Goal: Feedback & Contribution: Submit feedback/report problem

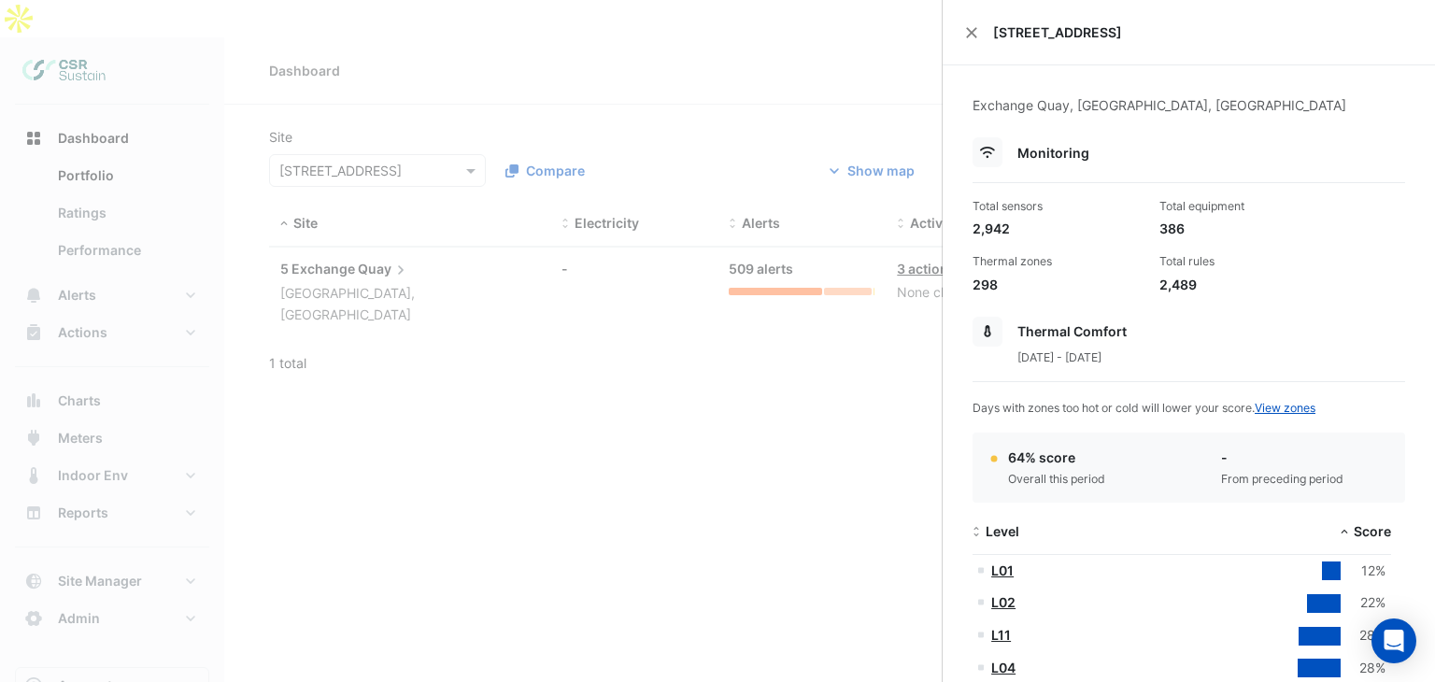
select select "**"
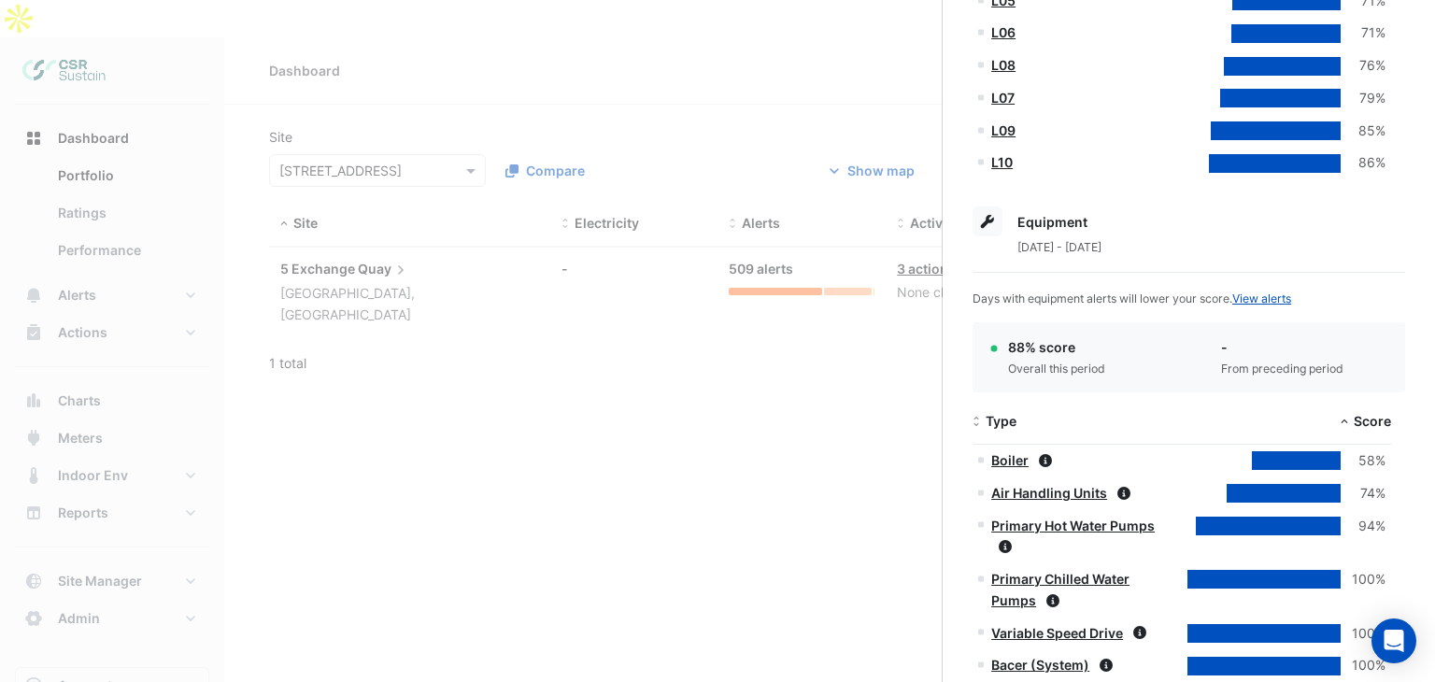
click at [706, 409] on ngb-offcanvas-backdrop at bounding box center [717, 341] width 1435 height 682
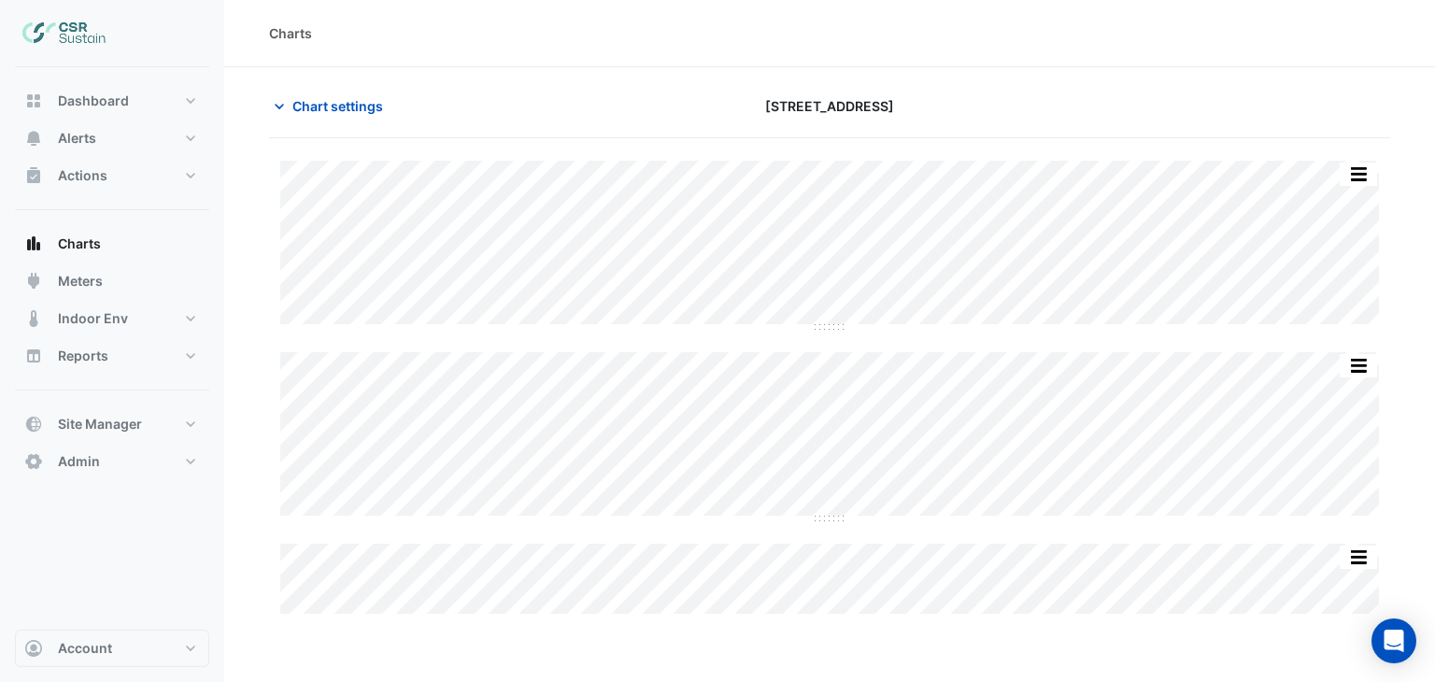
drag, startPoint x: 352, startPoint y: 108, endPoint x: 403, endPoint y: 39, distance: 85.6
click at [403, 39] on div "Charts Chart settings [STREET_ADDRESS] Print Save as JPEG Save as PNG Sample To…" at bounding box center [829, 341] width 1211 height 682
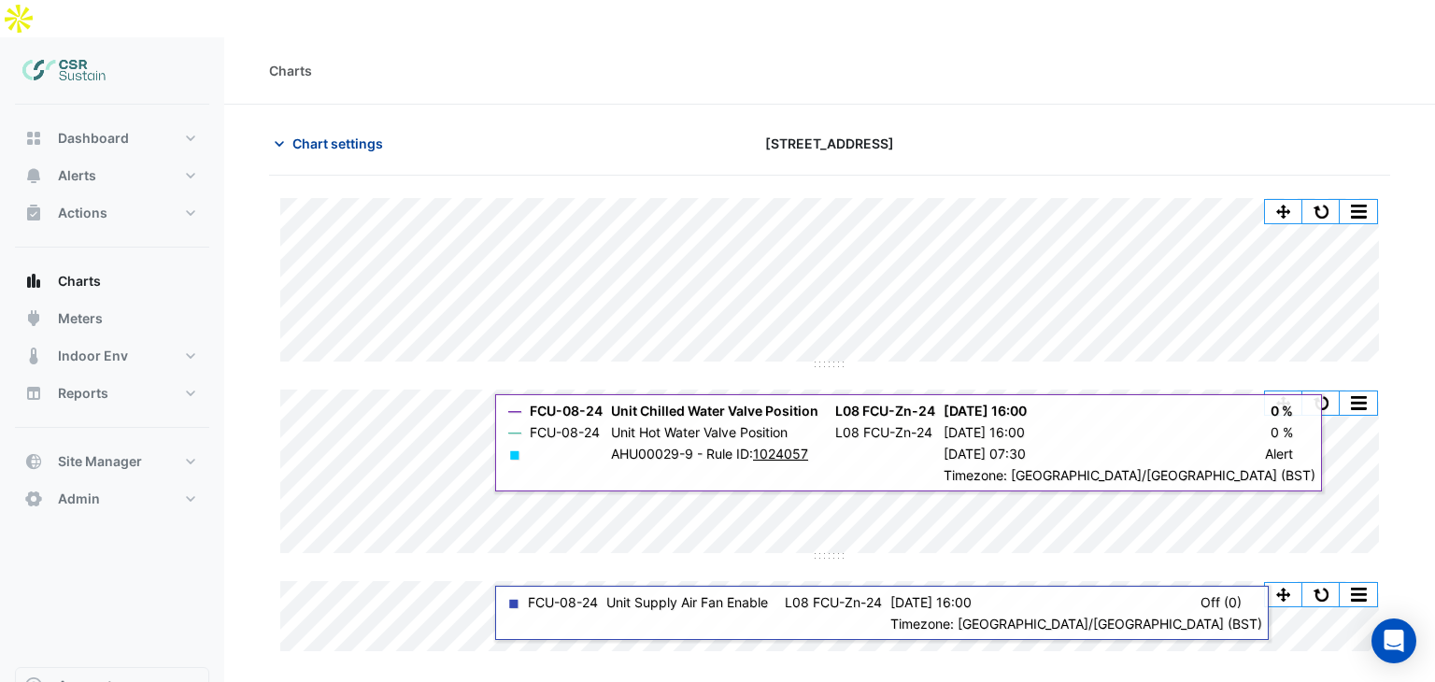
click at [286, 135] on icon "button" at bounding box center [279, 144] width 19 height 19
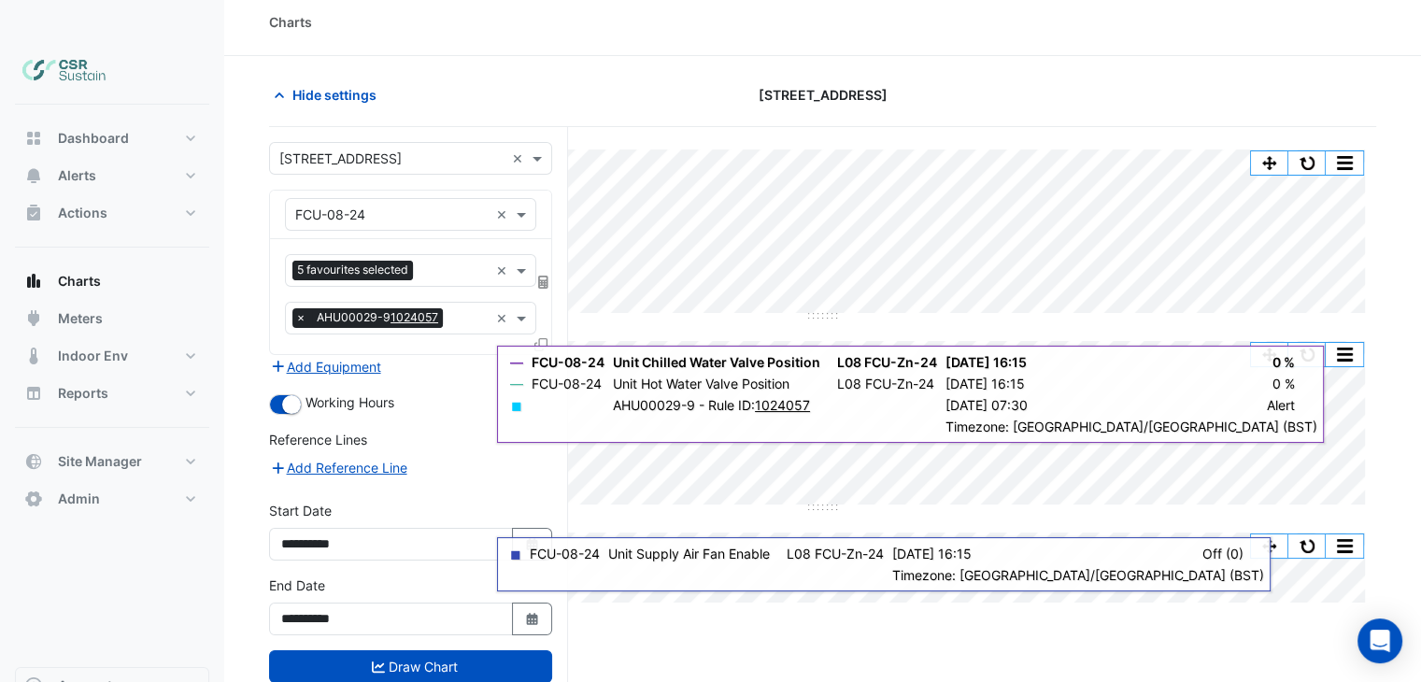
scroll to position [70, 0]
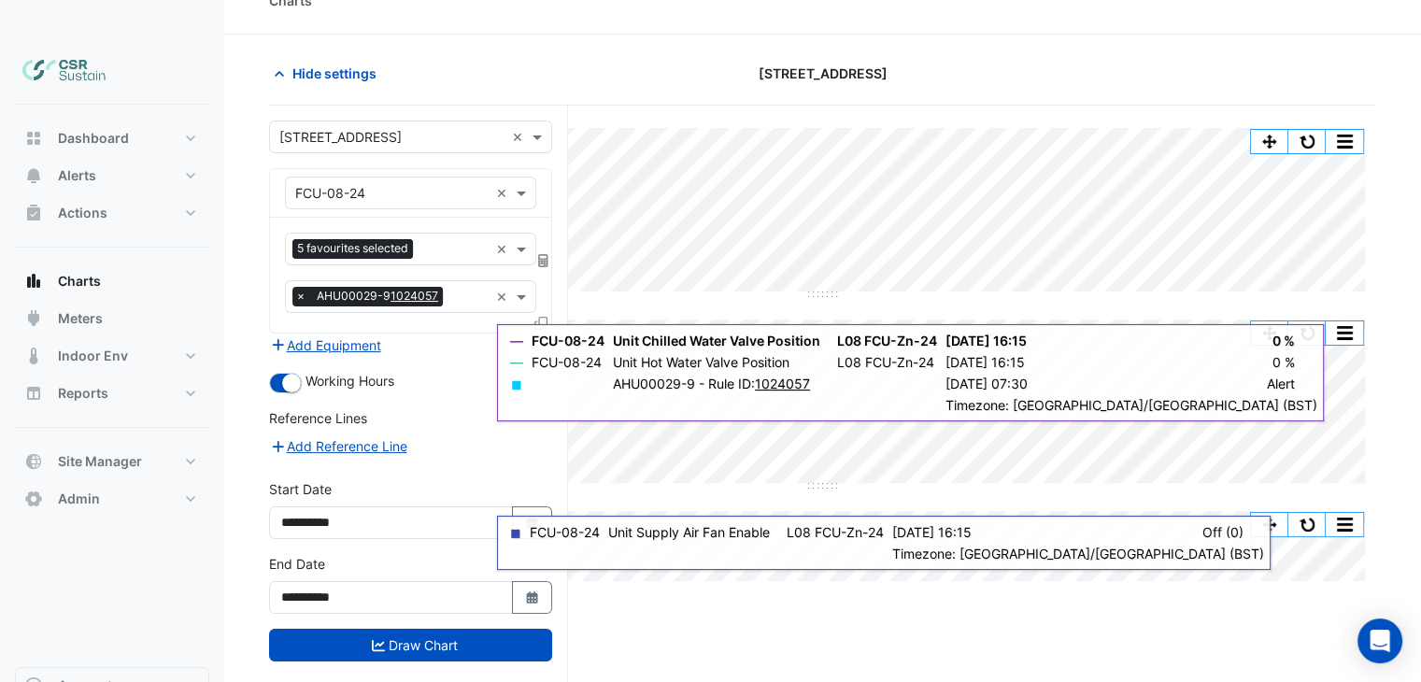
click at [424, 229] on div "5 favourites selected × × AHU00029-9 1024057 ×" at bounding box center [410, 275] width 281 height 115
click at [436, 241] on input "text" at bounding box center [454, 251] width 68 height 20
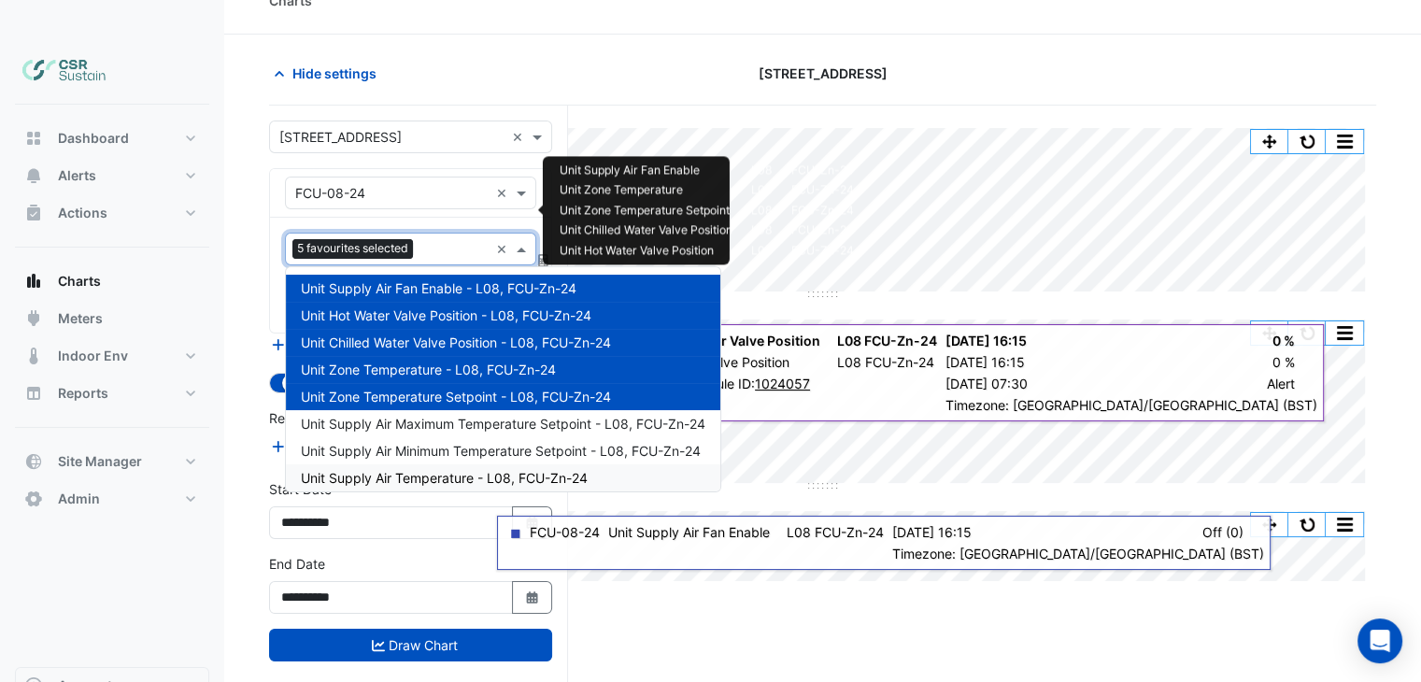
click at [444, 470] on span "Unit Supply Air Temperature - L08, FCU-Zn-24" at bounding box center [444, 478] width 287 height 16
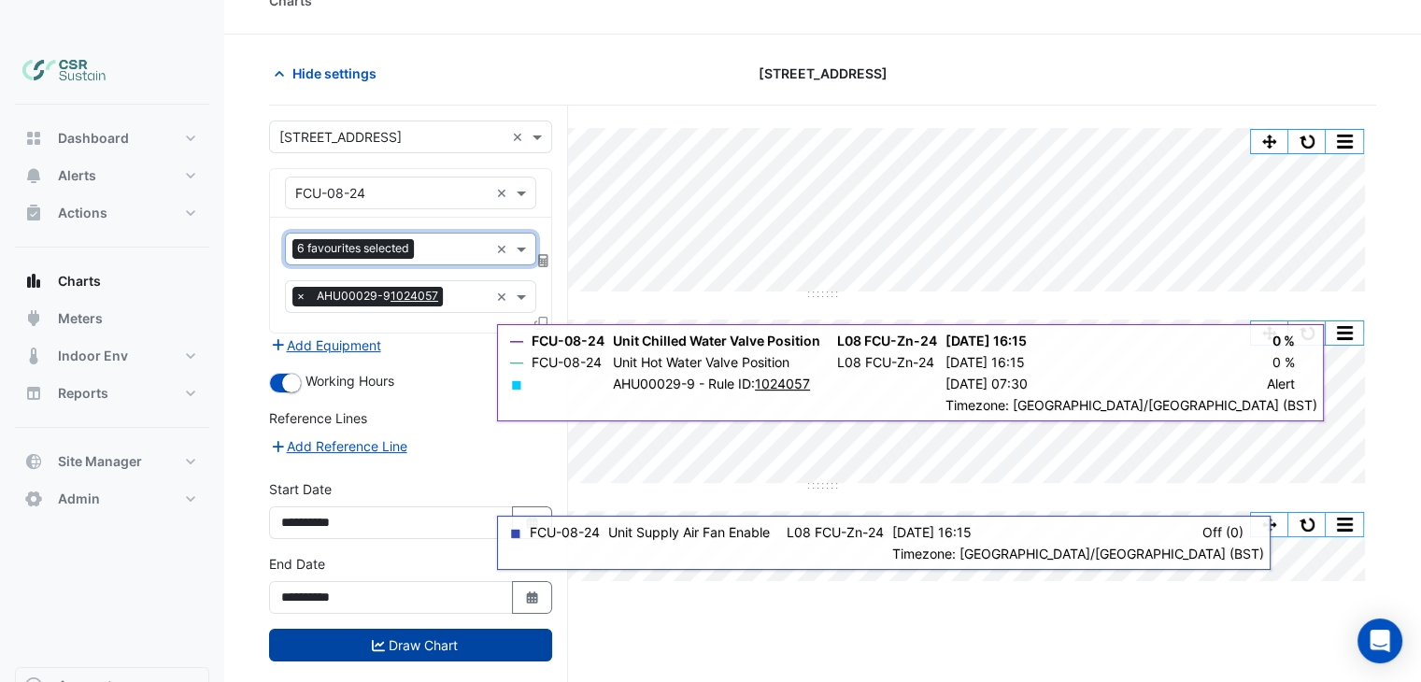
click at [423, 629] on button "Draw Chart" at bounding box center [410, 645] width 283 height 33
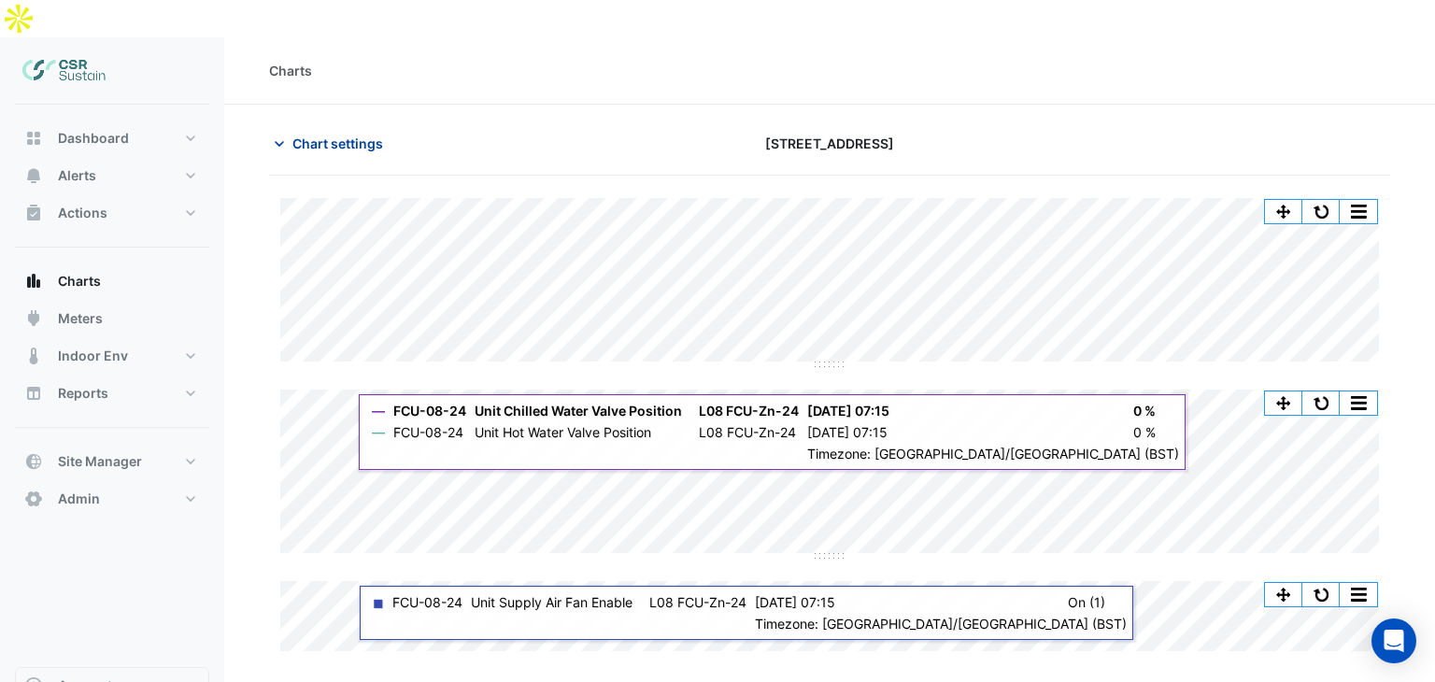
click at [331, 134] on span "Chart settings" at bounding box center [337, 144] width 91 height 20
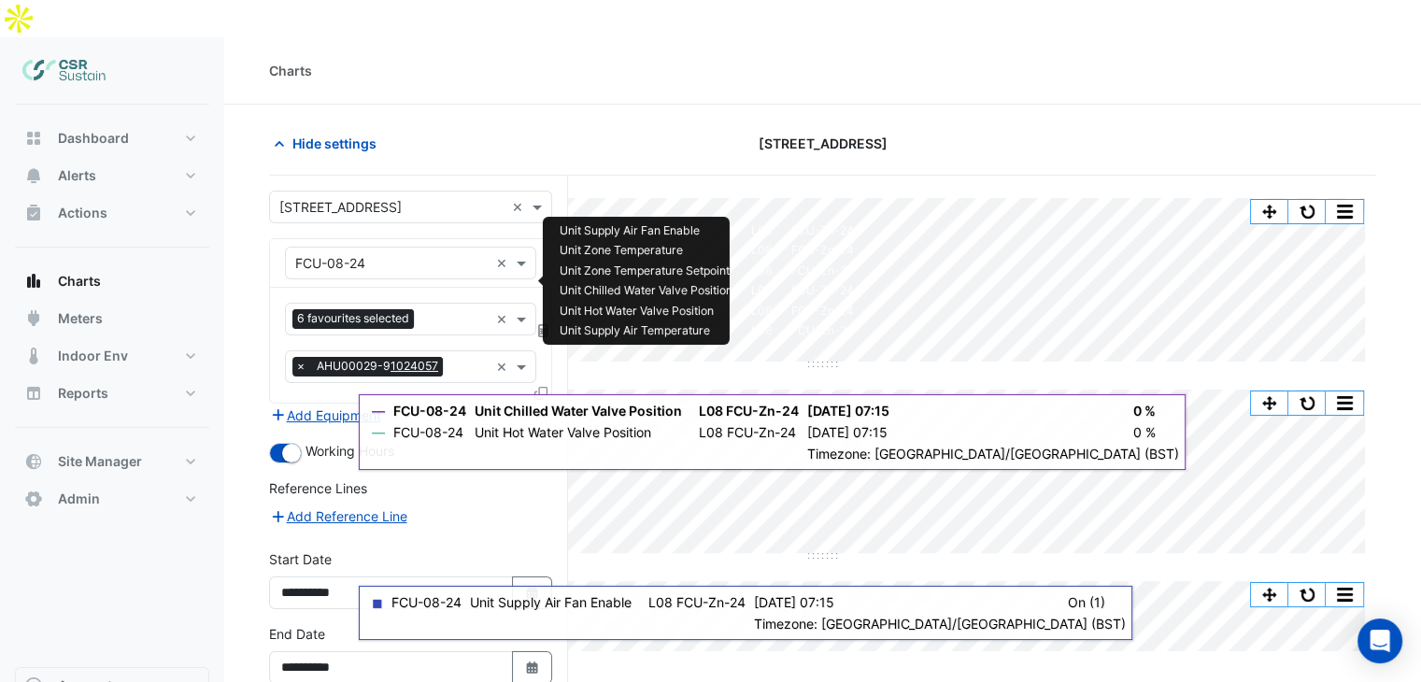
click at [433, 309] on div at bounding box center [454, 321] width 70 height 24
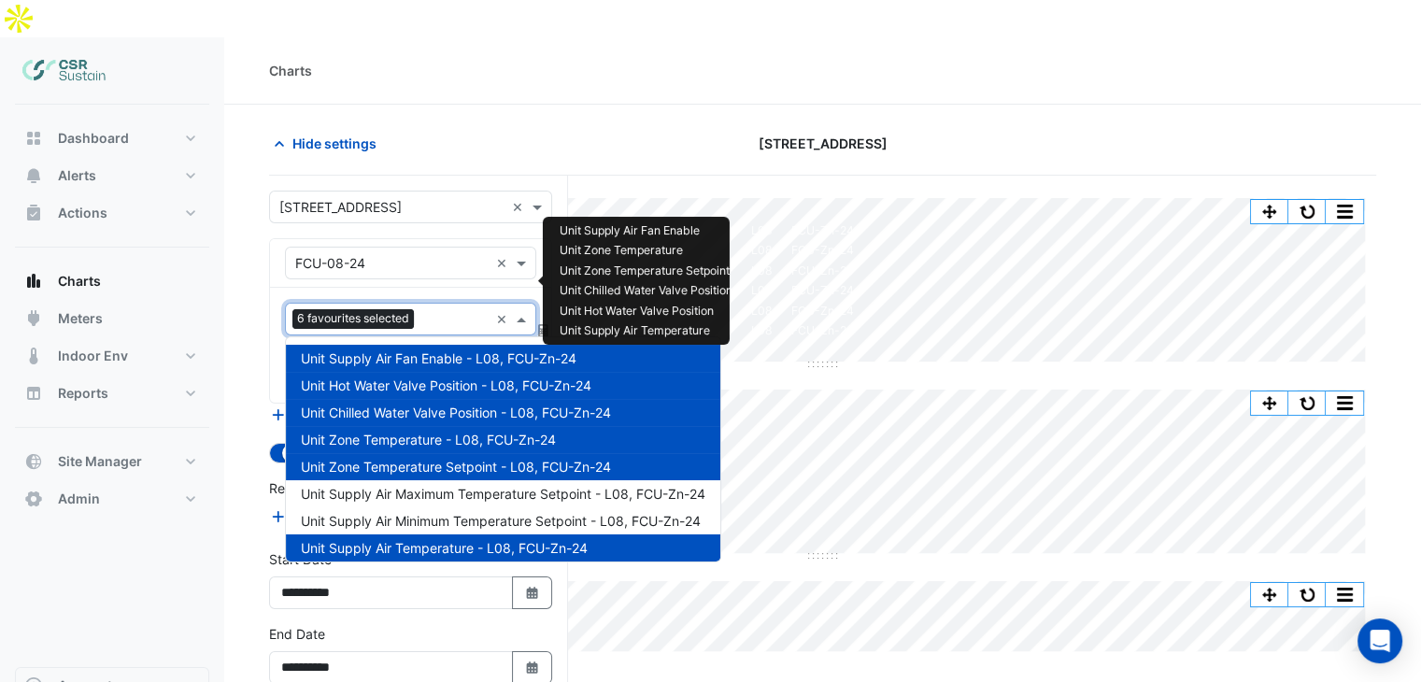
click at [688, 105] on section "Hide settings 8 Exchange Quay Split All Split None Print Save as JPEG Save as P…" at bounding box center [822, 448] width 1197 height 686
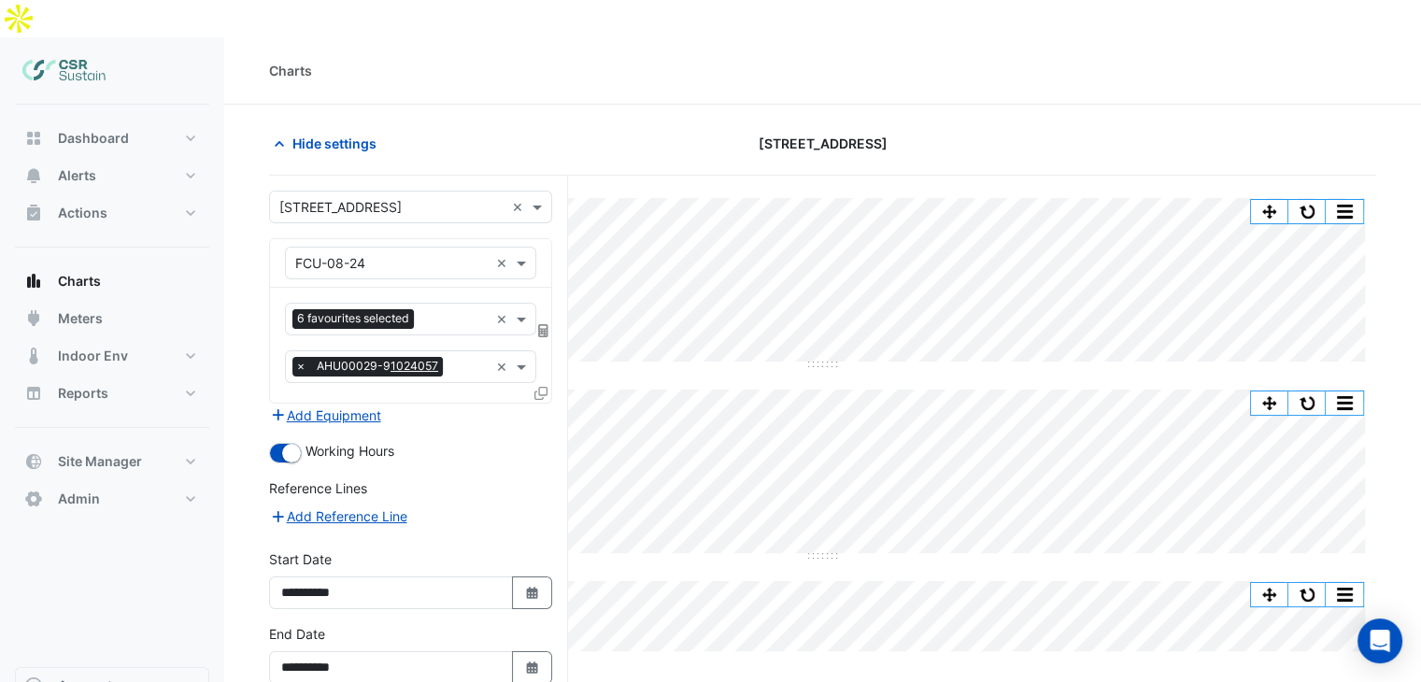
click at [617, 625] on div "Split All Split None Print Save as JPEG Save as PNG Pivot Data Table Export CSV…" at bounding box center [822, 483] width 1107 height 615
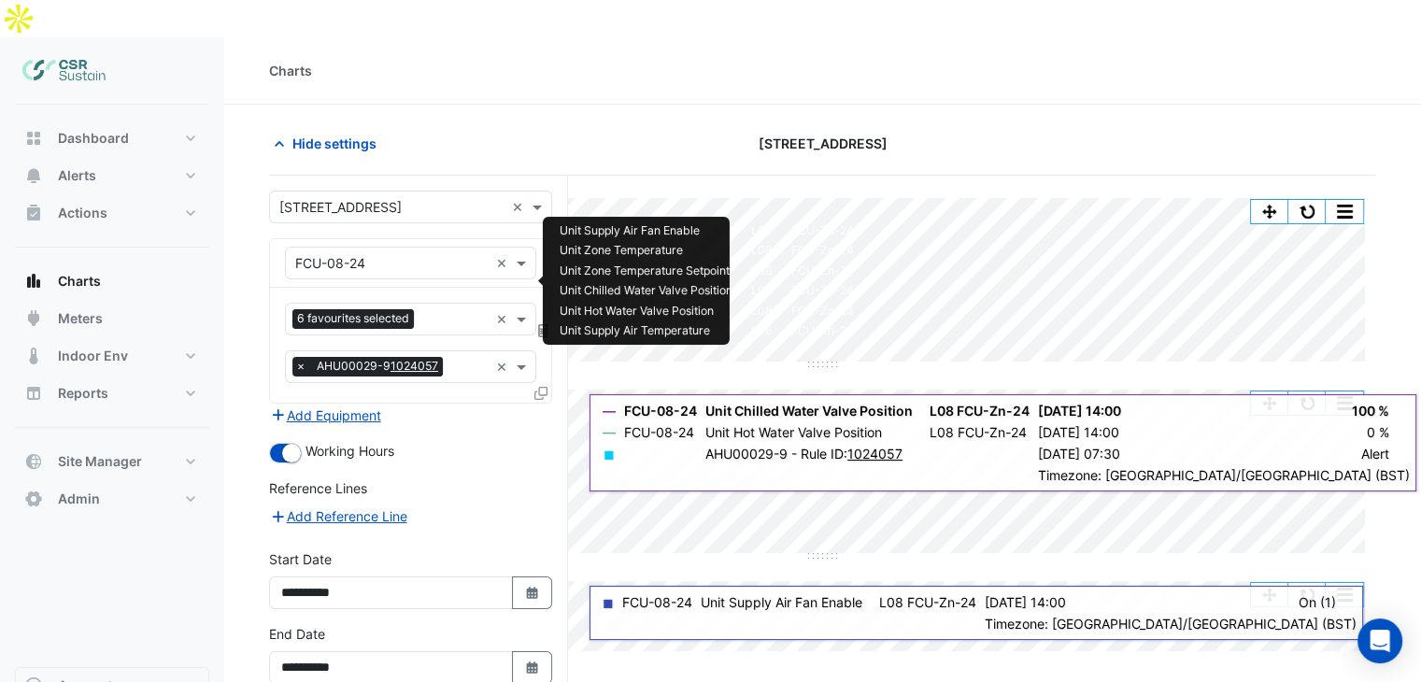
click at [467, 311] on input "text" at bounding box center [454, 321] width 67 height 20
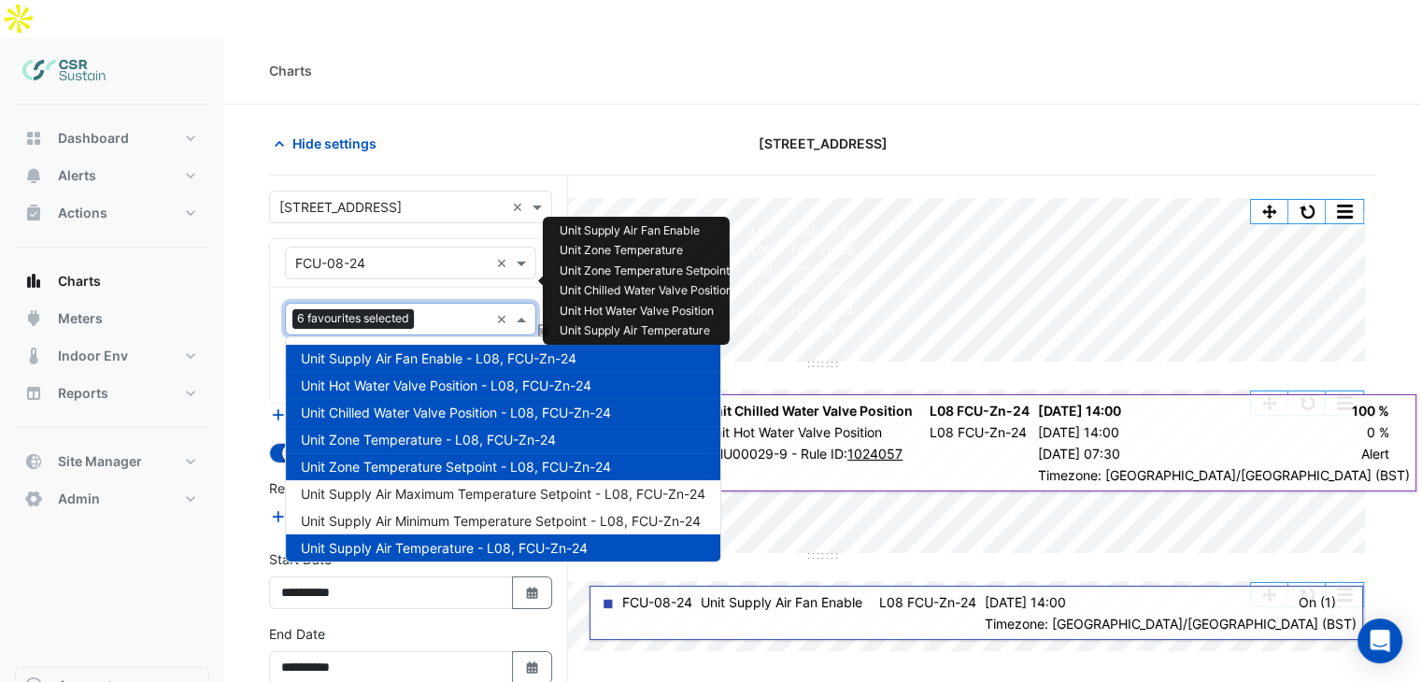
click at [370, 350] on span "Unit Supply Air Fan Enable - L08, FCU-Zn-24" at bounding box center [439, 358] width 276 height 16
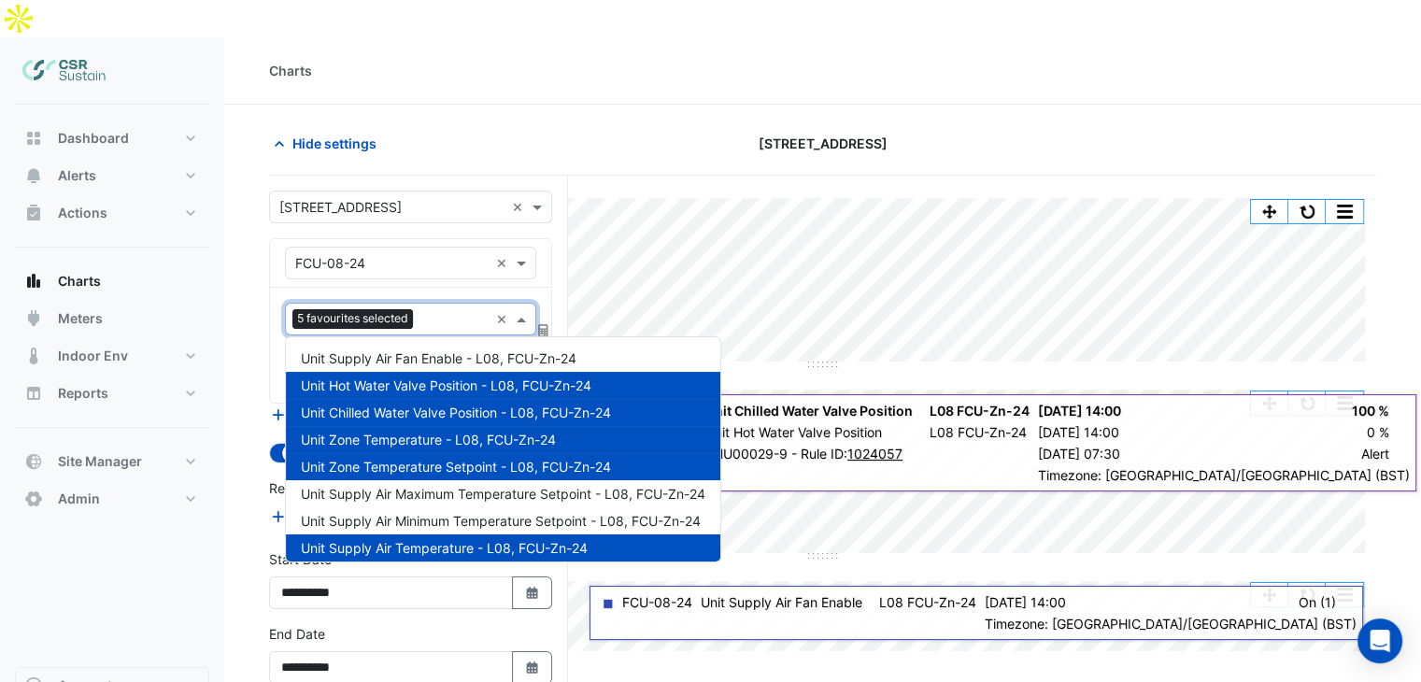
click at [374, 377] on span "Unit Hot Water Valve Position - L08, FCU-Zn-24" at bounding box center [446, 385] width 291 height 16
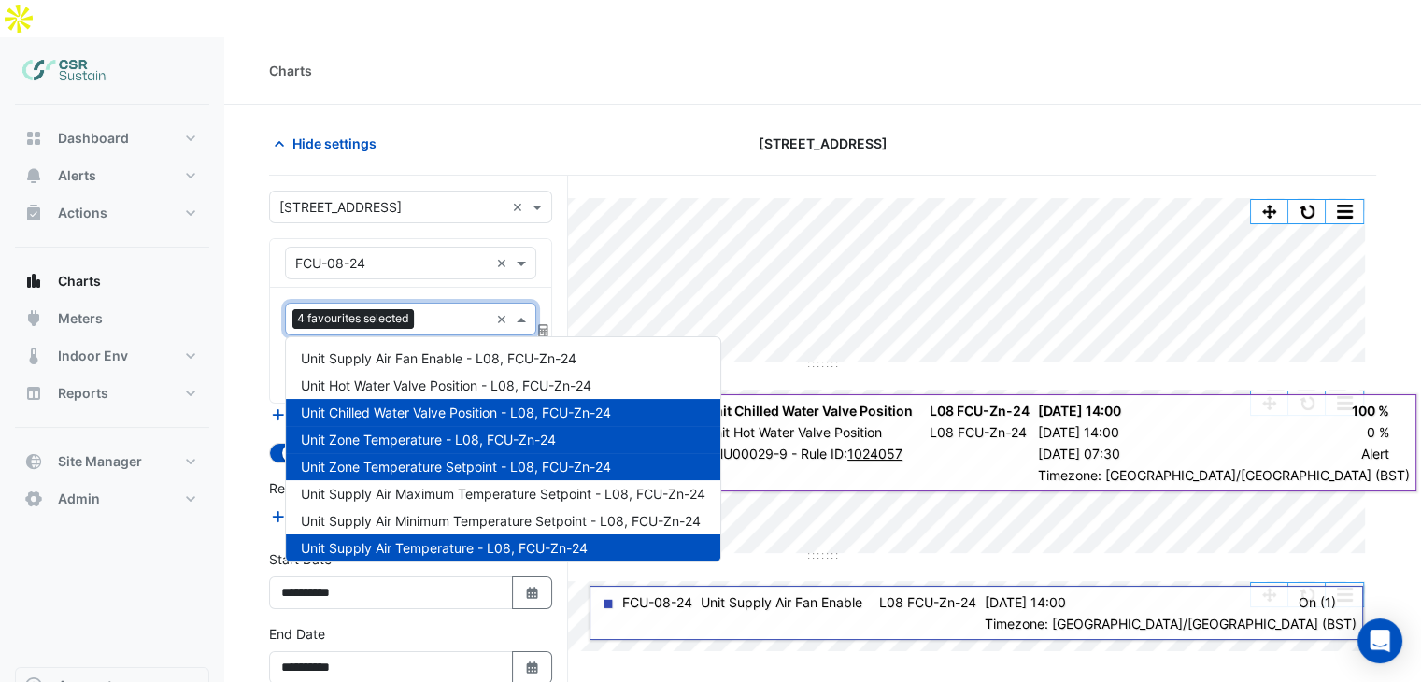
click at [371, 405] on span "Unit Chilled Water Valve Position - L08, FCU-Zn-24" at bounding box center [456, 413] width 310 height 16
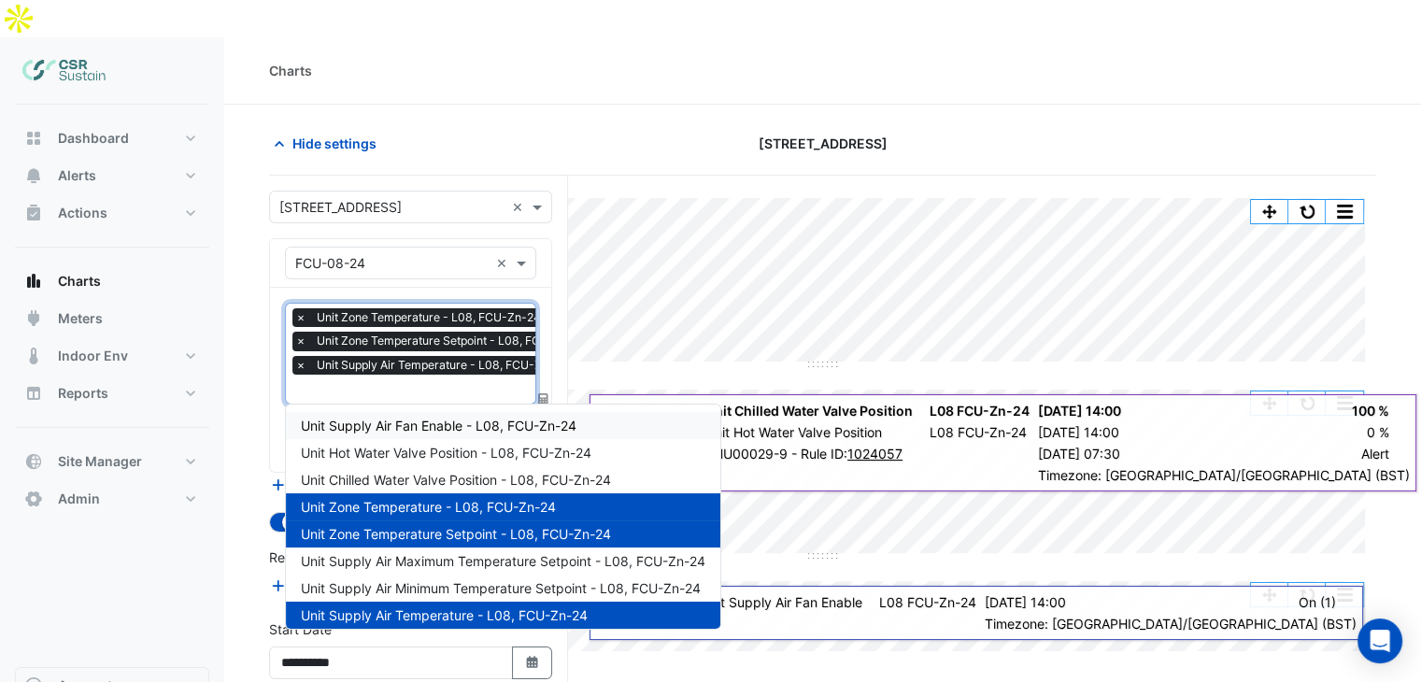
click at [365, 418] on span "Unit Supply Air Fan Enable - L08, FCU-Zn-24" at bounding box center [439, 426] width 276 height 16
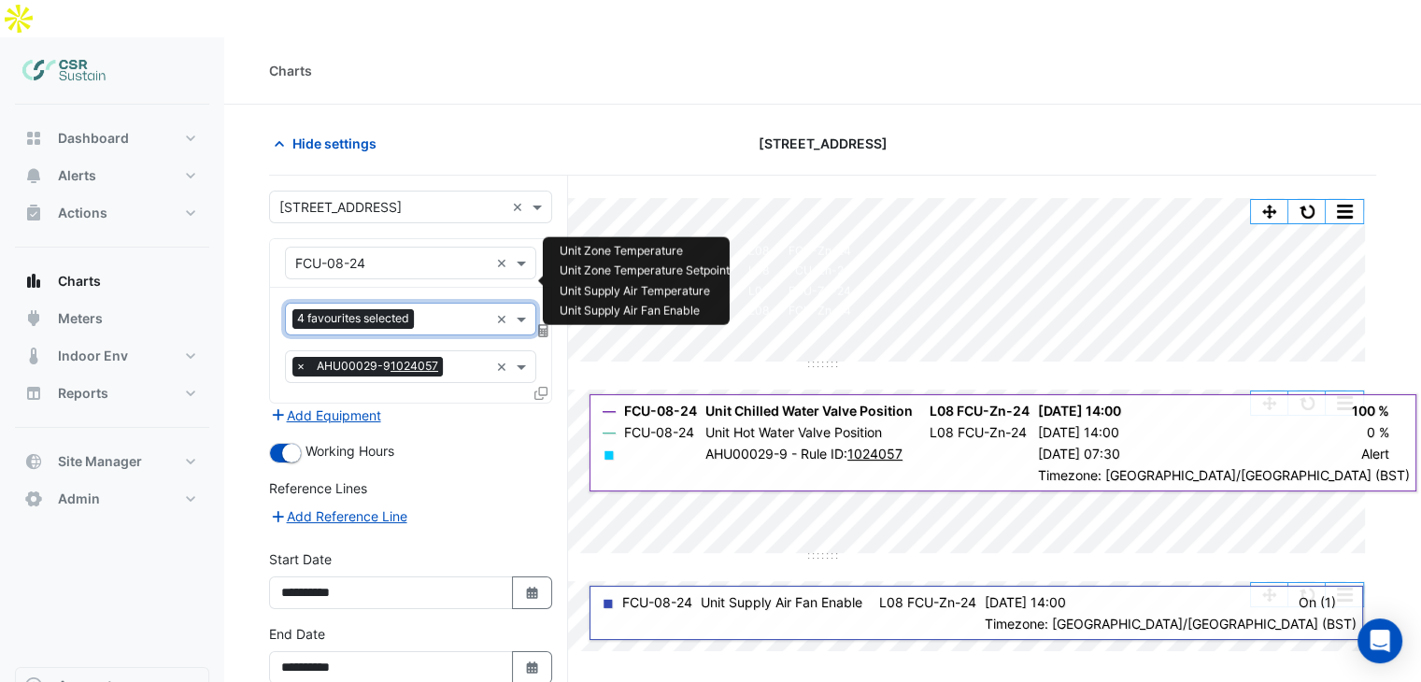
click at [445, 311] on input "text" at bounding box center [454, 321] width 67 height 20
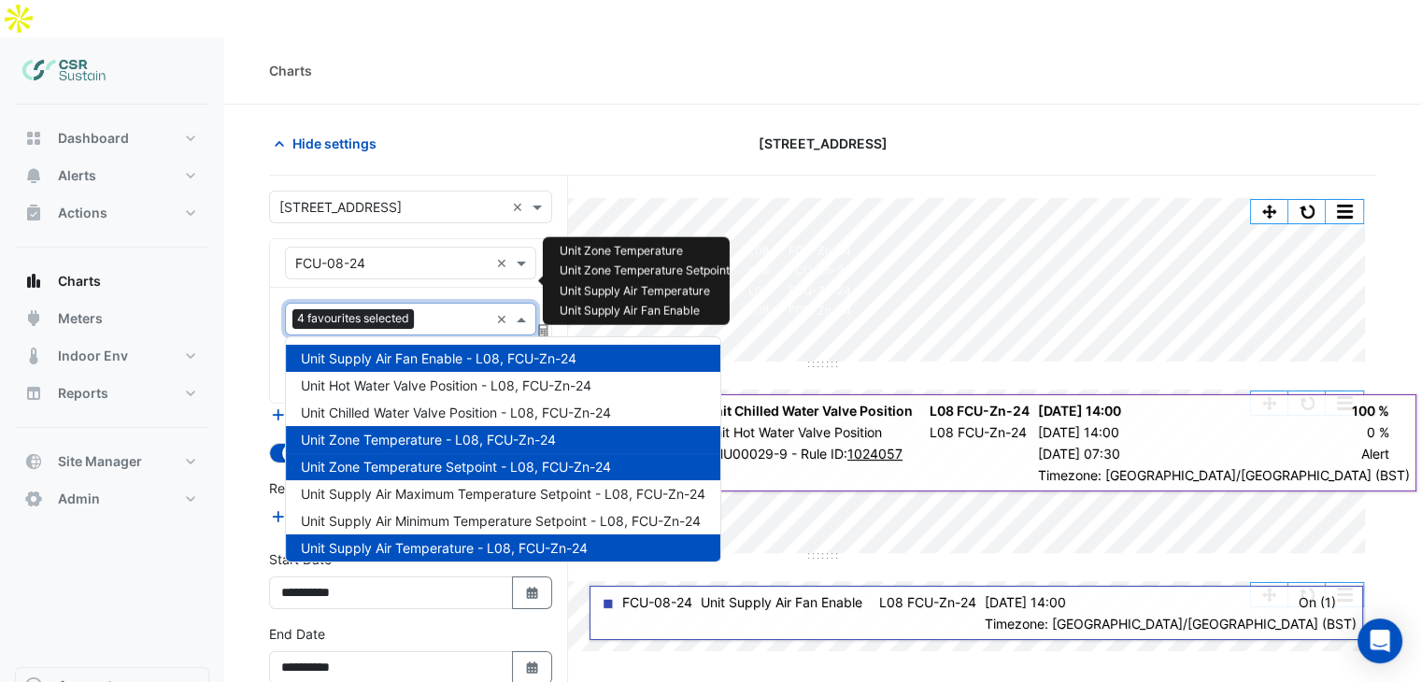
click at [387, 432] on span "Unit Zone Temperature - L08, FCU-Zn-24" at bounding box center [428, 440] width 255 height 16
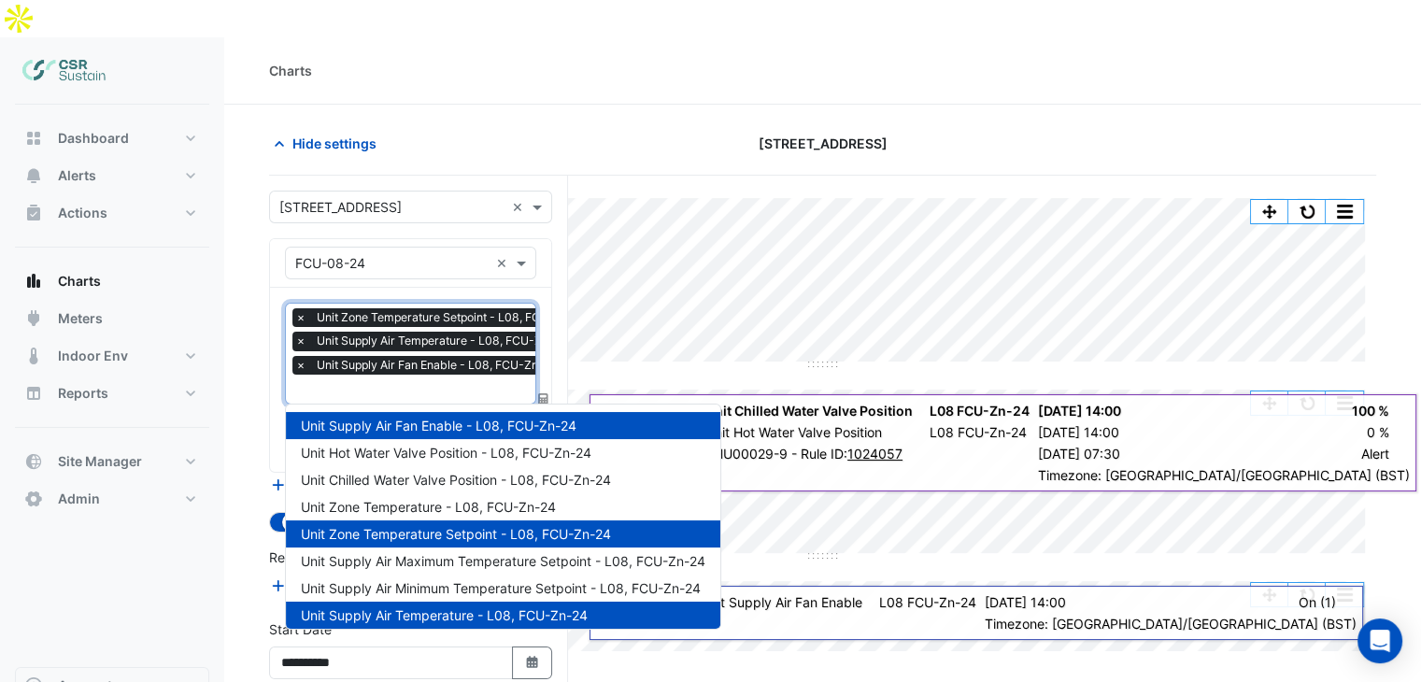
click at [394, 381] on input "text" at bounding box center [446, 391] width 302 height 20
click at [361, 526] on span "Unit Zone Temperature Setpoint - L08, FCU-Zn-24" at bounding box center [456, 534] width 310 height 16
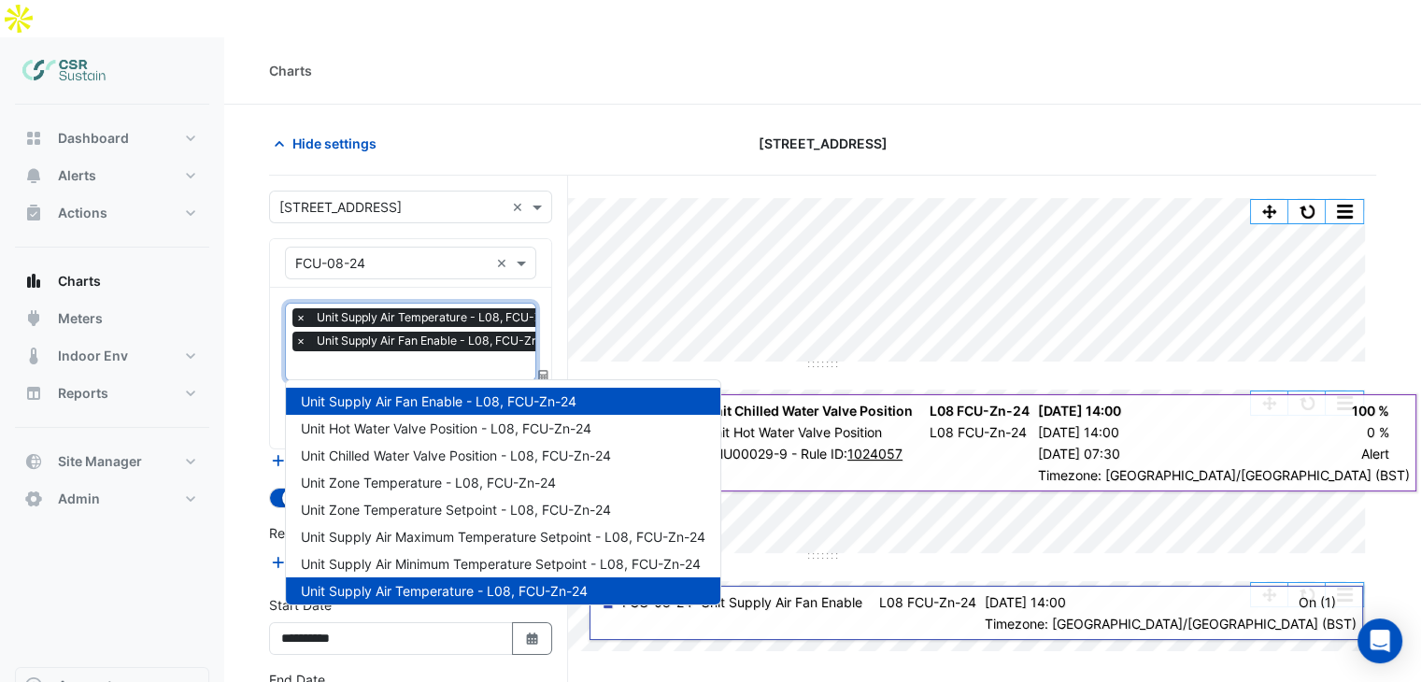
click at [397, 358] on input "text" at bounding box center [436, 368] width 282 height 20
click at [521, 127] on div "Hide settings" at bounding box center [446, 143] width 376 height 33
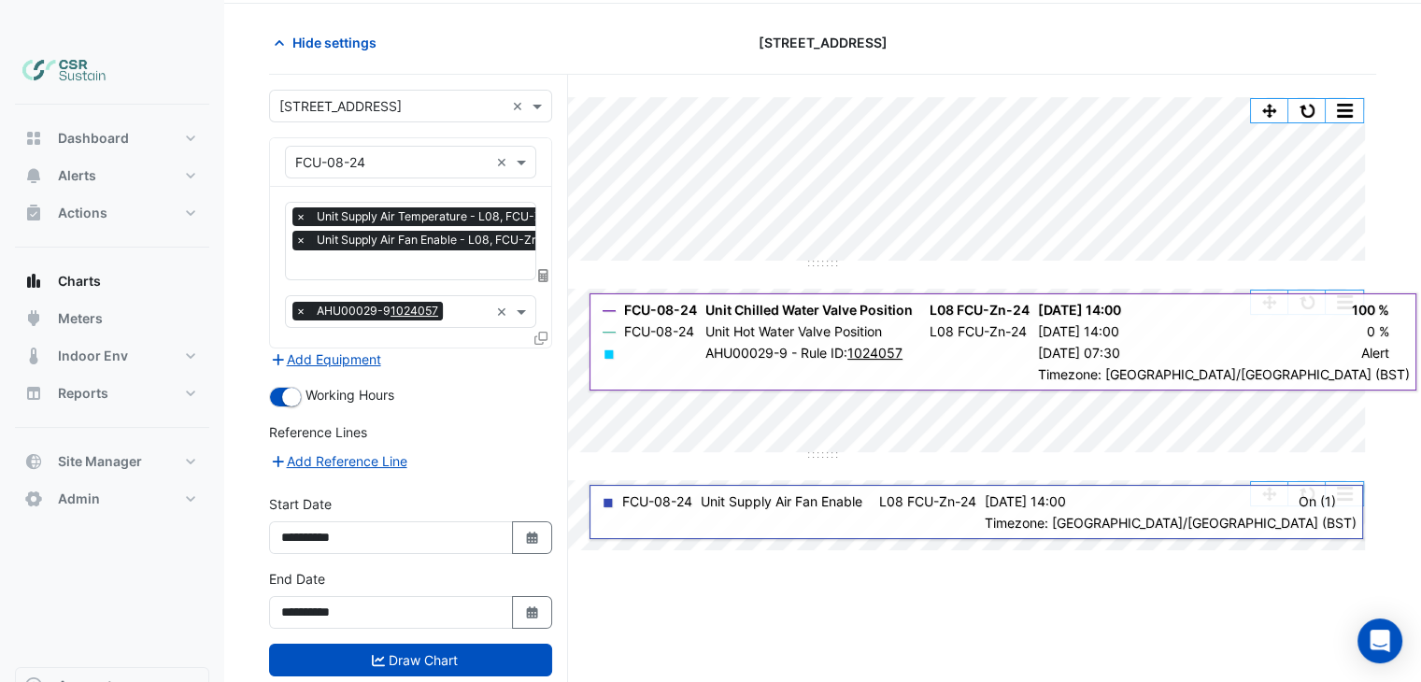
scroll to position [102, 0]
click at [350, 348] on button "Add Equipment" at bounding box center [325, 358] width 113 height 21
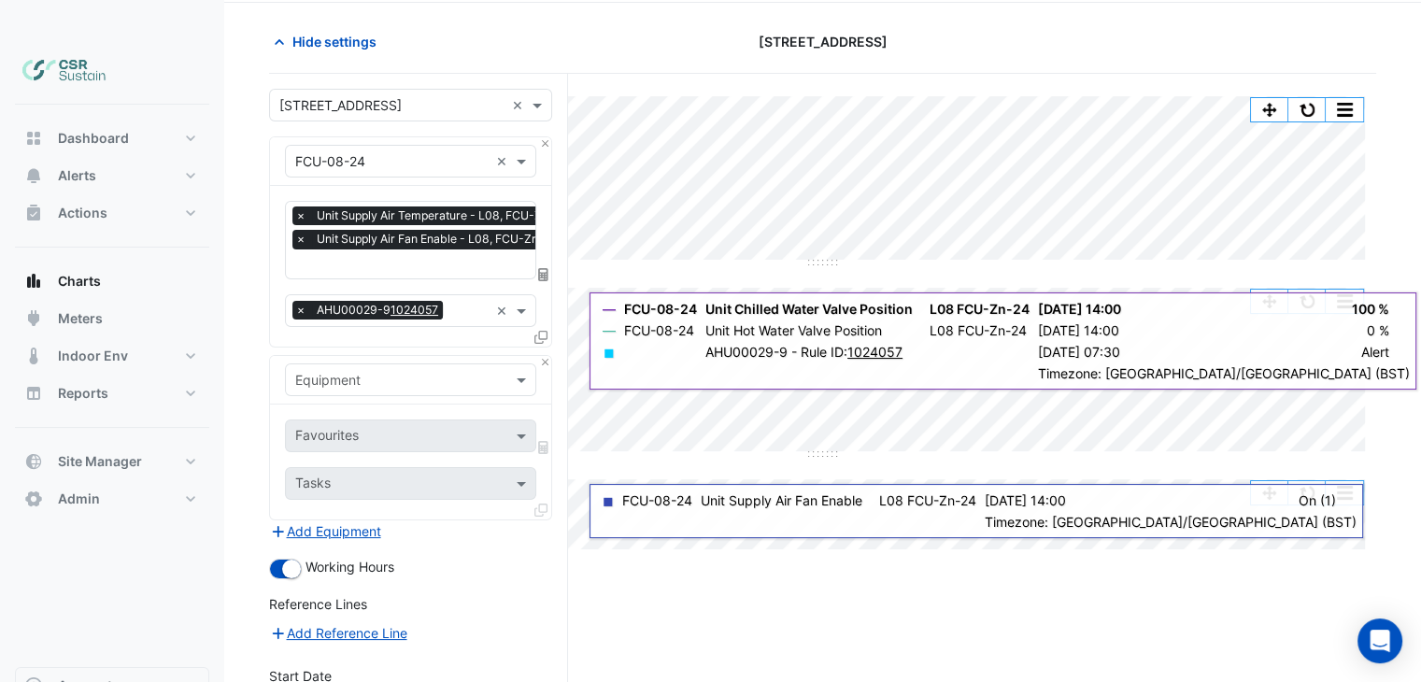
click at [360, 371] on input "text" at bounding box center [391, 381] width 193 height 20
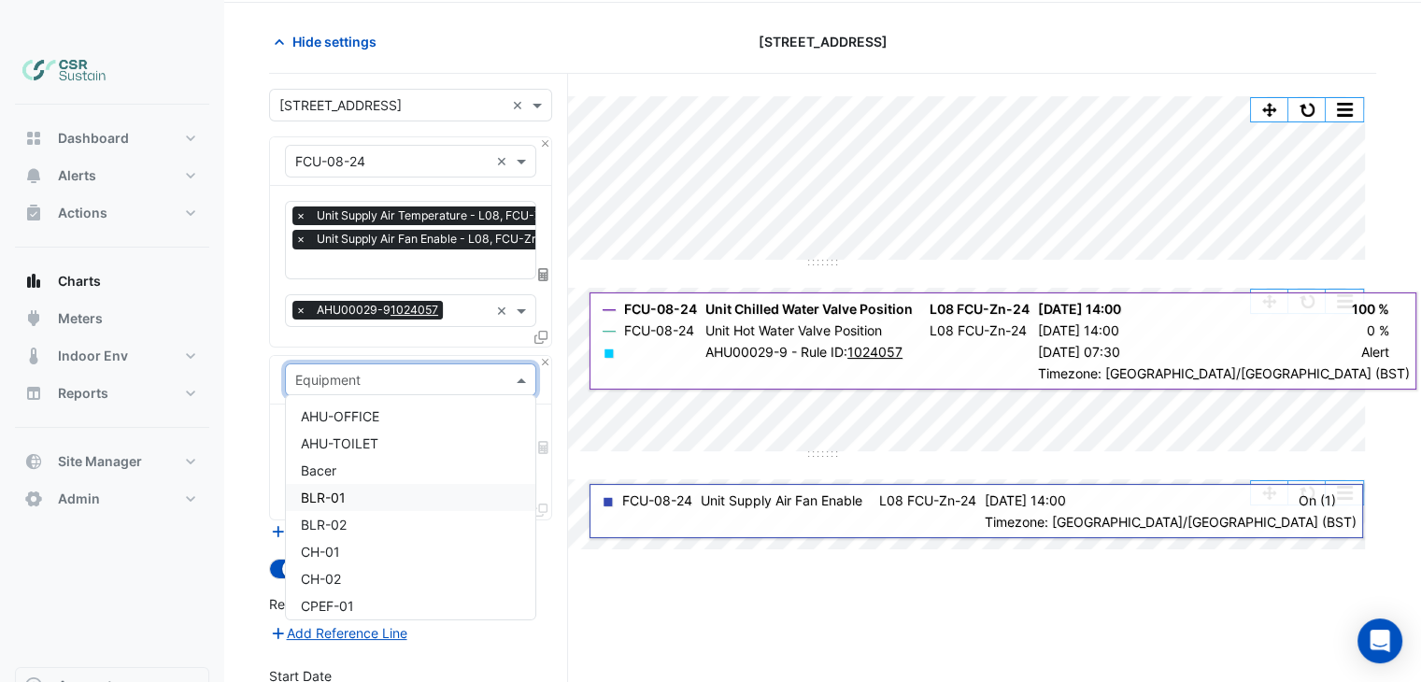
type input "*"
click at [353, 430] on div "BLR-01" at bounding box center [411, 443] width 250 height 27
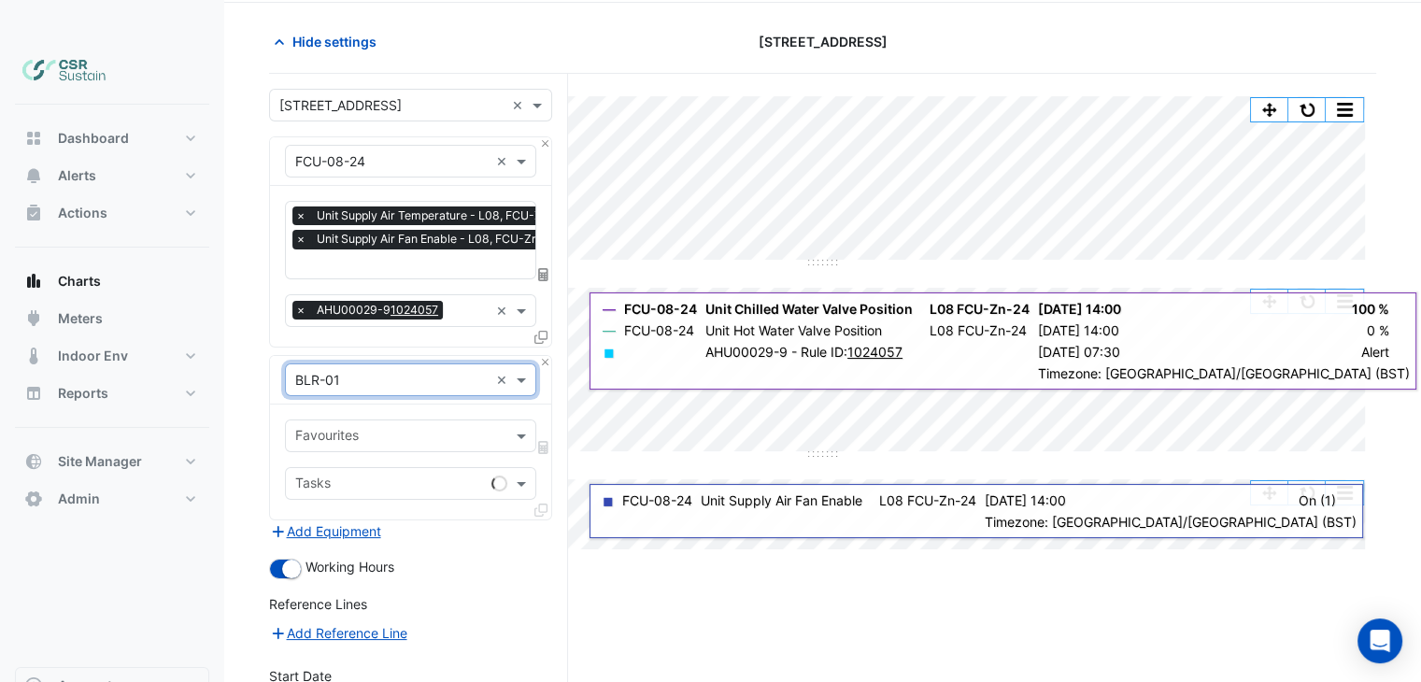
click at [374, 428] on input "text" at bounding box center [399, 438] width 209 height 20
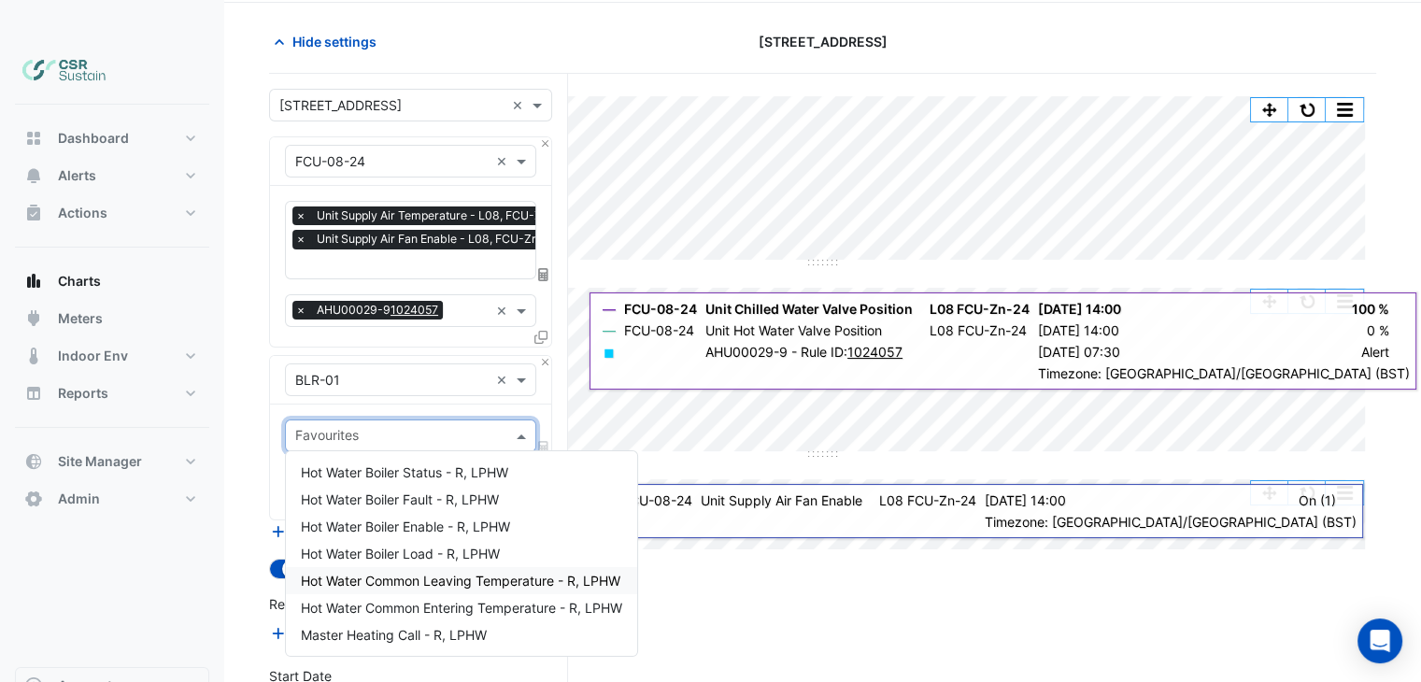
click at [468, 573] on span "Hot Water Common Leaving Temperature - R, LPHW" at bounding box center [461, 581] width 320 height 16
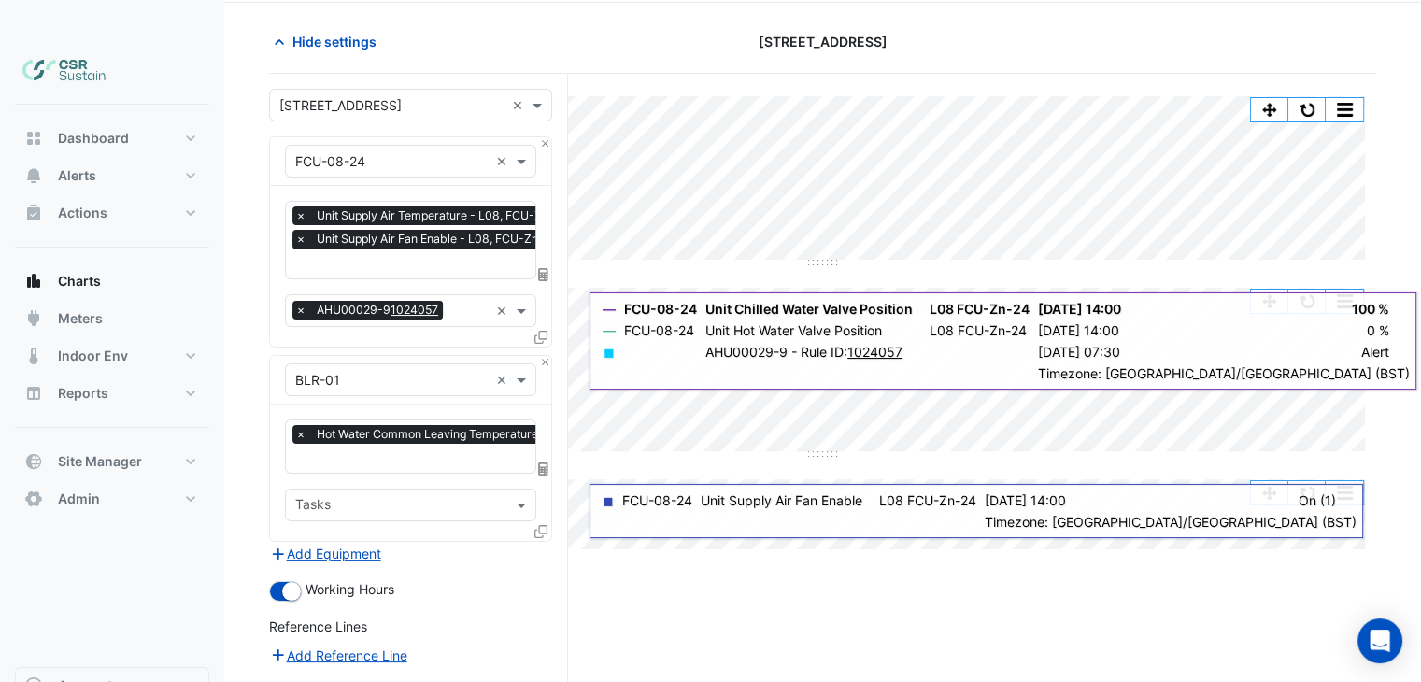
click at [478, 532] on form "× 8 Exchange Quay × × FCU-08-24 × × Unit Supply Air Temperature - L08, FCU-Zn-2…" at bounding box center [410, 498] width 283 height 818
click at [411, 450] on input "text" at bounding box center [450, 460] width 310 height 20
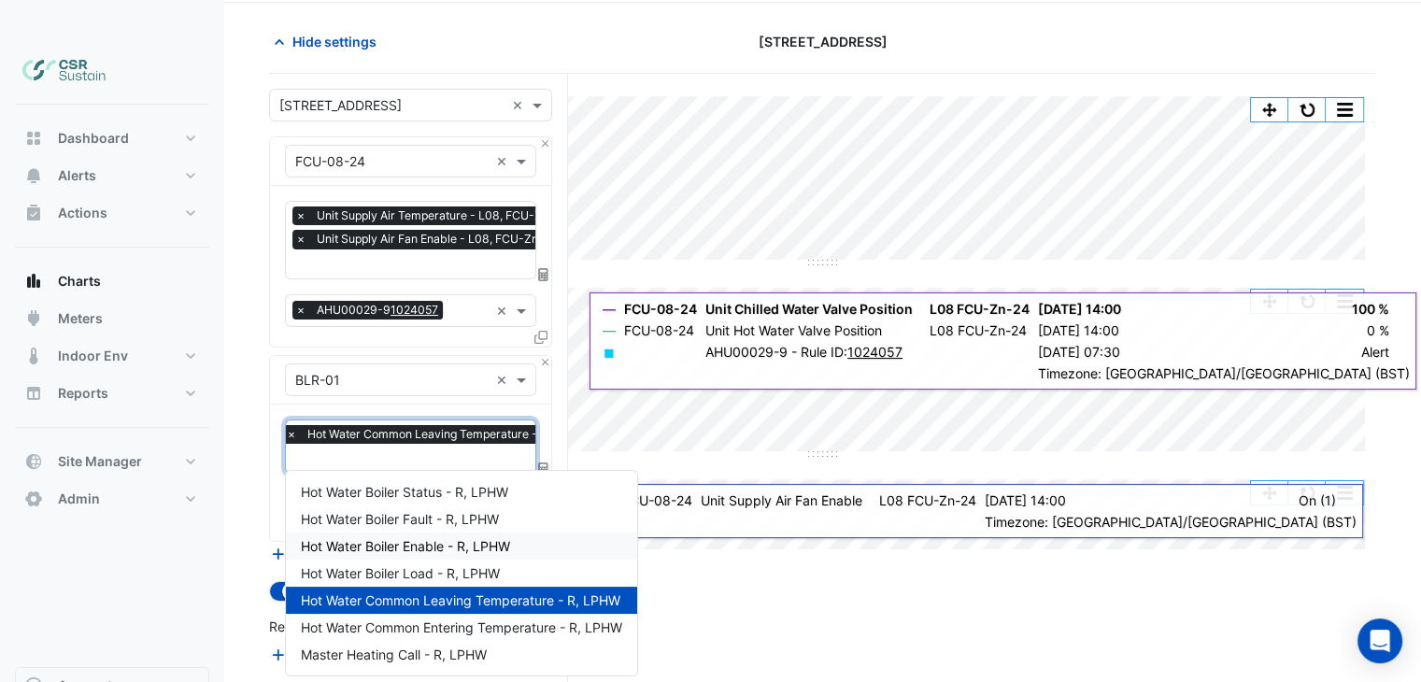
click at [783, 644] on div "Split All Split None Print Save as JPEG Save as PNG Pivot Data Table Export CSV…" at bounding box center [822, 498] width 1107 height 848
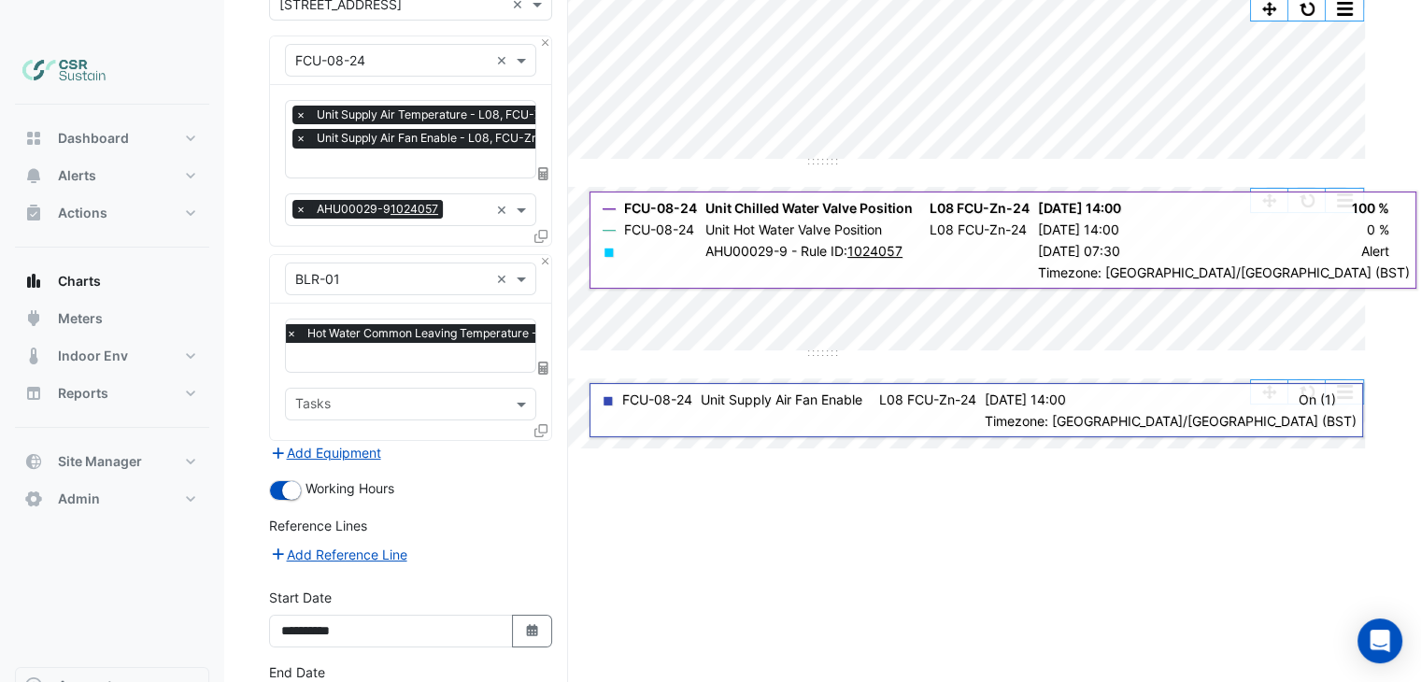
scroll to position [294, 0]
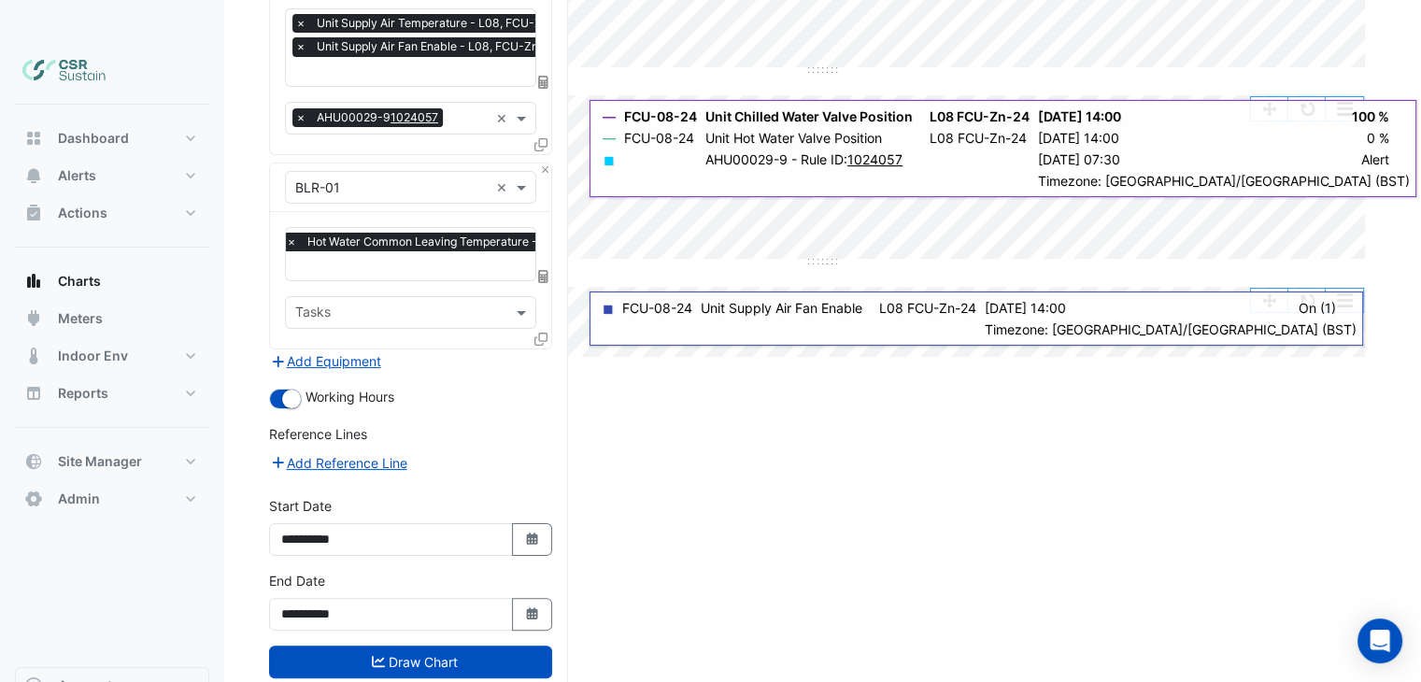
drag, startPoint x: 443, startPoint y: 614, endPoint x: 487, endPoint y: 610, distance: 44.1
click at [443, 646] on button "Draw Chart" at bounding box center [410, 662] width 283 height 33
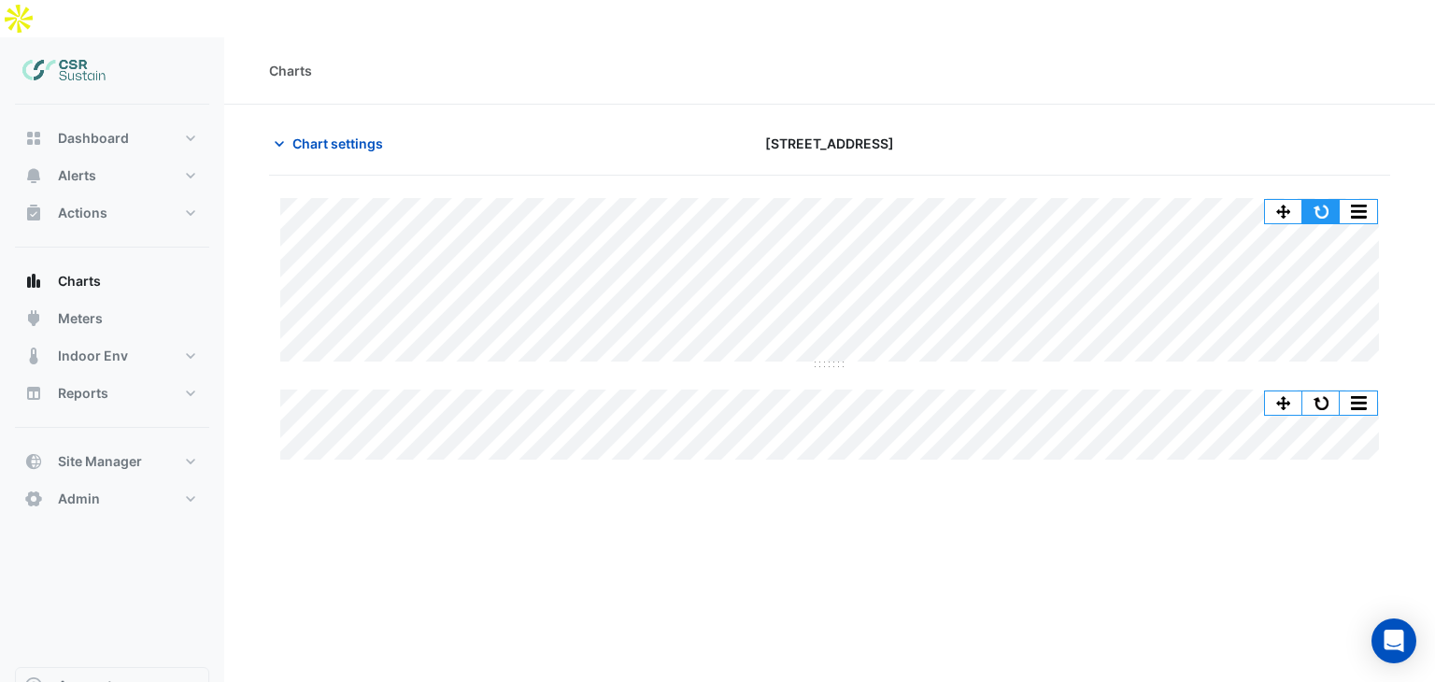
click at [1321, 200] on button "button" at bounding box center [1320, 211] width 37 height 23
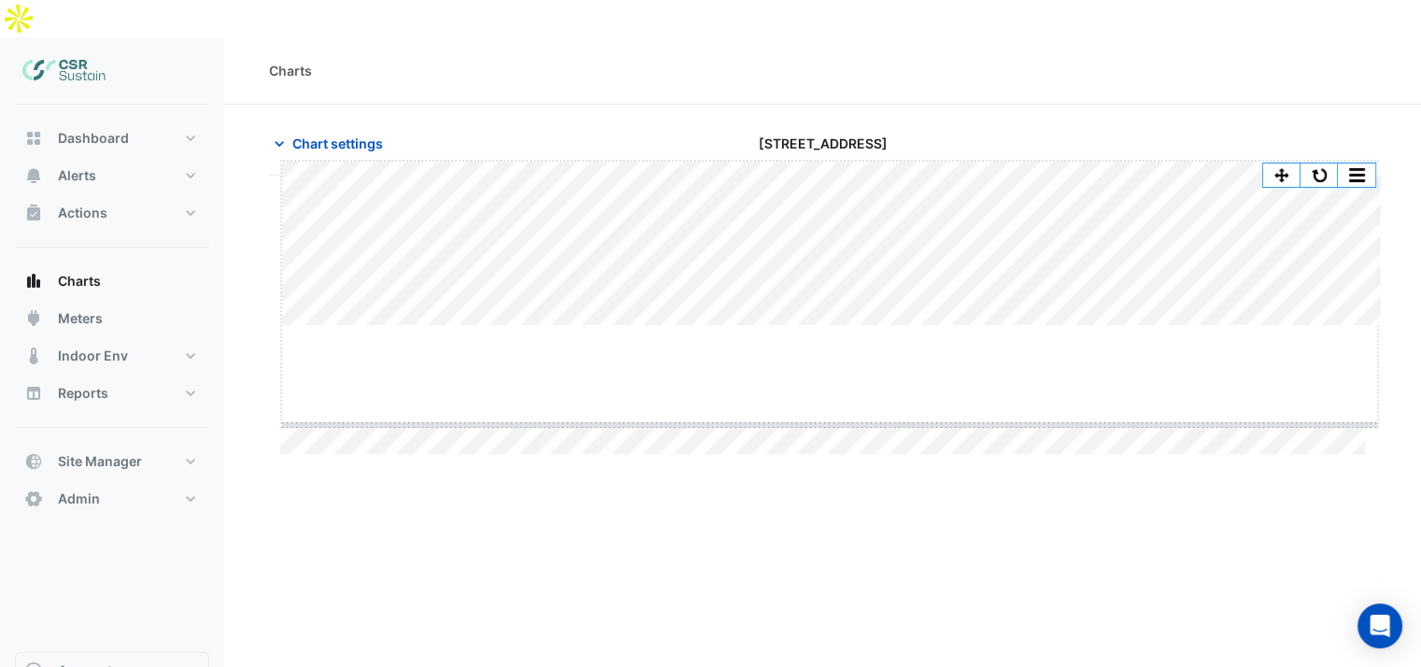
drag, startPoint x: 834, startPoint y: 325, endPoint x: 822, endPoint y: 424, distance: 99.8
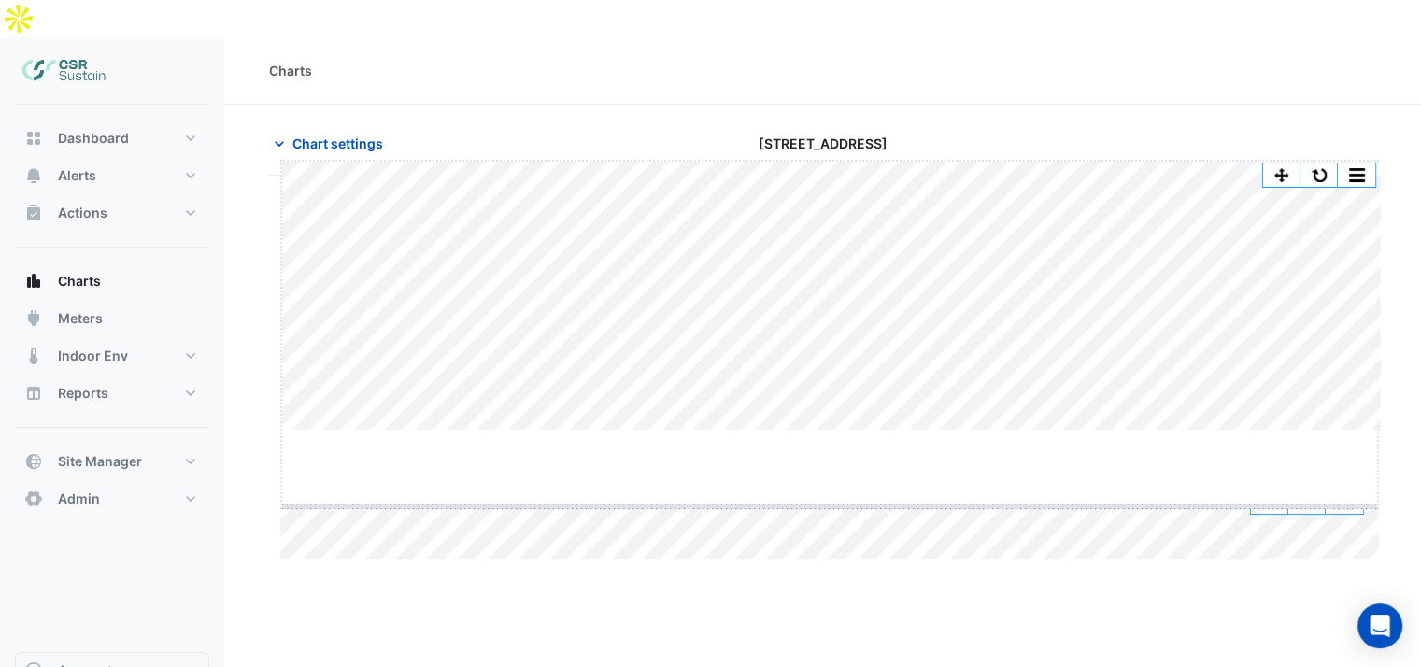
drag, startPoint x: 830, startPoint y: 432, endPoint x: 824, endPoint y: 513, distance: 81.5
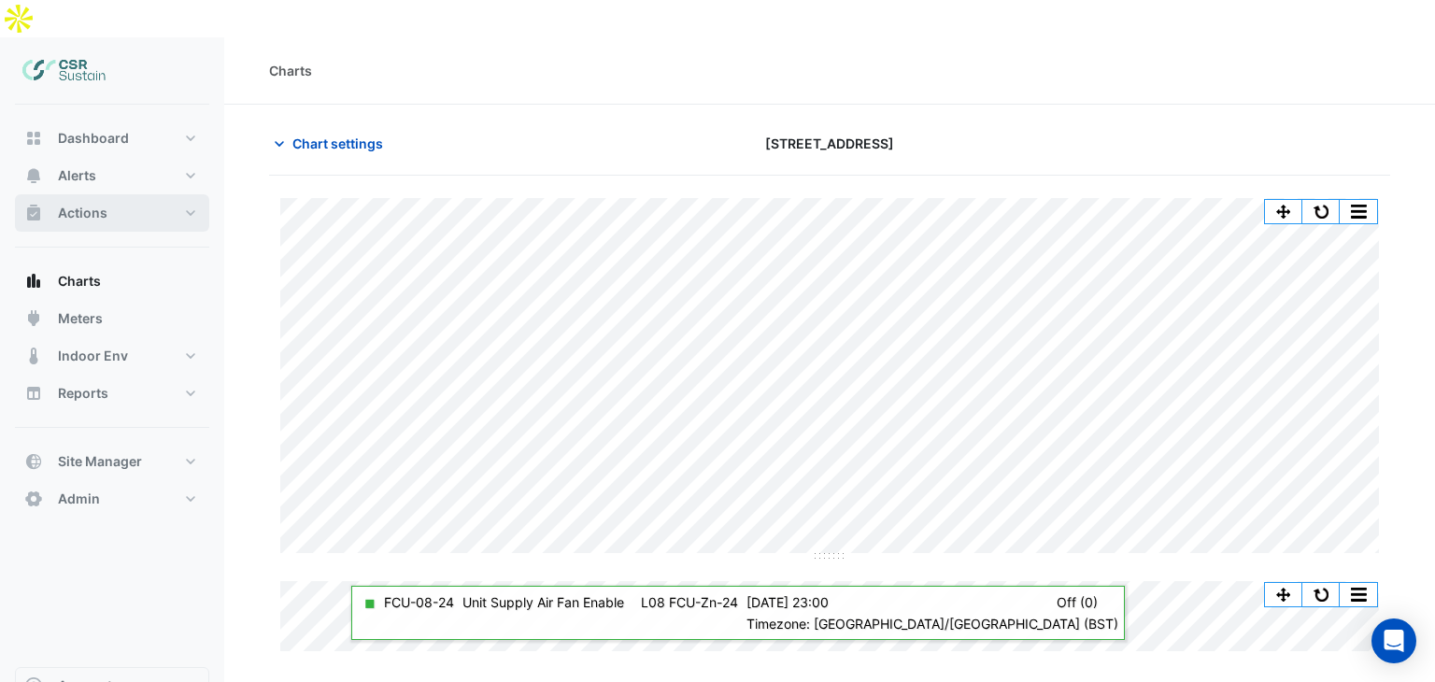
click at [131, 194] on button "Actions" at bounding box center [112, 212] width 194 height 37
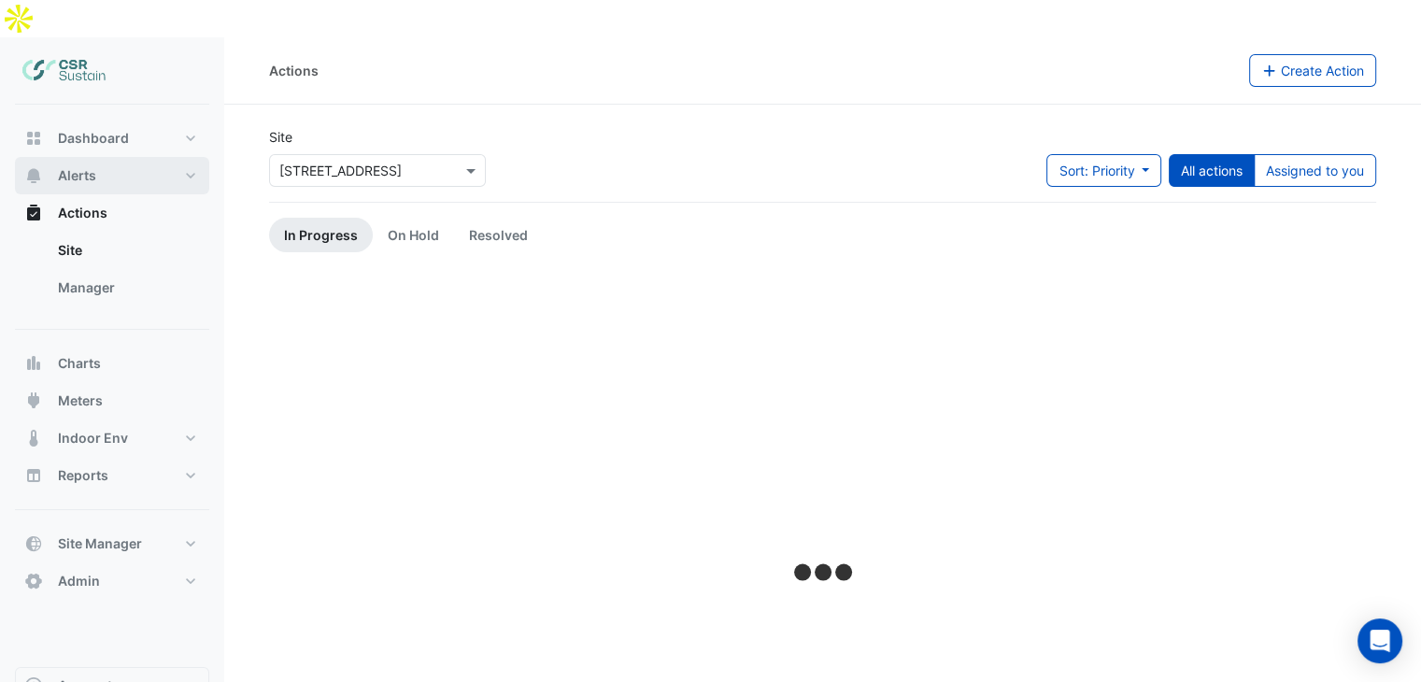
drag, startPoint x: 112, startPoint y: 143, endPoint x: 201, endPoint y: 155, distance: 89.6
click at [112, 157] on button "Alerts" at bounding box center [112, 175] width 194 height 37
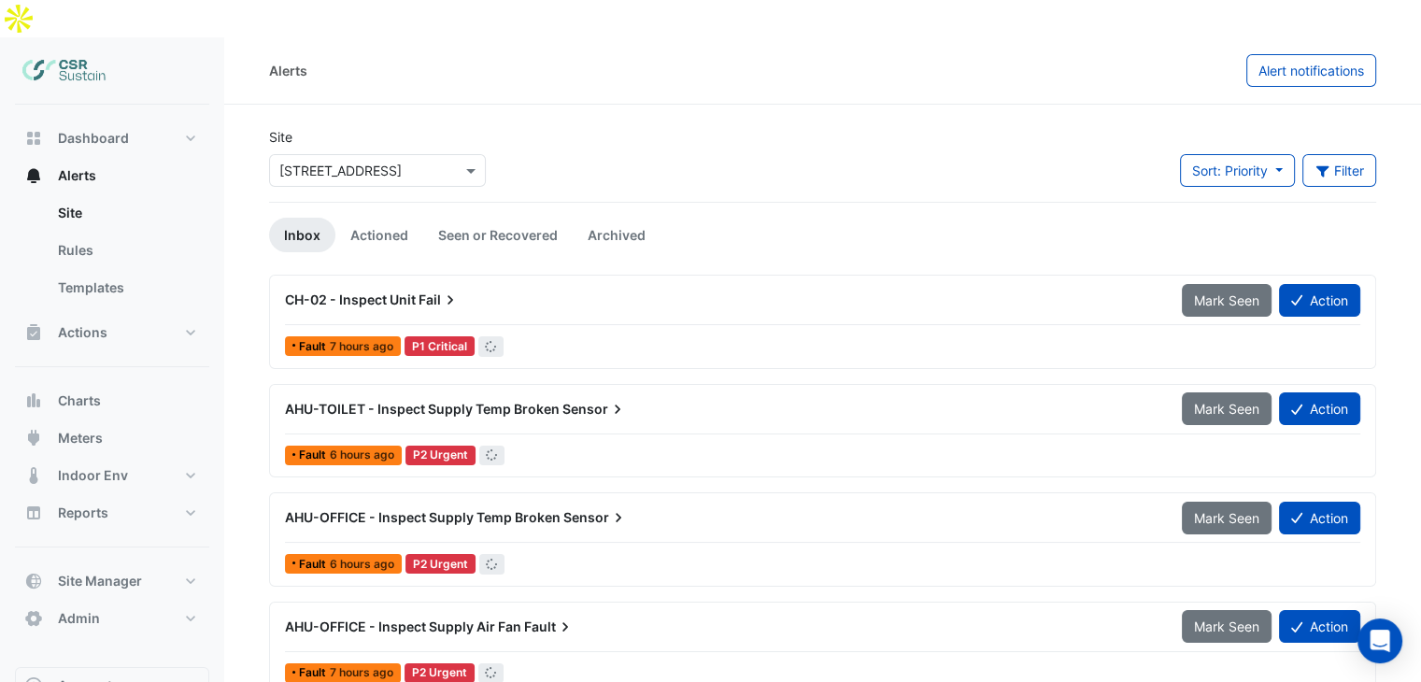
click at [390, 162] on input "text" at bounding box center [358, 172] width 159 height 20
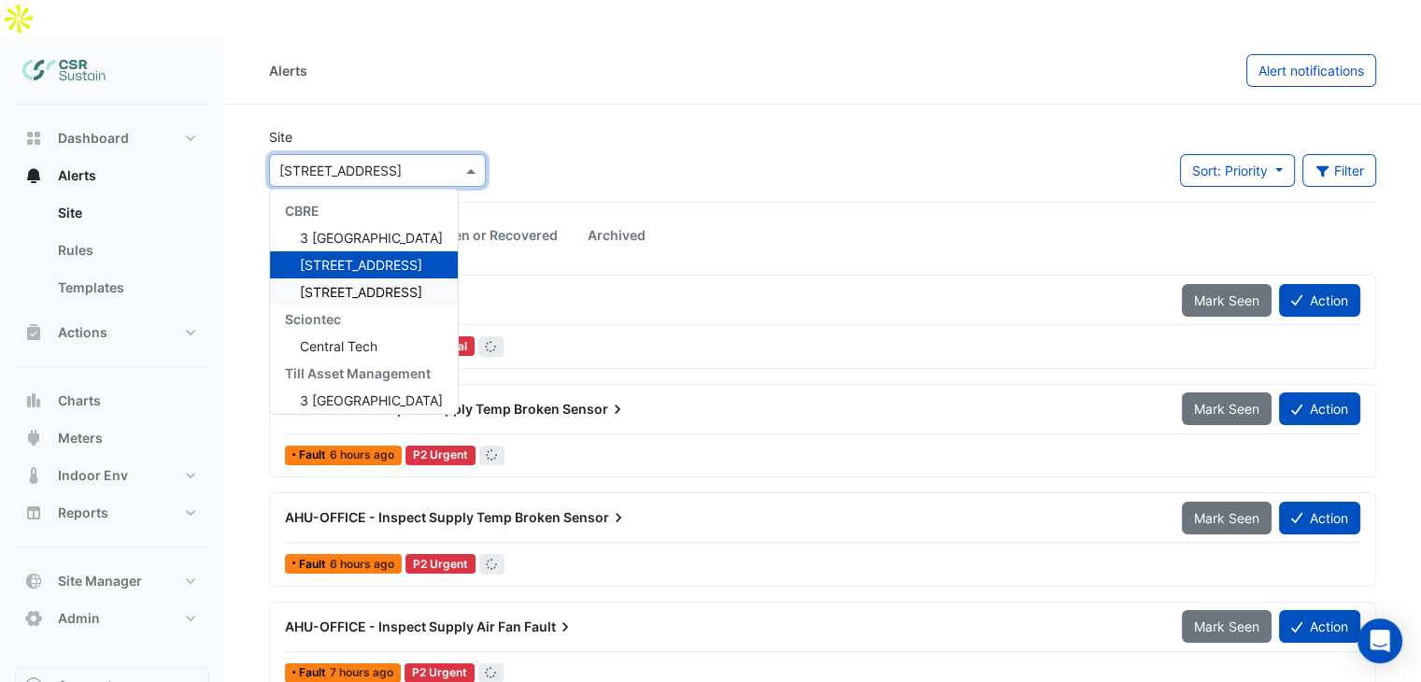
click at [346, 284] on span "8 Exchange Quay" at bounding box center [361, 292] width 122 height 16
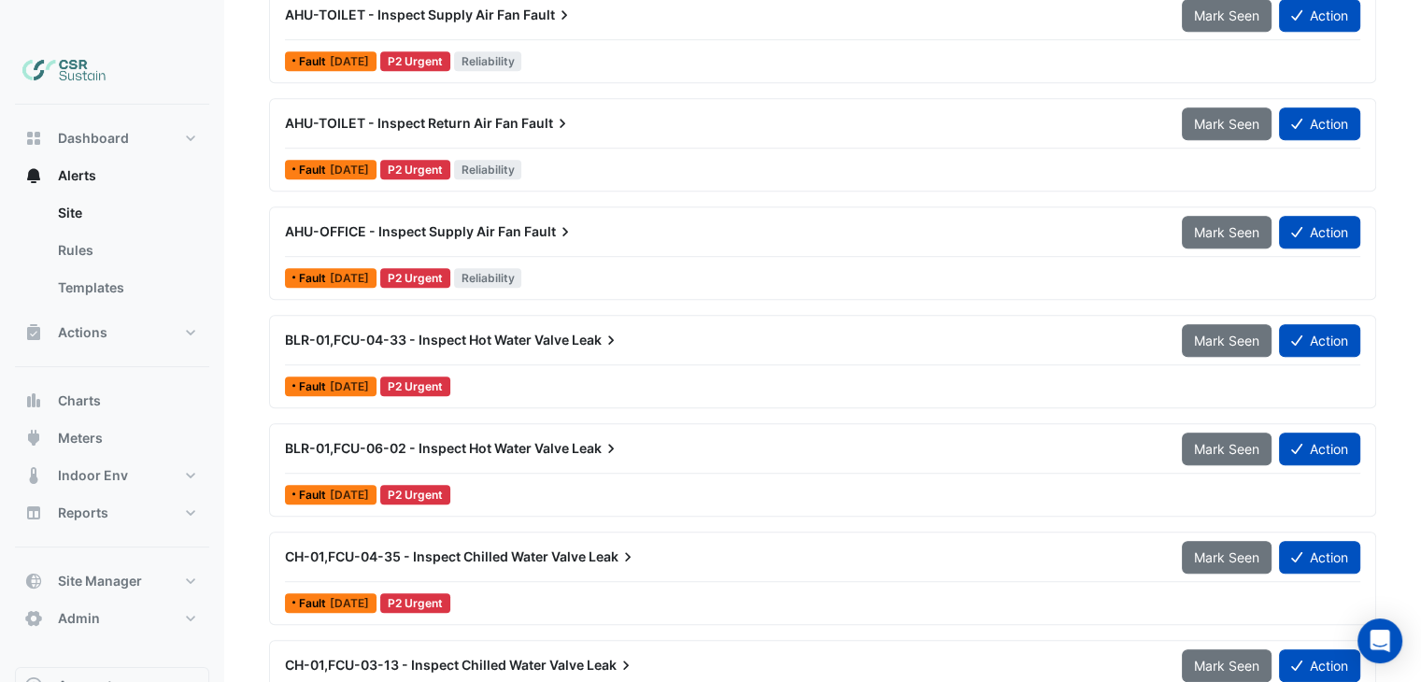
scroll to position [1151, 0]
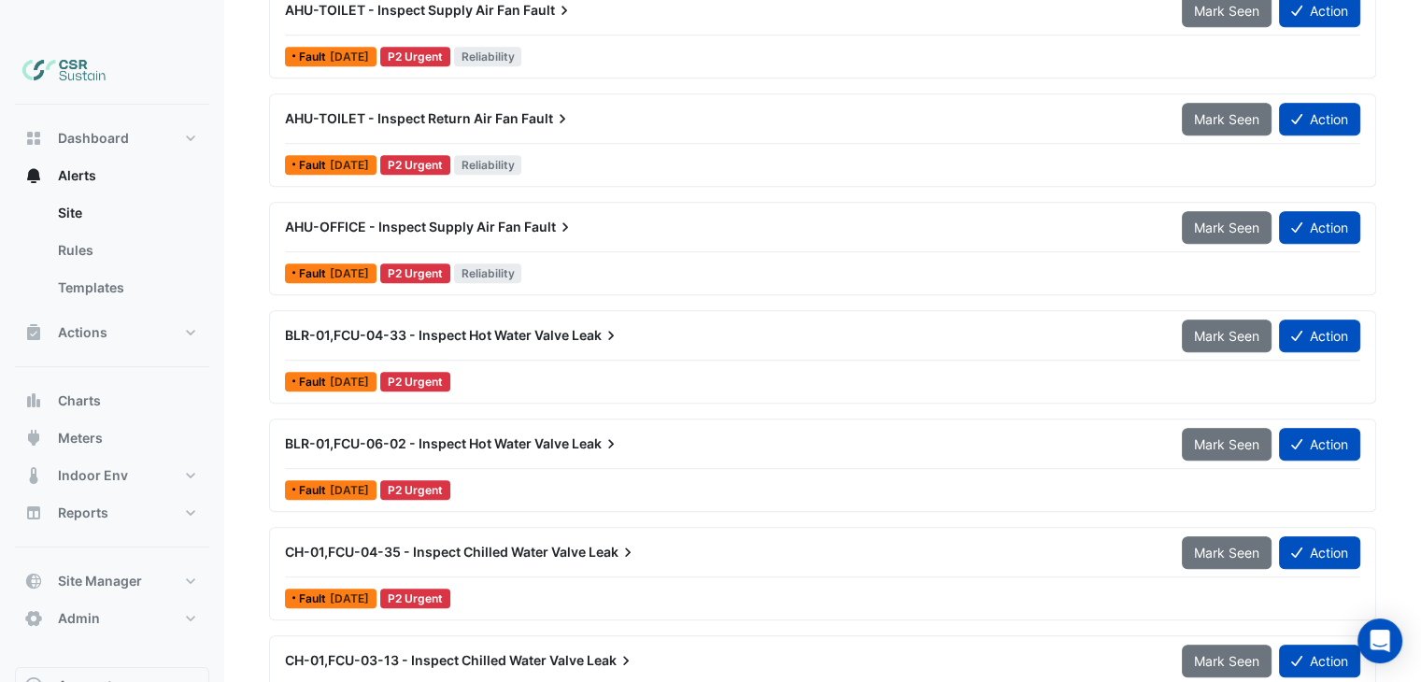
click at [531, 327] on span "BLR-01,FCU-04-33 - Inspect Hot Water Valve" at bounding box center [427, 335] width 284 height 16
click at [594, 319] on div "BLR-01,FCU-04-33 - Inspect Hot Water Valve Leak" at bounding box center [722, 336] width 897 height 34
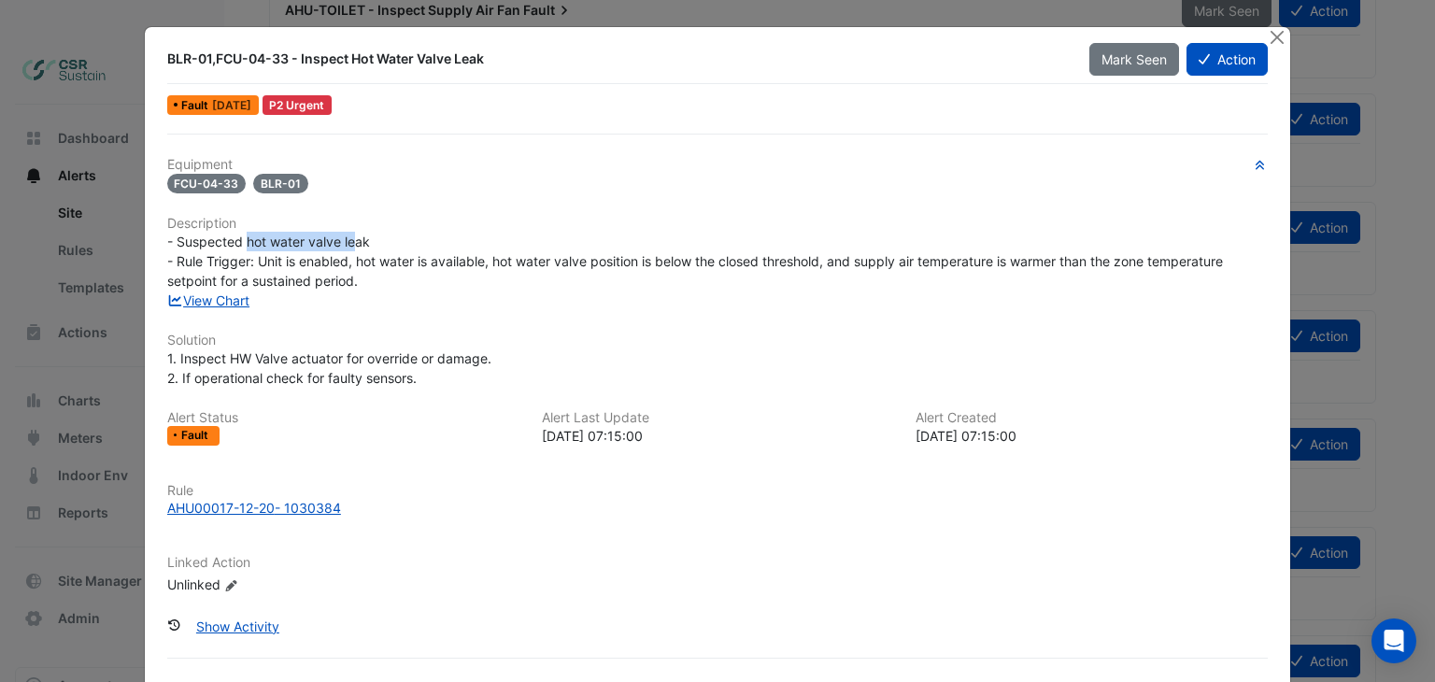
drag, startPoint x: 244, startPoint y: 243, endPoint x: 366, endPoint y: 240, distance: 122.4
click at [351, 239] on span "- Suspected hot water valve leak - Rule Trigger: Unit is enabled, hot water is …" at bounding box center [696, 261] width 1059 height 55
click at [366, 240] on div "- Suspected hot water valve leak - Rule Trigger: Unit is enabled, hot water is …" at bounding box center [717, 261] width 1101 height 59
click at [1271, 40] on button "Close" at bounding box center [1277, 37] width 20 height 20
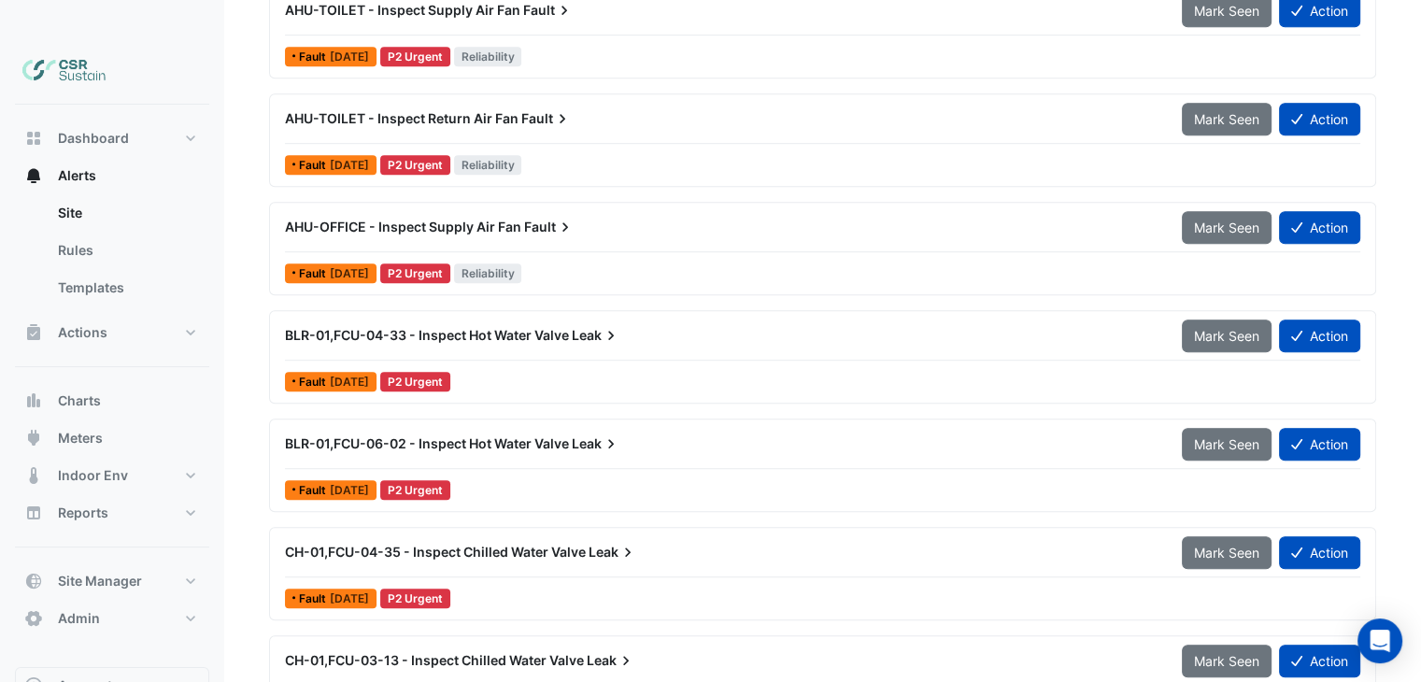
scroll to position [740, 0]
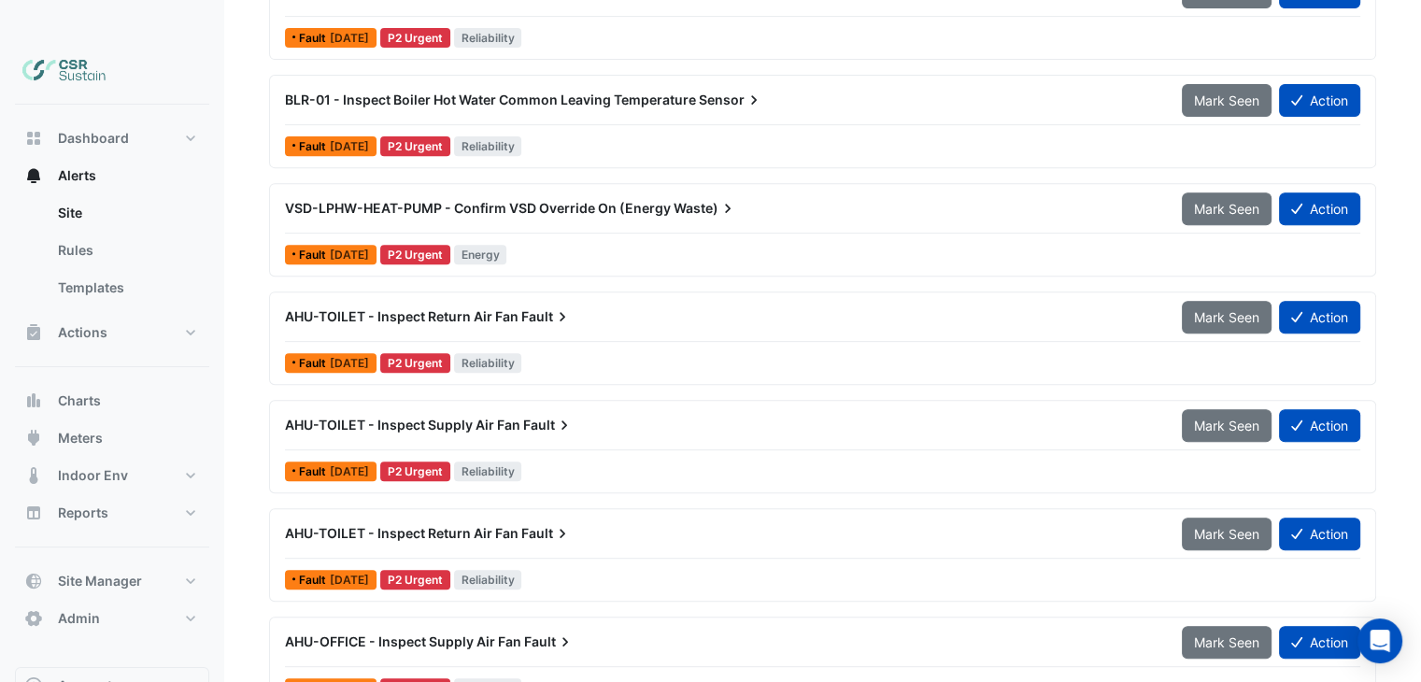
drag, startPoint x: 519, startPoint y: 368, endPoint x: 469, endPoint y: 42, distance: 329.9
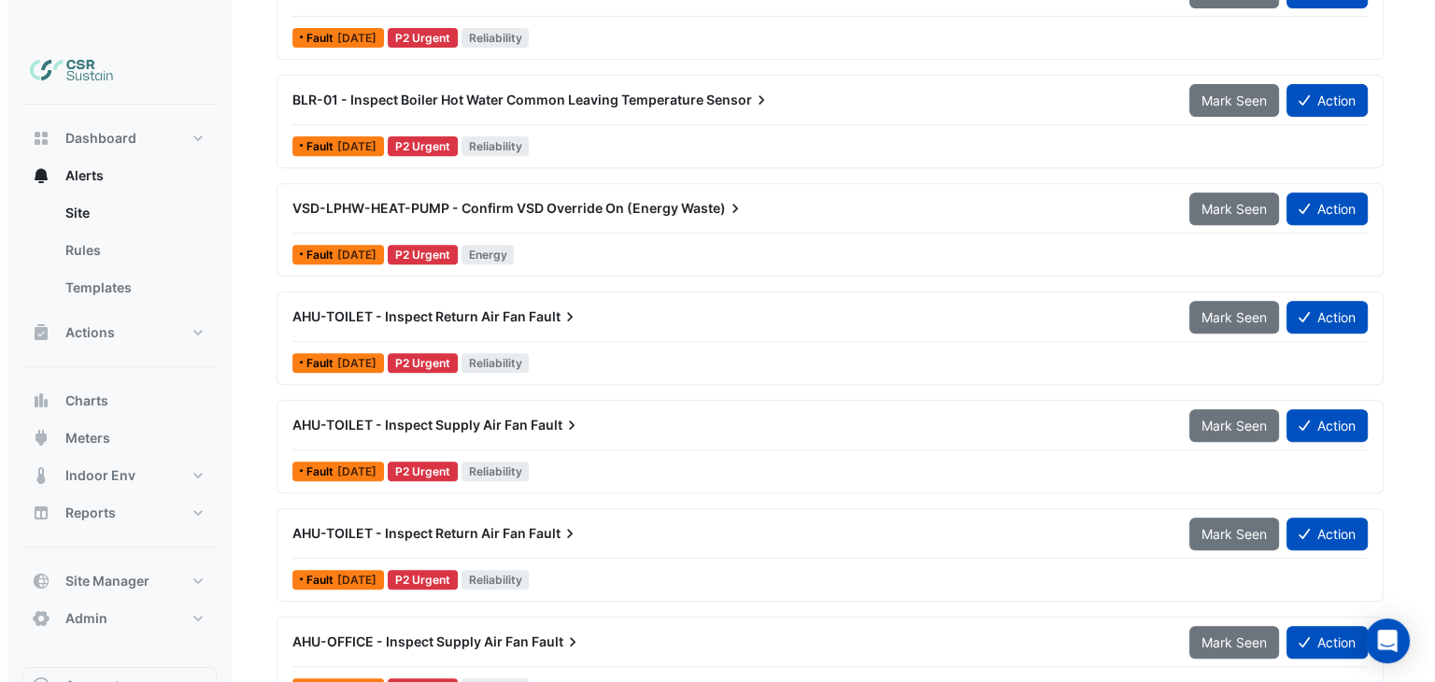
scroll to position [0, 0]
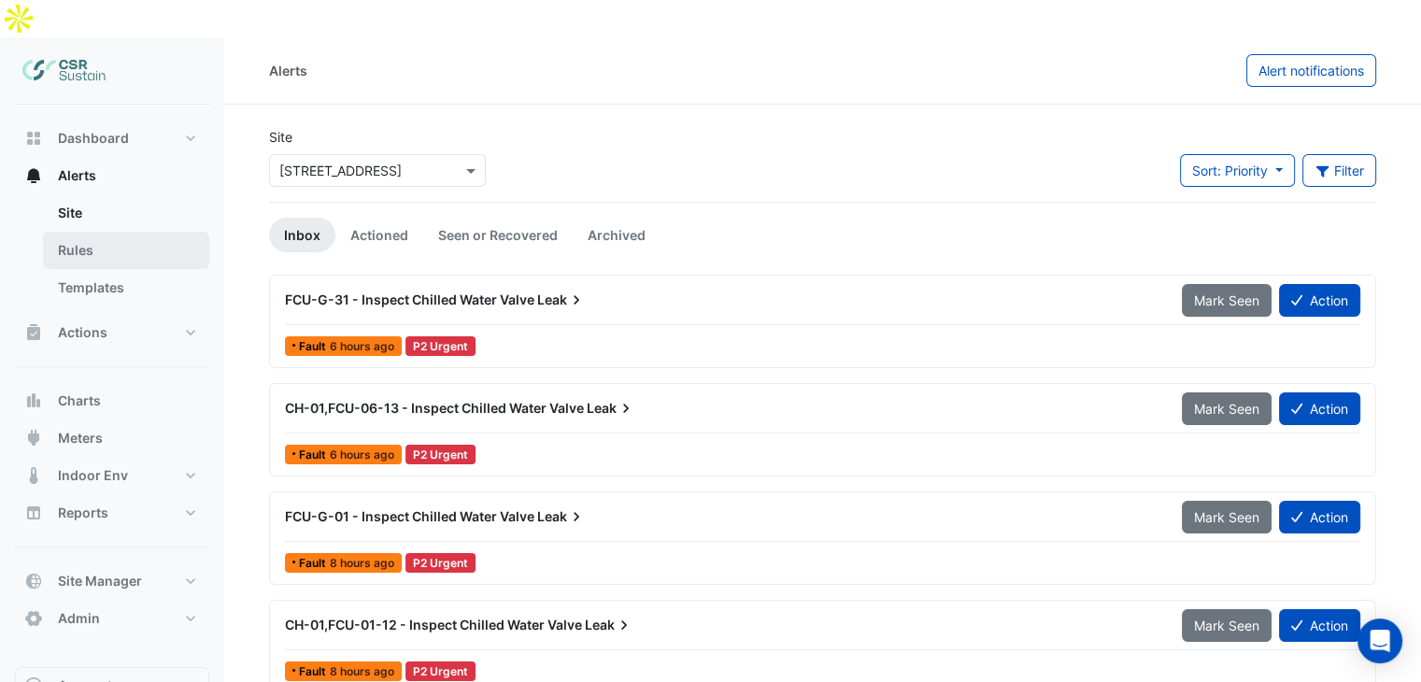
click at [87, 232] on link "Rules" at bounding box center [126, 250] width 166 height 37
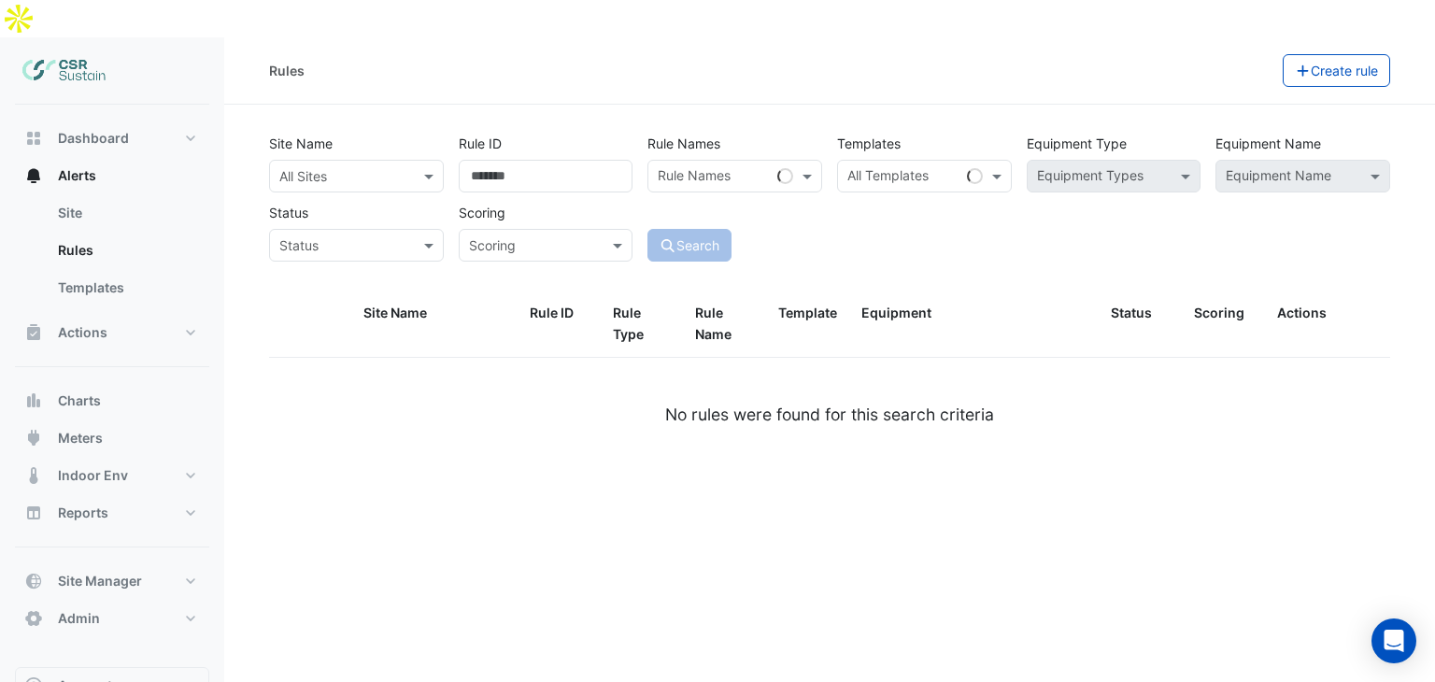
click at [344, 167] on input "text" at bounding box center [337, 177] width 117 height 20
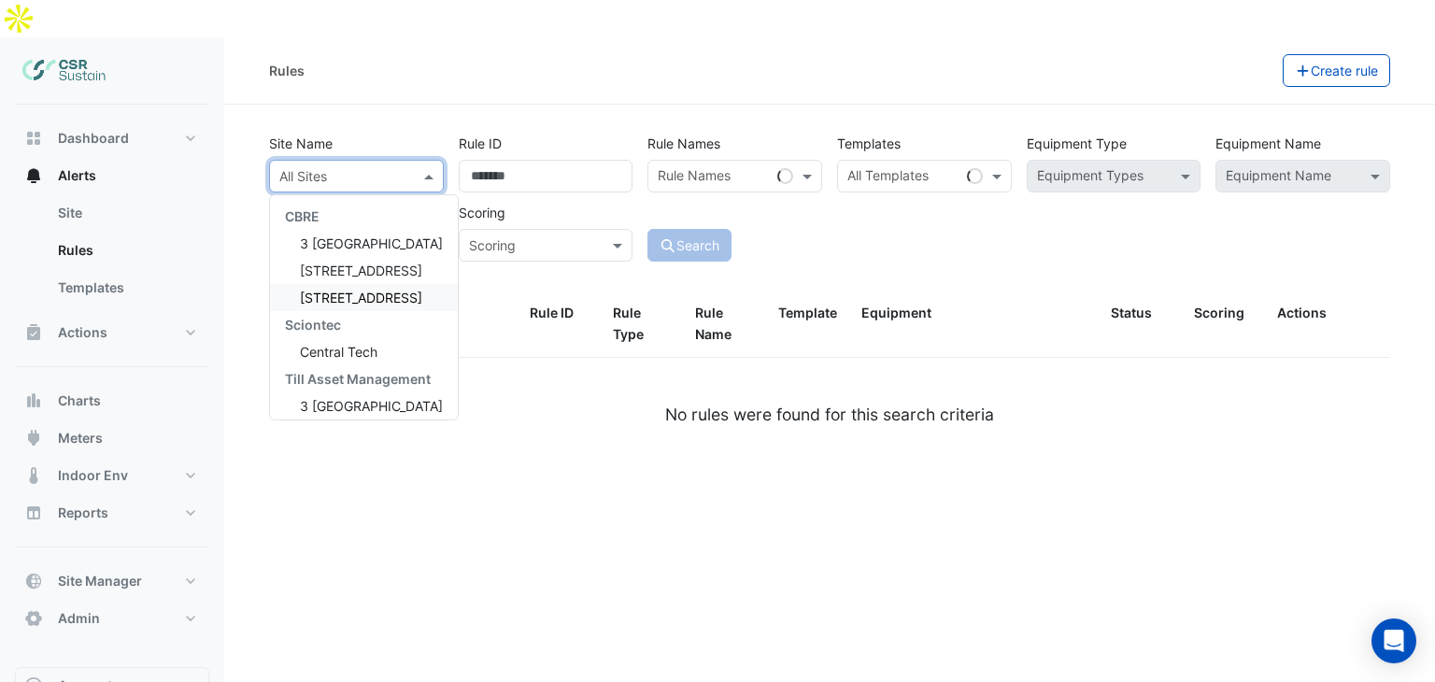
click at [332, 284] on div "8 Exchange Quay" at bounding box center [364, 297] width 188 height 27
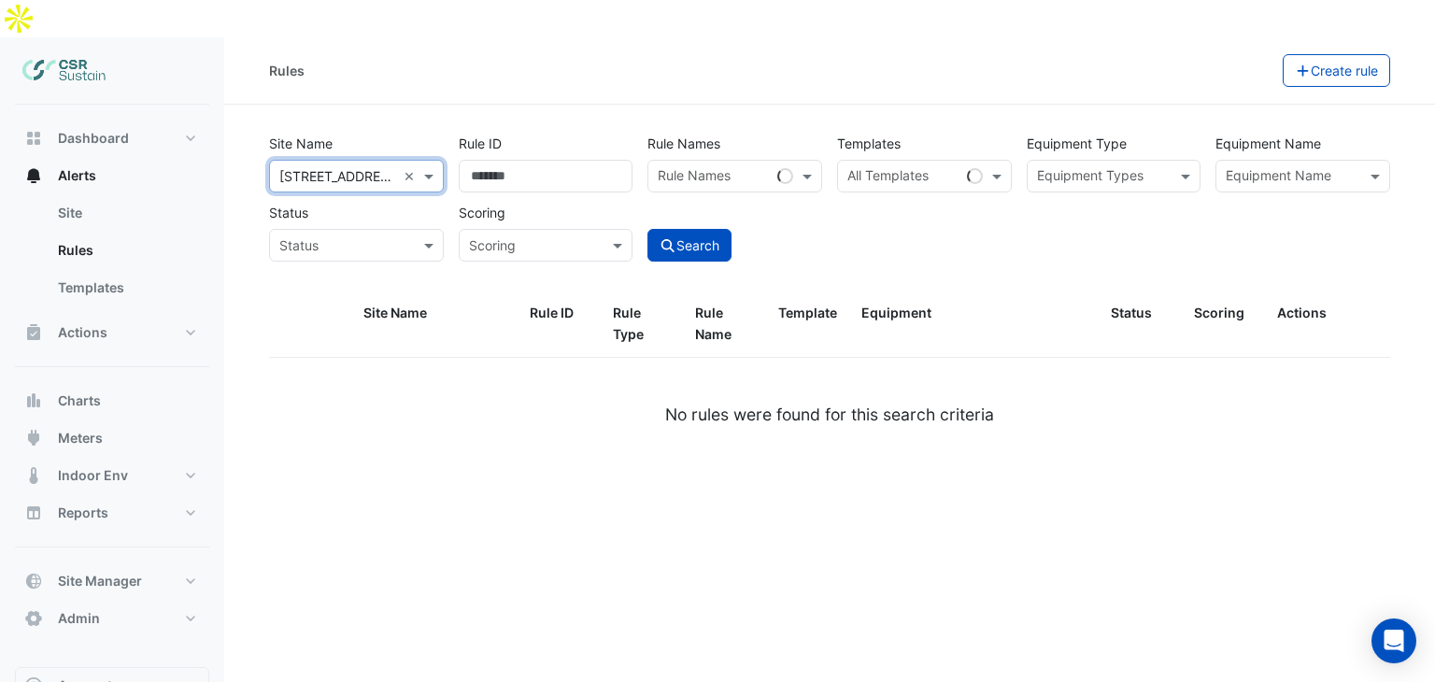
click at [1059, 168] on input "text" at bounding box center [1103, 178] width 133 height 20
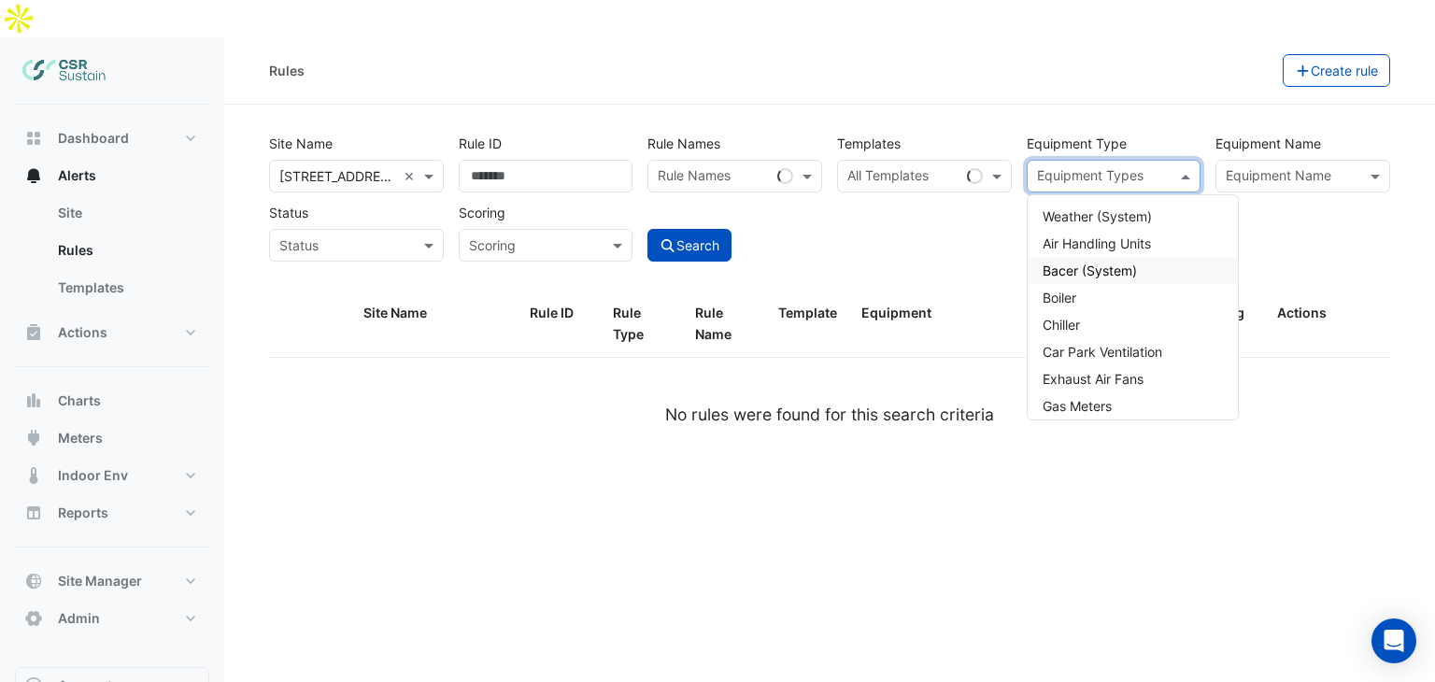
click at [1273, 168] on input "text" at bounding box center [1292, 178] width 133 height 20
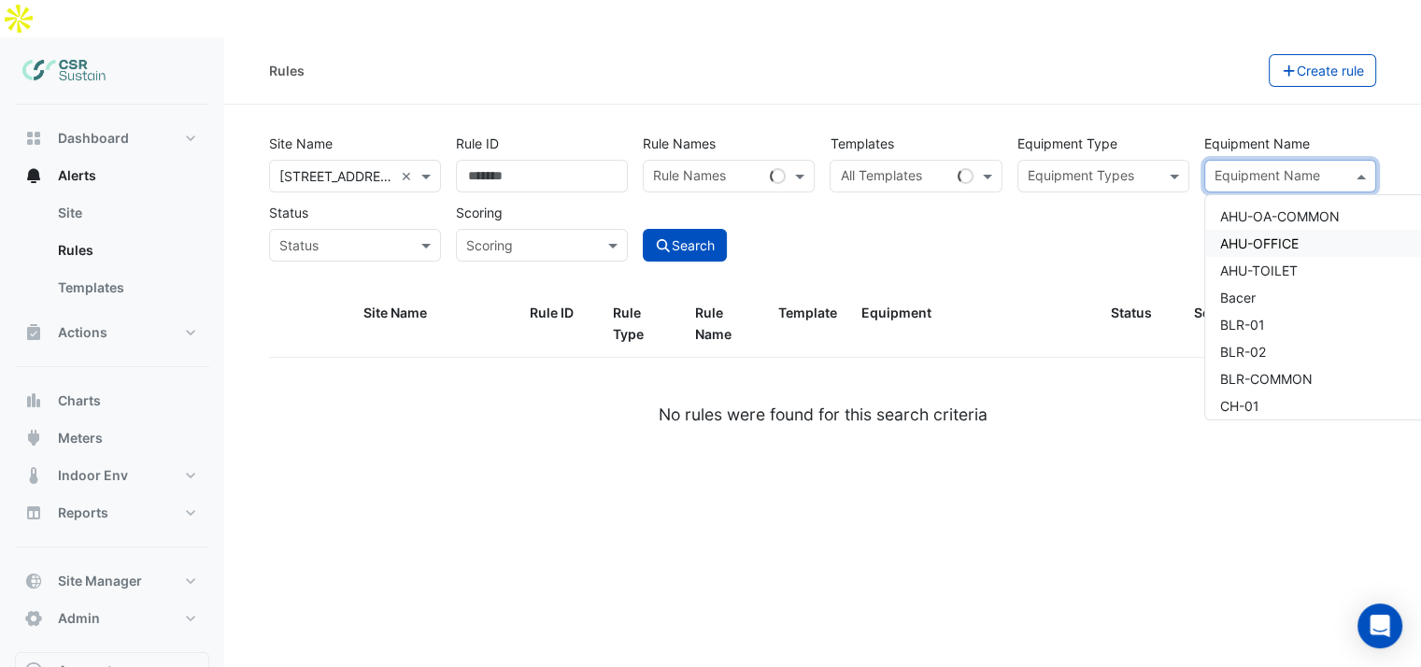
click at [1294, 235] on span "AHU-OFFICE" at bounding box center [1259, 243] width 78 height 16
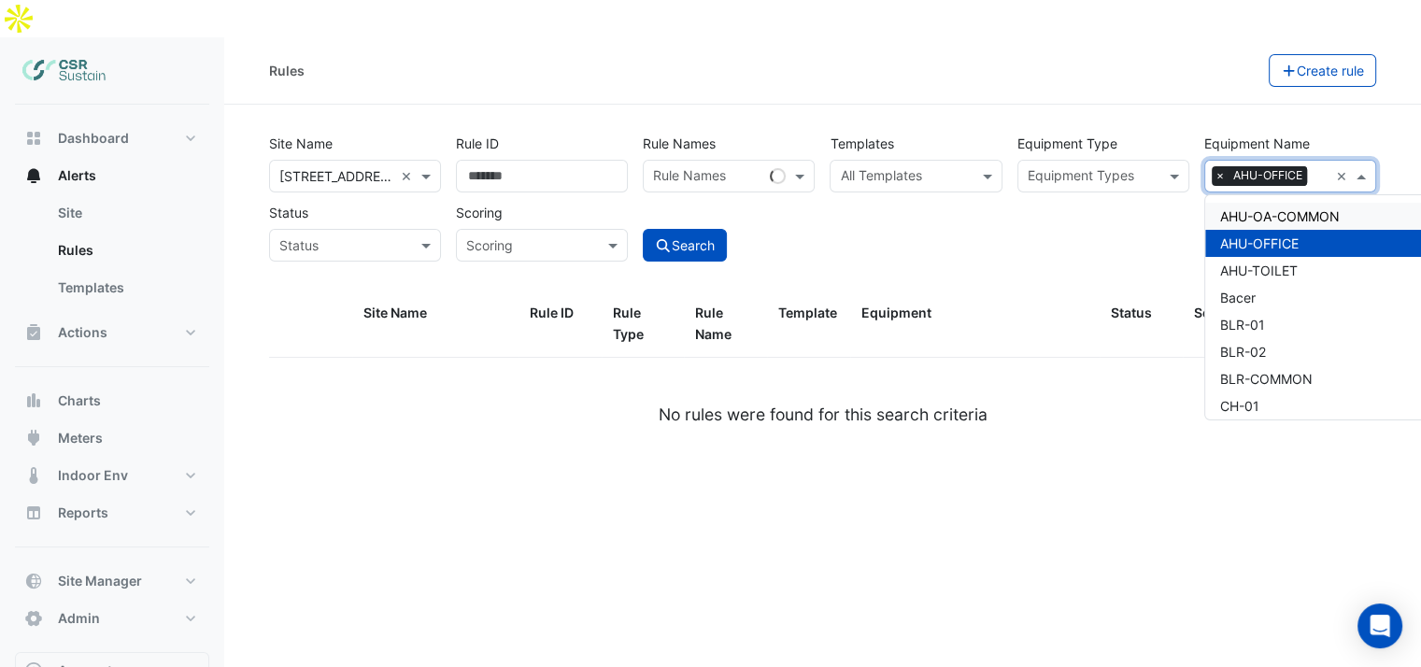
click at [1360, 127] on div "Equipment Name × AHU-OFFICE × AHU-OA-COMMON AHU-OFFICE AHU-TOILET Bacer BLR-01 …" at bounding box center [1290, 159] width 187 height 65
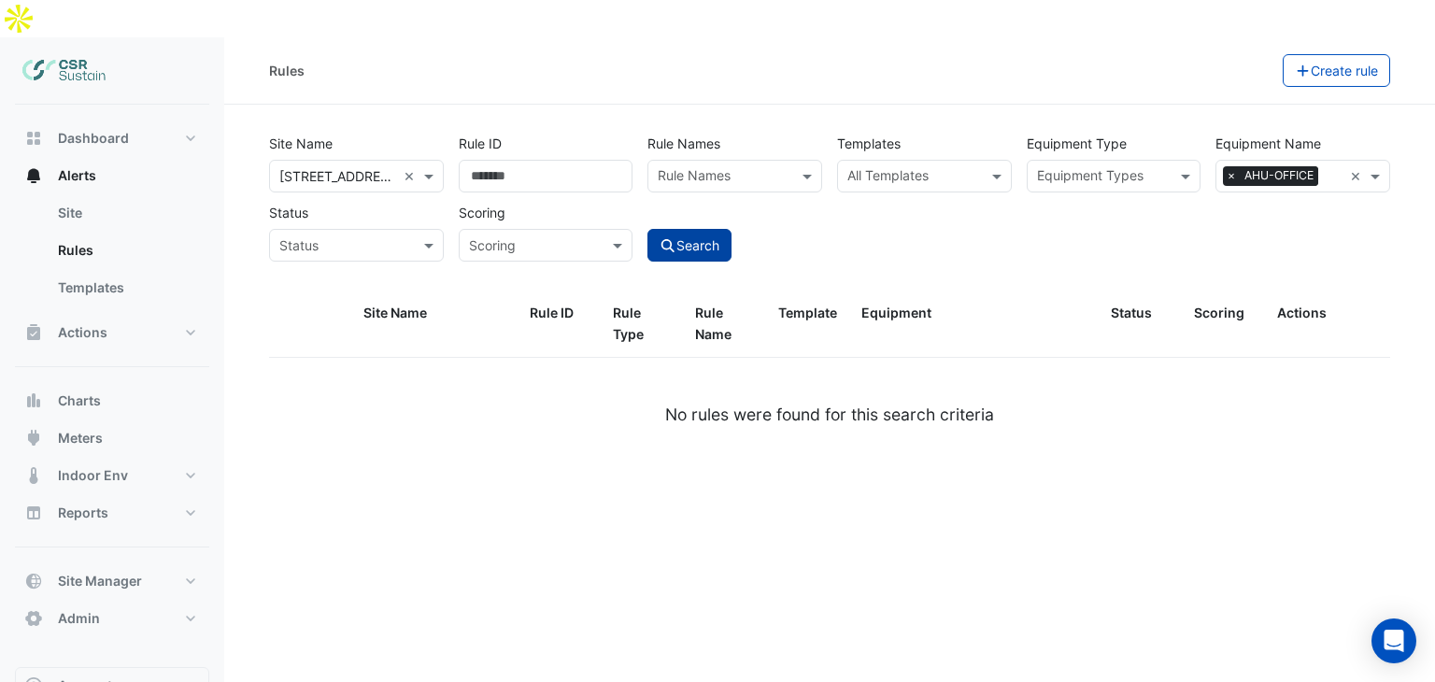
click at [697, 229] on button "Search" at bounding box center [689, 245] width 84 height 33
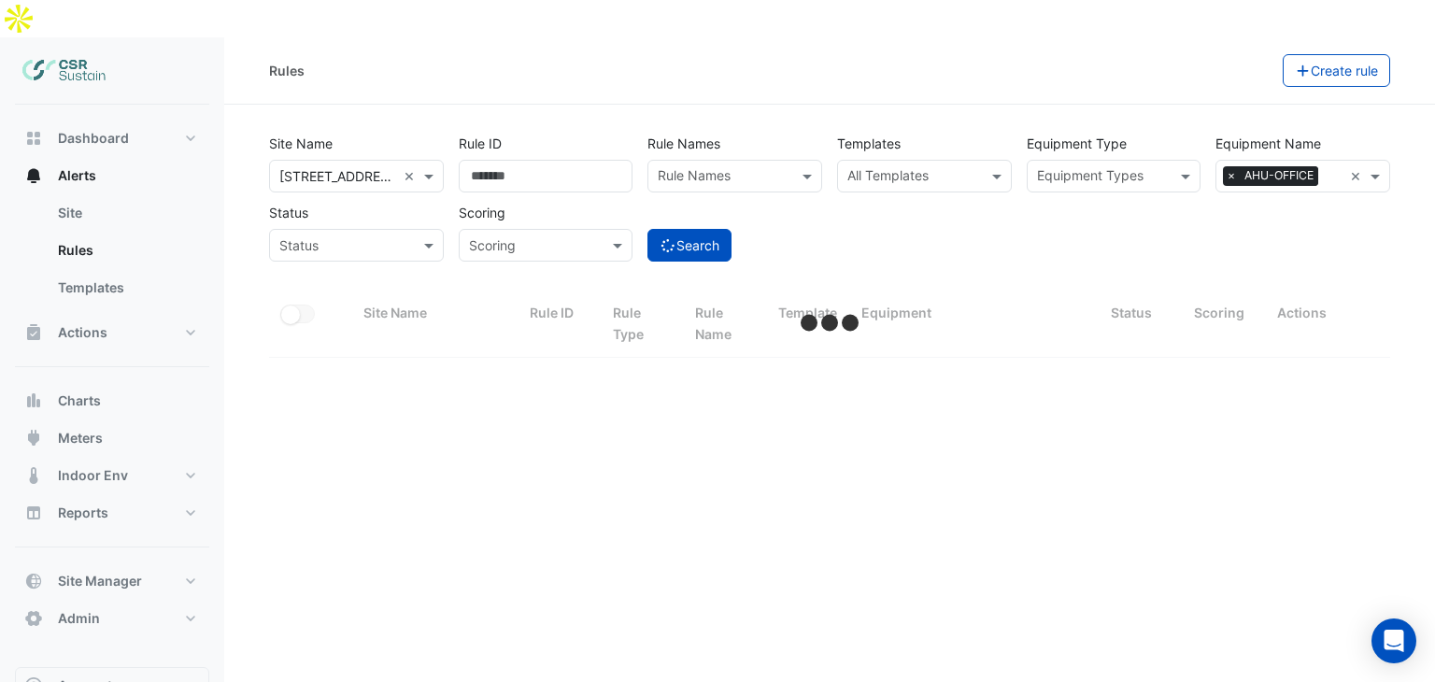
select select "**"
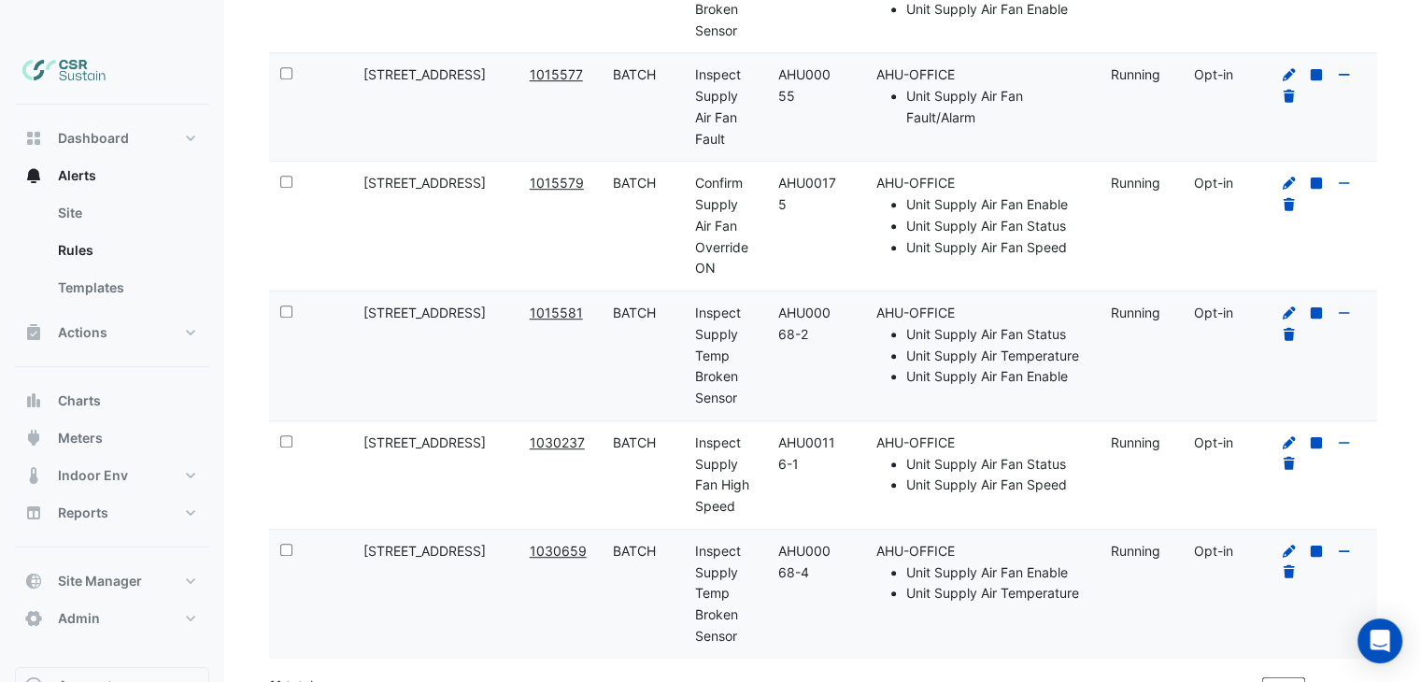
scroll to position [1101, 0]
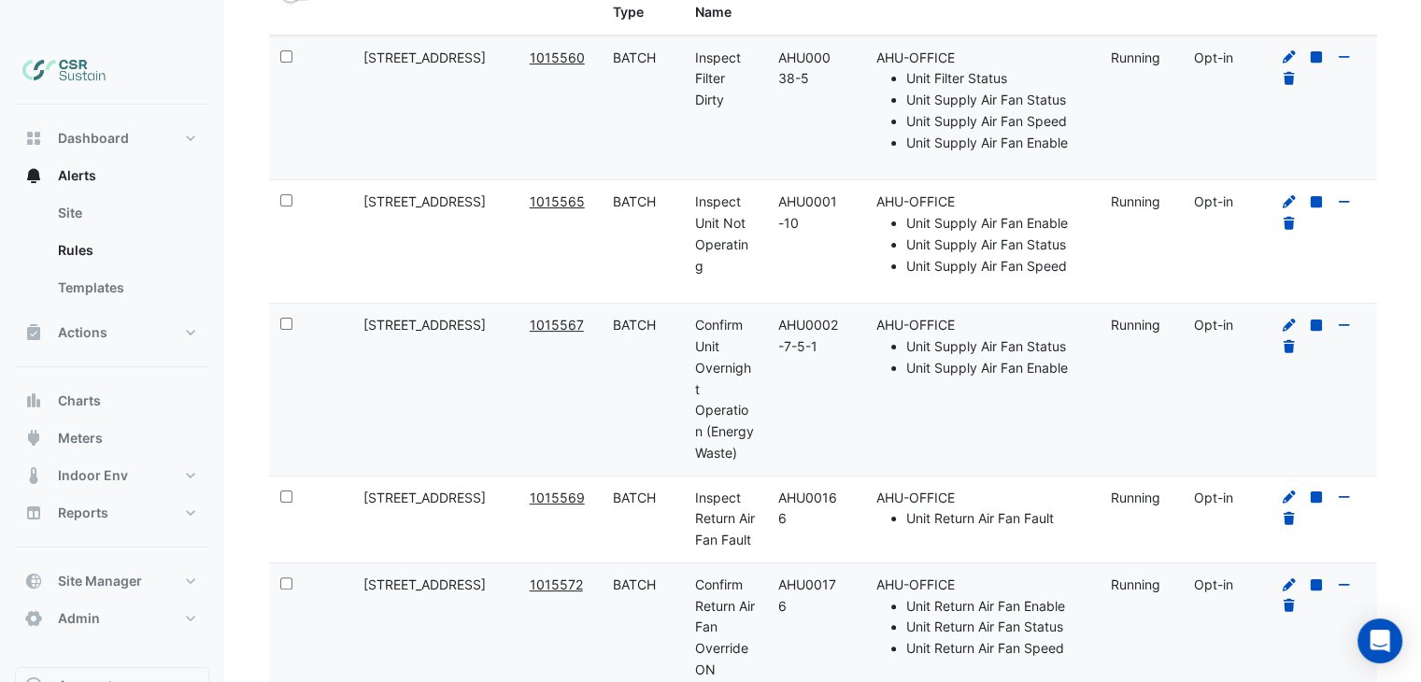
drag, startPoint x: 803, startPoint y: 162, endPoint x: 820, endPoint y: -79, distance: 241.6
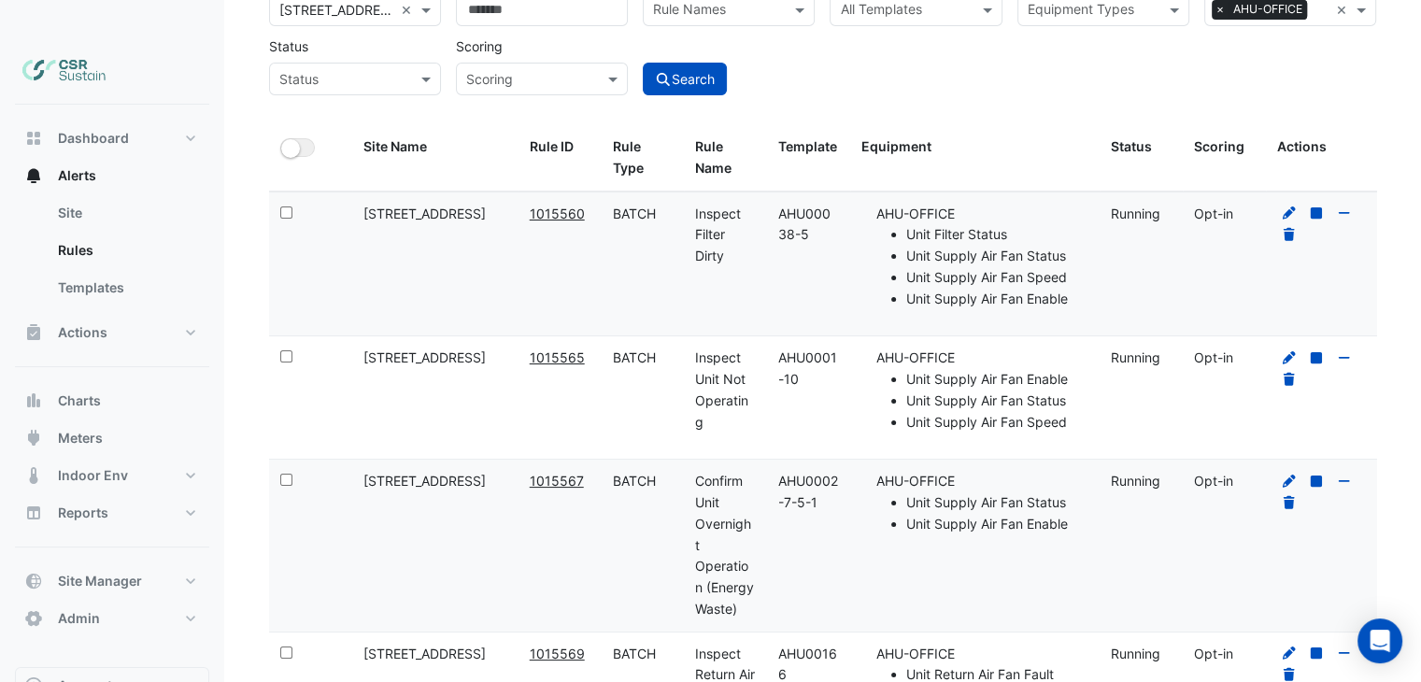
scroll to position [0, 0]
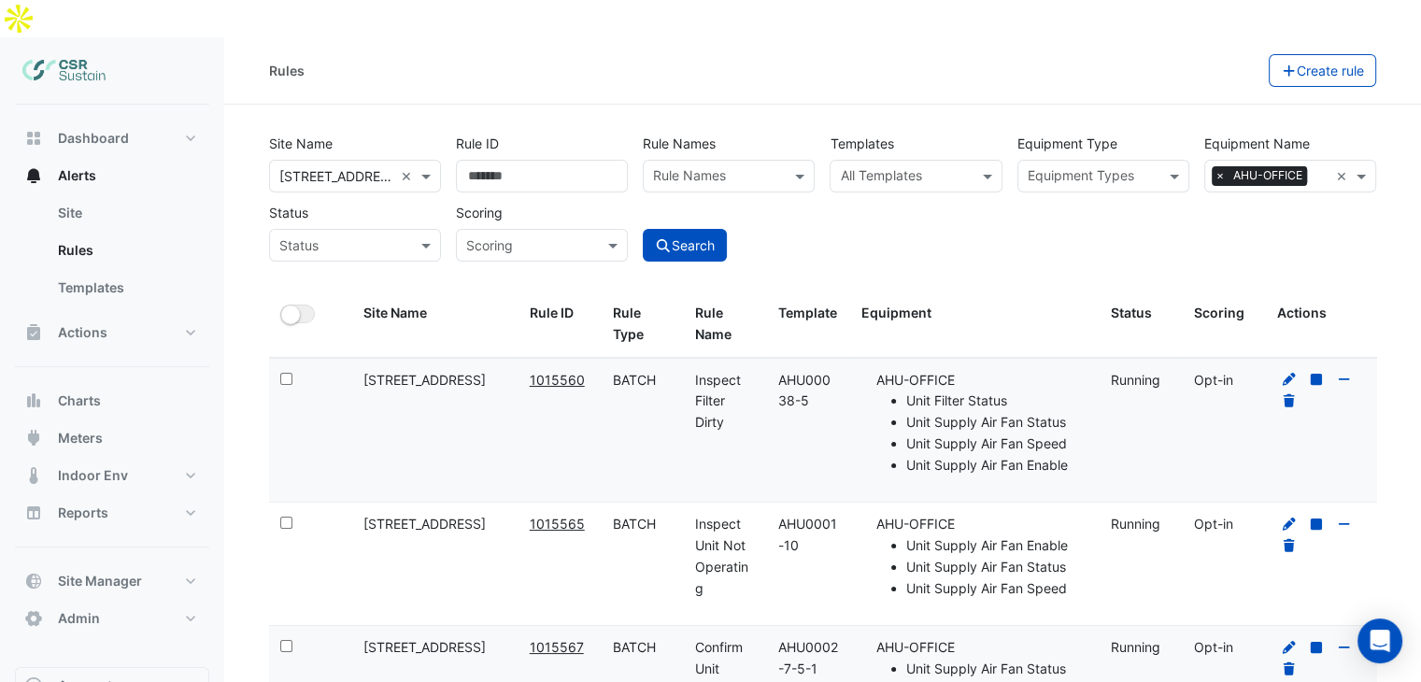
drag, startPoint x: 783, startPoint y: 135, endPoint x: 766, endPoint y: -81, distance: 217.4
click at [79, 269] on link "Templates" at bounding box center [126, 287] width 166 height 37
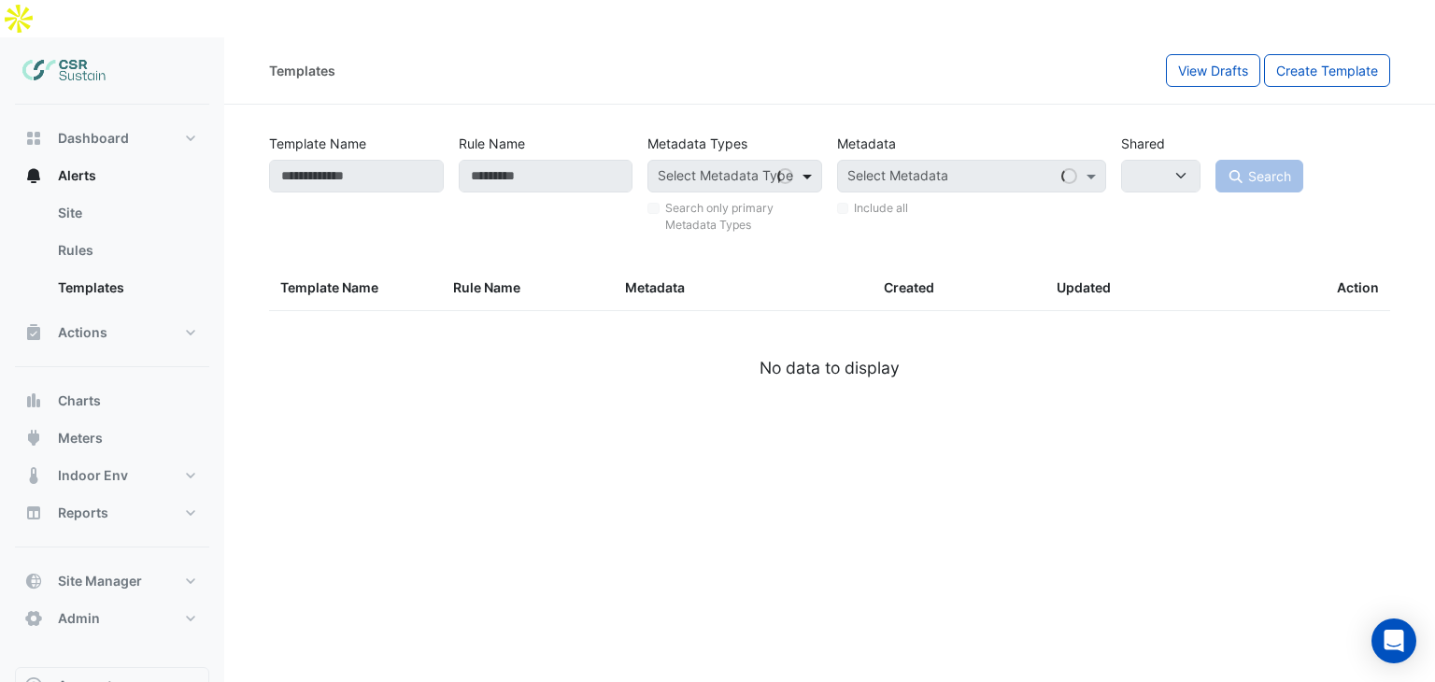
select select
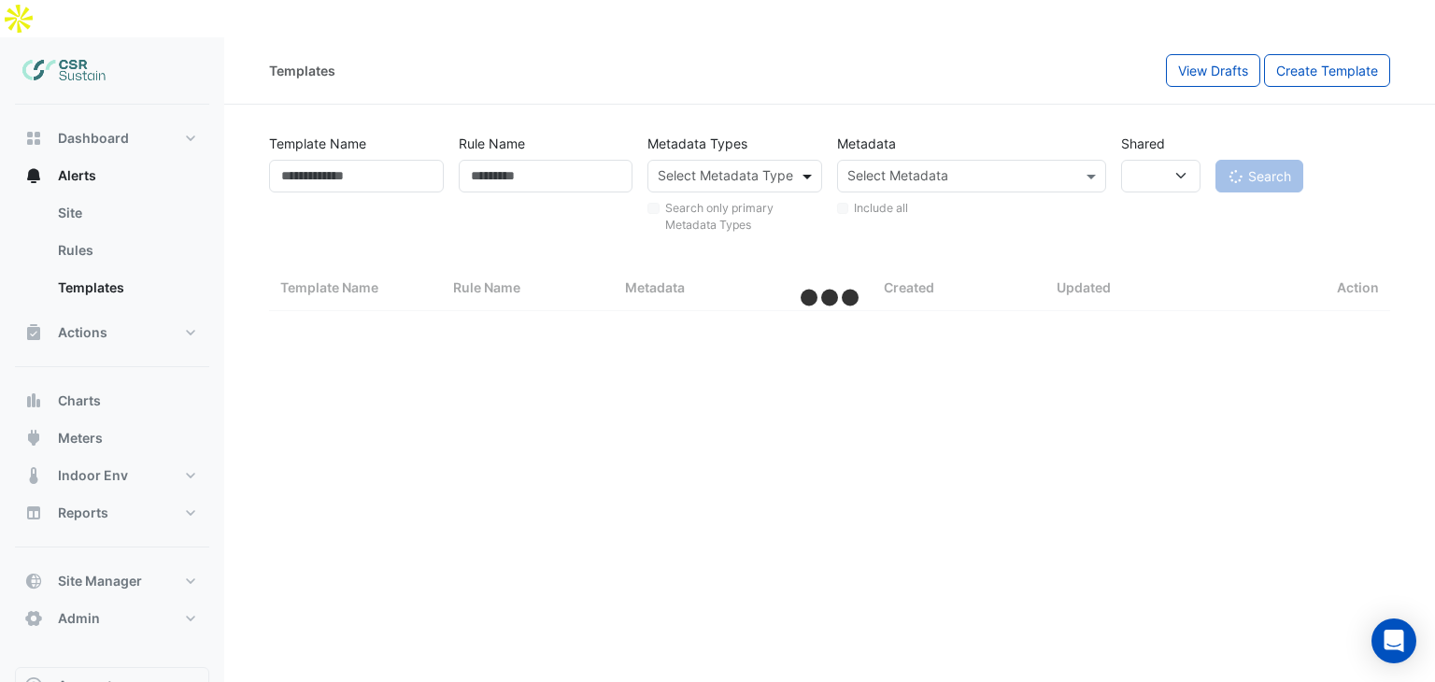
select select "**"
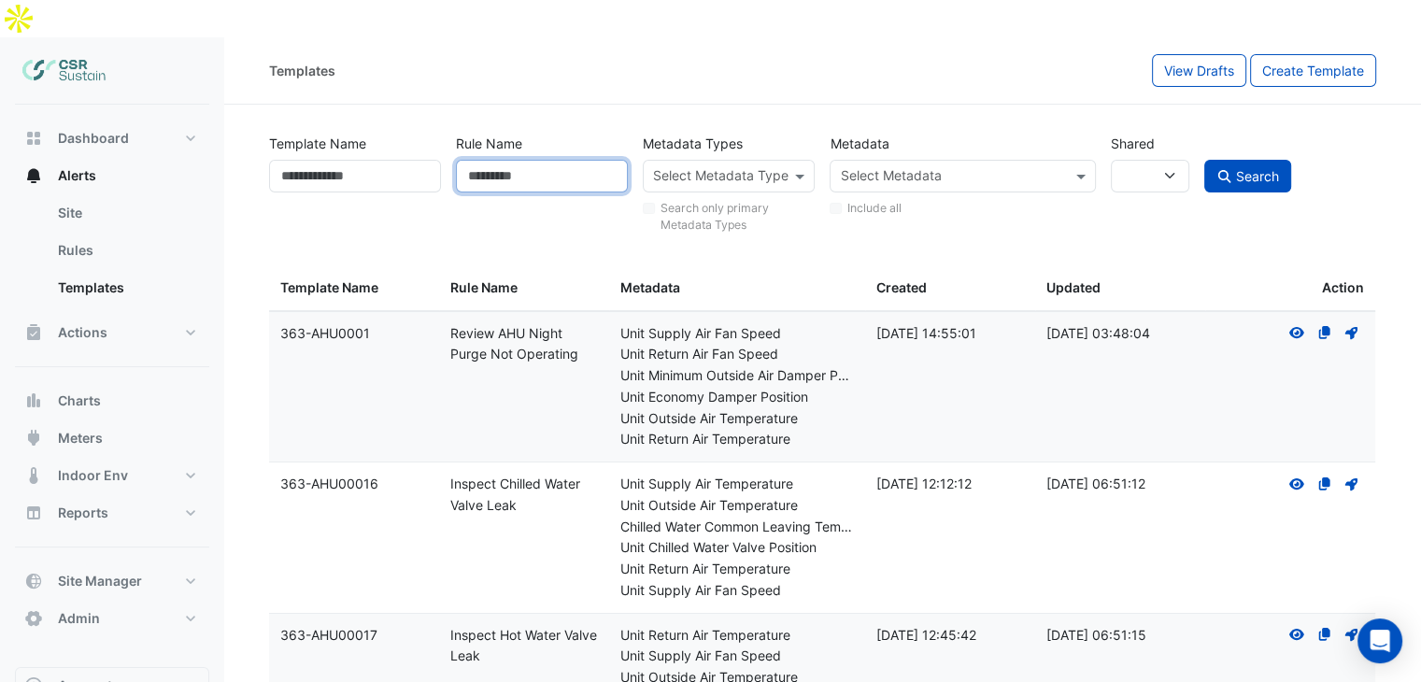
click at [519, 160] on input "Rule Name" at bounding box center [542, 176] width 172 height 33
type input "*******"
click at [1259, 160] on button "Search" at bounding box center [1248, 176] width 88 height 33
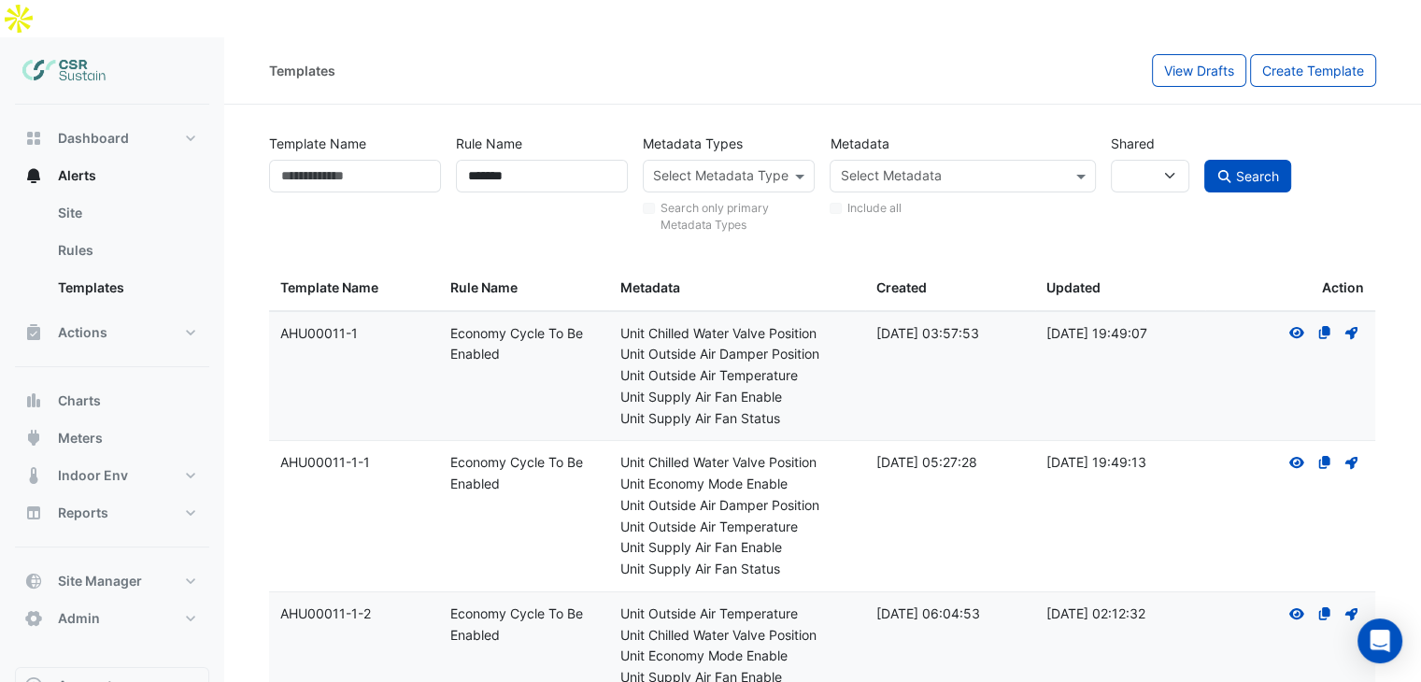
click at [755, 168] on input "text" at bounding box center [718, 178] width 130 height 20
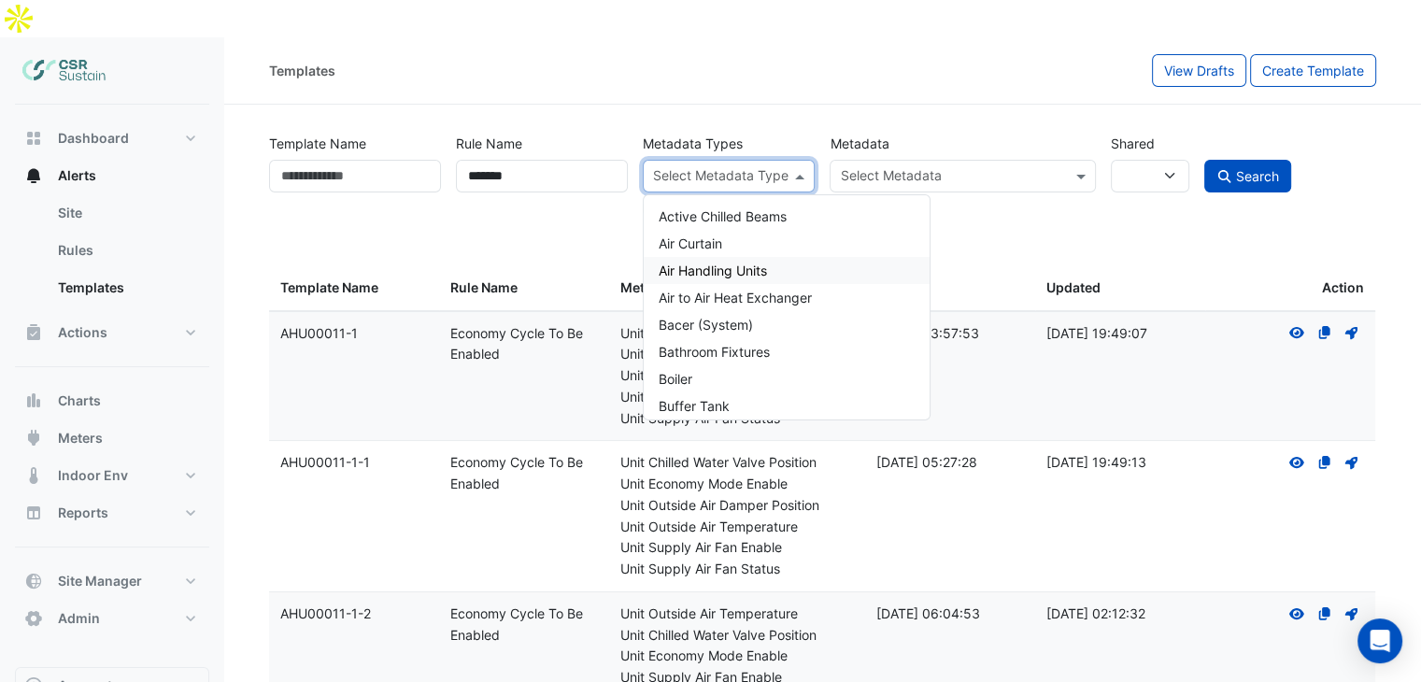
click at [708, 263] on span "Air Handling Units" at bounding box center [713, 271] width 108 height 16
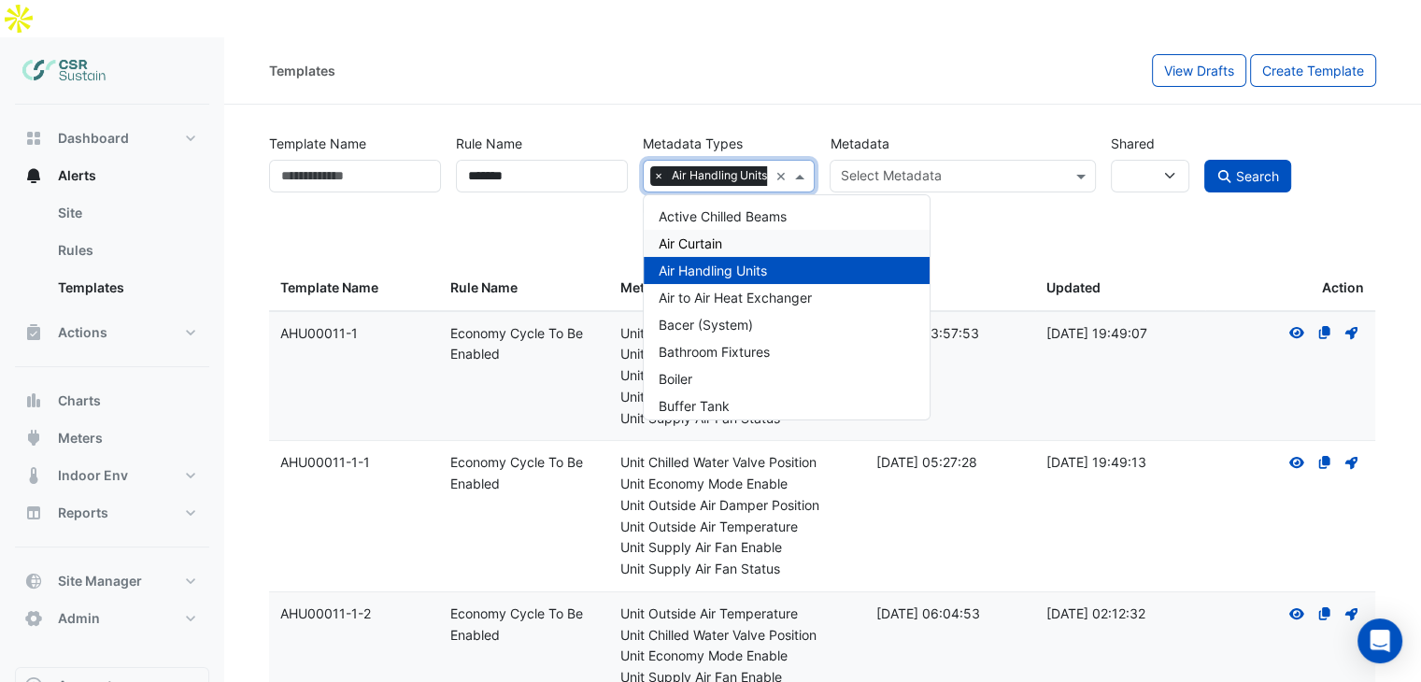
click at [1146, 192] on div "Shared *** **** *****" at bounding box center [1149, 181] width 93 height 109
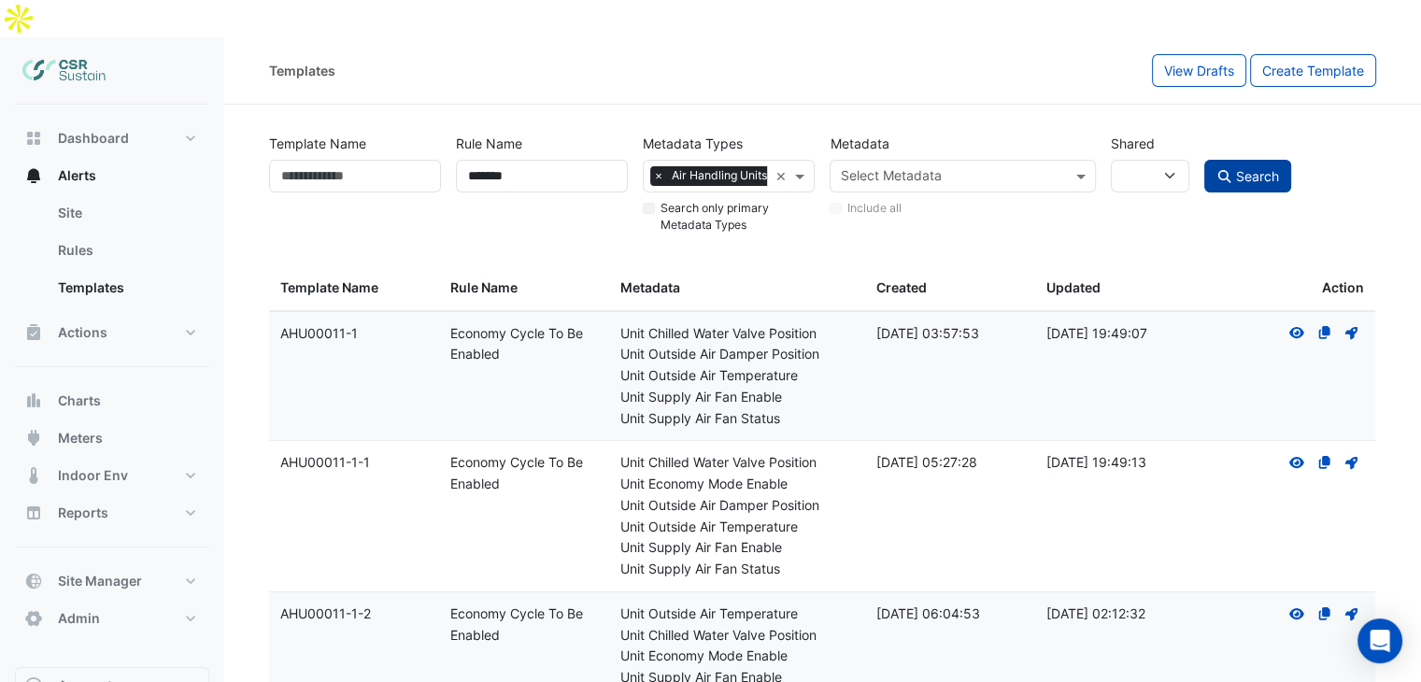
click at [1260, 168] on span "Search" at bounding box center [1257, 176] width 43 height 16
select select
drag, startPoint x: 755, startPoint y: 294, endPoint x: 781, endPoint y: 294, distance: 26.2
click at [781, 323] on div "Unit Chilled Water Valve Position" at bounding box center [736, 333] width 233 height 21
drag, startPoint x: 762, startPoint y: 332, endPoint x: 670, endPoint y: 320, distance: 93.3
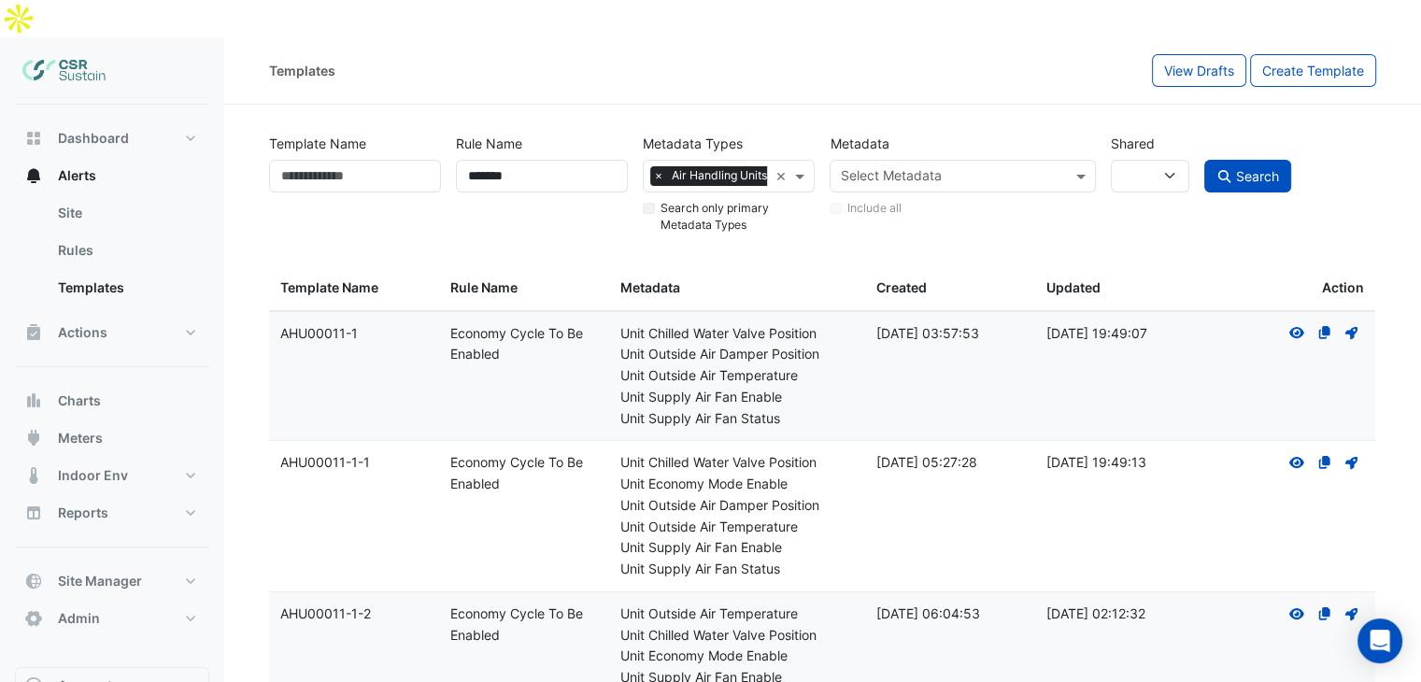
click at [758, 365] on div "Unit Outside Air Temperature" at bounding box center [736, 375] width 233 height 21
click at [749, 344] on div "Unit Outside Air Damper Position" at bounding box center [736, 354] width 233 height 21
drag, startPoint x: 717, startPoint y: 352, endPoint x: 689, endPoint y: 360, distance: 29.9
click at [714, 387] on div "Unit Supply Air Fan Enable" at bounding box center [736, 397] width 233 height 21
click at [979, 168] on input "text" at bounding box center [951, 178] width 223 height 20
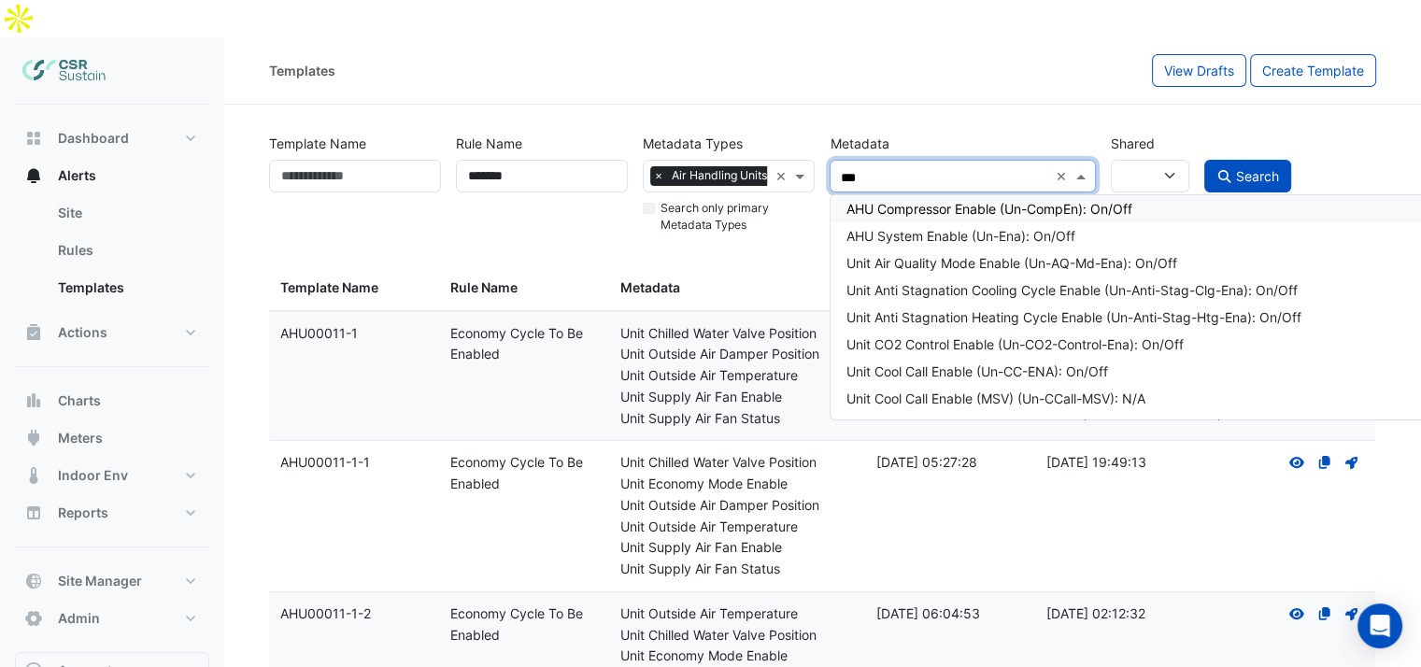
click at [946, 166] on div "***" at bounding box center [942, 178] width 210 height 24
type input "*"
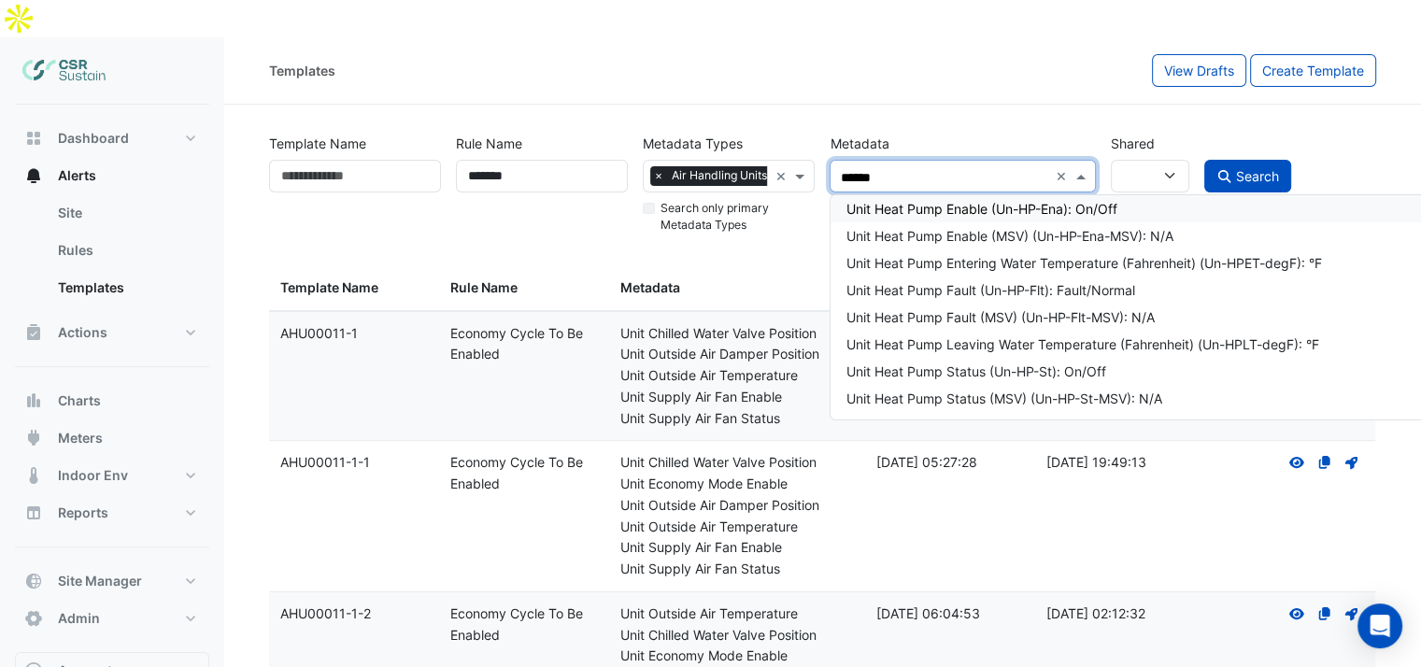
type input "*******"
click at [961, 199] on div "Unit Heat Pump Enable (Un-HP-Ena): On/Off" at bounding box center [1157, 209] width 624 height 20
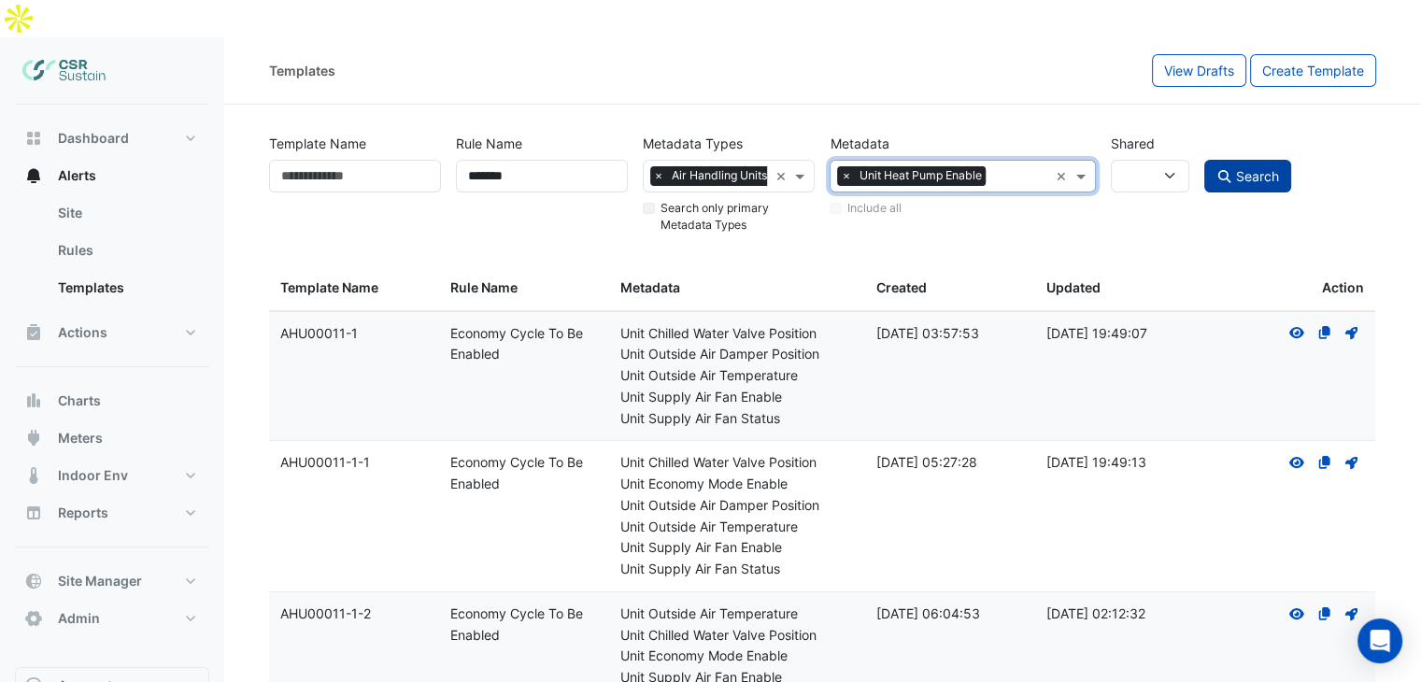
click at [1254, 168] on span "Search" at bounding box center [1257, 176] width 43 height 16
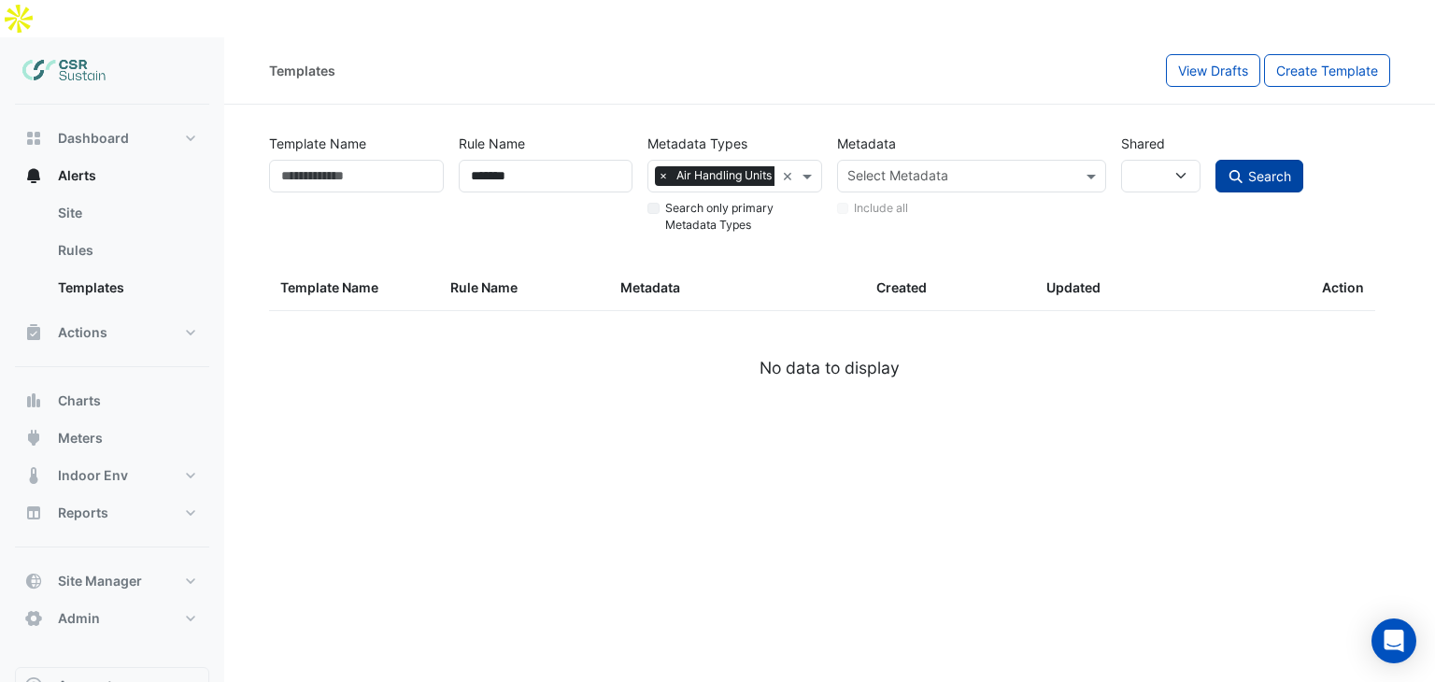
click at [1273, 168] on span "Search" at bounding box center [1269, 176] width 43 height 16
select select
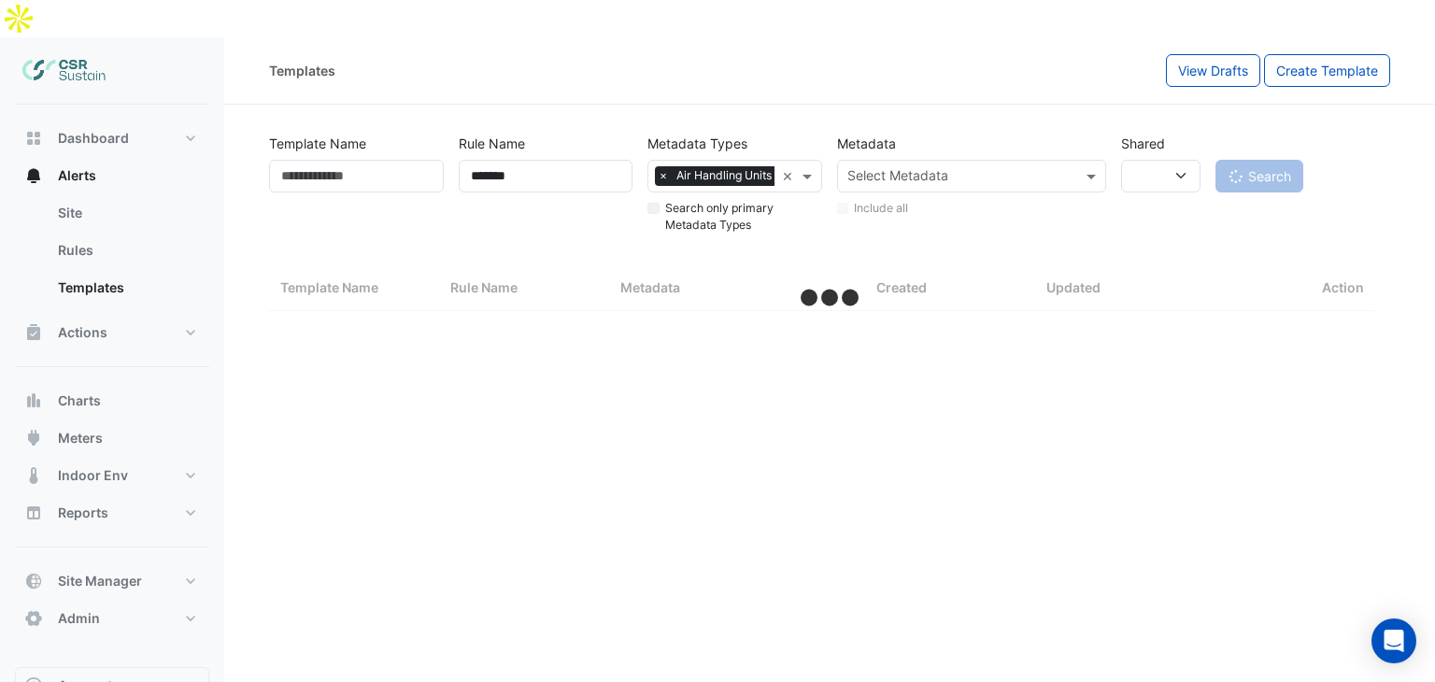
select select "**"
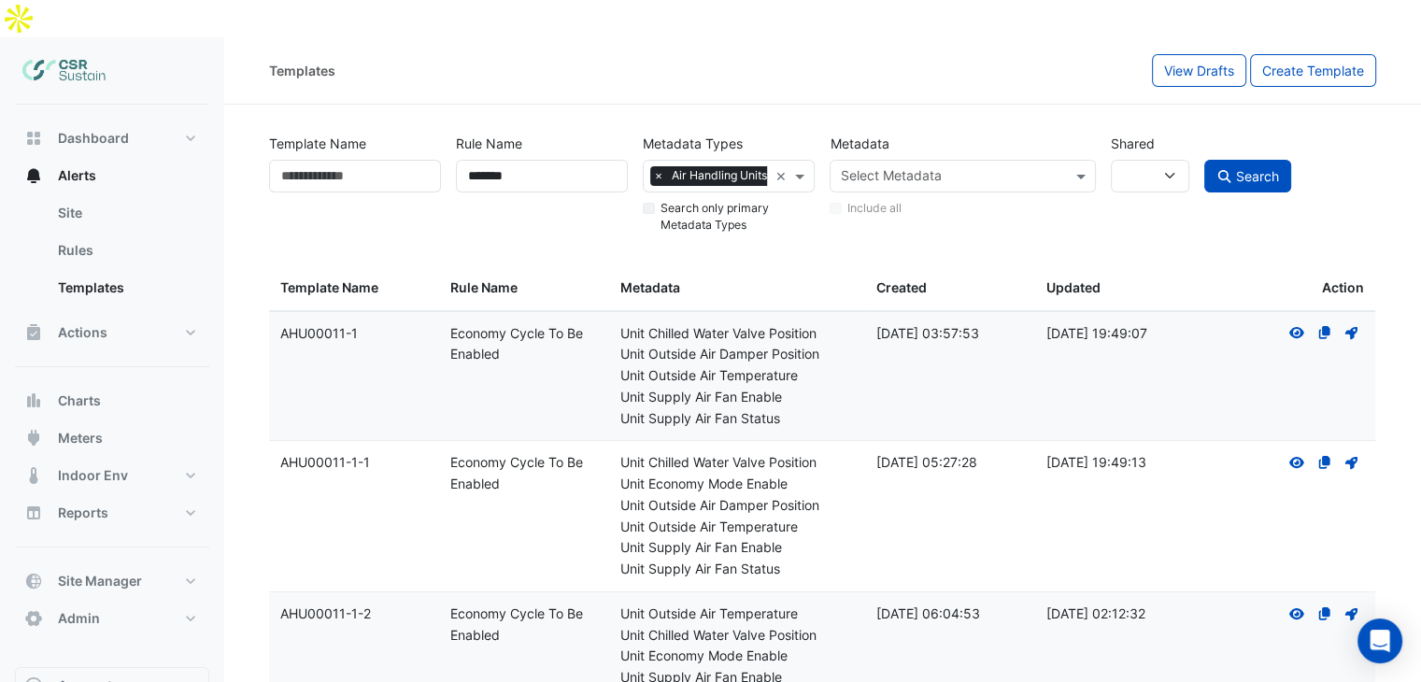
click at [929, 168] on input "text" at bounding box center [951, 178] width 223 height 20
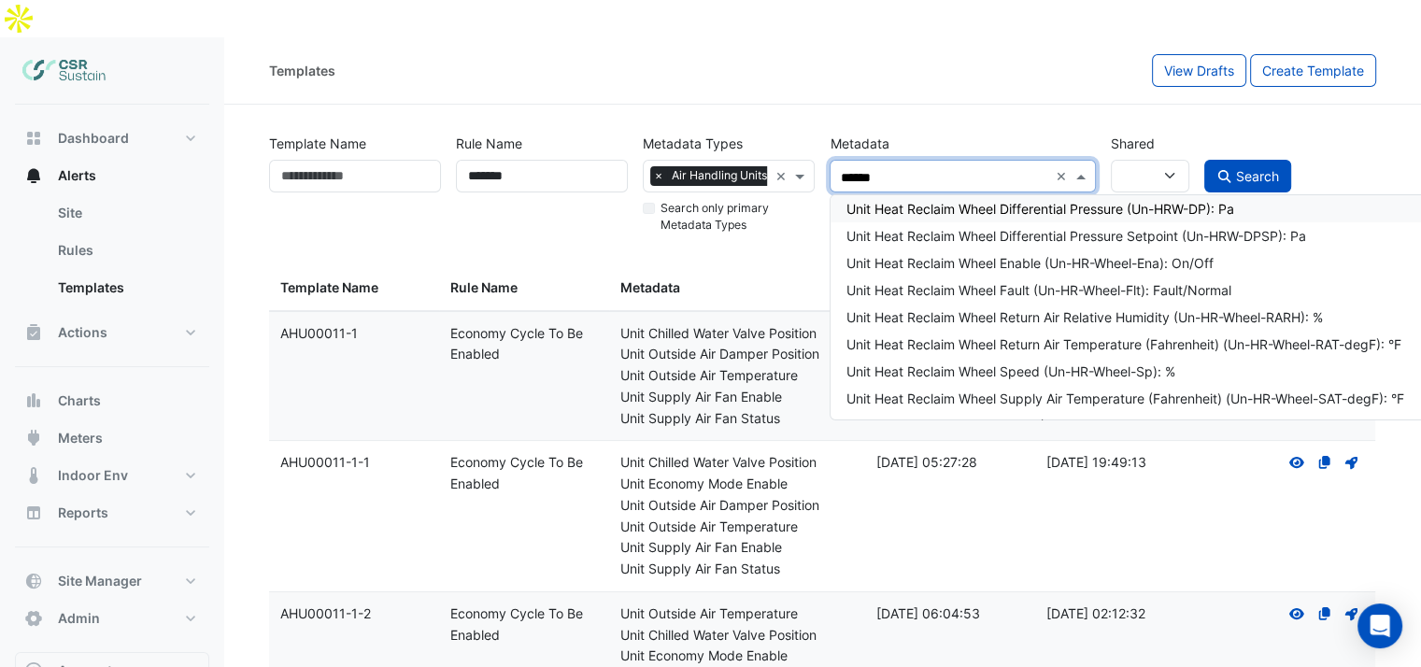
type input "*******"
click at [1037, 253] on div "Unit Heat Reclaim Wheel Enable (Un-HR-Wheel-Ena): On/Off" at bounding box center [1157, 263] width 624 height 20
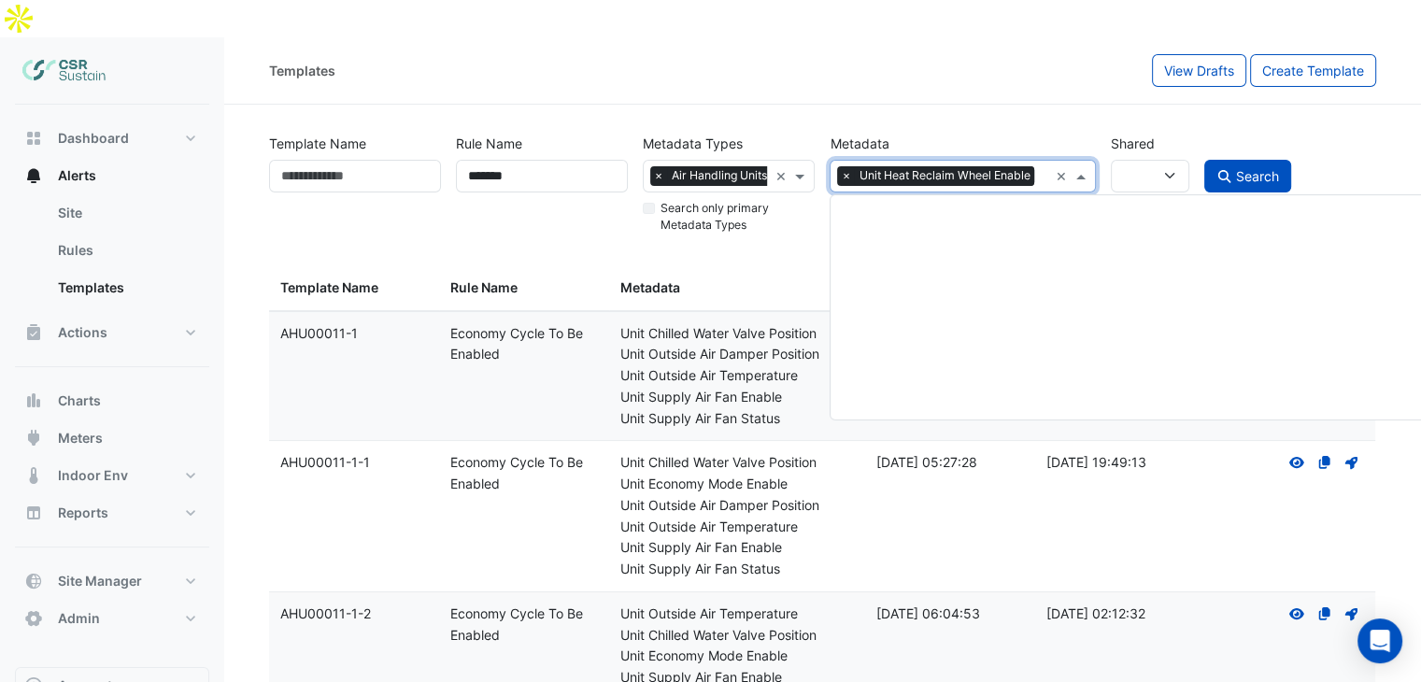
click at [1039, 162] on div "× Unit Heat Reclaim Wheel Enable" at bounding box center [939, 176] width 217 height 29
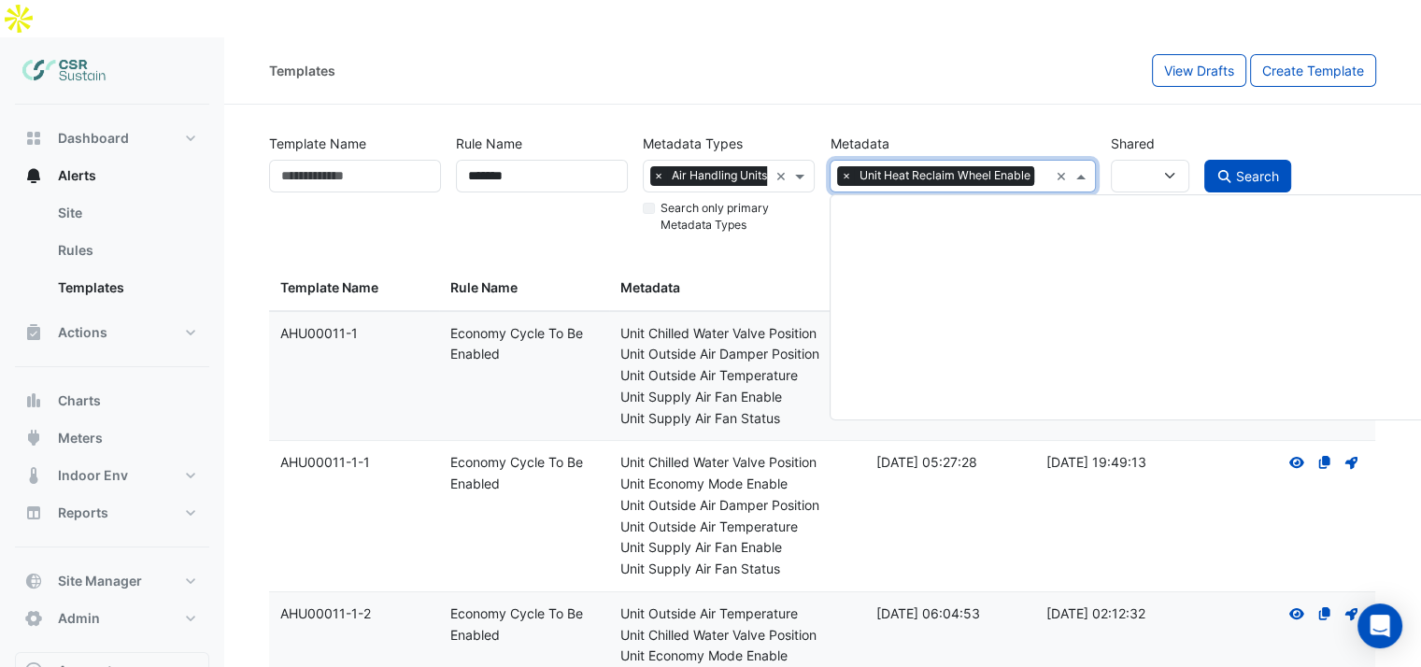
scroll to position [8941, 0]
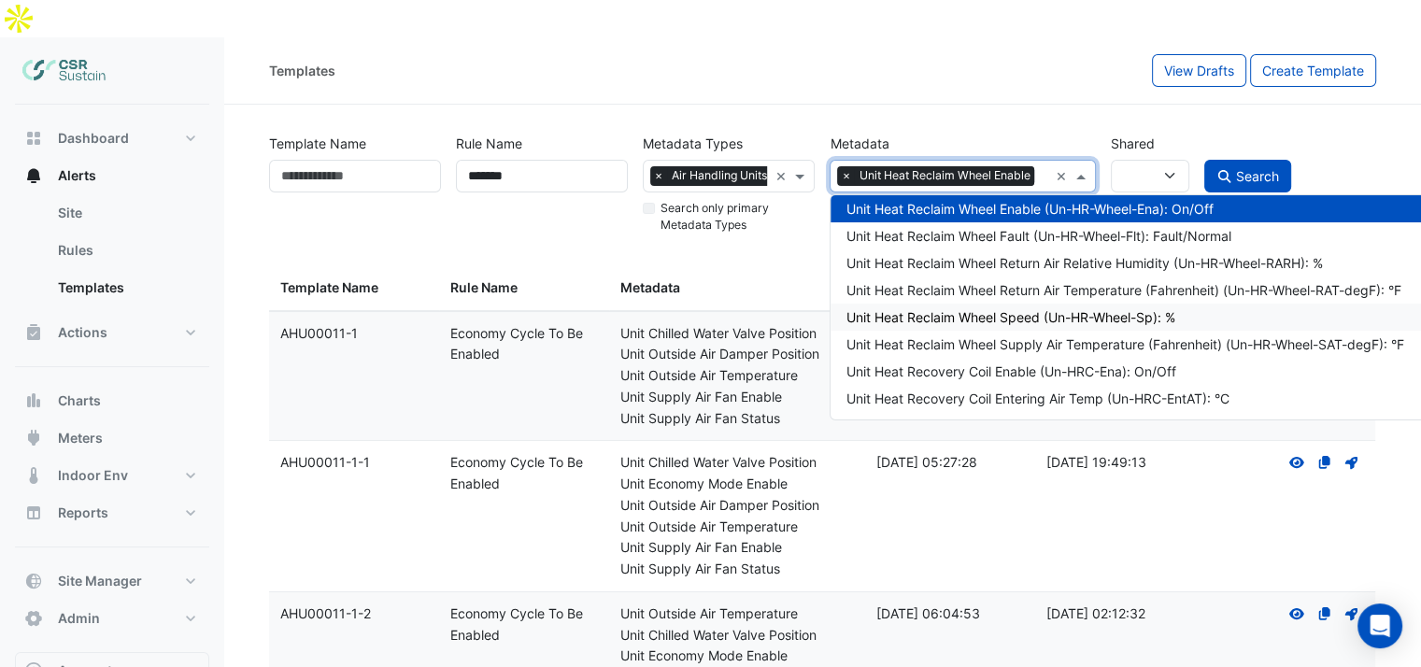
click at [1048, 307] on div "Unit Heat Reclaim Wheel Speed (Un-HR-Wheel-Sp): %" at bounding box center [1157, 317] width 624 height 20
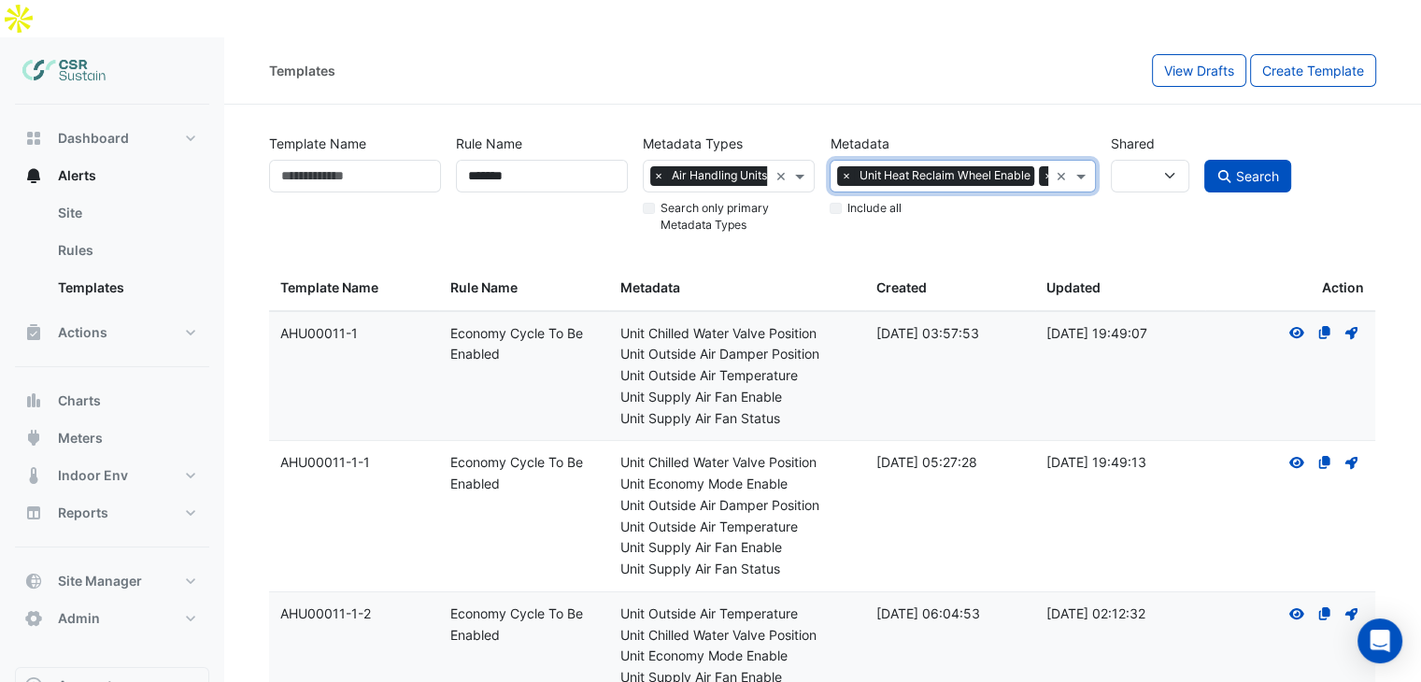
click at [1031, 162] on div "× Unit Heat Reclaim Wheel Enable × Unit Heat Reclaim Wheel Speed" at bounding box center [939, 176] width 217 height 29
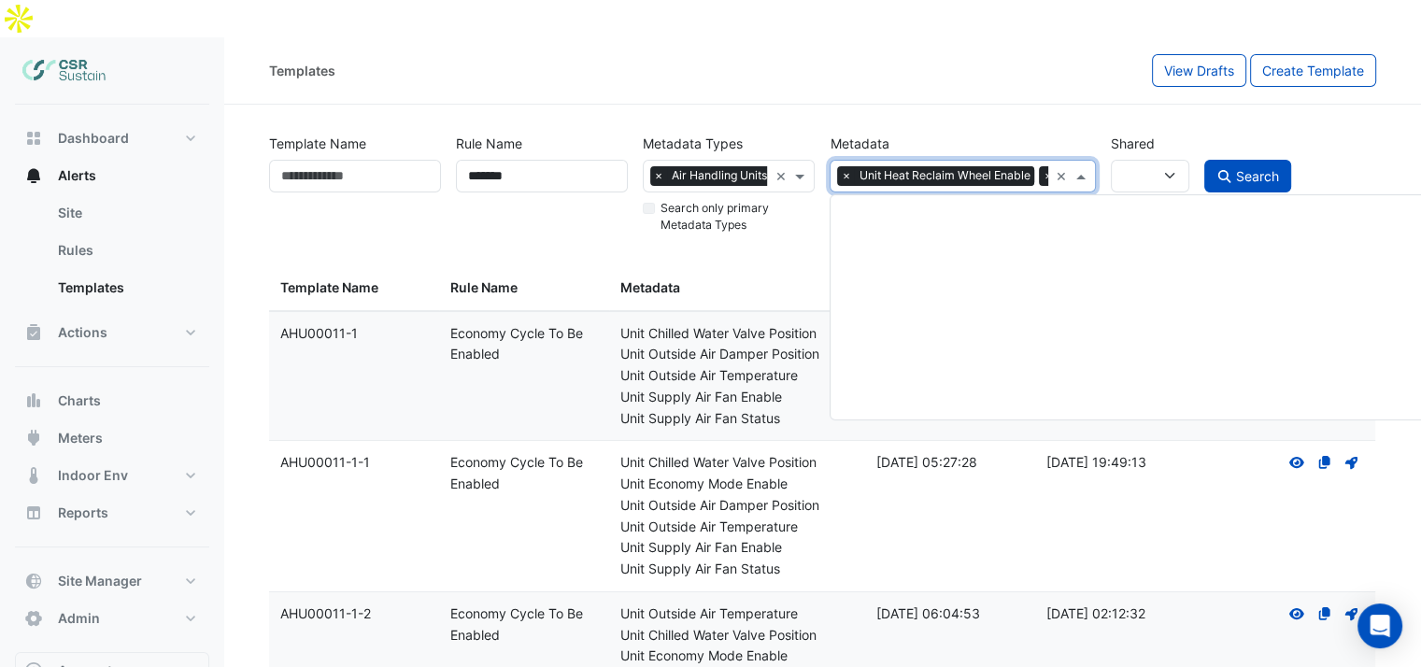
scroll to position [9049, 0]
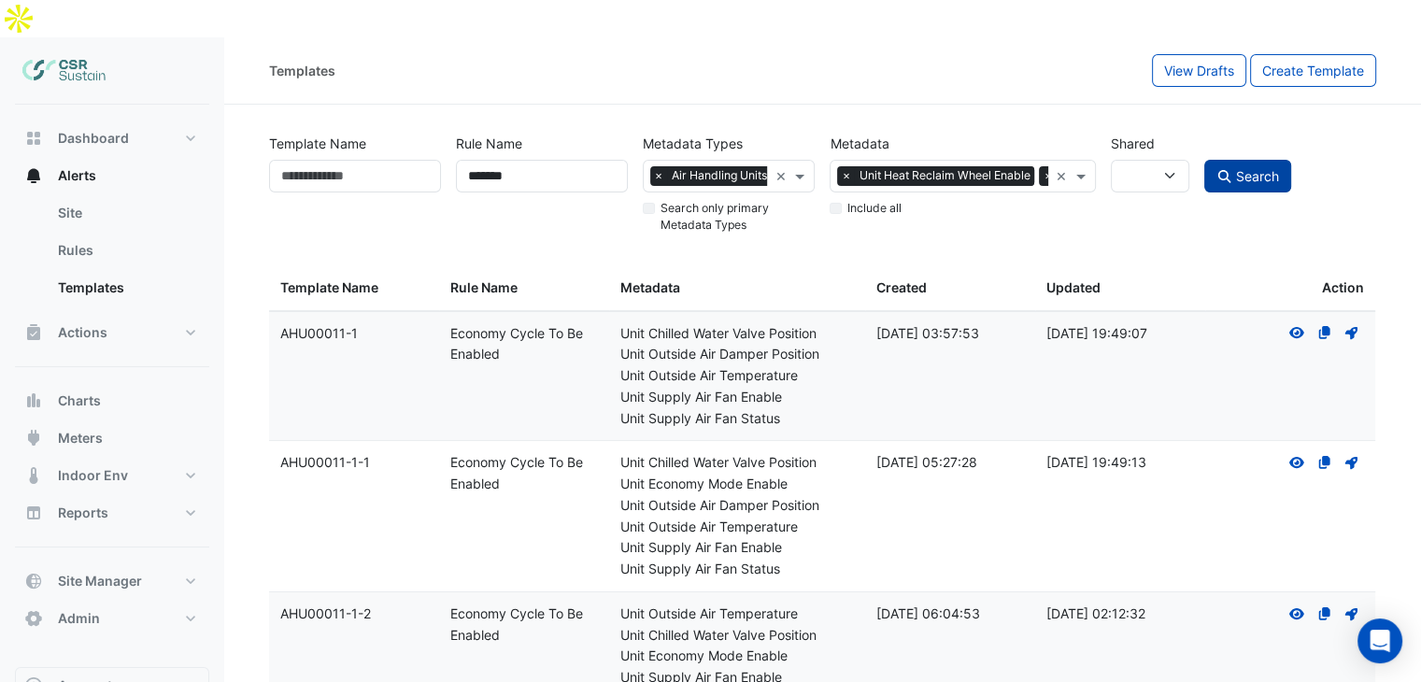
click at [1269, 168] on span "Search" at bounding box center [1257, 176] width 43 height 16
select select
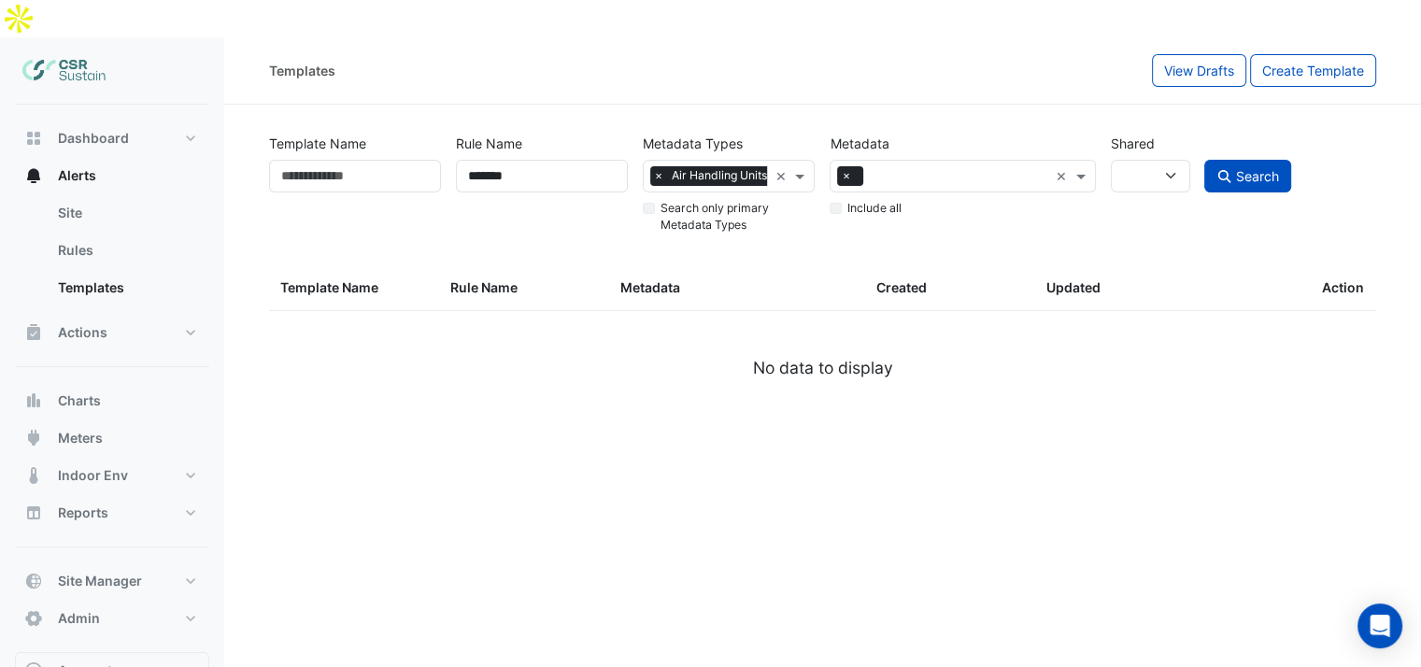
click at [977, 168] on input "text" at bounding box center [959, 178] width 177 height 20
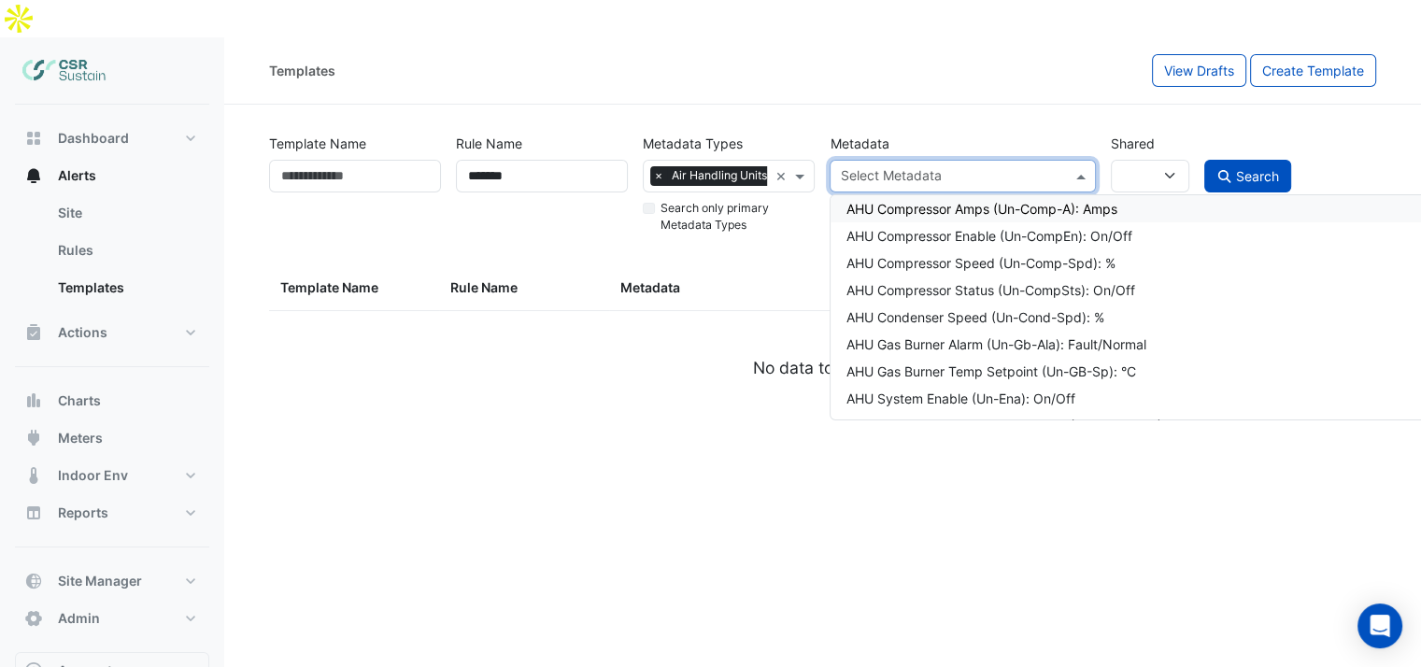
click at [956, 168] on input "text" at bounding box center [951, 178] width 223 height 20
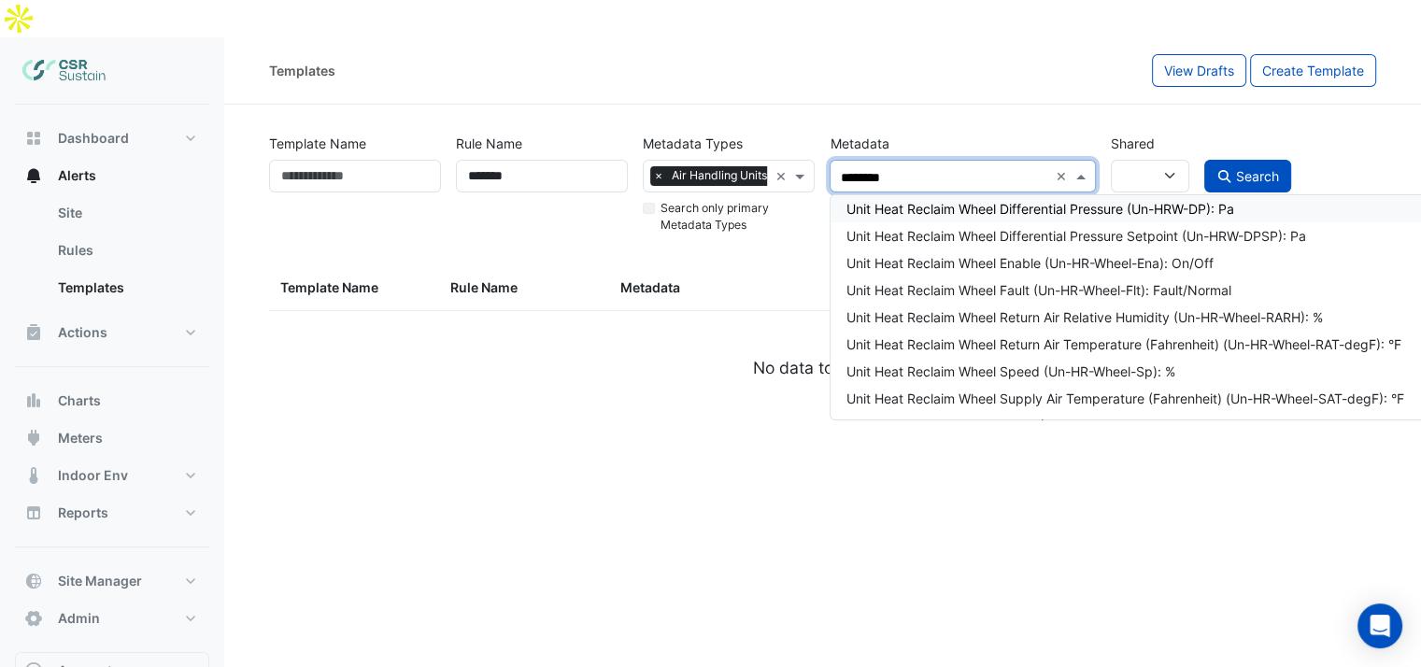
type input "********"
drag, startPoint x: 546, startPoint y: 132, endPoint x: 360, endPoint y: 137, distance: 186.0
click at [358, 139] on div "Template Name Rule Name ******* Metadata Types × Air Handling Units × Search on…" at bounding box center [823, 179] width 1122 height 113
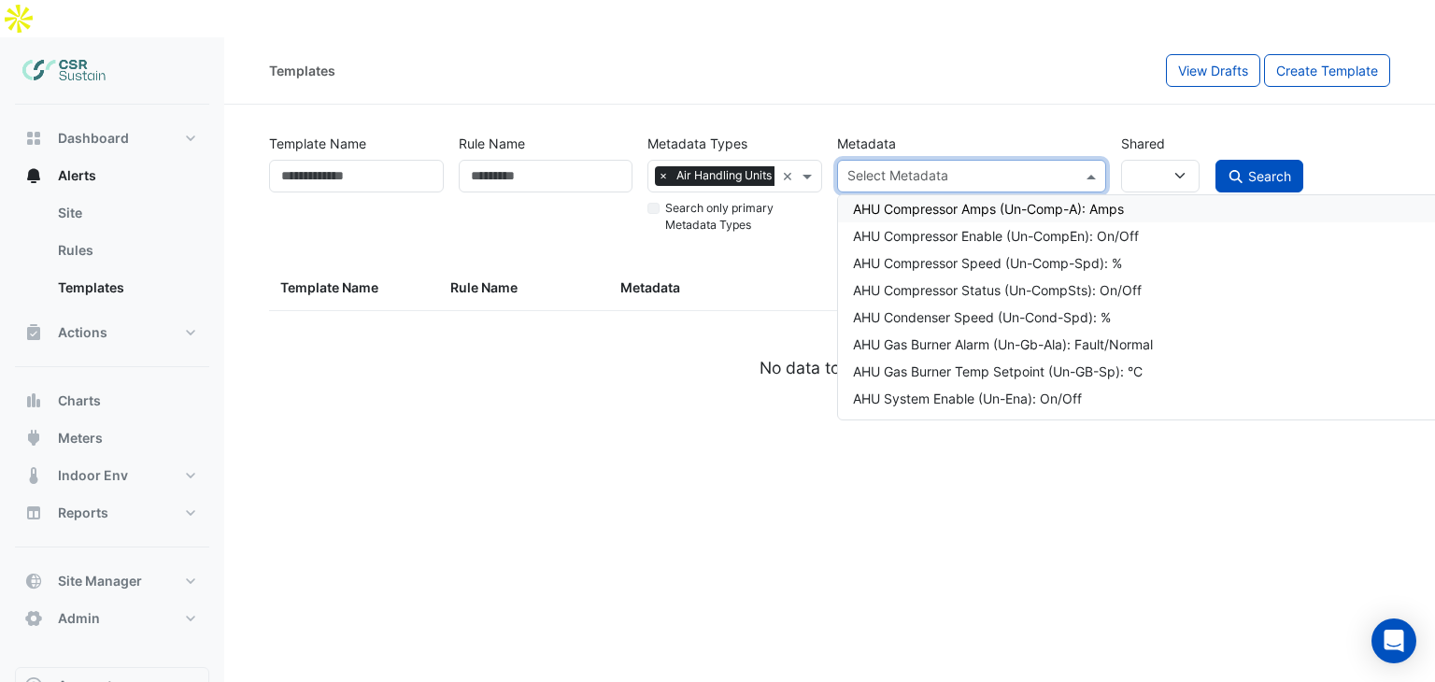
click at [927, 168] on input "text" at bounding box center [960, 178] width 227 height 20
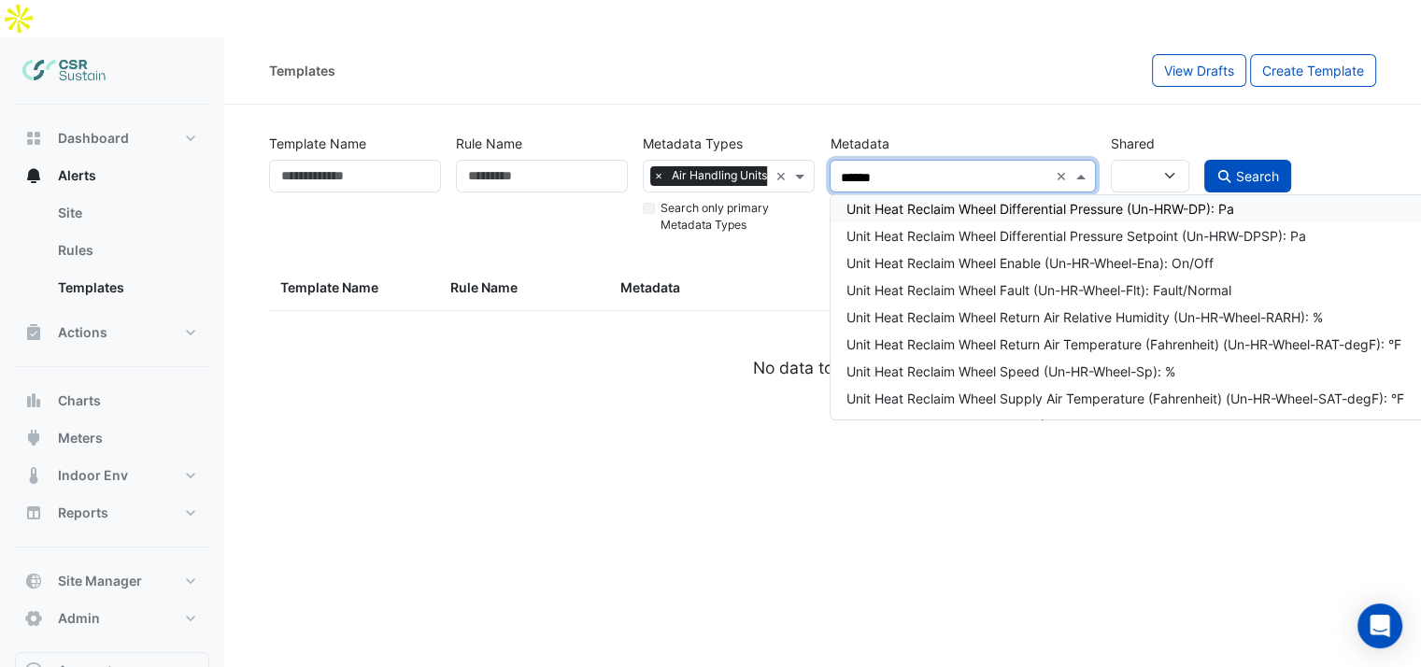
type input "*******"
click at [979, 253] on div "Unit Heat Reclaim Wheel Enable (Un-HR-Wheel-Ena): On/Off" at bounding box center [1157, 263] width 624 height 20
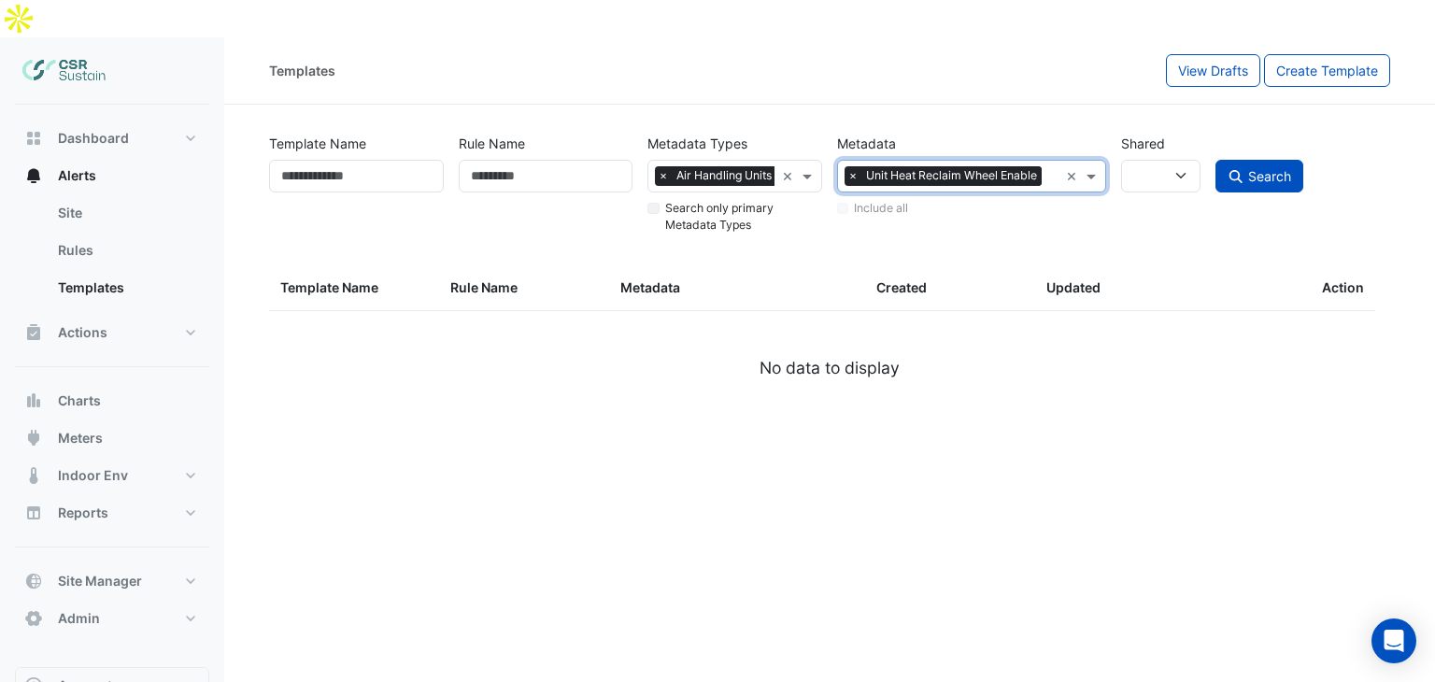
click at [1047, 166] on div at bounding box center [1052, 178] width 12 height 24
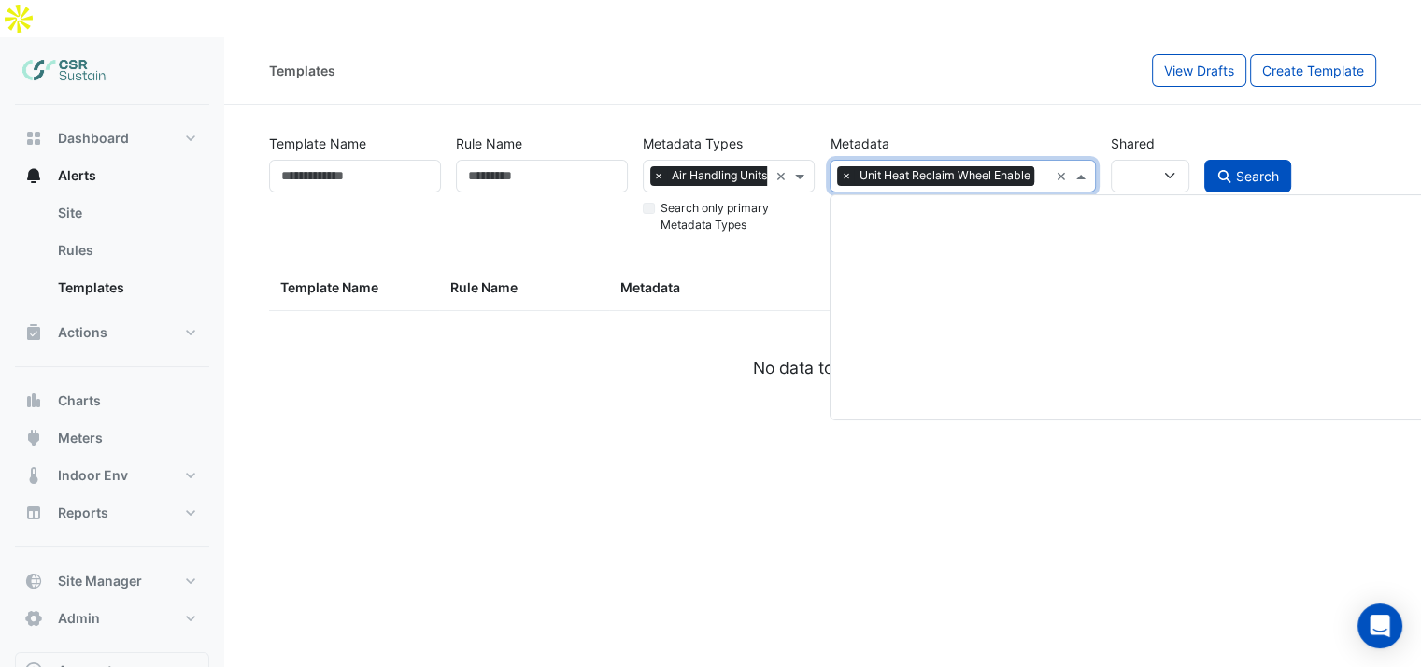
scroll to position [8941, 0]
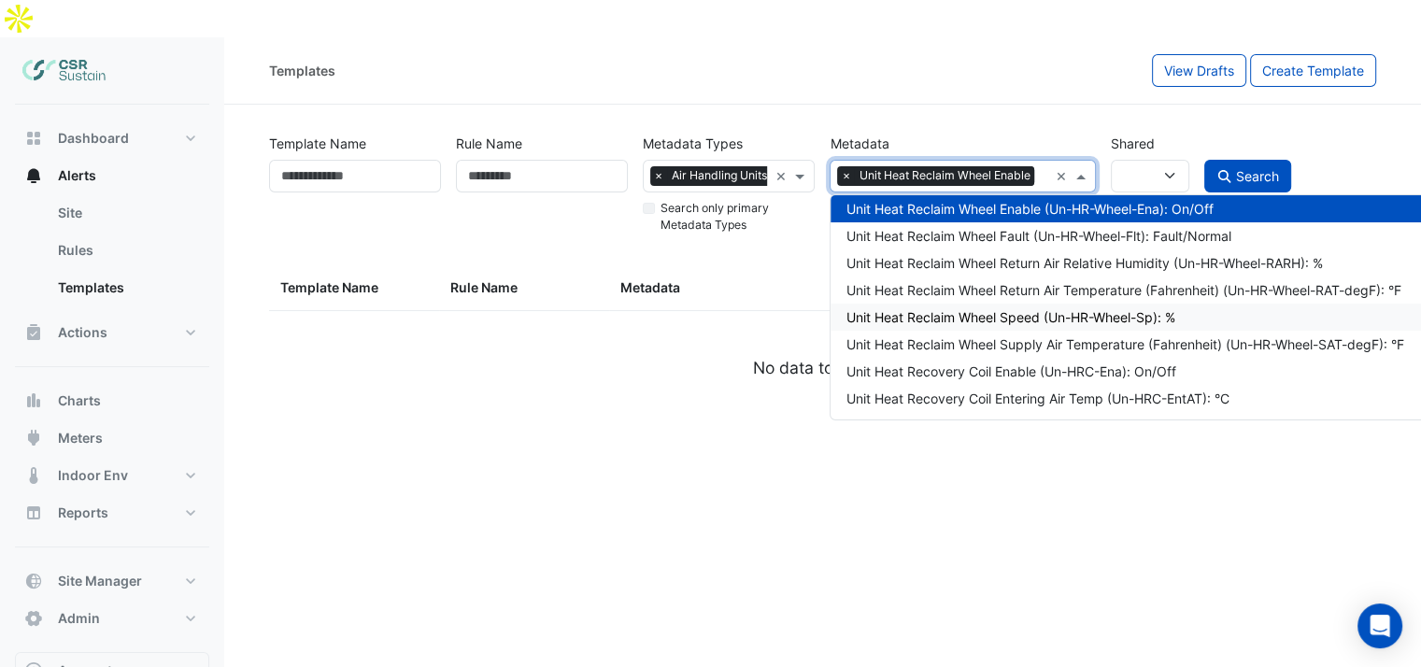
click at [1053, 307] on div "Unit Heat Reclaim Wheel Speed (Un-HR-Wheel-Sp): %" at bounding box center [1157, 317] width 624 height 20
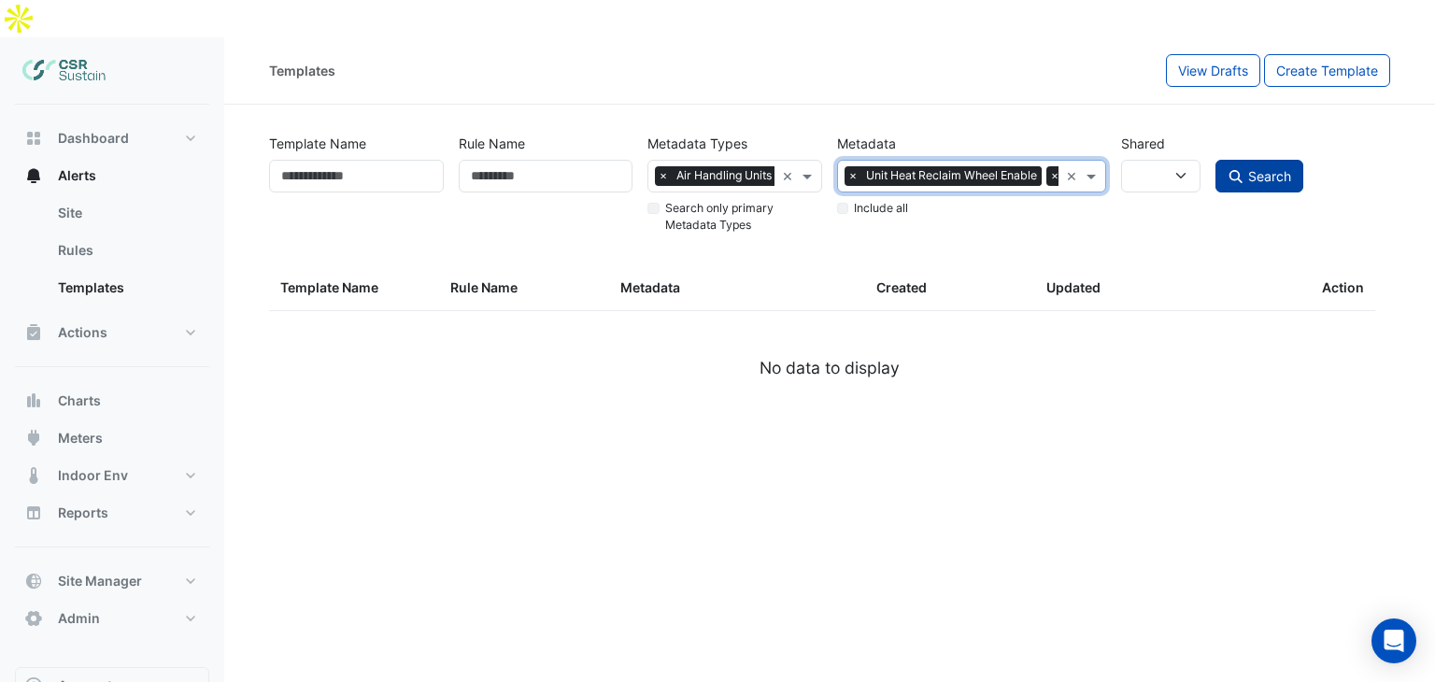
click at [1295, 160] on button "Search" at bounding box center [1259, 176] width 88 height 33
select select
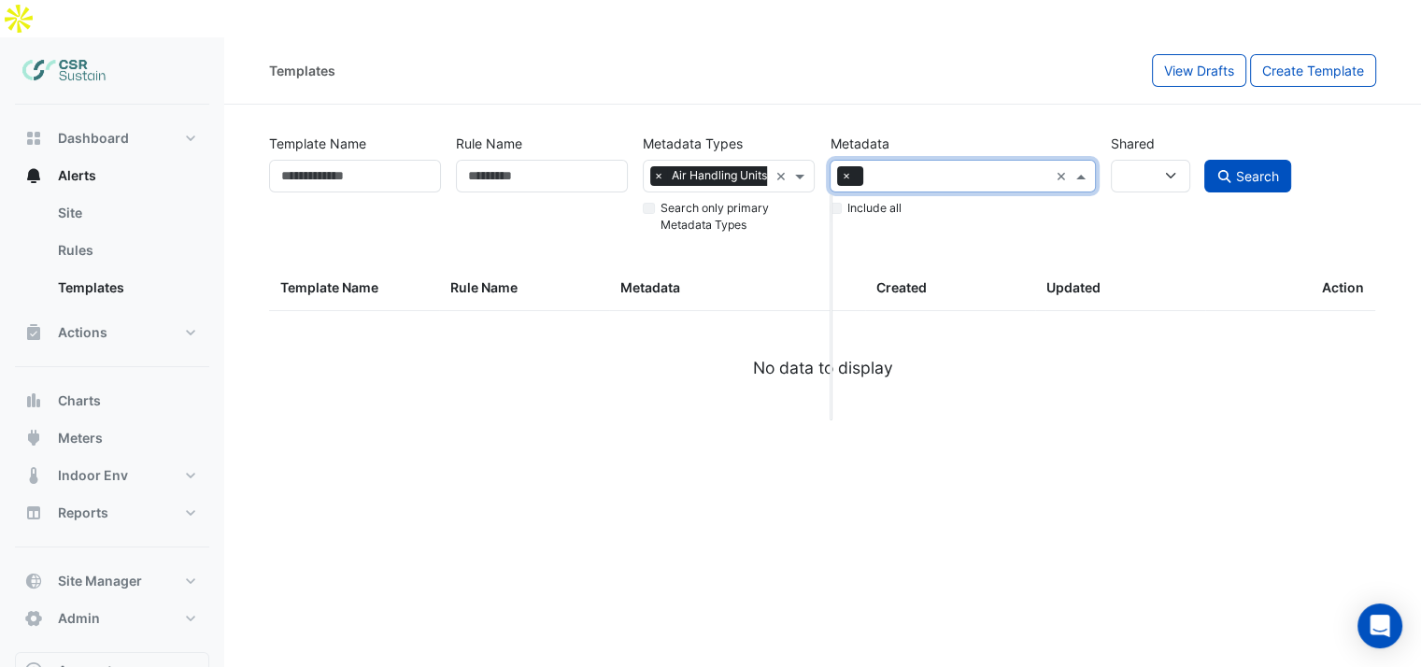
click at [990, 168] on input "text" at bounding box center [959, 178] width 177 height 20
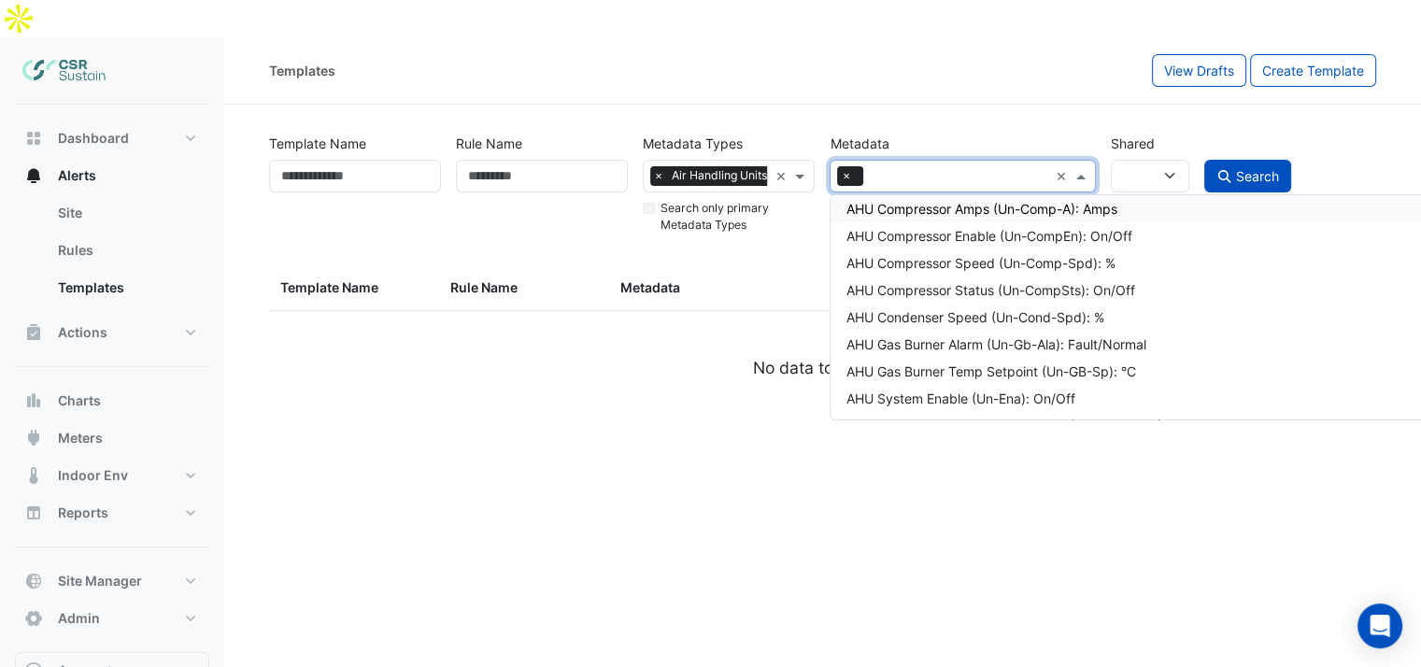
click at [1028, 105] on section "Template Name Rule Name Metadata Types × Air Handling Units × Search only prima…" at bounding box center [822, 265] width 1197 height 320
click at [1012, 168] on input "text" at bounding box center [959, 178] width 177 height 20
click at [844, 166] on span "×" at bounding box center [845, 175] width 17 height 19
click at [858, 168] on input "text" at bounding box center [951, 178] width 223 height 20
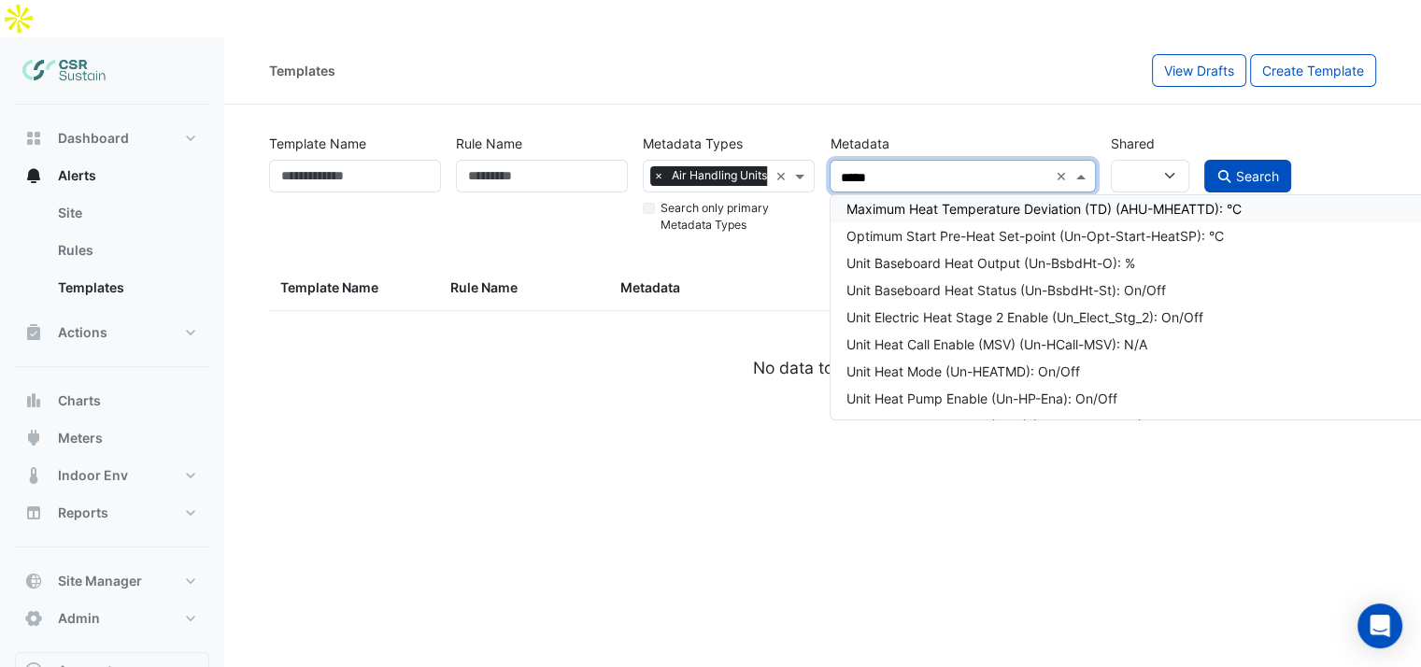
type input "******"
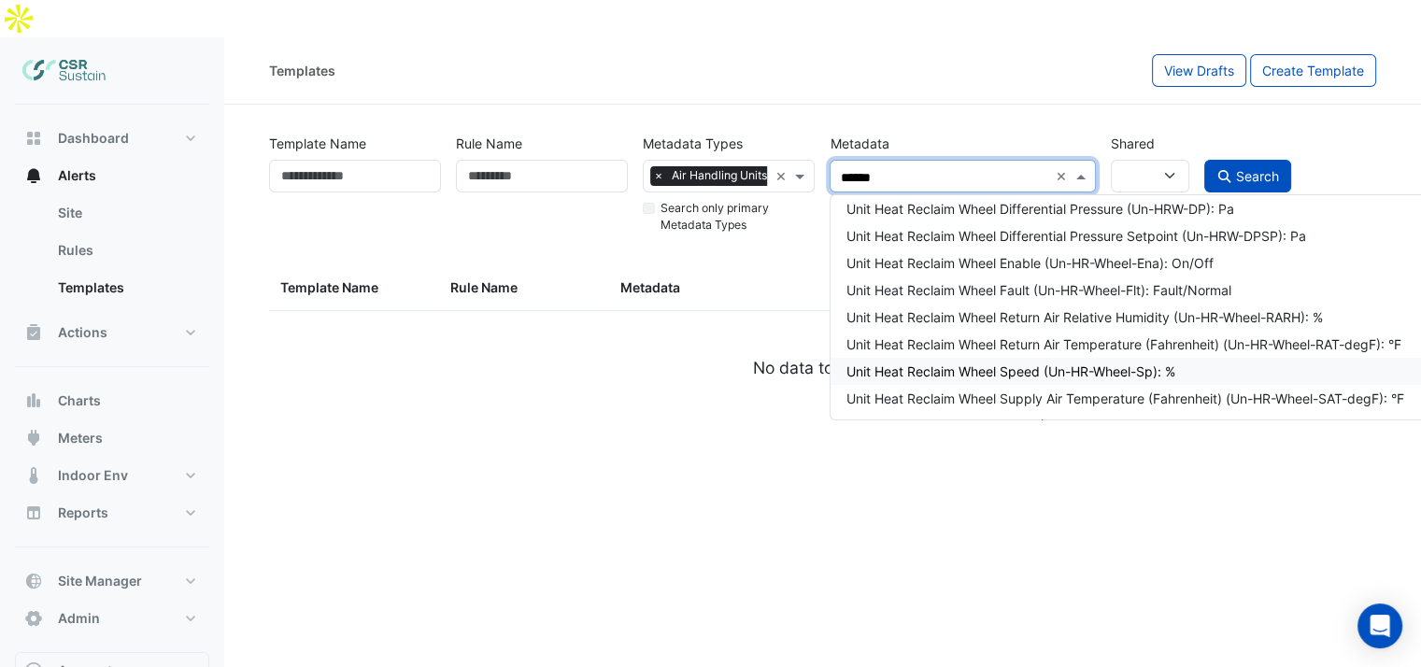
click at [1057, 362] on div "Unit Heat Reclaim Wheel Speed (Un-HR-Wheel-Sp): %" at bounding box center [1157, 372] width 624 height 20
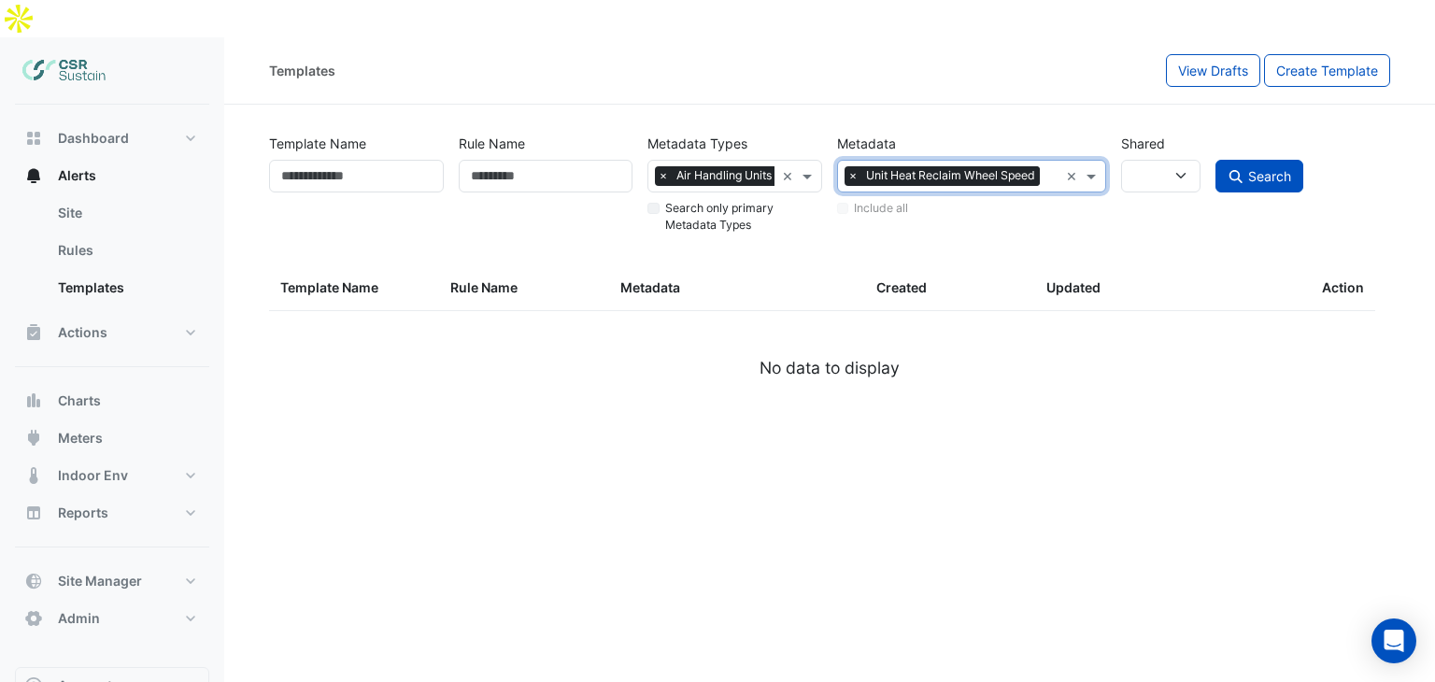
click at [1019, 54] on div "Templates" at bounding box center [717, 70] width 897 height 33
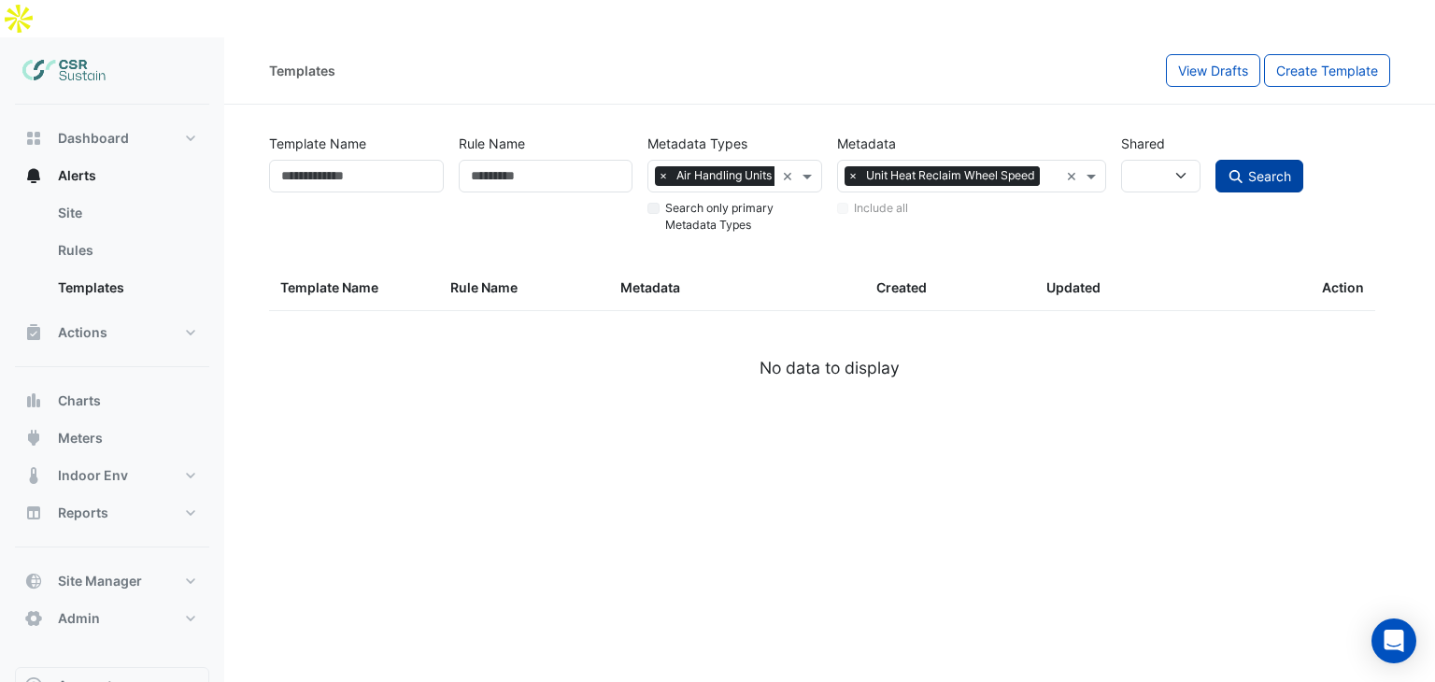
click at [1248, 168] on span "Search" at bounding box center [1269, 176] width 43 height 16
select select
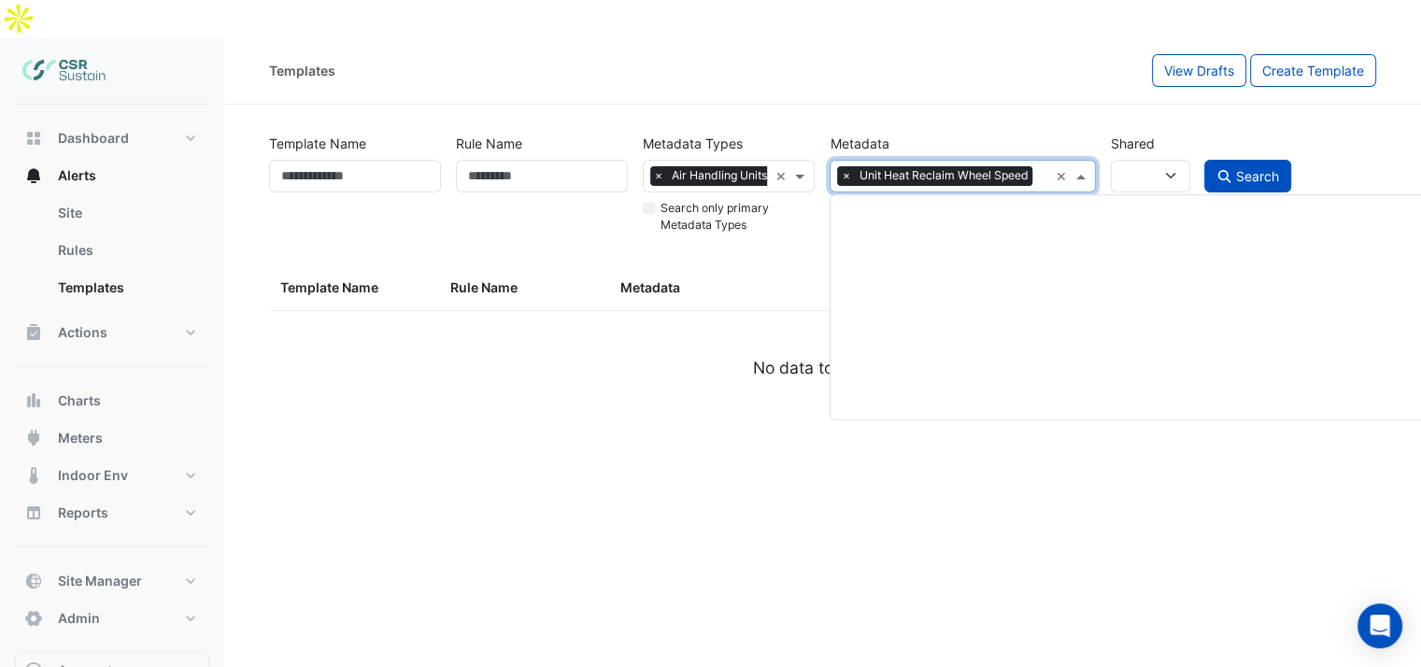
click at [1054, 160] on div "× Unit Heat Reclaim Wheel Speed ×" at bounding box center [962, 176] width 265 height 33
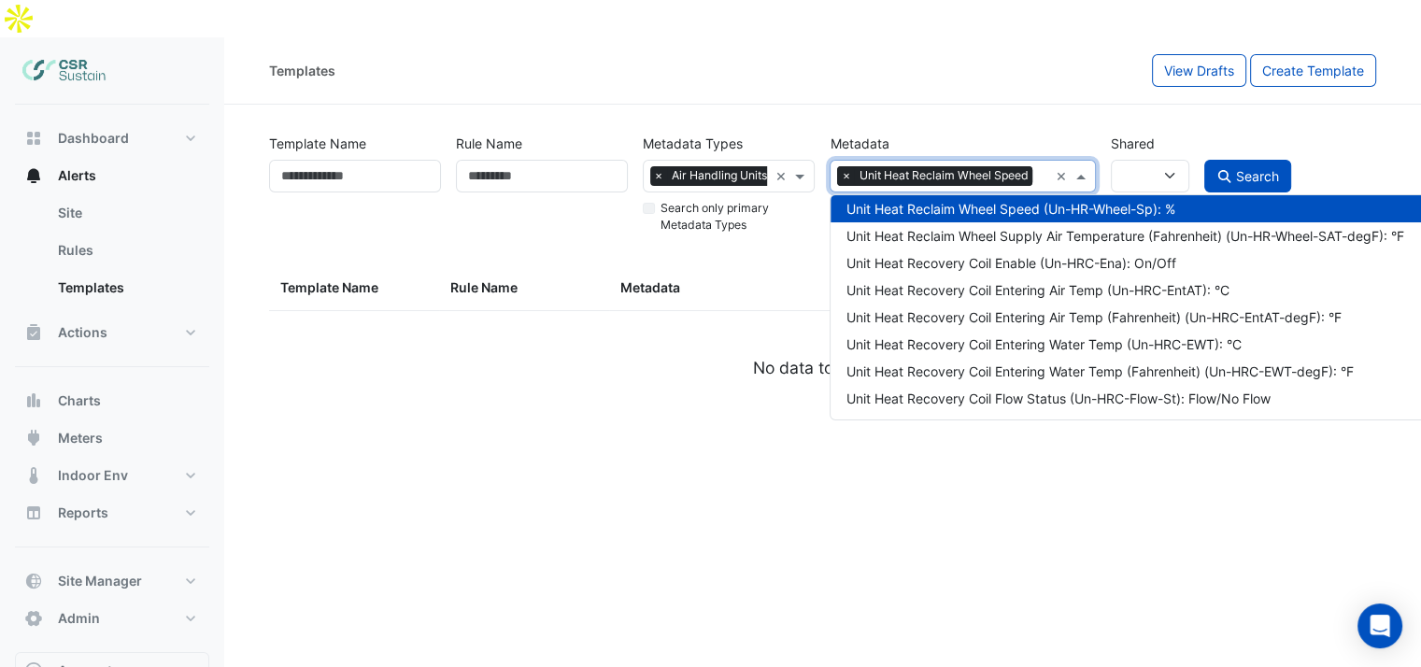
click at [847, 166] on span "×" at bounding box center [845, 175] width 17 height 19
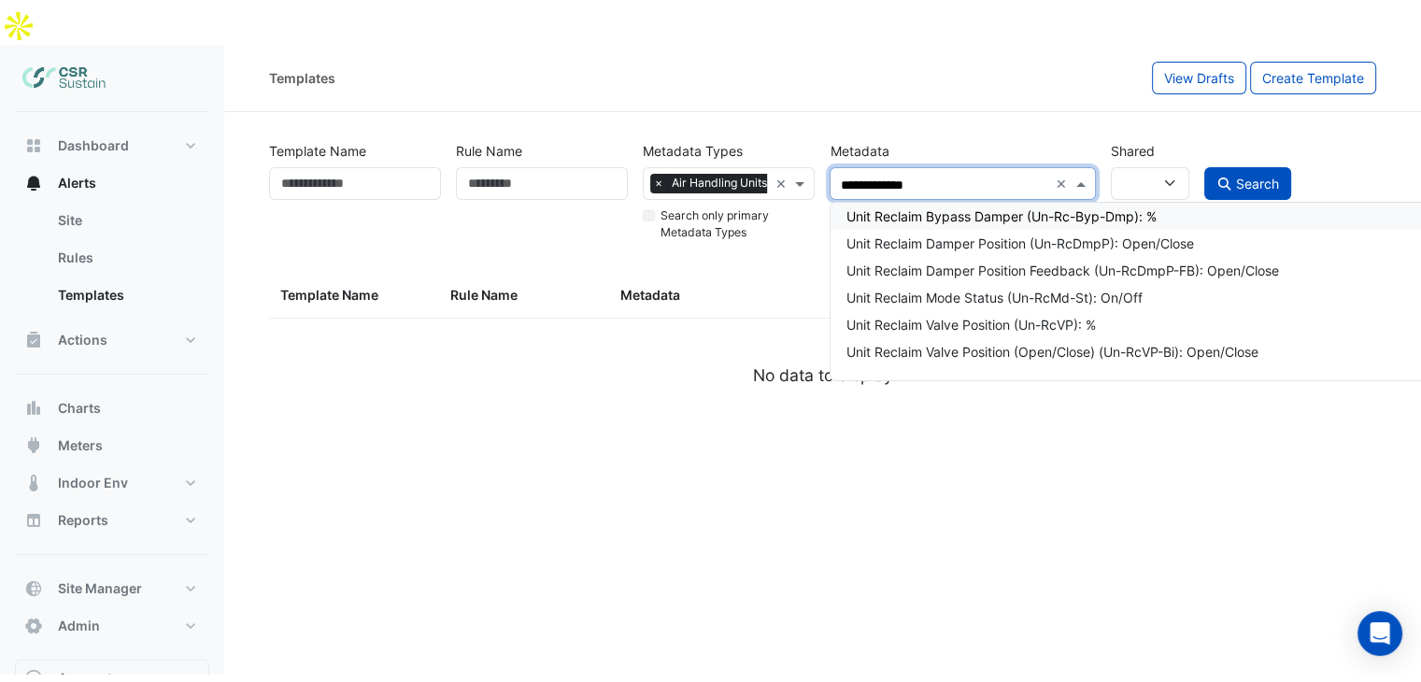
scroll to position [0, 0]
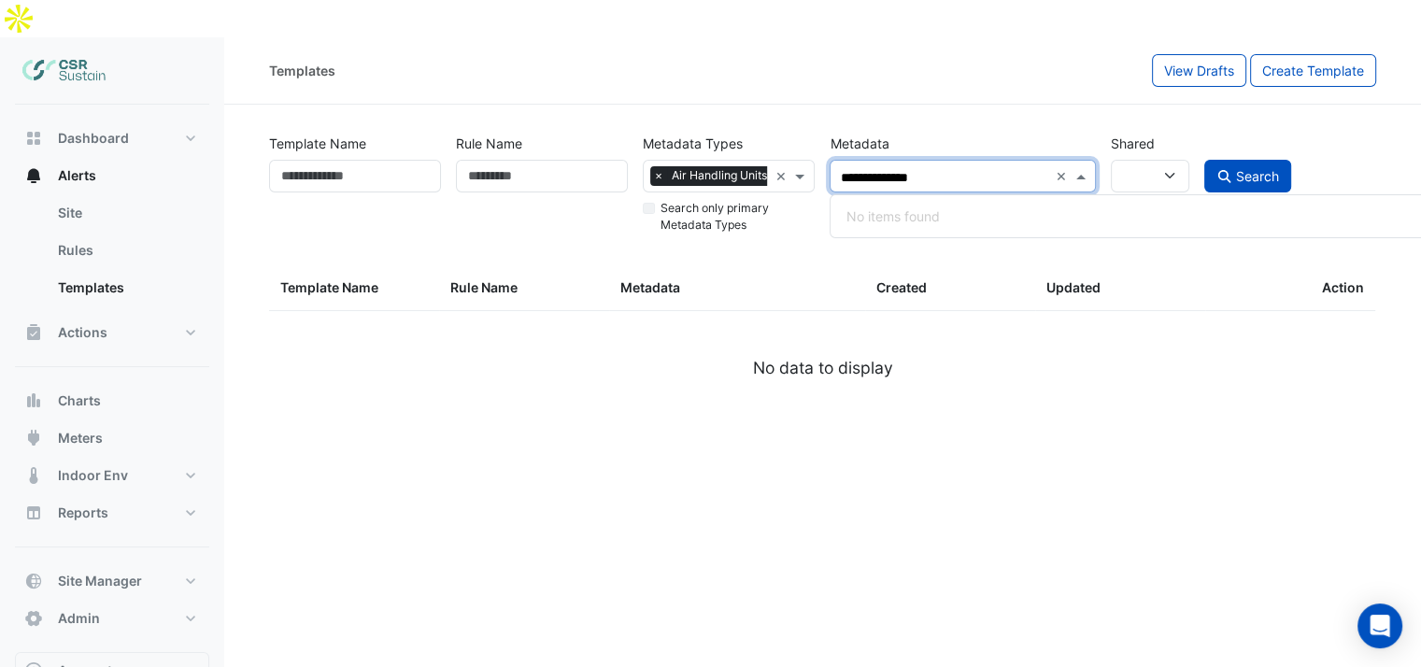
type input "**********"
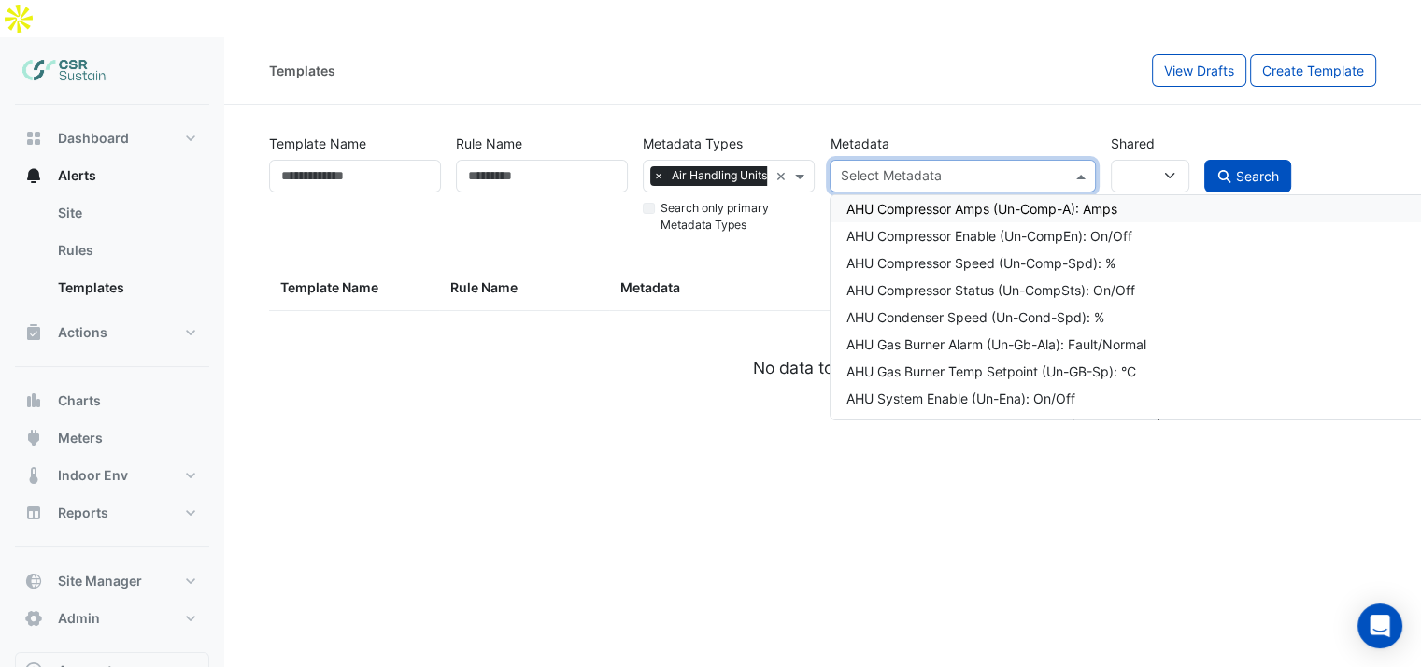
click at [979, 168] on input "text" at bounding box center [951, 178] width 223 height 20
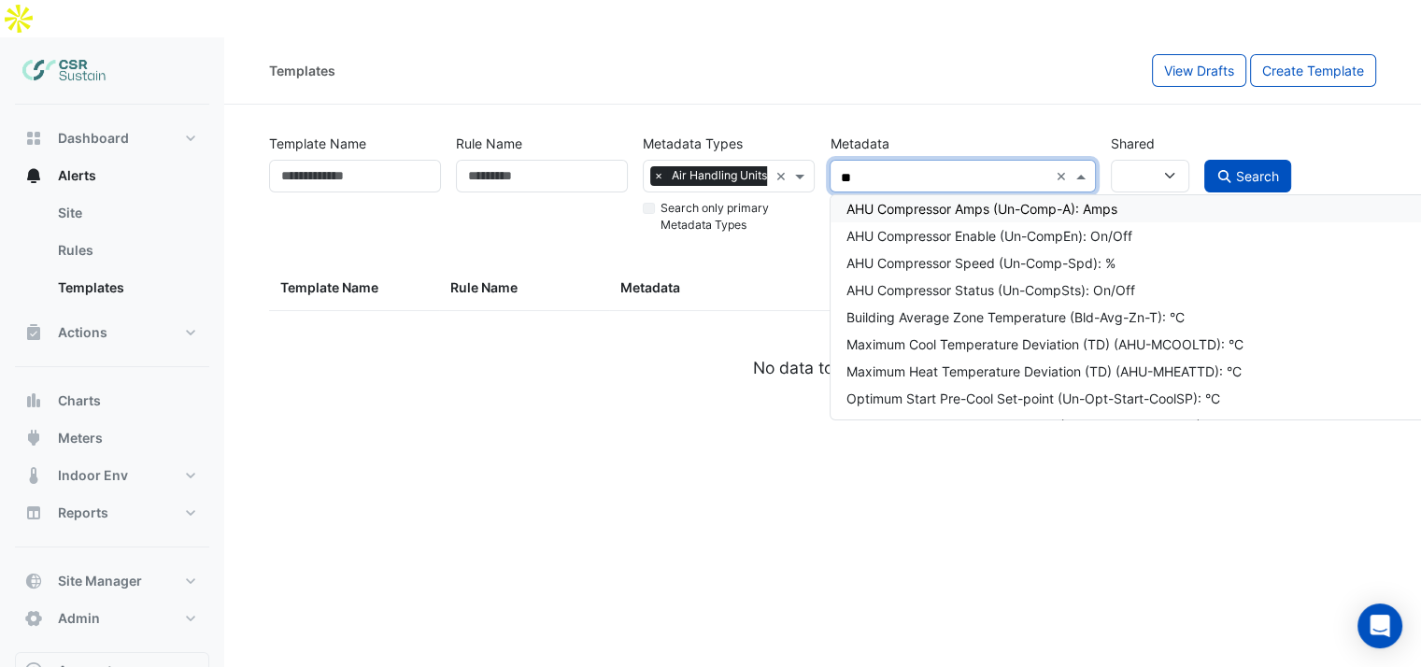
type input "***"
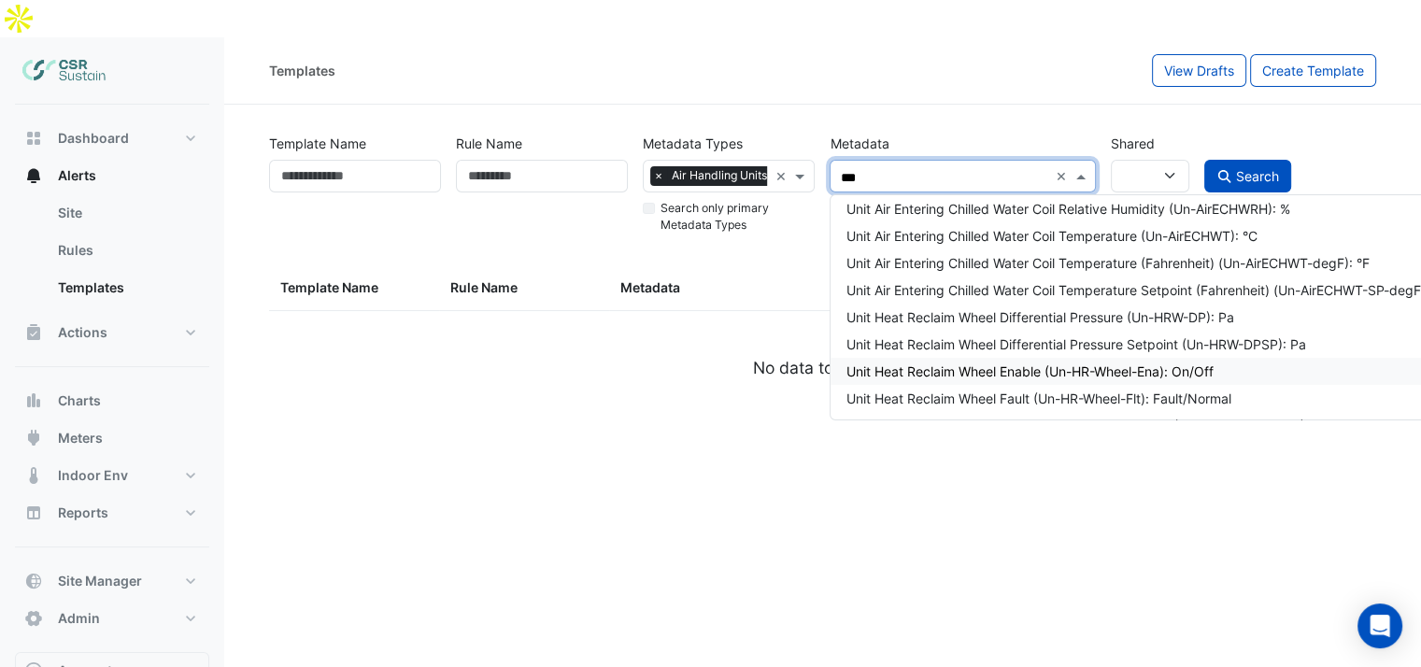
click at [1014, 362] on div "Unit Heat Reclaim Wheel Enable (Un-HR-Wheel-Ena): On/Off" at bounding box center [1175, 372] width 661 height 20
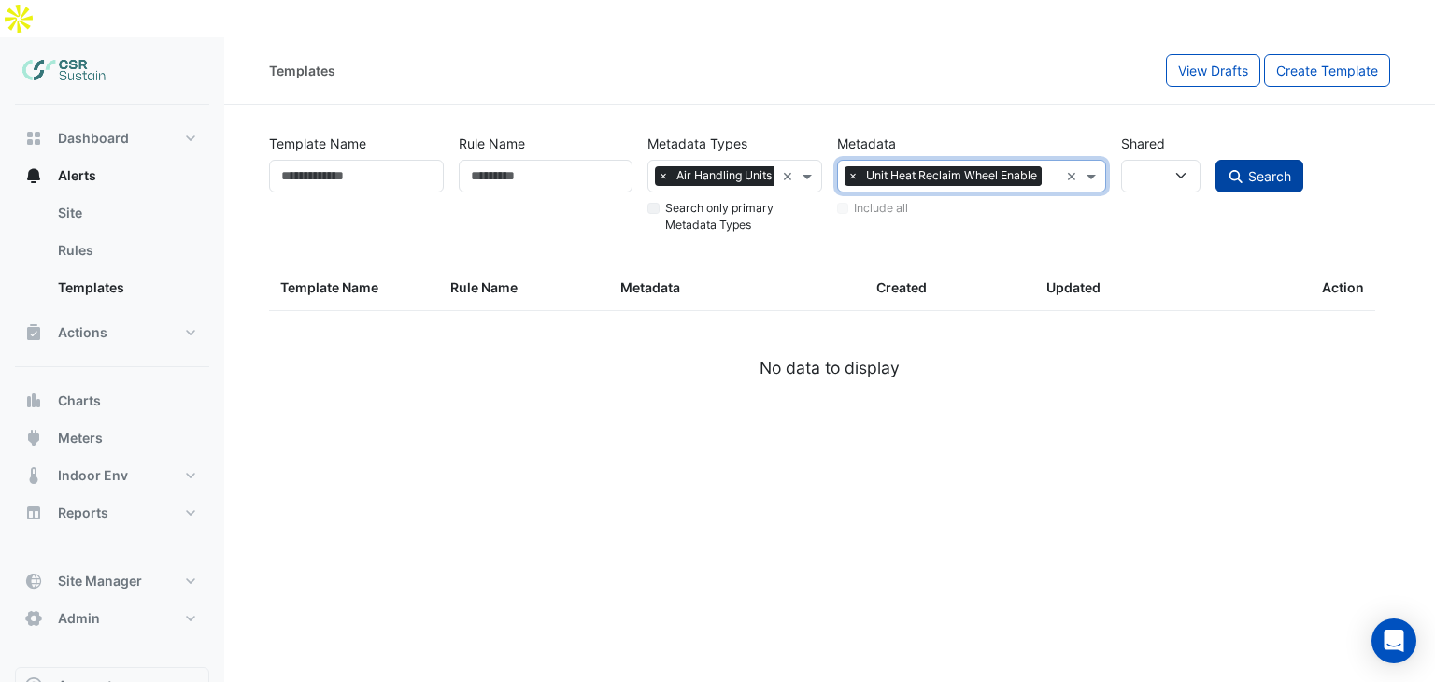
click at [1252, 168] on span "Search" at bounding box center [1269, 176] width 43 height 16
select select
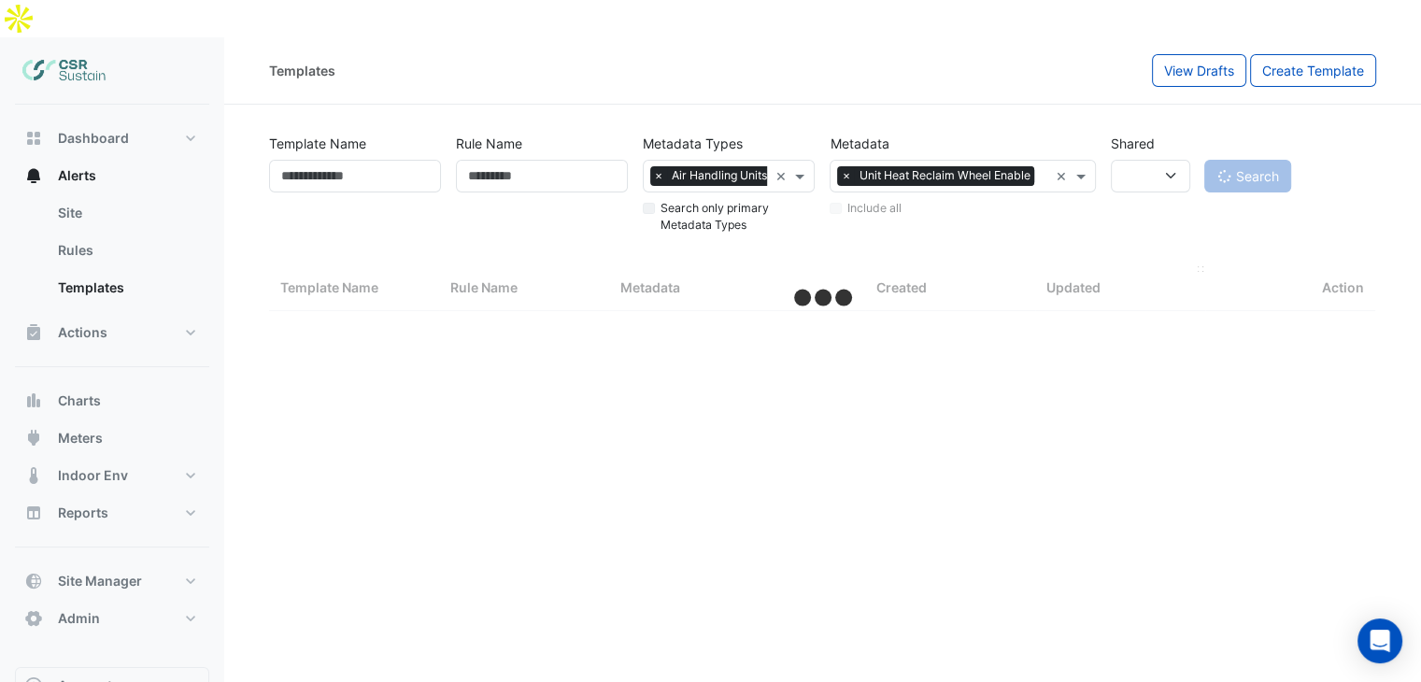
select select "**"
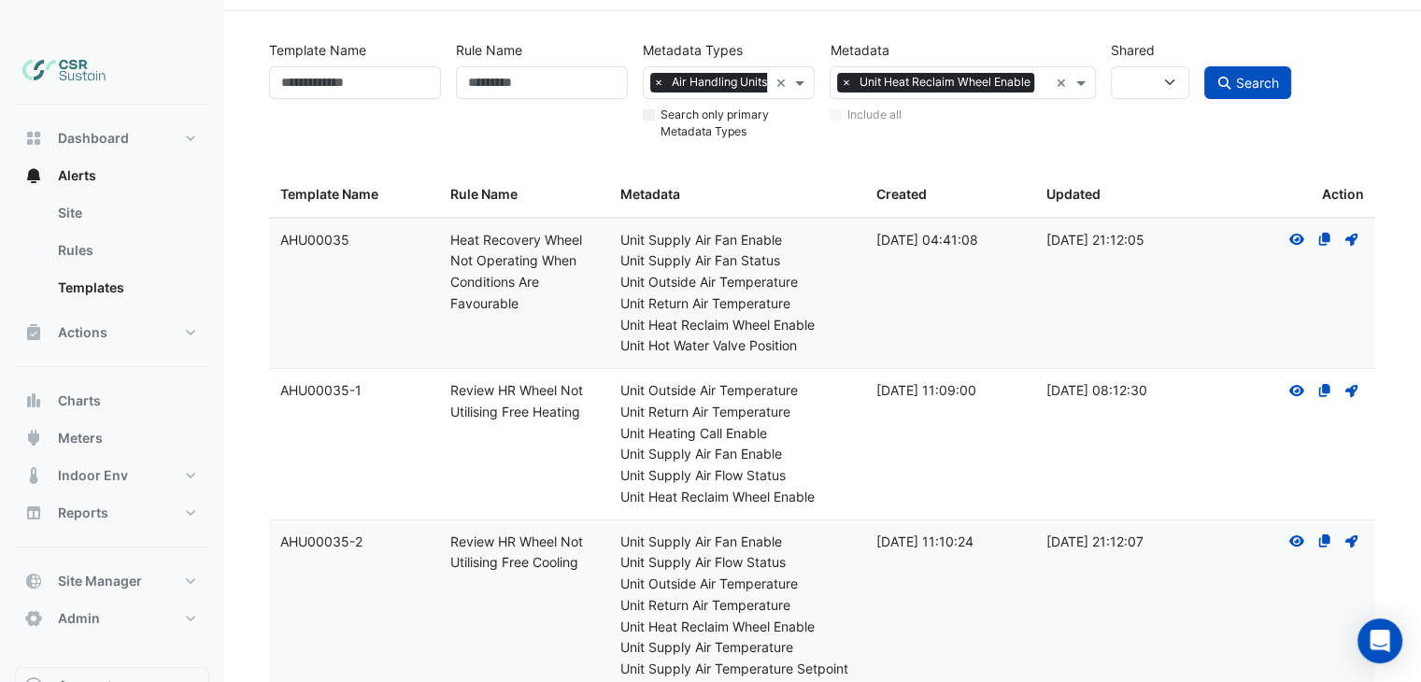
scroll to position [187, 0]
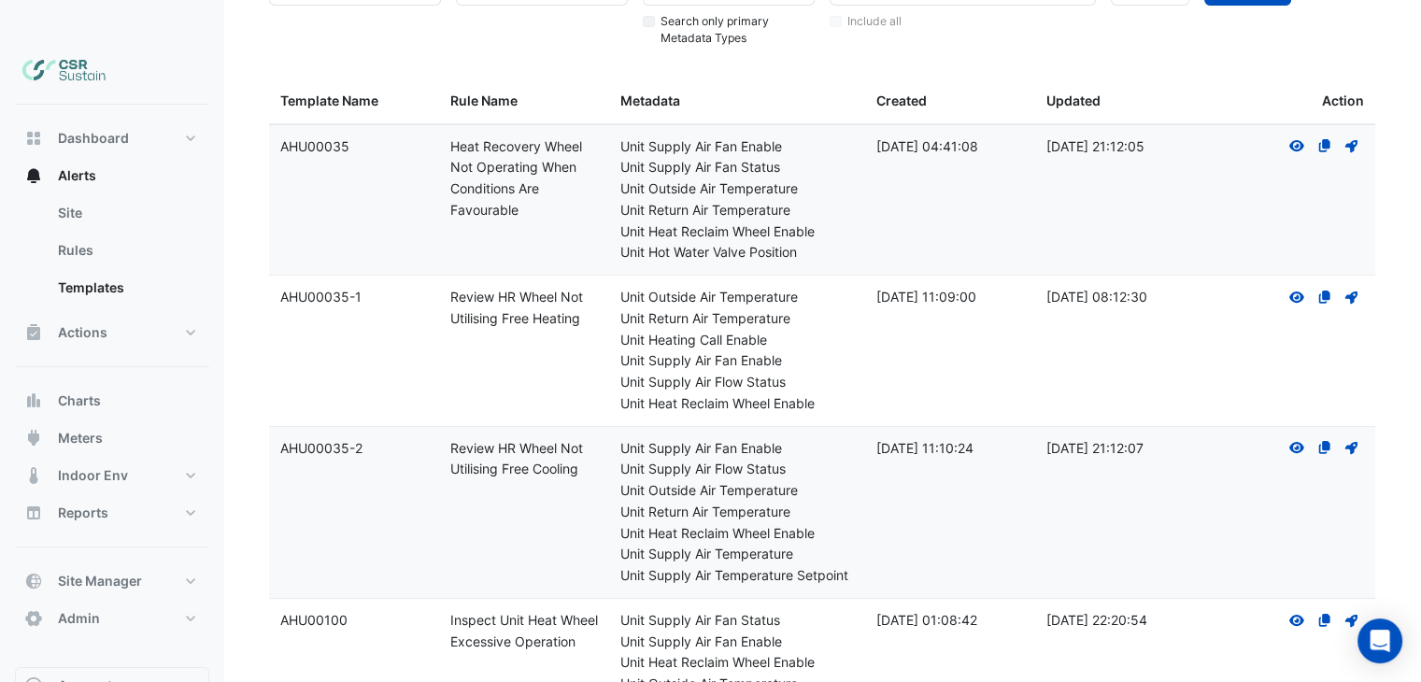
drag, startPoint x: 579, startPoint y: 434, endPoint x: 575, endPoint y: 391, distance: 44.2
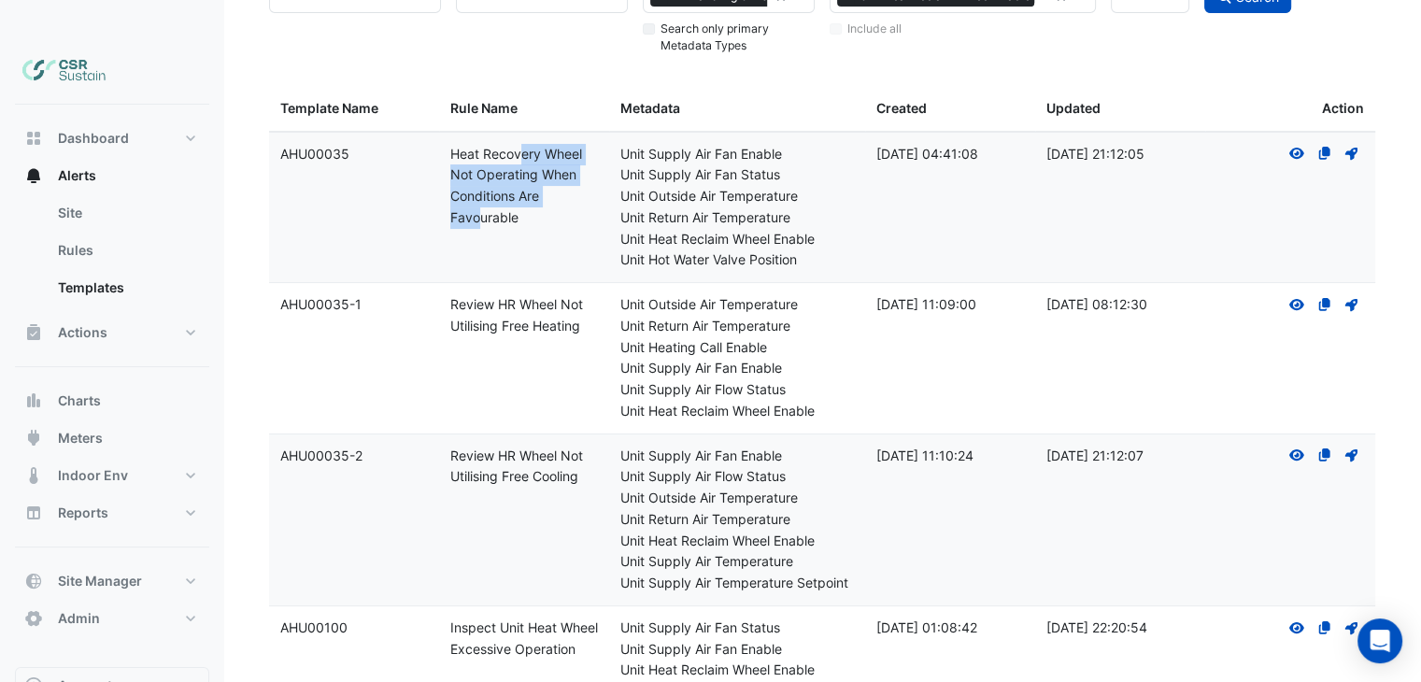
drag, startPoint x: 462, startPoint y: 125, endPoint x: 518, endPoint y: 166, distance: 69.5
click at [518, 166] on div "Rule Name: Heat Recovery Wheel Not Operating When Conditions Are Favourable" at bounding box center [524, 186] width 148 height 85
drag, startPoint x: 517, startPoint y: 170, endPoint x: 611, endPoint y: 152, distance: 96.0
click at [517, 171] on div "Rule Name: Heat Recovery Wheel Not Operating When Conditions Are Favourable" at bounding box center [524, 186] width 148 height 85
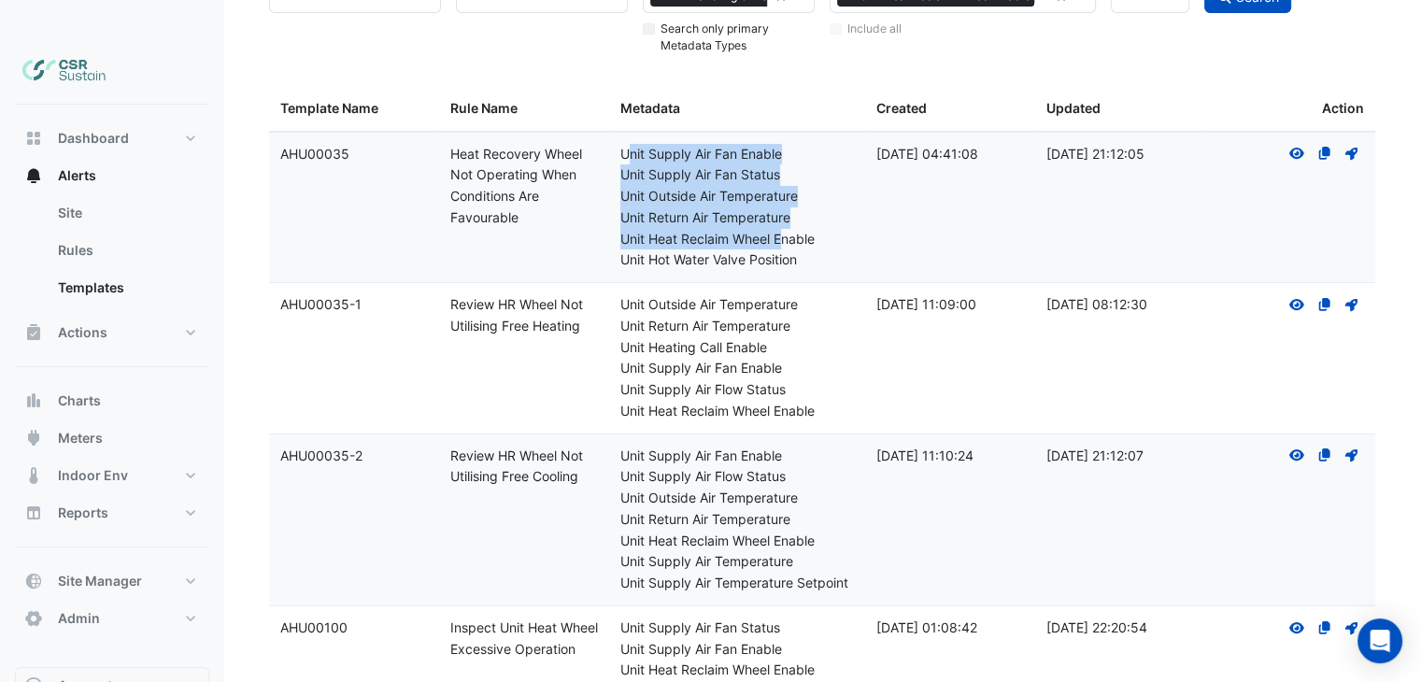
drag, startPoint x: 625, startPoint y: 112, endPoint x: 784, endPoint y: 195, distance: 179.3
click at [784, 195] on div "Metadata: Unit Supply Air Fan Enable Unit Supply Air Fan Status Unit Outside Ai…" at bounding box center [736, 208] width 233 height 128
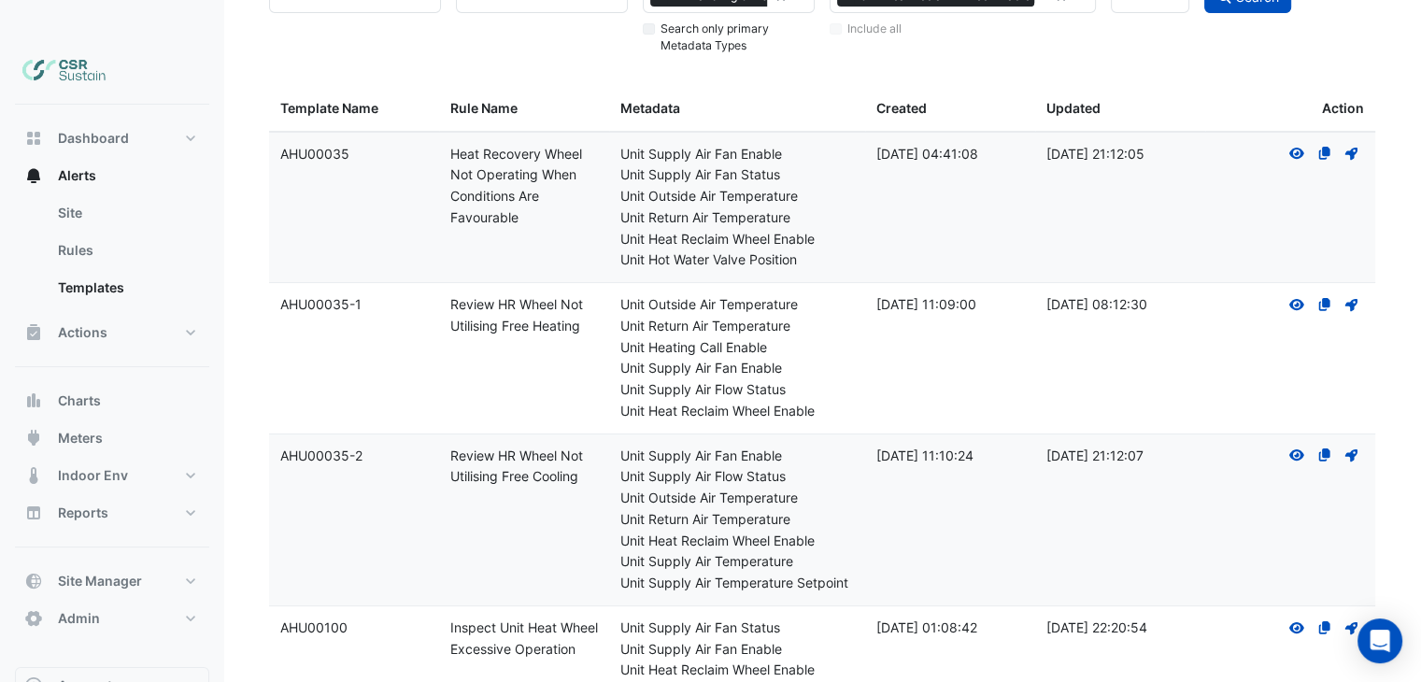
click at [791, 249] on div "Unit Hot Water Valve Position" at bounding box center [736, 259] width 233 height 21
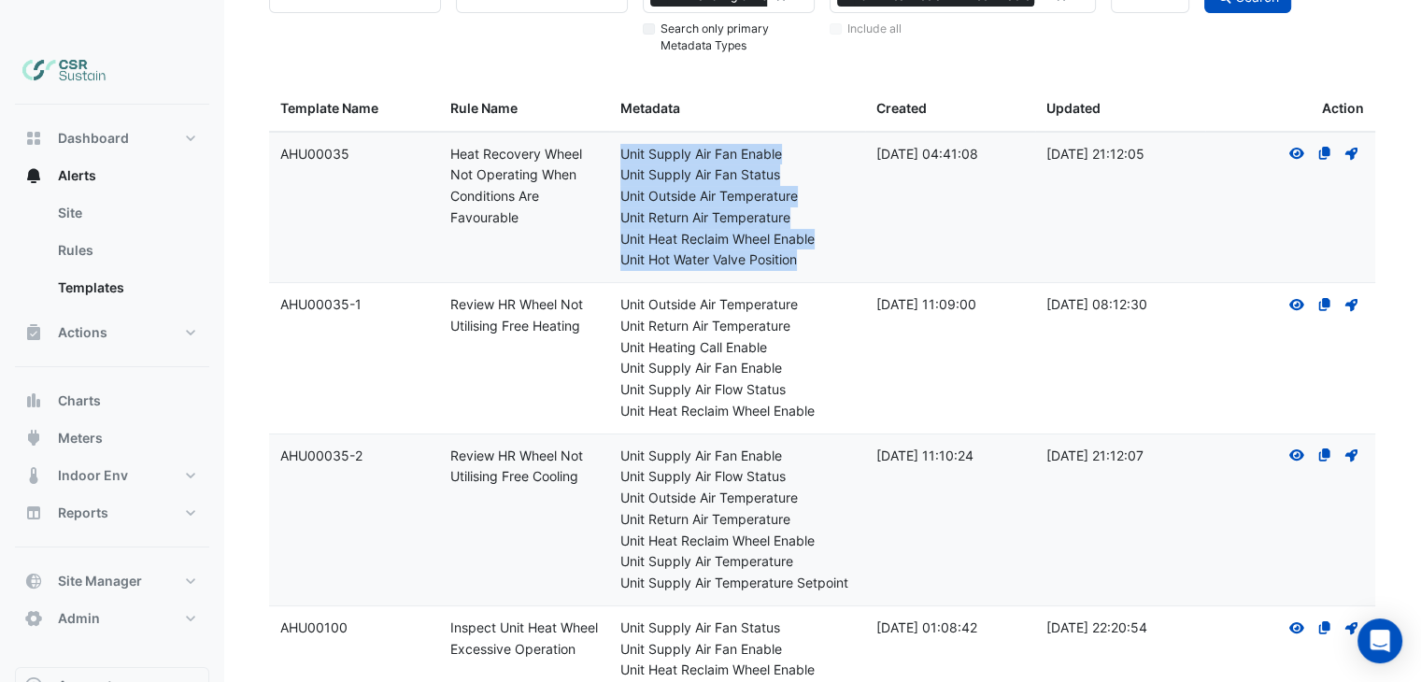
drag, startPoint x: 802, startPoint y: 225, endPoint x: 612, endPoint y: 113, distance: 221.1
click at [612, 133] on datatable-body-cell "Metadata: Unit Supply Air Fan Enable Unit Supply Air Fan Status Unit Outside Ai…" at bounding box center [736, 208] width 255 height 150
click at [676, 249] on div "Unit Hot Water Valve Position" at bounding box center [736, 259] width 233 height 21
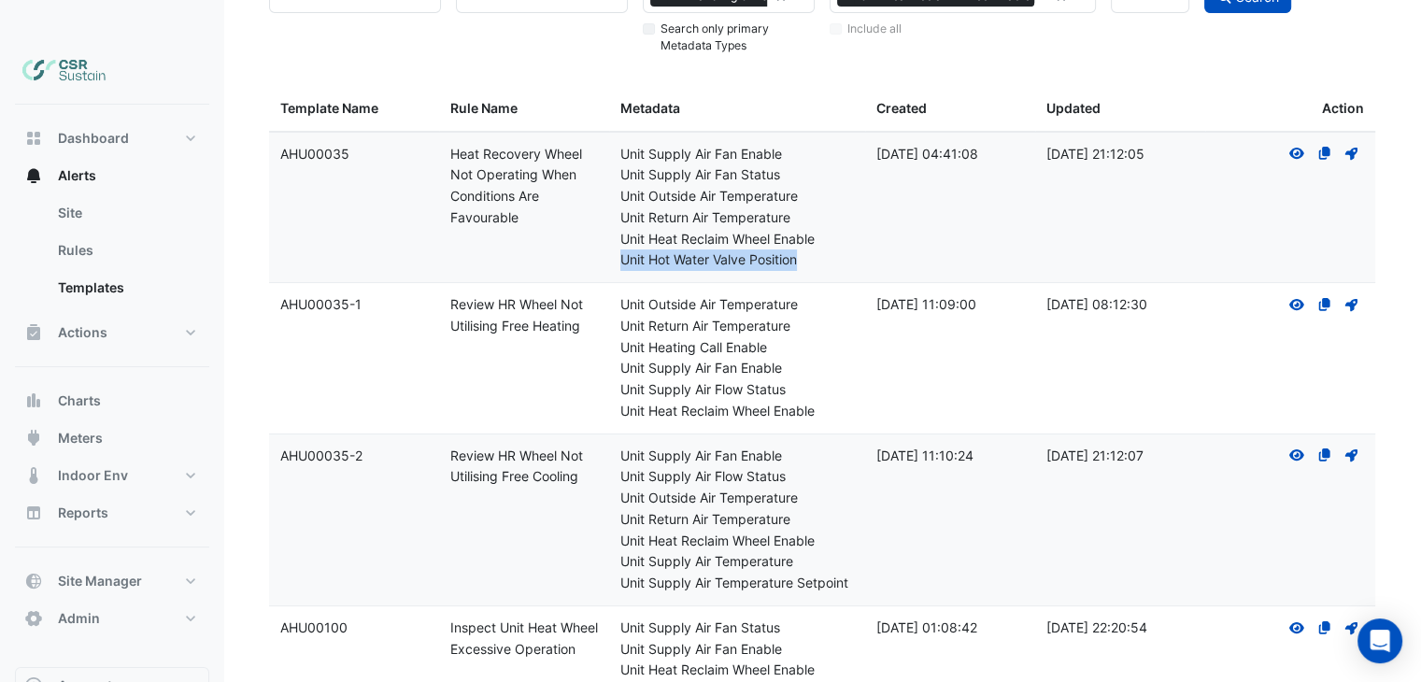
drag, startPoint x: 619, startPoint y: 221, endPoint x: 802, endPoint y: 230, distance: 182.4
click at [802, 230] on datatable-body-cell "Metadata: Unit Supply Air Fan Enable Unit Supply Air Fan Status Unit Outside Ai…" at bounding box center [736, 208] width 255 height 150
click at [796, 249] on div "Unit Hot Water Valve Position" at bounding box center [736, 259] width 233 height 21
drag, startPoint x: 802, startPoint y: 221, endPoint x: 627, endPoint y: 226, distance: 174.8
click at [624, 249] on div "Unit Hot Water Valve Position" at bounding box center [736, 259] width 233 height 21
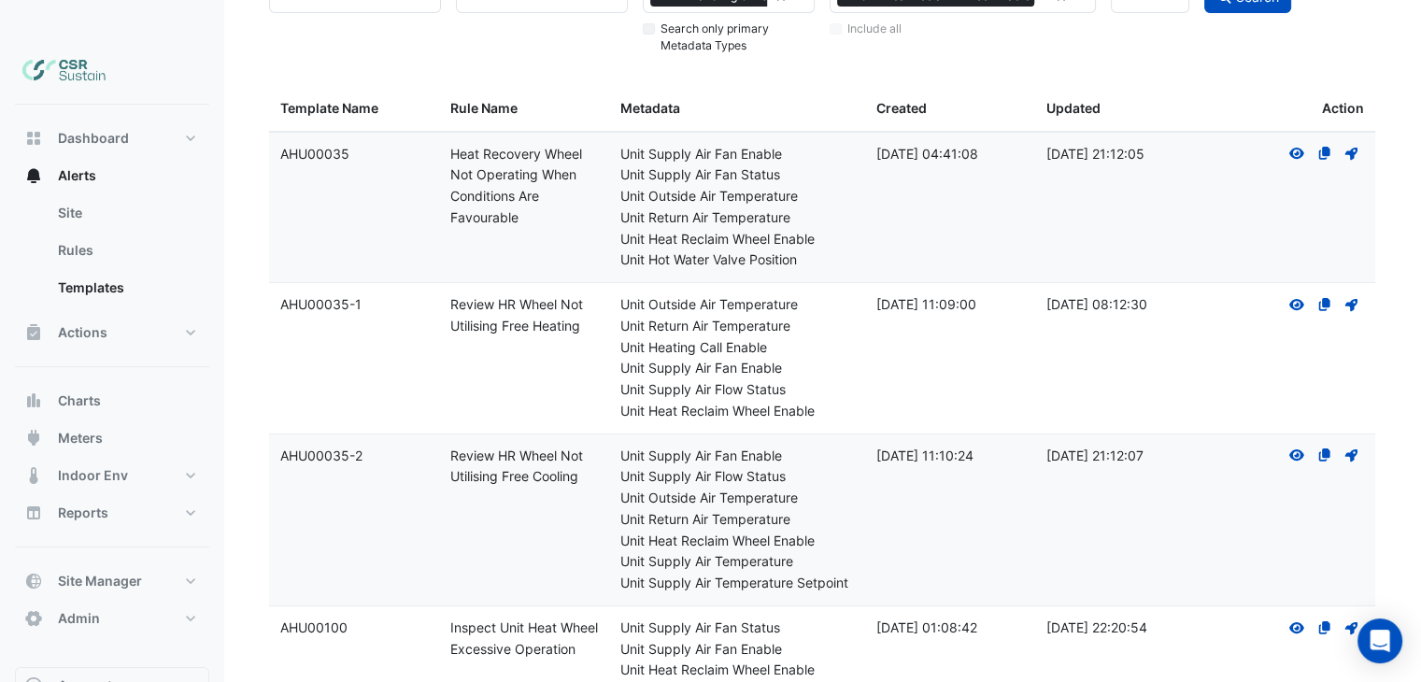
click at [514, 446] on div "Rule Name: Review HR Wheel Not Utilising Free Cooling" at bounding box center [524, 467] width 148 height 43
click at [736, 551] on div "Unit Supply Air Temperature" at bounding box center [736, 561] width 233 height 21
drag, startPoint x: 736, startPoint y: 548, endPoint x: 800, endPoint y: 546, distance: 63.6
click at [792, 573] on div "Unit Supply Air Temperature Setpoint" at bounding box center [736, 583] width 233 height 21
click at [804, 573] on div "Unit Supply Air Temperature Setpoint" at bounding box center [736, 583] width 233 height 21
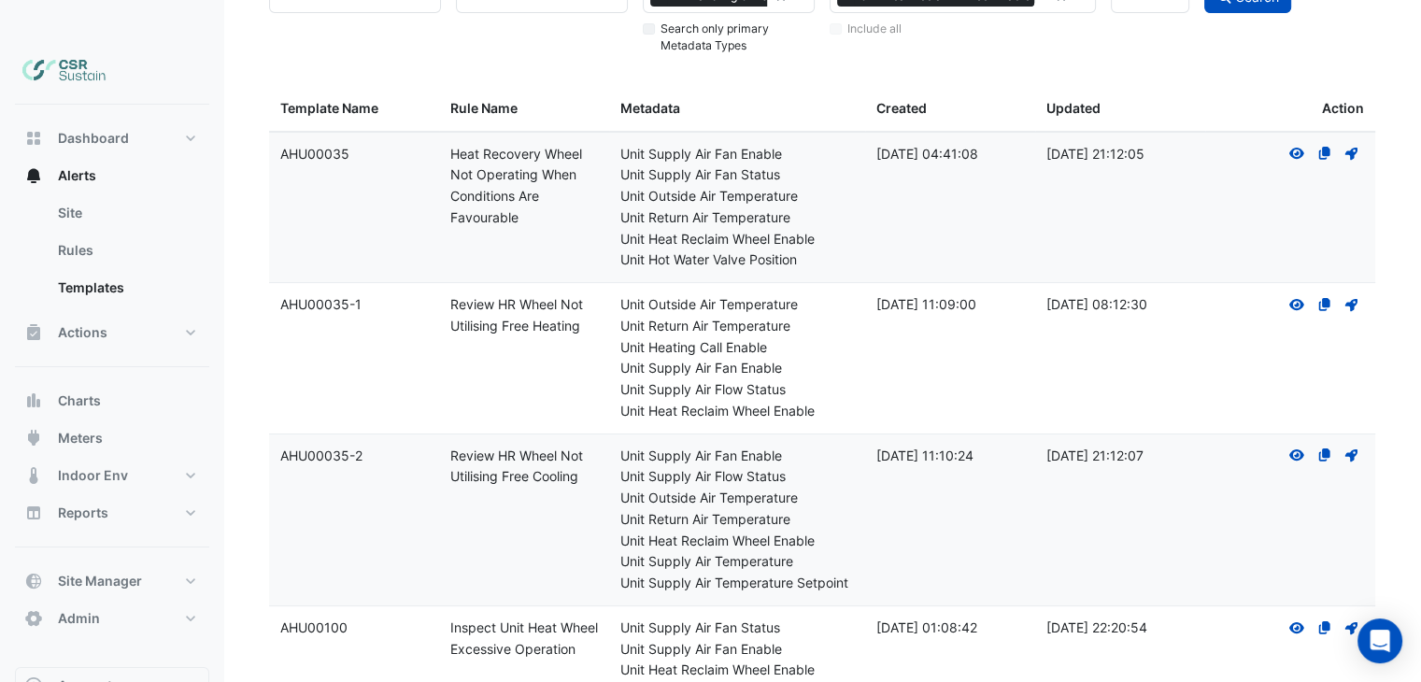
drag, startPoint x: 721, startPoint y: 459, endPoint x: 714, endPoint y: 468, distance: 12.0
click at [721, 488] on div "Unit Outside Air Temperature" at bounding box center [736, 498] width 233 height 21
drag, startPoint x: 700, startPoint y: 476, endPoint x: 700, endPoint y: 490, distance: 14.9
click at [700, 509] on div "Unit Return Air Temperature" at bounding box center [736, 519] width 233 height 21
drag, startPoint x: 700, startPoint y: 498, endPoint x: 704, endPoint y: 506, distance: 9.6
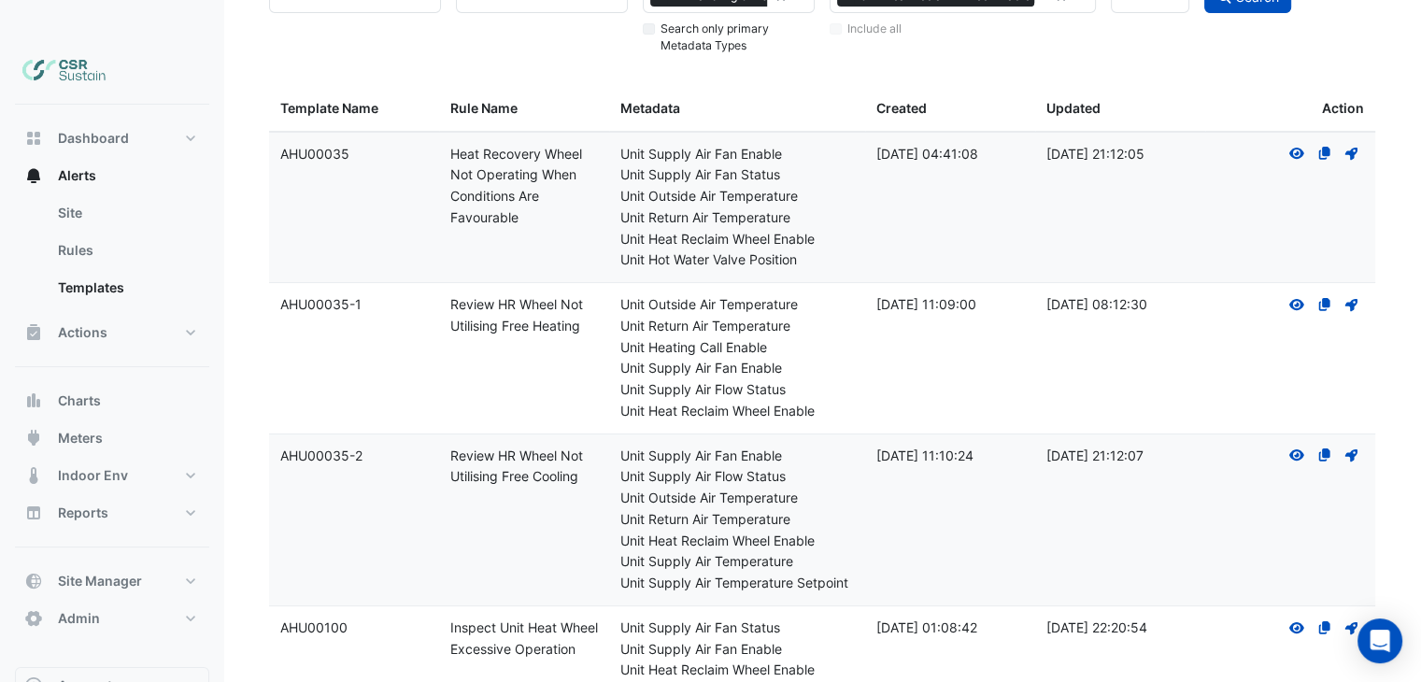
click at [700, 531] on div "Unit Heat Reclaim Wheel Enable" at bounding box center [736, 541] width 233 height 21
drag, startPoint x: 822, startPoint y: 504, endPoint x: 731, endPoint y: 458, distance: 102.4
click at [806, 531] on div "Unit Heat Reclaim Wheel Enable" at bounding box center [736, 541] width 233 height 21
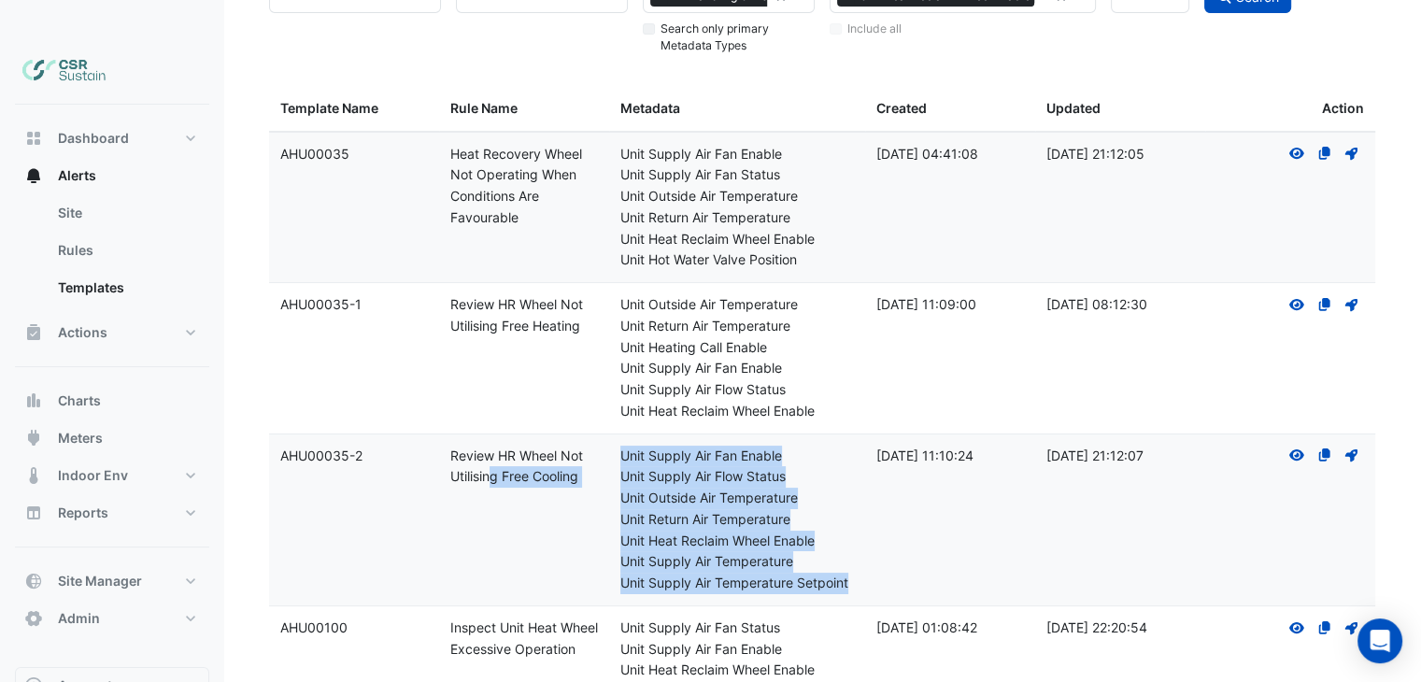
drag, startPoint x: 604, startPoint y: 417, endPoint x: 858, endPoint y: 544, distance: 283.3
click at [859, 549] on div "Template Name: AHU00035-2 Rule Name: Review HR Wheel Not Utilising Free Cooling…" at bounding box center [822, 519] width 1106 height 171
click at [857, 539] on datatable-body-cell "Metadata: Unit Supply Air Fan Enable Unit Supply Air Flow Status Unit Outside A…" at bounding box center [736, 519] width 255 height 171
click at [857, 536] on datatable-body-cell "Metadata: Unit Supply Air Fan Enable Unit Supply Air Flow Status Unit Outside A…" at bounding box center [736, 519] width 255 height 171
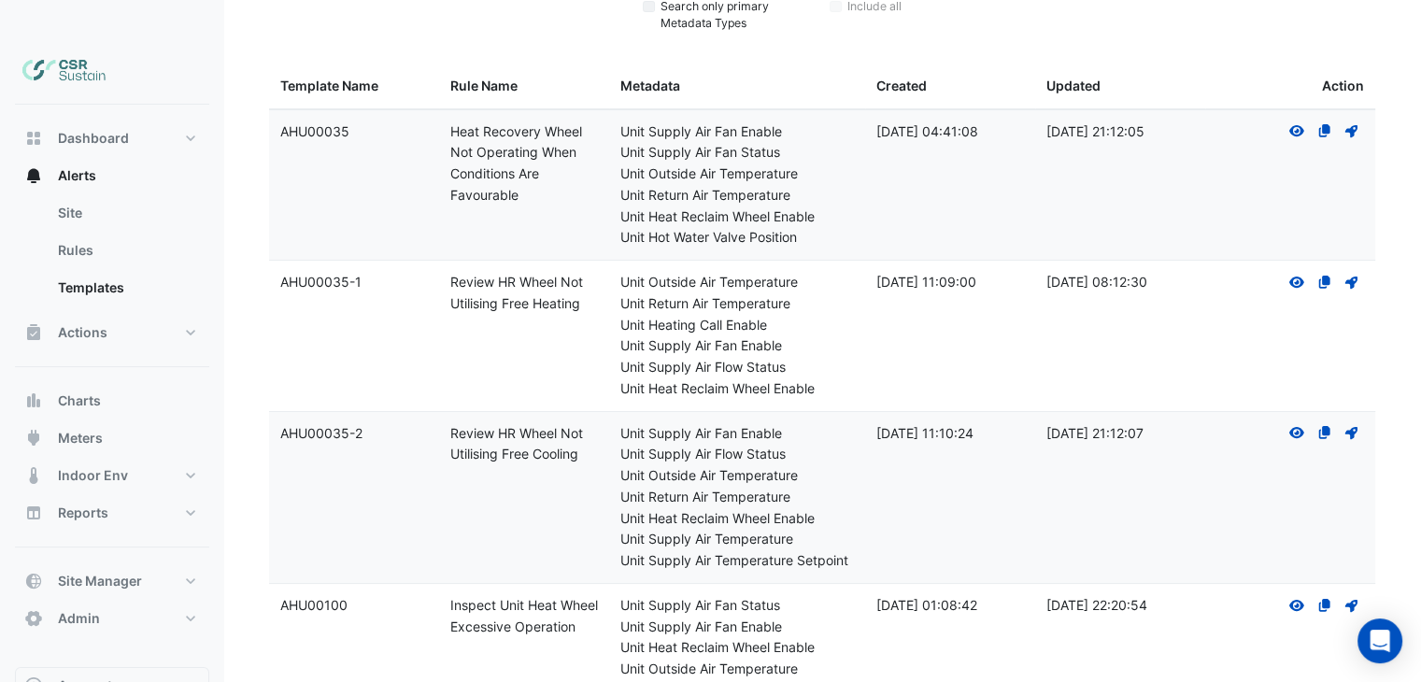
scroll to position [273, 0]
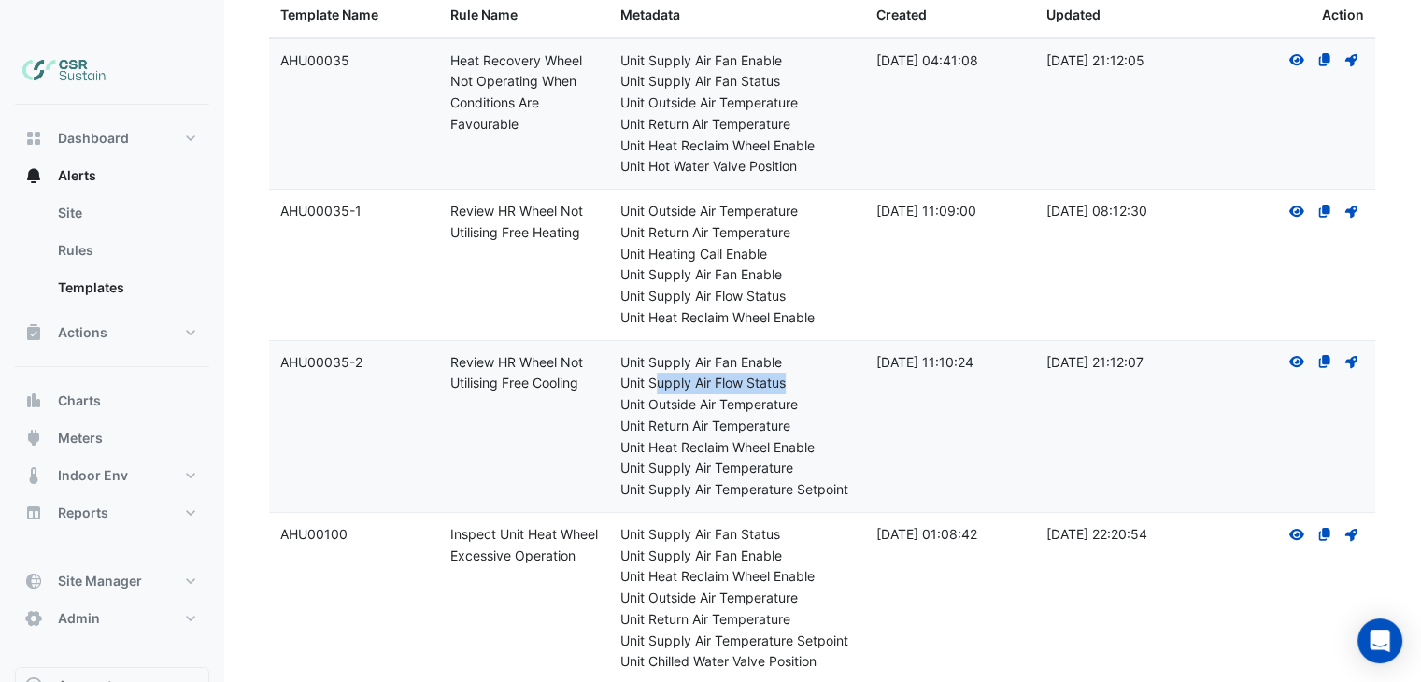
drag, startPoint x: 792, startPoint y: 345, endPoint x: 661, endPoint y: 345, distance: 130.8
click at [661, 373] on div "Unit Supply Air Flow Status" at bounding box center [736, 383] width 233 height 21
drag, startPoint x: 277, startPoint y: 322, endPoint x: 654, endPoint y: 490, distance: 412.3
click at [594, 354] on div "Template Name: AHU00035-2 Rule Name: Review HR Wheel Not Utilising Free Cooling…" at bounding box center [822, 426] width 1106 height 171
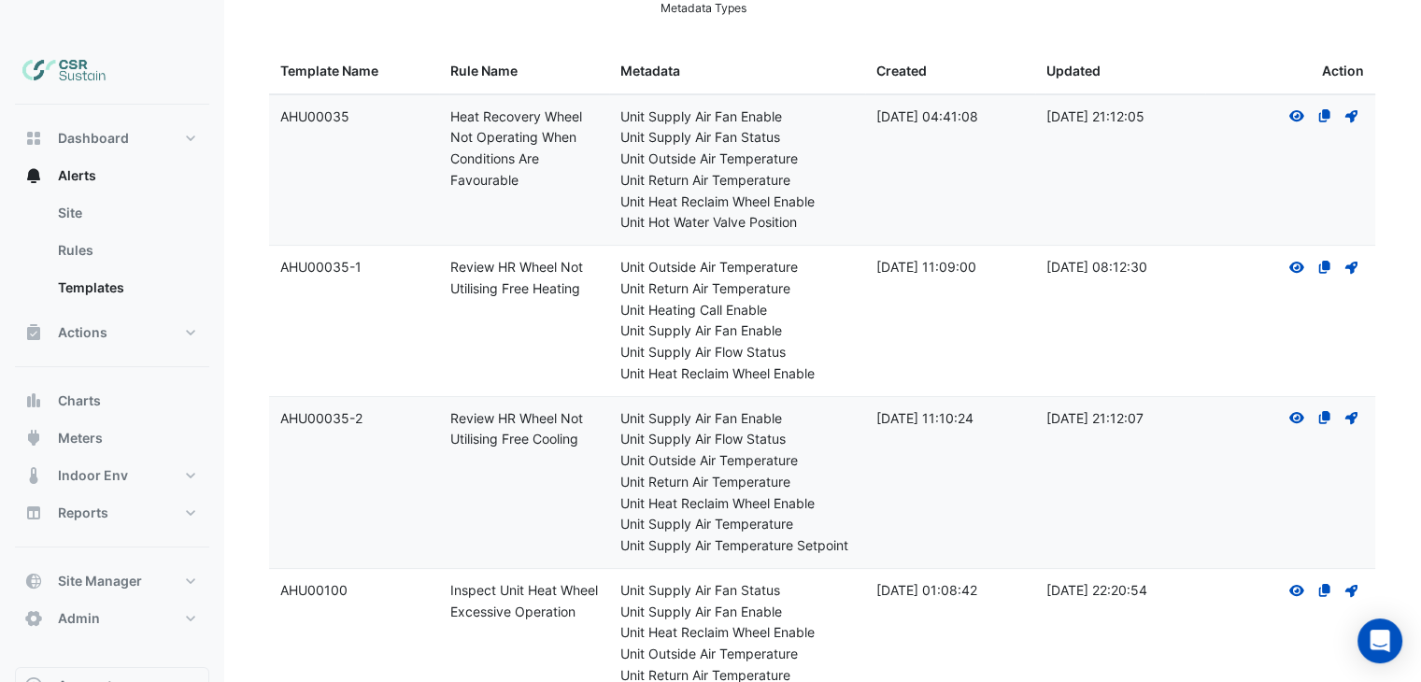
scroll to position [40, 0]
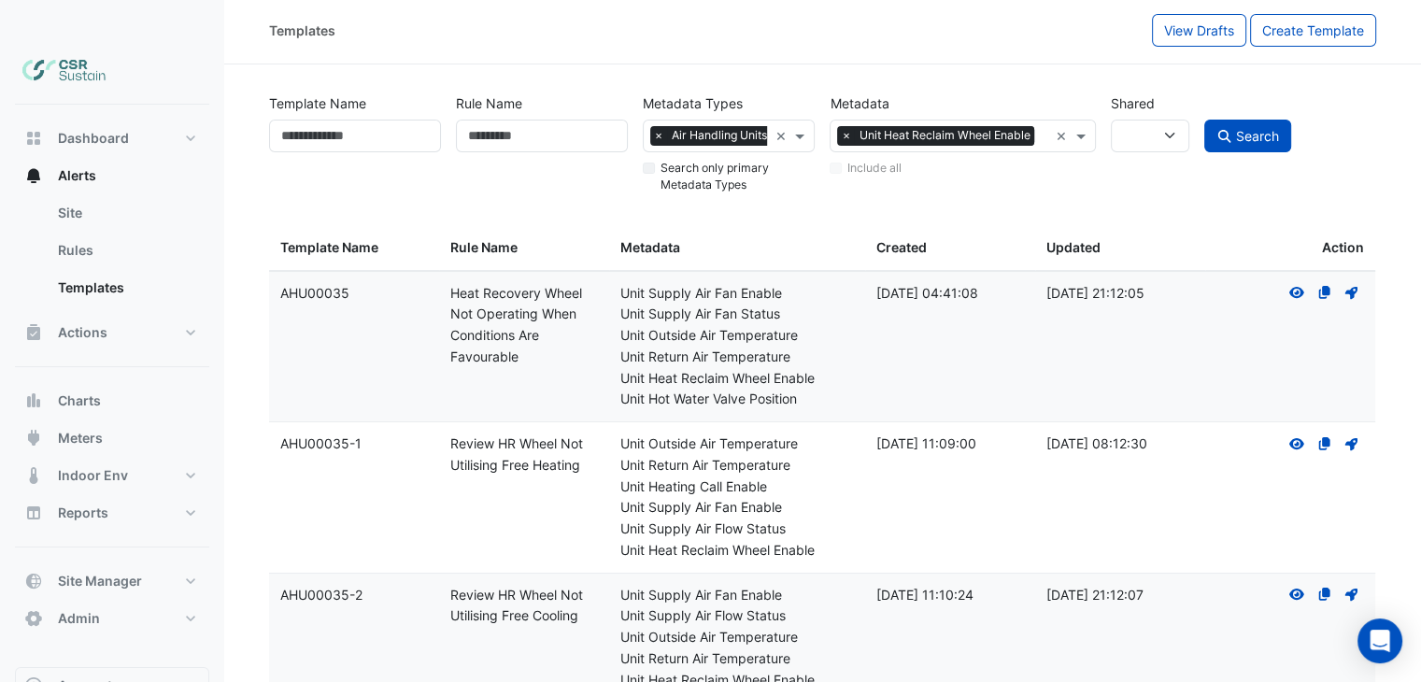
drag, startPoint x: 839, startPoint y: 461, endPoint x: 826, endPoint y: 379, distance: 82.3
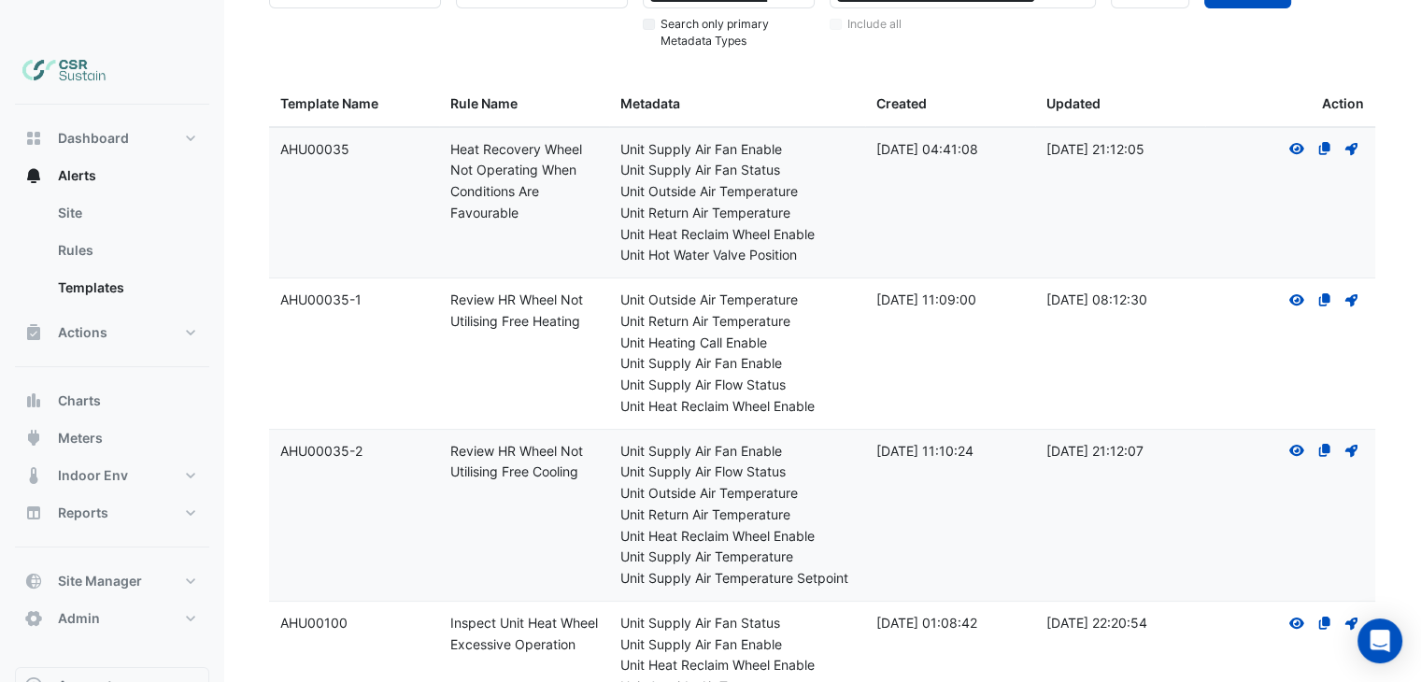
scroll to position [187, 0]
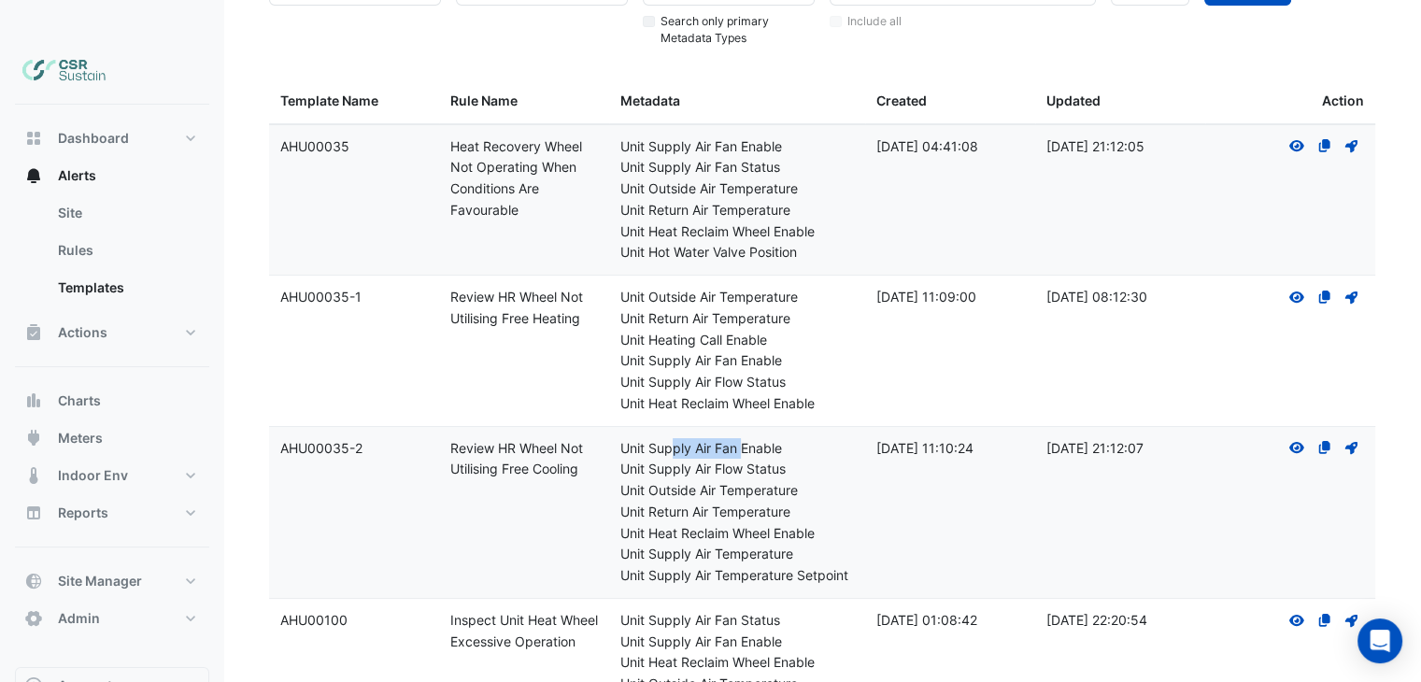
drag, startPoint x: 676, startPoint y: 414, endPoint x: 744, endPoint y: 454, distance: 78.3
click at [741, 438] on div "Unit Supply Air Fan Enable" at bounding box center [736, 448] width 233 height 21
drag, startPoint x: 744, startPoint y: 457, endPoint x: 719, endPoint y: 453, distance: 24.6
click at [741, 480] on div "Unit Outside Air Temperature" at bounding box center [736, 490] width 233 height 21
drag, startPoint x: 824, startPoint y: 494, endPoint x: 705, endPoint y: 495, distance: 118.7
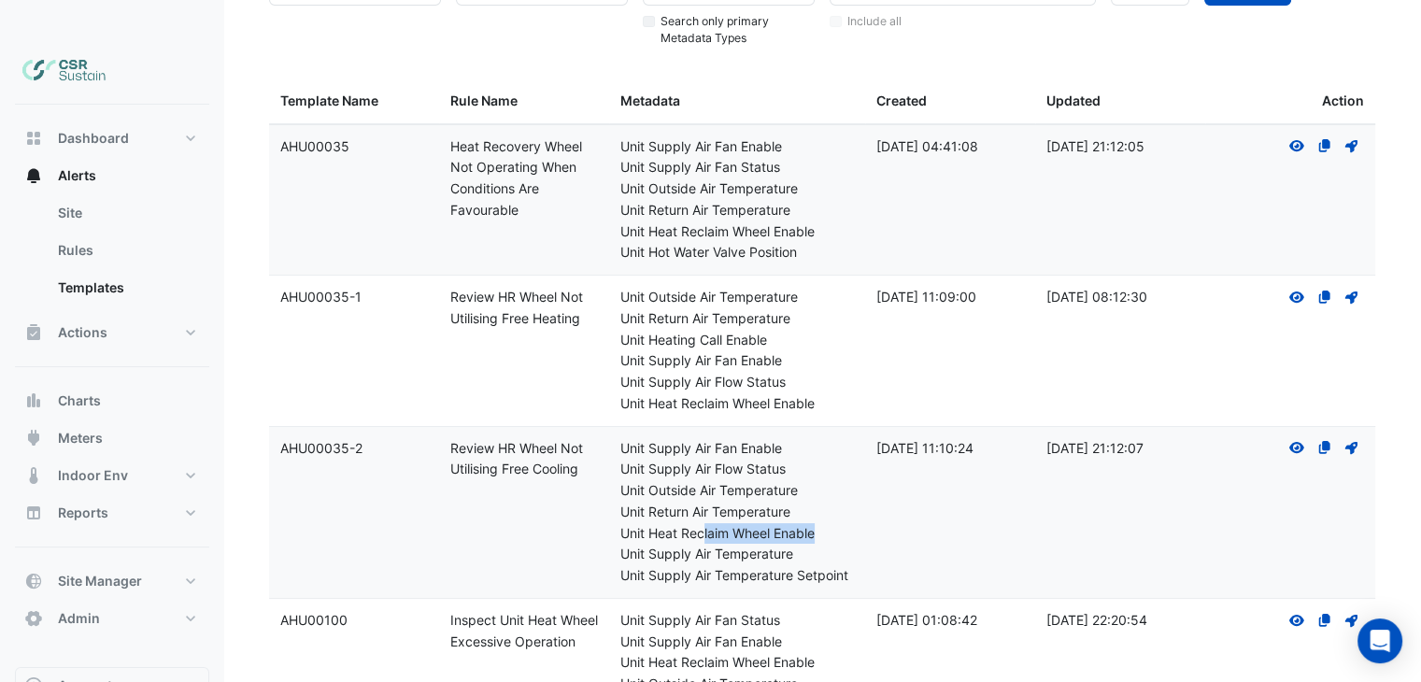
click at [705, 523] on div "Unit Heat Reclaim Wheel Enable" at bounding box center [736, 533] width 233 height 21
drag, startPoint x: 800, startPoint y: 517, endPoint x: 680, endPoint y: 504, distance: 120.3
click at [680, 504] on div "Metadata: Unit Supply Air Fan Enable Unit Supply Air Flow Status Unit Outside A…" at bounding box center [736, 512] width 233 height 149
click at [695, 544] on div "Unit Supply Air Temperature" at bounding box center [736, 554] width 233 height 21
click at [1298, 442] on icon at bounding box center [1296, 447] width 15 height 11
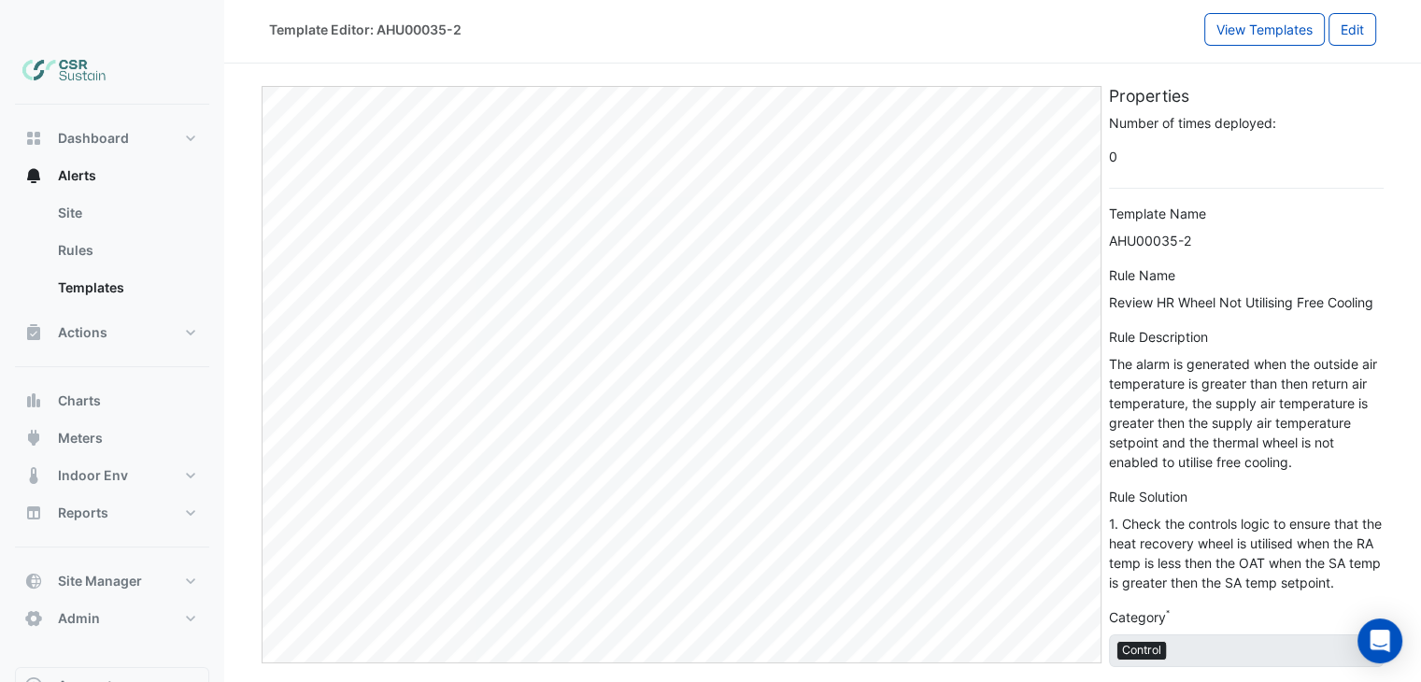
scroll to position [41, 0]
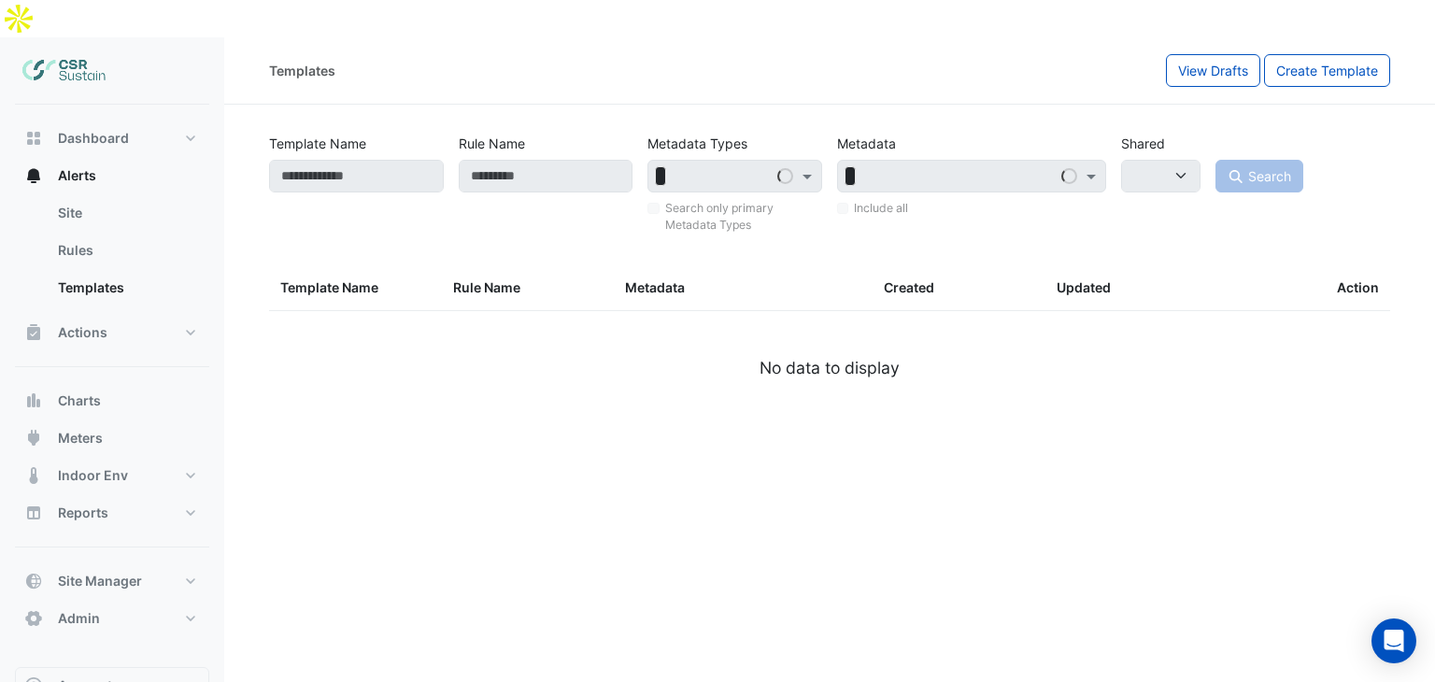
select select
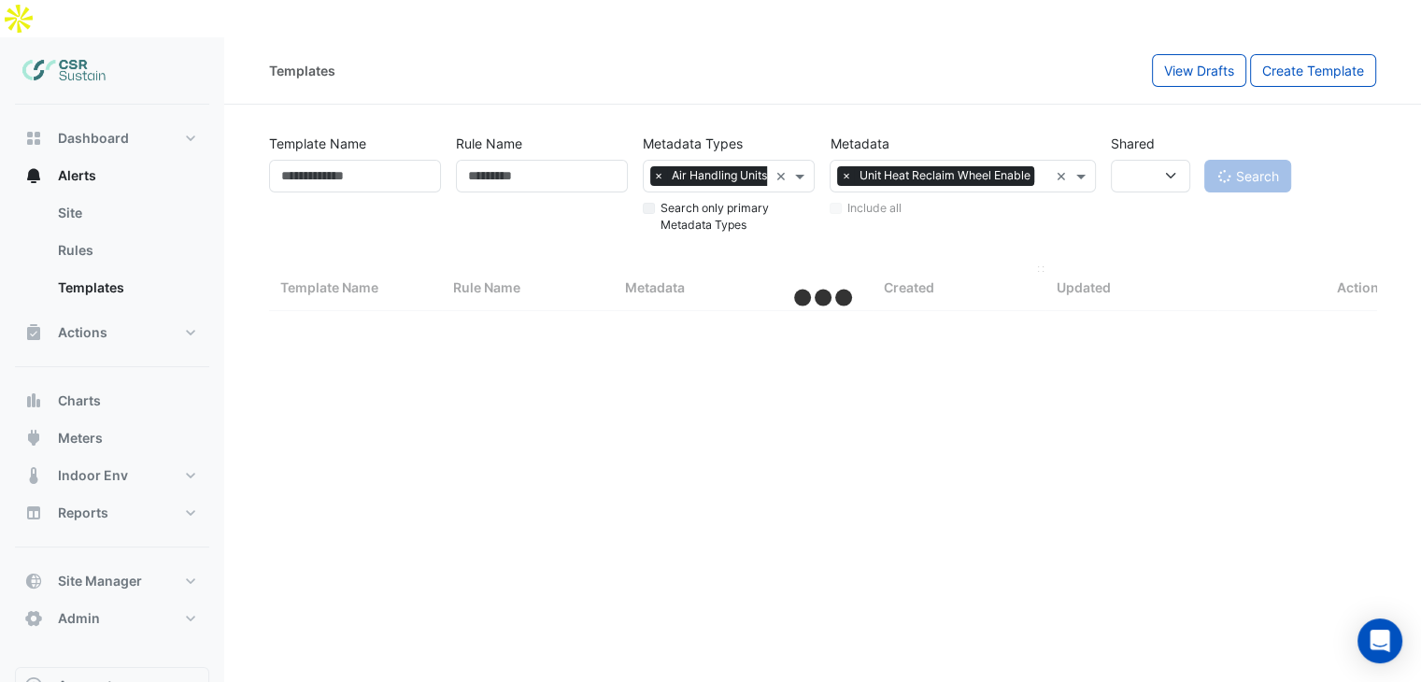
select select "**"
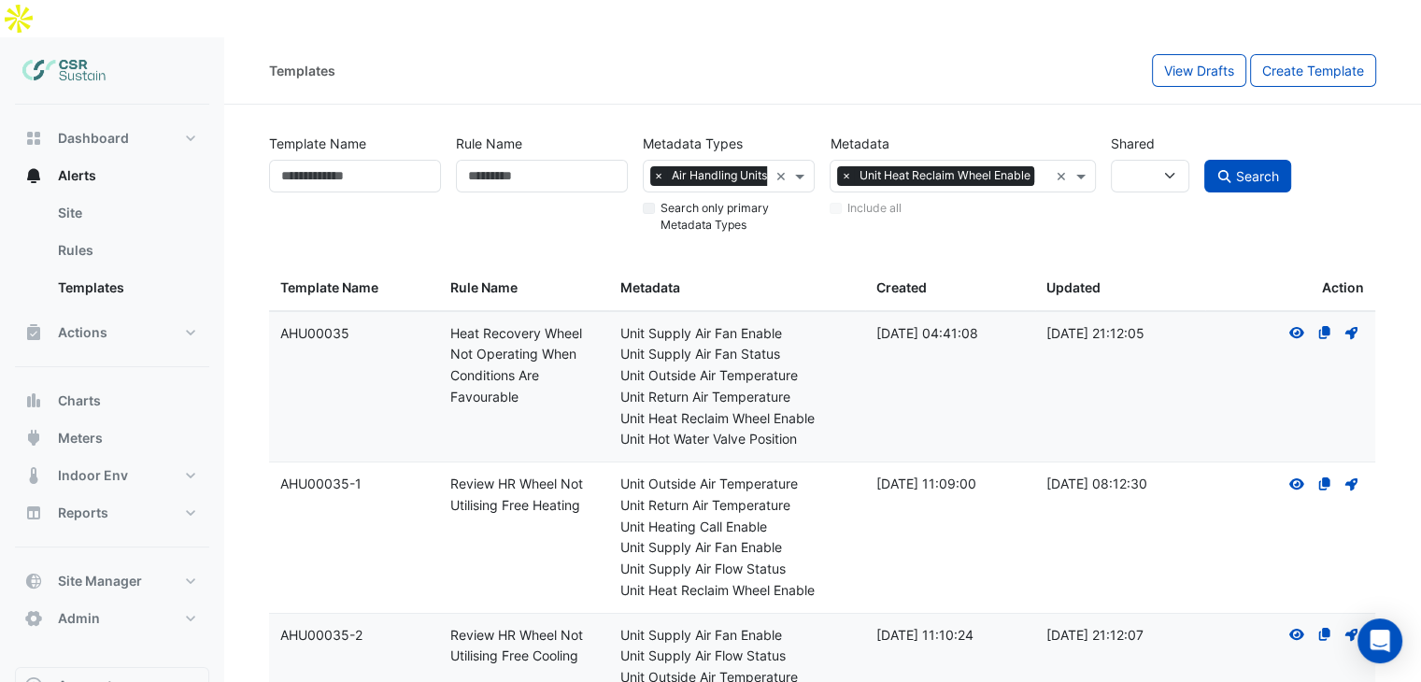
drag, startPoint x: 486, startPoint y: 452, endPoint x: 585, endPoint y: 478, distance: 102.4
click at [575, 474] on div "Rule Name: Review HR Wheel Not Utilising Free Heating" at bounding box center [524, 495] width 148 height 43
click at [585, 478] on datatable-body-cell "Rule Name: Review HR Wheel Not Utilising Free Heating" at bounding box center [524, 537] width 170 height 150
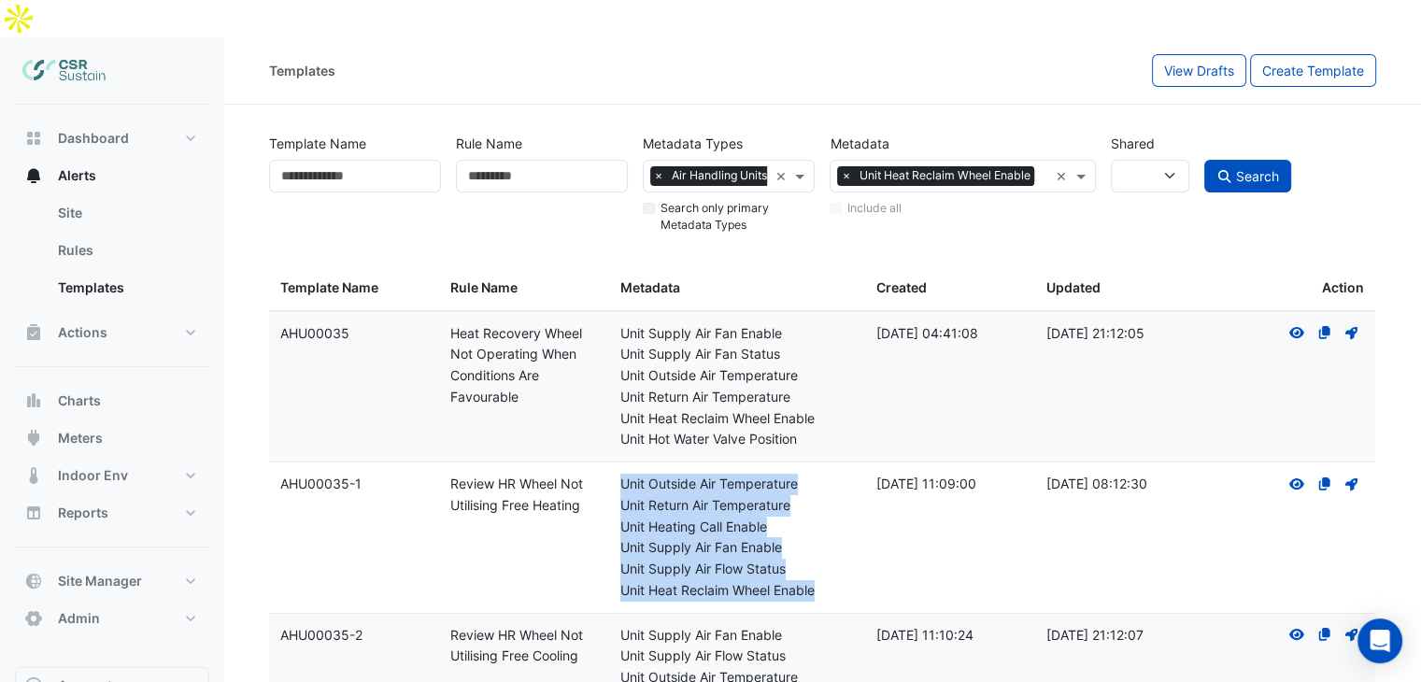
drag, startPoint x: 613, startPoint y: 445, endPoint x: 1274, endPoint y: 363, distance: 666.4
click at [826, 547] on datatable-body-cell "Metadata: Unit Outside Air Temperature Unit Return Air Temperature Unit Heating…" at bounding box center [736, 537] width 255 height 150
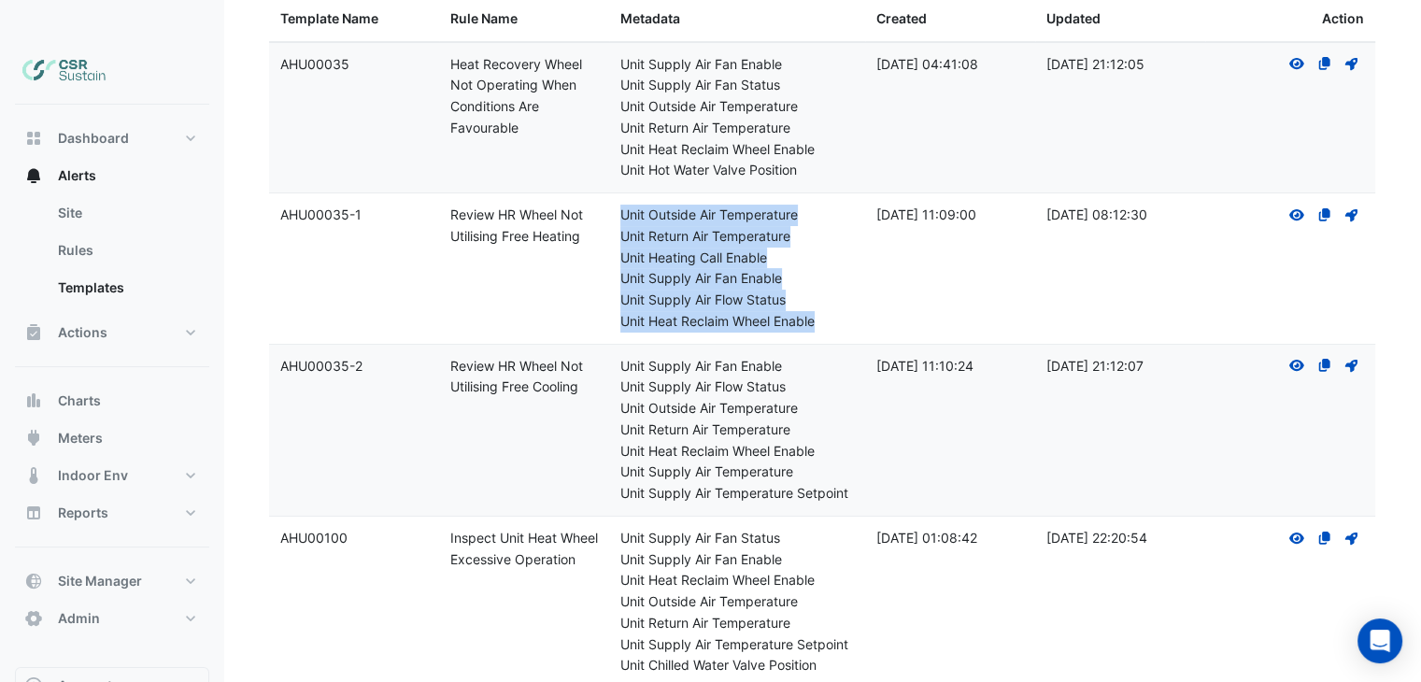
scroll to position [269, 0]
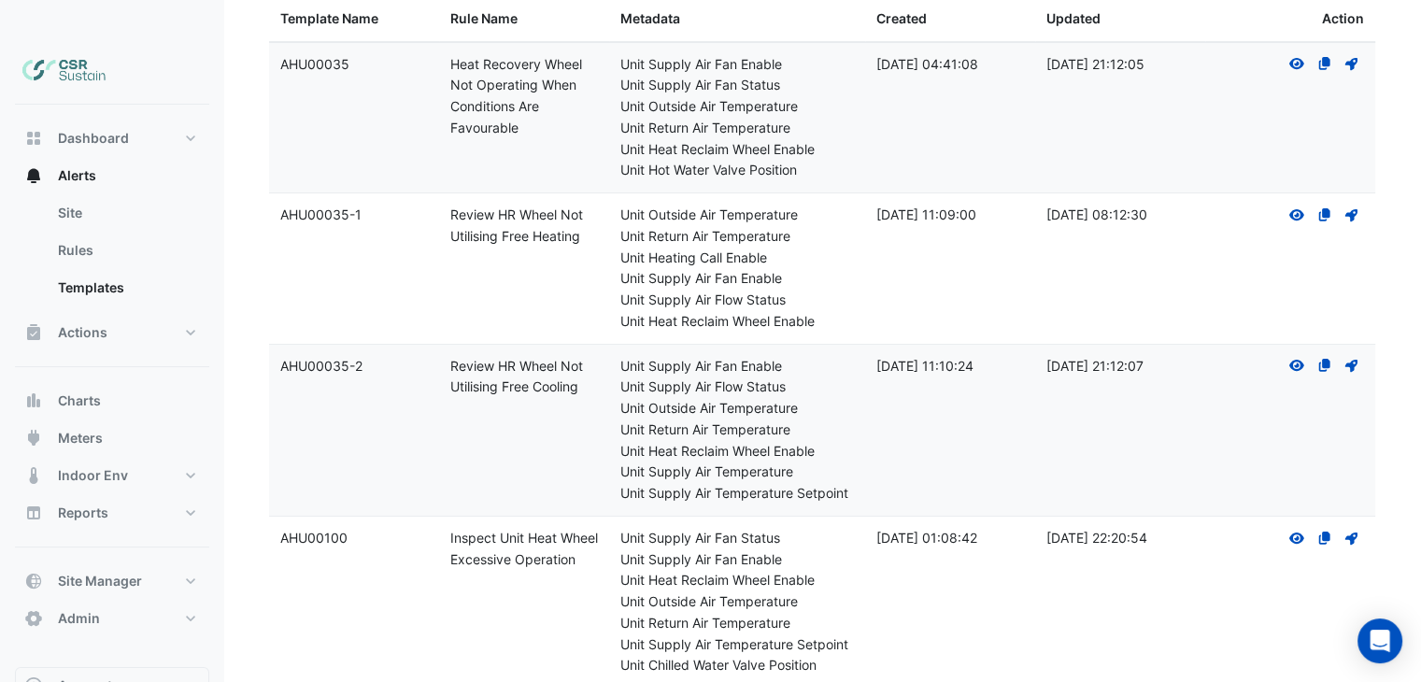
click at [465, 535] on div "Rule Name: Inspect Unit Heat Wheel Excessive Operation" at bounding box center [524, 549] width 148 height 43
click at [538, 528] on div "Rule Name: Inspect Unit Heat Wheel Excessive Operation" at bounding box center [524, 549] width 148 height 43
drag, startPoint x: 508, startPoint y: 173, endPoint x: 520, endPoint y: 173, distance: 12.1
click at [520, 205] on div "Rule Name: Review HR Wheel Not Utilising Free Heating" at bounding box center [524, 226] width 148 height 43
click at [465, 205] on div "Rule Name: Review HR Wheel Not Utilising Free Heating" at bounding box center [524, 226] width 148 height 43
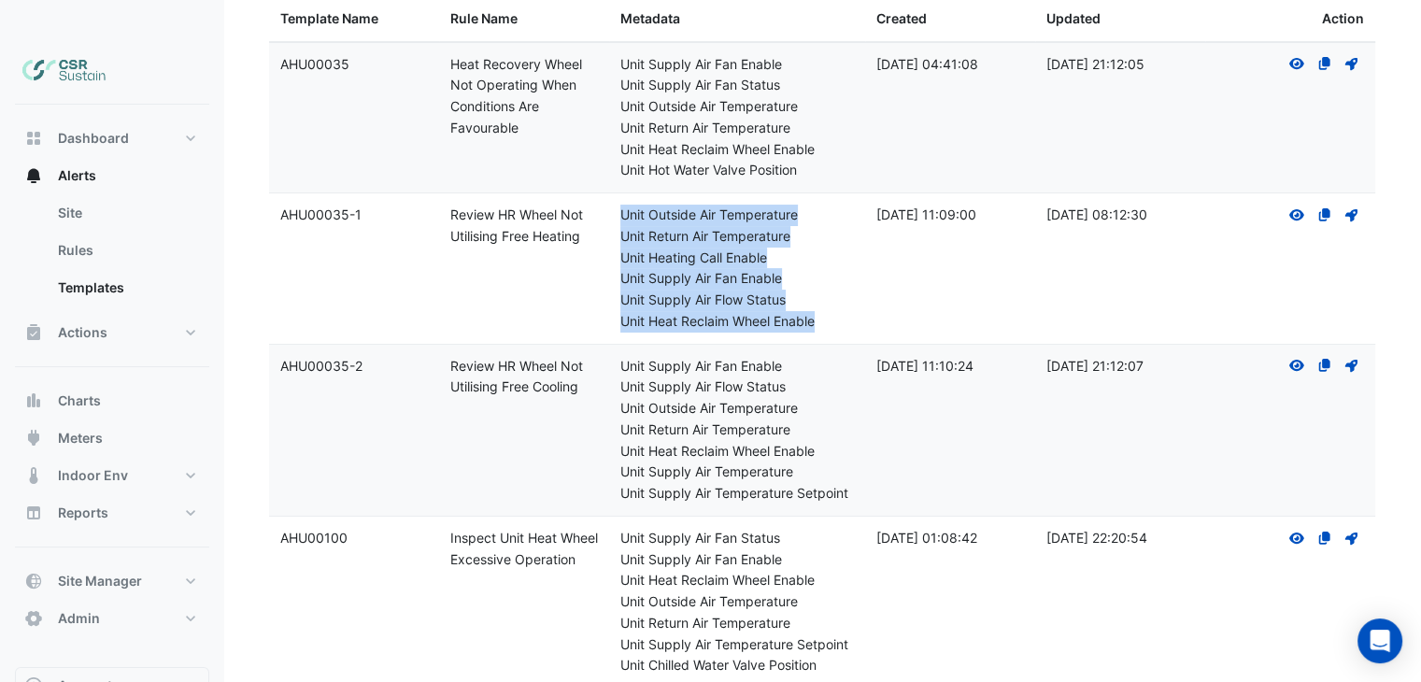
drag, startPoint x: 826, startPoint y: 285, endPoint x: 621, endPoint y: 173, distance: 233.3
click at [621, 205] on div "Metadata: Unit Outside Air Temperature Unit Return Air Temperature Unit Heating…" at bounding box center [736, 269] width 233 height 128
click at [1291, 208] on icon "View" at bounding box center [1296, 214] width 17 height 13
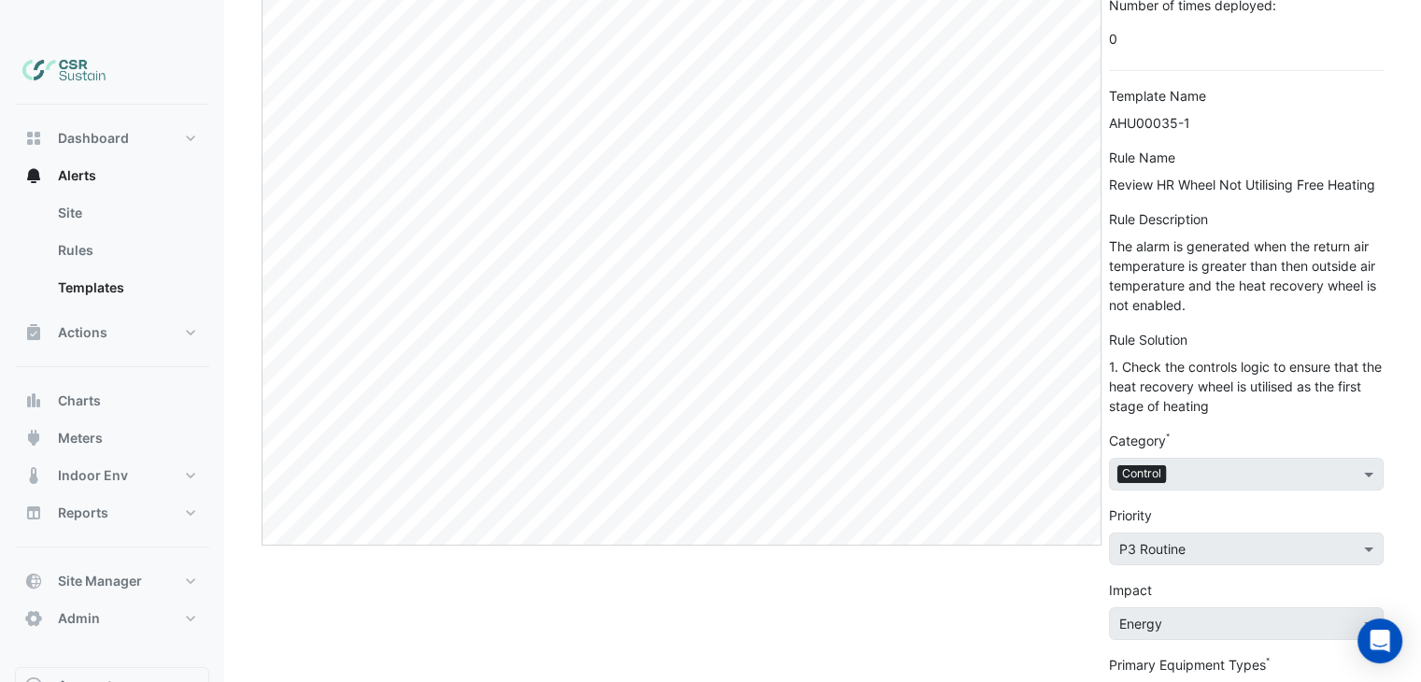
scroll to position [149, 0]
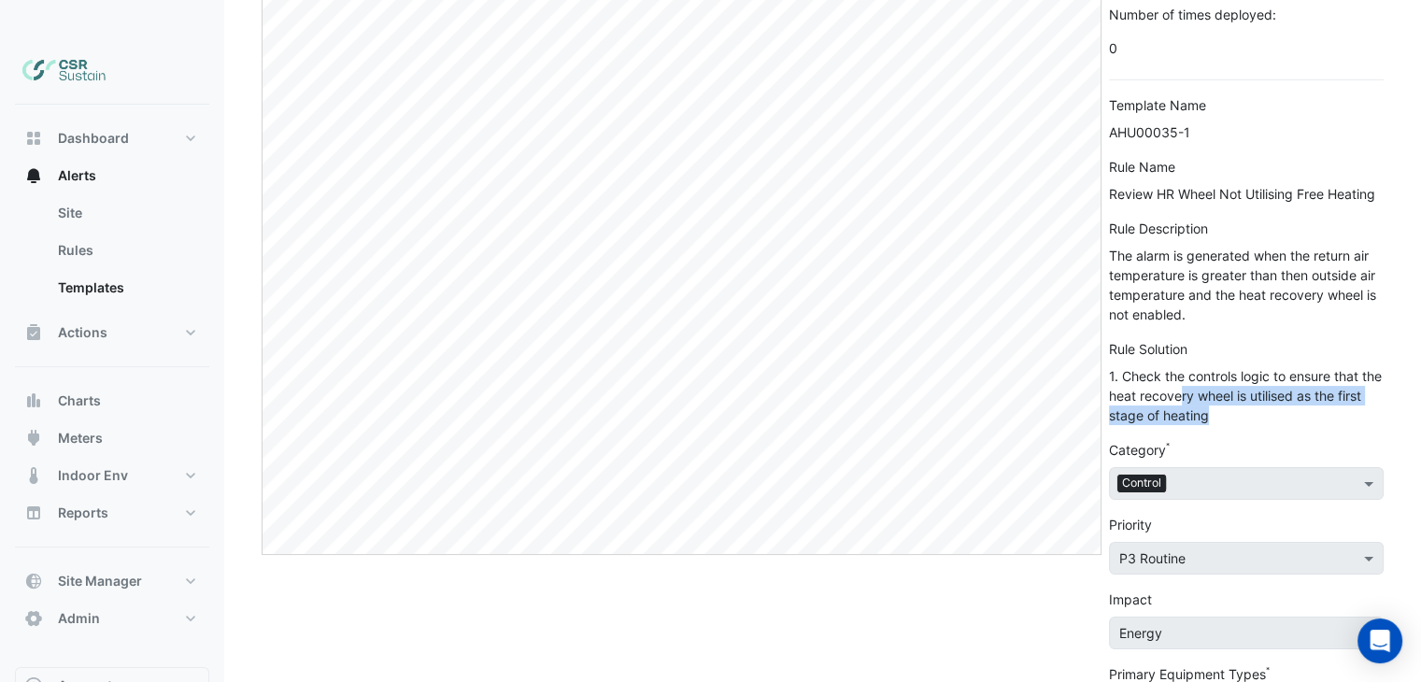
drag, startPoint x: 1207, startPoint y: 355, endPoint x: 1250, endPoint y: 377, distance: 48.5
click at [1246, 371] on div "1. Check the controls logic to ensure that the heat recovery wheel is utilised …" at bounding box center [1246, 395] width 275 height 59
drag, startPoint x: 1250, startPoint y: 377, endPoint x: 1273, endPoint y: 377, distance: 23.4
click at [1251, 377] on div "1. Check the controls logic to ensure that the heat recovery wheel is utilised …" at bounding box center [1246, 395] width 275 height 59
click at [1200, 246] on div "The alarm is generated when the return air temperature is greater than then out…" at bounding box center [1246, 285] width 275 height 78
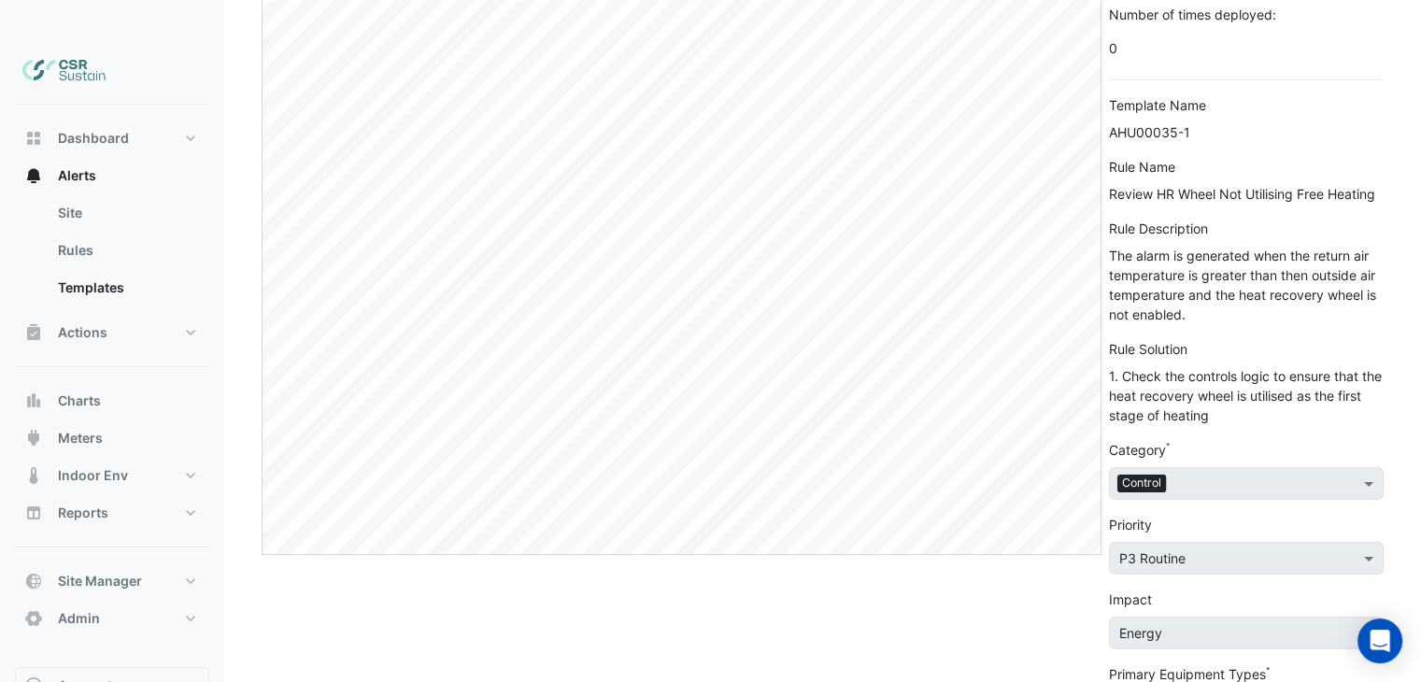
scroll to position [100, 0]
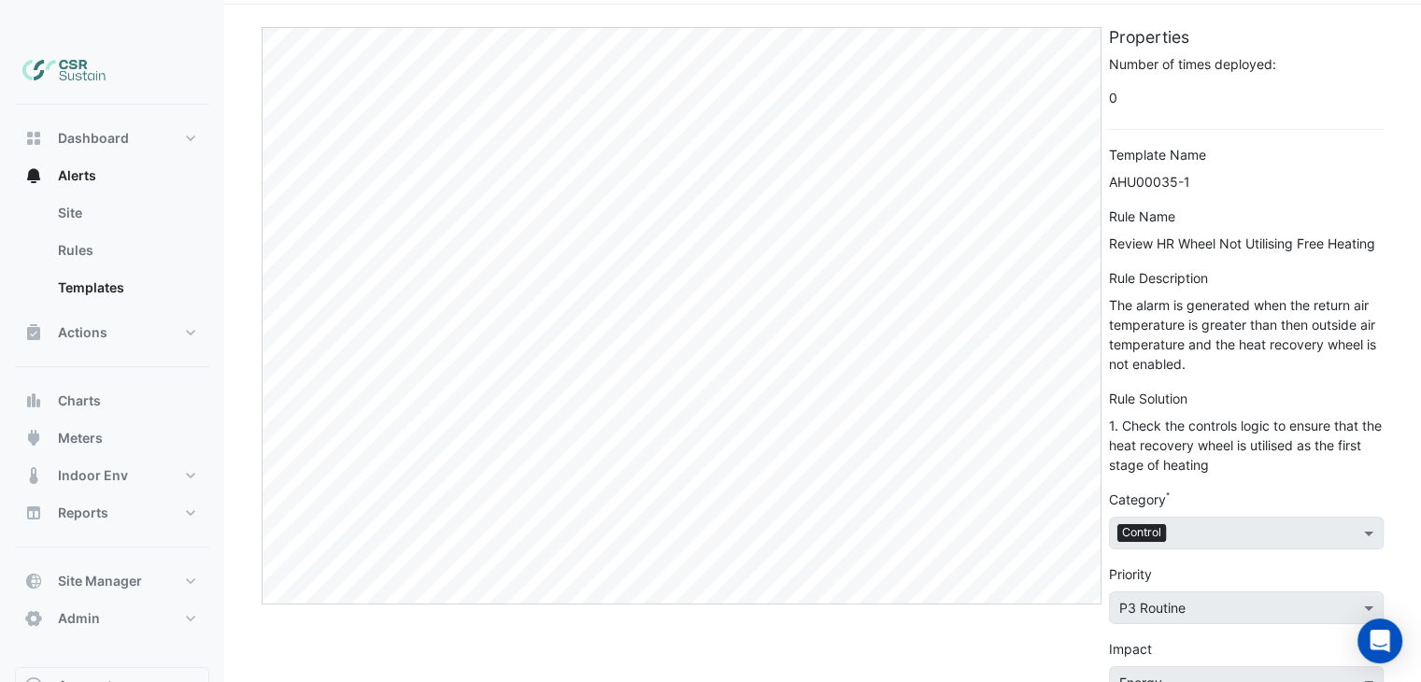
drag, startPoint x: 1184, startPoint y: 312, endPoint x: 1192, endPoint y: 240, distance: 72.4
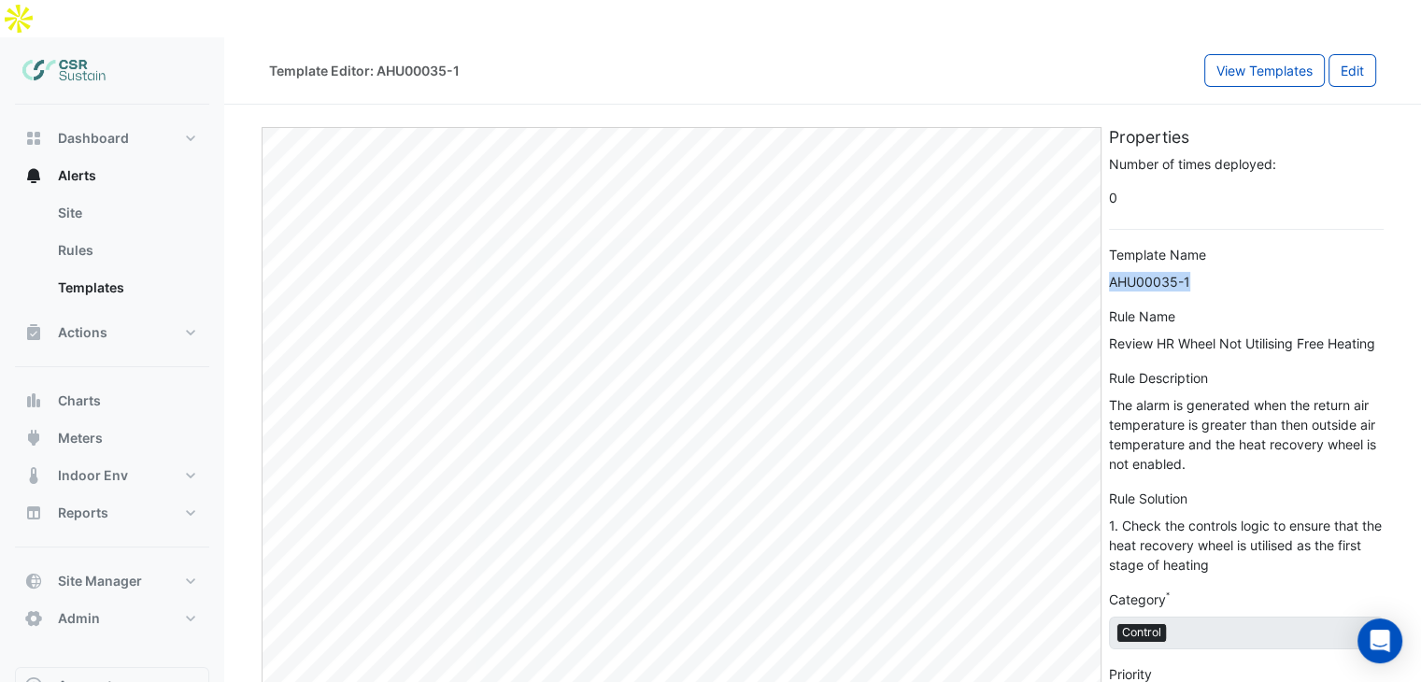
drag, startPoint x: 1187, startPoint y: 244, endPoint x: 1109, endPoint y: 245, distance: 78.5
click at [1109, 272] on div "AHU00035-1" at bounding box center [1246, 282] width 275 height 20
click at [1185, 272] on div "AHU00035-1" at bounding box center [1246, 282] width 275 height 20
drag, startPoint x: 1192, startPoint y: 241, endPoint x: 1109, endPoint y: 246, distance: 83.3
click at [1109, 272] on div "AHU00035-1" at bounding box center [1246, 282] width 275 height 20
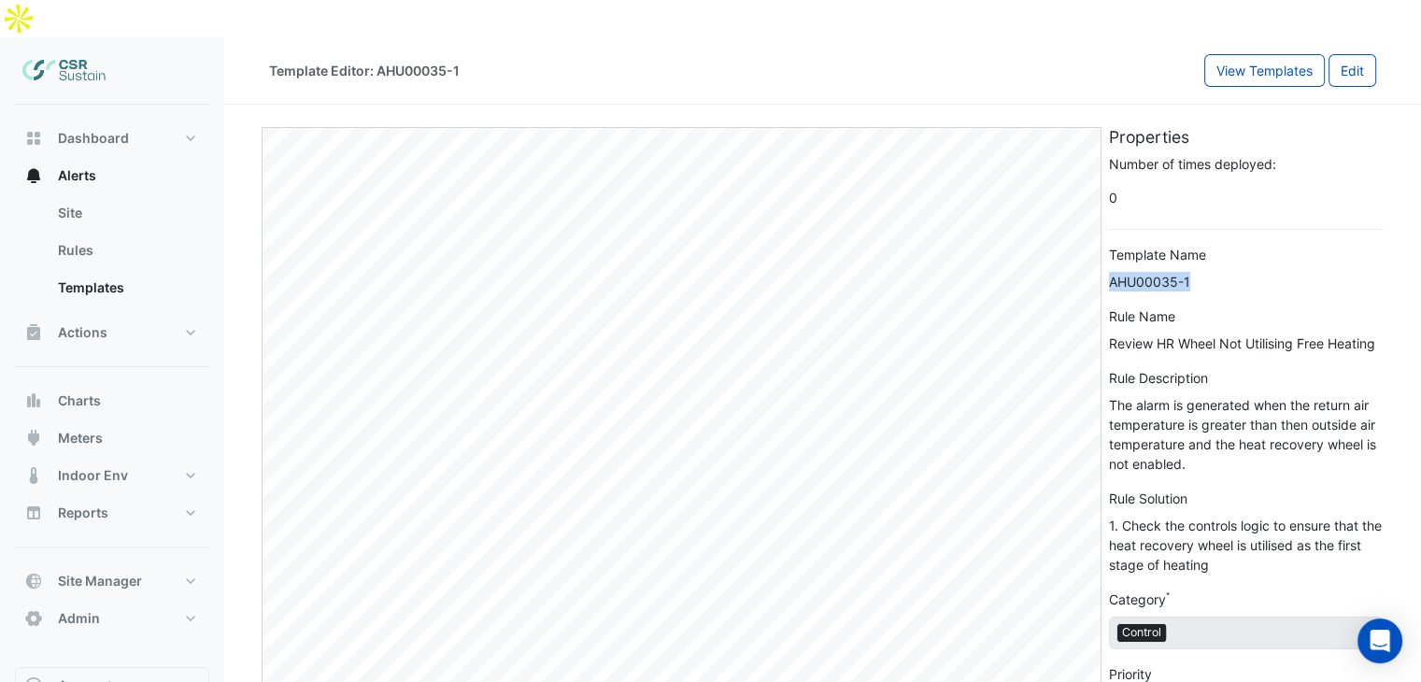
copy div "AHU00035-1"
click at [1356, 54] on button "Edit" at bounding box center [1352, 70] width 48 height 33
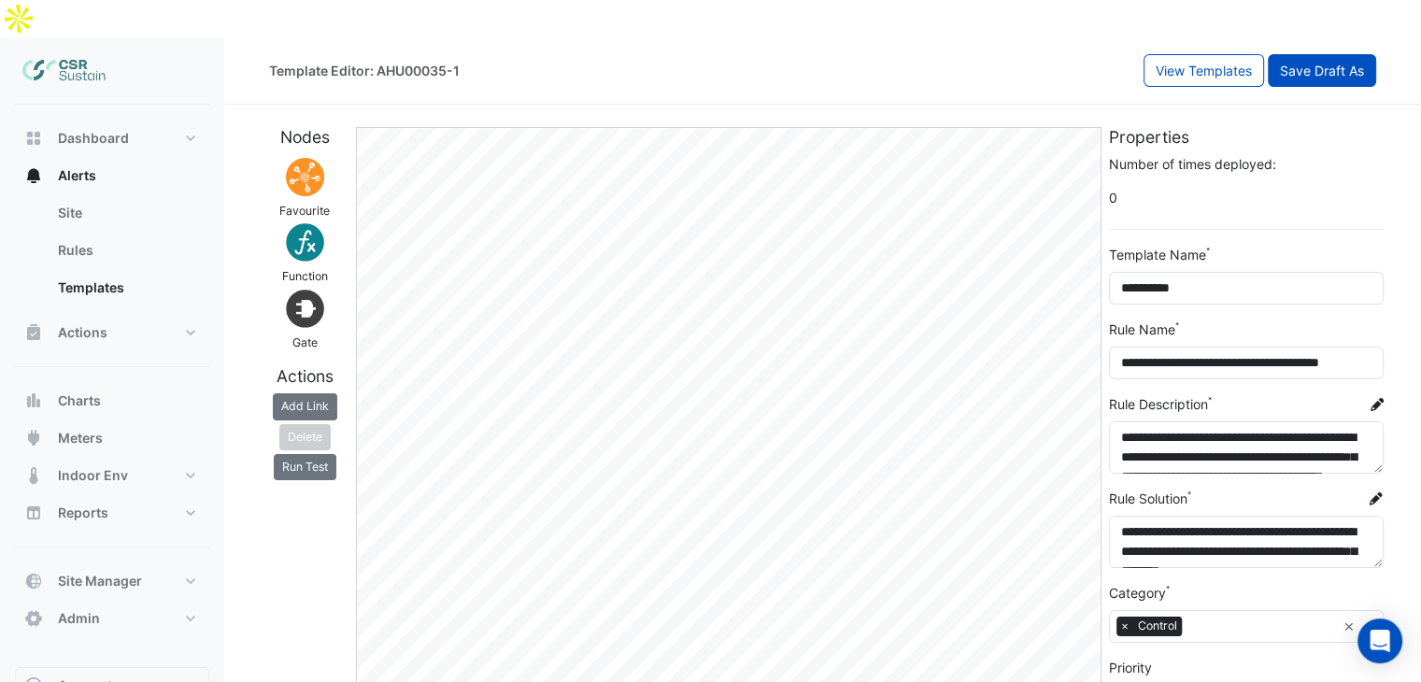
click at [1334, 54] on button "Save Draft As" at bounding box center [1322, 70] width 108 height 33
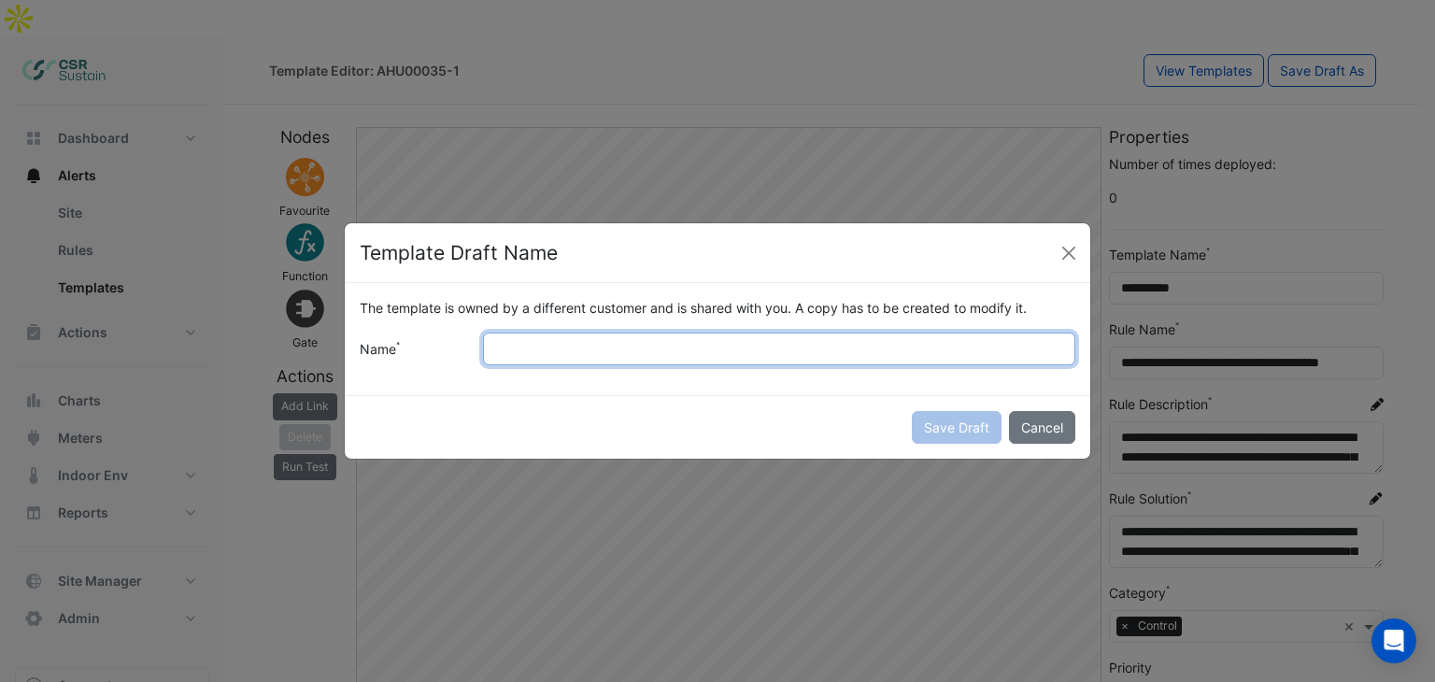
click at [767, 339] on input "Name" at bounding box center [779, 349] width 592 height 33
paste input "**********"
type input "**********"
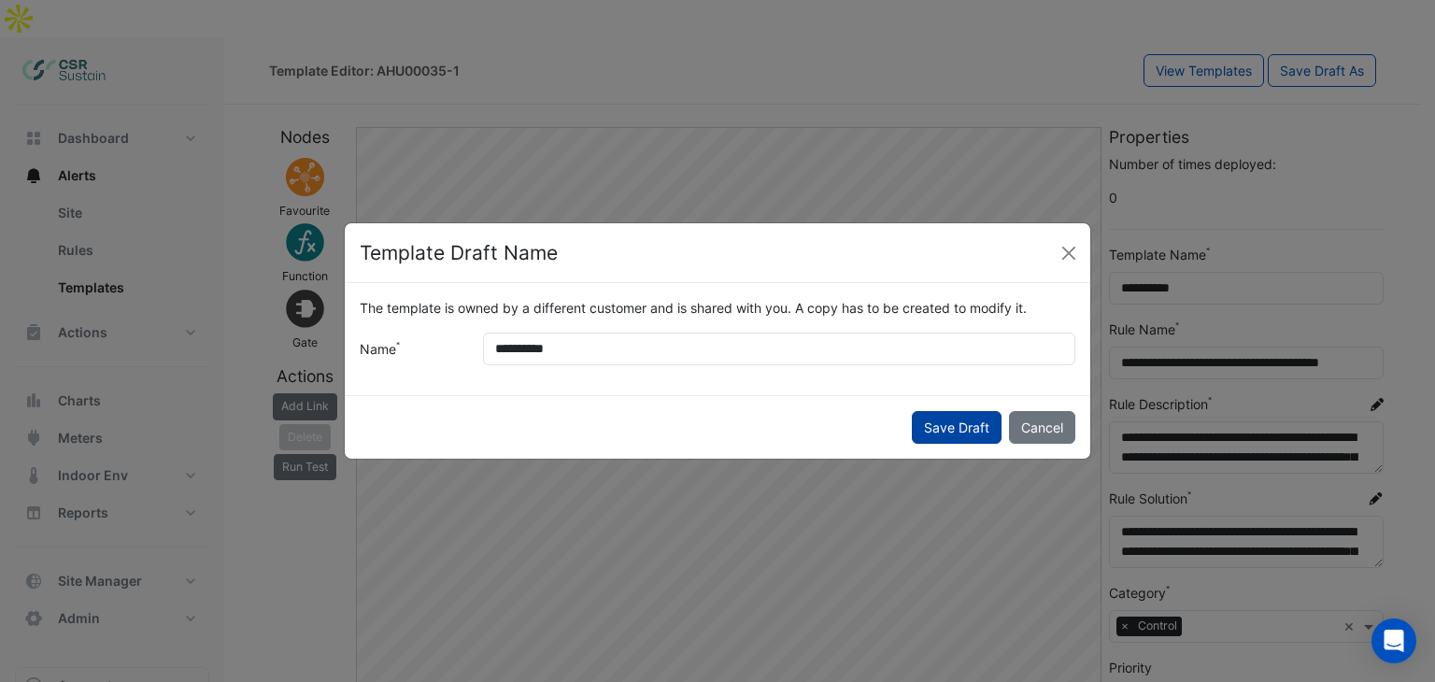
click at [953, 424] on button "Save Draft" at bounding box center [957, 427] width 90 height 33
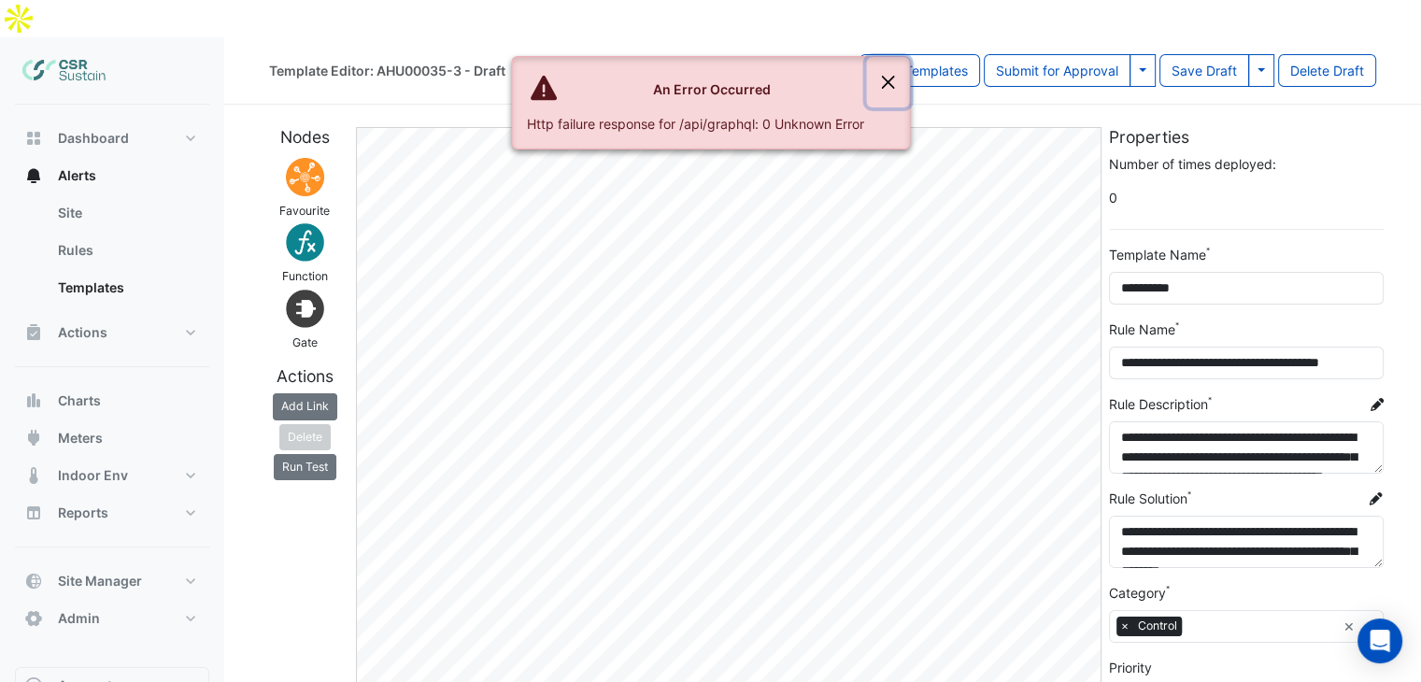
drag, startPoint x: 880, startPoint y: 79, endPoint x: 883, endPoint y: 89, distance: 9.8
click at [881, 80] on button "Close" at bounding box center [887, 82] width 43 height 50
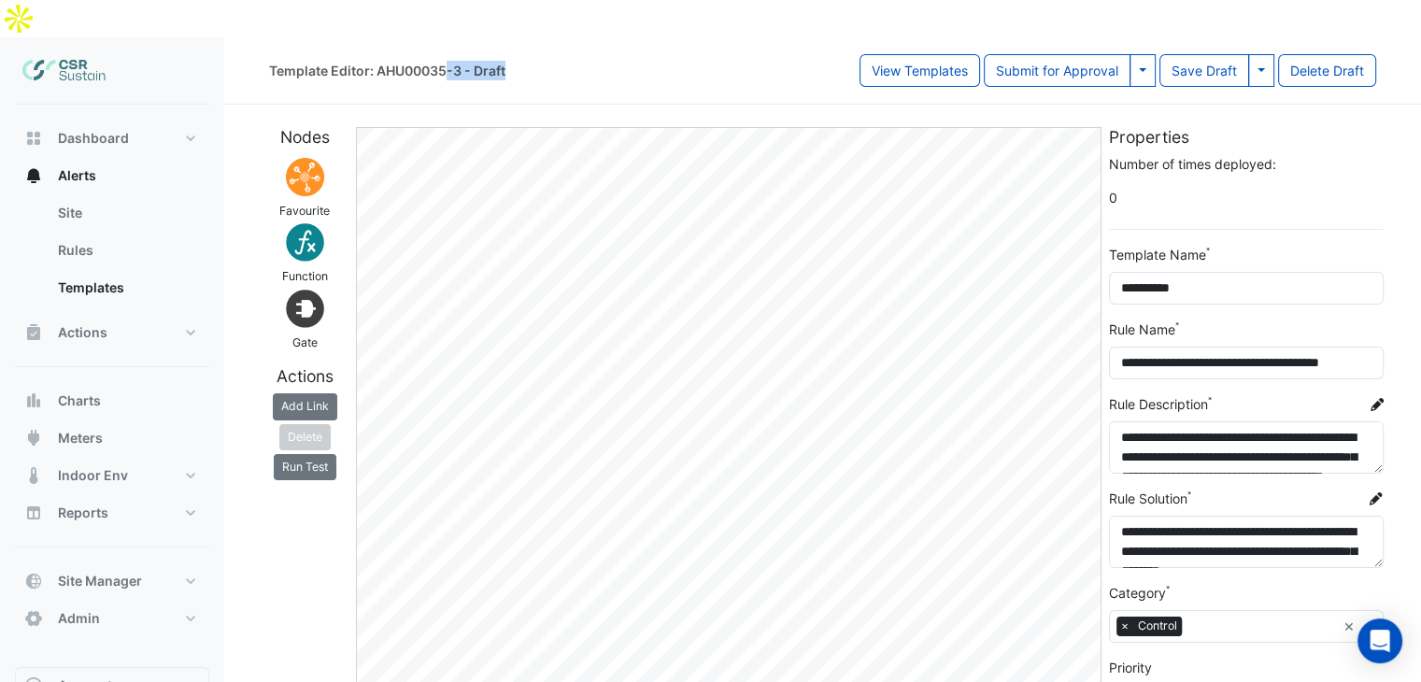
drag, startPoint x: 448, startPoint y: 34, endPoint x: 504, endPoint y: 32, distance: 56.1
click at [504, 61] on div "Template Editor: AHU00035-3 - Draft" at bounding box center [387, 71] width 236 height 20
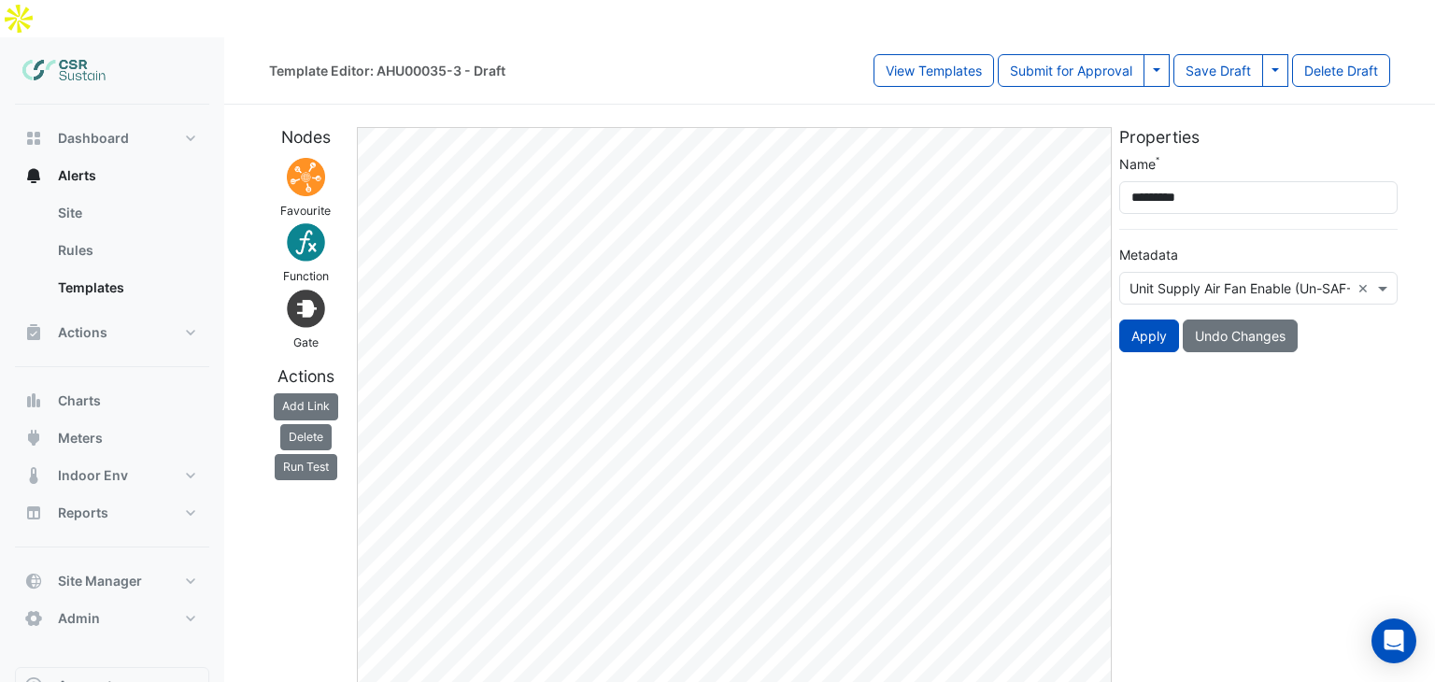
click at [1179, 279] on input "text" at bounding box center [1239, 289] width 220 height 20
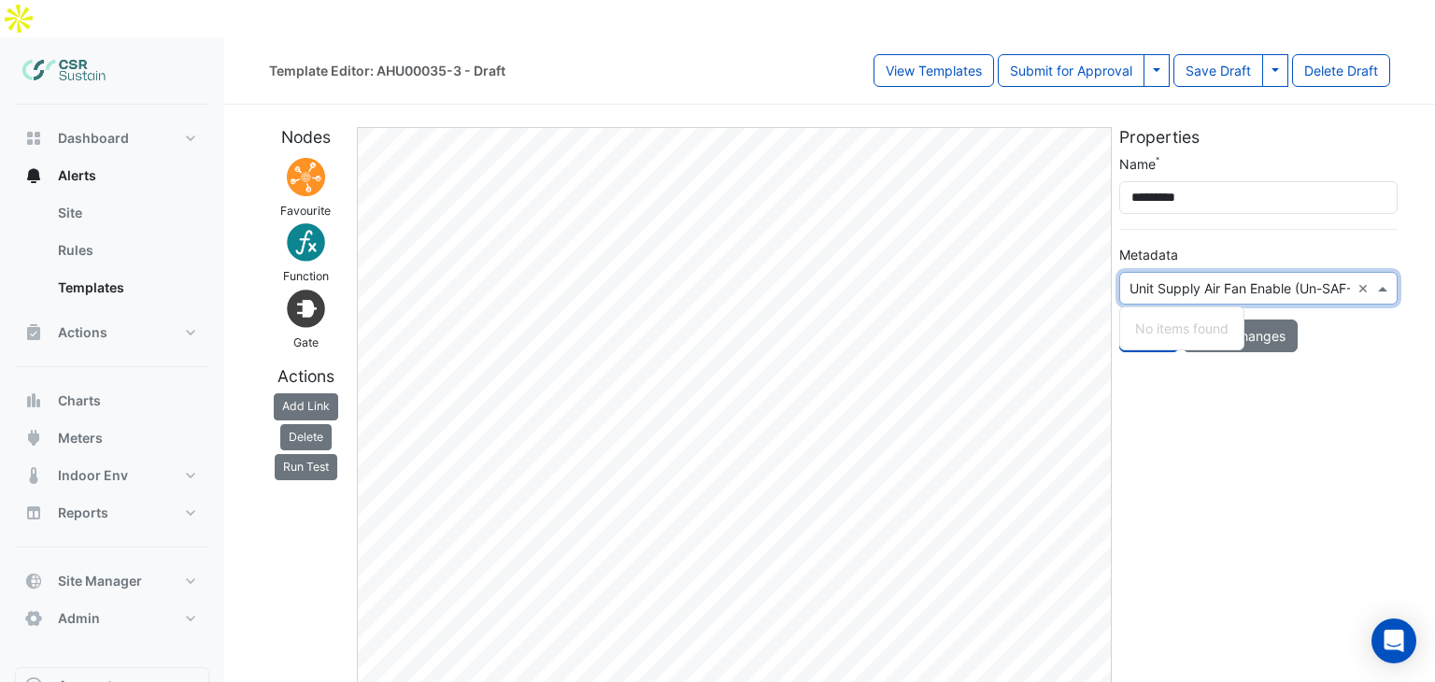
click at [1179, 279] on input "text" at bounding box center [1239, 289] width 220 height 20
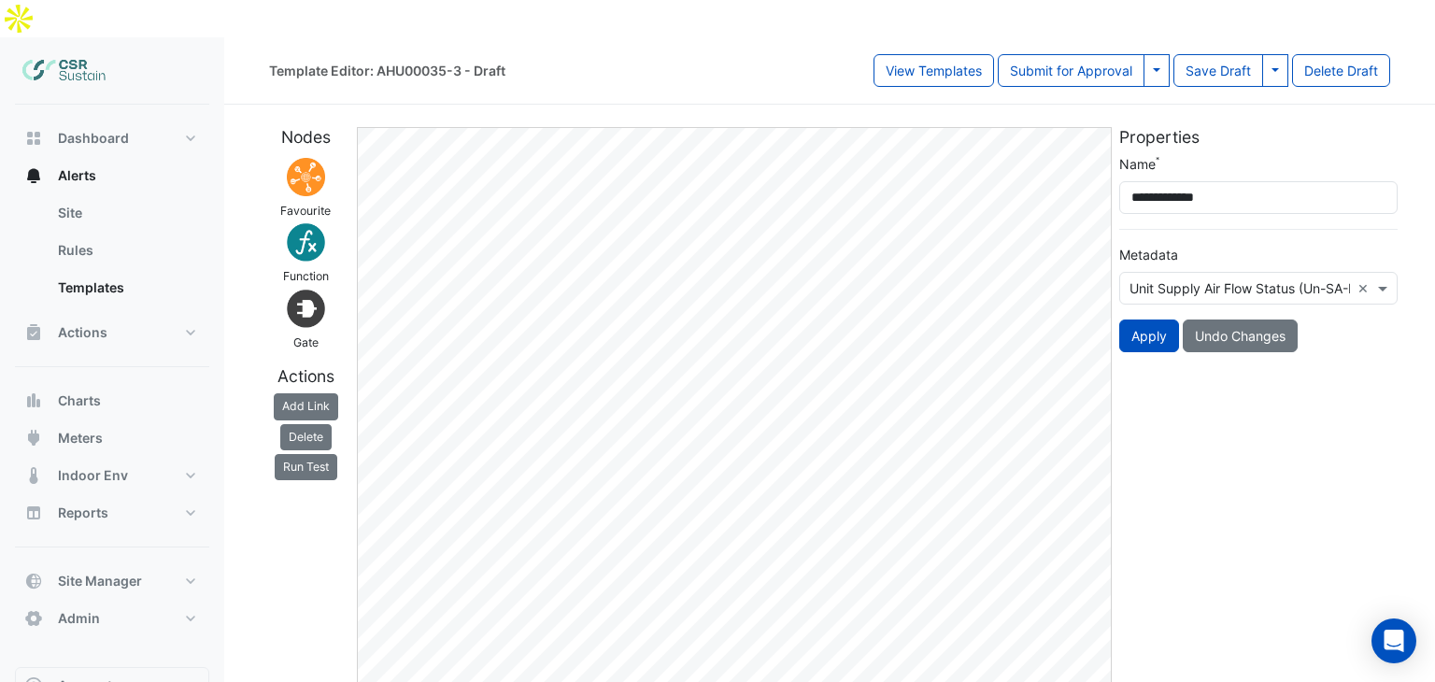
click at [1243, 279] on input "text" at bounding box center [1239, 289] width 220 height 20
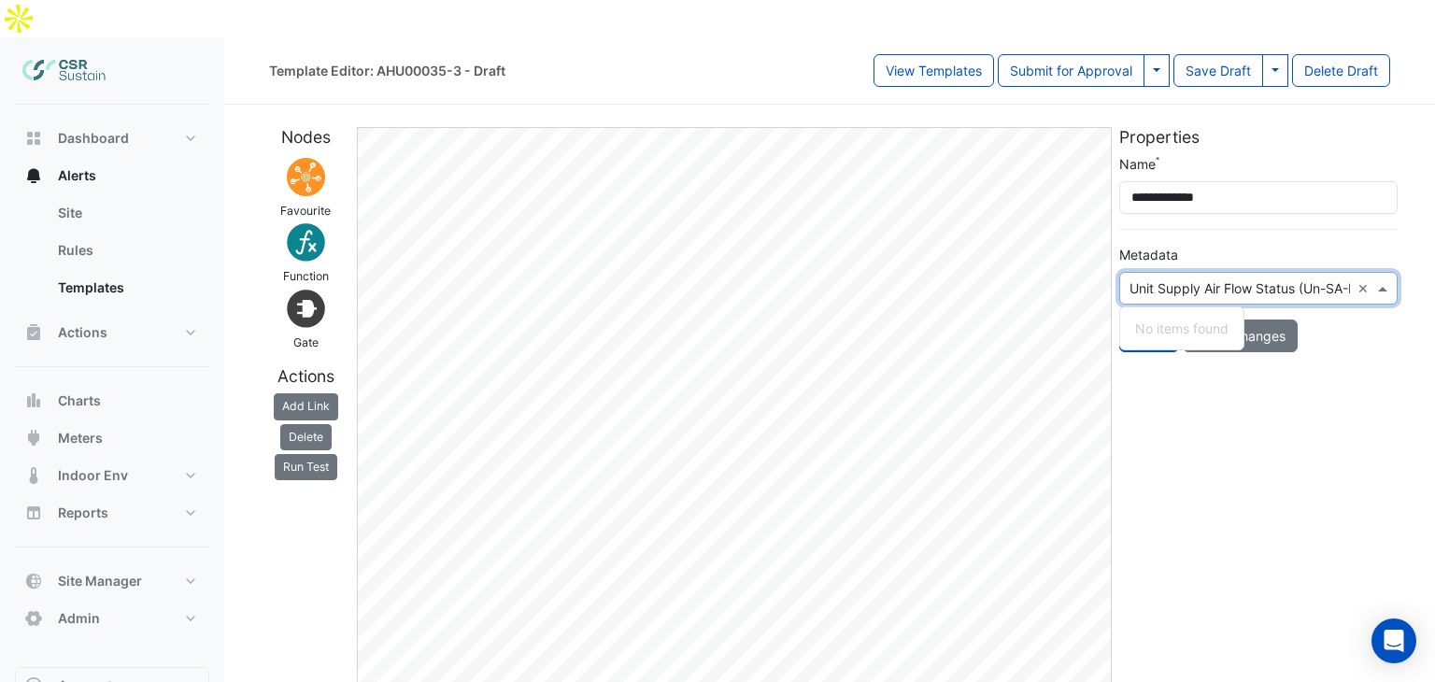
click at [1215, 188] on form "**********" at bounding box center [1258, 253] width 278 height 198
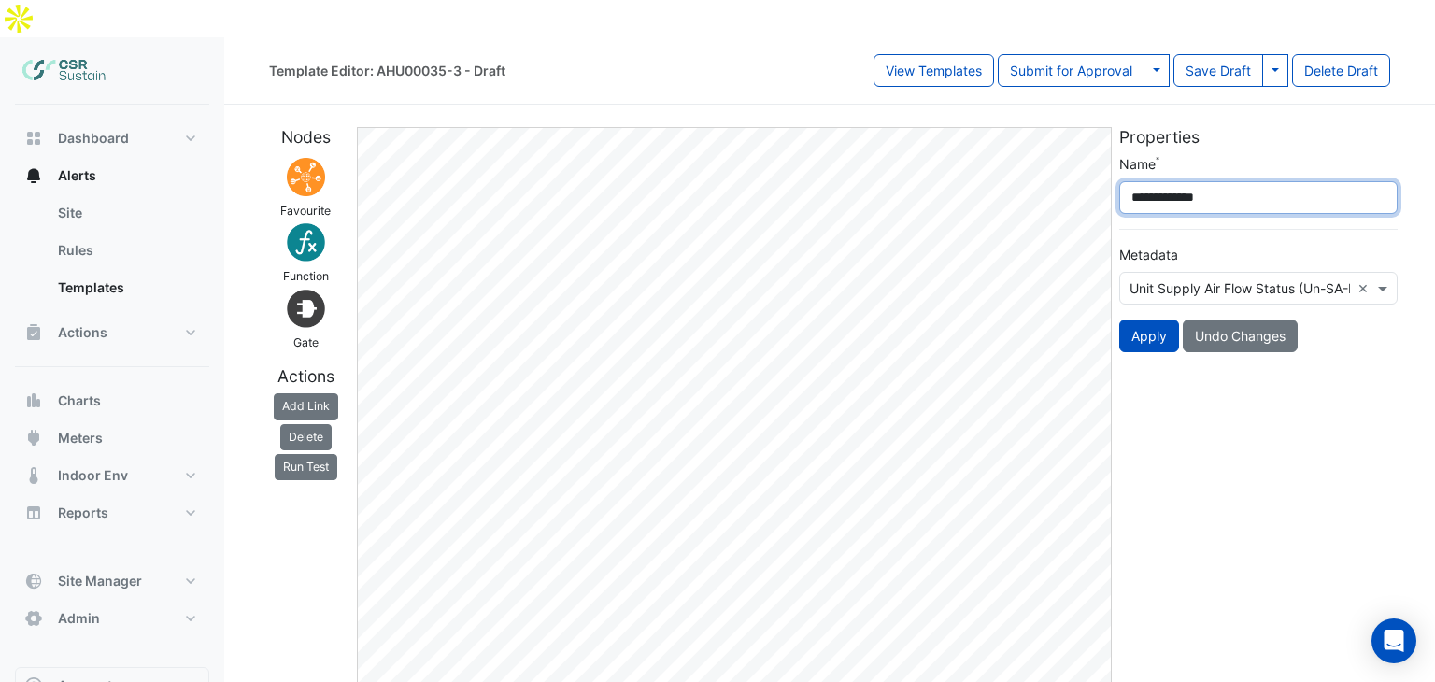
click at [1239, 181] on input "**********" at bounding box center [1258, 197] width 278 height 33
click at [1233, 279] on input "text" at bounding box center [1239, 289] width 220 height 20
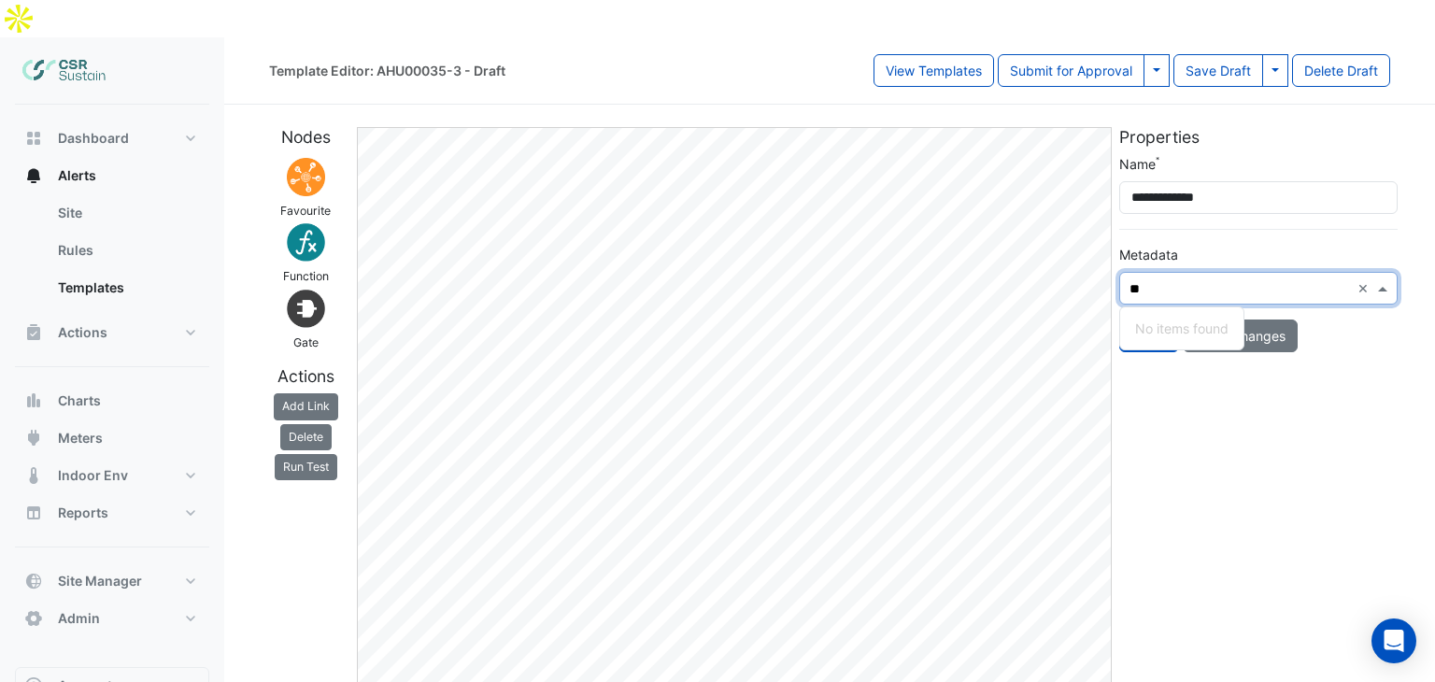
type input "*"
type input "**********"
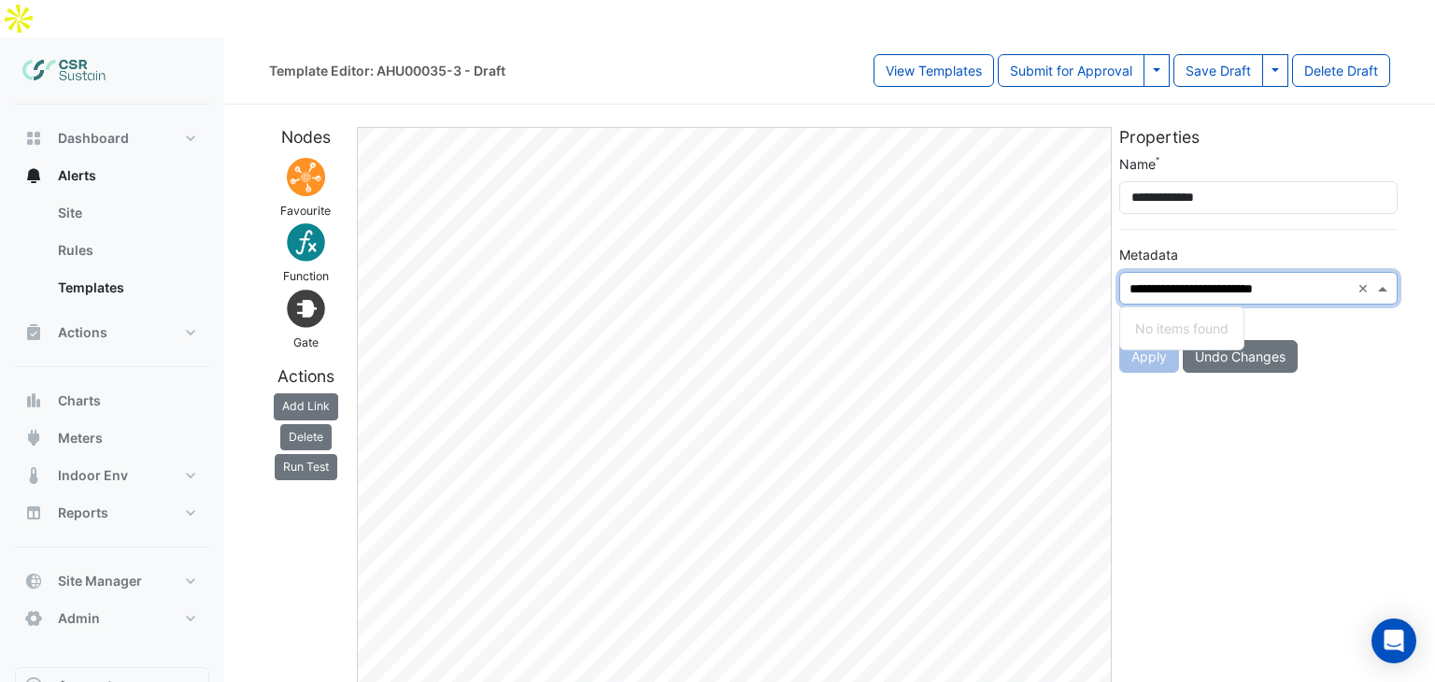
drag, startPoint x: 1199, startPoint y: 289, endPoint x: 1235, endPoint y: 199, distance: 96.8
click at [1235, 199] on form "**********" at bounding box center [1258, 263] width 278 height 219
click at [1216, 279] on input "text" at bounding box center [1239, 289] width 220 height 20
drag, startPoint x: 1347, startPoint y: 248, endPoint x: 1381, endPoint y: 249, distance: 33.7
click at [1362, 277] on div at bounding box center [1258, 287] width 277 height 21
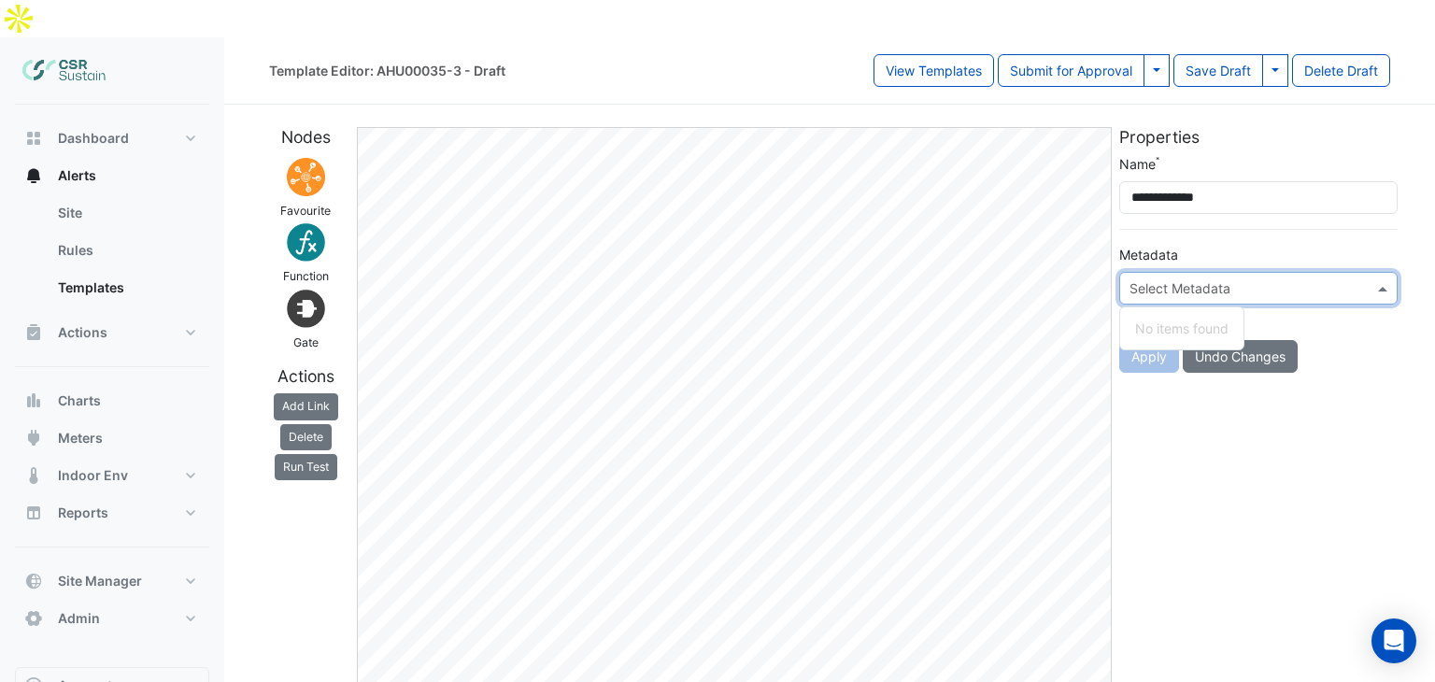
click at [1381, 278] on span at bounding box center [1384, 288] width 23 height 20
click at [1374, 278] on span at bounding box center [1384, 288] width 23 height 20
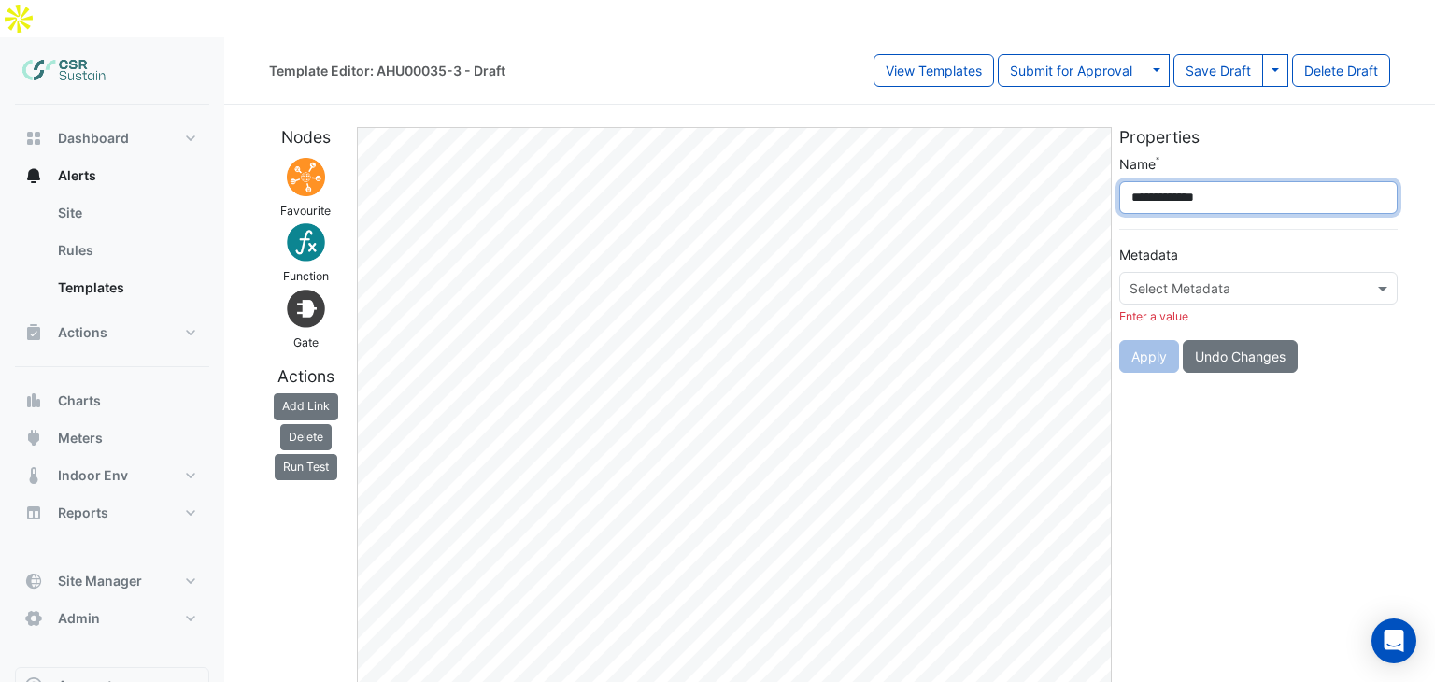
click at [1213, 181] on input "**********" at bounding box center [1258, 197] width 278 height 33
click at [1065, 171] on div "**********" at bounding box center [829, 408] width 1143 height 592
click at [1207, 184] on form "**********" at bounding box center [1258, 263] width 278 height 219
click at [1224, 279] on input "text" at bounding box center [1239, 289] width 220 height 20
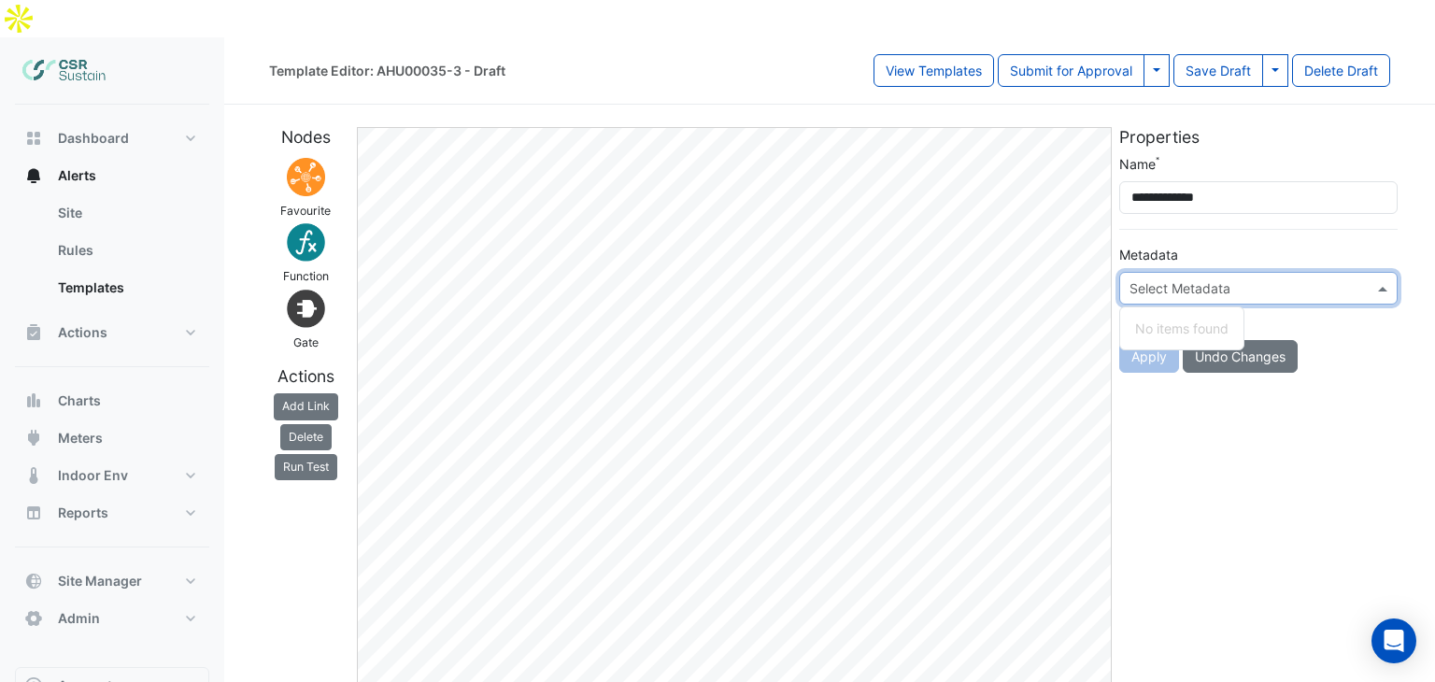
click at [1177, 315] on div "No items found" at bounding box center [1181, 328] width 123 height 27
click at [1181, 315] on div "No items found" at bounding box center [1181, 328] width 123 height 27
click at [1180, 279] on input "text" at bounding box center [1239, 289] width 220 height 20
click at [1340, 279] on input "text" at bounding box center [1239, 289] width 220 height 20
click at [1380, 278] on span at bounding box center [1384, 288] width 23 height 20
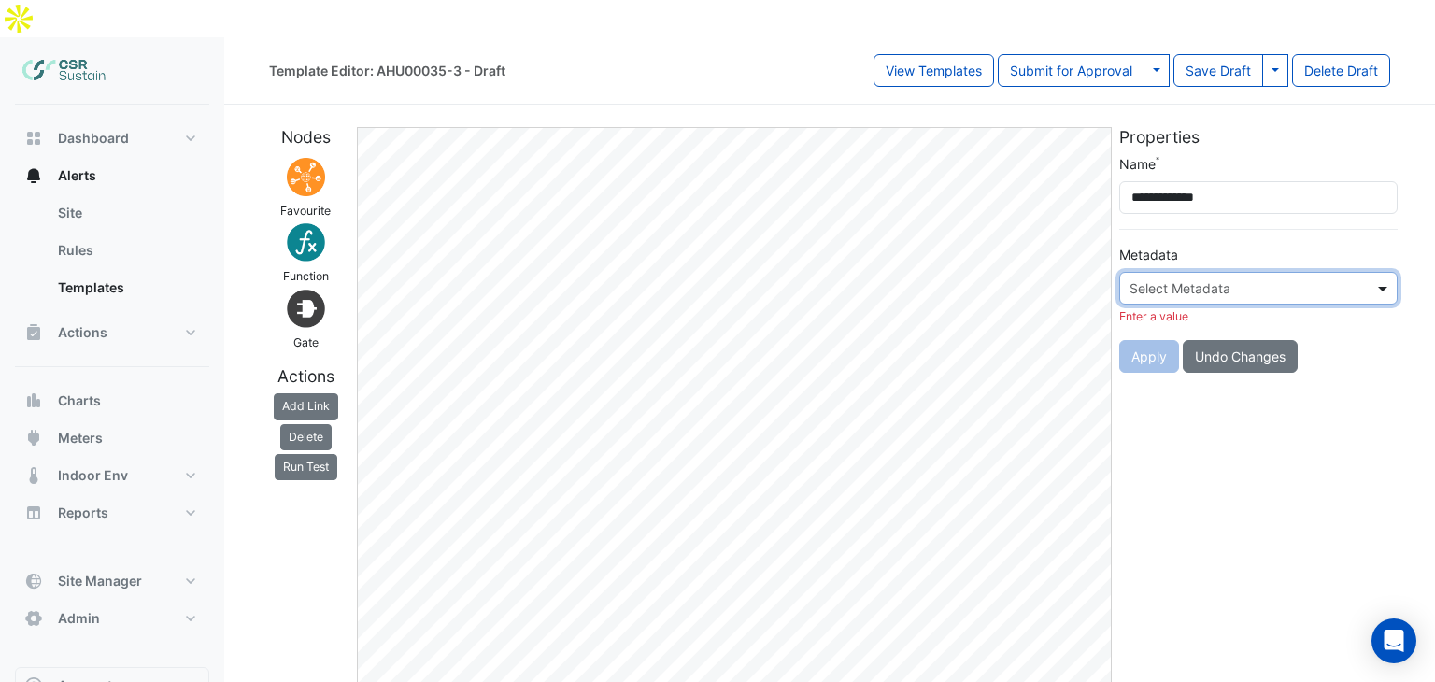
click at [1381, 278] on span at bounding box center [1384, 288] width 23 height 20
click at [1385, 278] on span at bounding box center [1384, 288] width 23 height 20
click at [1237, 279] on input "text" at bounding box center [1239, 289] width 220 height 20
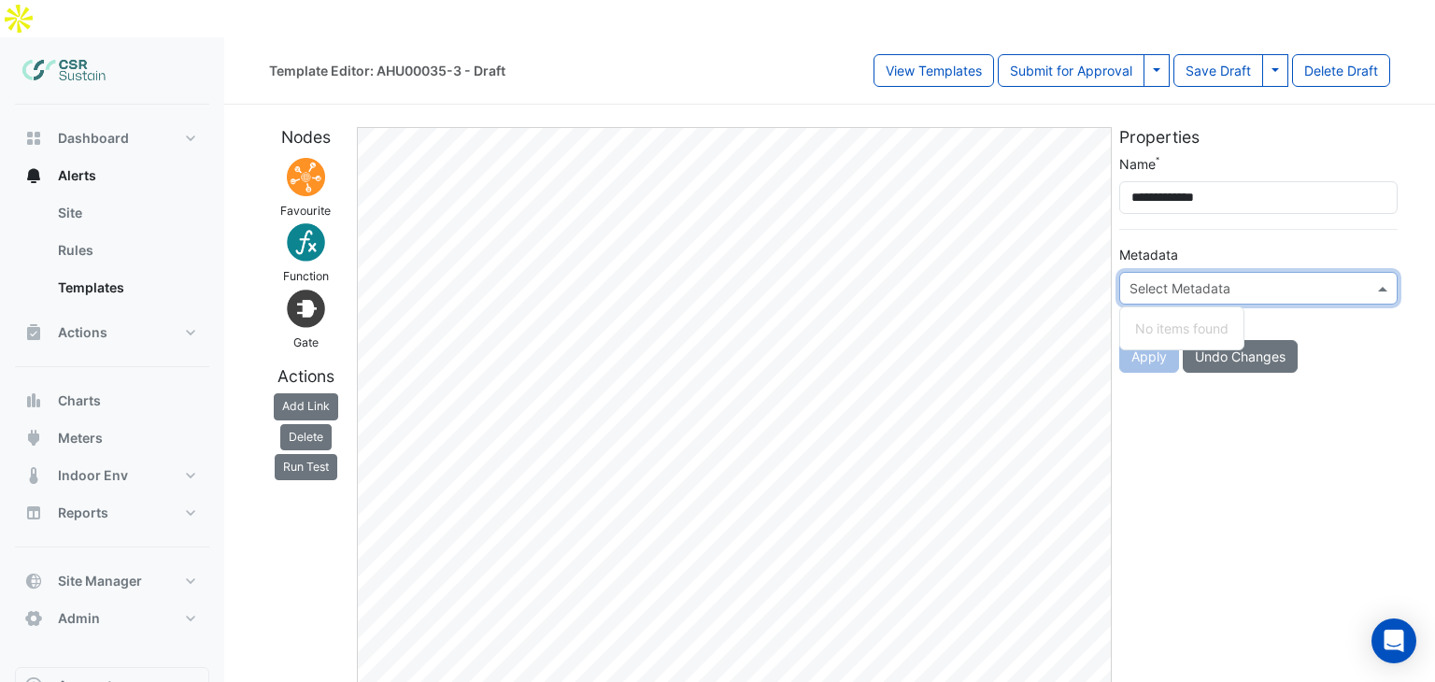
click at [1142, 307] on div "No items found" at bounding box center [1181, 328] width 123 height 42
click at [1152, 315] on div "No items found" at bounding box center [1181, 328] width 123 height 27
click at [1261, 245] on div "Metadata Select Metadata No items found No items found Enter a value" at bounding box center [1258, 285] width 278 height 80
click at [1214, 279] on input "text" at bounding box center [1239, 289] width 220 height 20
click at [1192, 315] on div "No items found" at bounding box center [1181, 328] width 123 height 27
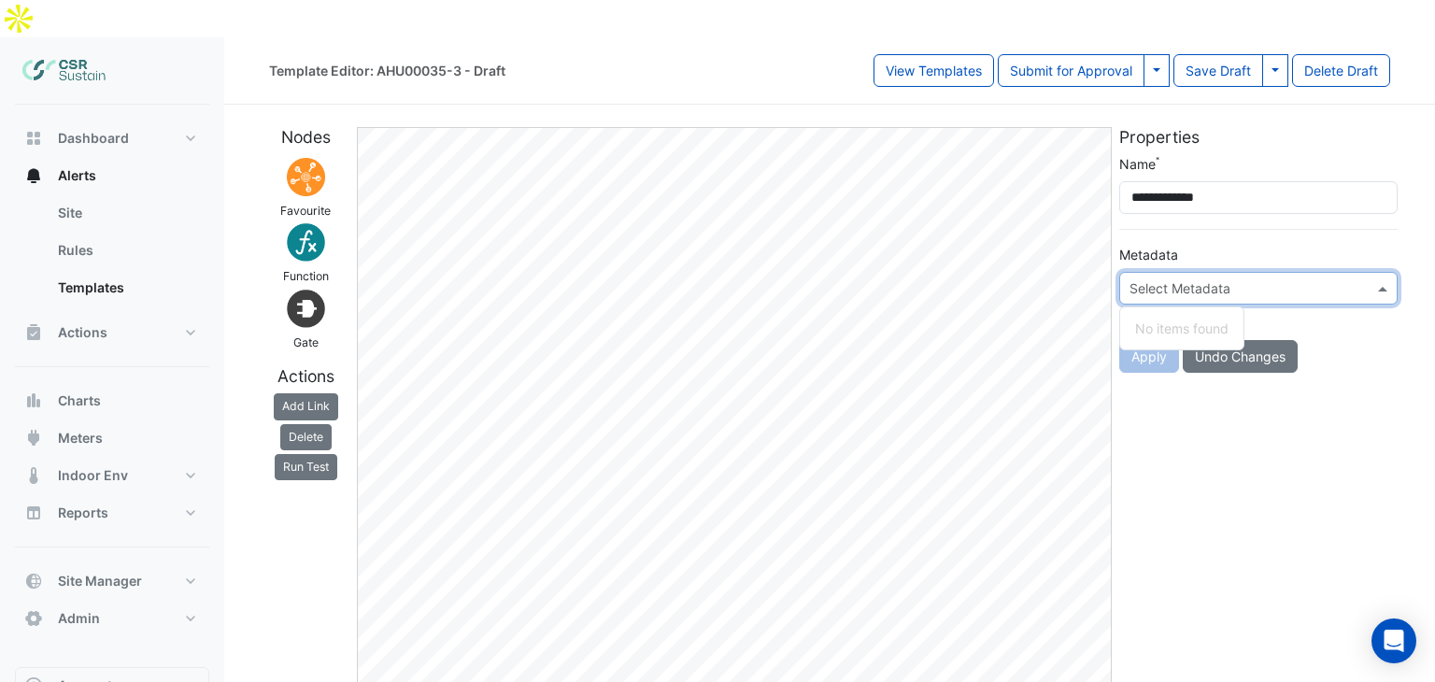
click at [1189, 279] on input "text" at bounding box center [1239, 289] width 220 height 20
click at [1243, 181] on input "**********" at bounding box center [1258, 197] width 278 height 33
click at [1185, 279] on input "text" at bounding box center [1239, 289] width 220 height 20
click at [1162, 272] on div "Select Metadata" at bounding box center [1258, 288] width 278 height 33
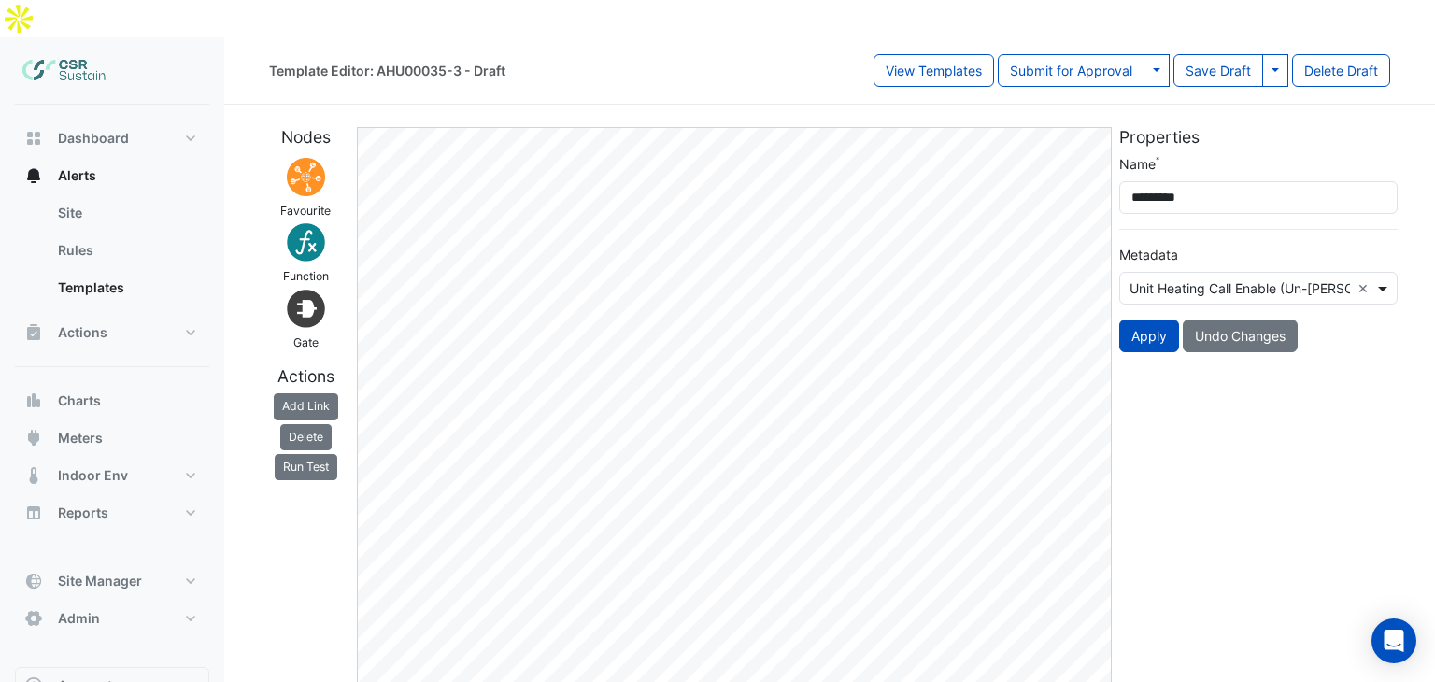
click at [1381, 278] on span at bounding box center [1384, 288] width 23 height 20
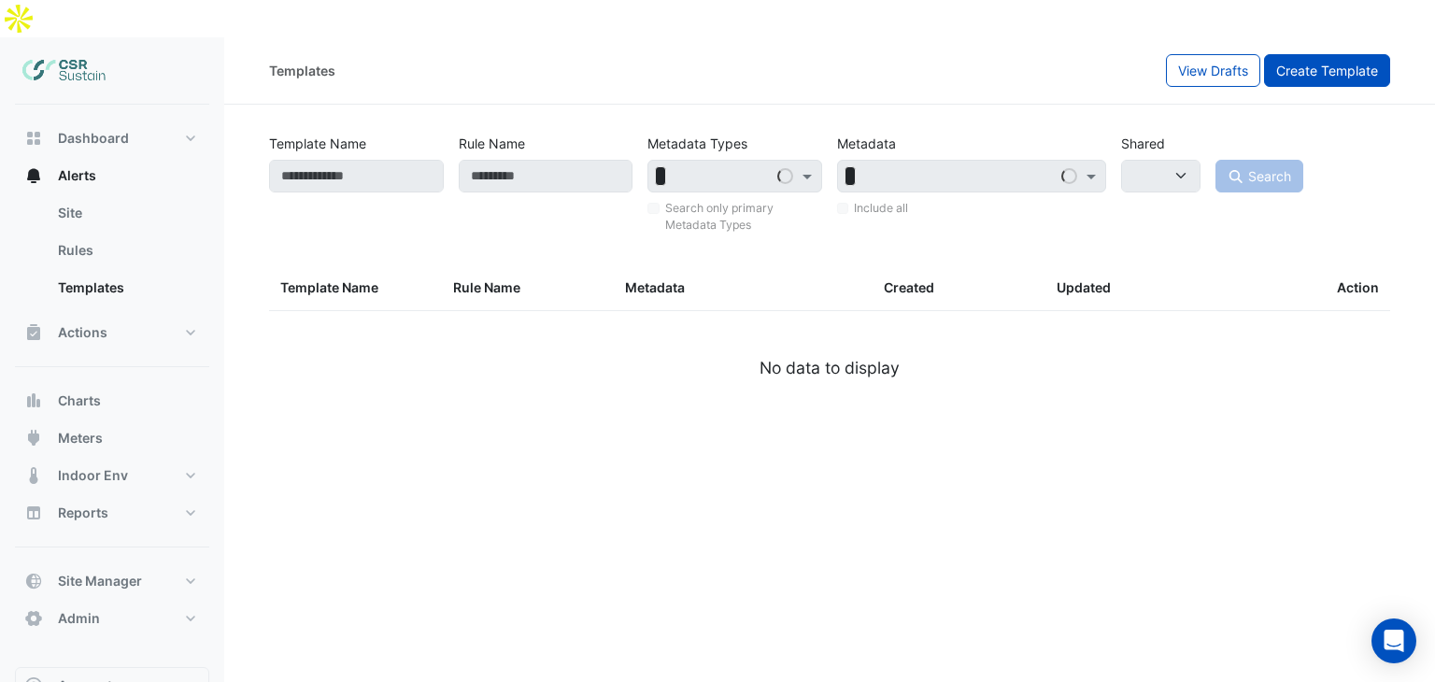
select select
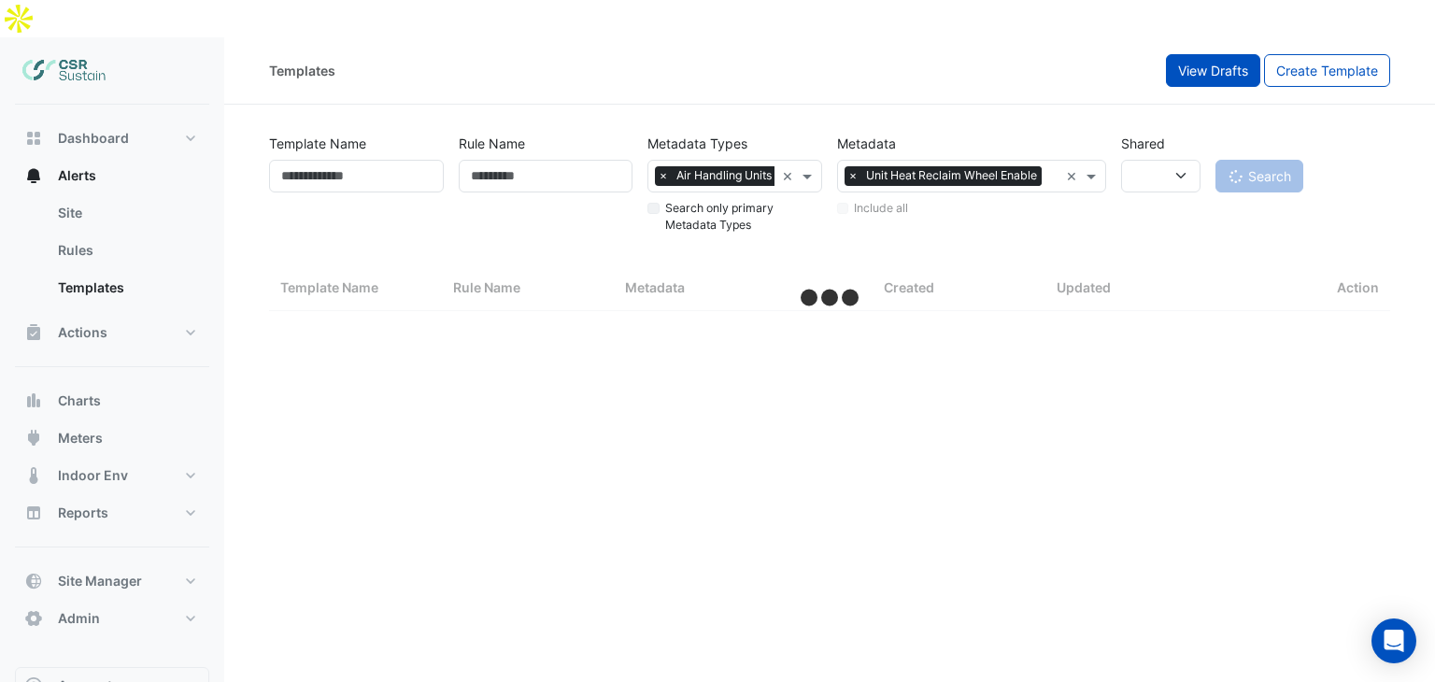
select select "**"
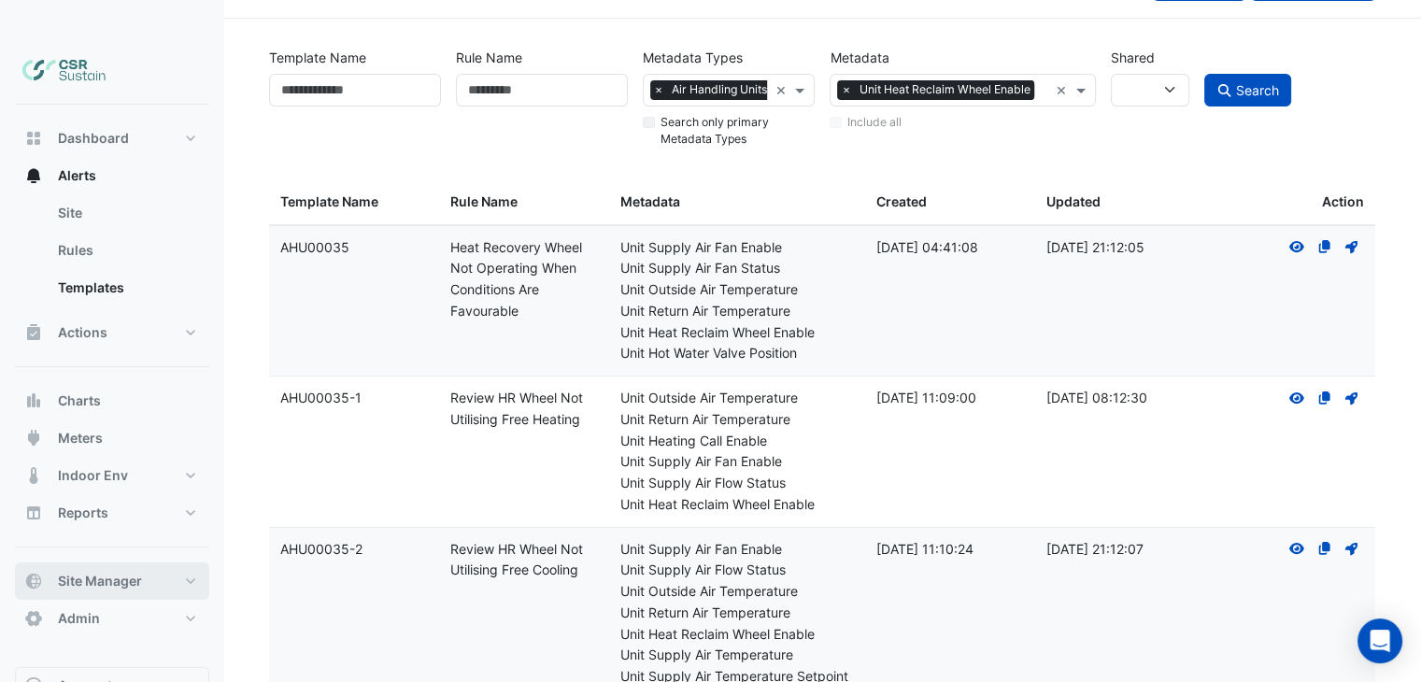
drag, startPoint x: 163, startPoint y: 315, endPoint x: 144, endPoint y: 549, distance: 235.2
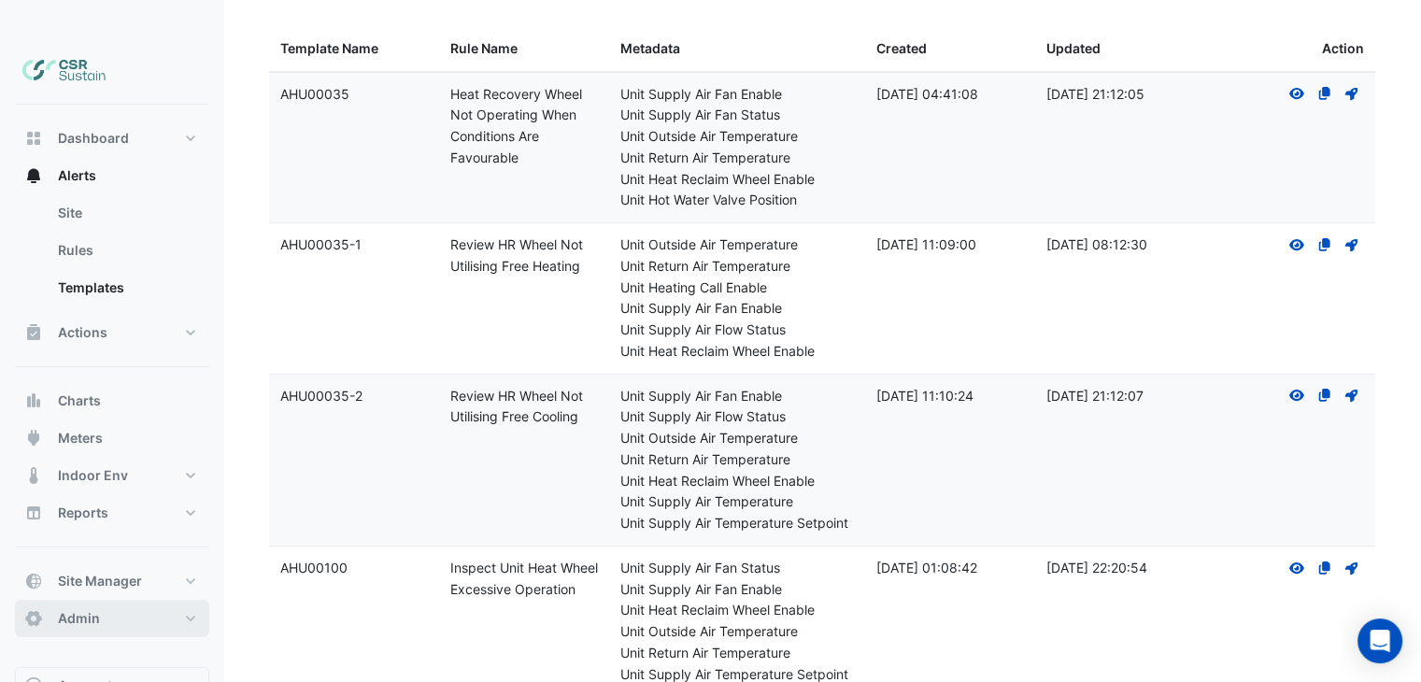
scroll to position [258, 0]
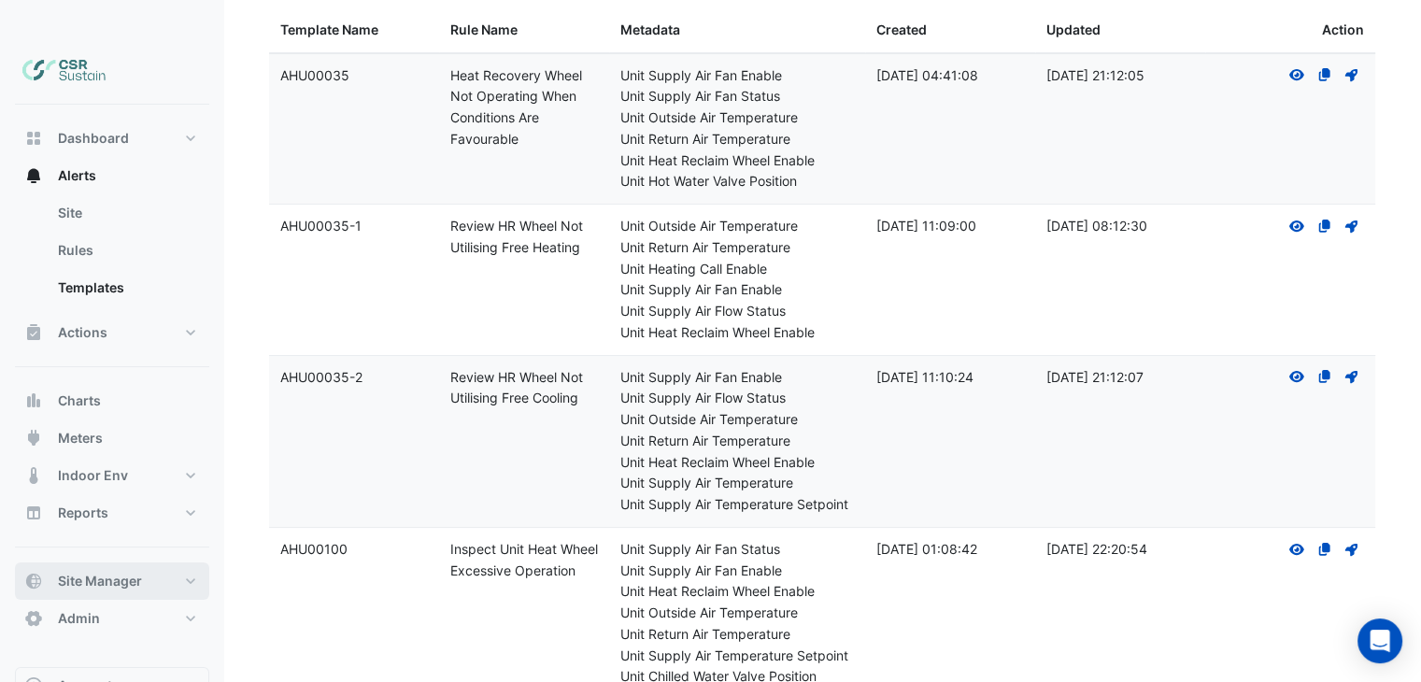
click at [151, 562] on button "Site Manager" at bounding box center [112, 580] width 194 height 37
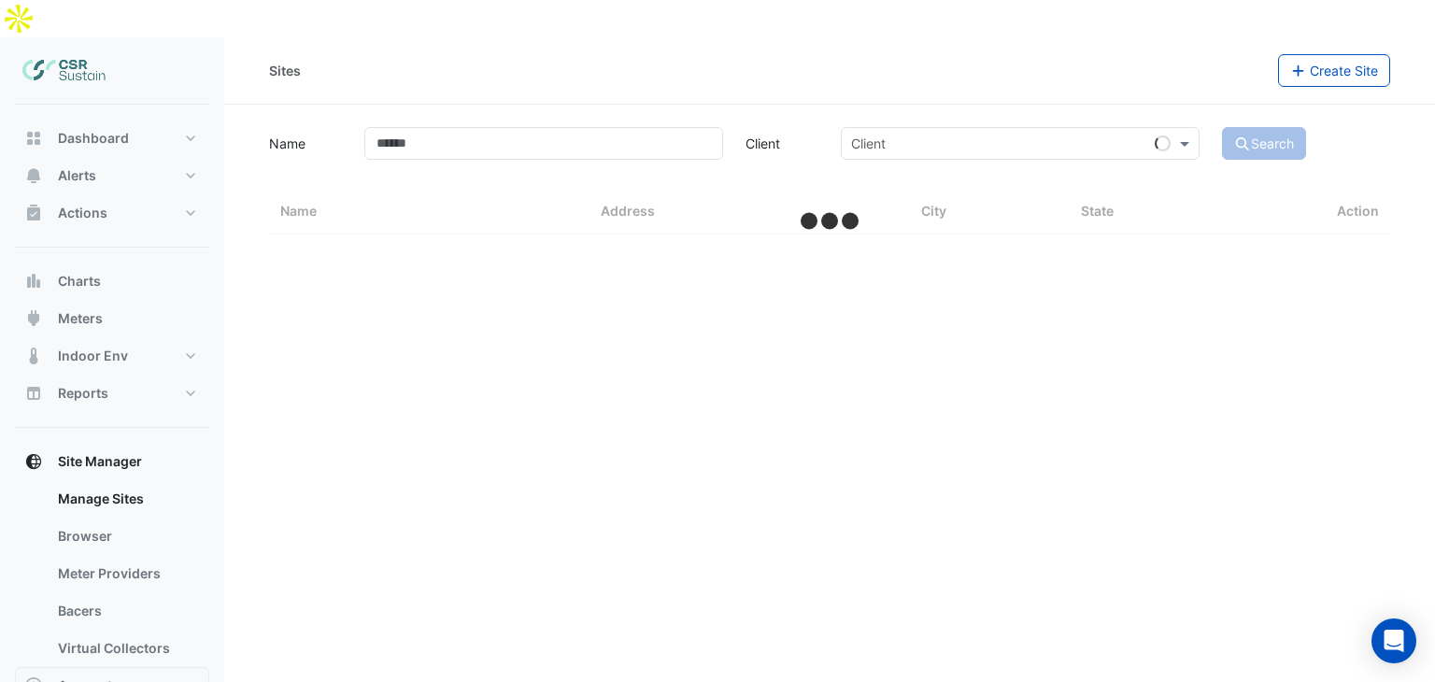
select select "**"
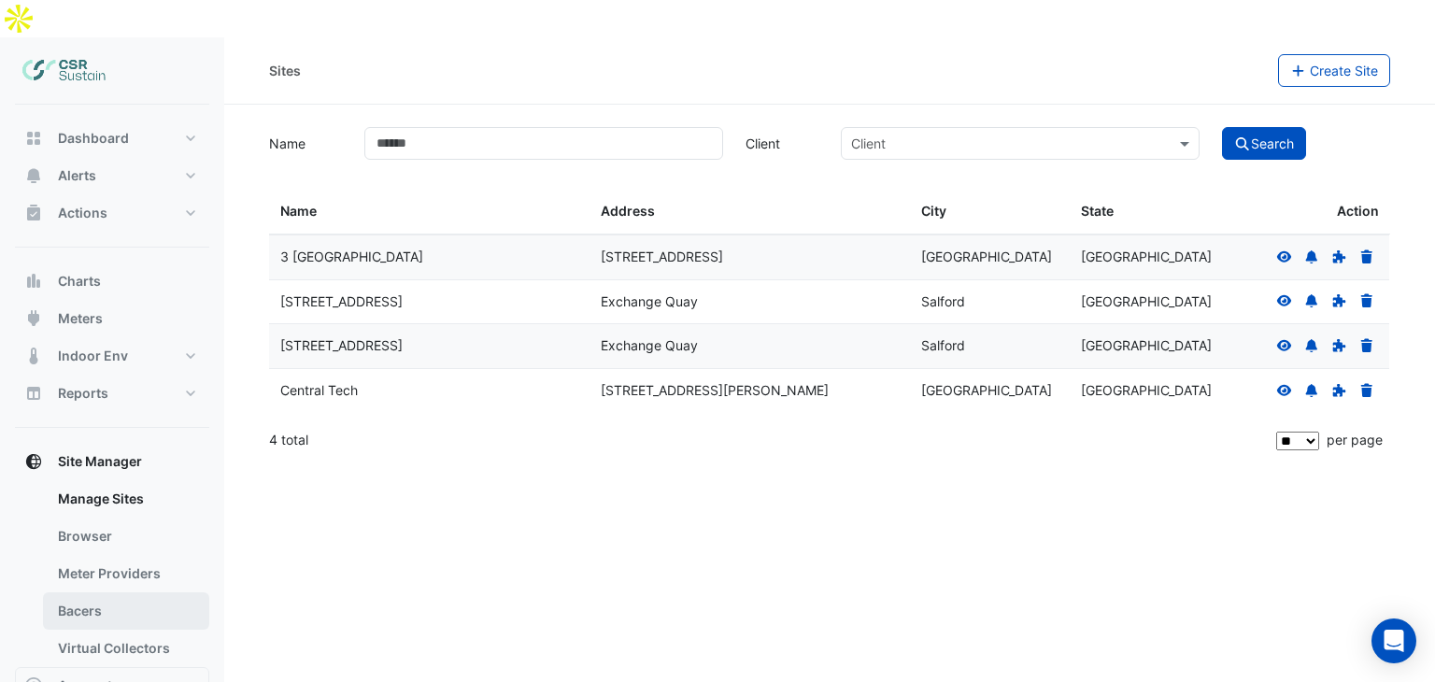
click at [101, 592] on link "Bacers" at bounding box center [126, 610] width 166 height 37
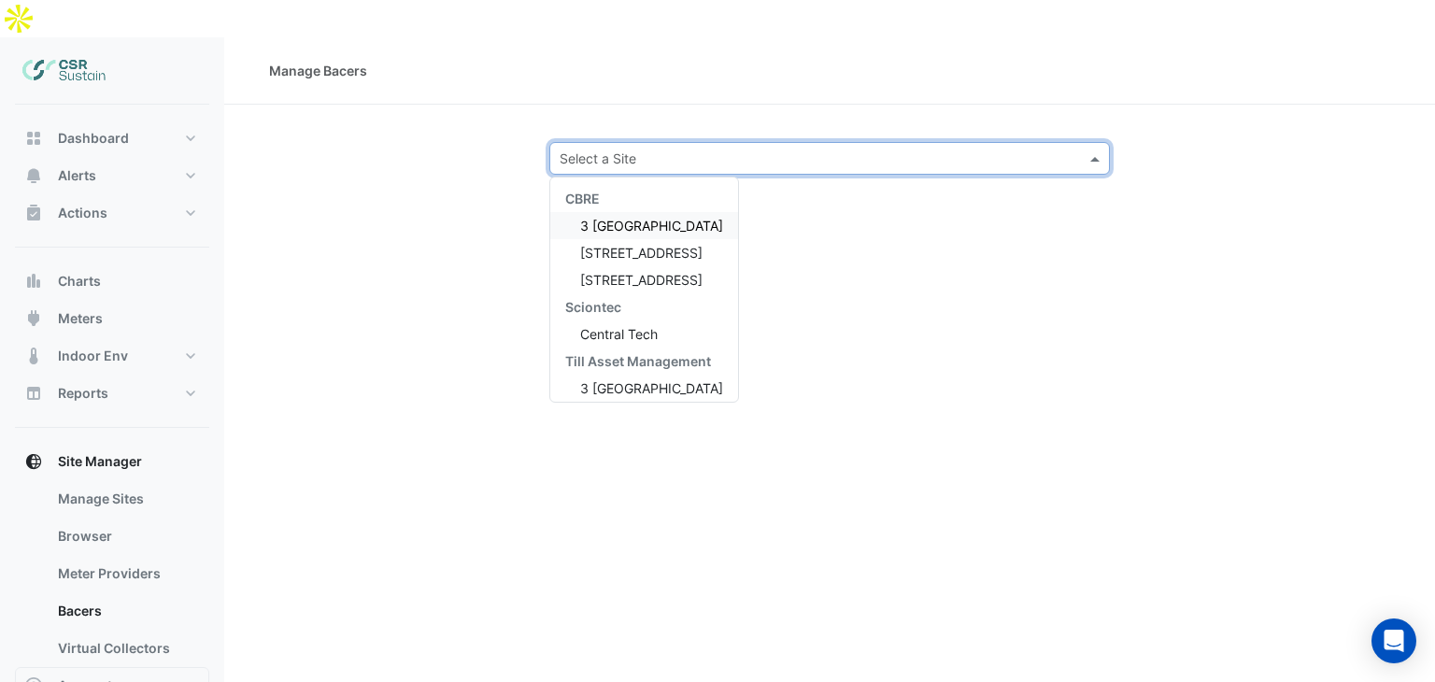
click at [744, 142] on div "Select a Site" at bounding box center [829, 158] width 561 height 33
click at [634, 272] on span "8 Exchange Quay" at bounding box center [641, 280] width 122 height 16
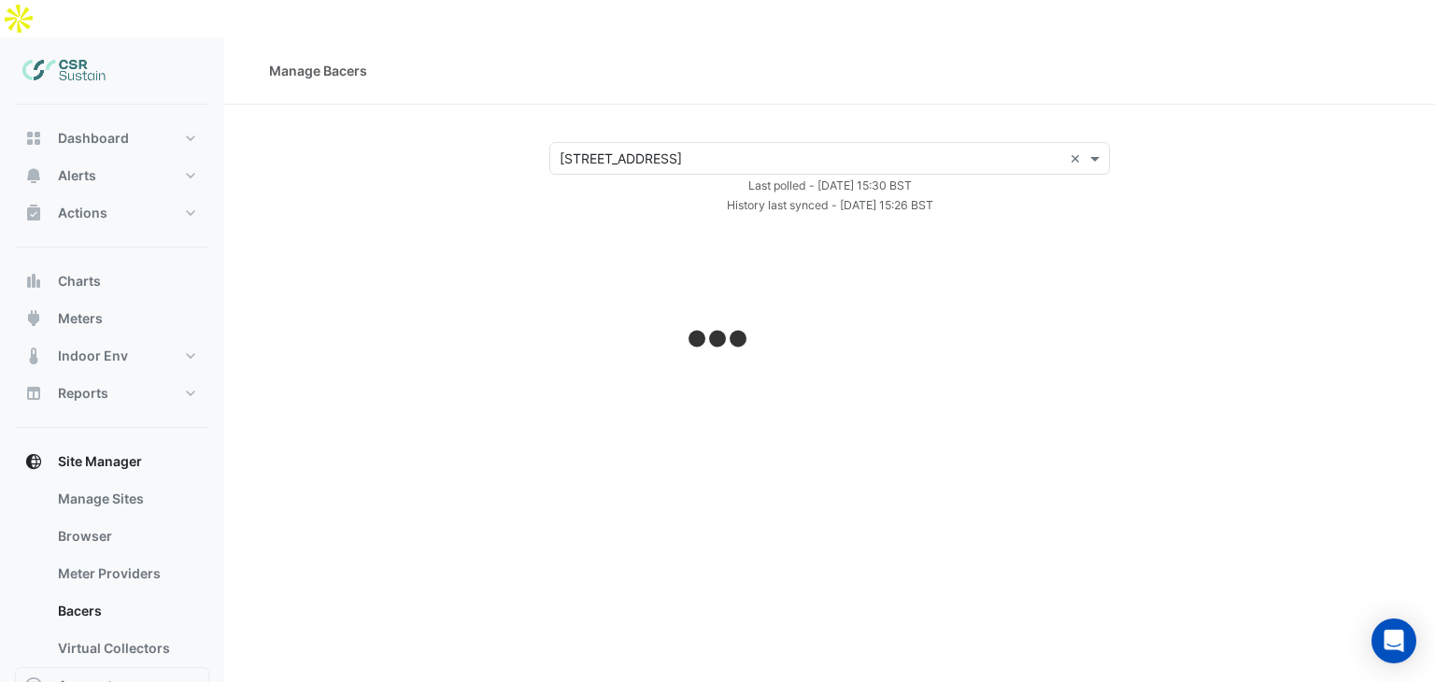
select select "**"
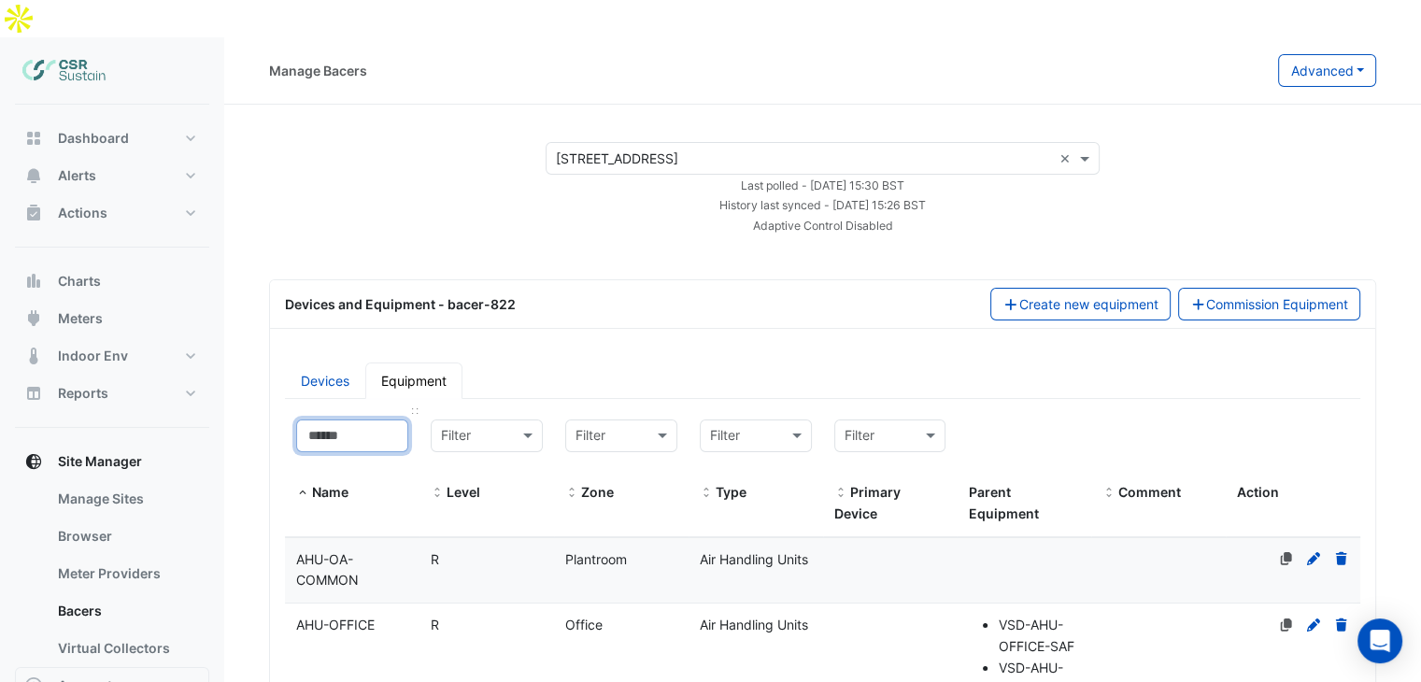
click at [366, 419] on input at bounding box center [352, 435] width 112 height 33
click at [427, 615] on div "R" at bounding box center [486, 625] width 135 height 21
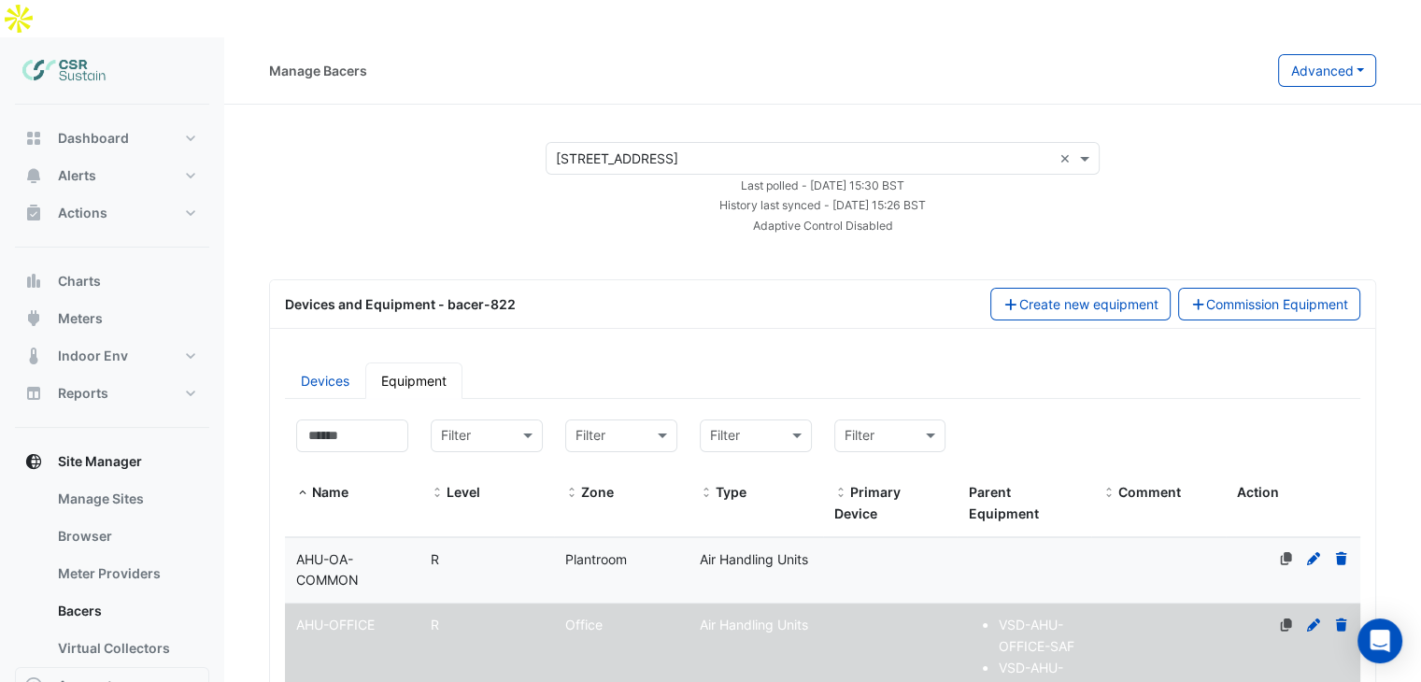
select select "**"
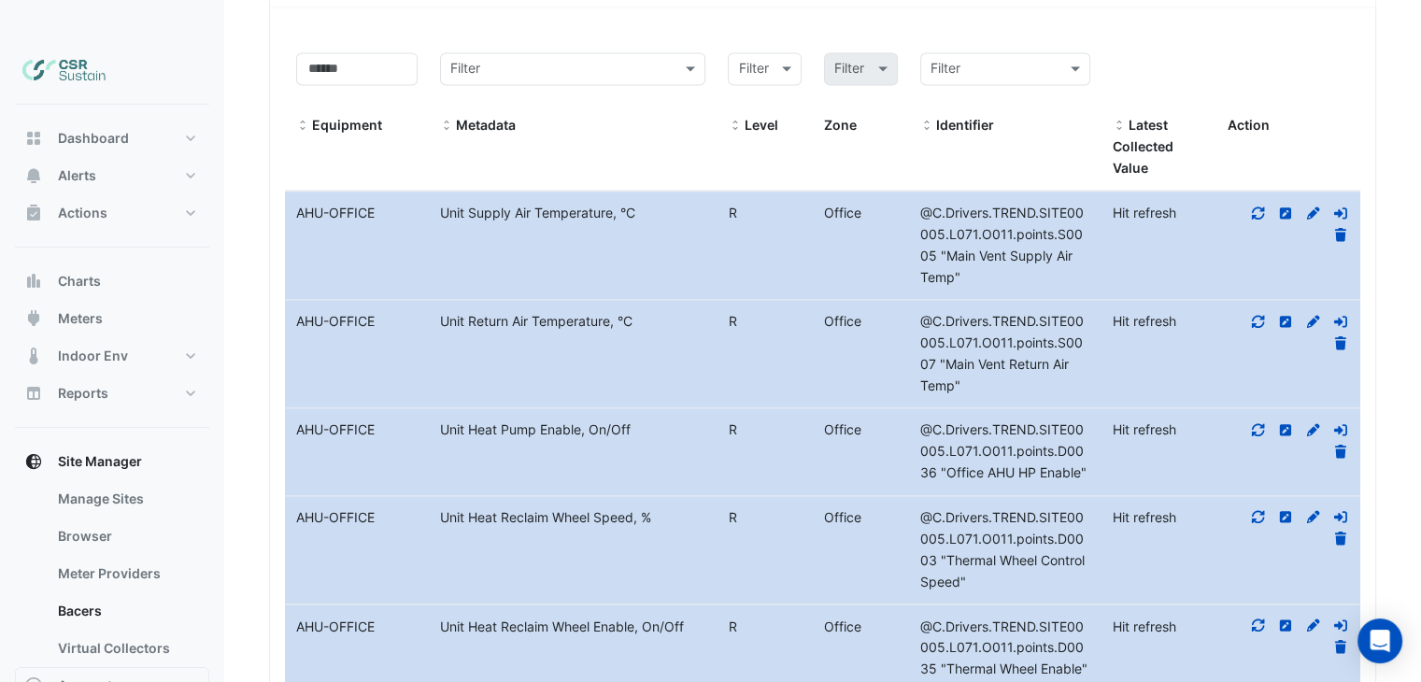
scroll to position [3032, 0]
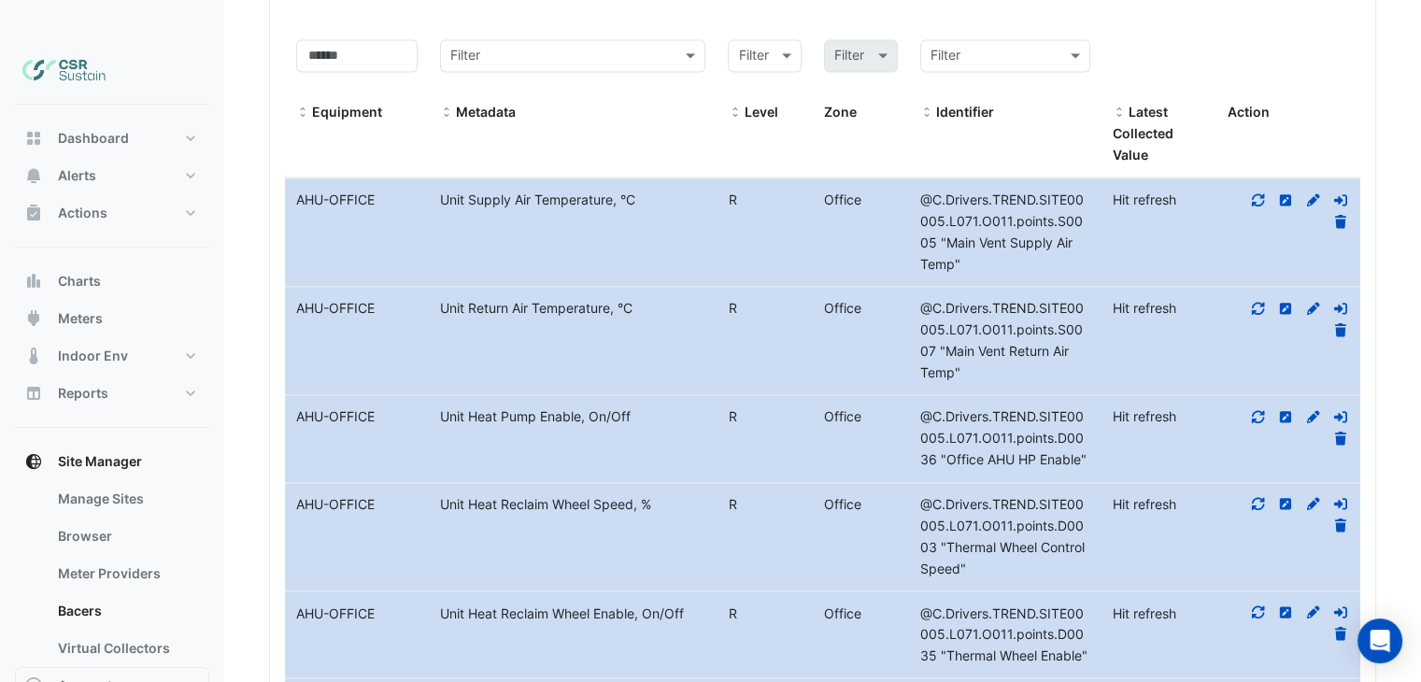
drag, startPoint x: 437, startPoint y: 370, endPoint x: 634, endPoint y: 376, distance: 197.2
click at [634, 406] on div "Unit Heat Pump Enable, On/Off" at bounding box center [573, 416] width 288 height 21
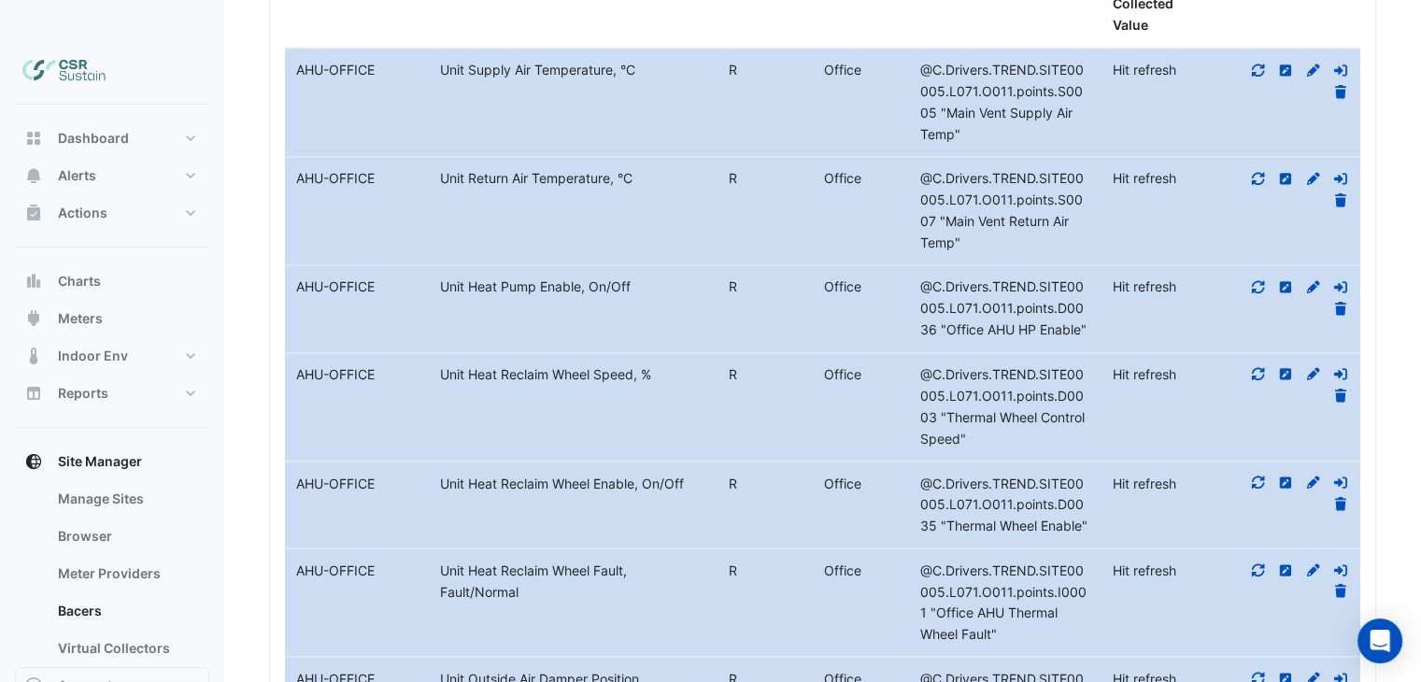
scroll to position [3230, 0]
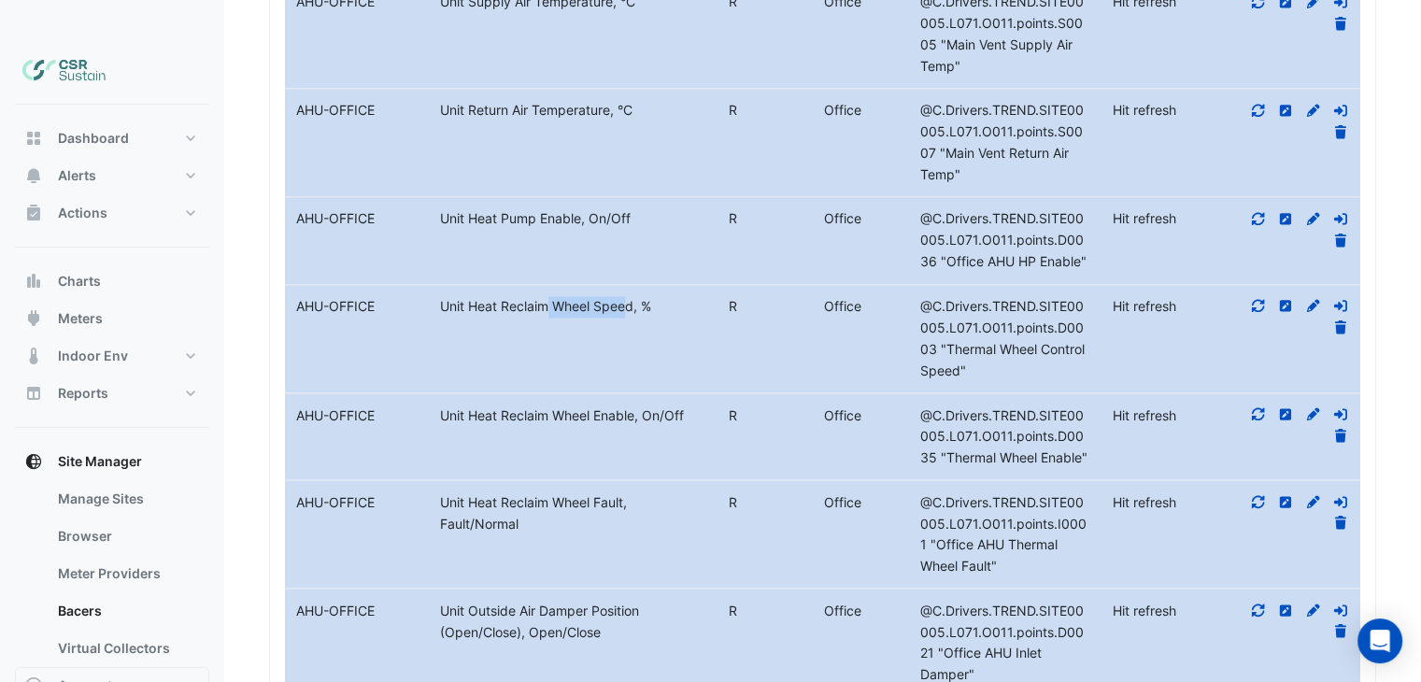
drag, startPoint x: 495, startPoint y: 274, endPoint x: 564, endPoint y: 267, distance: 69.4
click at [564, 285] on datatable-body-cell "Metadata Unit Heat Reclaim Wheel Speed, %" at bounding box center [573, 338] width 288 height 107
drag, startPoint x: 539, startPoint y: 370, endPoint x: 604, endPoint y: 367, distance: 64.5
click at [603, 405] on div "Unit Heat Reclaim Wheel Enable, On/Off" at bounding box center [573, 415] width 288 height 21
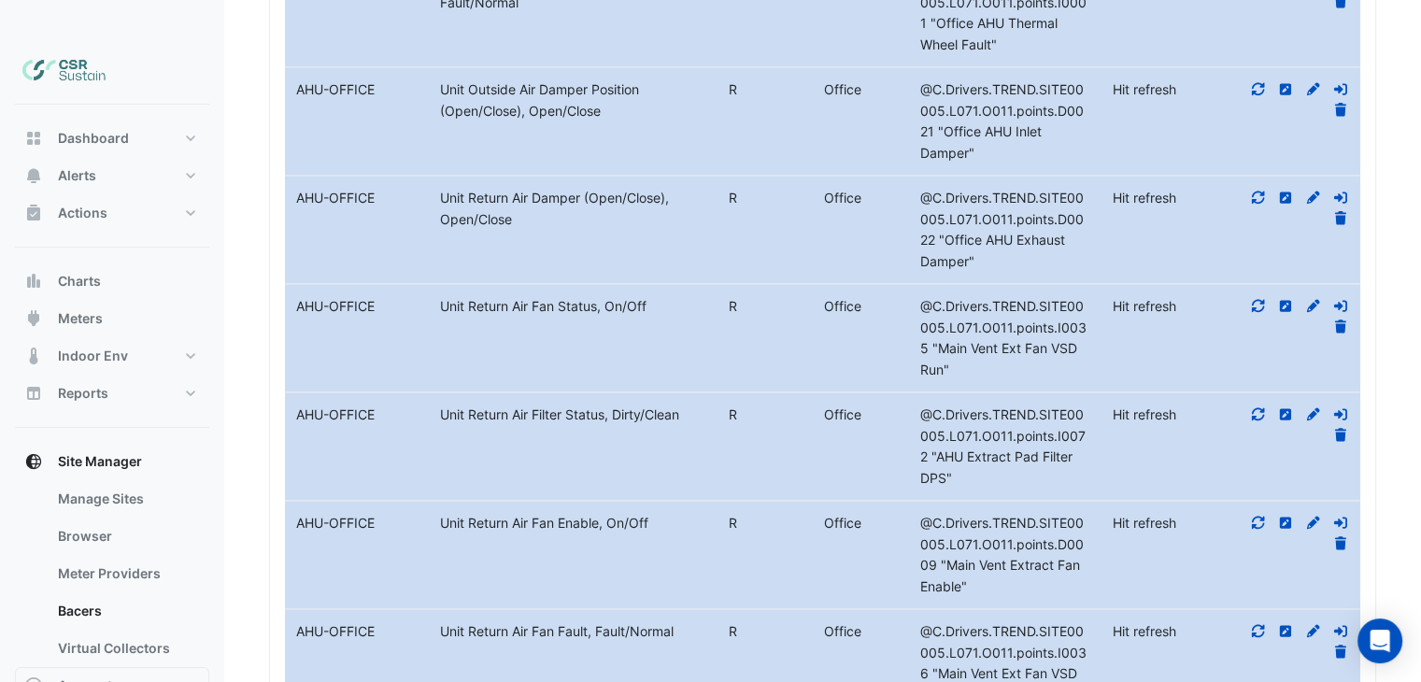
scroll to position [3757, 0]
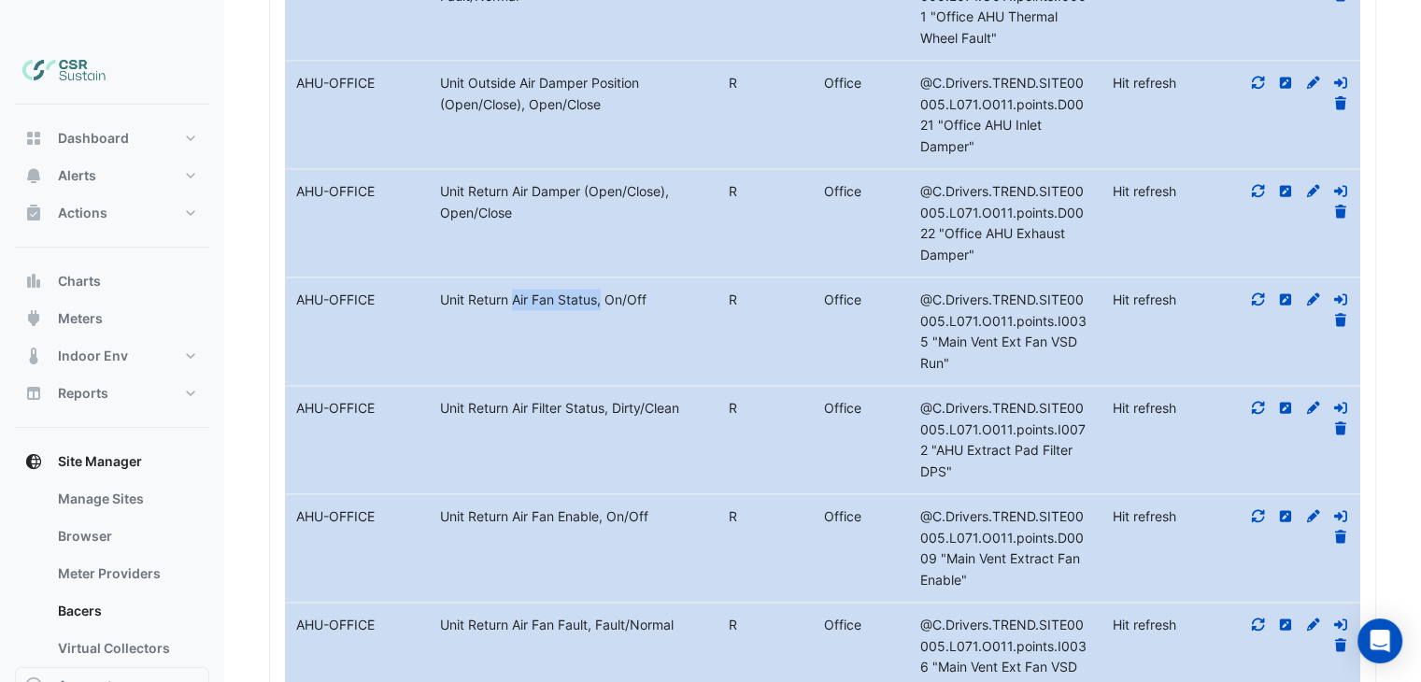
drag, startPoint x: 471, startPoint y: 252, endPoint x: 550, endPoint y: 257, distance: 79.5
click at [550, 290] on div "Unit Return Air Fan Status, On/Off" at bounding box center [573, 300] width 288 height 21
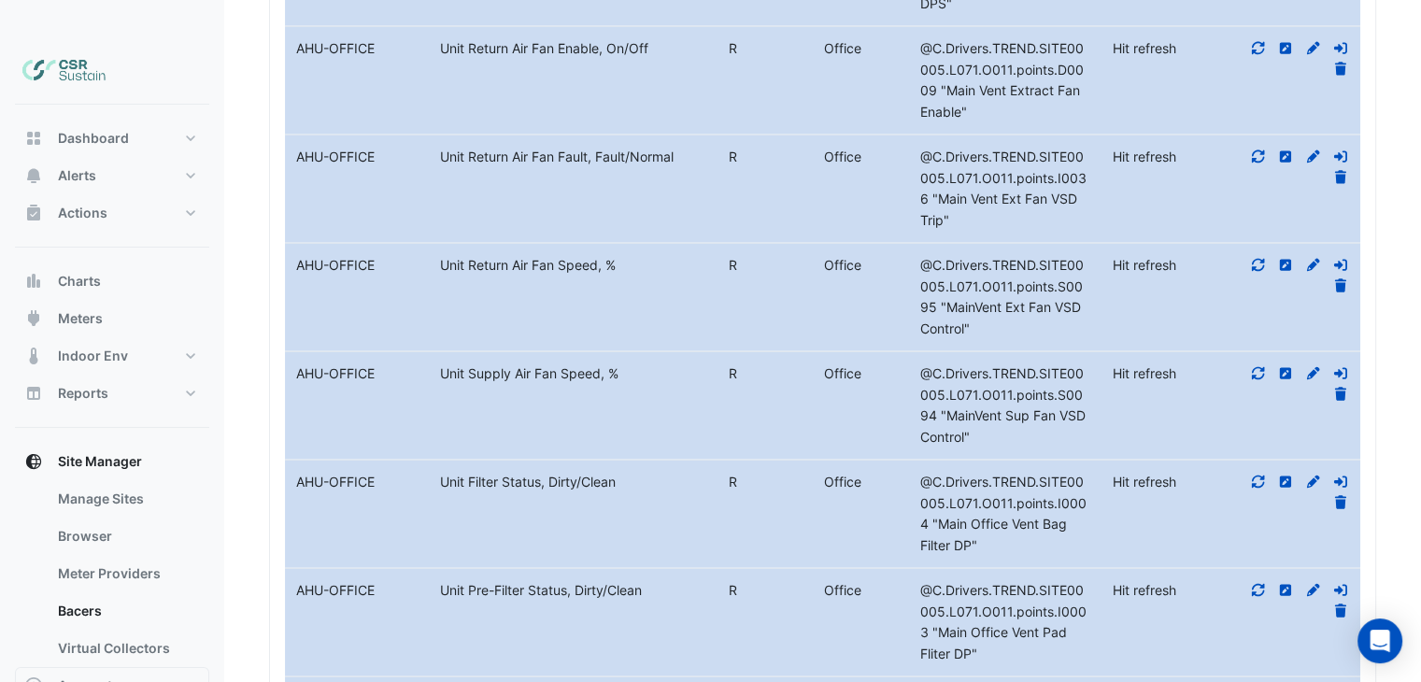
scroll to position [4232, 0]
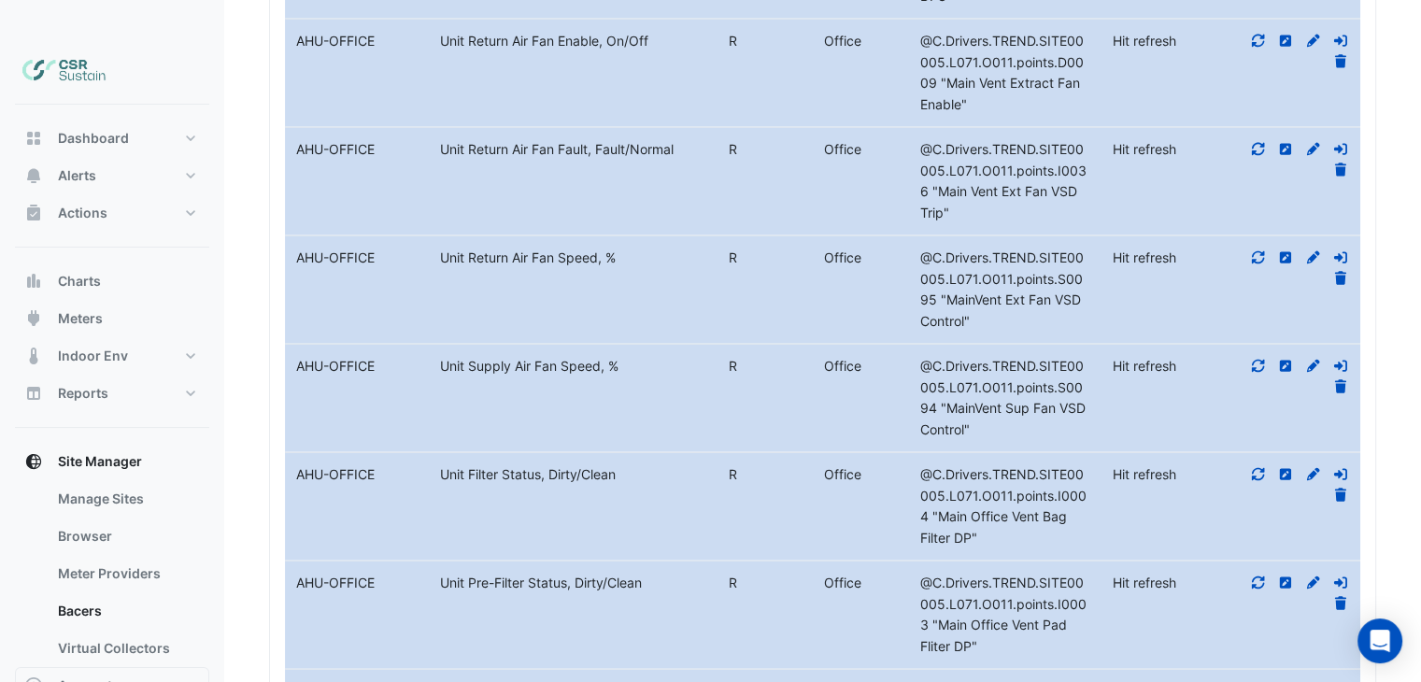
drag, startPoint x: 499, startPoint y: 315, endPoint x: 479, endPoint y: 362, distance: 50.7
click at [457, 356] on div "Unit Supply Air Fan Speed, %" at bounding box center [573, 366] width 288 height 21
drag, startPoint x: 590, startPoint y: 640, endPoint x: 568, endPoint y: 645, distance: 22.9
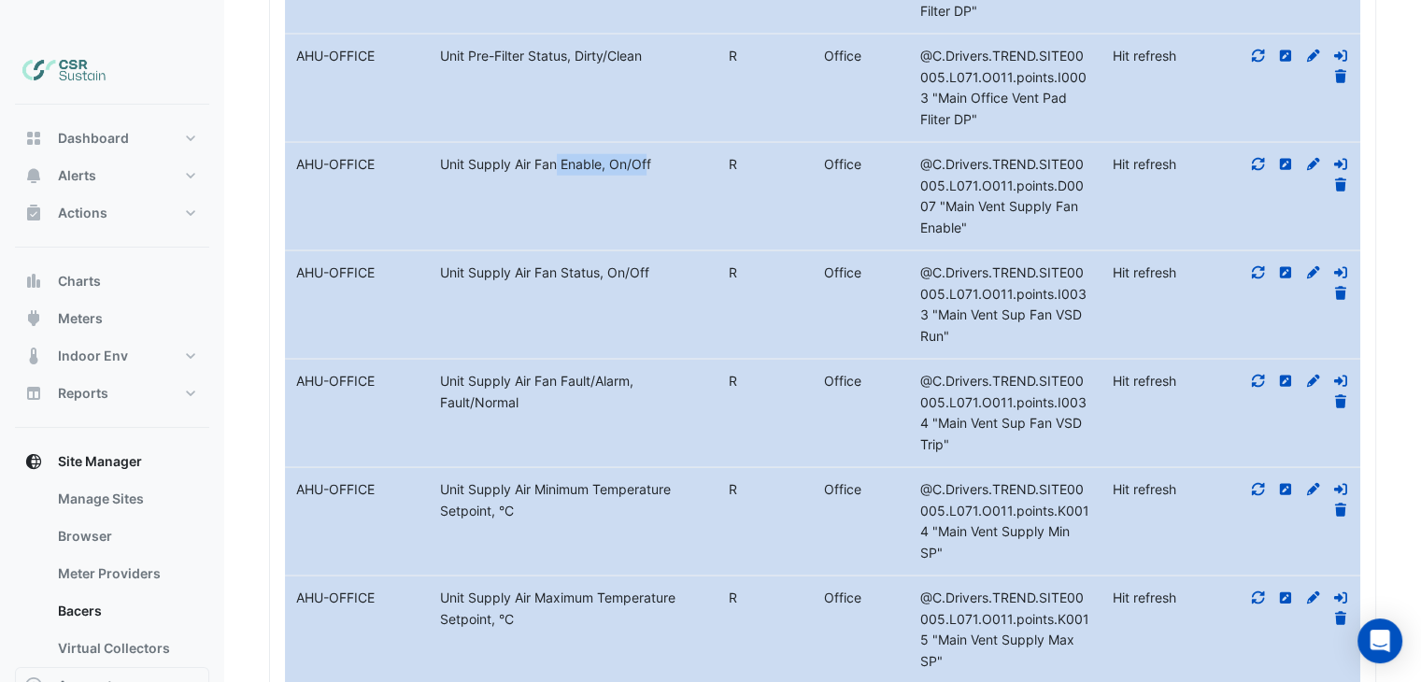
scroll to position [4773, 0]
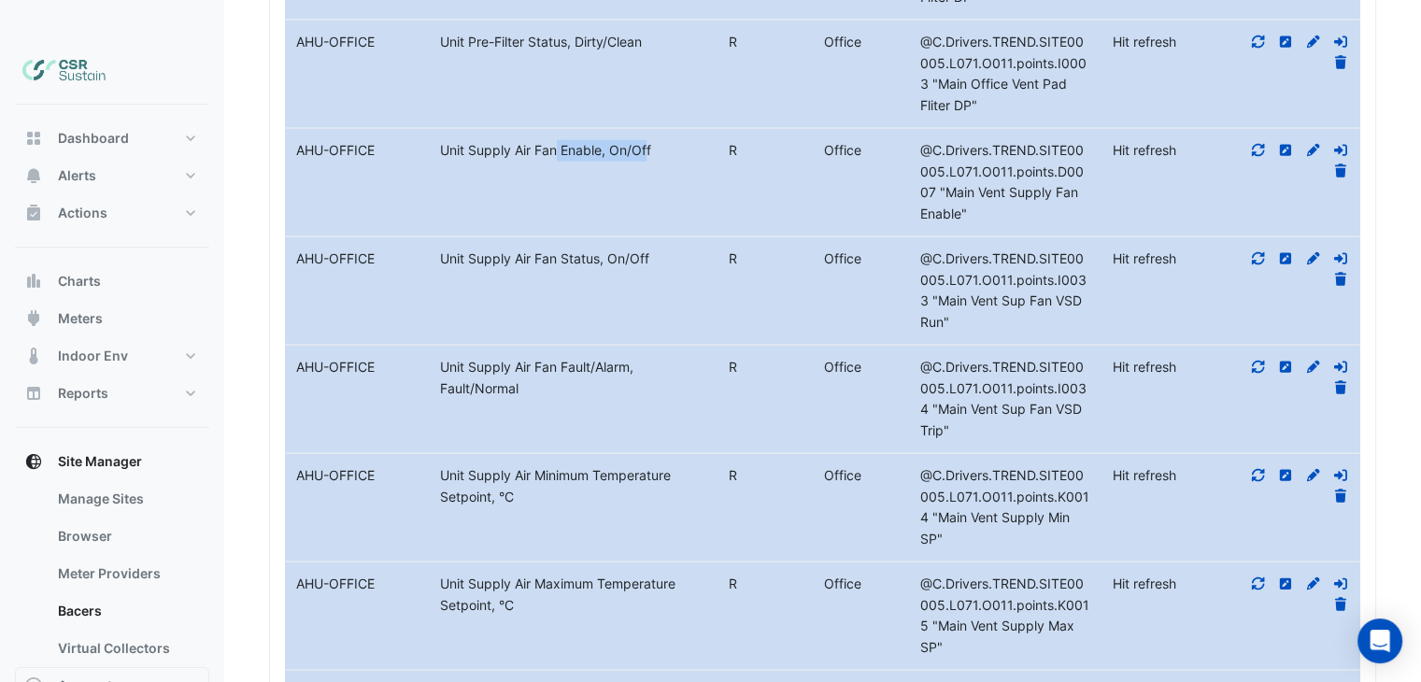
drag, startPoint x: 522, startPoint y: 218, endPoint x: 630, endPoint y: 220, distance: 107.5
click at [627, 249] on div "Unit Supply Air Fan Status, On/Off" at bounding box center [573, 259] width 288 height 21
click at [112, 157] on button "Alerts" at bounding box center [112, 175] width 194 height 37
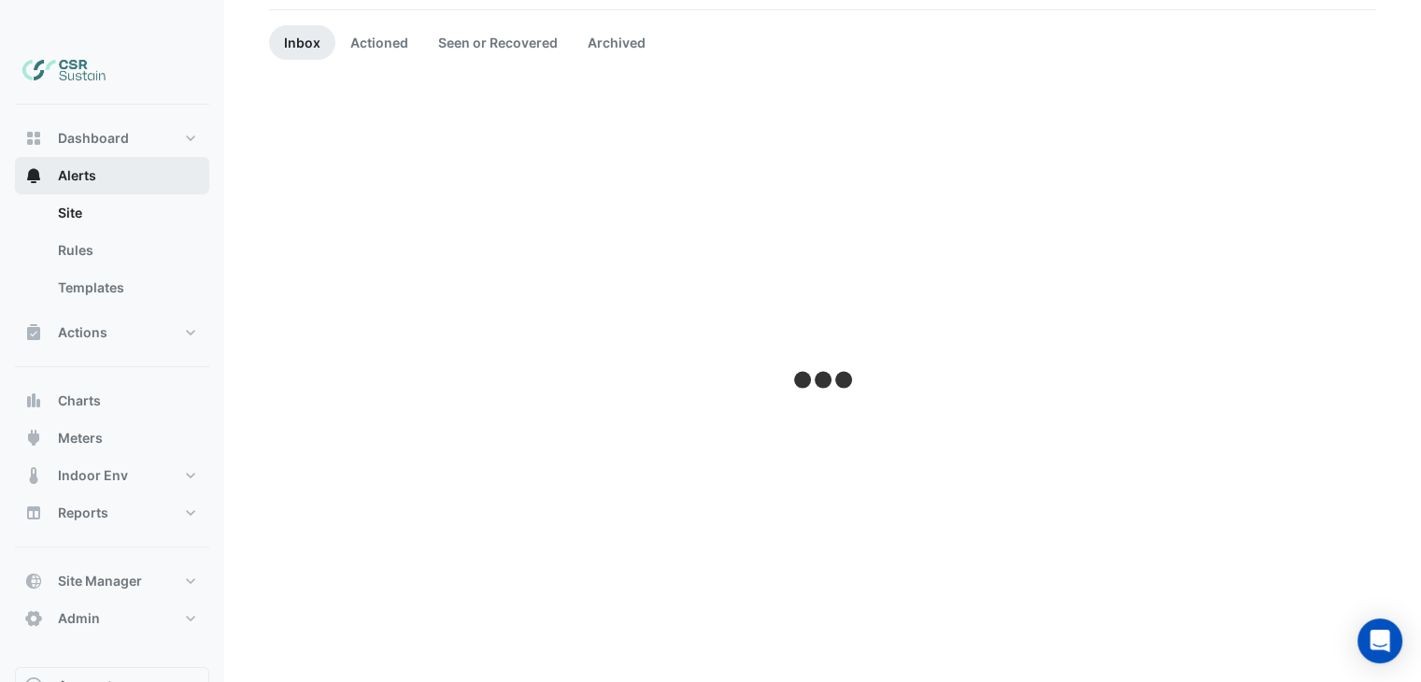
scroll to position [154, 0]
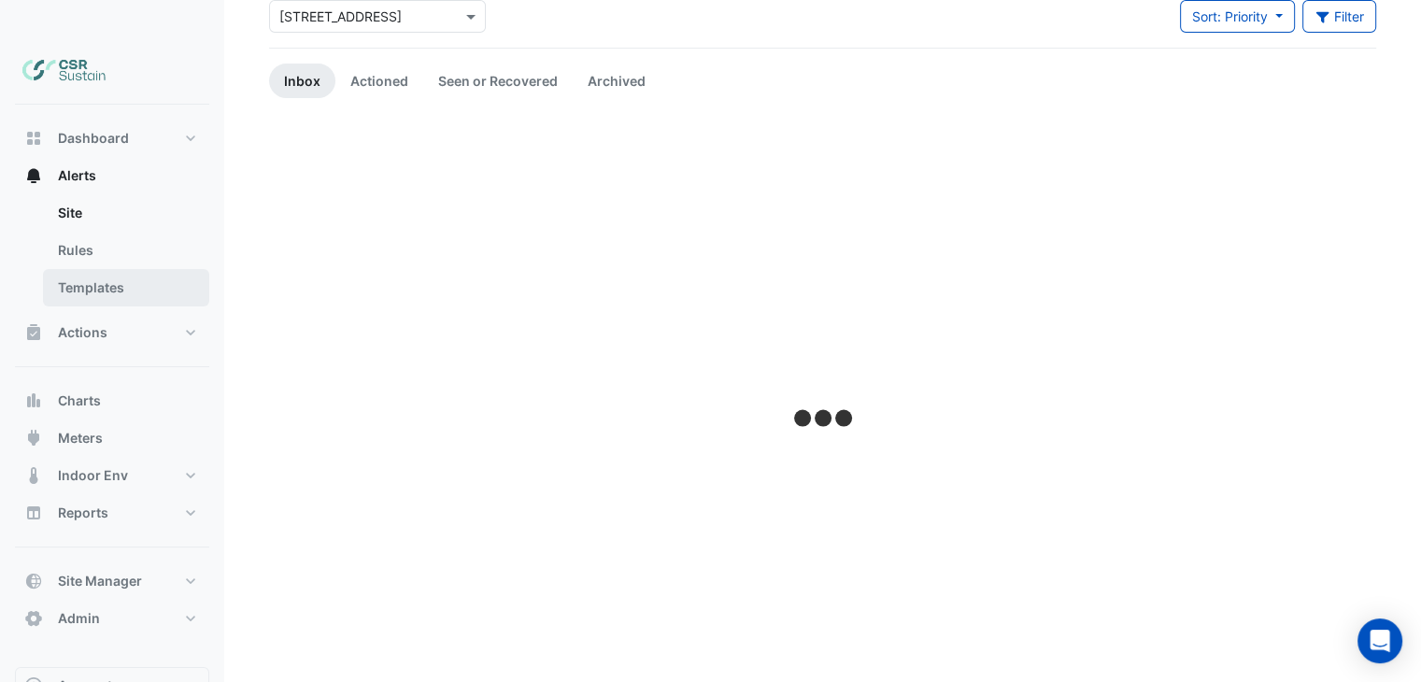
click at [90, 269] on link "Templates" at bounding box center [126, 287] width 166 height 37
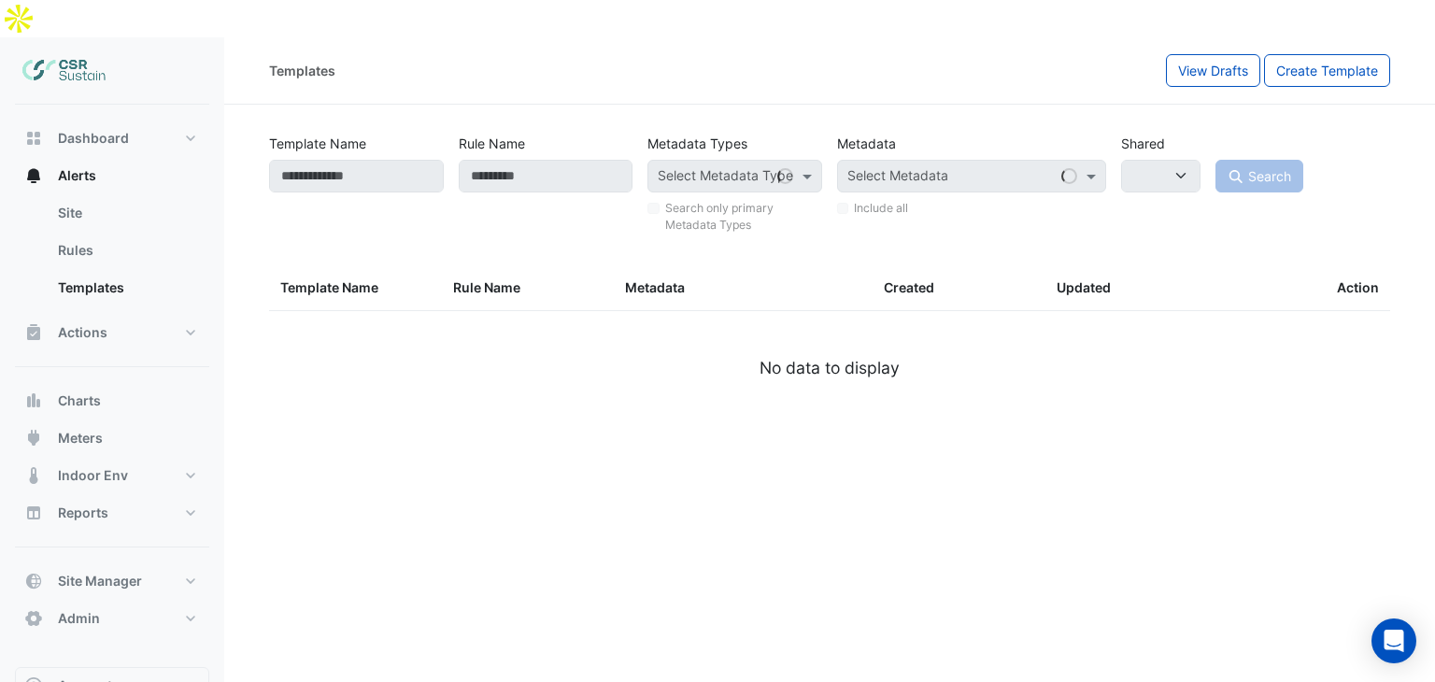
select select
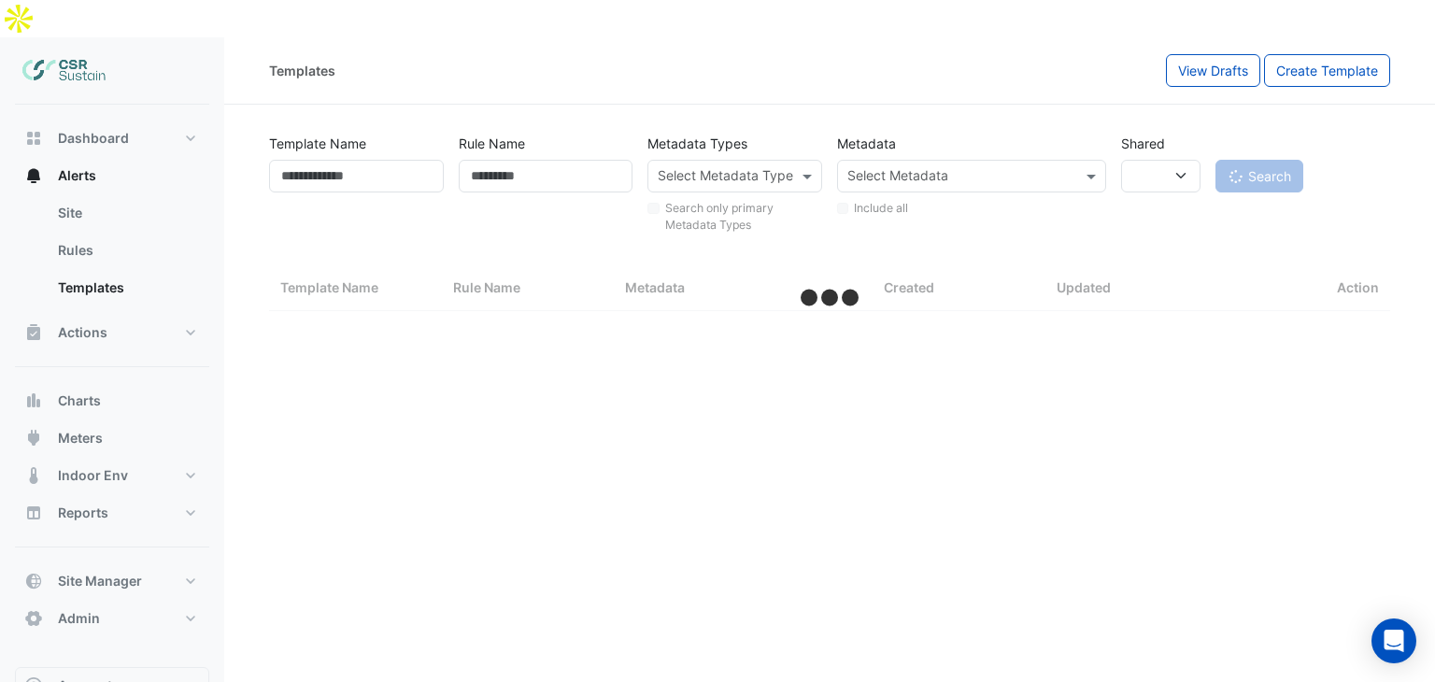
select select "**"
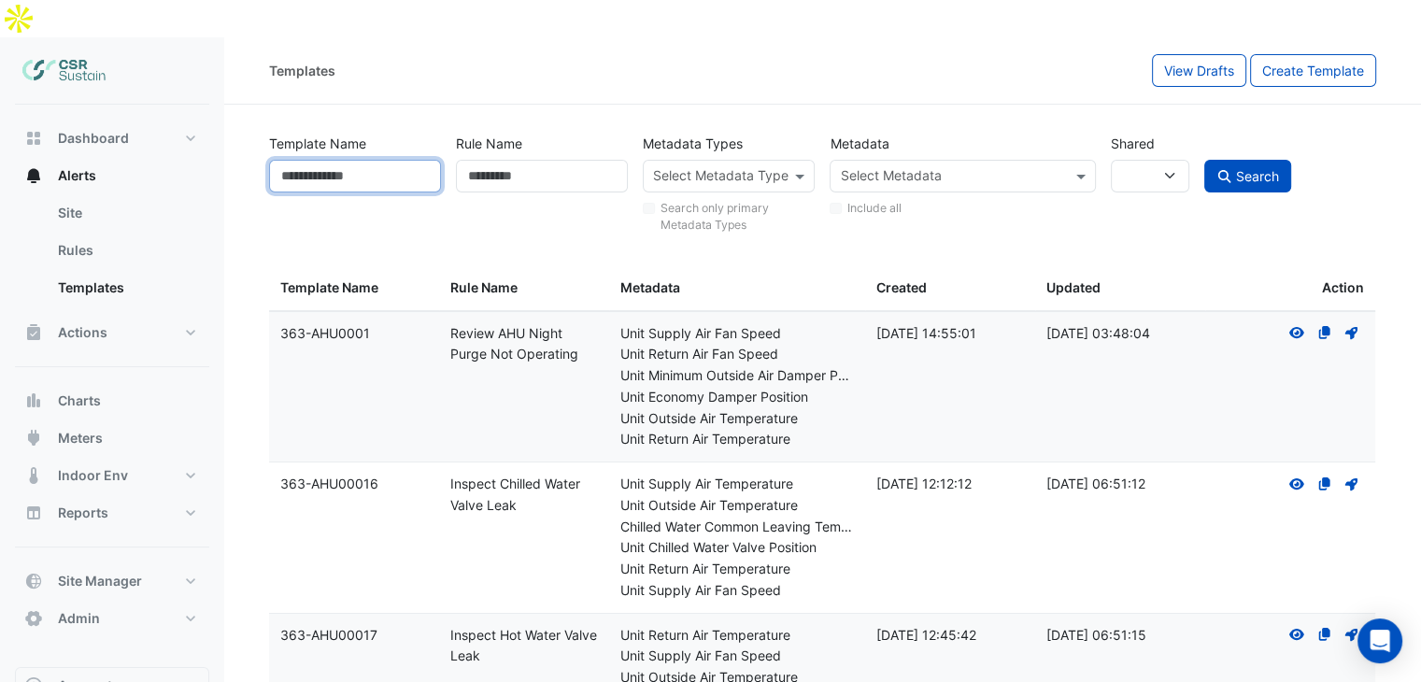
click at [362, 160] on input "Template Name" at bounding box center [355, 176] width 172 height 33
paste input "**********"
type input "**********"
click at [1226, 170] on icon "submit" at bounding box center [1224, 176] width 17 height 13
select select
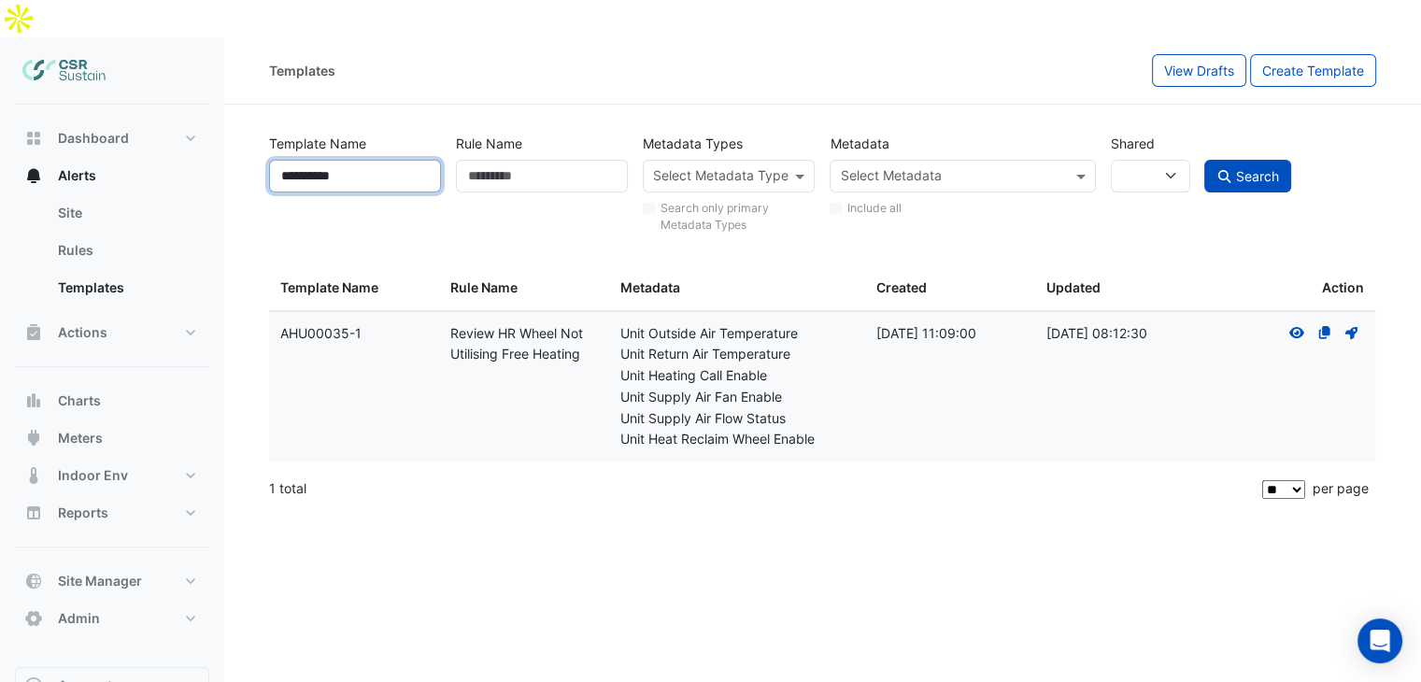
drag, startPoint x: 356, startPoint y: 137, endPoint x: 471, endPoint y: 158, distance: 116.7
click at [363, 160] on input "**********" at bounding box center [355, 176] width 172 height 33
type input "********"
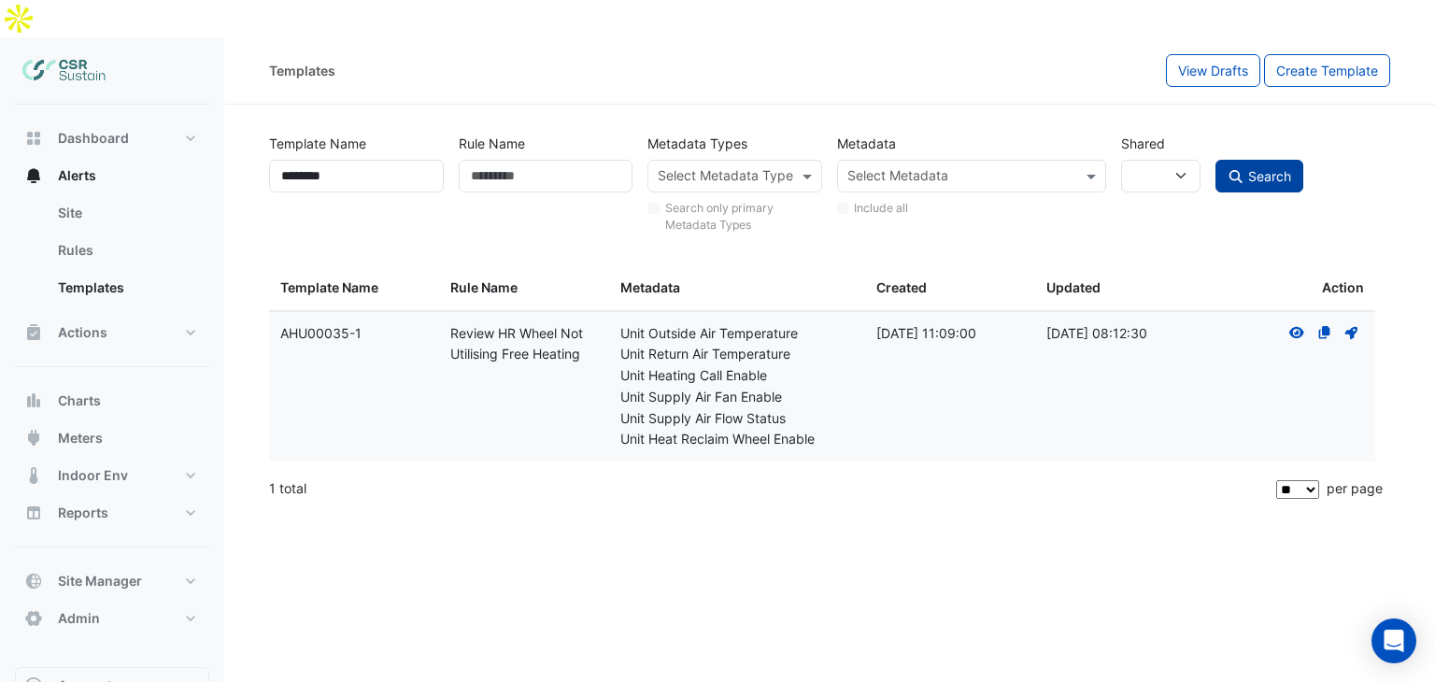
click at [1285, 168] on span "Search" at bounding box center [1269, 176] width 43 height 16
select select
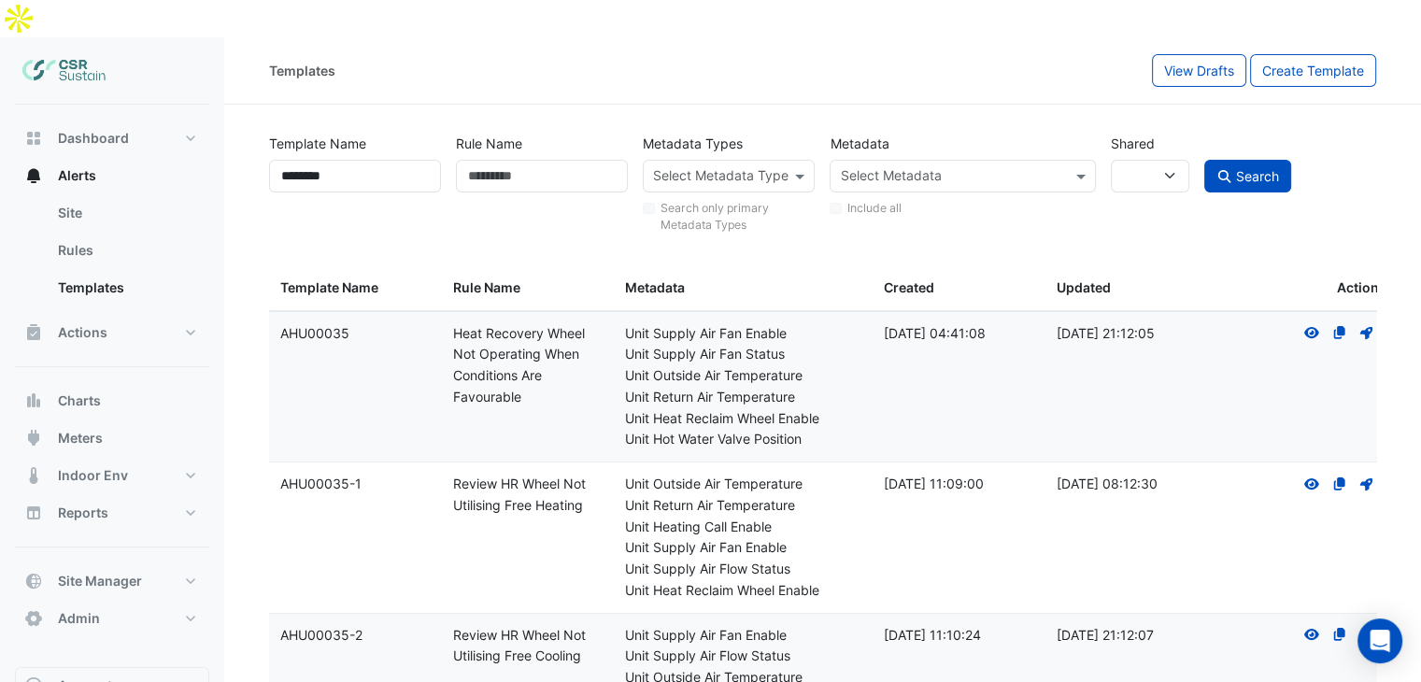
click at [666, 365] on div "Unit Outside Air Temperature" at bounding box center [743, 375] width 236 height 21
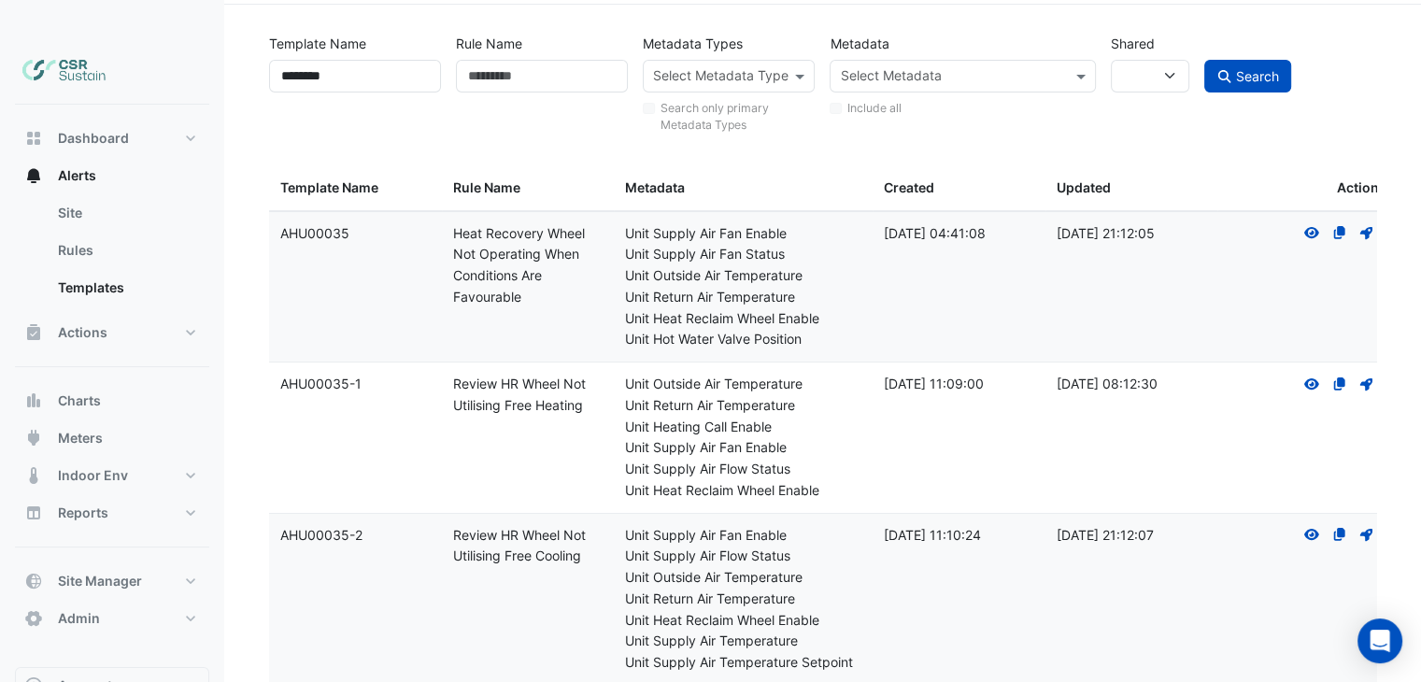
scroll to position [116, 0]
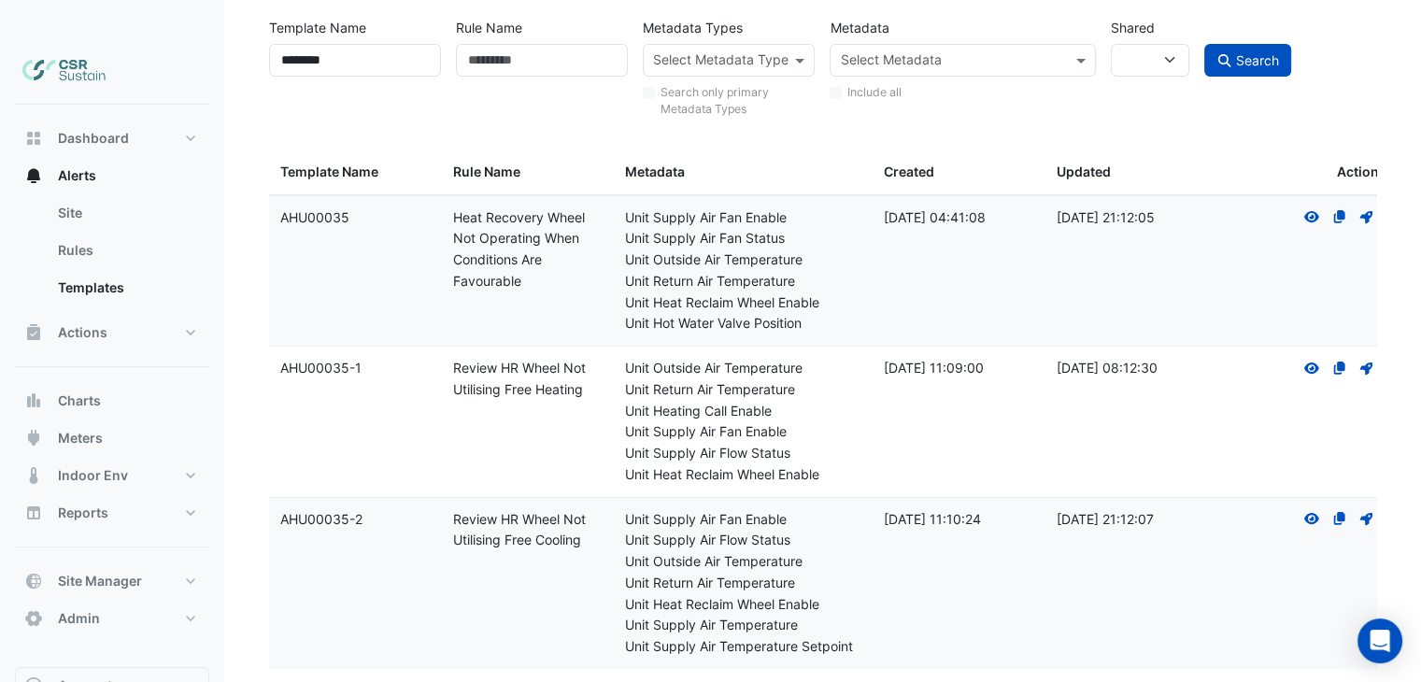
click at [855, 464] on div "Unit Heat Reclaim Wheel Enable" at bounding box center [743, 474] width 236 height 21
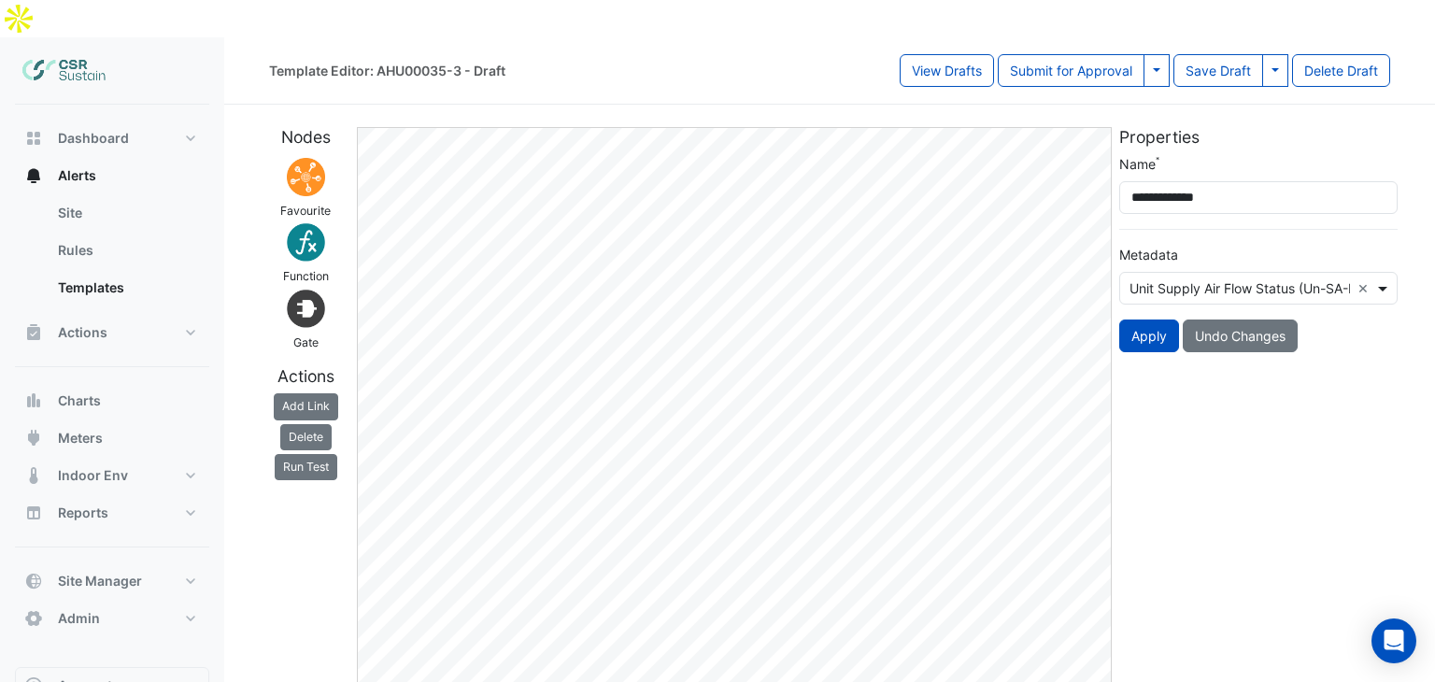
click at [1384, 250] on div "**********" at bounding box center [1258, 260] width 301 height 213
click at [1382, 278] on span at bounding box center [1384, 288] width 23 height 20
click at [1365, 272] on div "Unit Supply Air Flow Status (Un-SA-Flow-St): On/Off ×" at bounding box center [1258, 288] width 278 height 33
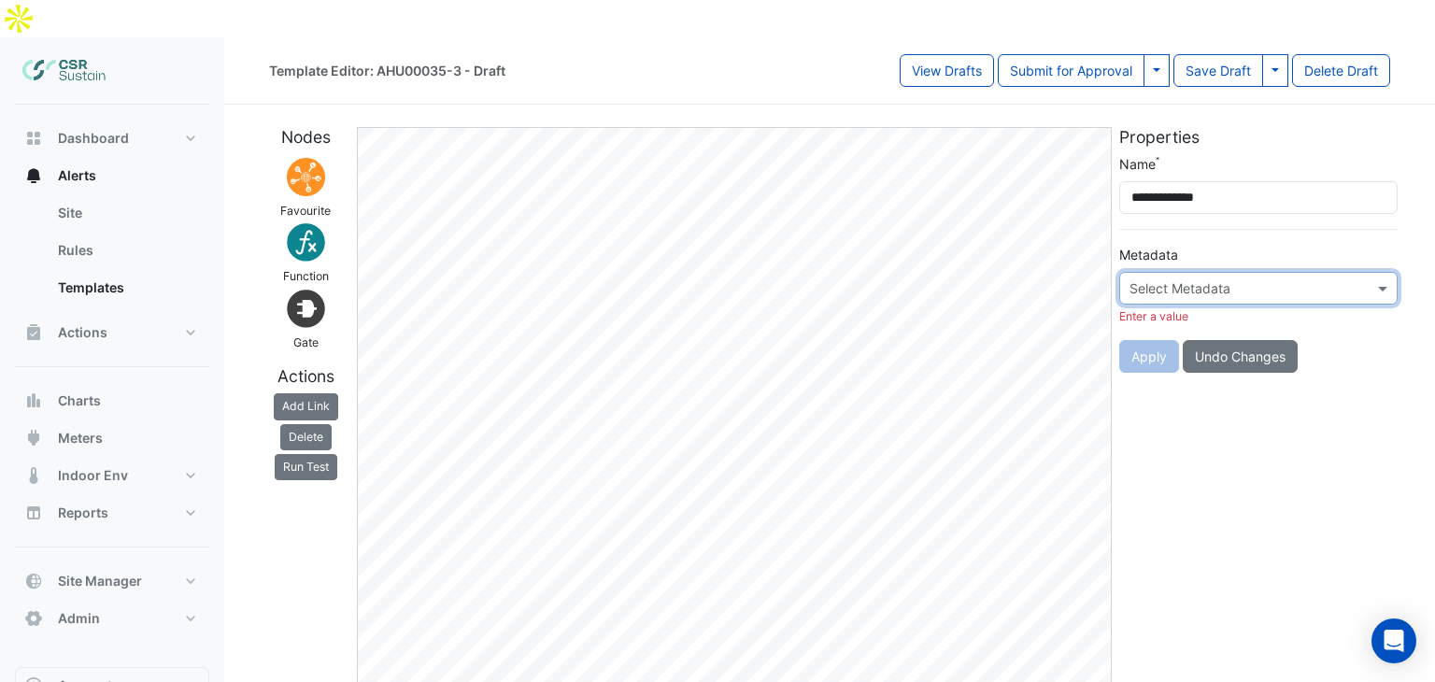
click at [1305, 279] on input "text" at bounding box center [1239, 289] width 220 height 20
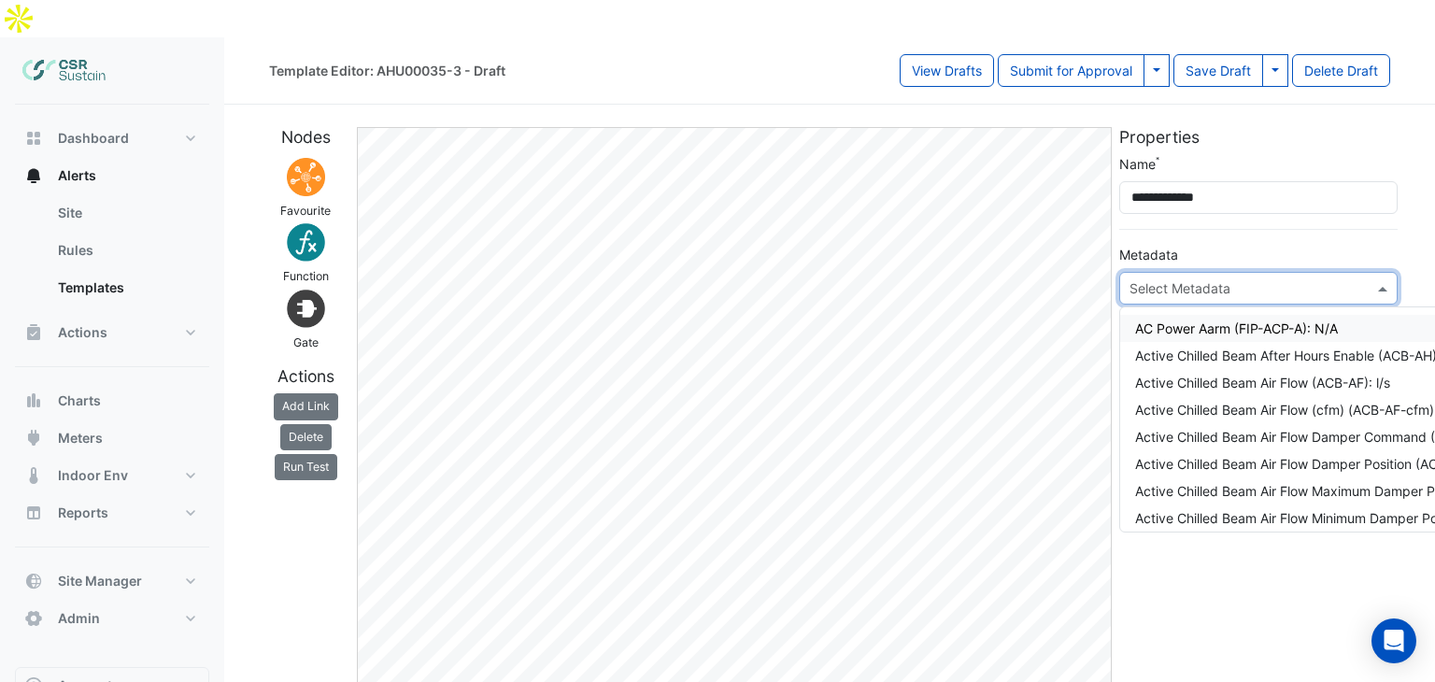
click at [1228, 279] on input "text" at bounding box center [1239, 289] width 220 height 20
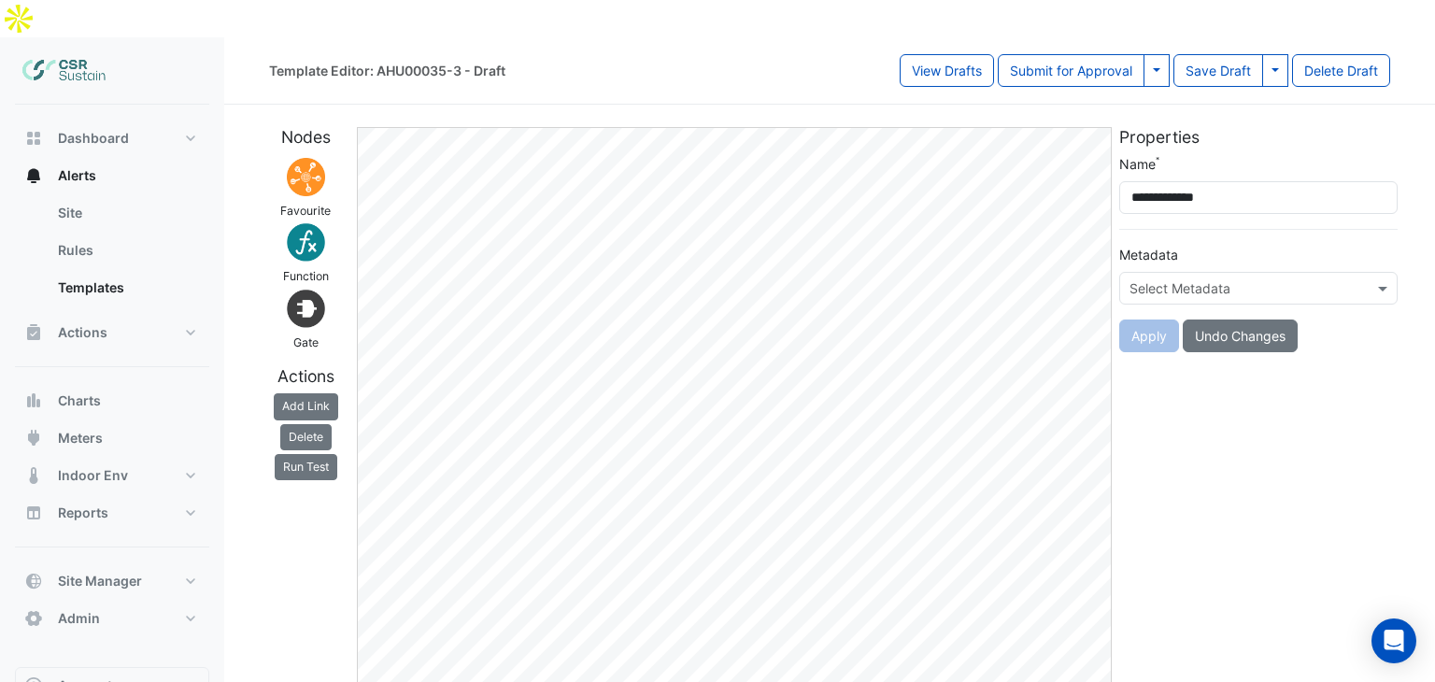
click at [1289, 279] on input "text" at bounding box center [1239, 289] width 220 height 20
click at [1364, 272] on div "Select Metadata" at bounding box center [1258, 288] width 278 height 33
click at [1345, 272] on div "Select Metadata" at bounding box center [1258, 288] width 278 height 33
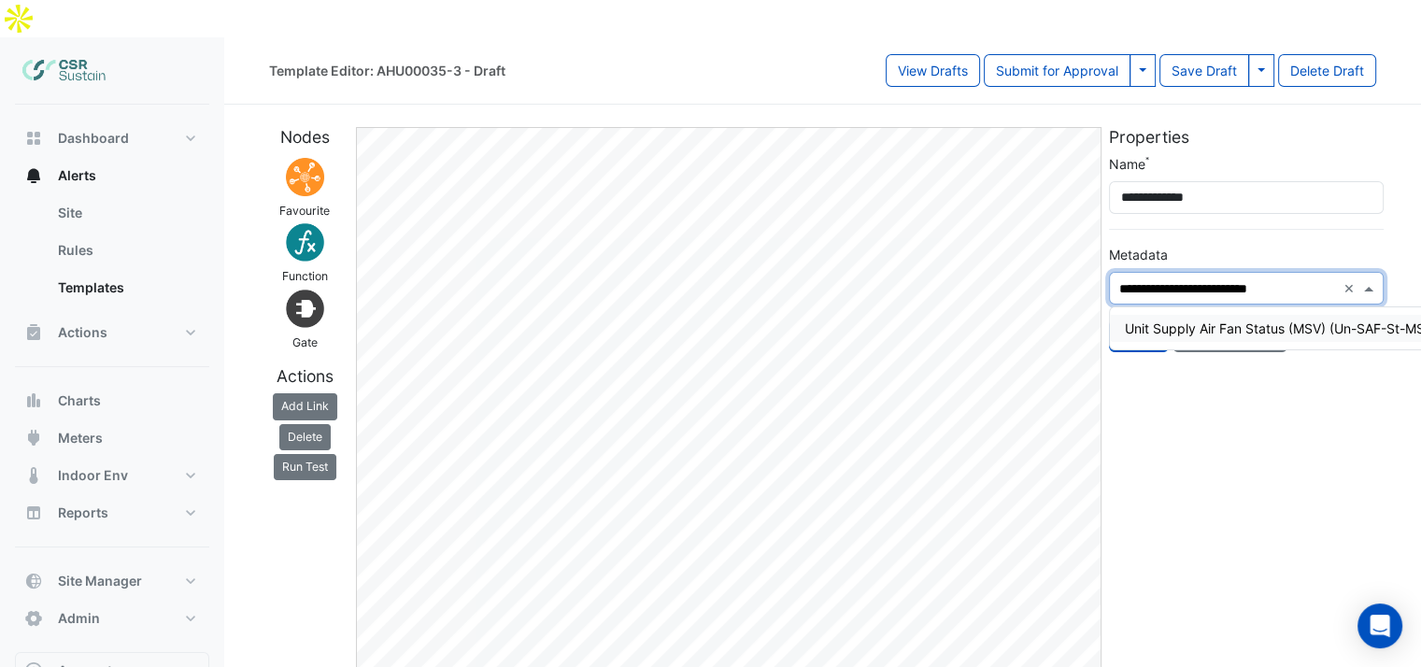
type input "**********"
click at [1307, 319] on div "Unit Supply Air Fan Status (Un-SAF/St): On/Off" at bounding box center [1297, 329] width 344 height 20
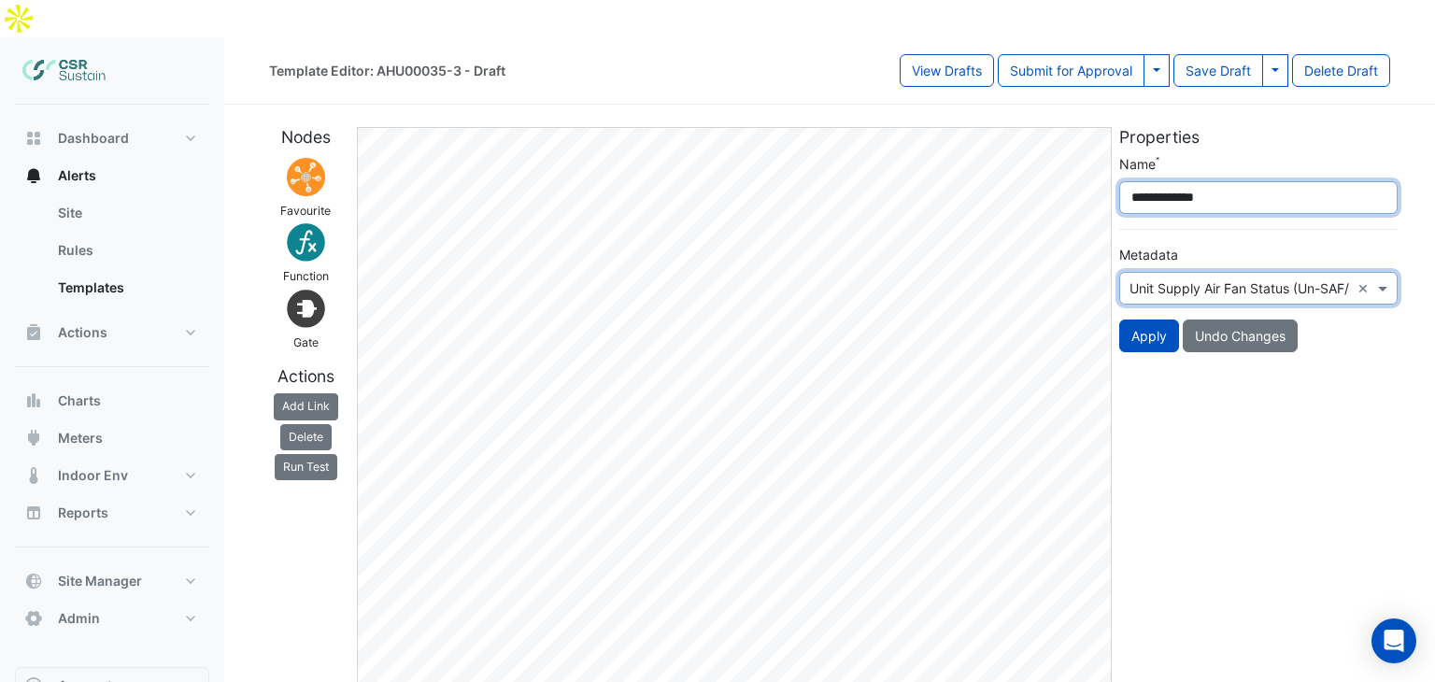
click at [1179, 181] on input "**********" at bounding box center [1258, 197] width 278 height 33
drag, startPoint x: 1236, startPoint y: 162, endPoint x: 1220, endPoint y: 159, distance: 16.1
click at [1222, 181] on input "**********" at bounding box center [1258, 197] width 278 height 33
drag, startPoint x: 1205, startPoint y: 159, endPoint x: 1177, endPoint y: 159, distance: 28.0
click at [1177, 181] on input "**********" at bounding box center [1258, 197] width 278 height 33
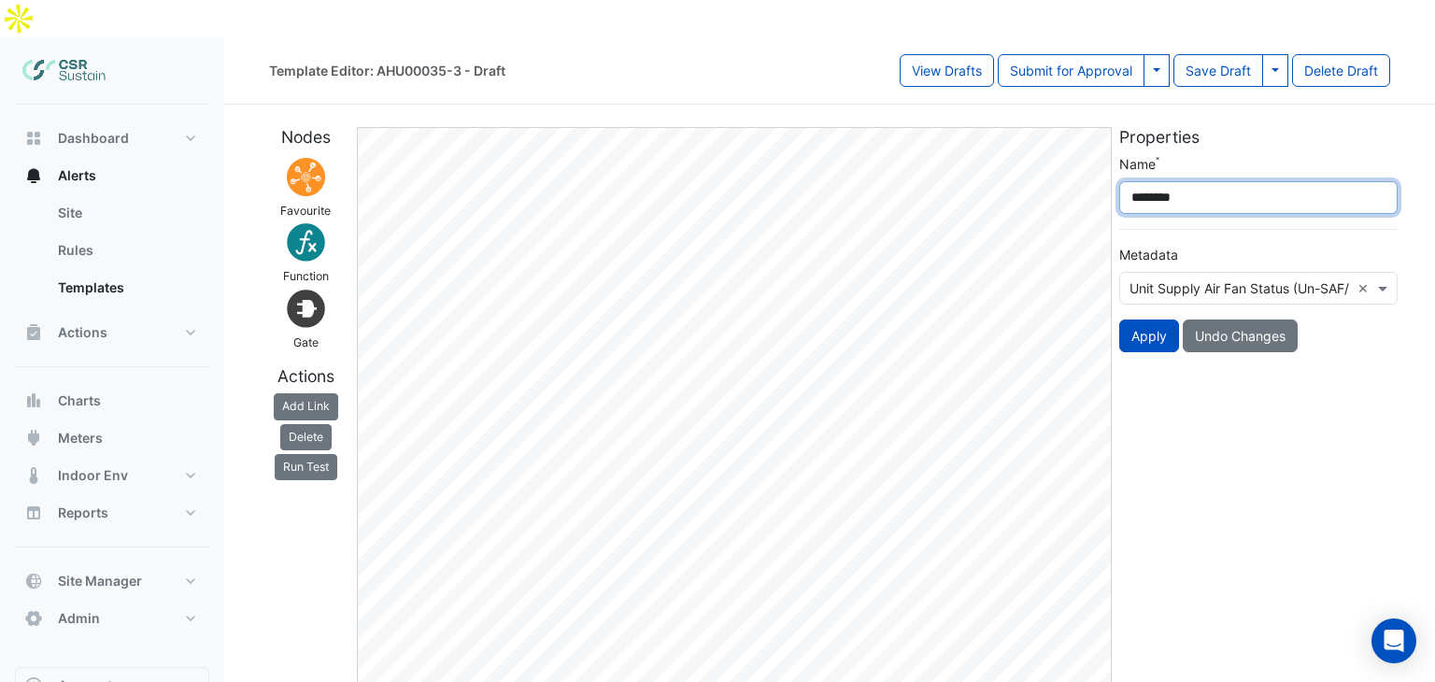
click at [1235, 181] on input "********" at bounding box center [1258, 197] width 278 height 33
type input "********"
click at [1165, 320] on button "Apply" at bounding box center [1149, 336] width 60 height 33
click at [1094, 169] on div "Nodes Favourite Function Gate Actions Add Link Delete Run Test Edit Properties …" at bounding box center [829, 408] width 1143 height 592
click at [1149, 320] on button "Apply" at bounding box center [1149, 336] width 60 height 33
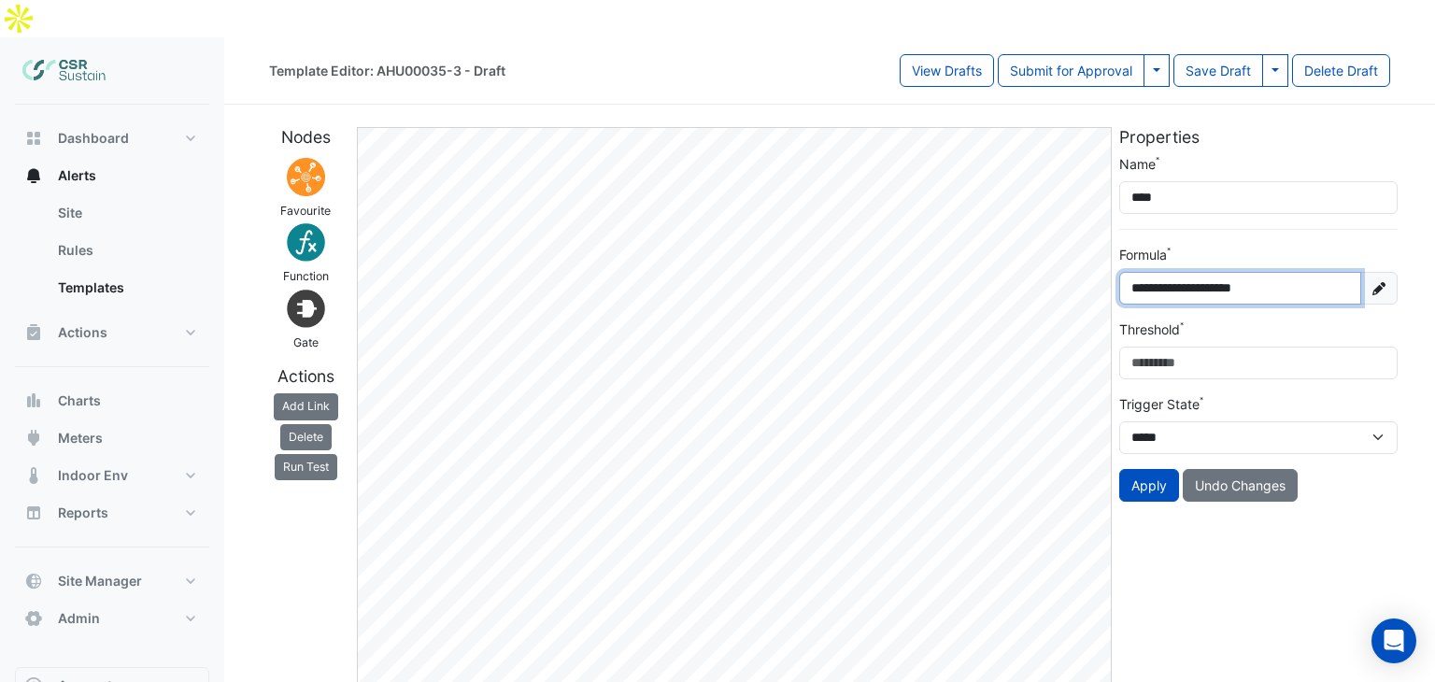
click at [1282, 272] on input "**********" at bounding box center [1240, 288] width 242 height 33
click at [1219, 272] on input "**********" at bounding box center [1240, 288] width 242 height 33
click at [1216, 272] on input "**********" at bounding box center [1240, 288] width 242 height 33
drag, startPoint x: 1257, startPoint y: 263, endPoint x: 1258, endPoint y: 274, distance: 11.4
click at [1257, 272] on input "**********" at bounding box center [1240, 288] width 242 height 33
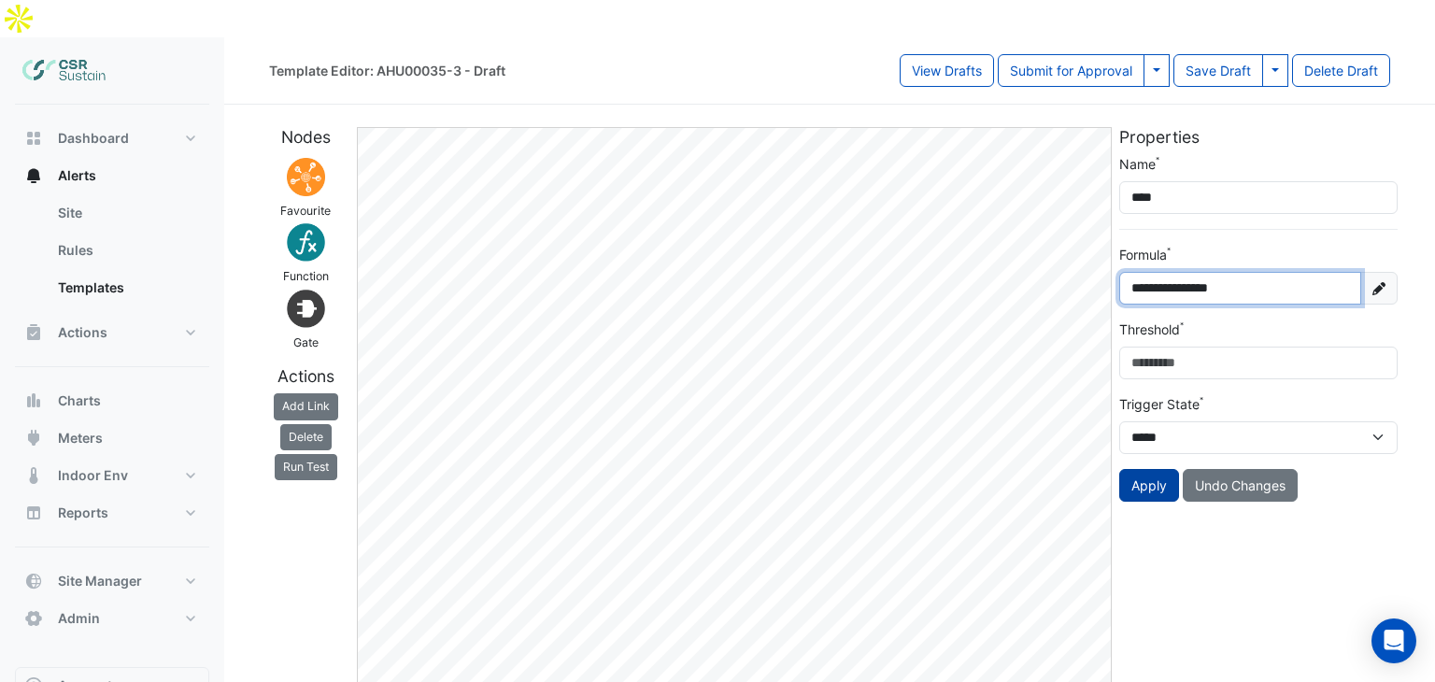
type input "**********"
click at [1151, 469] on button "Apply" at bounding box center [1149, 485] width 60 height 33
click at [1148, 469] on button "Apply" at bounding box center [1149, 485] width 60 height 33
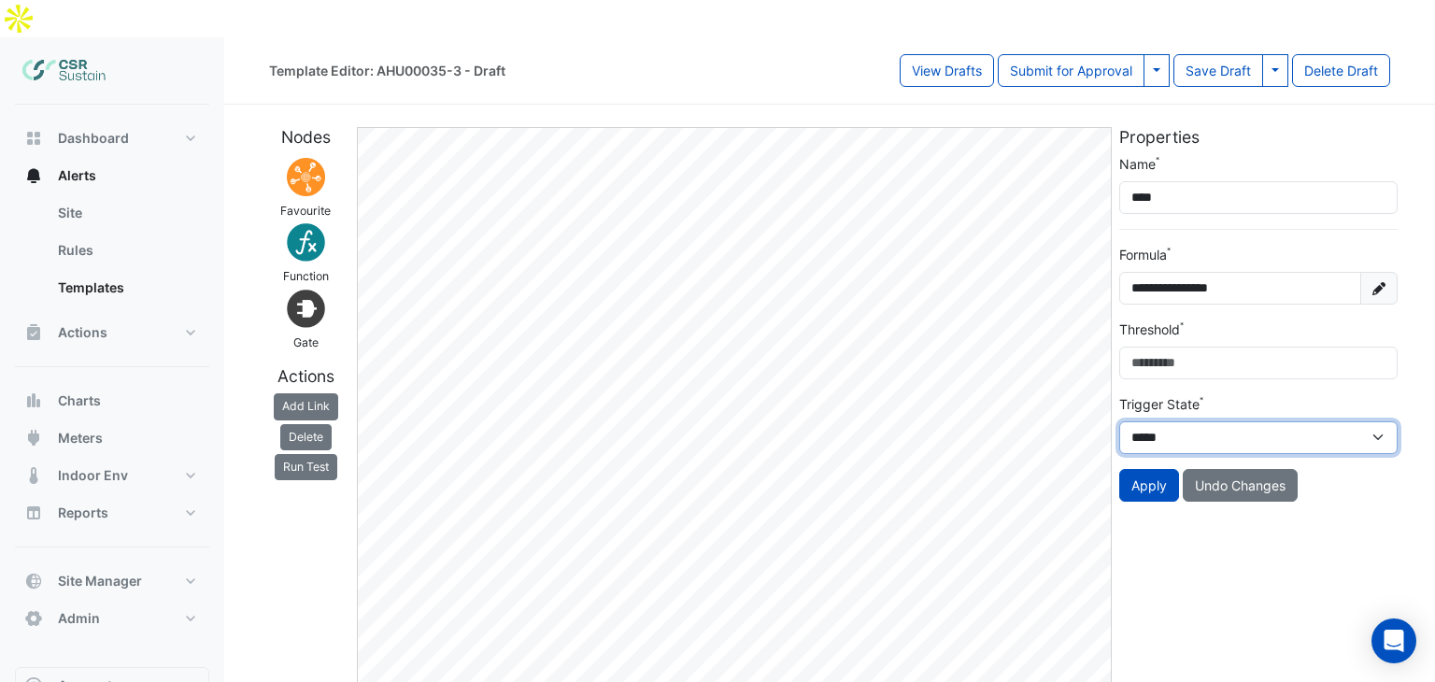
click at [1160, 421] on select "***** *********" at bounding box center [1258, 437] width 278 height 33
click at [1185, 529] on div "**********" at bounding box center [1258, 415] width 286 height 577
click at [1144, 469] on button "Apply" at bounding box center [1149, 485] width 60 height 33
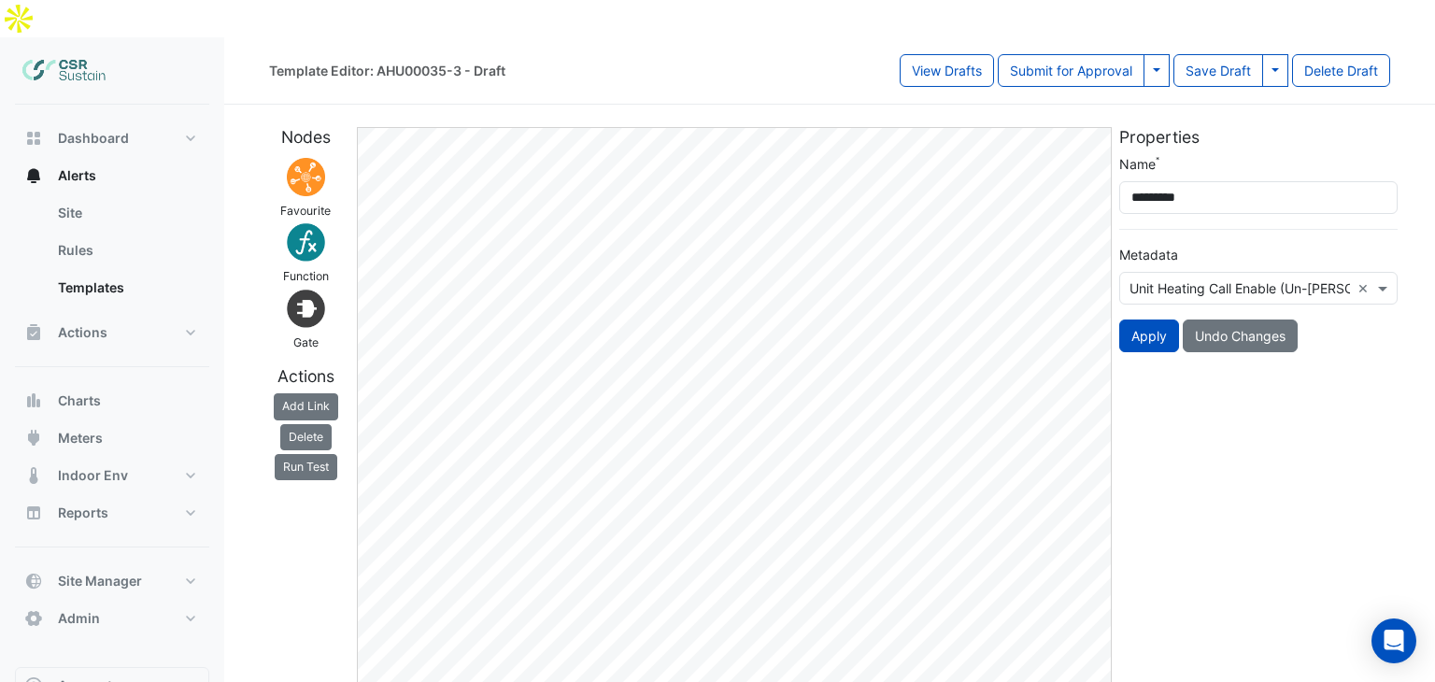
click at [1200, 279] on input "text" at bounding box center [1239, 289] width 220 height 20
click at [1363, 272] on div "Unit Heating Call Enable (Un-HC-ENA): On/Off ×" at bounding box center [1258, 288] width 278 height 33
click at [1347, 272] on div "Unit Heating Call Enable (Un-HC-ENA): On/Off ×" at bounding box center [1258, 288] width 278 height 33
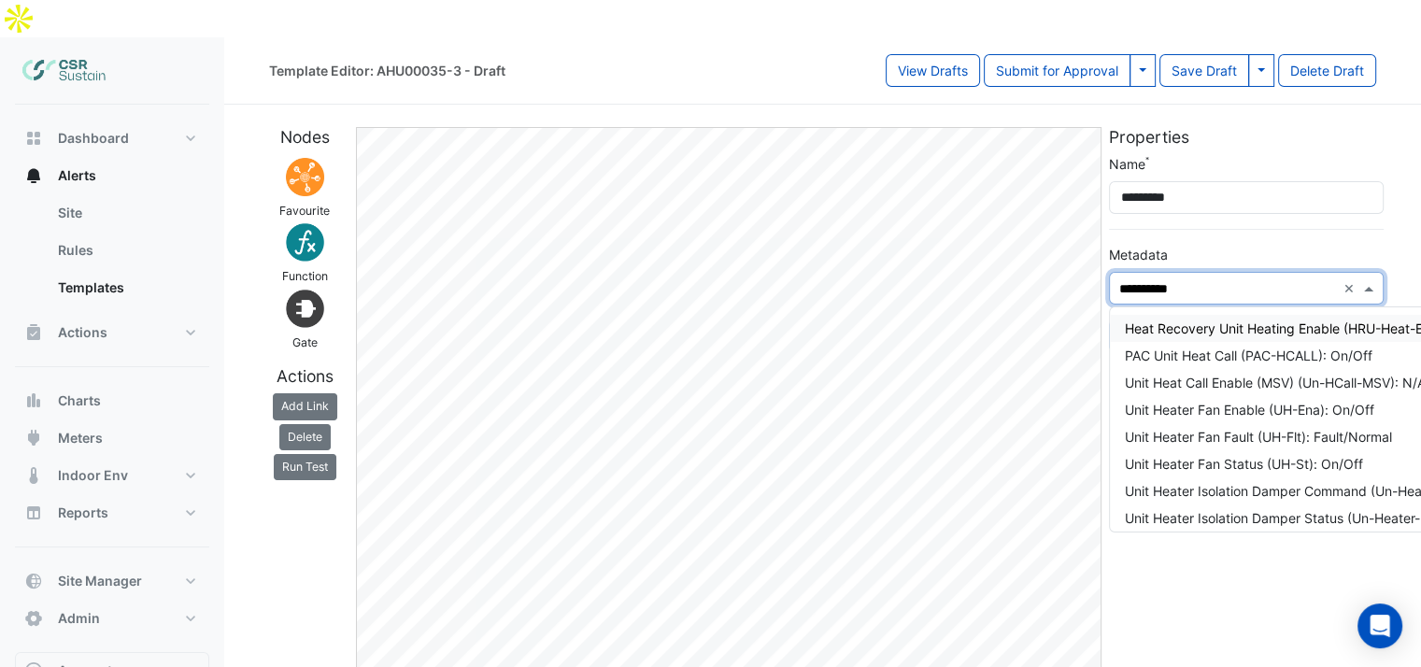
type input "**********"
drag, startPoint x: 1240, startPoint y: 291, endPoint x: 1243, endPoint y: 280, distance: 10.7
click at [1240, 319] on div "Unit Heat Pump Enable (Un-HP-Ena): On/Off" at bounding box center [1363, 329] width 476 height 20
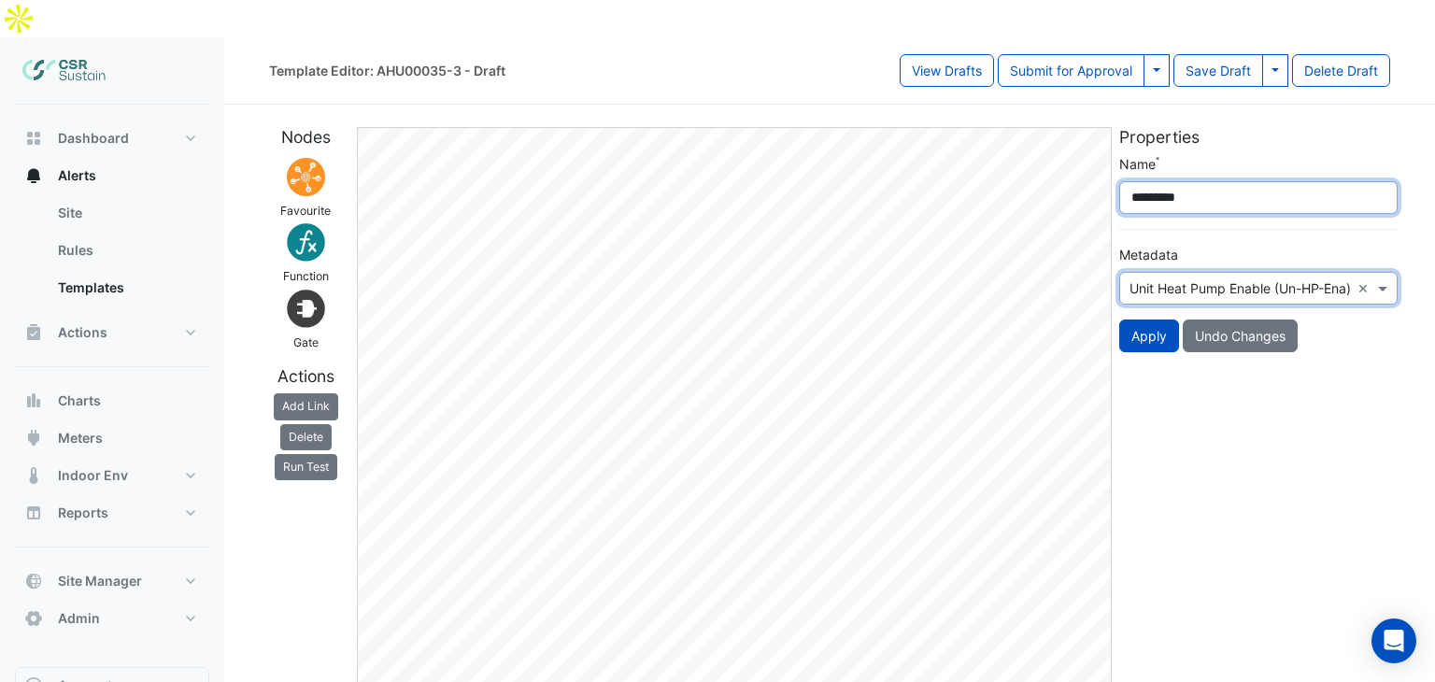
click at [1222, 181] on input "*********" at bounding box center [1258, 197] width 278 height 33
click at [1173, 181] on input "*********" at bounding box center [1258, 197] width 278 height 33
click at [1024, 144] on div "Nodes Favourite Function Gate Actions Add Link Delete Run Test Edit Properties …" at bounding box center [829, 408] width 1143 height 592
type input "*********"
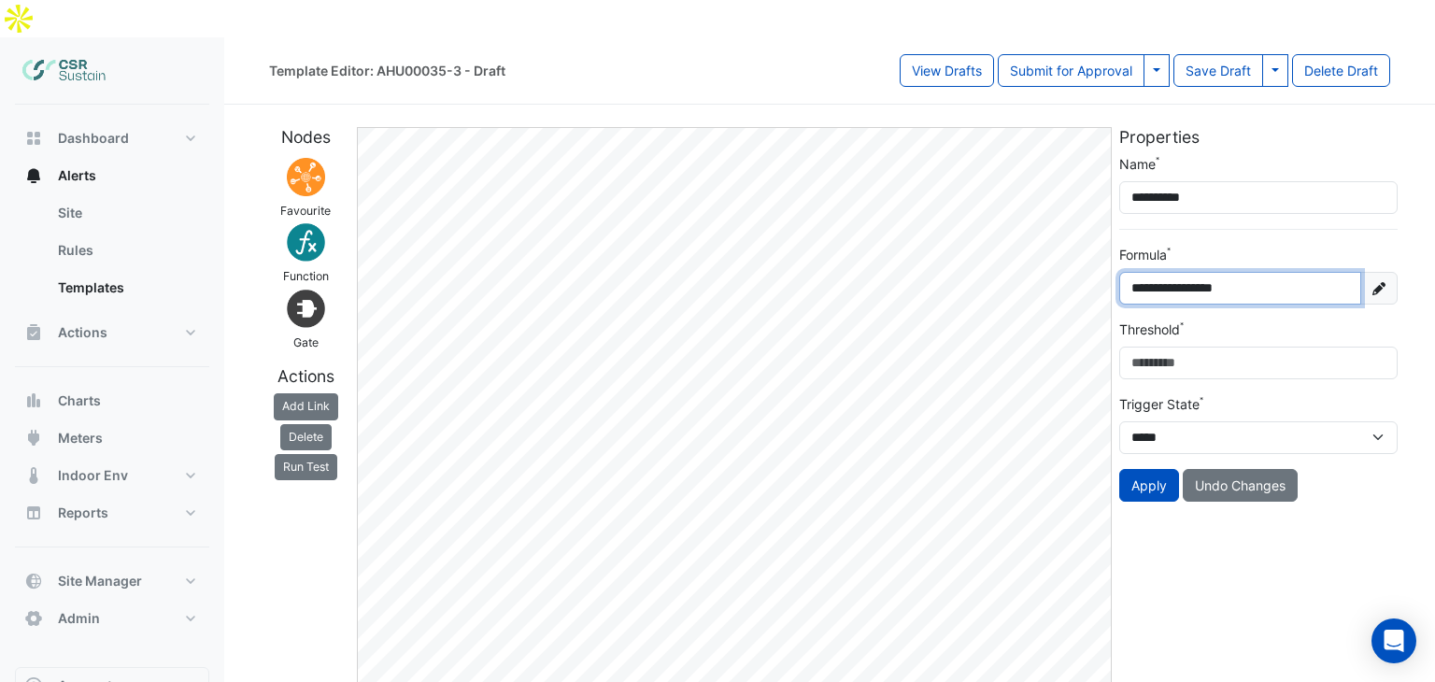
click at [1178, 272] on input "**********" at bounding box center [1240, 288] width 242 height 33
type input "**********"
click at [1219, 572] on div "**********" at bounding box center [1258, 415] width 286 height 577
click at [1162, 469] on button "Apply" at bounding box center [1149, 485] width 60 height 33
click at [1156, 469] on button "Apply" at bounding box center [1149, 485] width 60 height 33
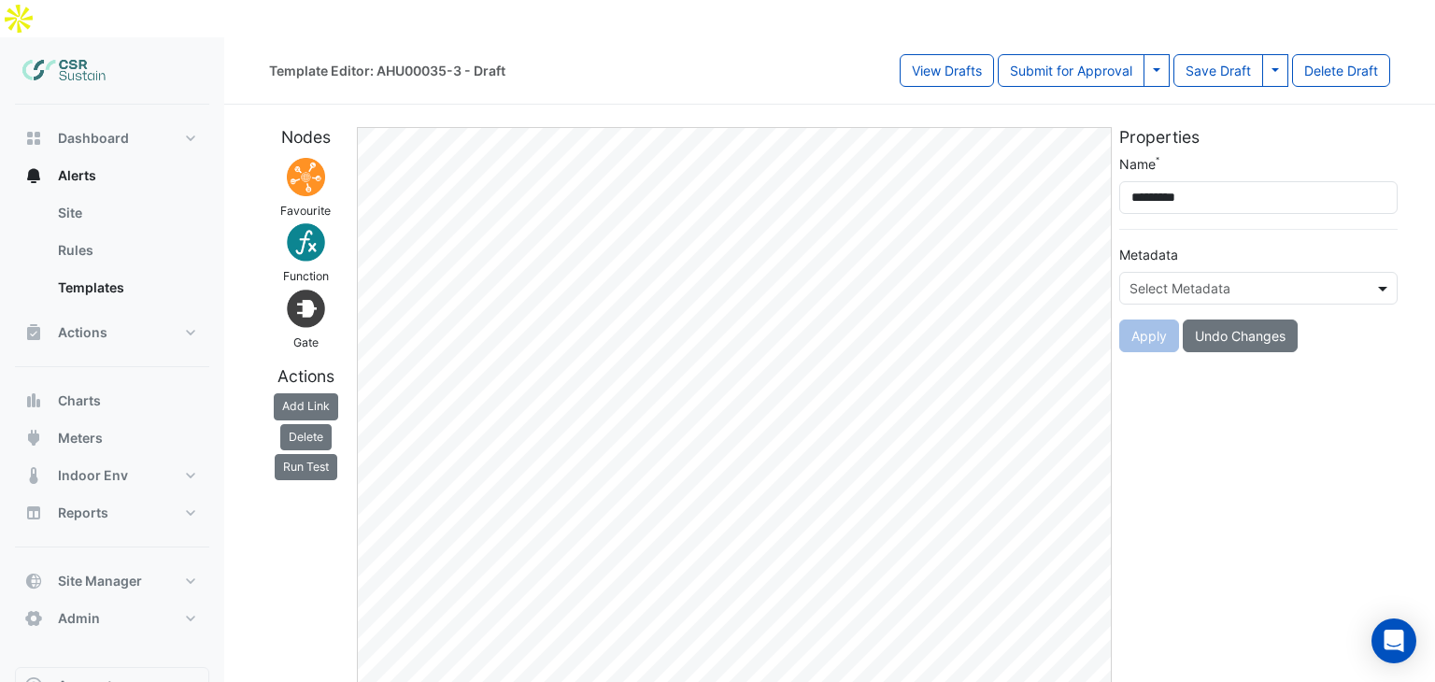
click at [1176, 272] on div "Select Metadata" at bounding box center [1258, 288] width 278 height 33
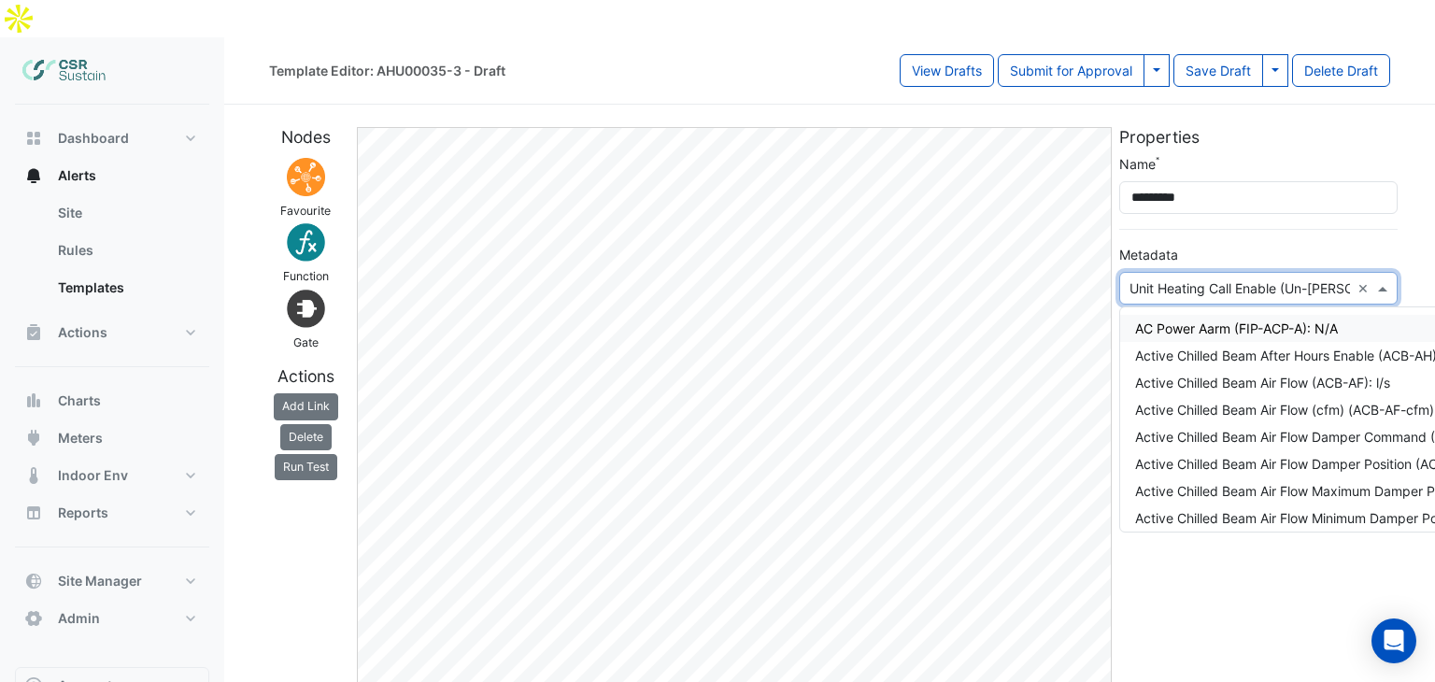
click at [1348, 277] on div at bounding box center [1258, 287] width 277 height 21
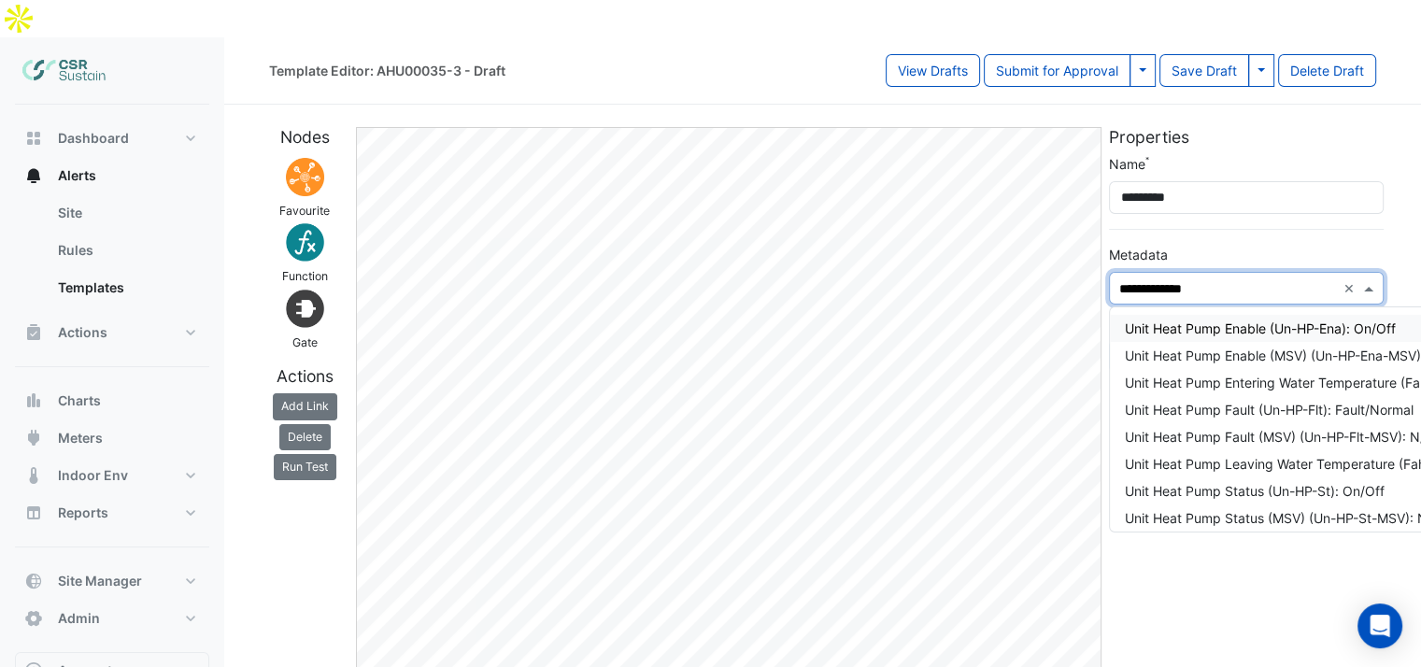
type input "**********"
click at [1250, 319] on div "Unit Heat Pump Enable (Un-HP-Ena): On/Off" at bounding box center [1363, 329] width 476 height 20
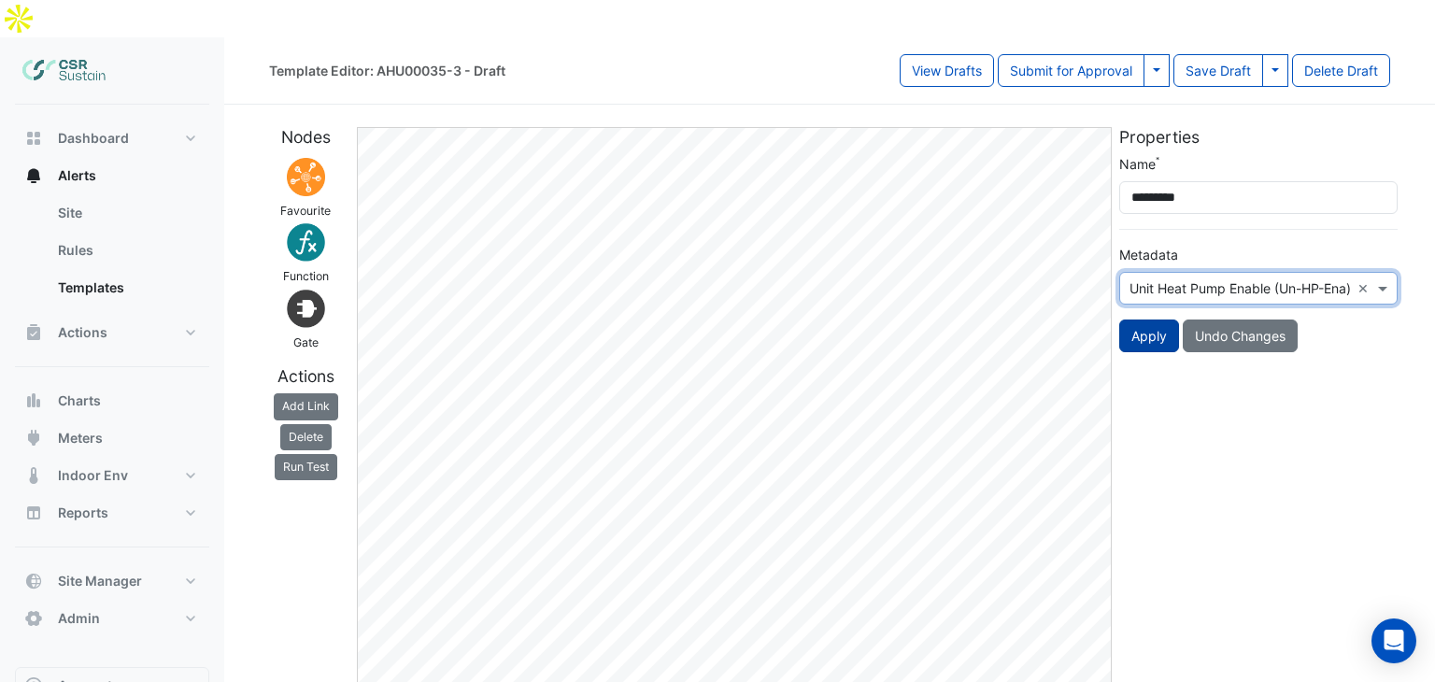
click at [1155, 320] on button "Apply" at bounding box center [1149, 336] width 60 height 33
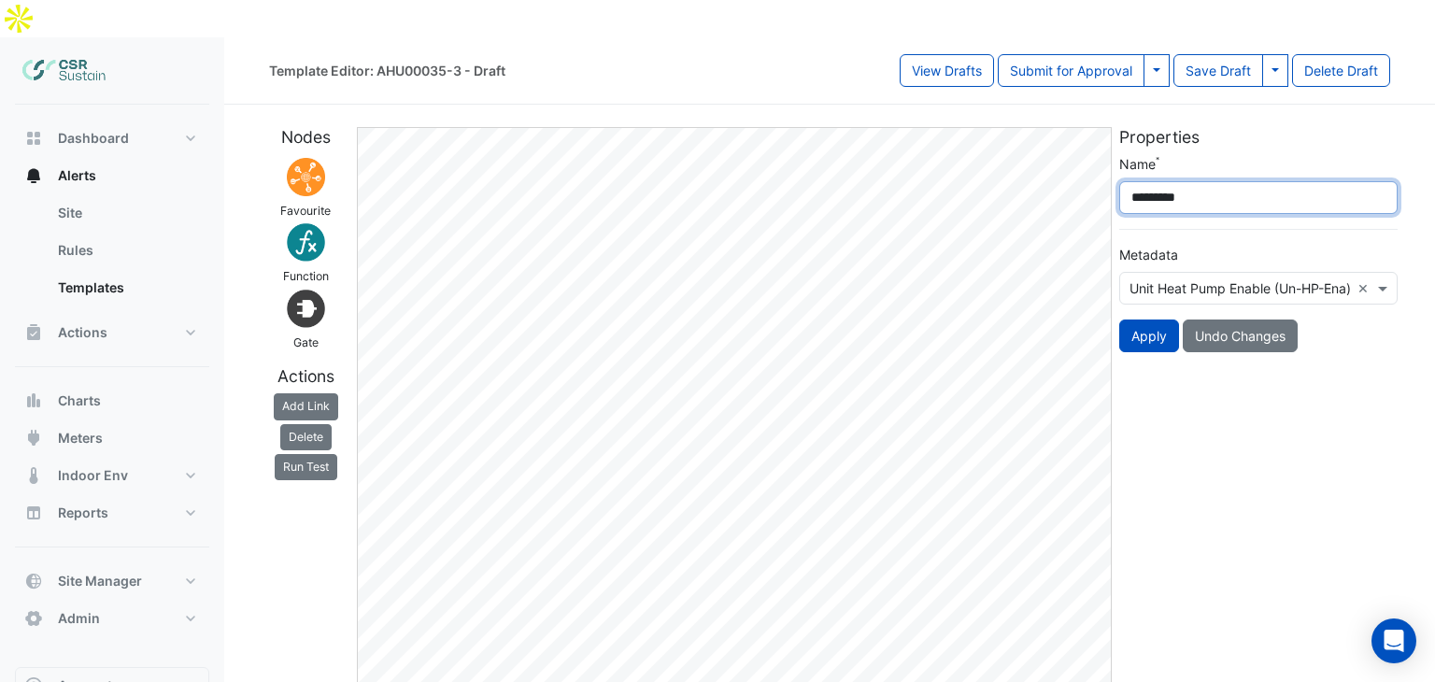
click at [1168, 181] on input "*********" at bounding box center [1258, 197] width 278 height 33
click at [1170, 181] on input "*********" at bounding box center [1258, 197] width 278 height 33
type input "*********"
click at [1163, 320] on button "Apply" at bounding box center [1149, 336] width 60 height 33
click at [1150, 320] on button "Apply" at bounding box center [1149, 336] width 60 height 33
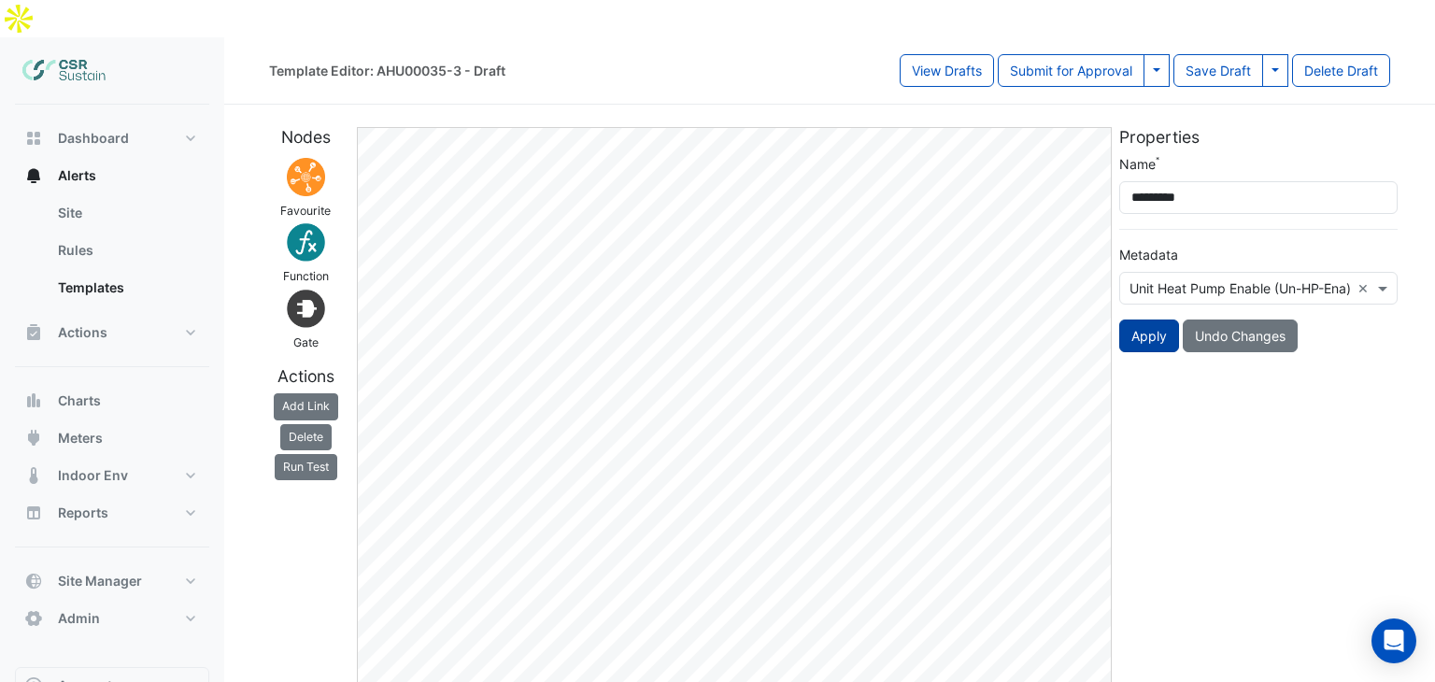
click at [1150, 320] on button "Apply" at bounding box center [1149, 336] width 60 height 33
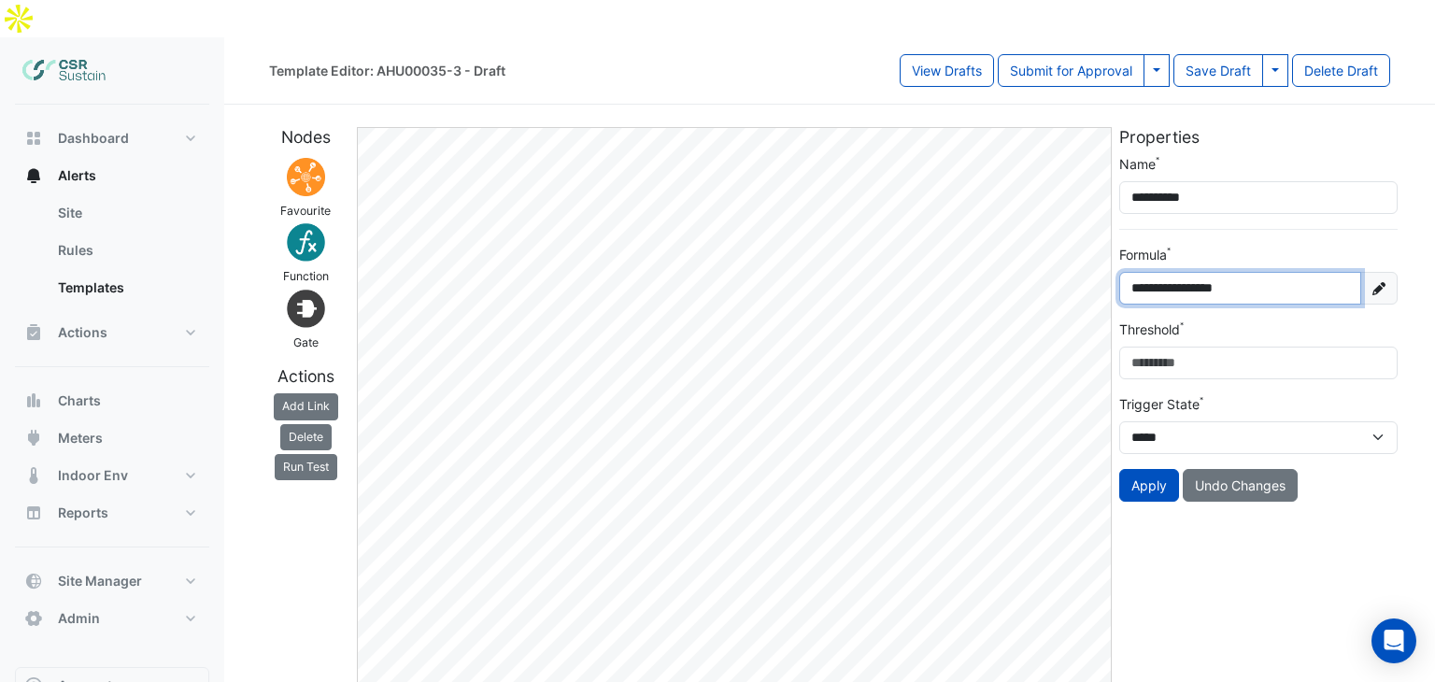
click at [1177, 272] on input "**********" at bounding box center [1240, 288] width 242 height 33
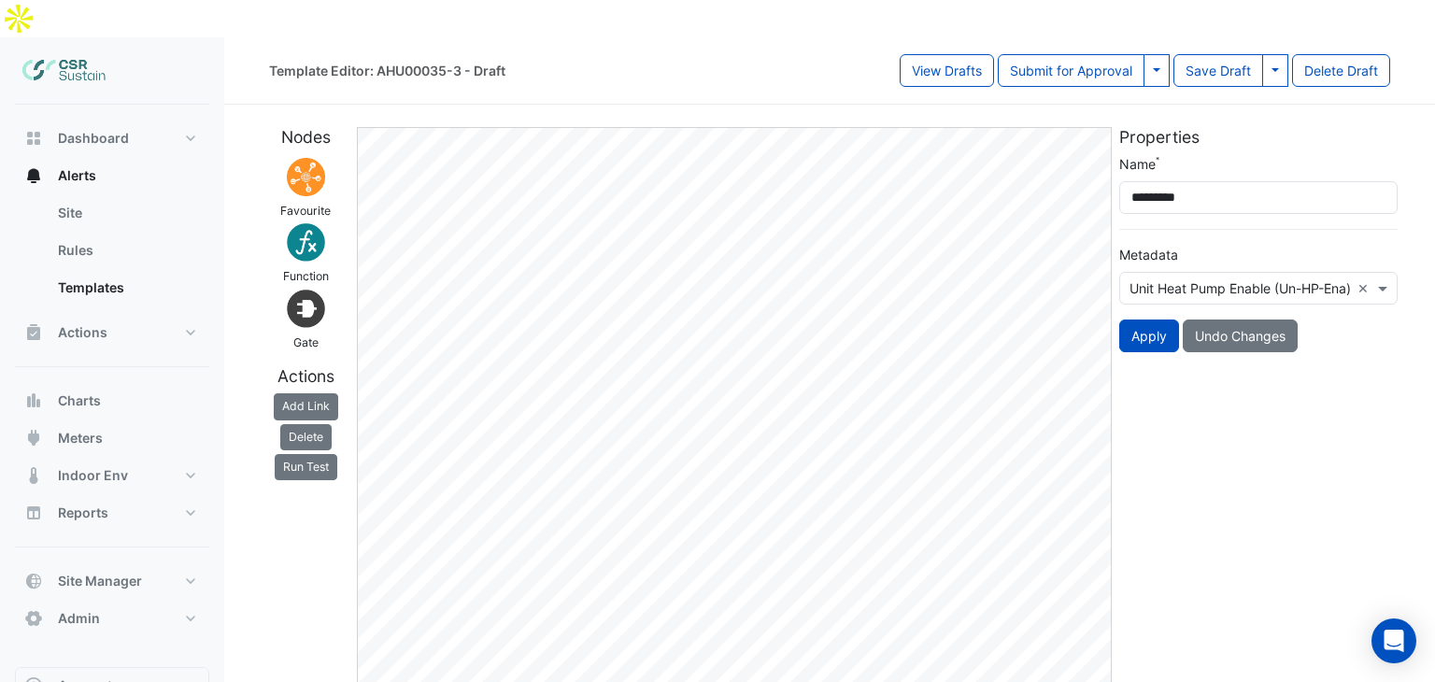
drag, startPoint x: 1160, startPoint y: 297, endPoint x: 1175, endPoint y: 385, distance: 89.1
click at [1162, 320] on button "Apply" at bounding box center [1149, 336] width 60 height 33
drag, startPoint x: 1175, startPoint y: 394, endPoint x: 1154, endPoint y: 401, distance: 22.5
click at [1175, 396] on div "Properties Name ********* Metadata Unit Heat Pump Enable (Un-HP-Ena): On/Off × …" at bounding box center [1258, 415] width 286 height 577
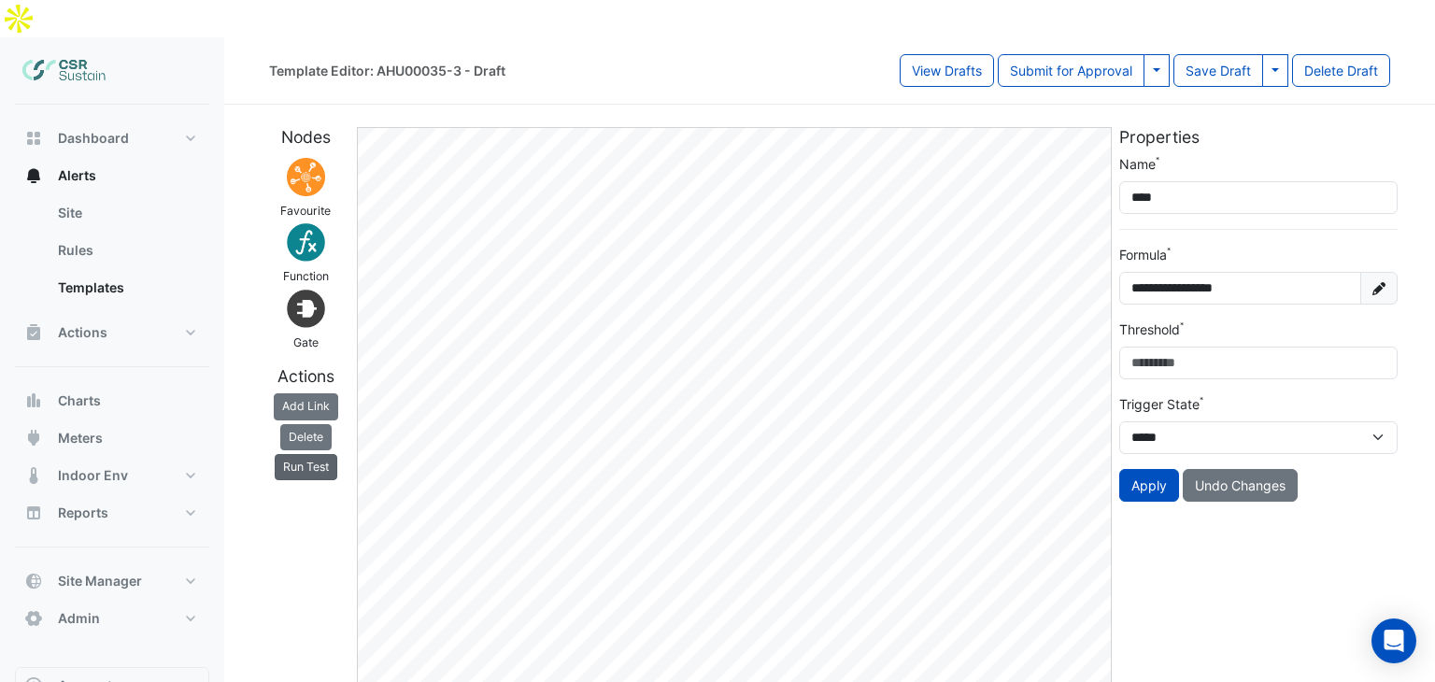
click at [305, 454] on button "Run Test" at bounding box center [306, 467] width 63 height 26
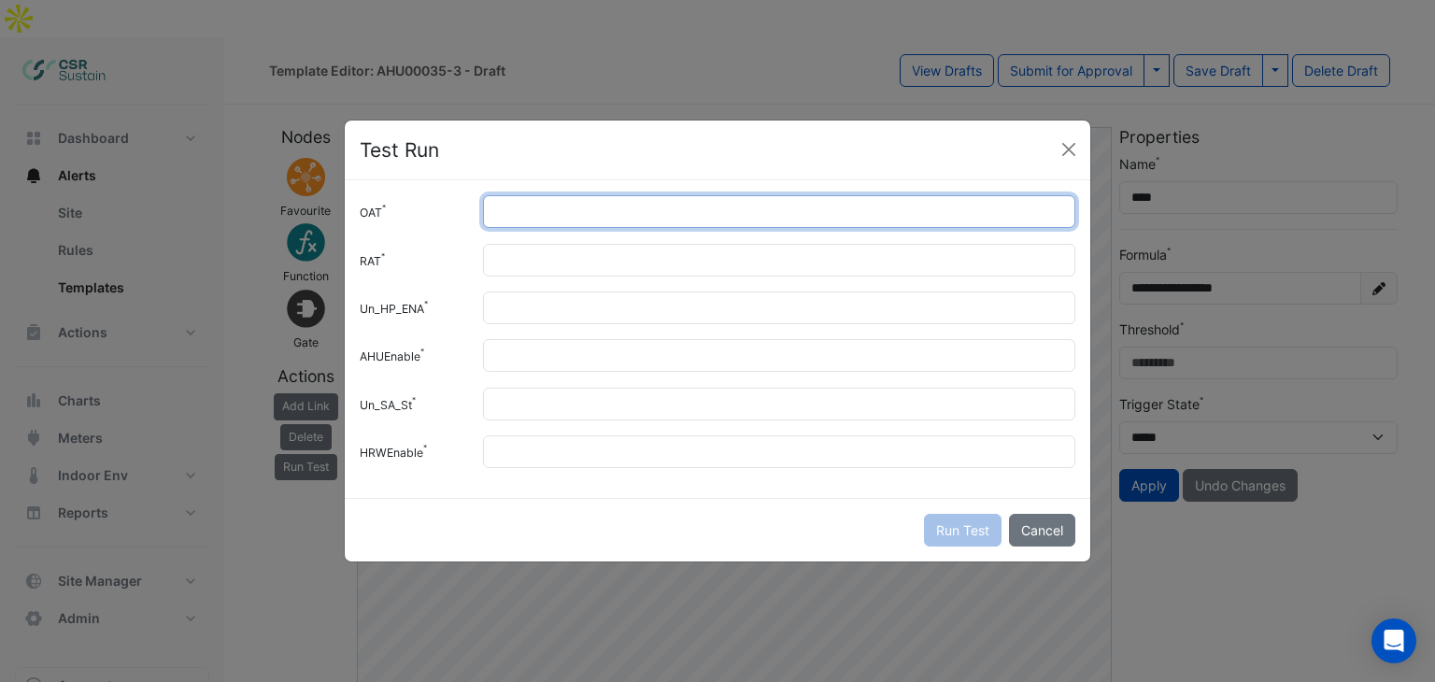
click at [523, 218] on input "OAT" at bounding box center [779, 211] width 592 height 33
type input "**"
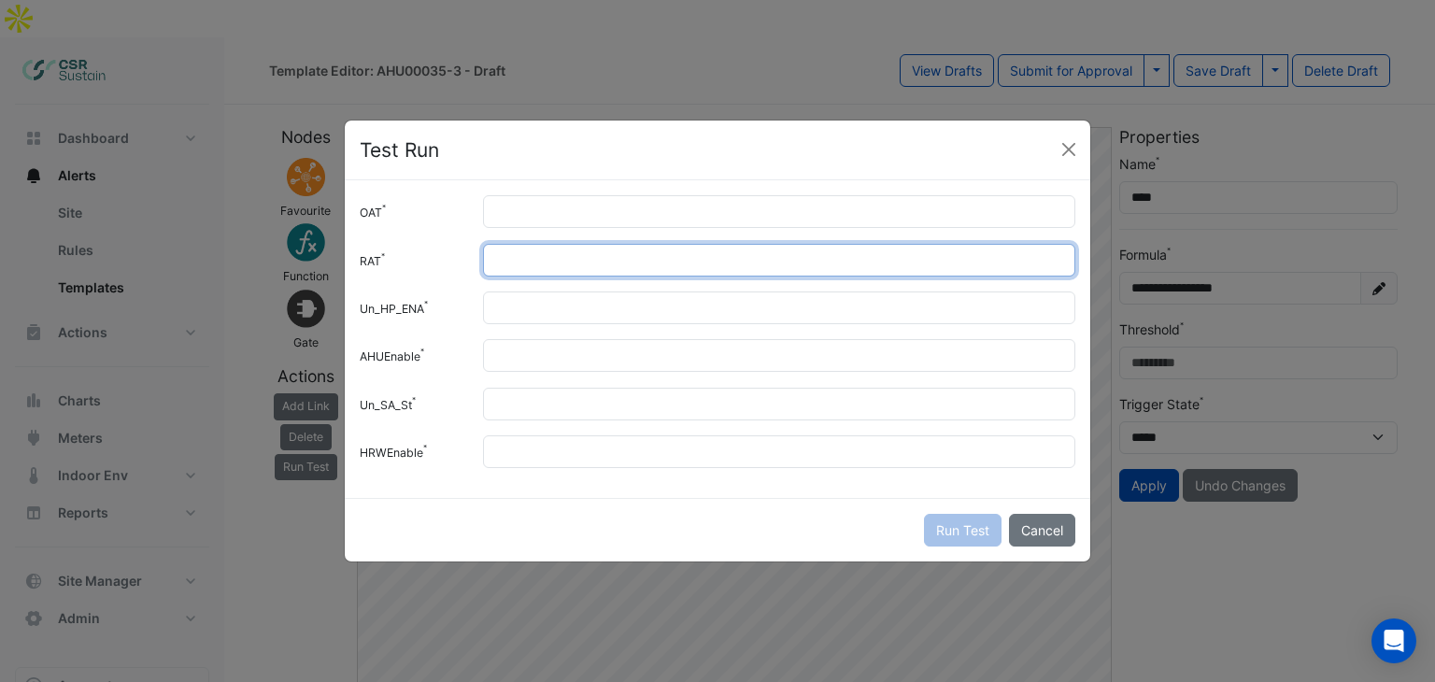
click at [516, 261] on input "RAT" at bounding box center [779, 260] width 592 height 33
type input "**"
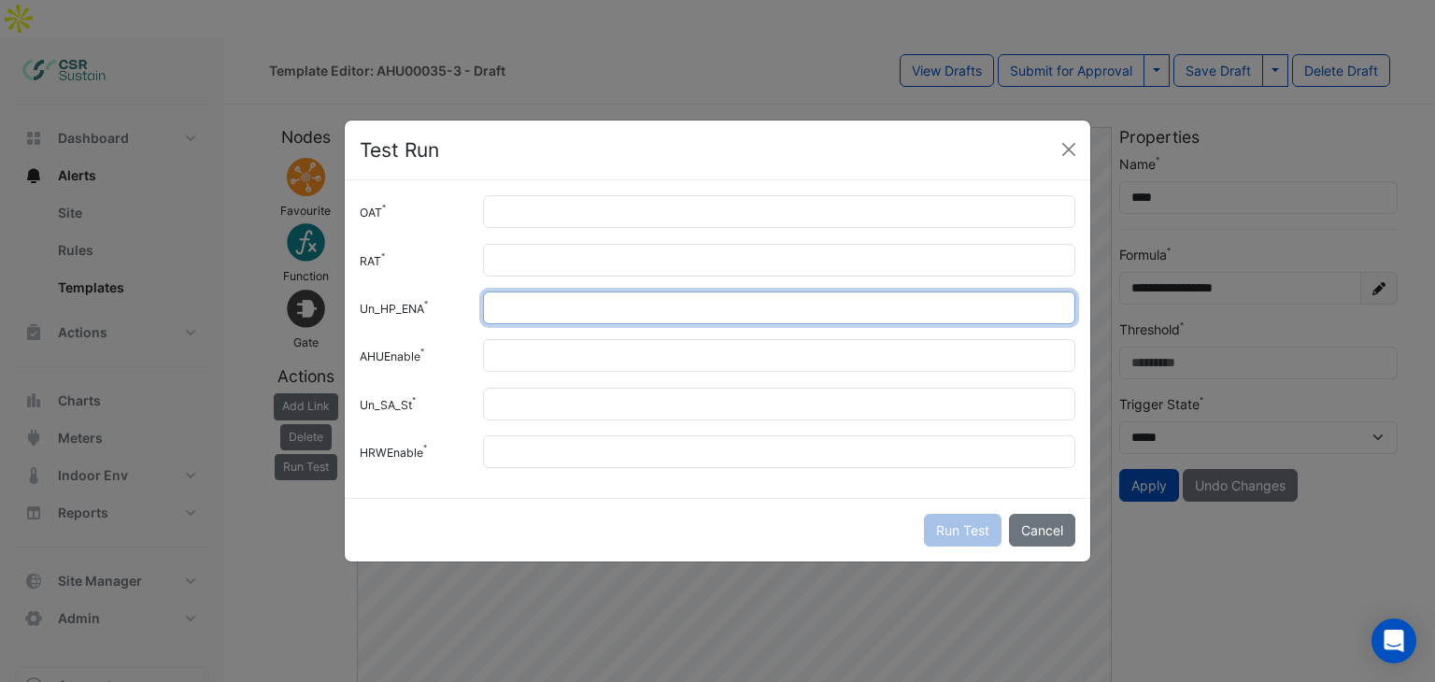
click at [532, 298] on input "Un_HP_ENA" at bounding box center [779, 307] width 592 height 33
type input "*"
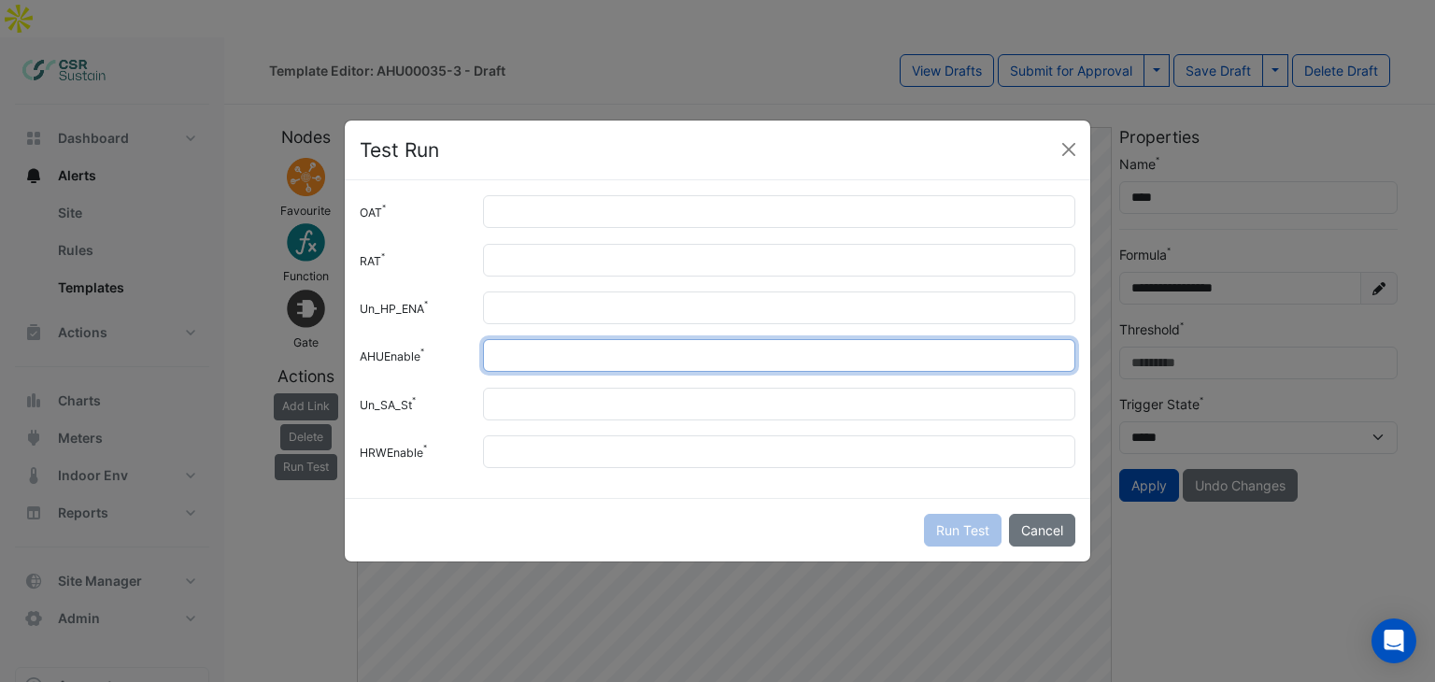
click at [530, 340] on input "AHUEnable" at bounding box center [779, 355] width 592 height 33
type input "*"
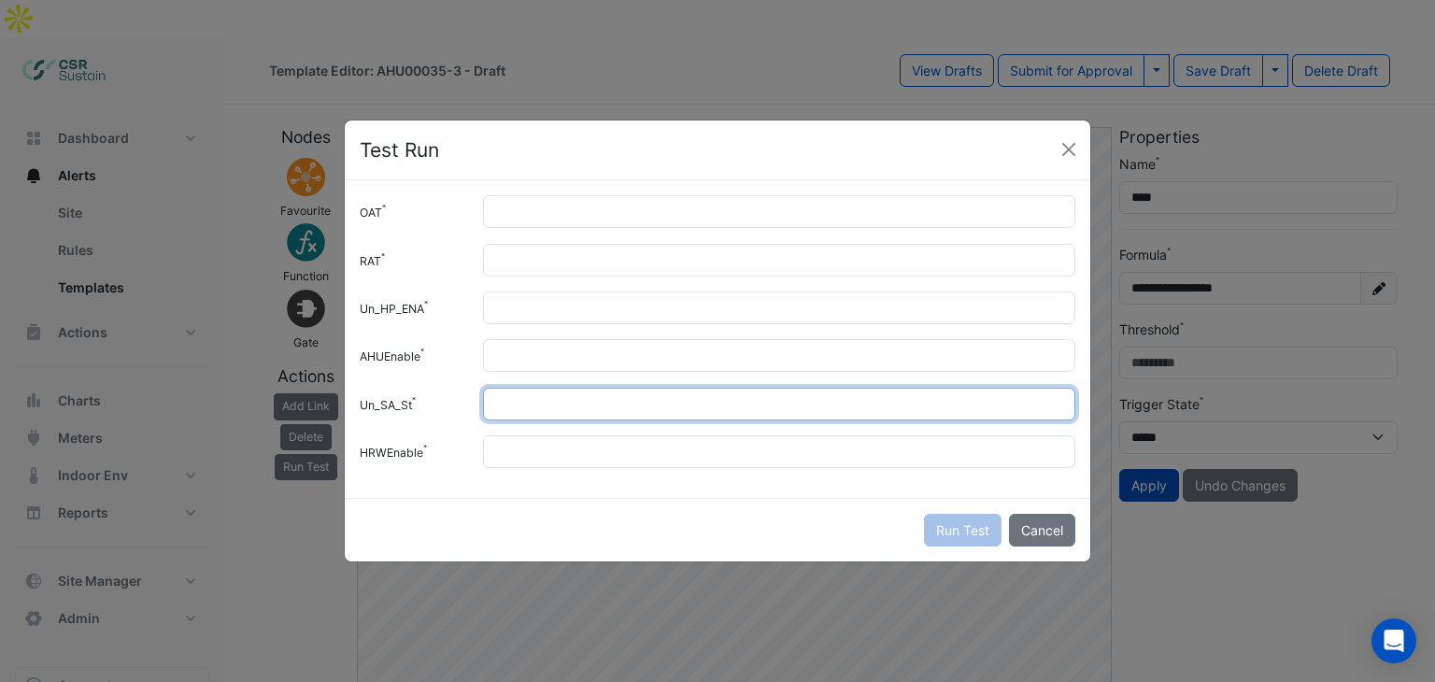
click at [527, 397] on input "Un_SA_St" at bounding box center [779, 404] width 592 height 33
type input "*"
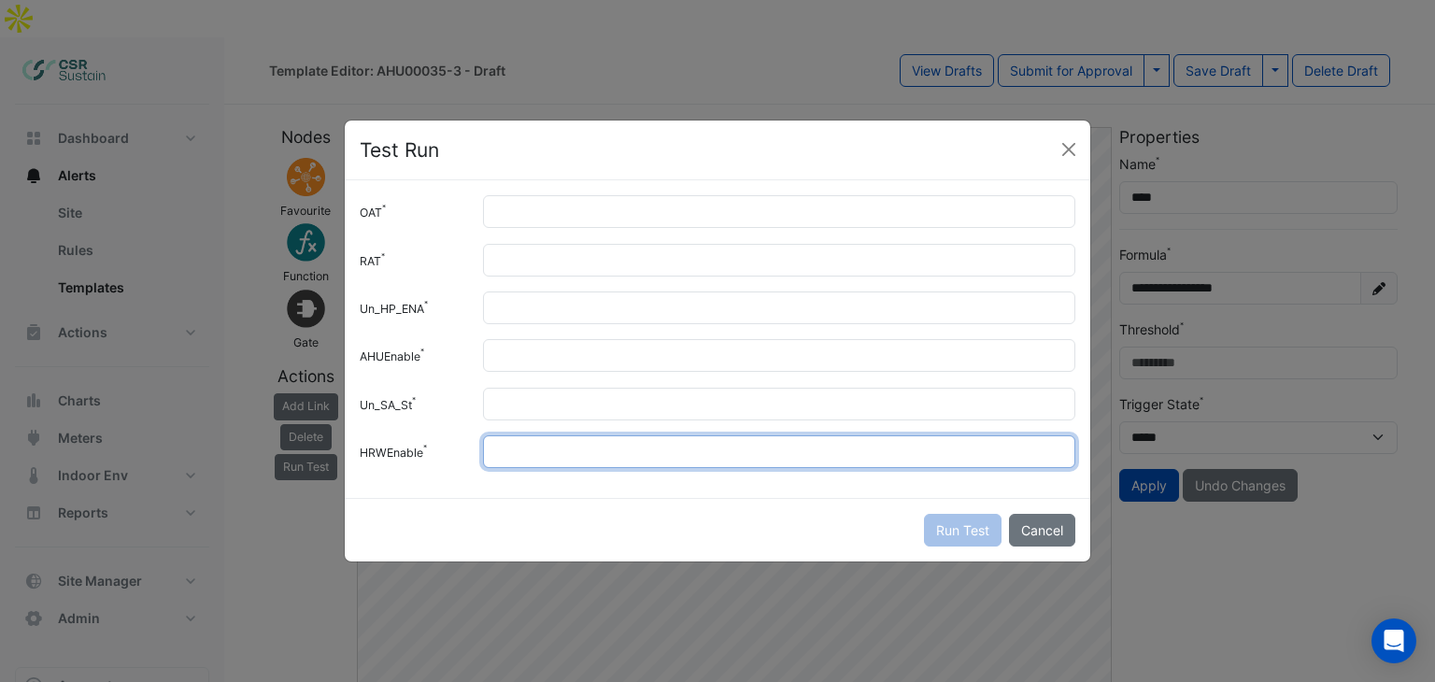
click at [521, 449] on input "HRWEnable" at bounding box center [779, 451] width 592 height 33
drag, startPoint x: 534, startPoint y: 448, endPoint x: 481, endPoint y: 454, distance: 53.5
click at [481, 454] on div "*" at bounding box center [779, 451] width 615 height 33
type input "*"
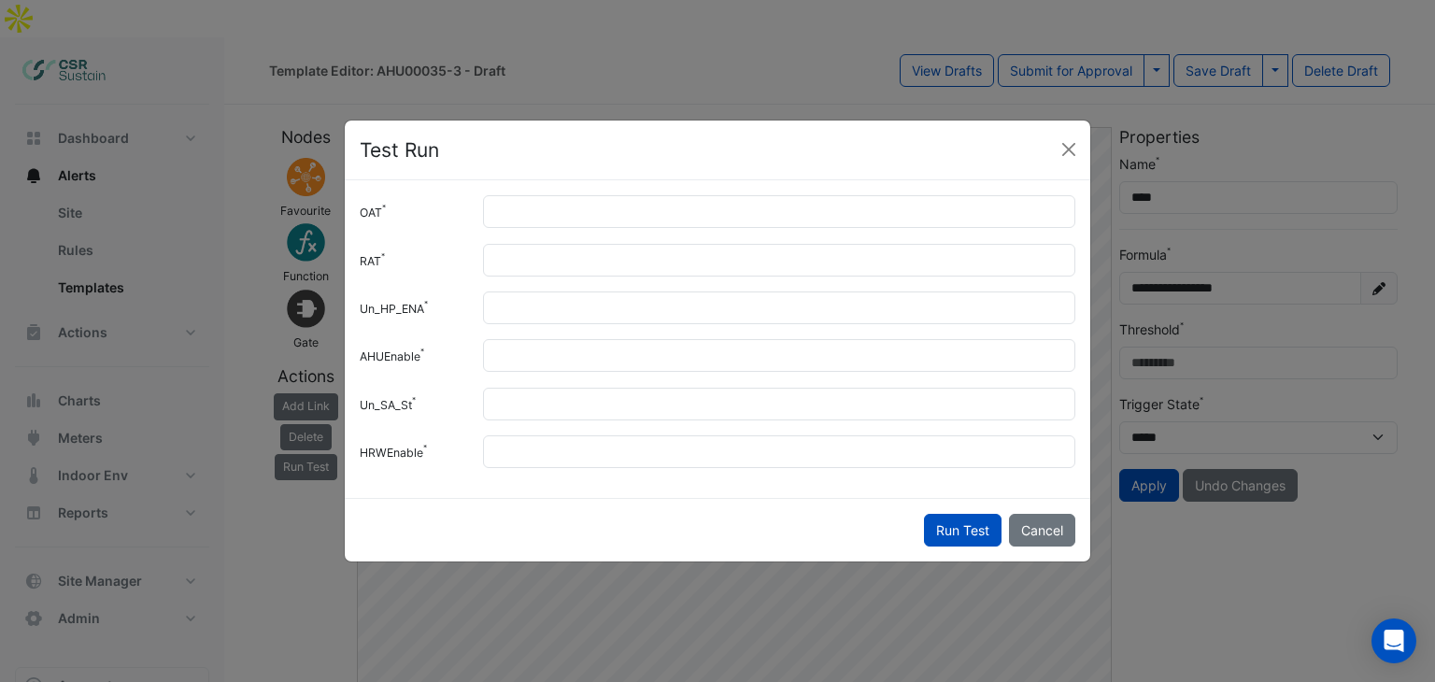
click at [583, 523] on div "Run Test Cancel" at bounding box center [718, 530] width 746 height 64
click at [974, 525] on button "Run Test" at bounding box center [963, 530] width 78 height 33
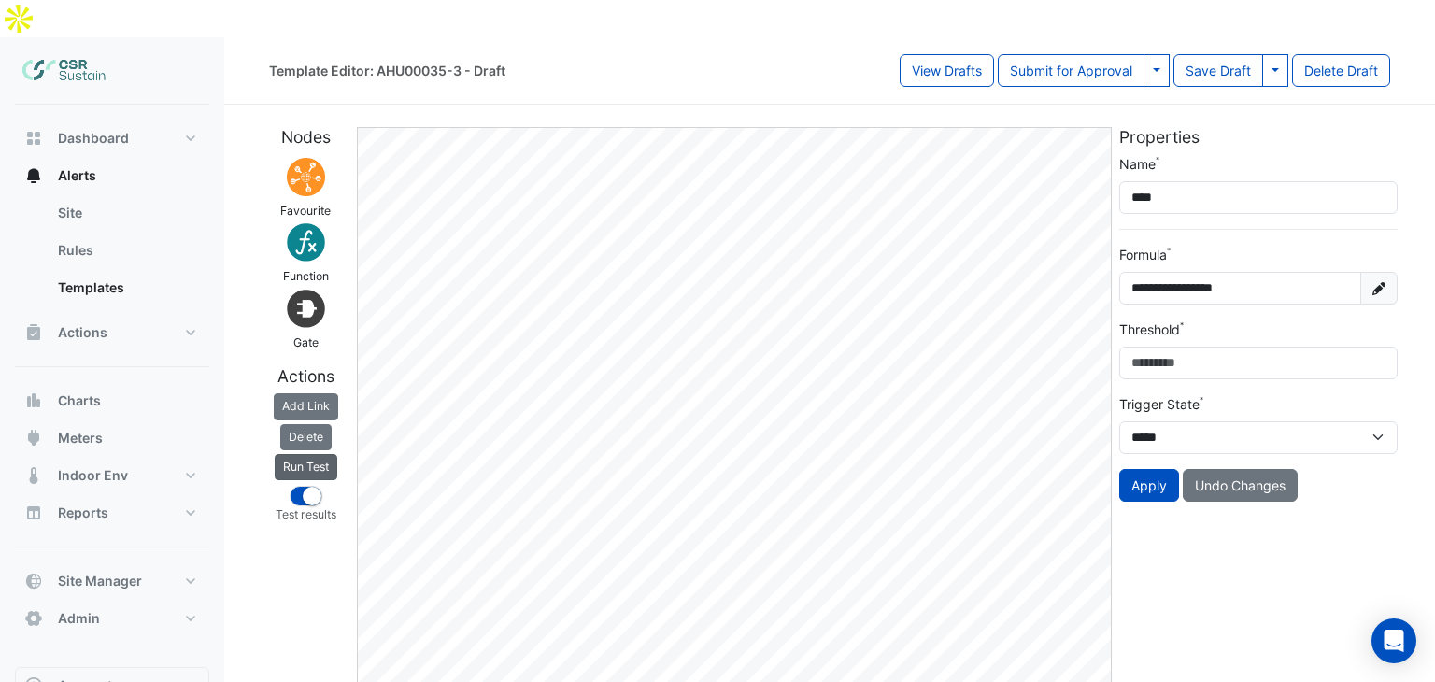
click at [309, 454] on button "Run Test" at bounding box center [306, 467] width 63 height 26
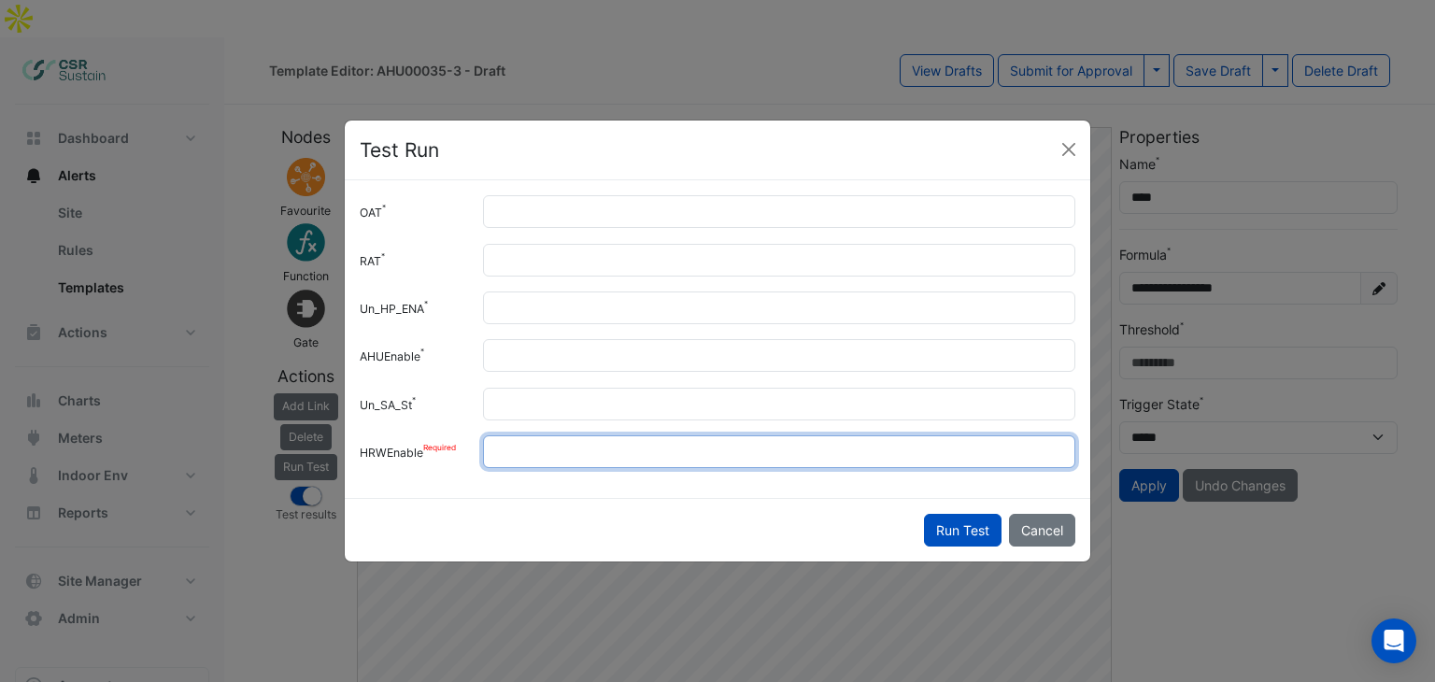
drag, startPoint x: 538, startPoint y: 449, endPoint x: 437, endPoint y: 449, distance: 100.9
click at [437, 449] on div "HRWEnable *" at bounding box center [717, 451] width 738 height 33
type input "*"
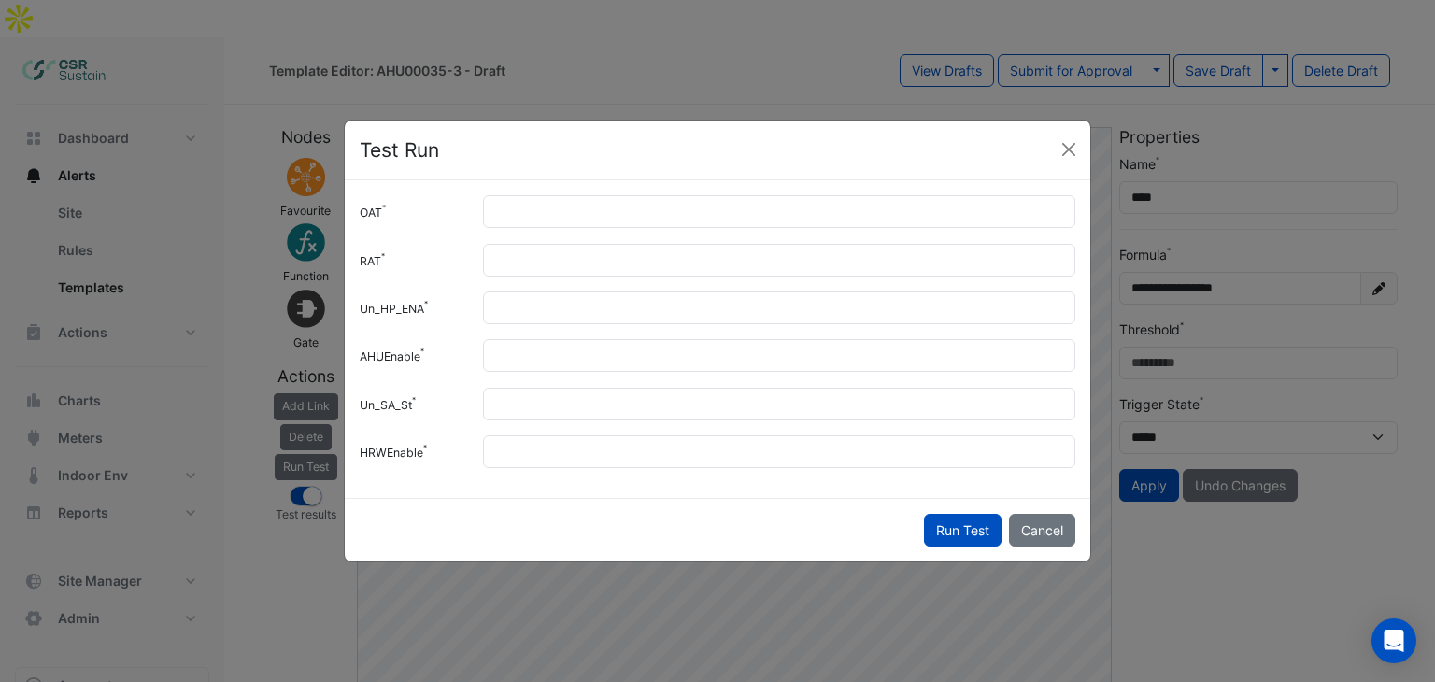
click at [953, 526] on button "Run Test" at bounding box center [963, 530] width 78 height 33
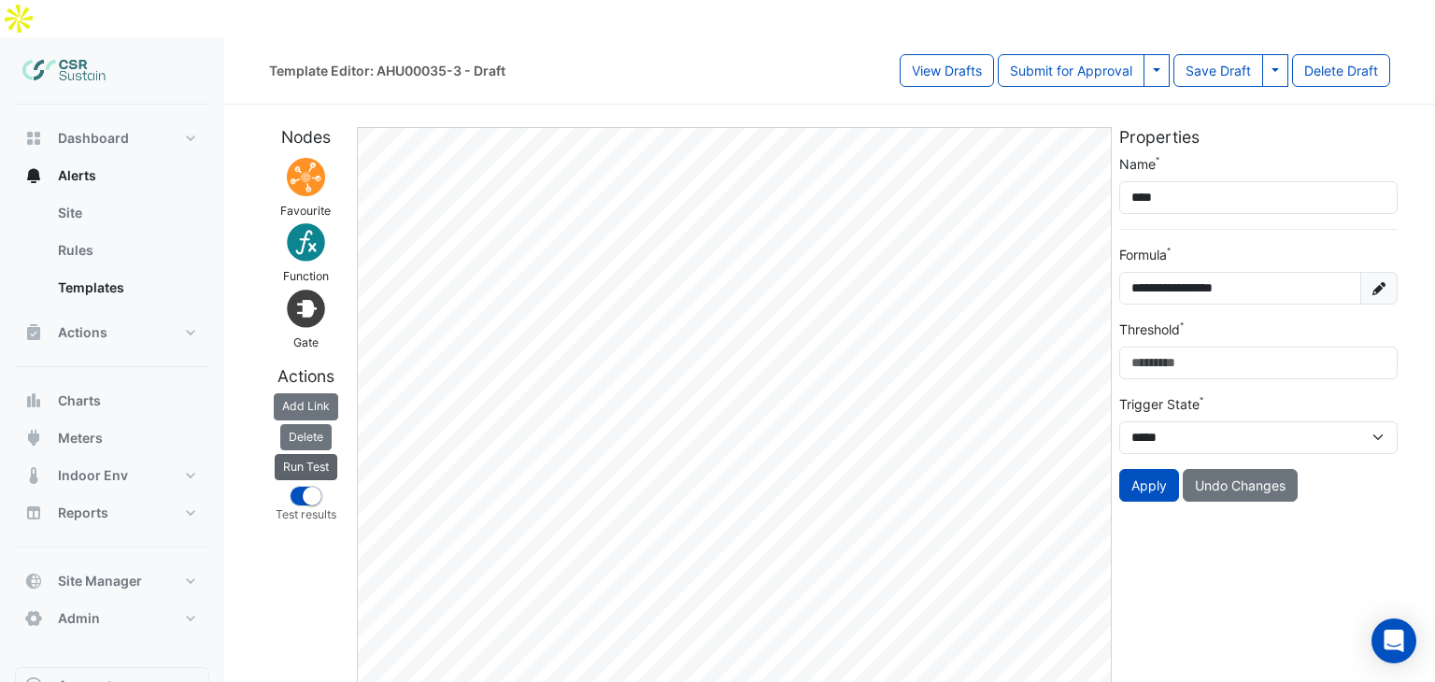
click at [306, 454] on button "Run Test" at bounding box center [306, 467] width 63 height 26
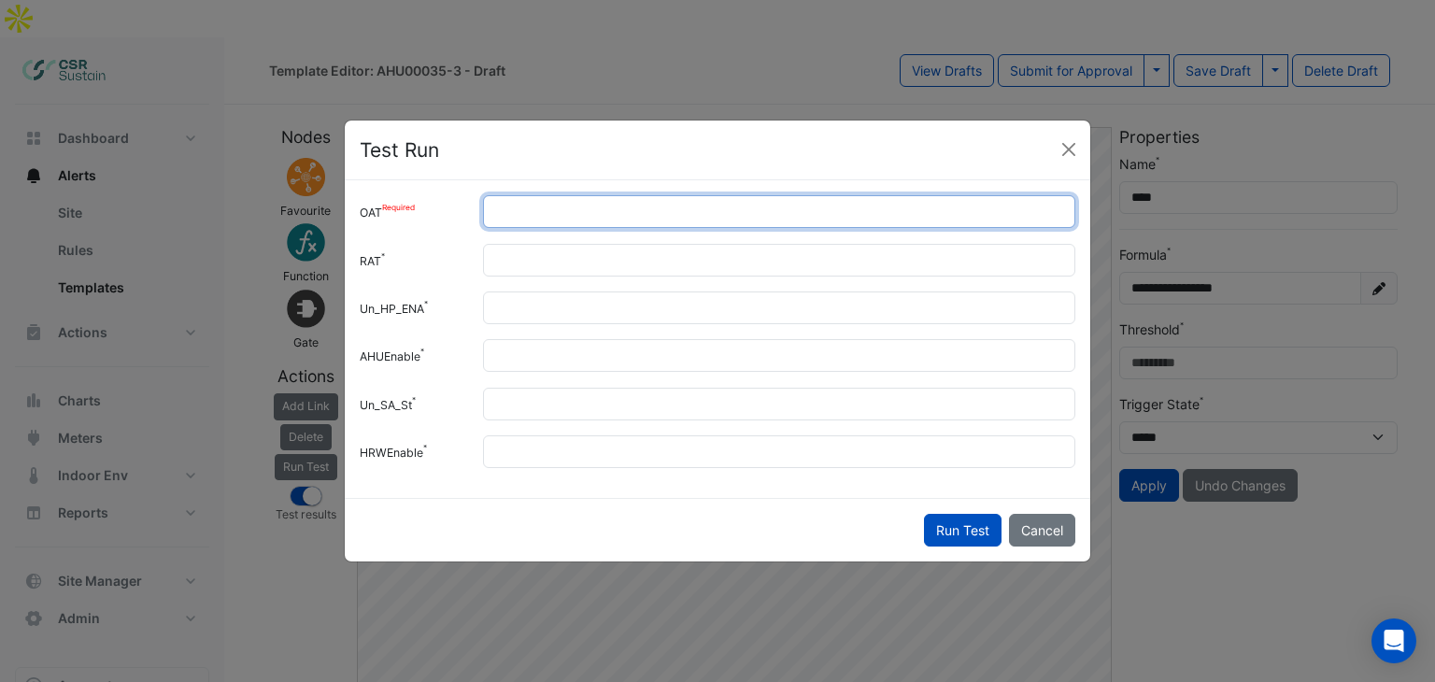
drag, startPoint x: 573, startPoint y: 206, endPoint x: 460, endPoint y: 214, distance: 113.4
click at [488, 217] on input "**" at bounding box center [779, 211] width 592 height 33
type input "**"
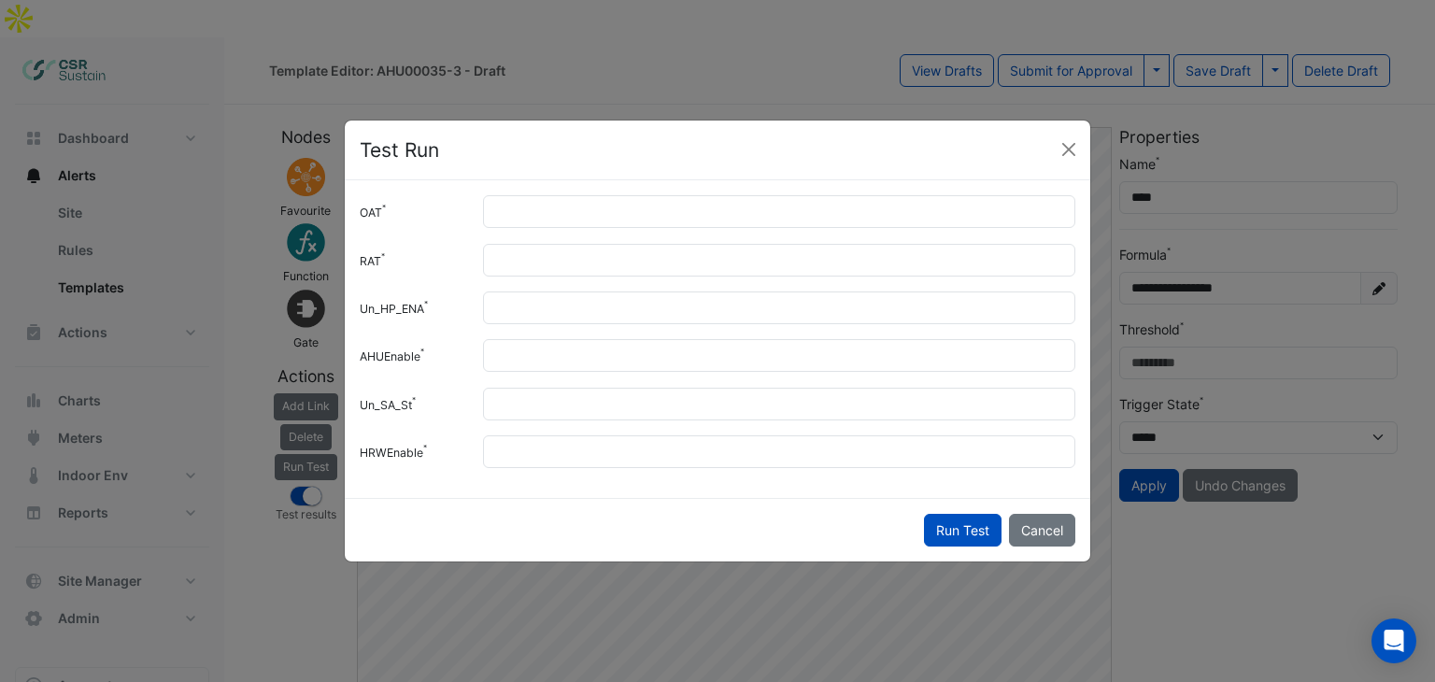
click at [534, 240] on div "OAT ** RAT ** Un_HP_ENA * AHUEnable * Un_SA_St * HRWEnable *" at bounding box center [718, 339] width 746 height 318
click at [953, 524] on button "Run Test" at bounding box center [963, 530] width 78 height 33
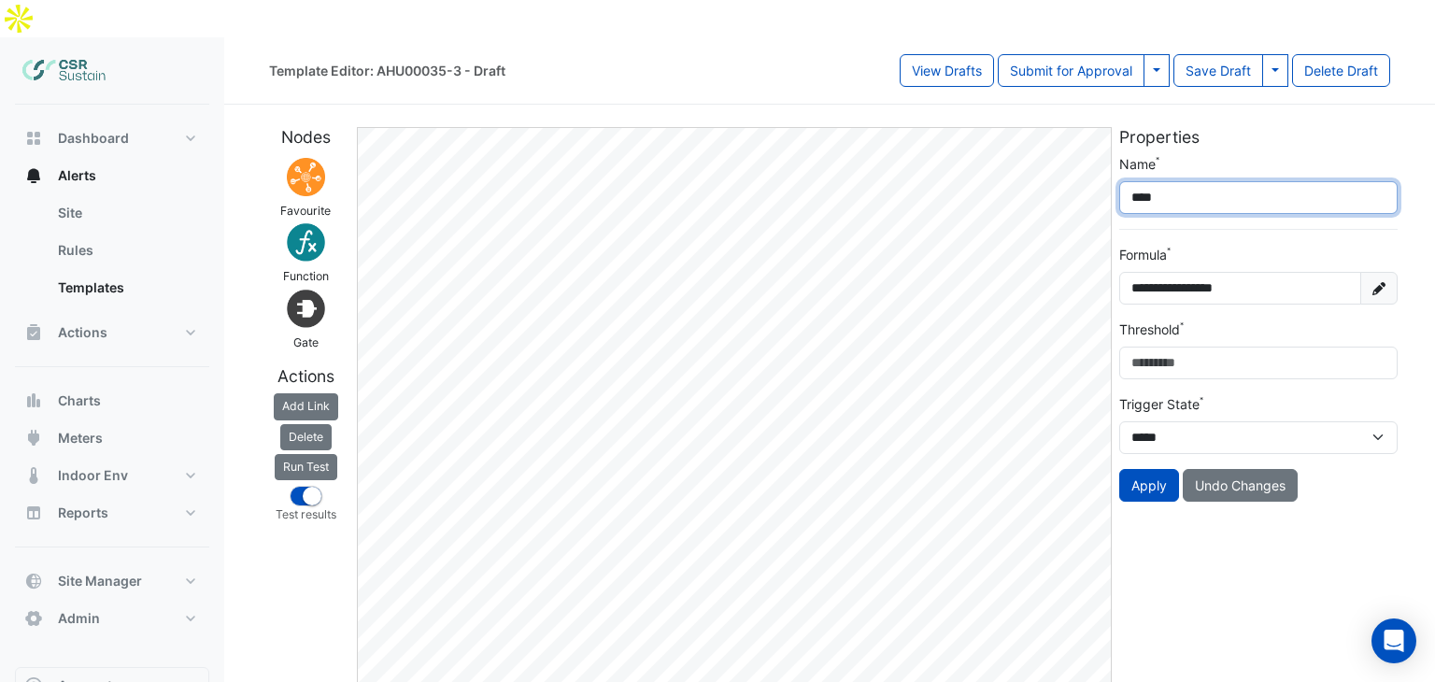
click at [1172, 181] on input "****" at bounding box center [1258, 197] width 278 height 33
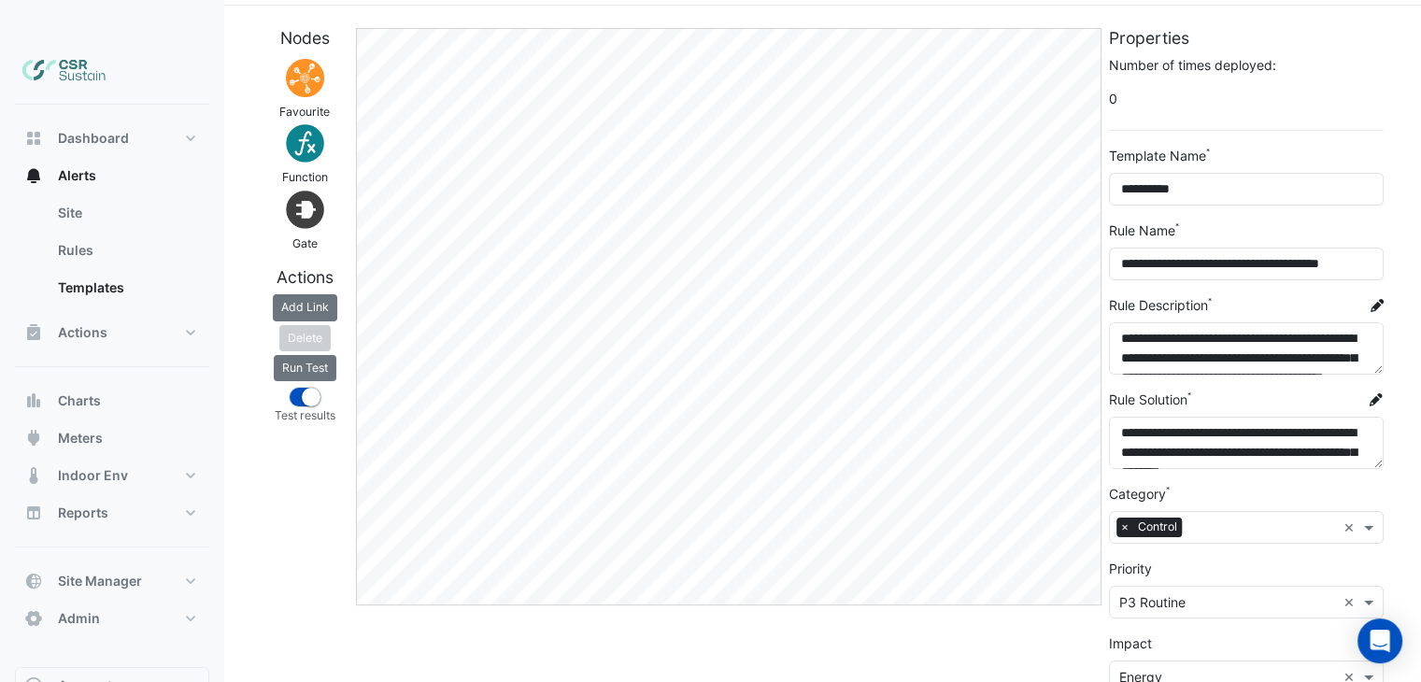
scroll to position [107, 0]
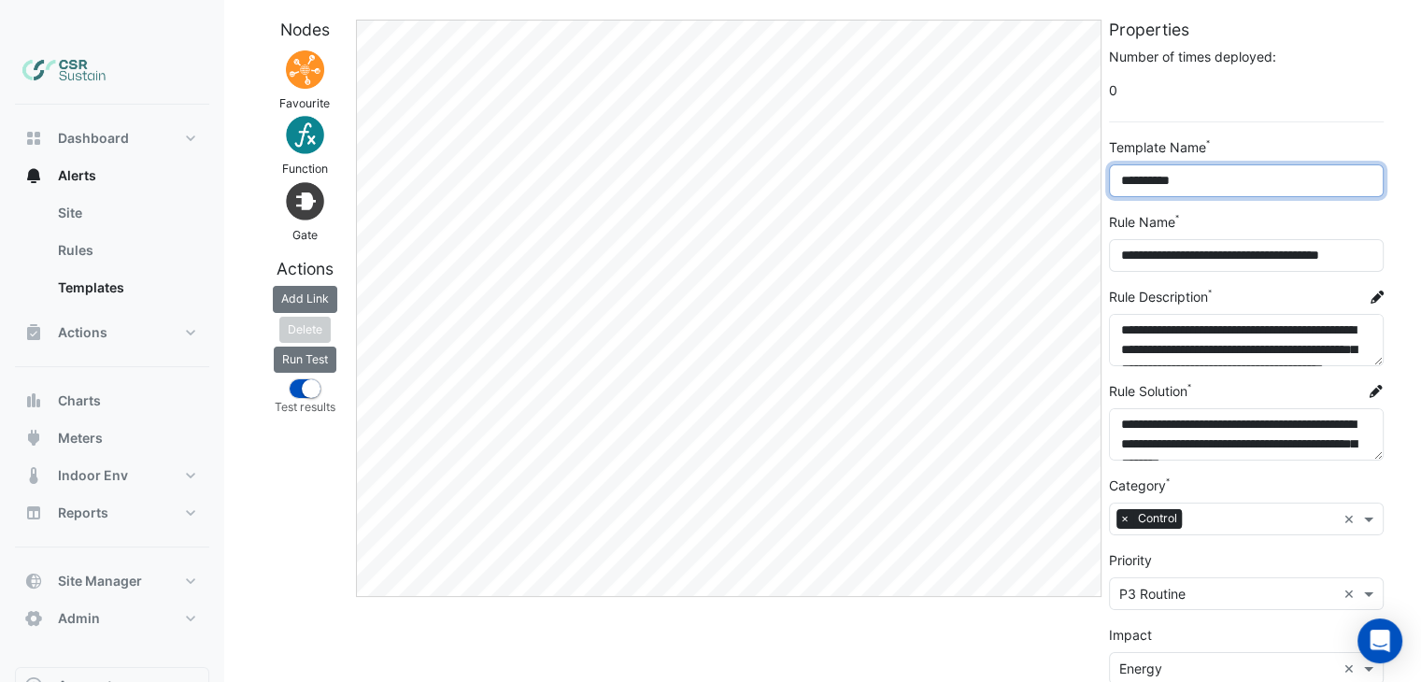
click at [1214, 164] on input "**********" at bounding box center [1246, 180] width 275 height 33
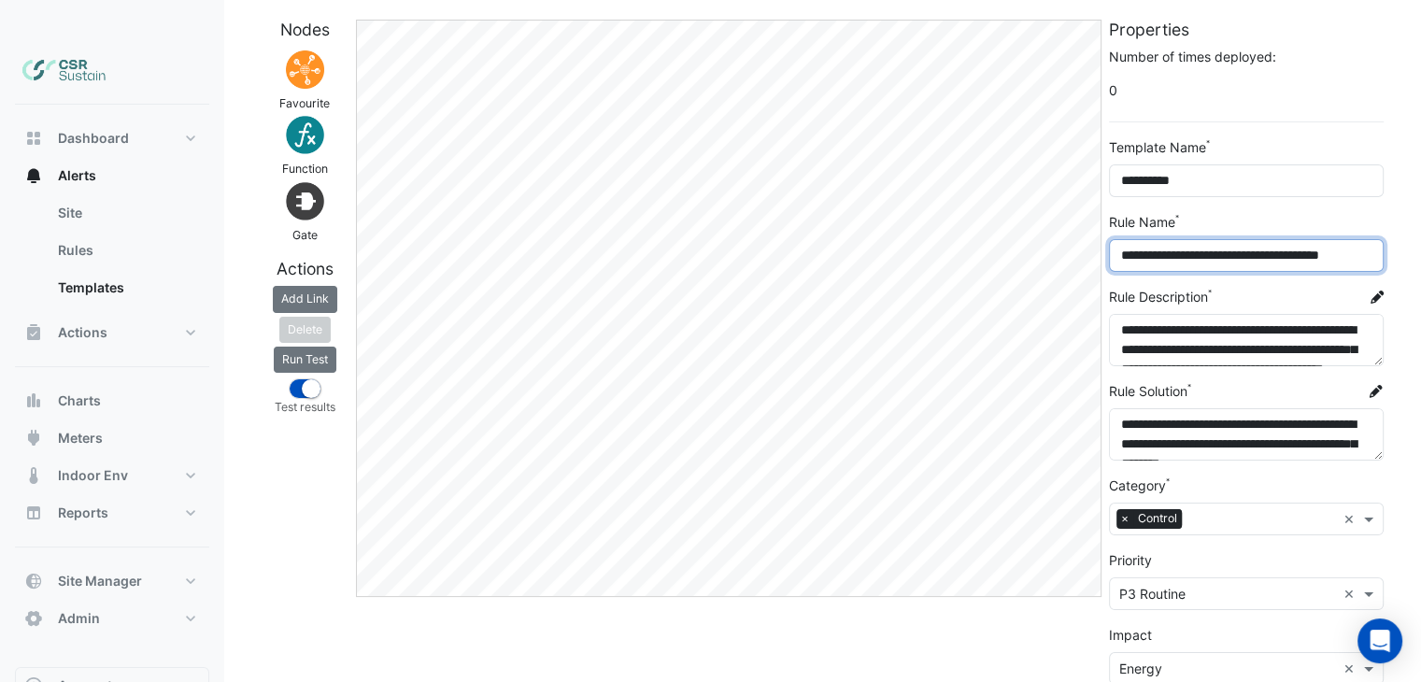
click at [1168, 239] on input "**********" at bounding box center [1246, 255] width 275 height 33
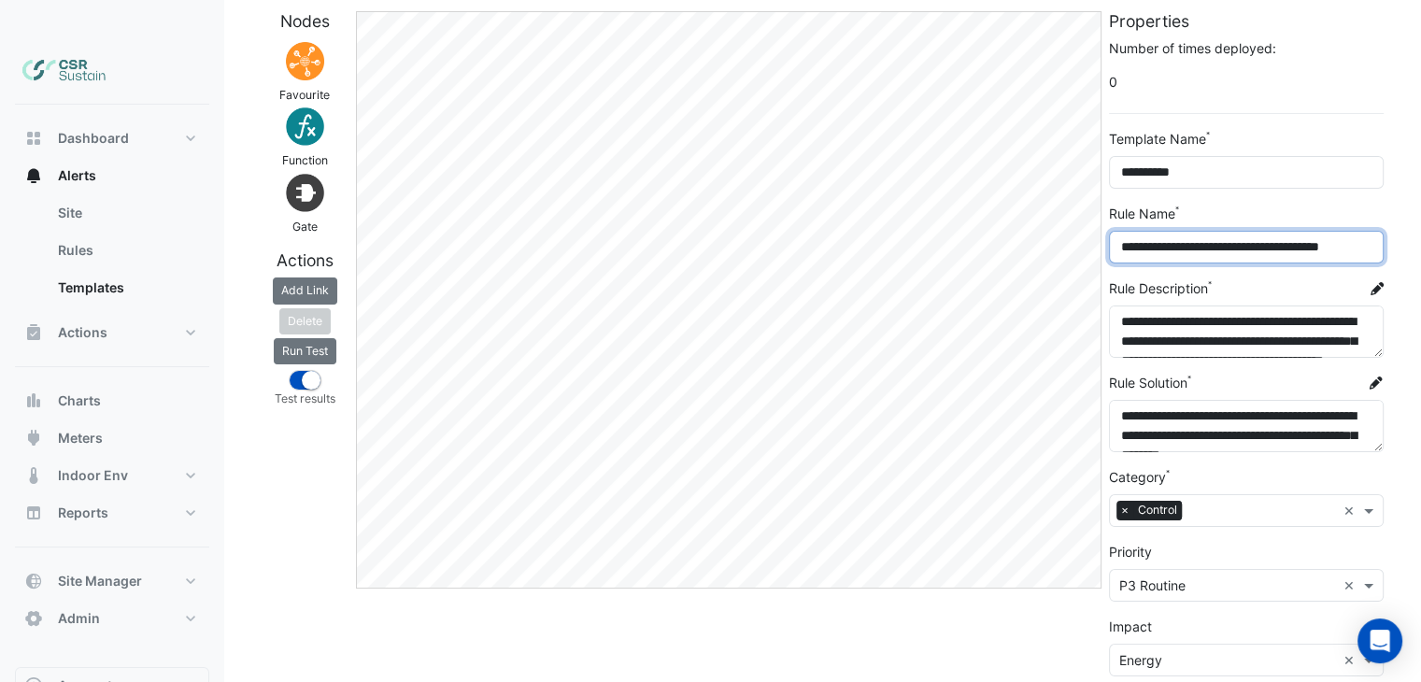
scroll to position [126, 0]
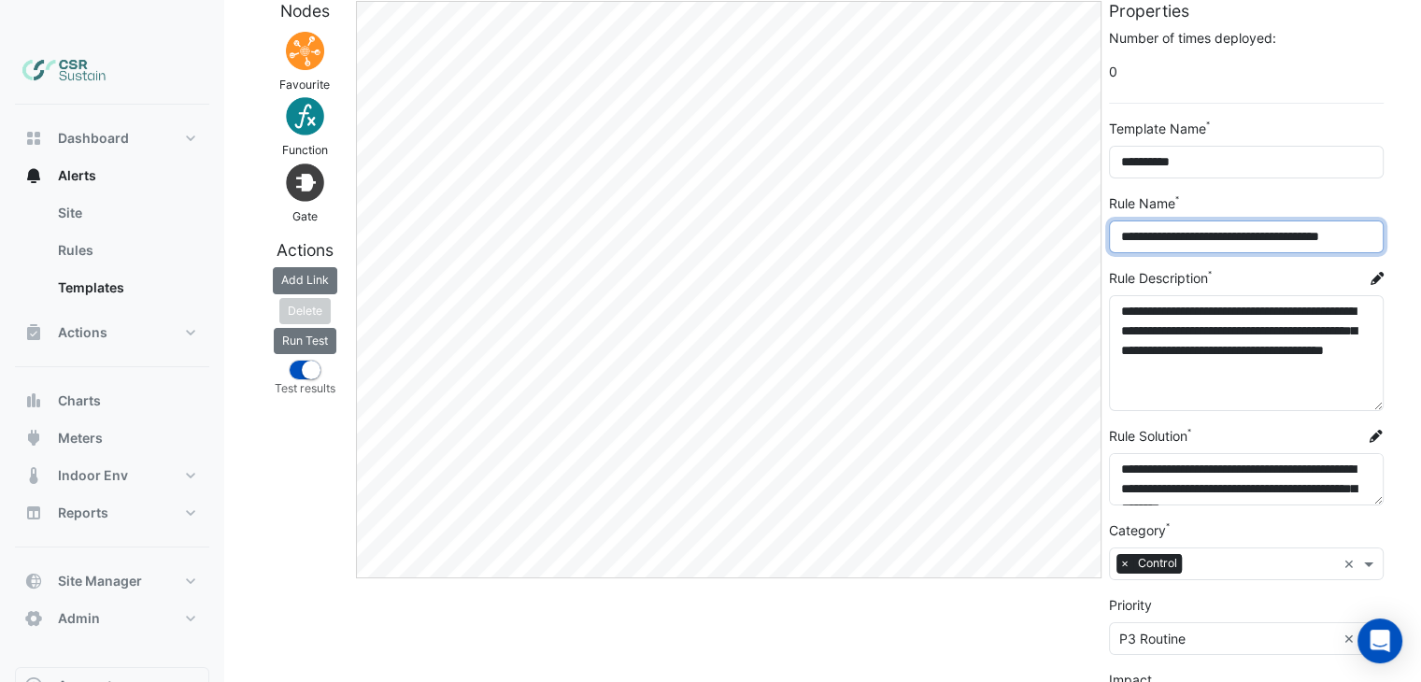
drag, startPoint x: 1379, startPoint y: 296, endPoint x: 1369, endPoint y: 356, distance: 60.7
click at [1371, 360] on textarea "**********" at bounding box center [1246, 353] width 275 height 116
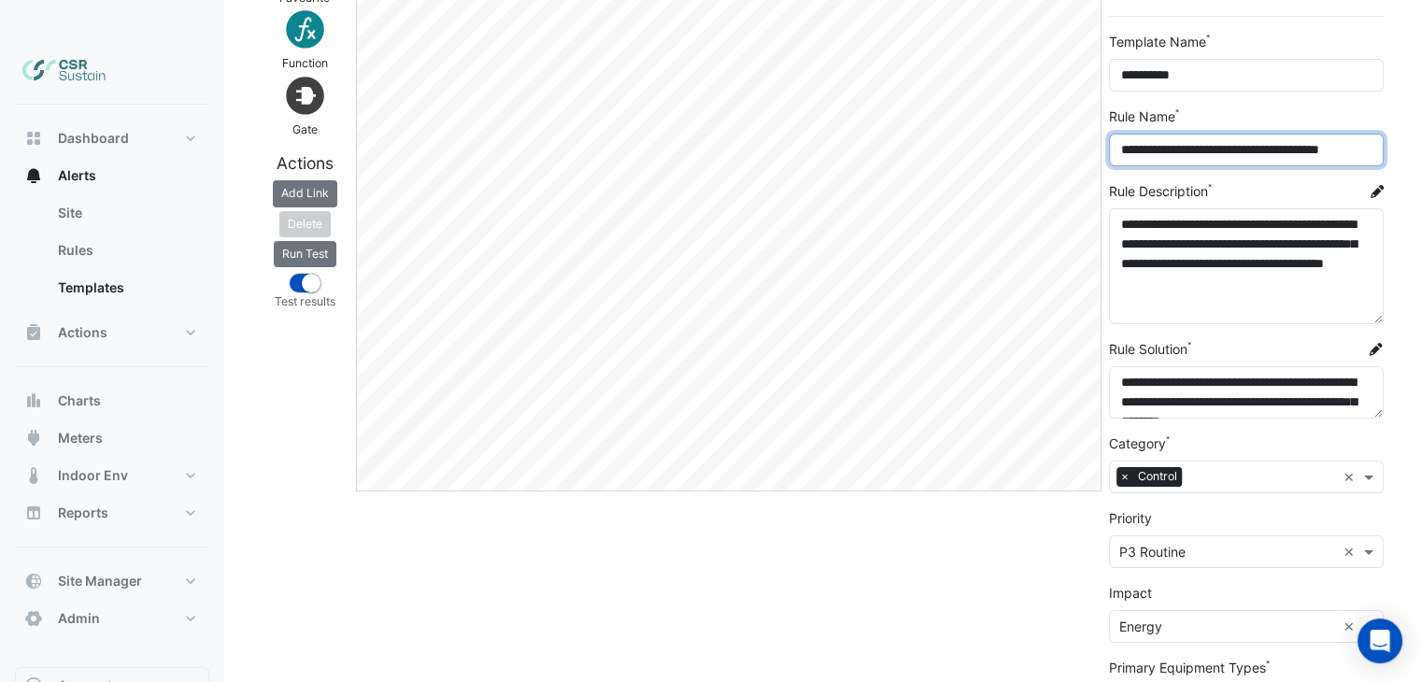
scroll to position [234, 0]
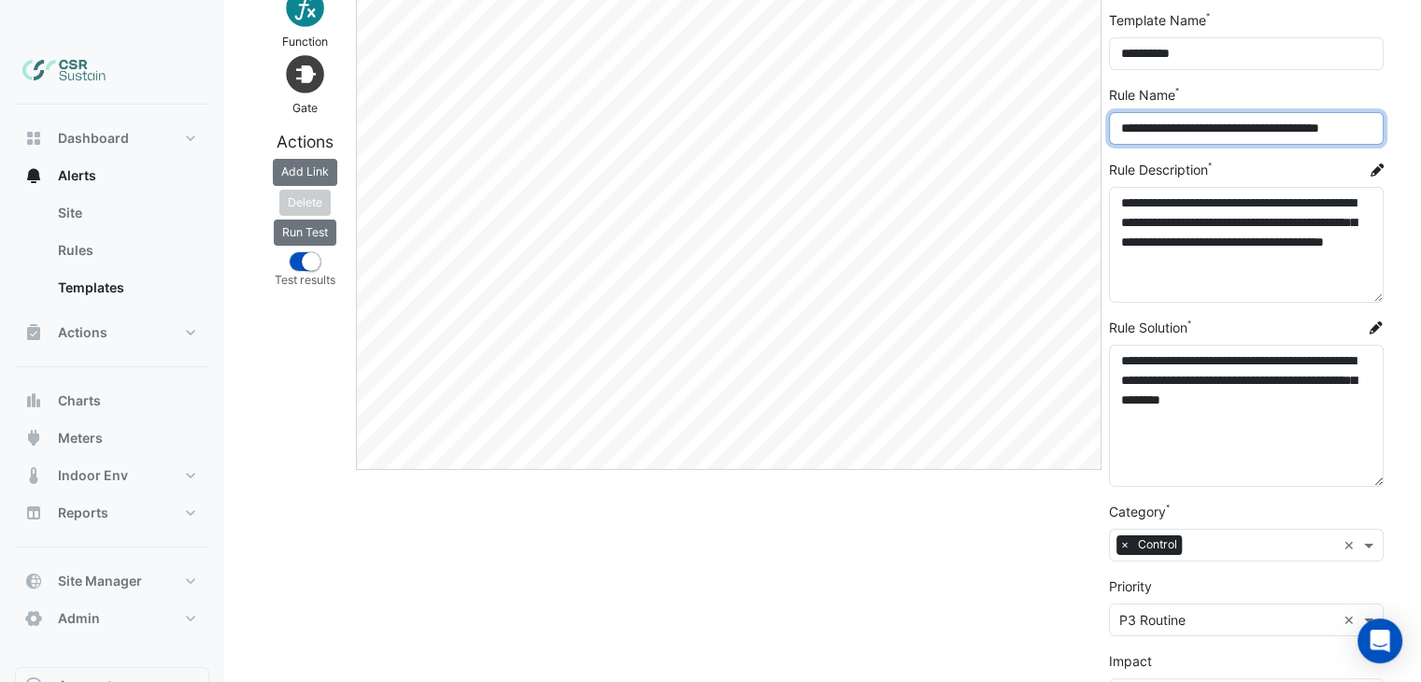
drag, startPoint x: 1379, startPoint y: 352, endPoint x: 1379, endPoint y: 430, distance: 77.5
click at [1379, 430] on textarea "**********" at bounding box center [1246, 416] width 275 height 142
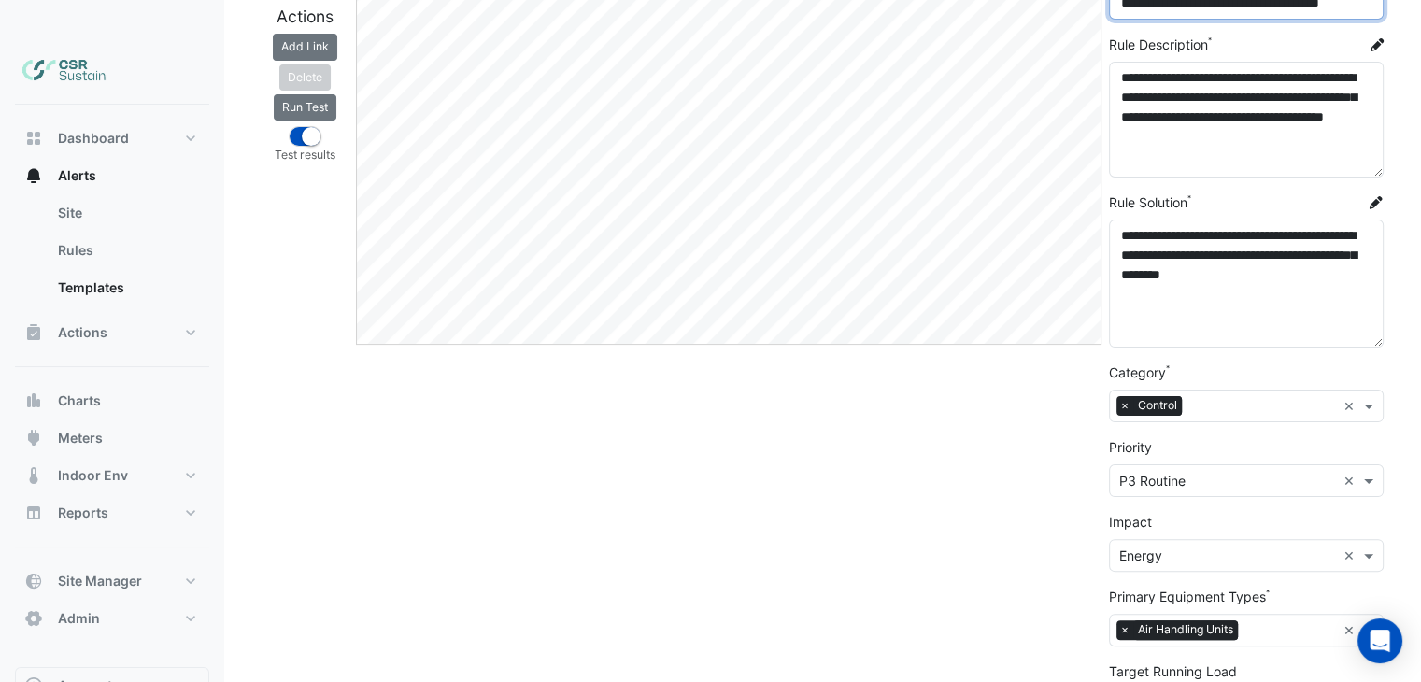
scroll to position [362, 0]
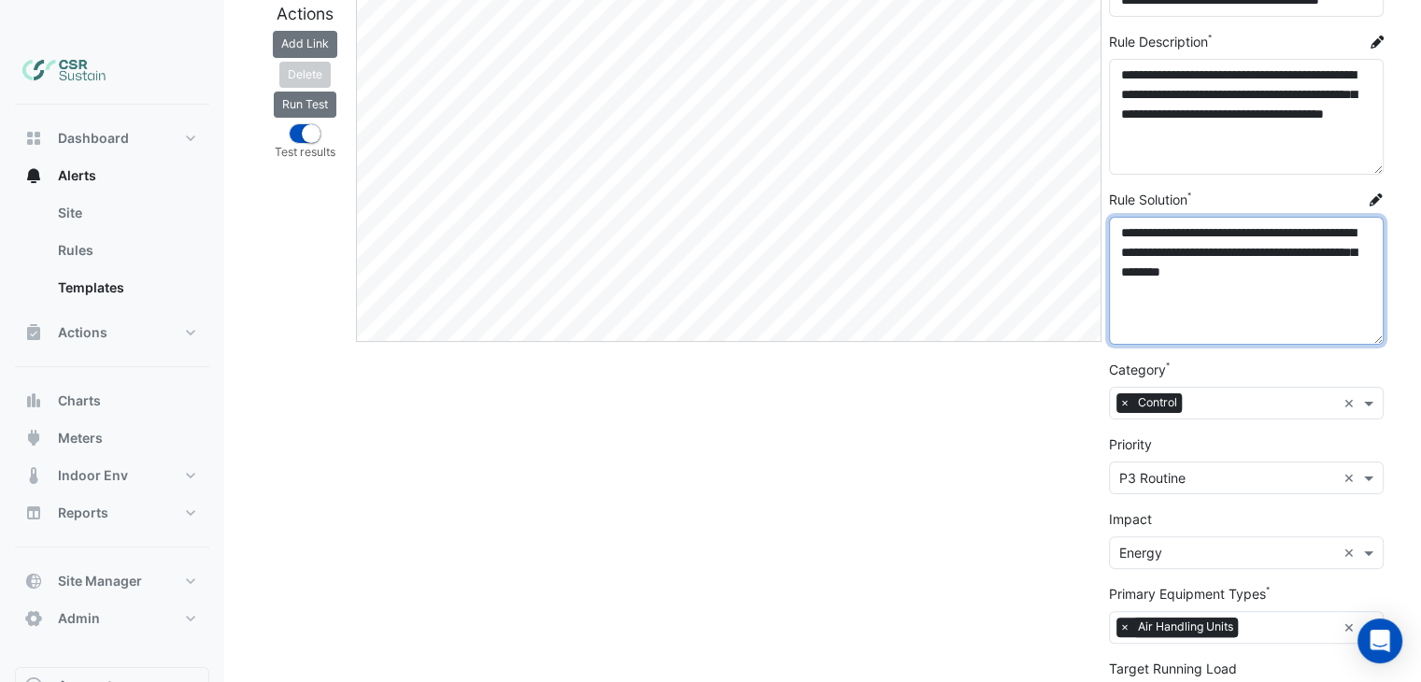
click at [1197, 266] on textarea "**********" at bounding box center [1246, 281] width 275 height 128
click at [1271, 259] on textarea "**********" at bounding box center [1246, 281] width 275 height 128
click at [1309, 242] on textarea "**********" at bounding box center [1246, 281] width 275 height 128
click at [1218, 395] on input "text" at bounding box center [1262, 405] width 147 height 20
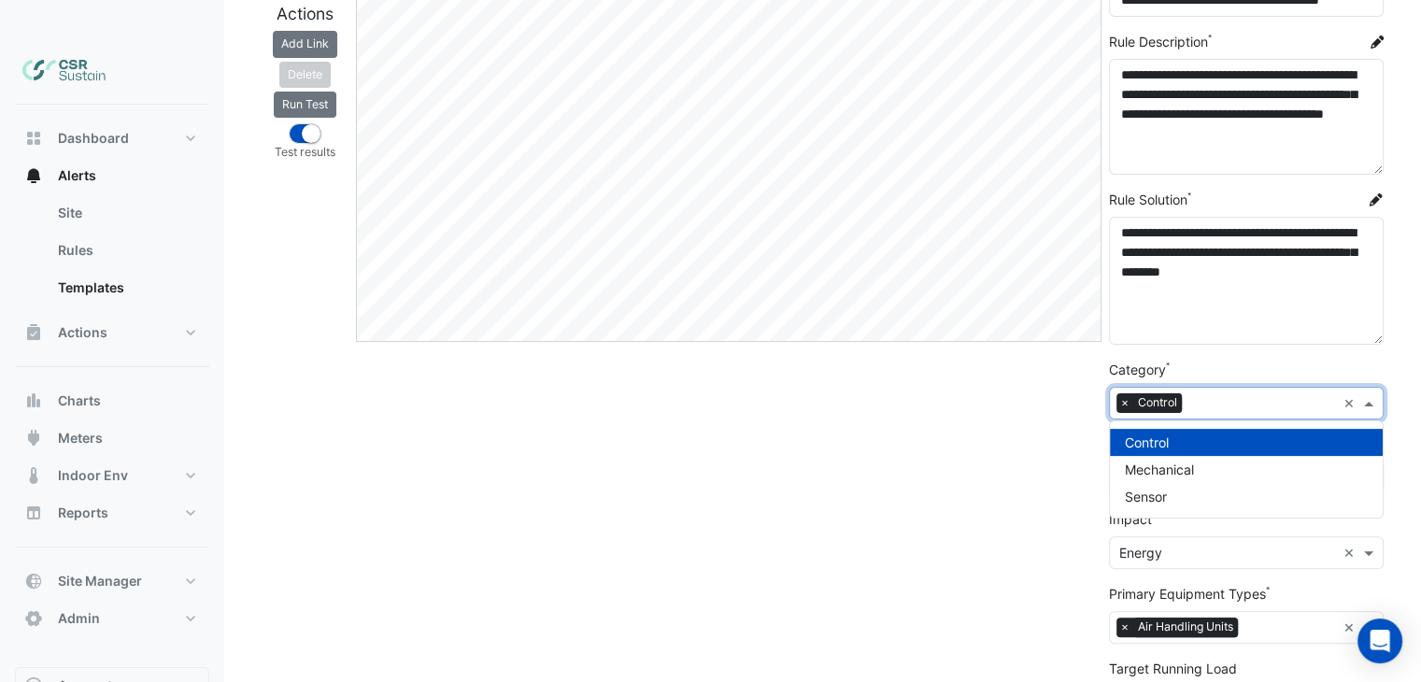
click at [1220, 395] on input "text" at bounding box center [1262, 405] width 147 height 20
click at [964, 449] on div "Edit" at bounding box center [728, 294] width 753 height 1058
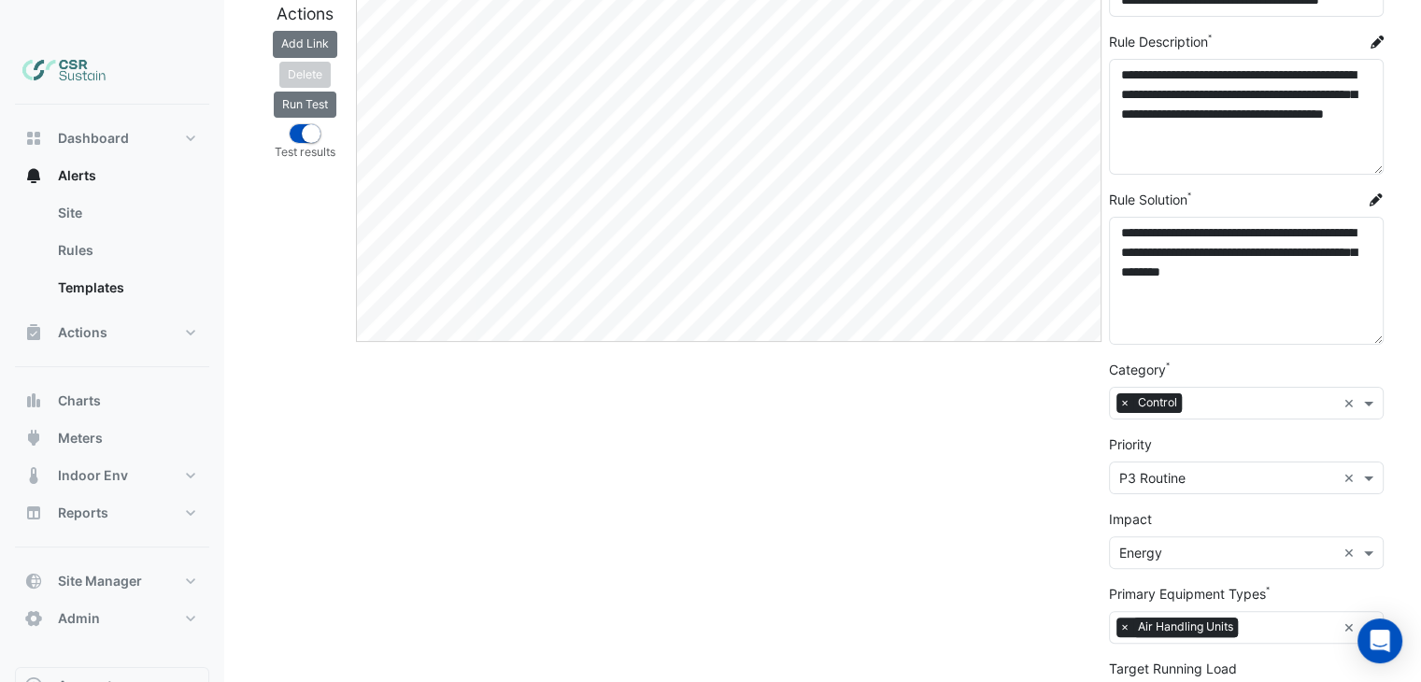
click at [1199, 469] on input "text" at bounding box center [1227, 479] width 217 height 20
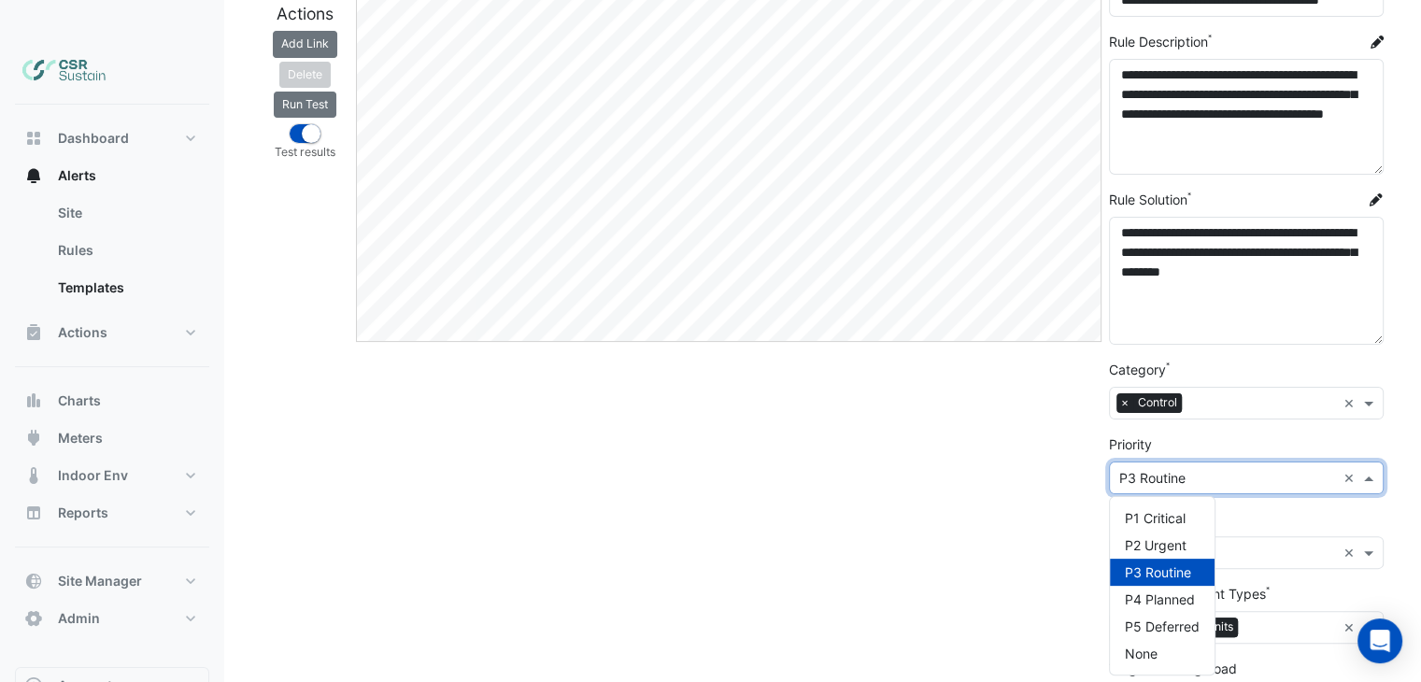
click at [1203, 469] on input "text" at bounding box center [1227, 479] width 217 height 20
click at [1001, 434] on div "Edit" at bounding box center [728, 294] width 753 height 1058
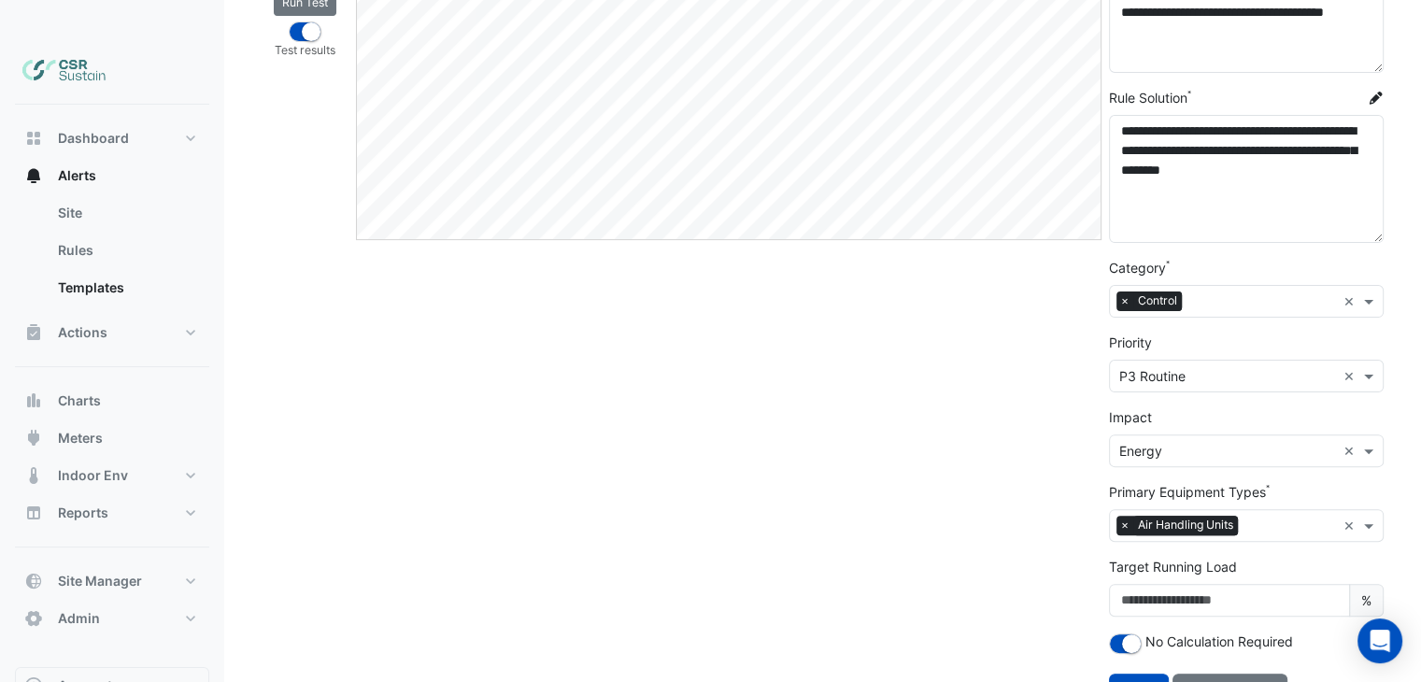
scroll to position [0, 0]
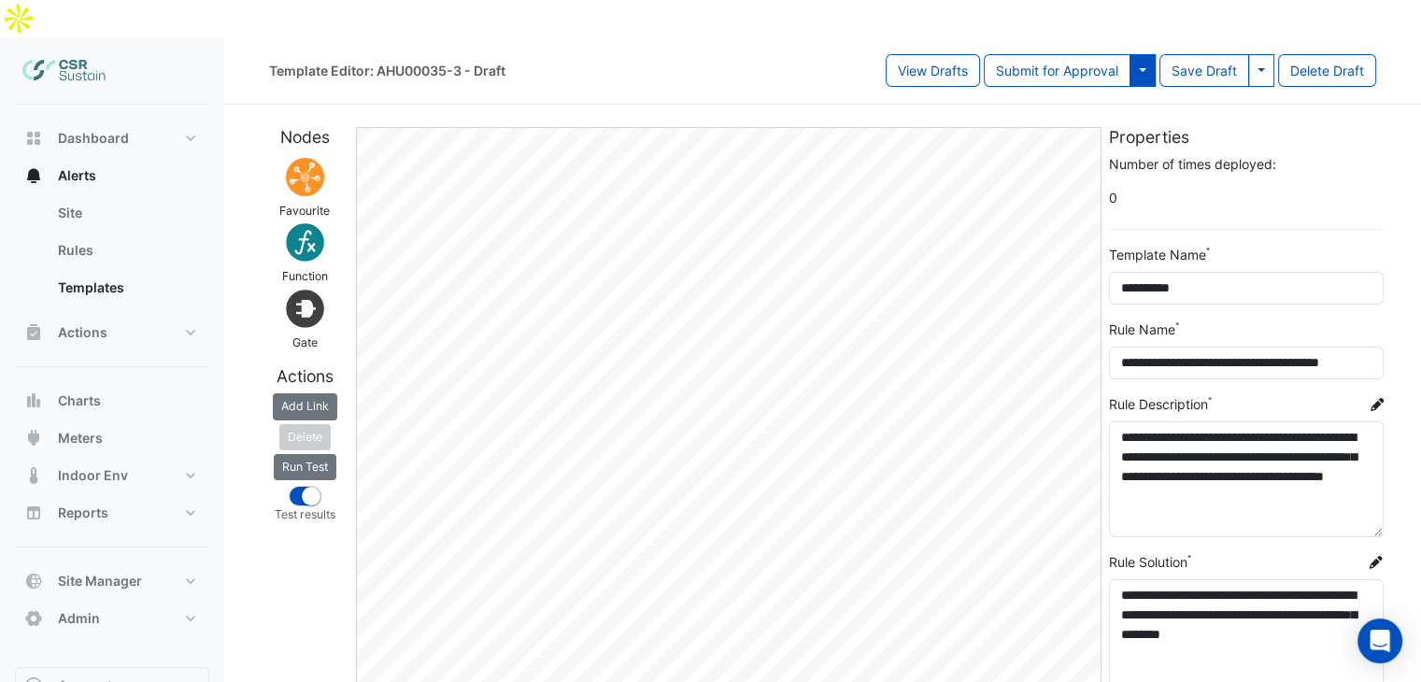
click at [1136, 54] on button at bounding box center [1142, 70] width 26 height 33
click at [1086, 78] on button "Save & Approve Template" at bounding box center [1061, 73] width 190 height 27
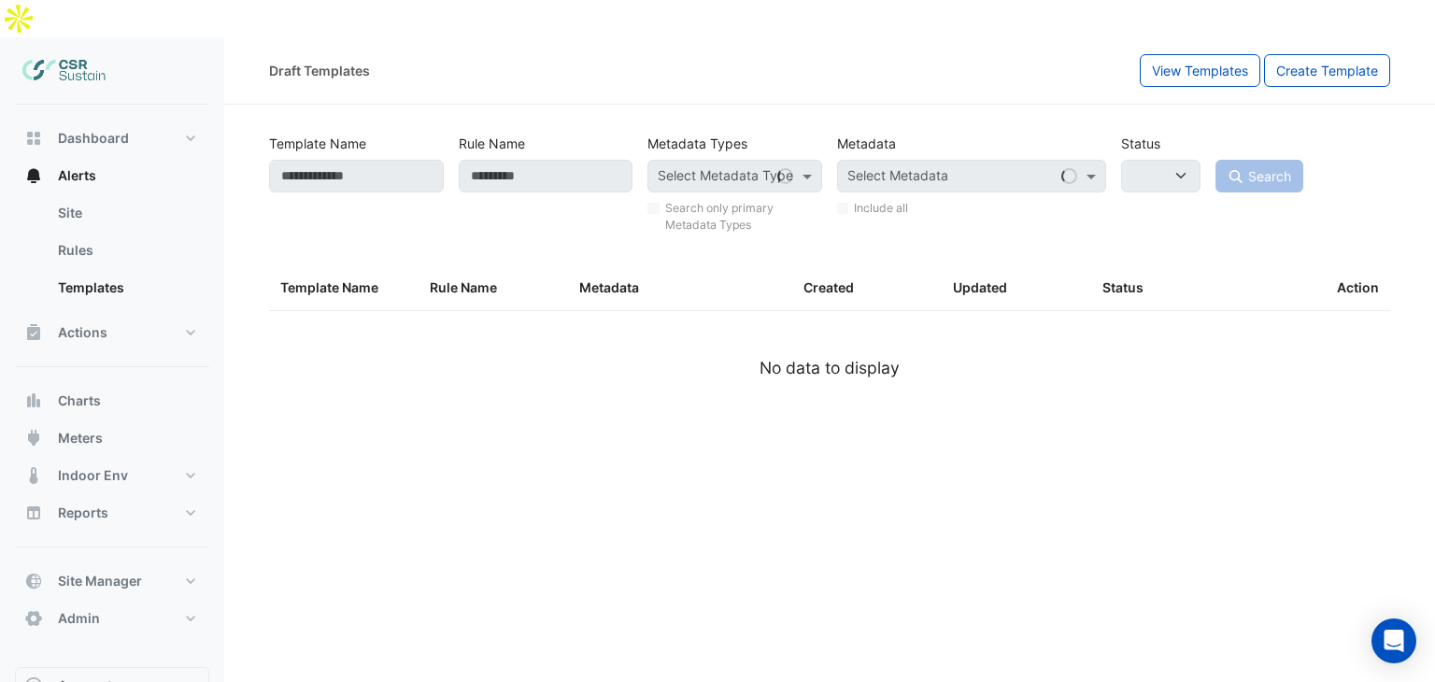
select select
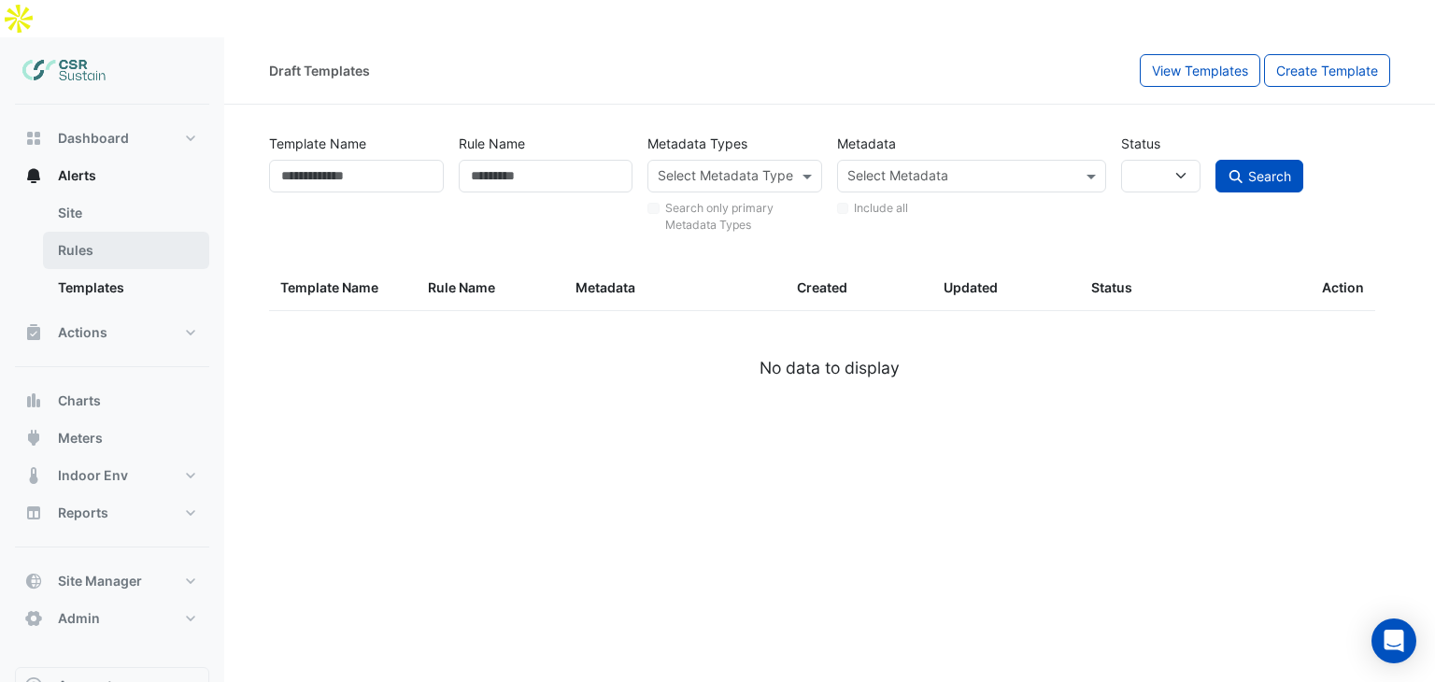
click at [66, 232] on link "Rules" at bounding box center [126, 250] width 166 height 37
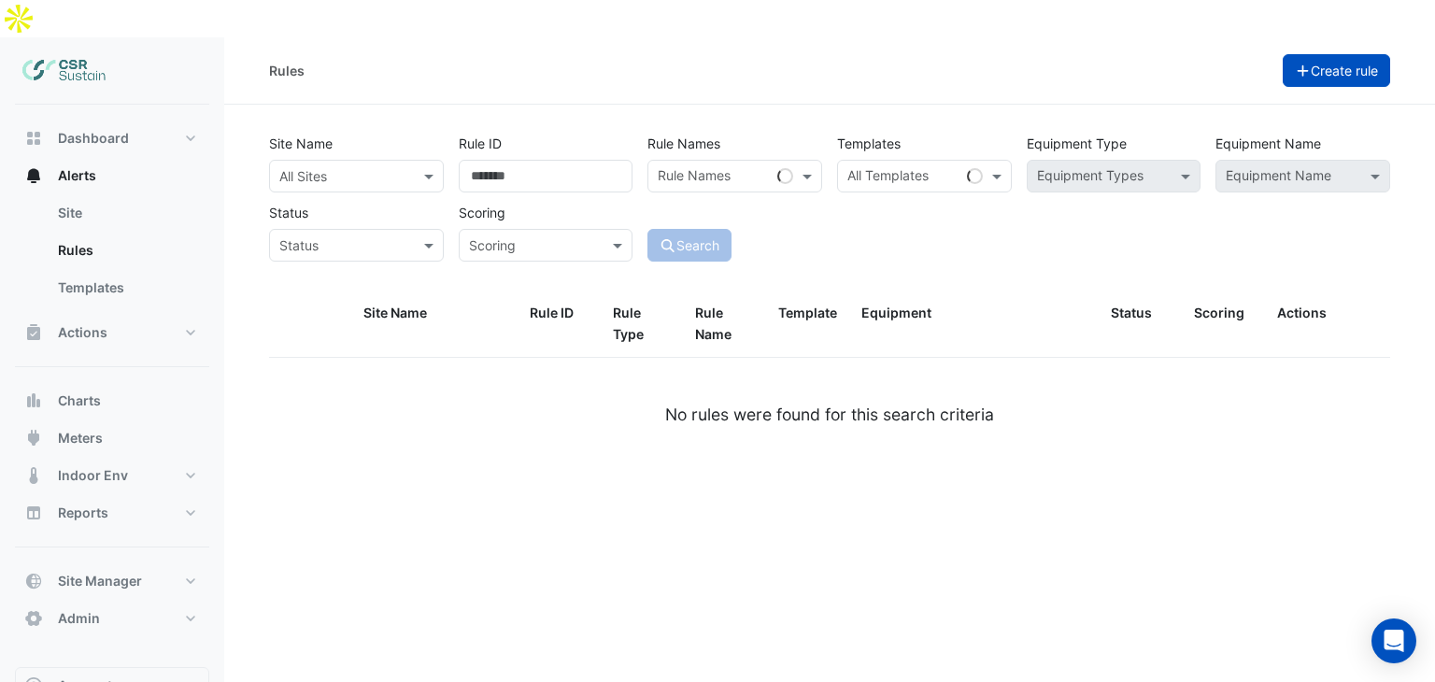
click at [1365, 54] on button "Create rule" at bounding box center [1337, 70] width 108 height 33
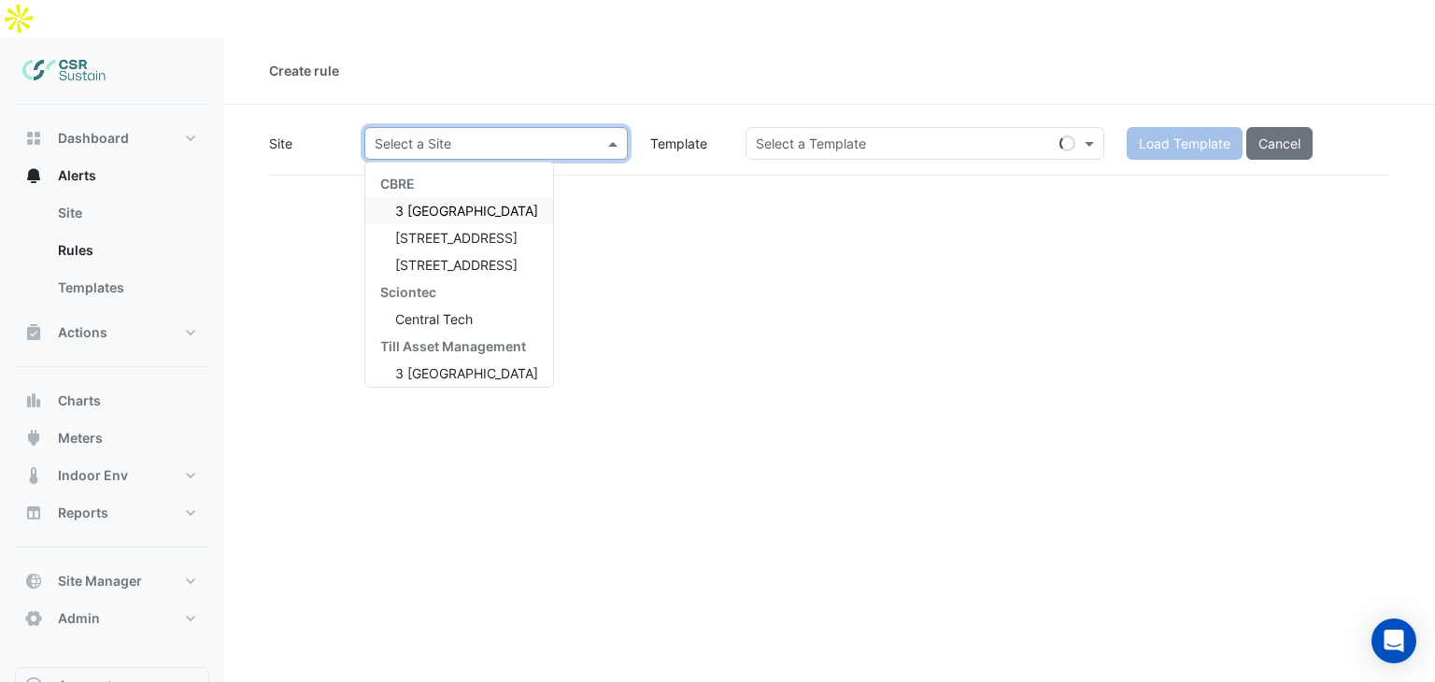
click at [441, 135] on input "text" at bounding box center [478, 145] width 206 height 20
click at [420, 257] on span "8 Exchange Quay" at bounding box center [456, 265] width 122 height 16
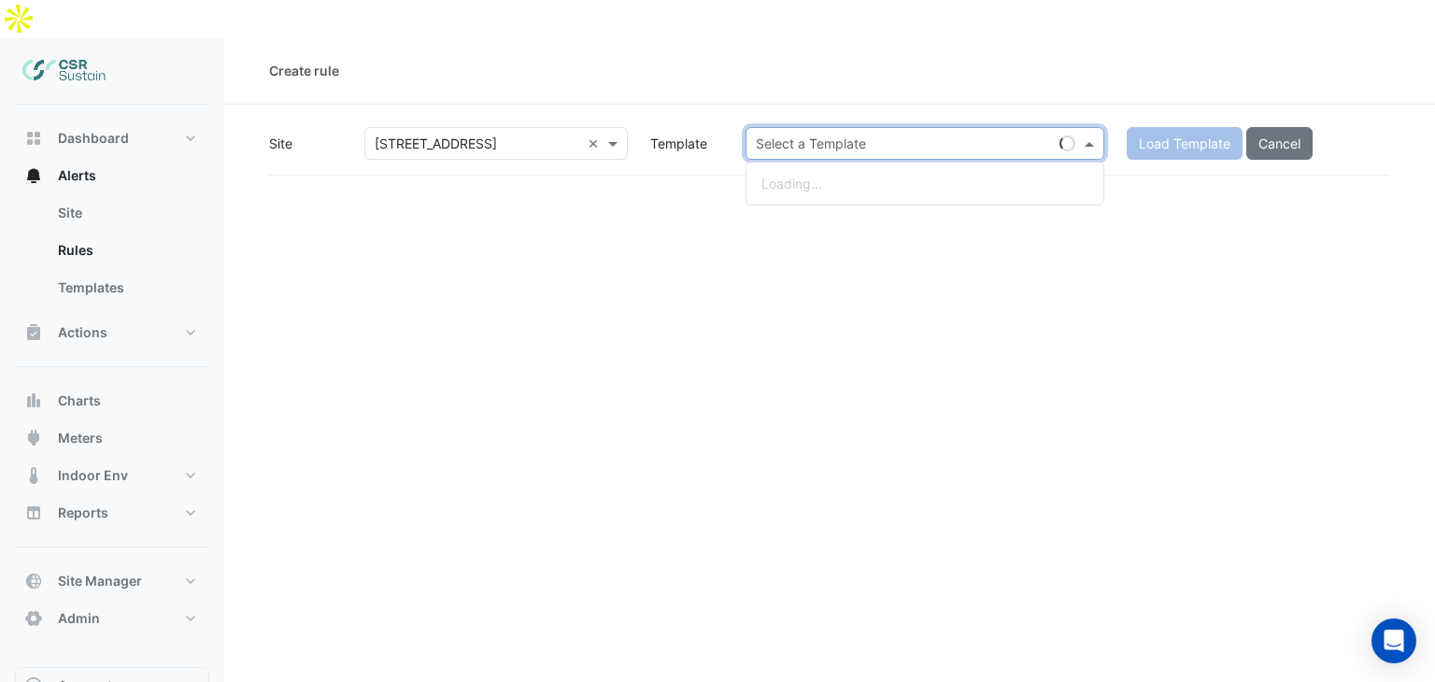
click at [865, 135] on input "text" at bounding box center [906, 145] width 301 height 20
paste input "********"
type input "********"
drag, startPoint x: 878, startPoint y: 109, endPoint x: 686, endPoint y: 106, distance: 192.5
click at [686, 127] on div "Site × 8 Exchange Quay × Template ******** × Load Template Cancel" at bounding box center [829, 143] width 1143 height 33
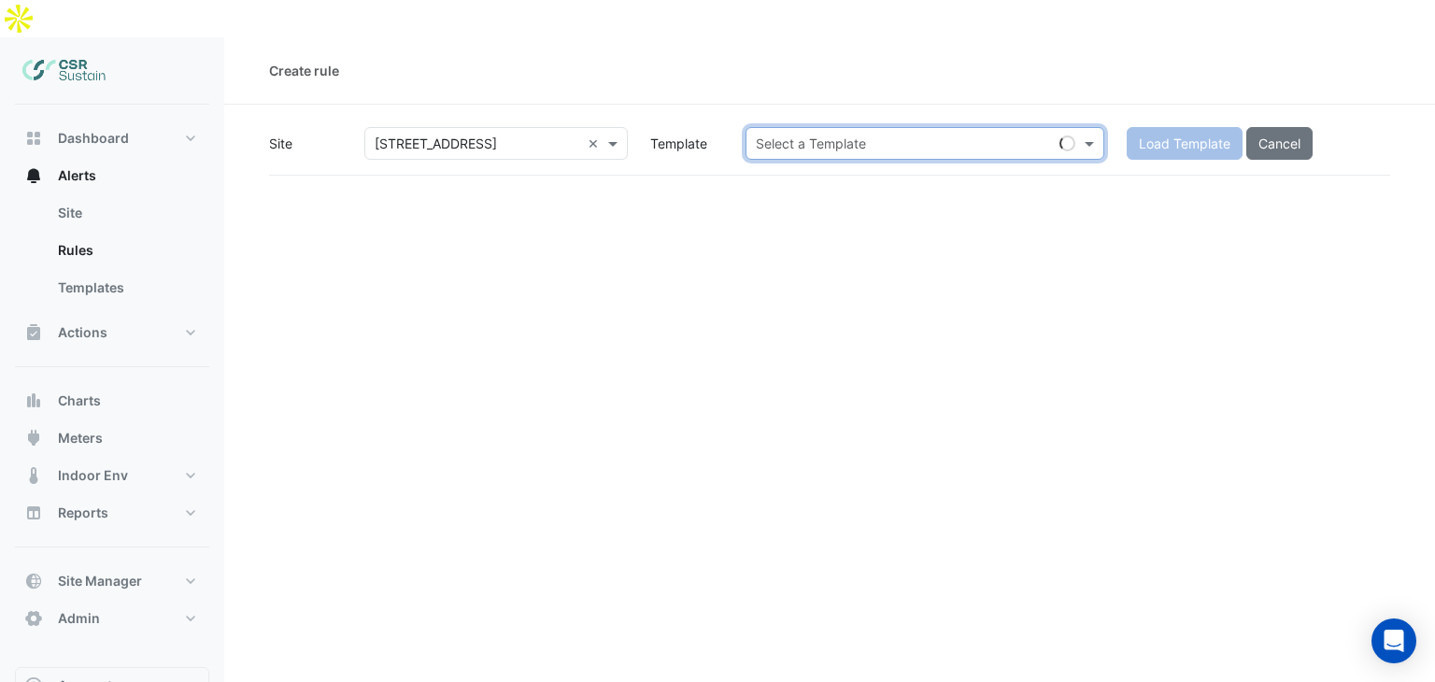
click at [985, 135] on input "text" at bounding box center [906, 145] width 301 height 20
type input "**********"
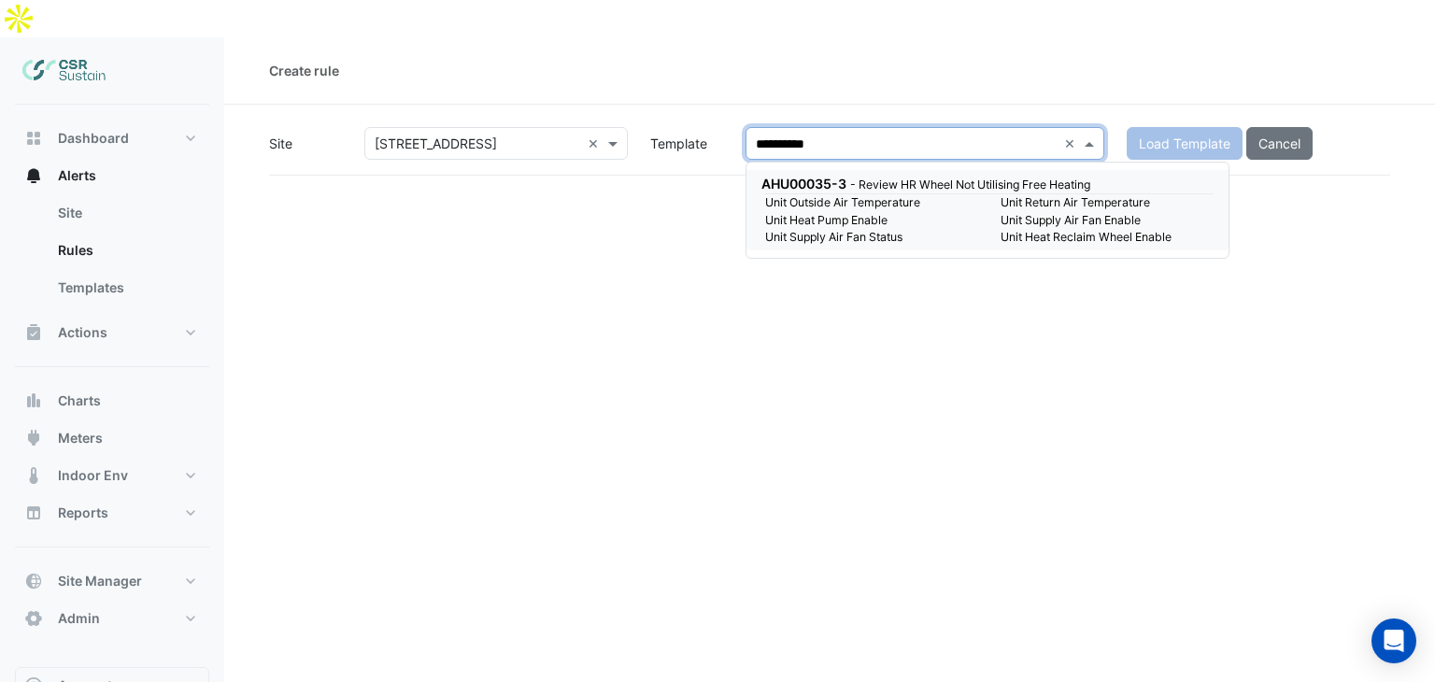
click at [912, 194] on small "Unit Outside Air Temperature" at bounding box center [871, 202] width 235 height 17
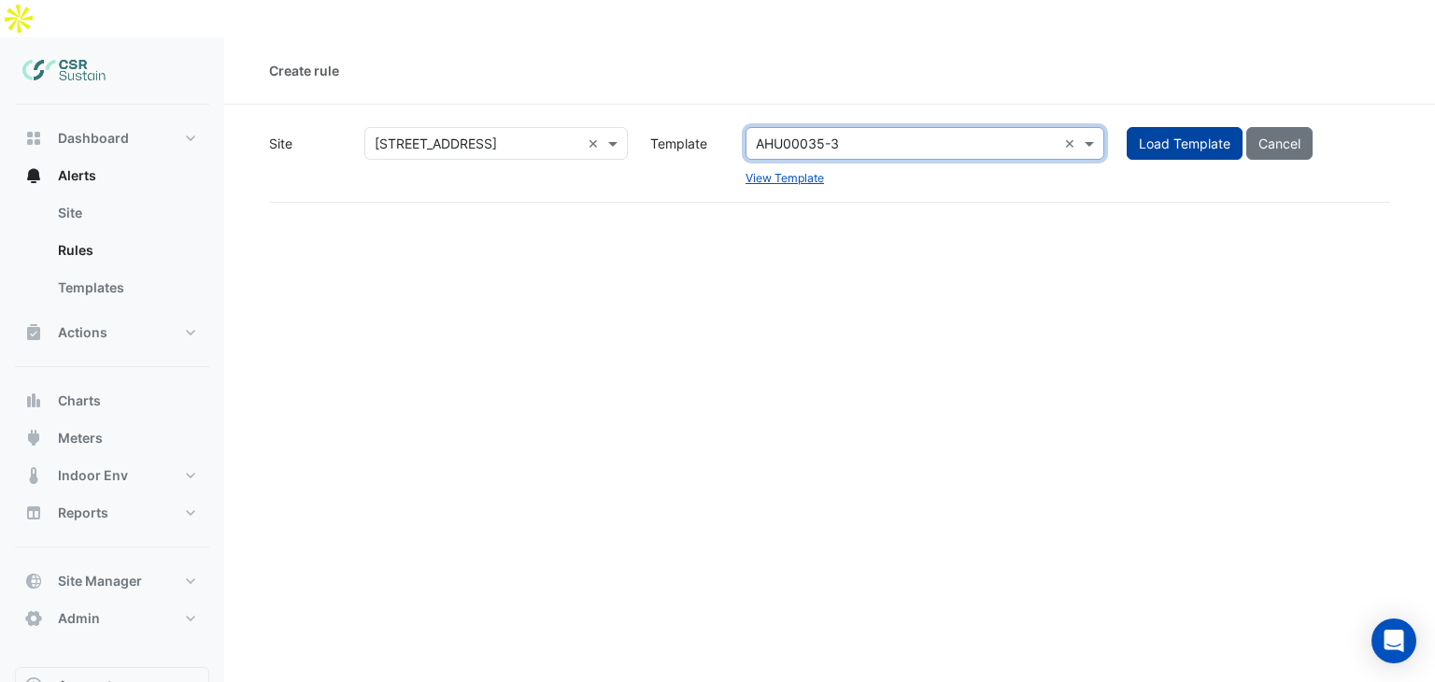
click at [1174, 135] on span "Load Template" at bounding box center [1185, 143] width 92 height 16
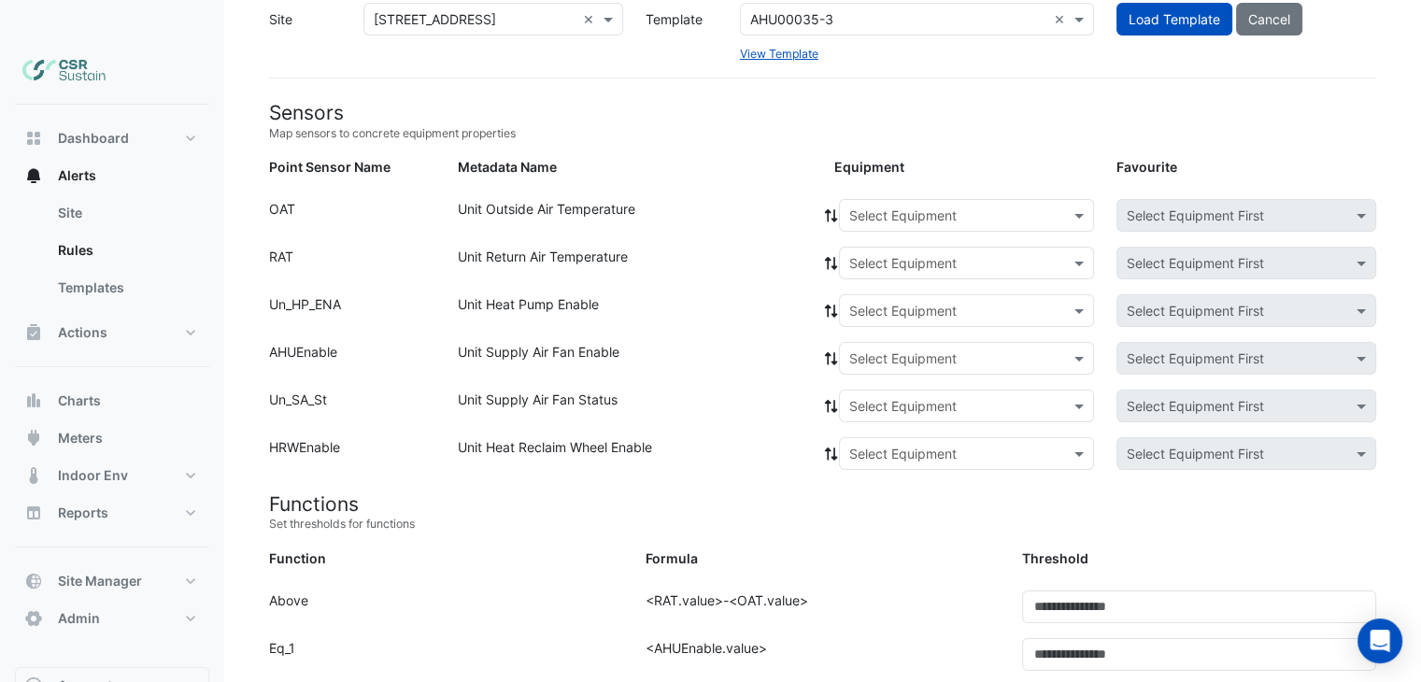
scroll to position [128, 0]
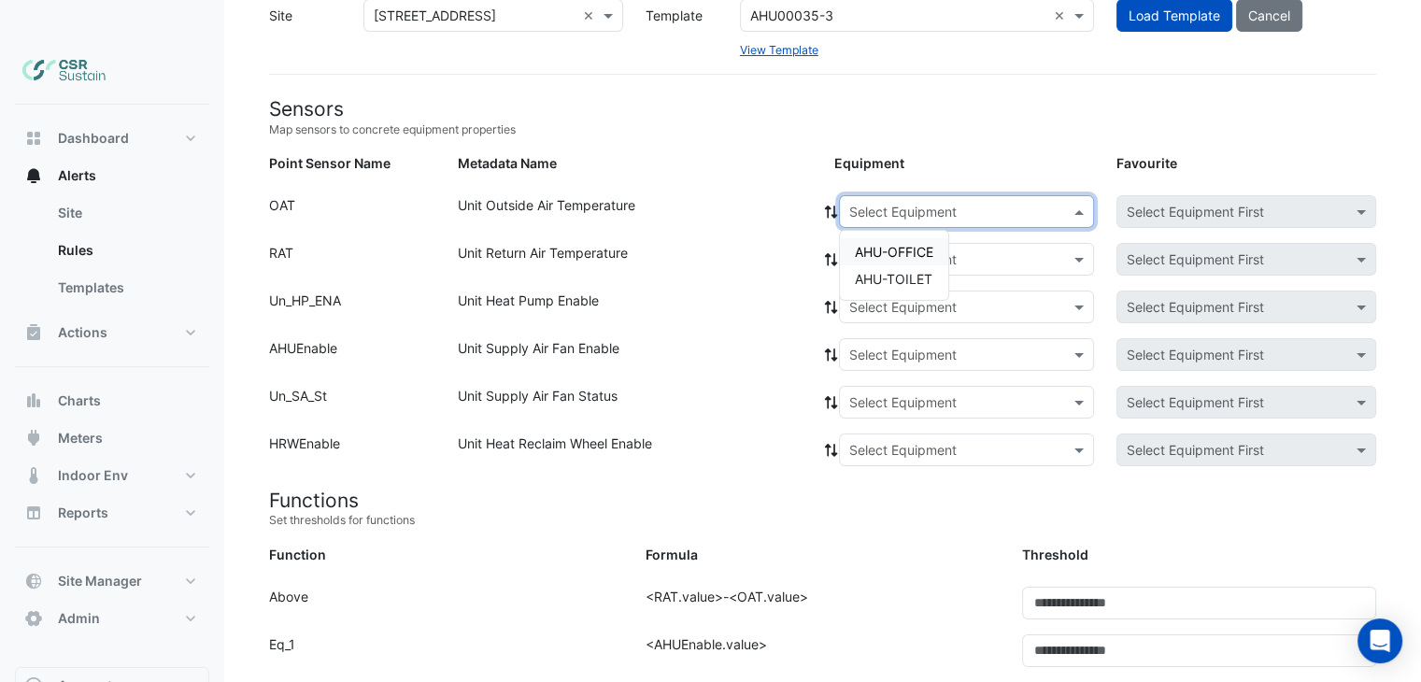
click at [926, 195] on div "Select Equipment" at bounding box center [966, 211] width 255 height 33
click at [902, 244] on span "AHU-OFFICE" at bounding box center [894, 252] width 78 height 16
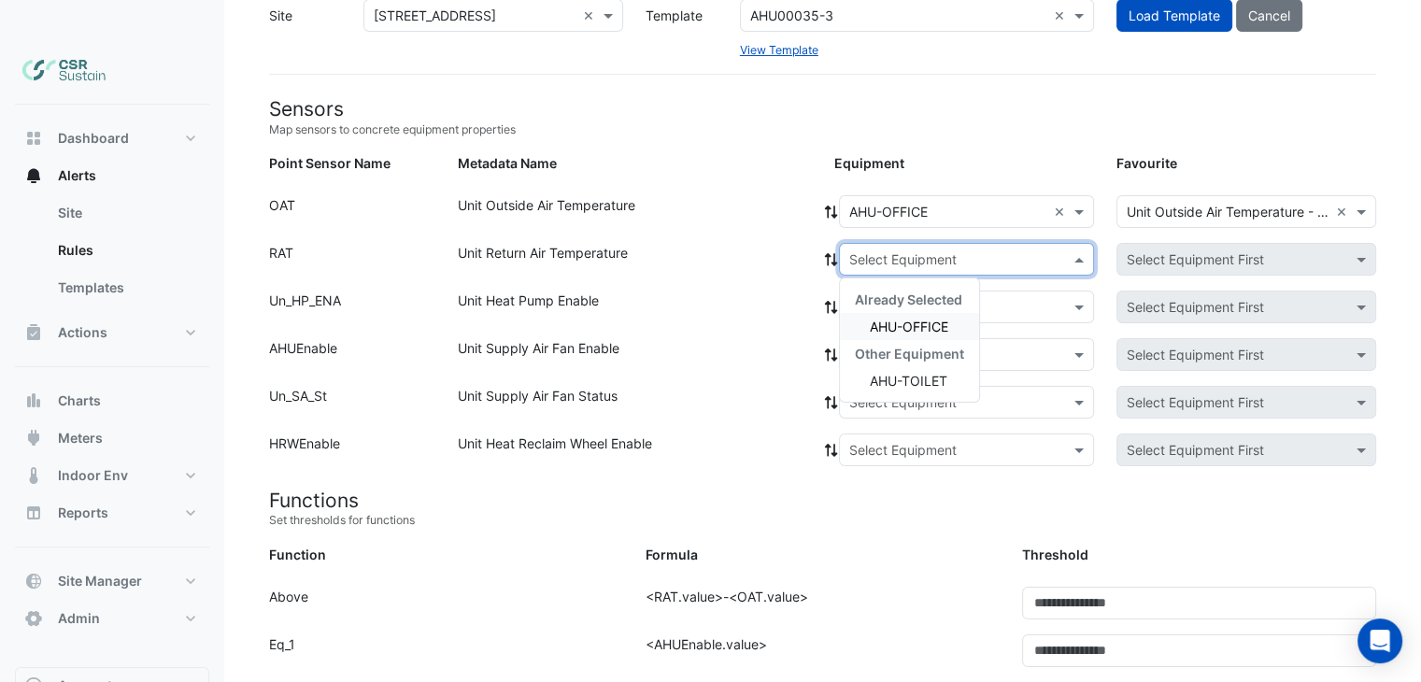
click at [1028, 250] on input "text" at bounding box center [947, 260] width 197 height 20
click at [766, 153] on div "Metadata Name" at bounding box center [635, 166] width 376 height 27
click at [831, 253] on icon at bounding box center [831, 259] width 17 height 13
click at [830, 206] on icon at bounding box center [830, 212] width 13 height 13
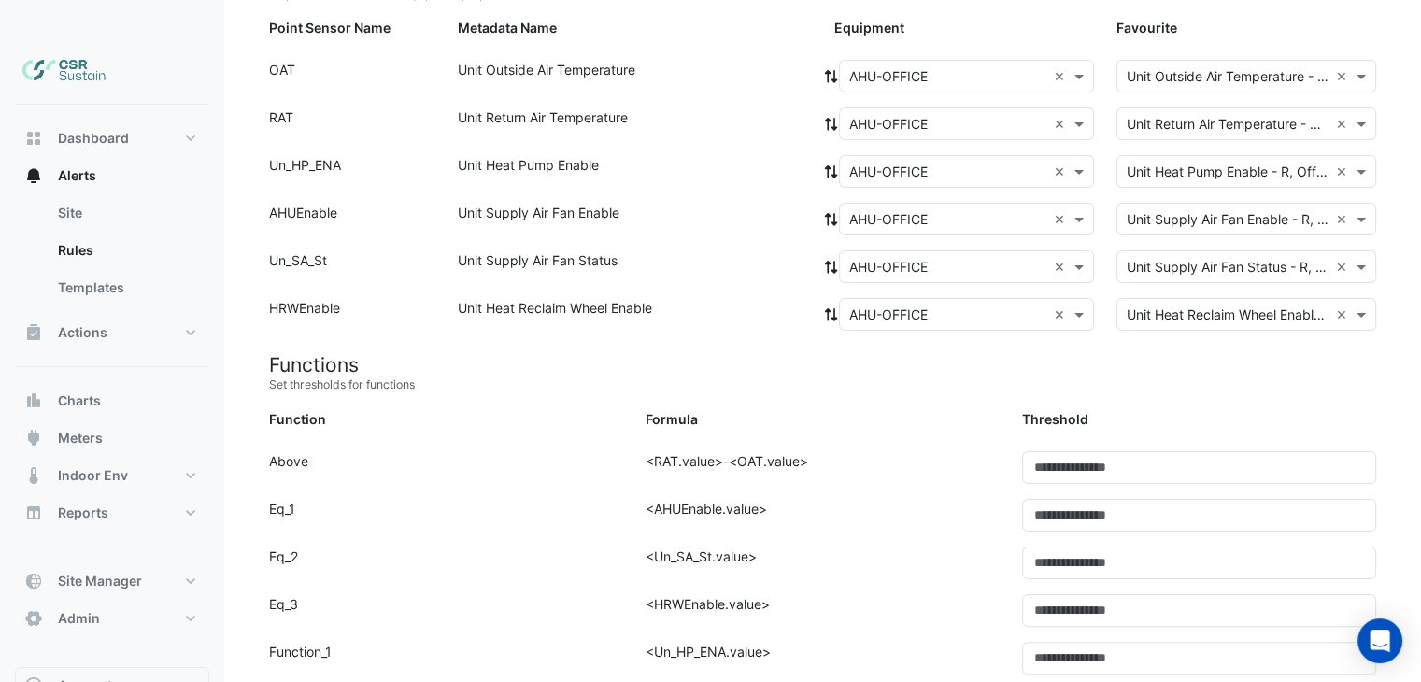
scroll to position [315, 0]
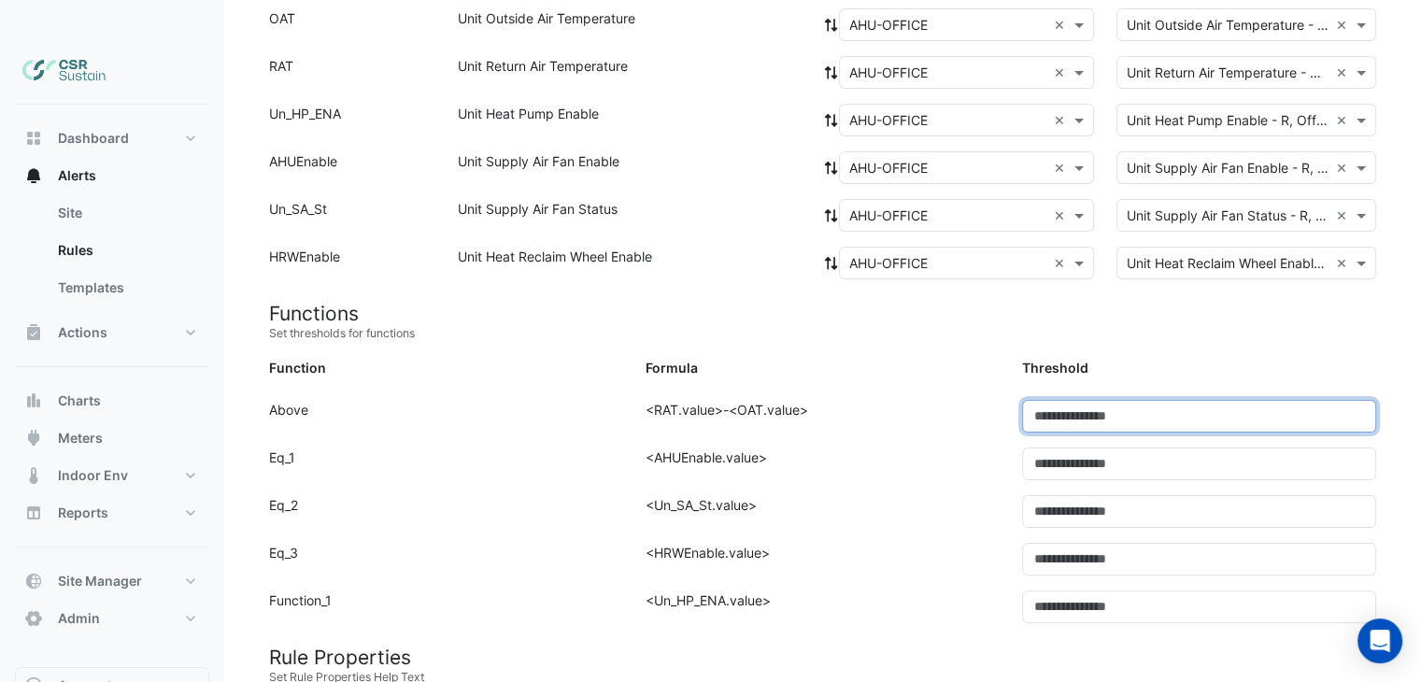
click at [1078, 400] on input "***" at bounding box center [1199, 416] width 354 height 33
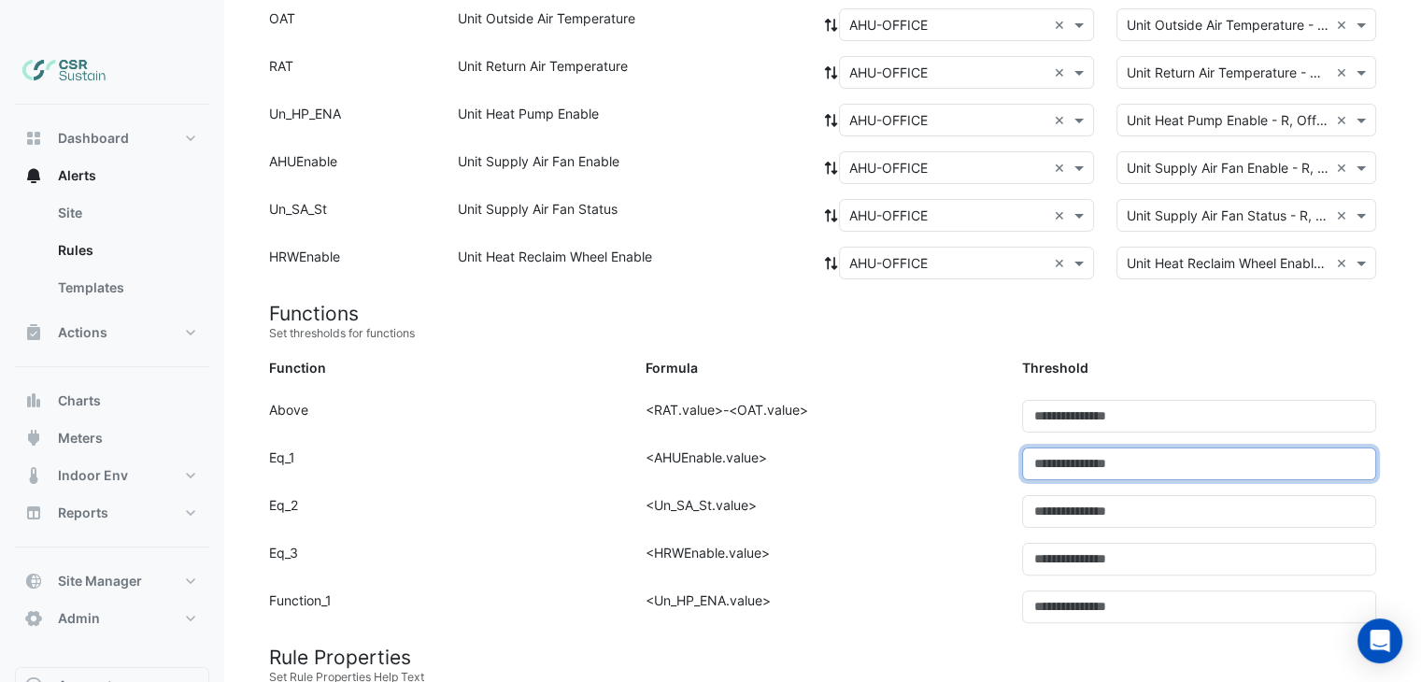
click at [1062, 447] on input "*" at bounding box center [1199, 463] width 354 height 33
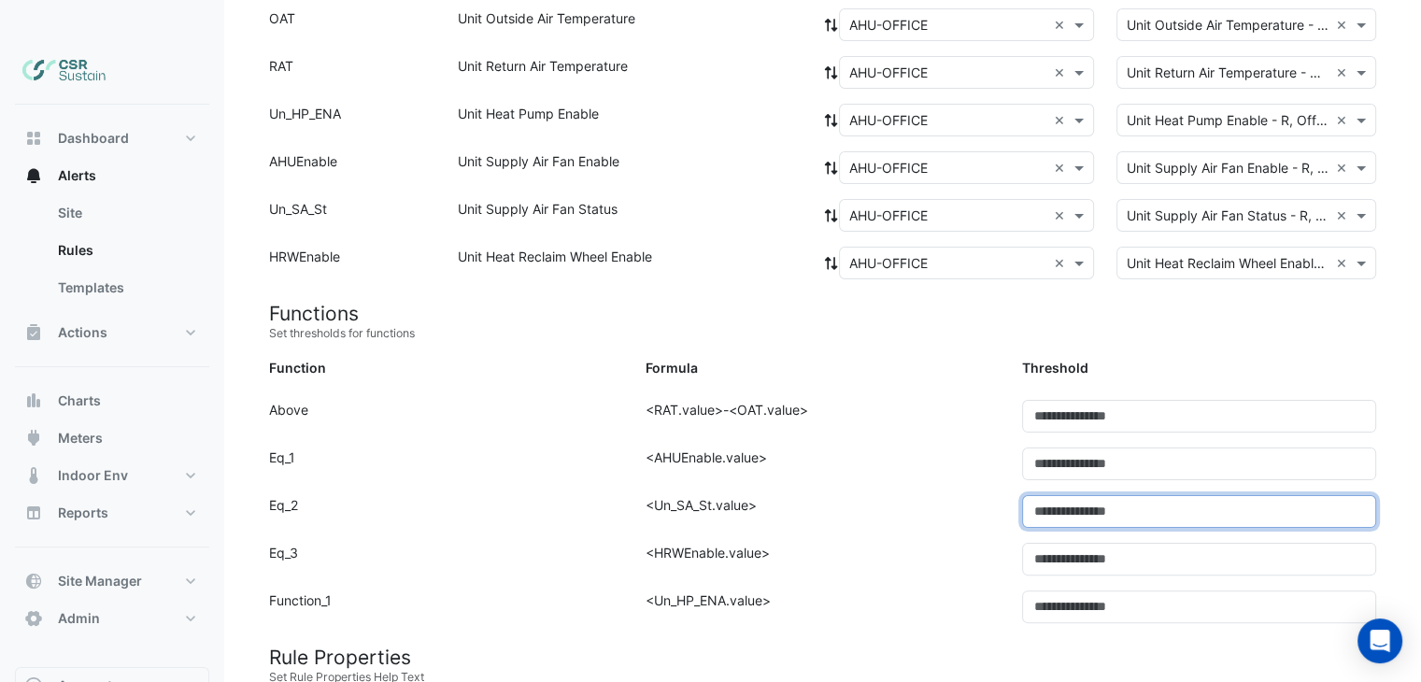
click at [1067, 495] on input "*" at bounding box center [1199, 511] width 354 height 33
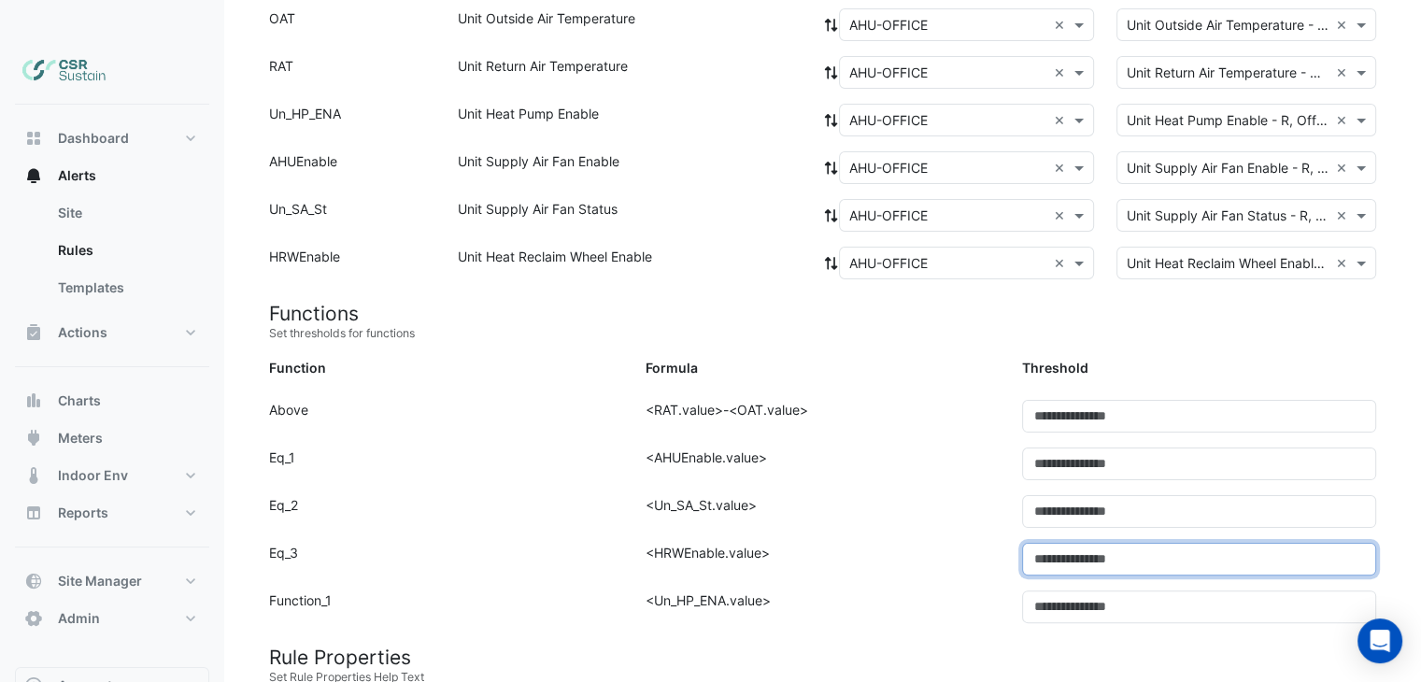
click at [1069, 543] on input "*" at bounding box center [1199, 559] width 354 height 33
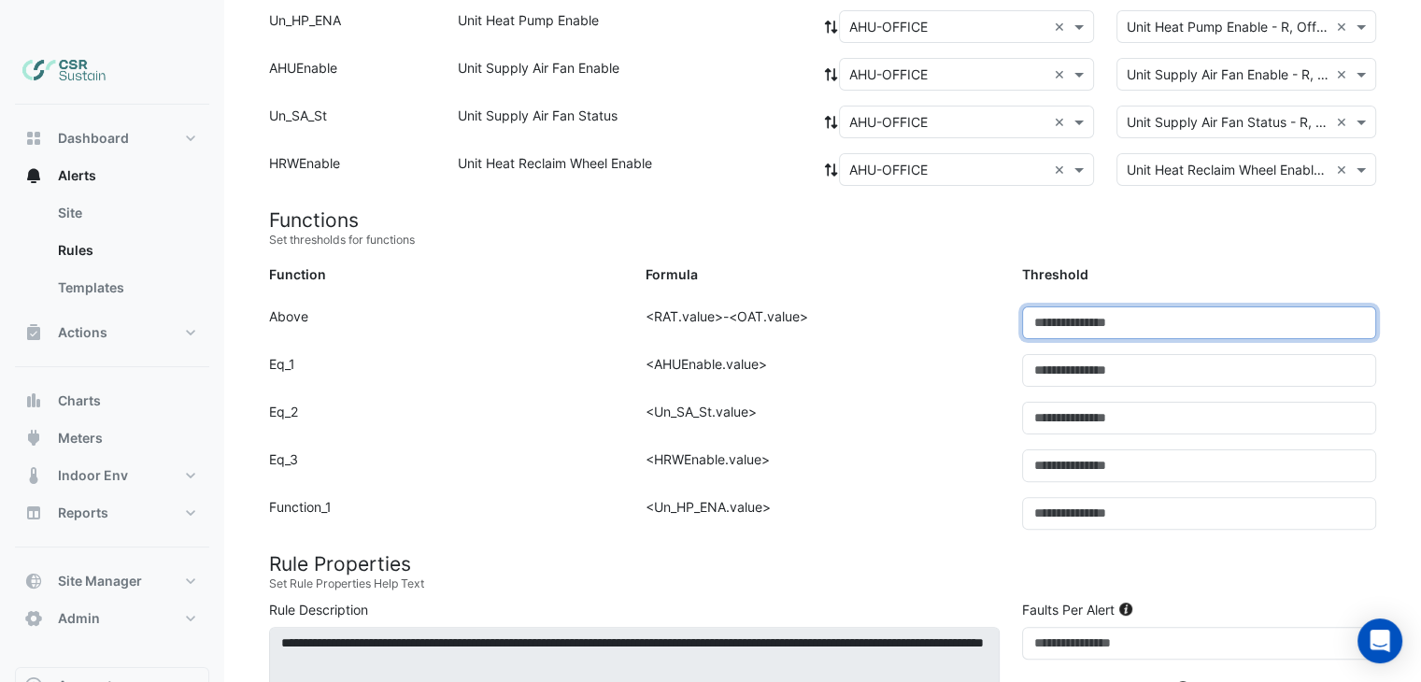
drag, startPoint x: 1087, startPoint y: 281, endPoint x: 960, endPoint y: 278, distance: 127.1
click at [963, 306] on div "Function: Above Formula: <RAT.value>-<OAT.value> Threshold: ***" at bounding box center [822, 330] width 1129 height 48
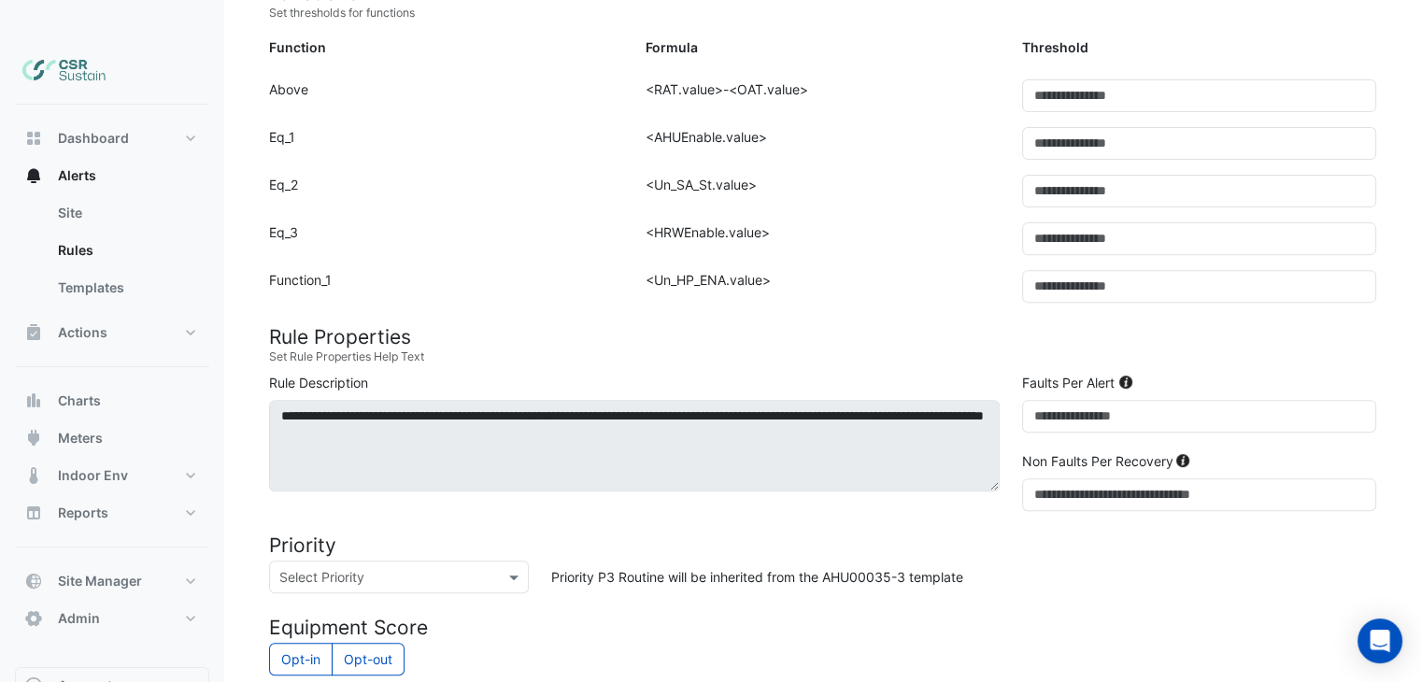
drag, startPoint x: 934, startPoint y: 386, endPoint x: 940, endPoint y: 434, distance: 48.9
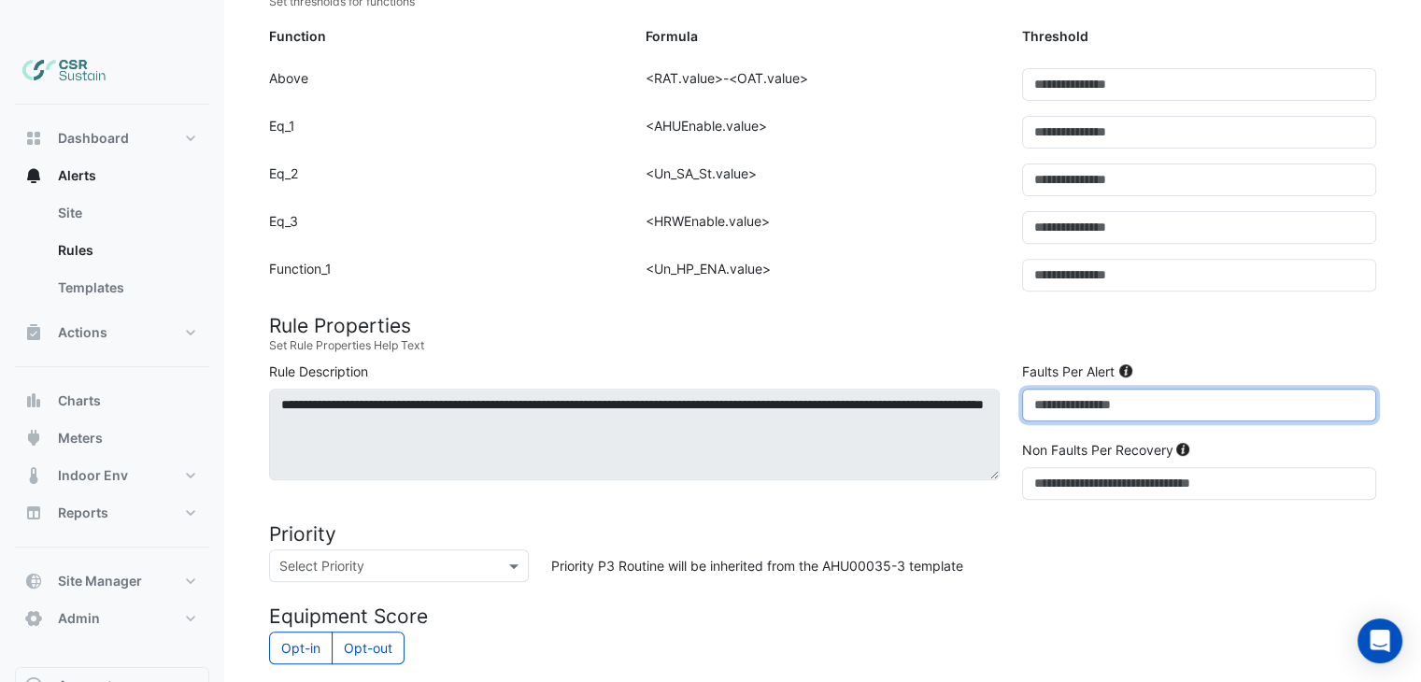
click at [1064, 389] on input "*" at bounding box center [1199, 405] width 354 height 33
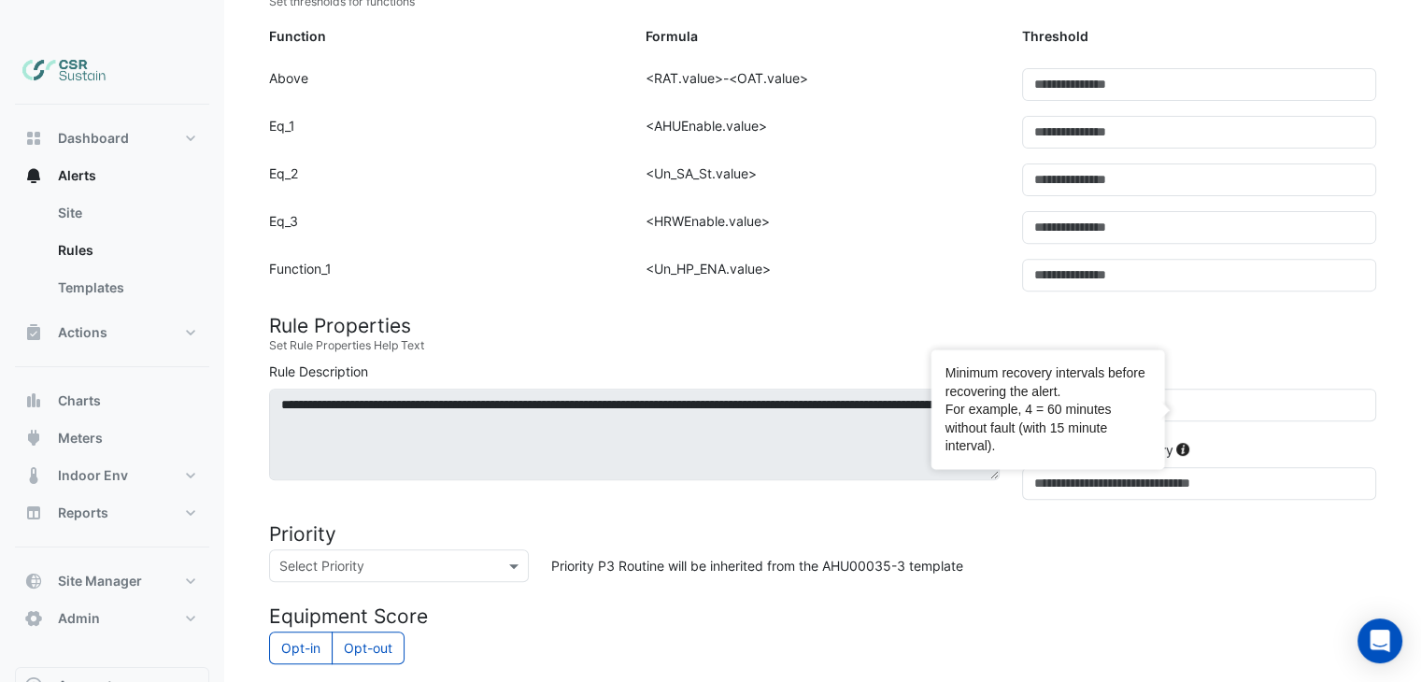
drag, startPoint x: 1185, startPoint y: 407, endPoint x: 1208, endPoint y: 406, distance: 23.4
click at [1208, 440] on div "Non Faults Per Recovery *" at bounding box center [1199, 470] width 376 height 60
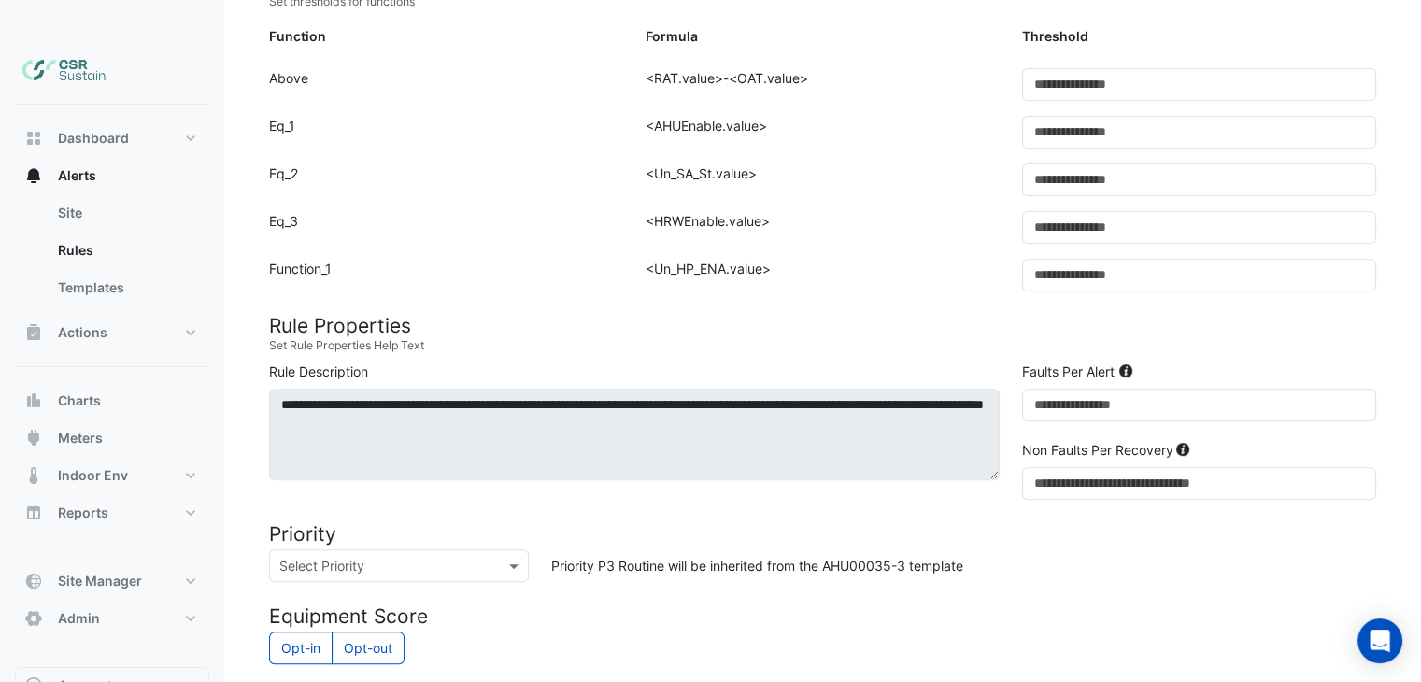
click at [645, 476] on form "Sensors Map sensors to concrete equipment properties Point Sensor Name Metadata…" at bounding box center [822, 342] width 1107 height 1526
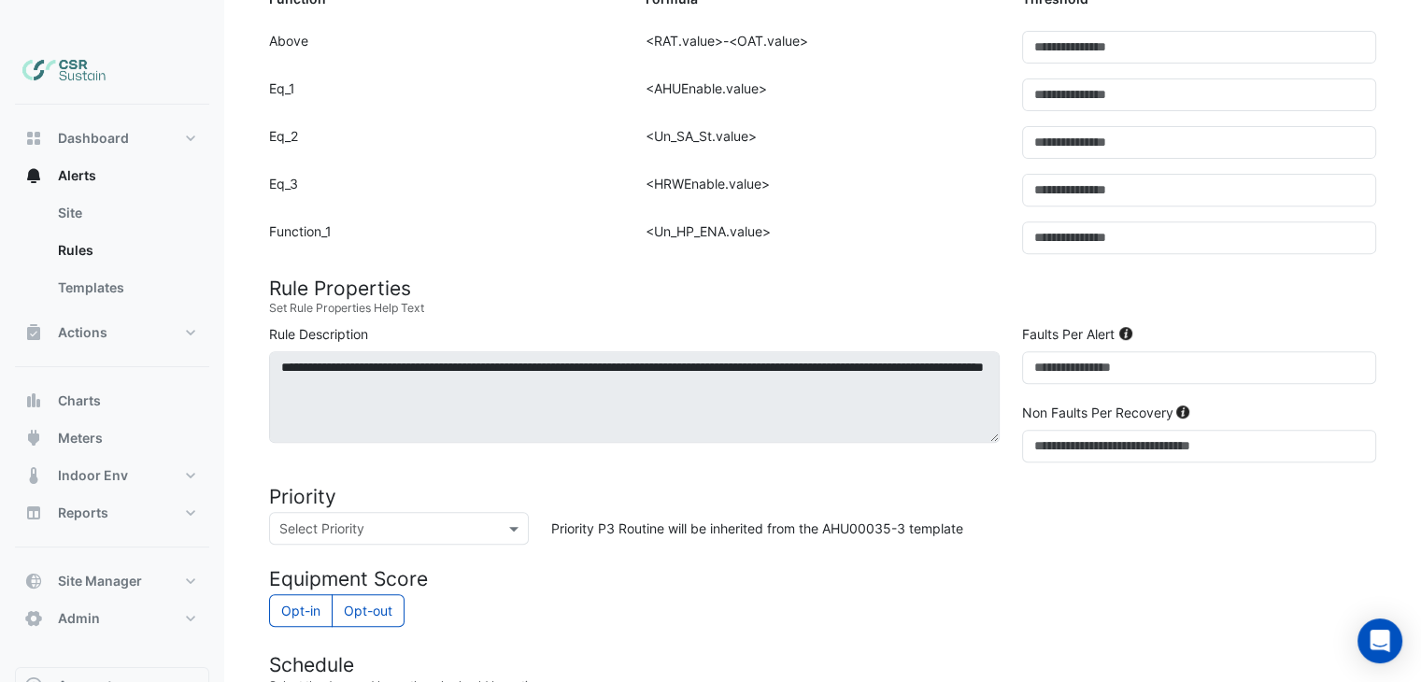
scroll to position [740, 0]
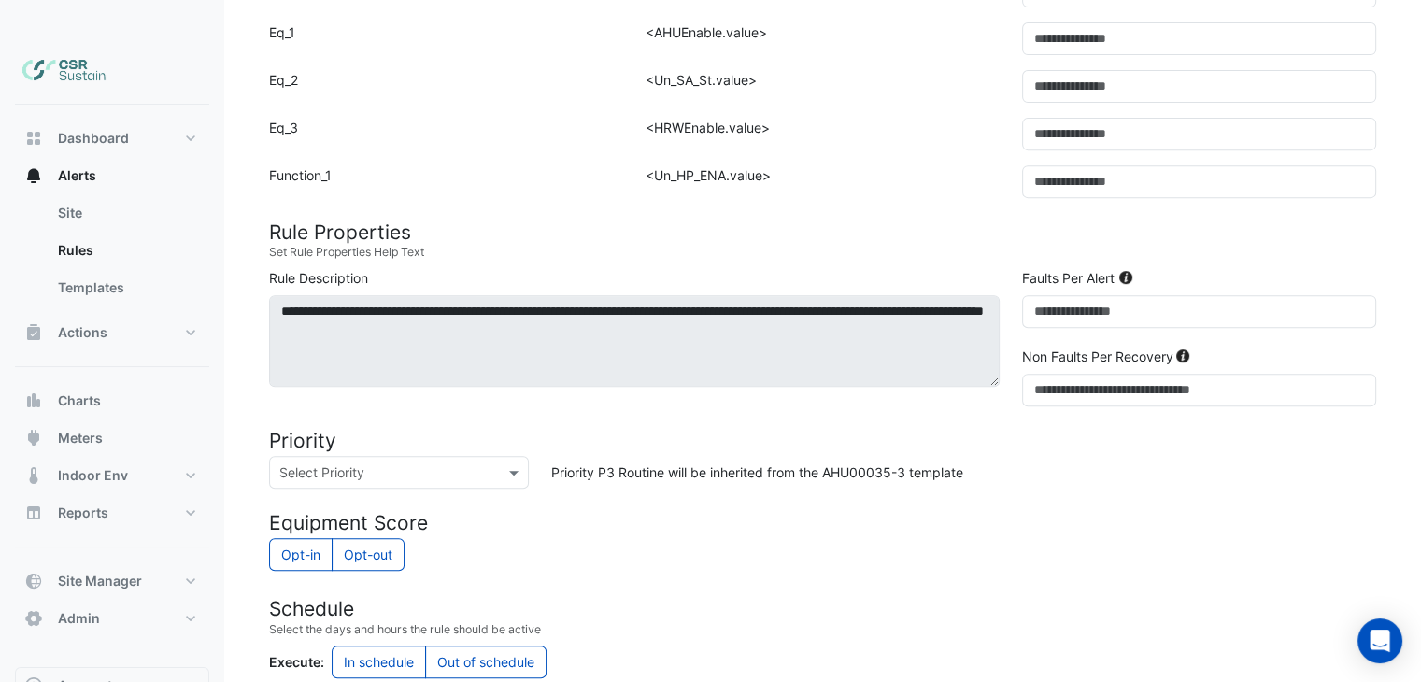
click at [444, 449] on form "Sensors Map sensors to concrete equipment properties Point Sensor Name Metadata…" at bounding box center [822, 248] width 1107 height 1526
click at [444, 463] on input "text" at bounding box center [380, 473] width 202 height 20
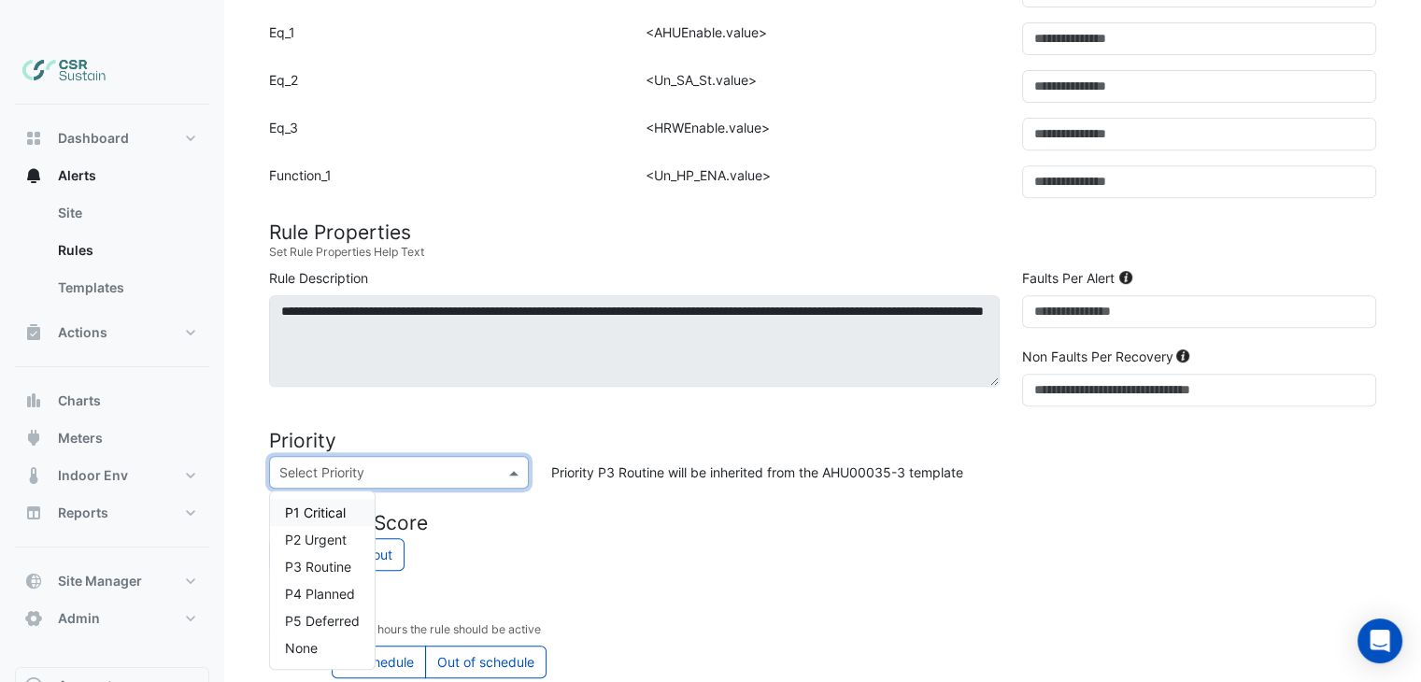
click at [419, 386] on form "Sensors Map sensors to concrete equipment properties Point Sensor Name Metadata…" at bounding box center [822, 248] width 1107 height 1526
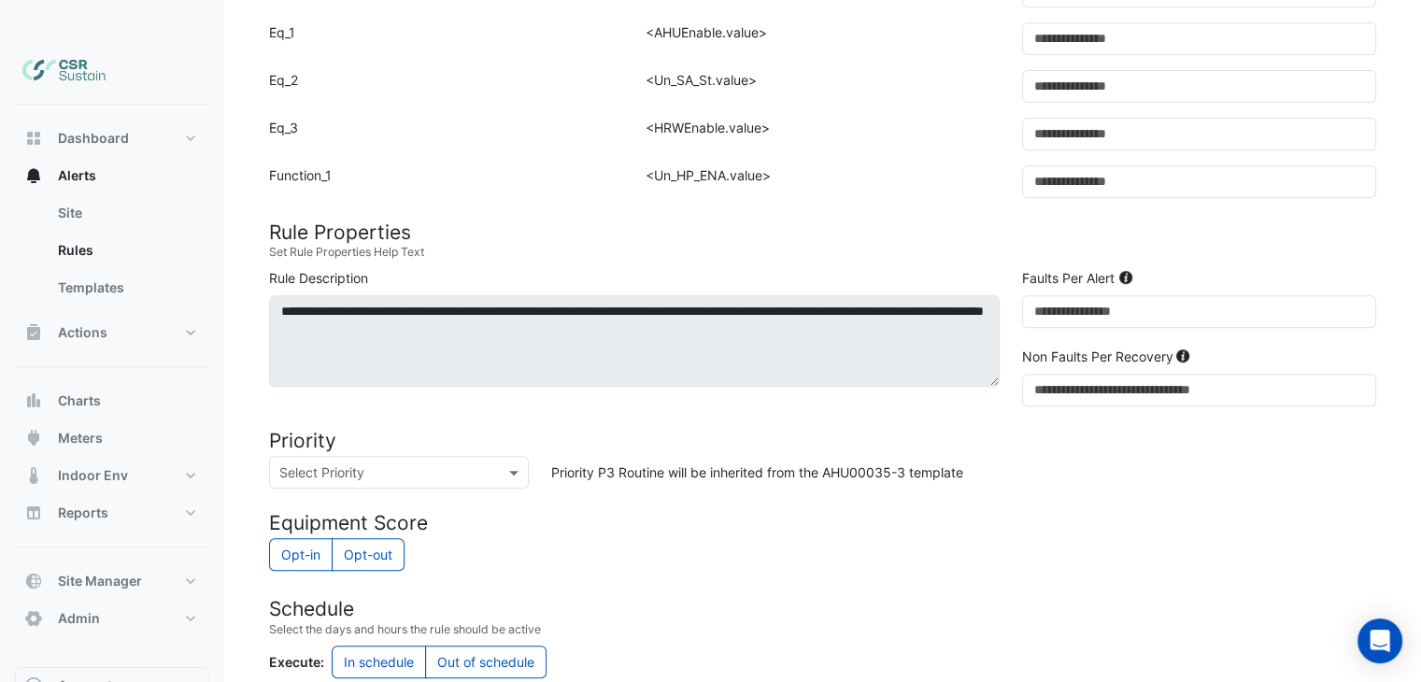
click at [362, 456] on div "Select Priority" at bounding box center [399, 472] width 260 height 33
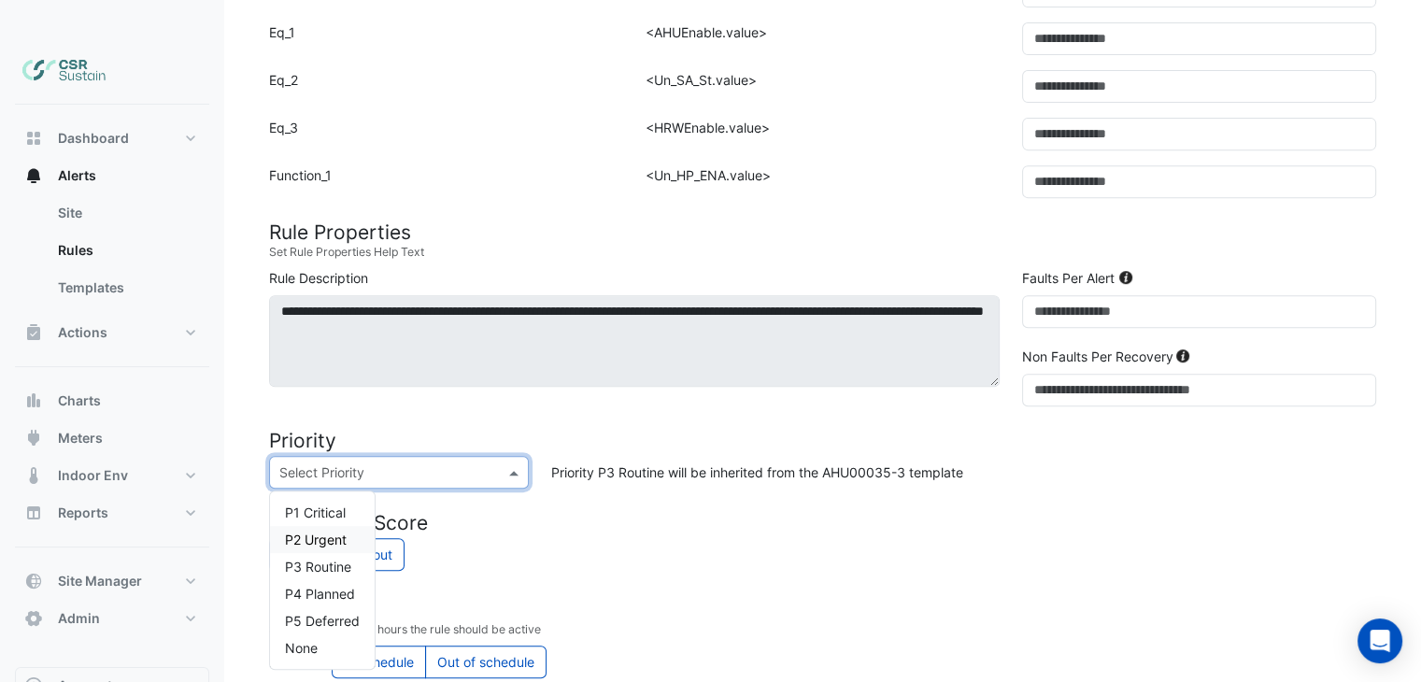
click at [325, 532] on span "P2 Urgent" at bounding box center [316, 540] width 62 height 16
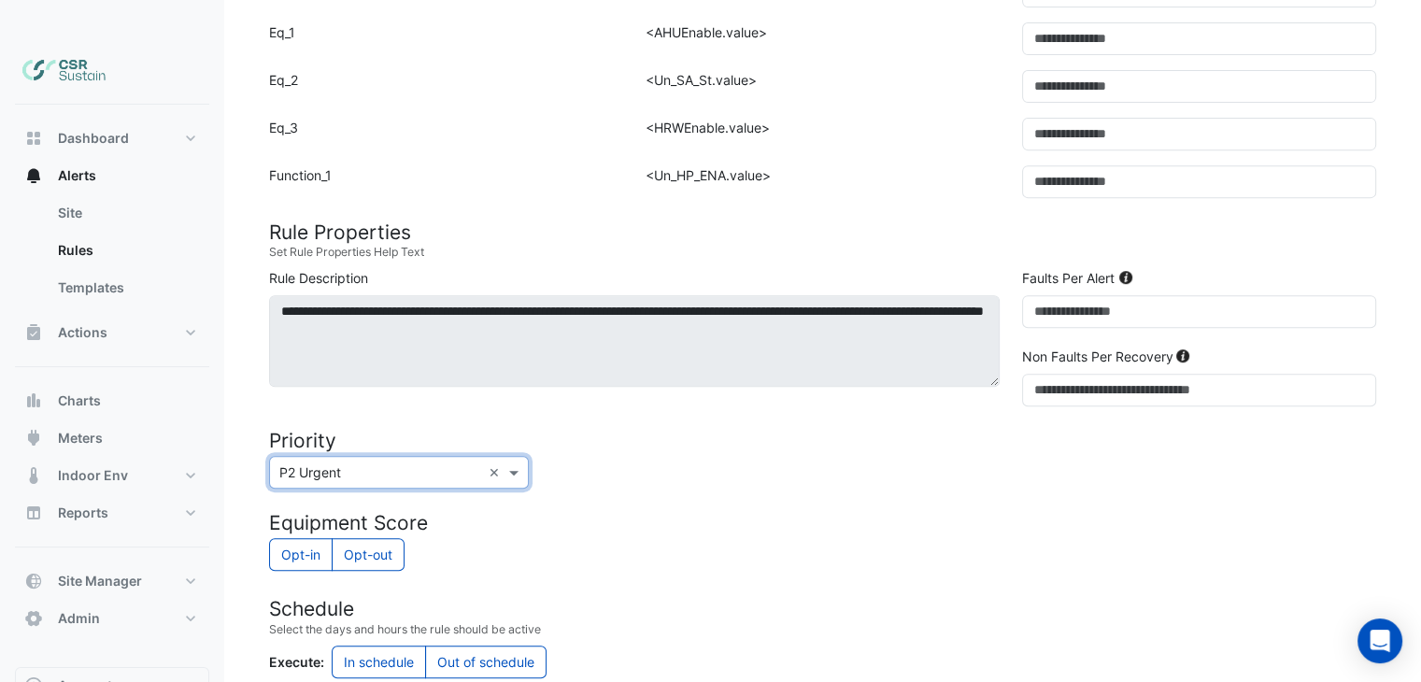
click at [781, 511] on h4 "Equipment Score" at bounding box center [822, 522] width 1107 height 23
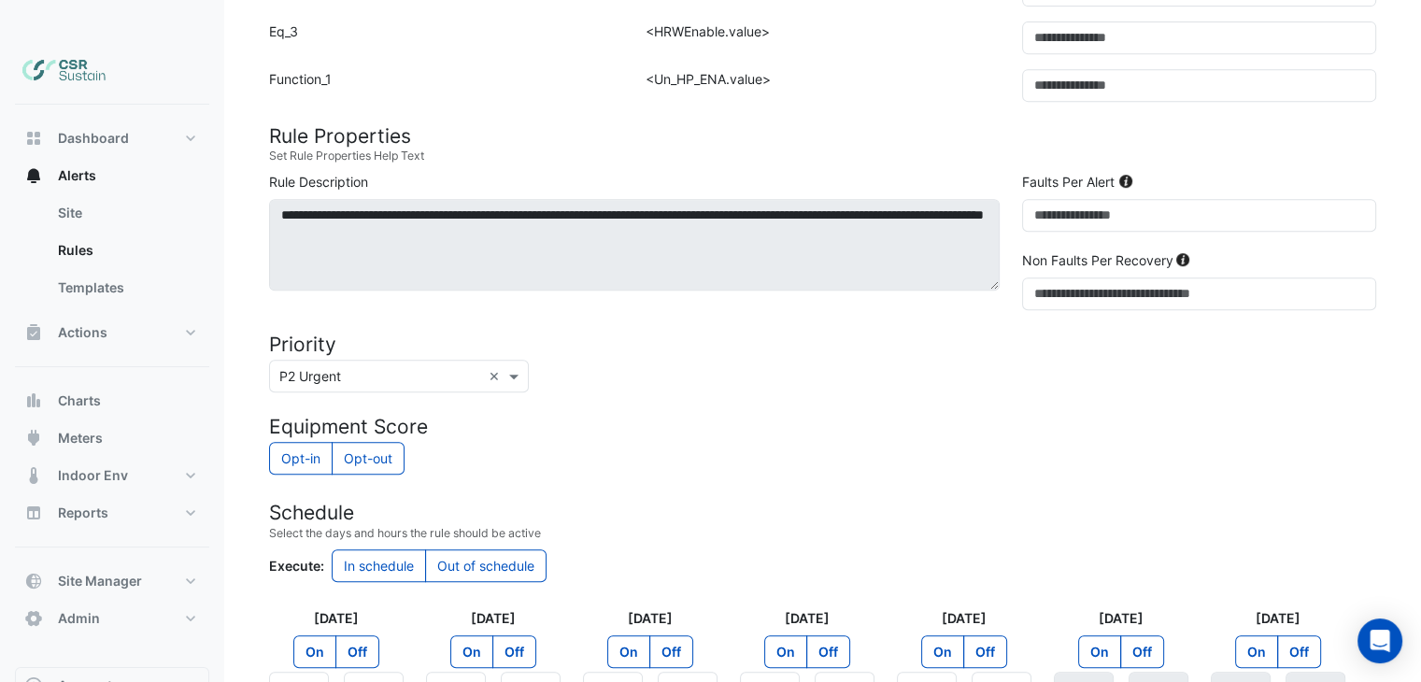
scroll to position [927, 0]
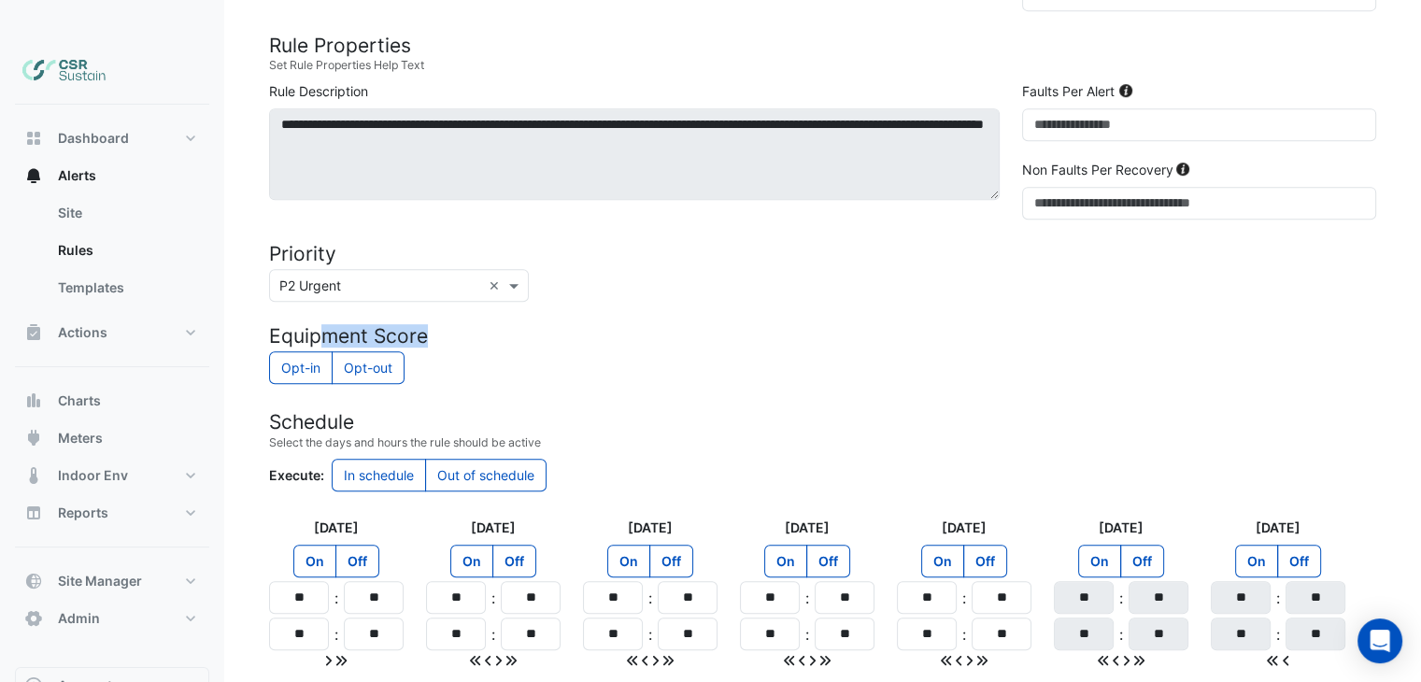
drag, startPoint x: 373, startPoint y: 295, endPoint x: 425, endPoint y: 295, distance: 52.3
click at [425, 324] on h4 "Equipment Score" at bounding box center [822, 335] width 1107 height 23
click at [426, 324] on h4 "Equipment Score" at bounding box center [822, 335] width 1107 height 23
click at [447, 351] on div "Opt-in Opt-out" at bounding box center [822, 369] width 1107 height 36
click at [363, 351] on label "Opt-out" at bounding box center [368, 367] width 73 height 33
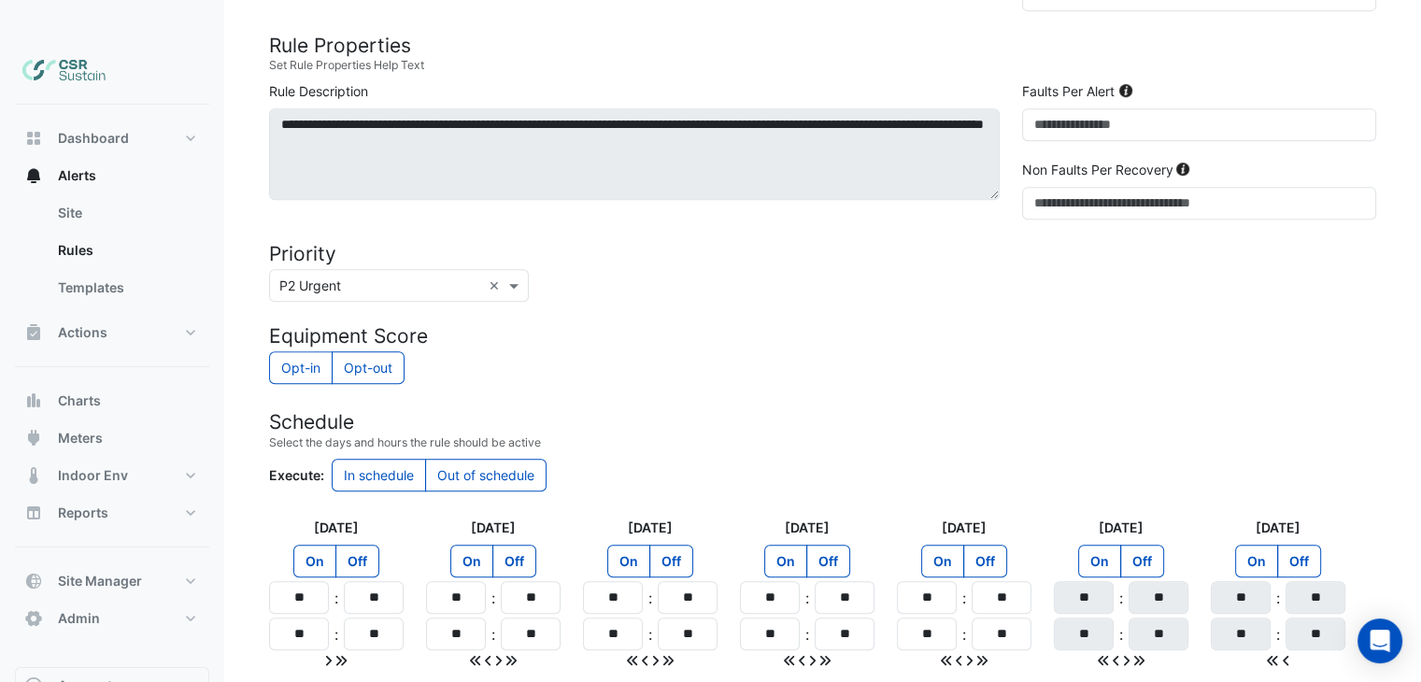
click at [299, 351] on label "Opt-in" at bounding box center [301, 367] width 64 height 33
click at [304, 351] on label "Opt-in" at bounding box center [301, 367] width 64 height 33
click at [646, 410] on h4 "Schedule" at bounding box center [822, 421] width 1107 height 23
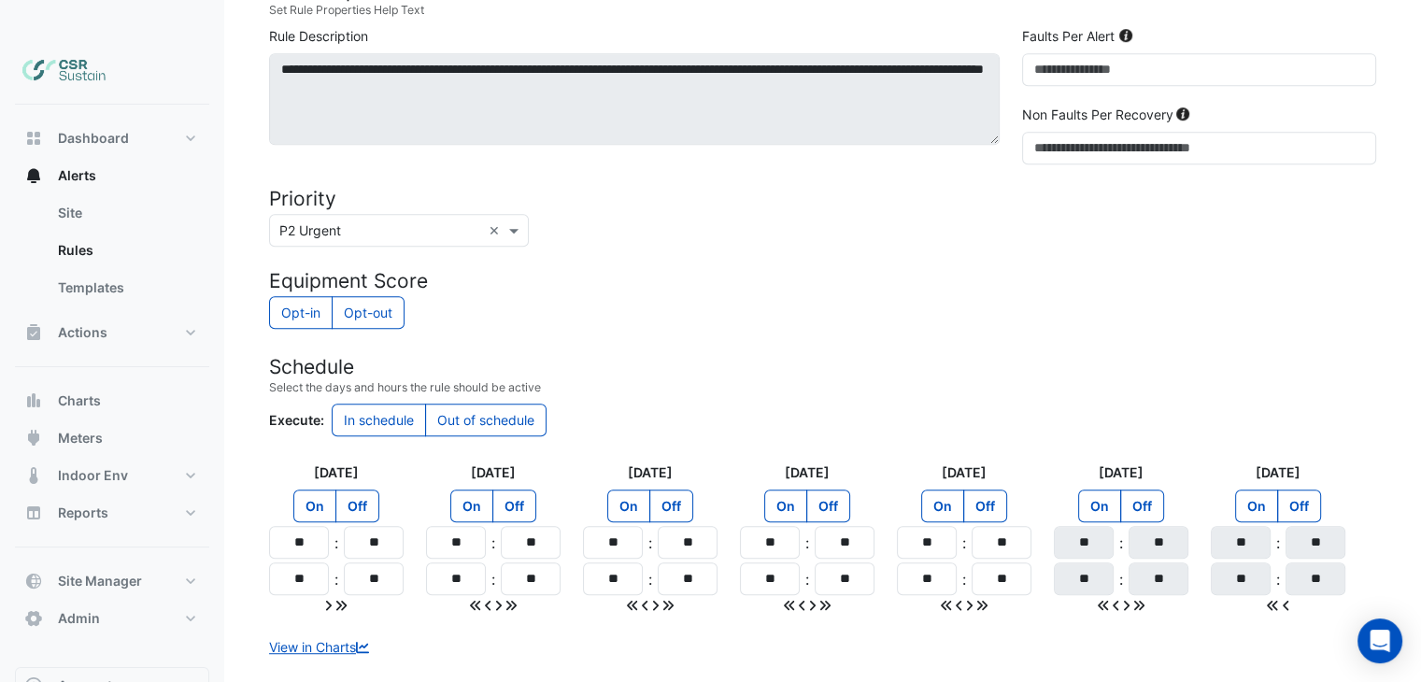
scroll to position [1041, 0]
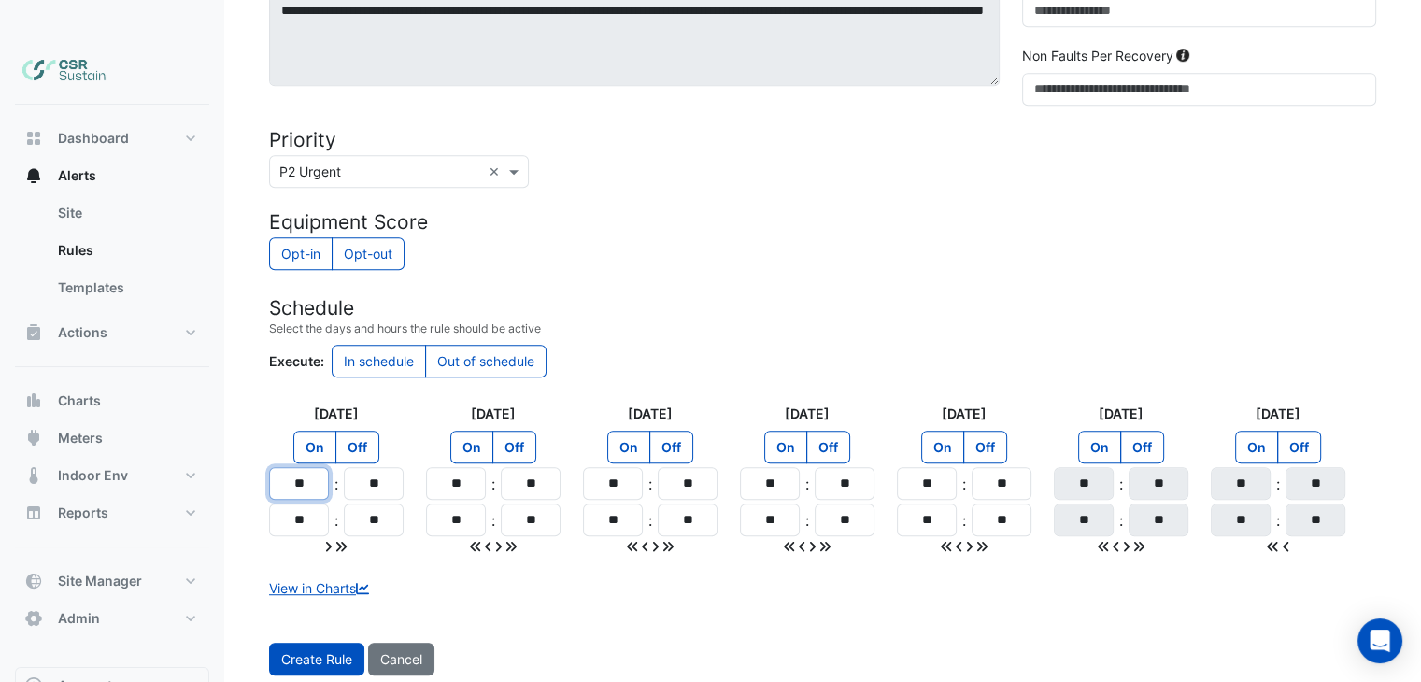
drag, startPoint x: 295, startPoint y: 441, endPoint x: 321, endPoint y: 441, distance: 26.2
click at [321, 467] on input "**" at bounding box center [299, 483] width 60 height 33
click at [323, 467] on input "**" at bounding box center [299, 483] width 60 height 33
click at [306, 467] on input "**" at bounding box center [299, 483] width 60 height 33
drag, startPoint x: 318, startPoint y: 438, endPoint x: 271, endPoint y: 438, distance: 46.7
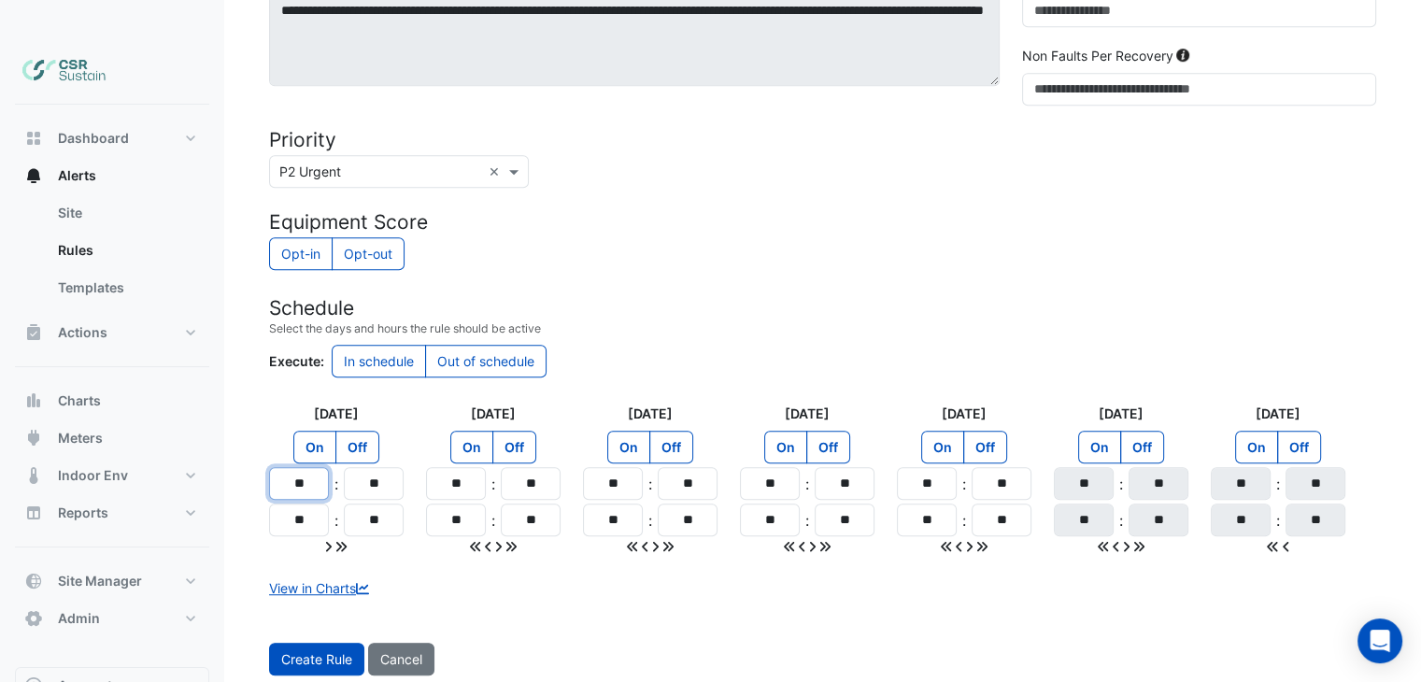
click at [271, 467] on input "**" at bounding box center [299, 483] width 60 height 33
type input "**"
drag, startPoint x: 306, startPoint y: 483, endPoint x: 266, endPoint y: 481, distance: 40.2
click at [266, 481] on div "Monday On Off ** : ** ** : **" at bounding box center [336, 480] width 157 height 152
type input "**"
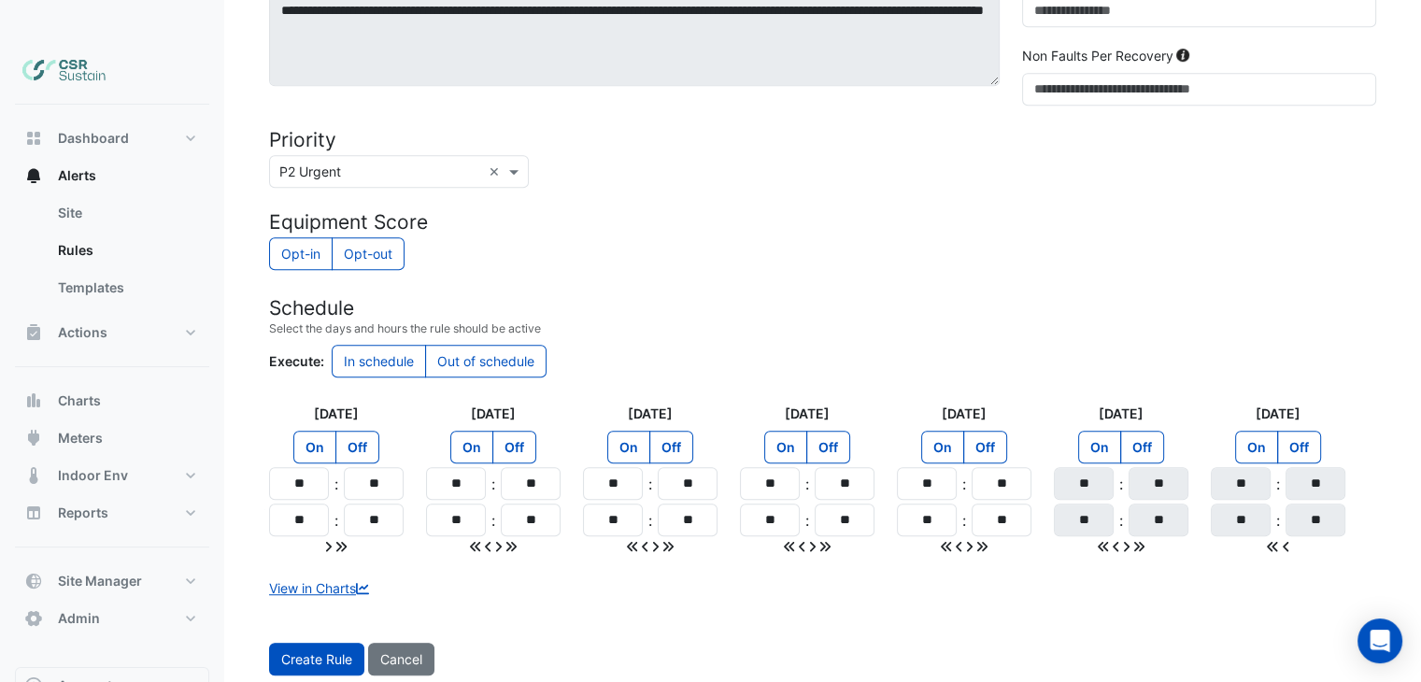
click at [344, 541] on icon at bounding box center [341, 546] width 10 height 10
type input "**"
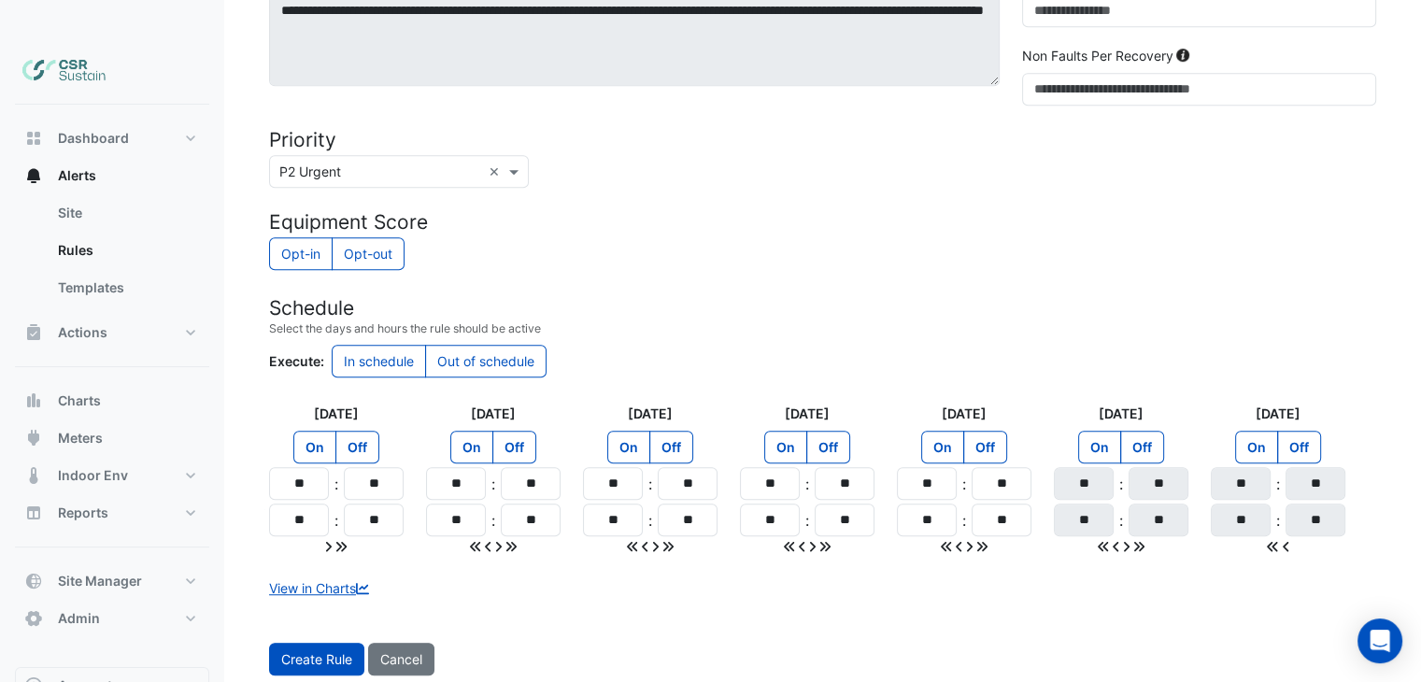
type input "**"
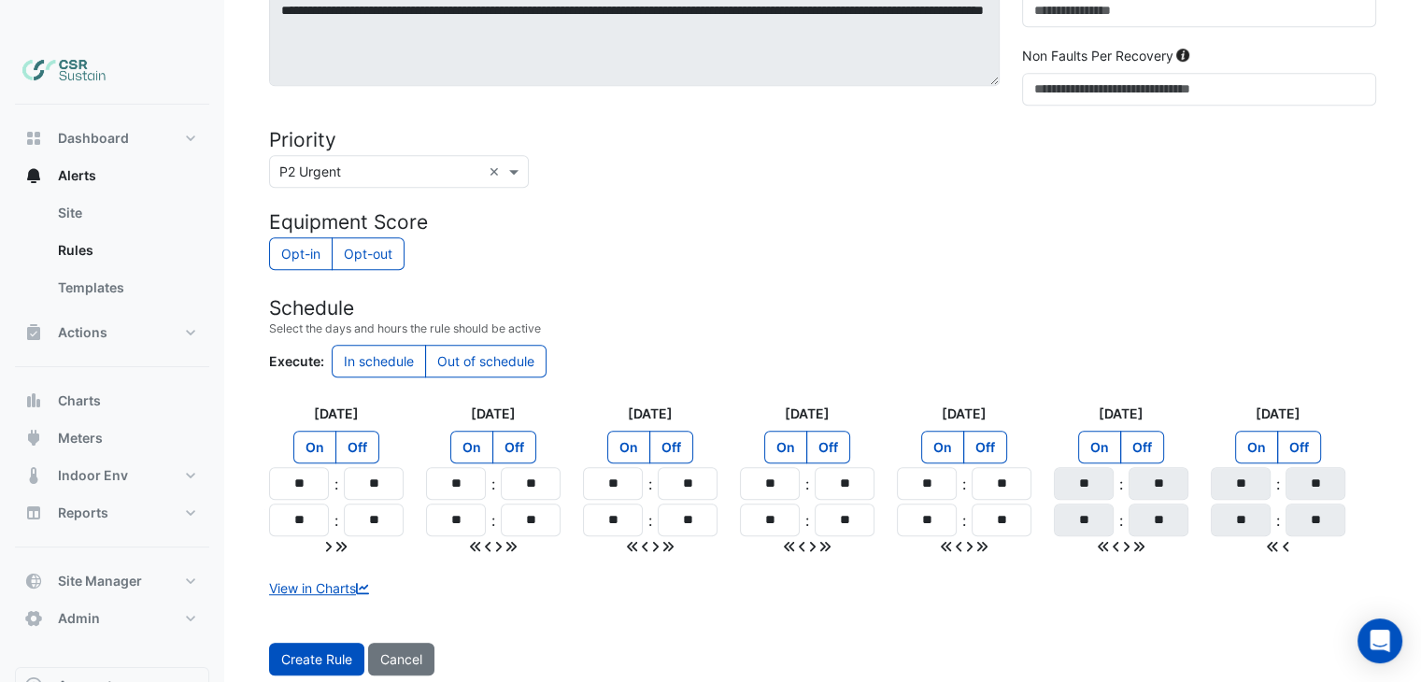
type input "**"
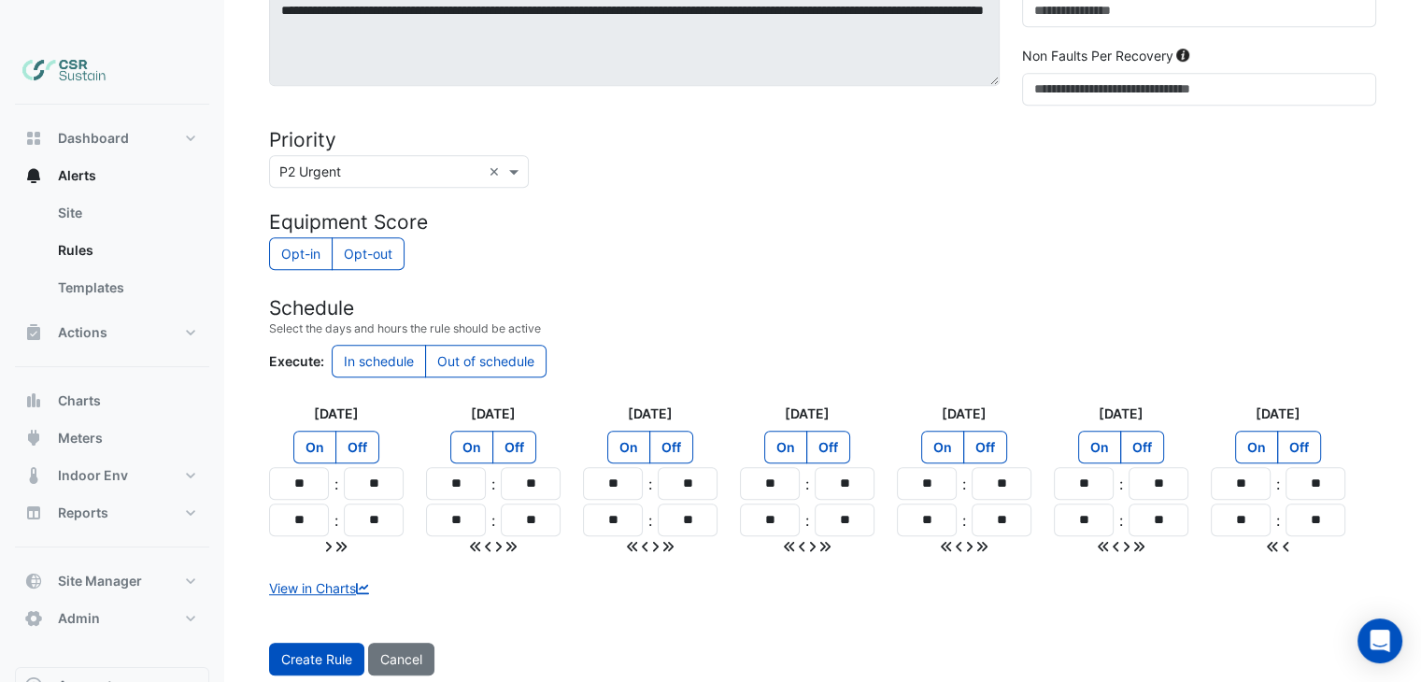
drag, startPoint x: 343, startPoint y: 618, endPoint x: 236, endPoint y: 593, distance: 109.2
click at [320, 651] on span "Create Rule" at bounding box center [316, 659] width 71 height 16
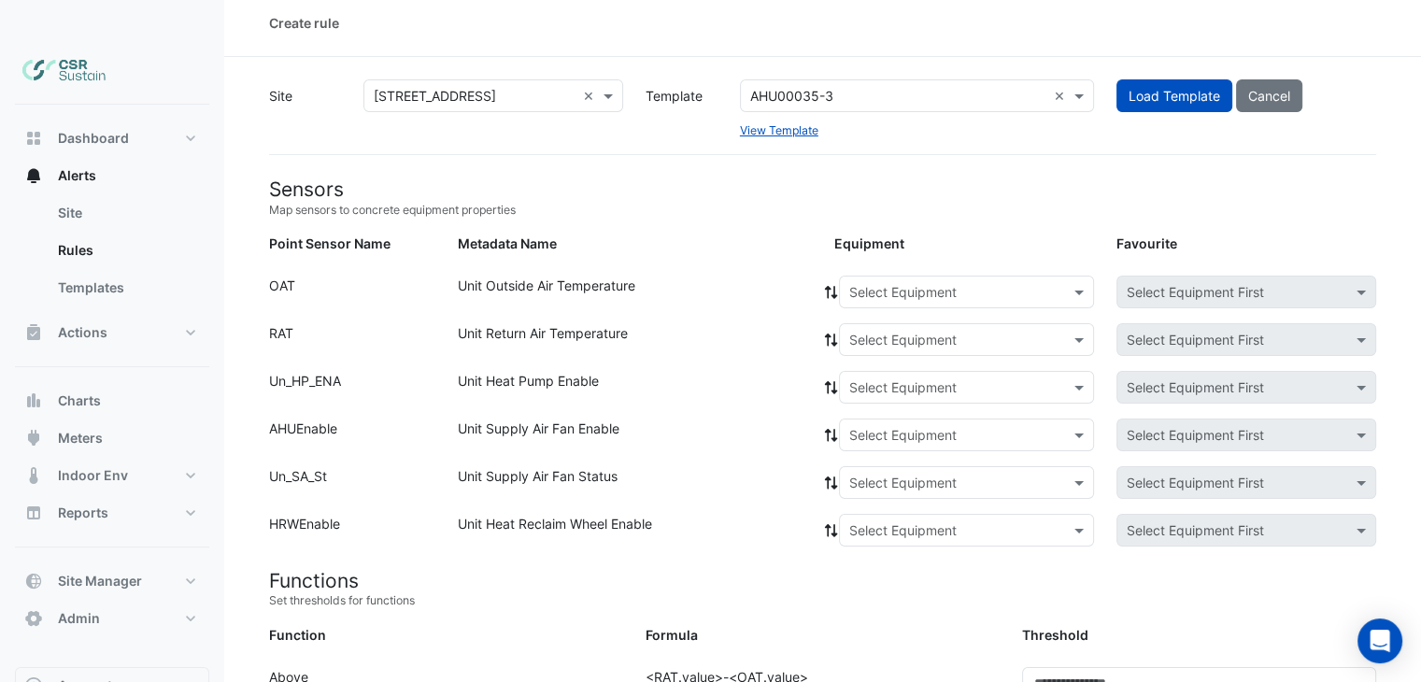
scroll to position [0, 0]
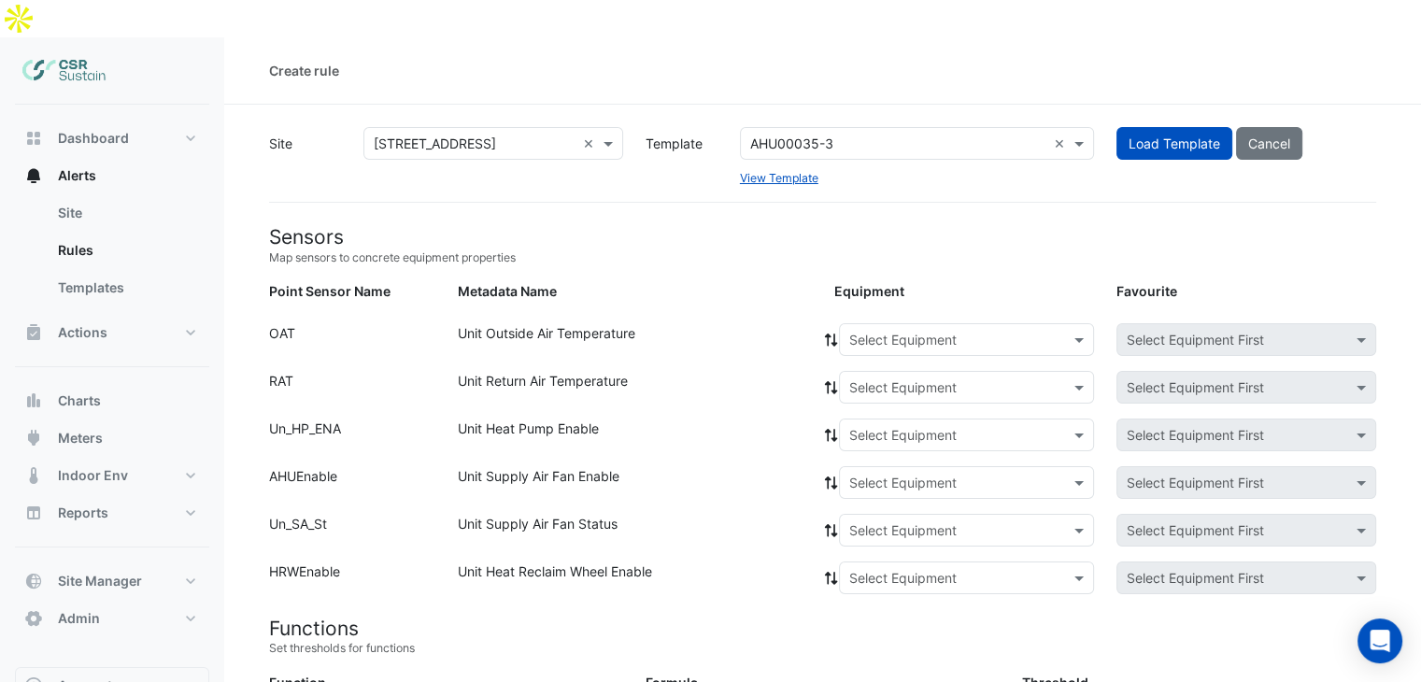
drag, startPoint x: 355, startPoint y: 479, endPoint x: 334, endPoint y: 234, distance: 246.6
click at [1020, 372] on div "Equipment: Select Equipment Favourite: Select Equipment First" at bounding box center [1105, 391] width 565 height 40
click at [126, 269] on link "Templates" at bounding box center [126, 287] width 166 height 37
select select
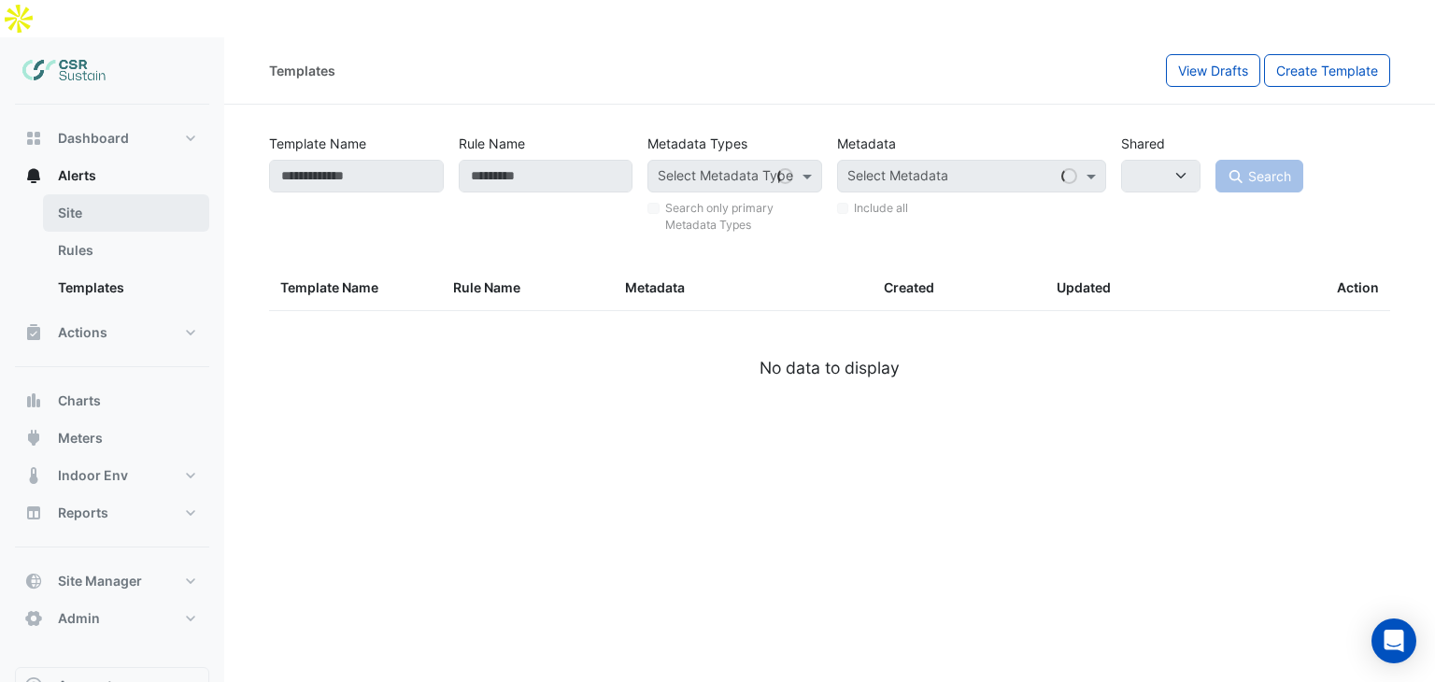
click at [100, 194] on link "Site" at bounding box center [126, 212] width 166 height 37
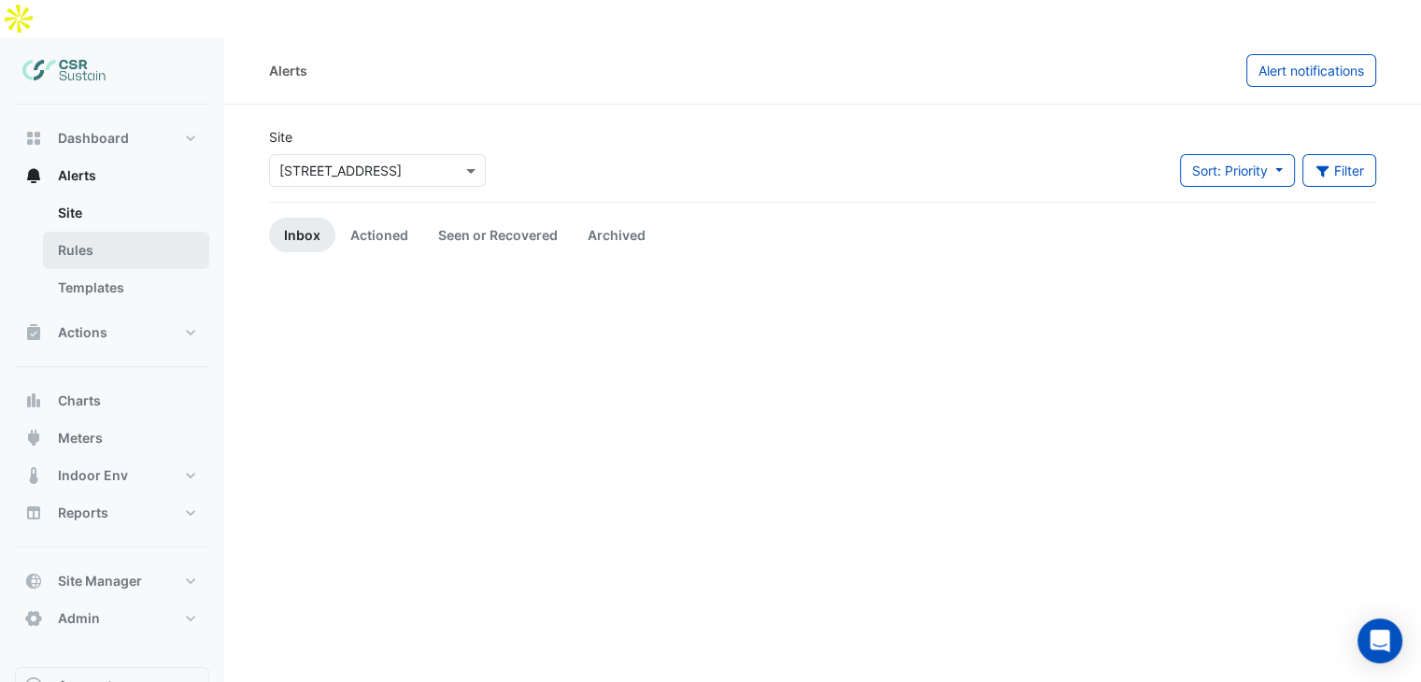
click at [109, 232] on link "Rules" at bounding box center [126, 250] width 166 height 37
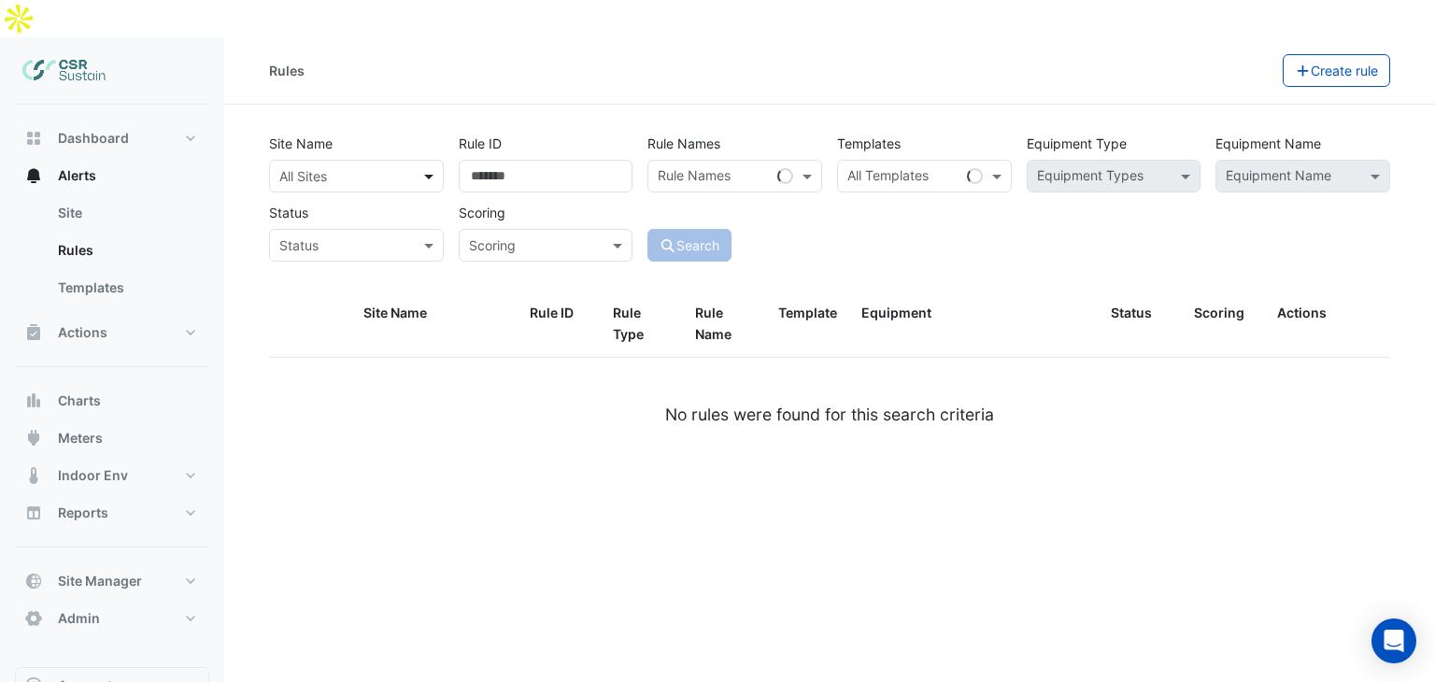
click at [427, 166] on span at bounding box center [430, 176] width 23 height 20
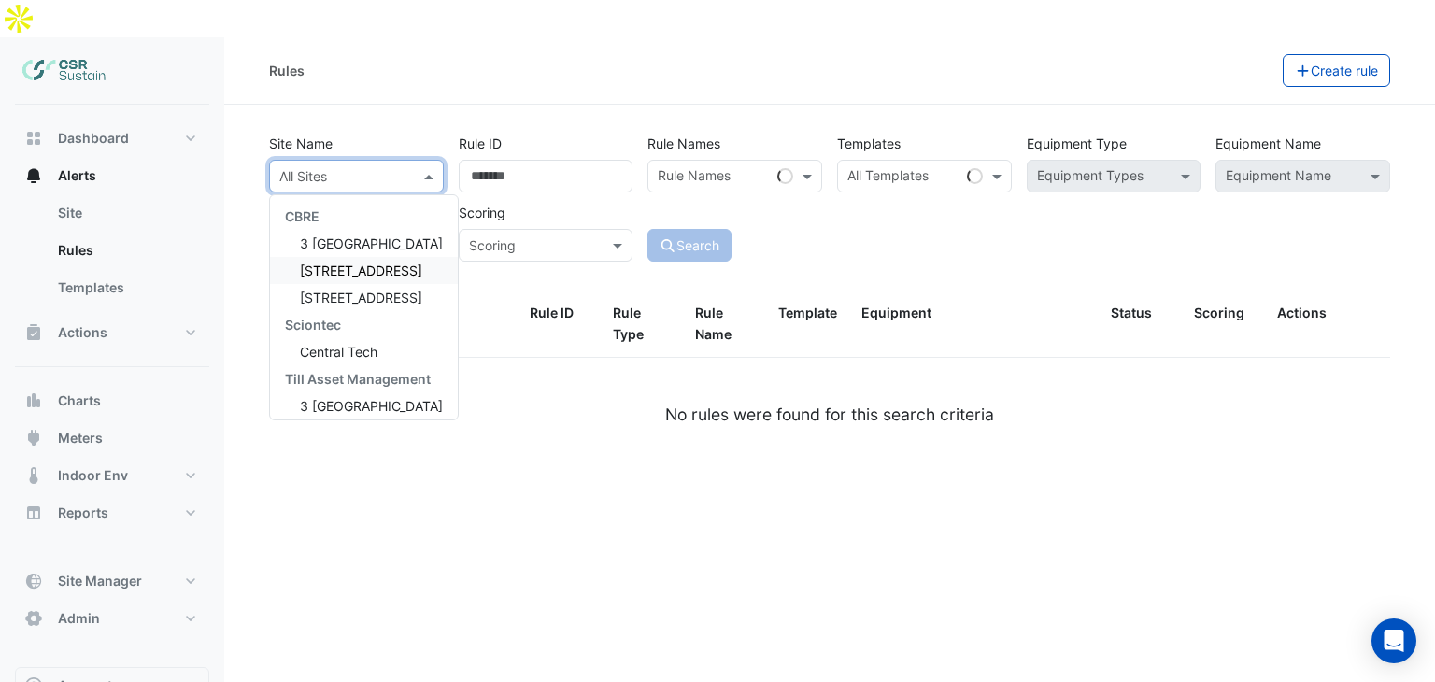
click at [335, 263] on span "5 Exchange Quay" at bounding box center [361, 271] width 122 height 16
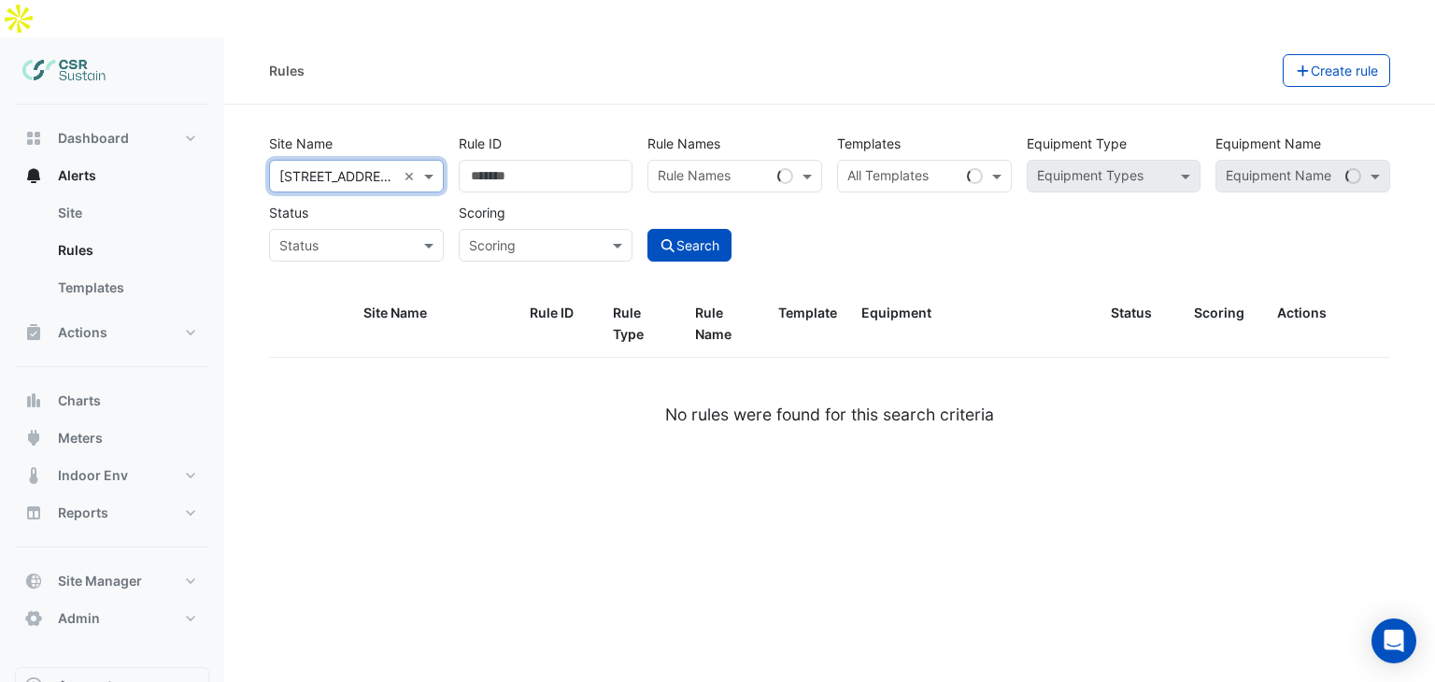
click at [1118, 168] on input "text" at bounding box center [1103, 178] width 133 height 20
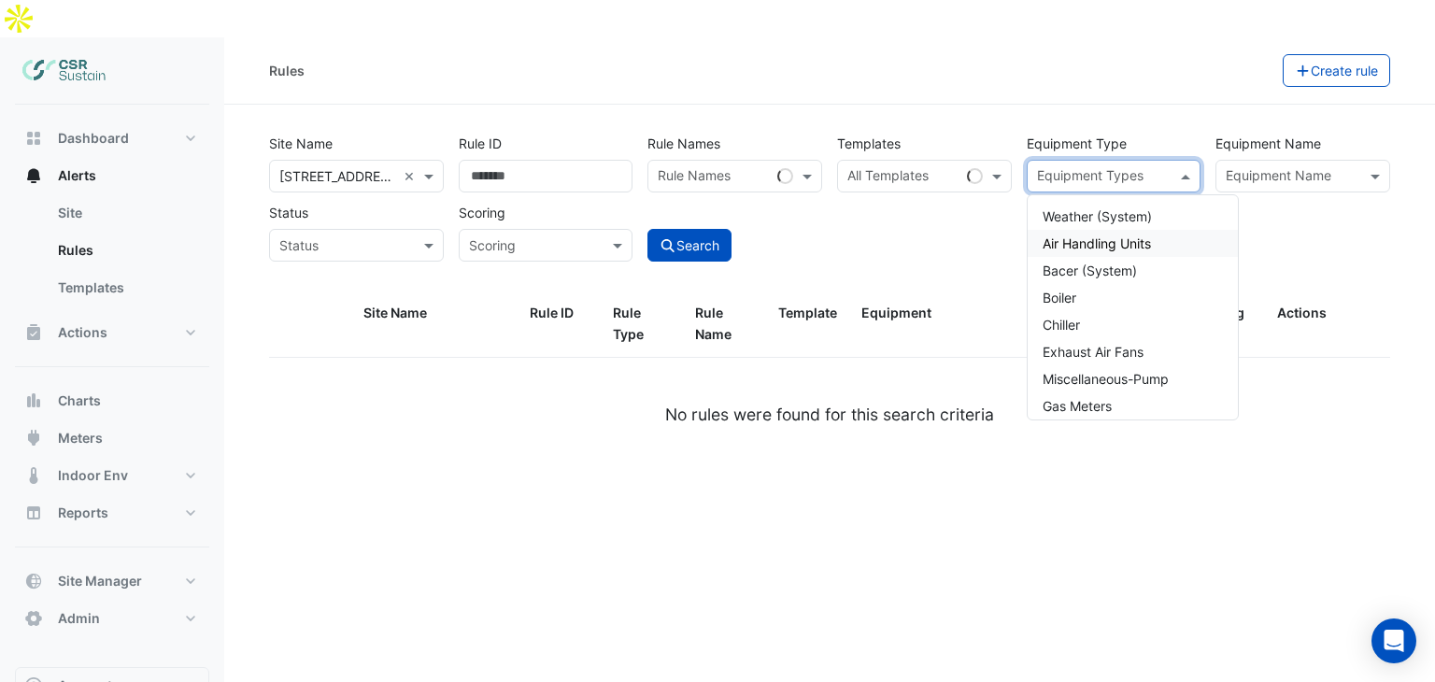
click at [1106, 235] on span "Air Handling Units" at bounding box center [1097, 243] width 108 height 16
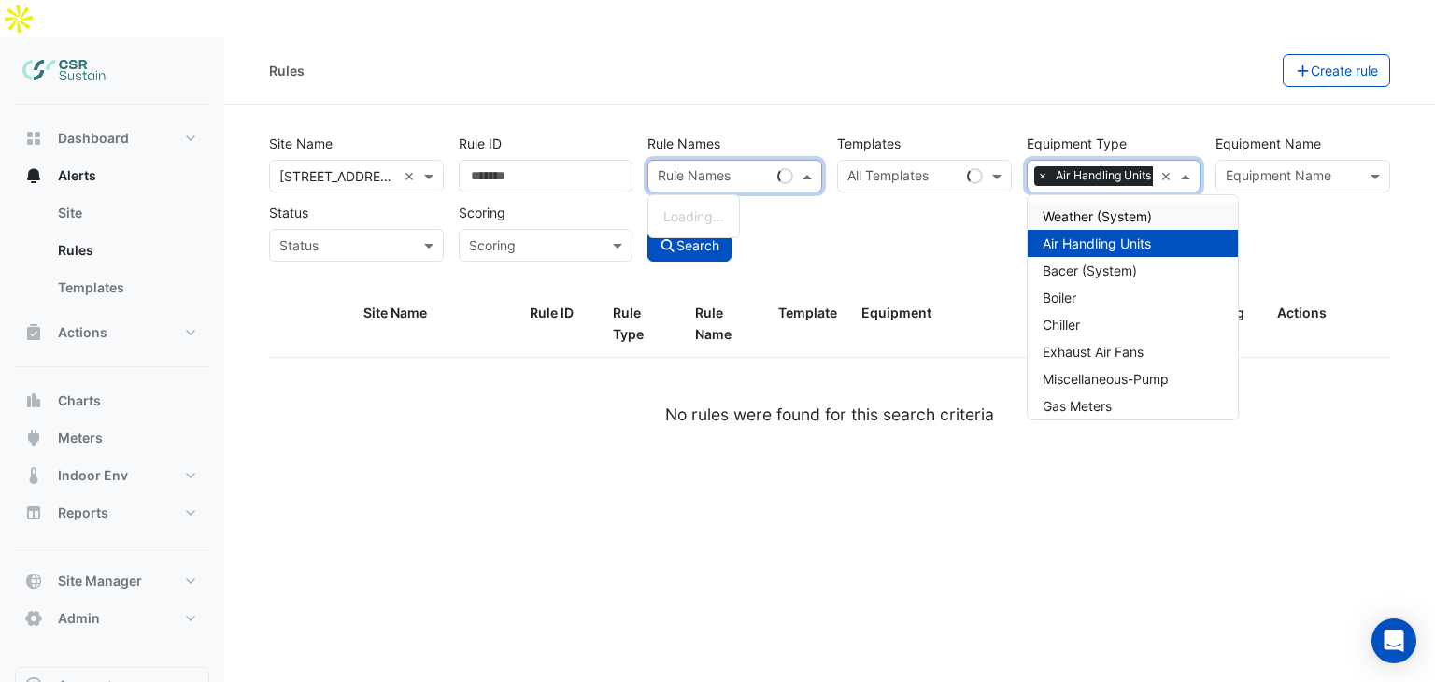
click at [677, 168] on input "text" at bounding box center [714, 178] width 112 height 20
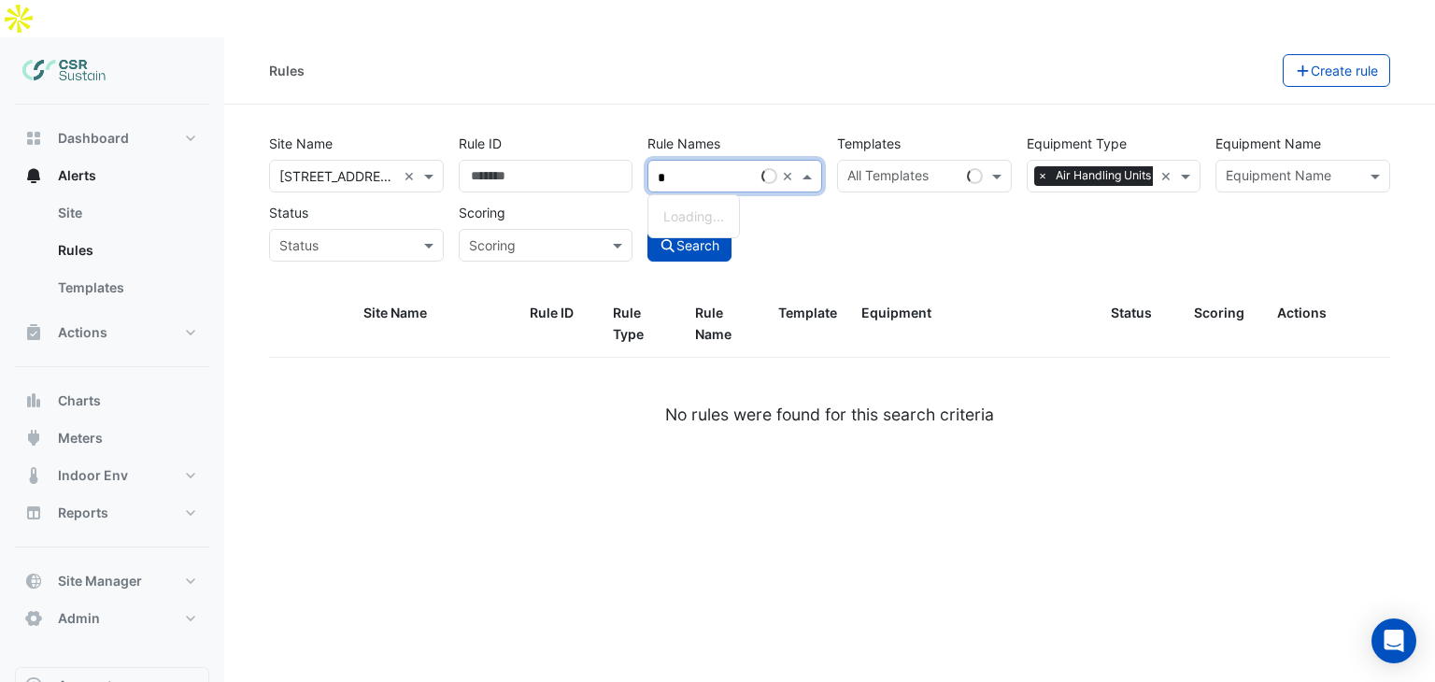
type input "**"
click at [548, 160] on input "Rule ID" at bounding box center [546, 176] width 175 height 33
click at [703, 229] on button "Search" at bounding box center [689, 245] width 84 height 33
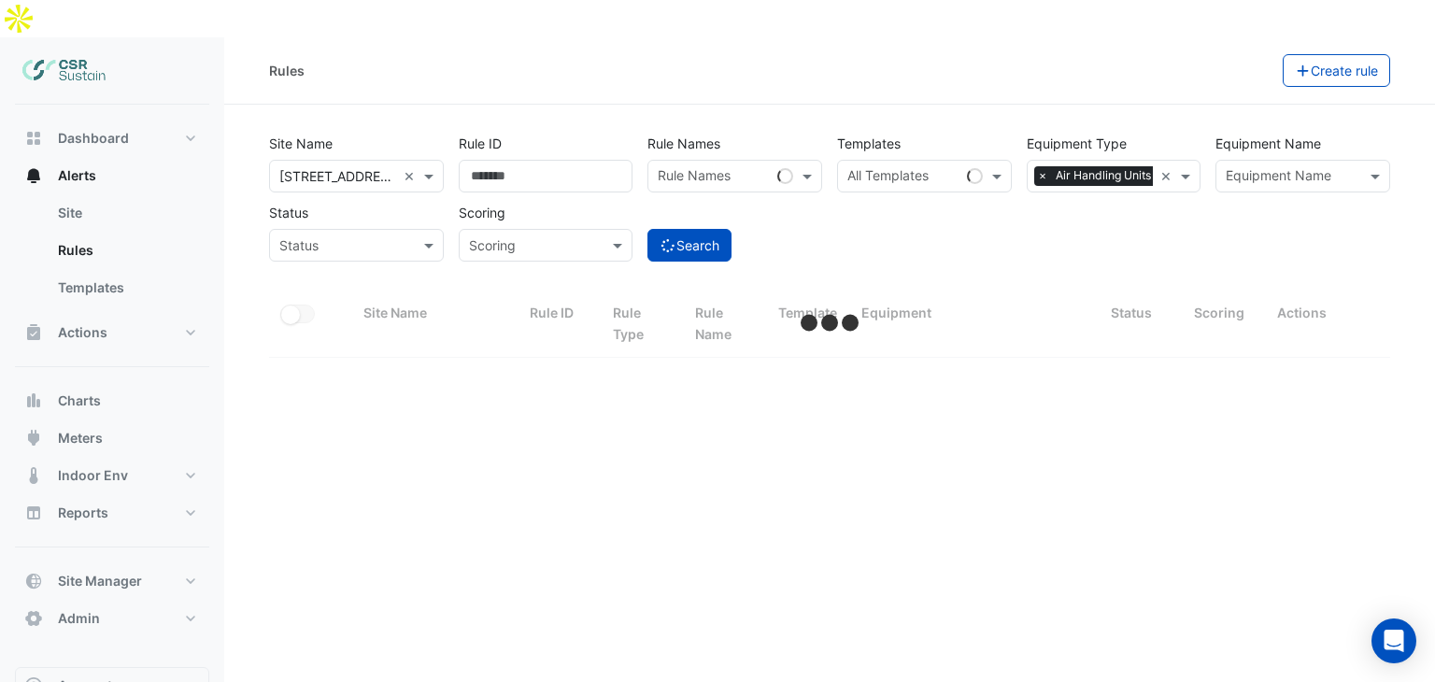
select select "**"
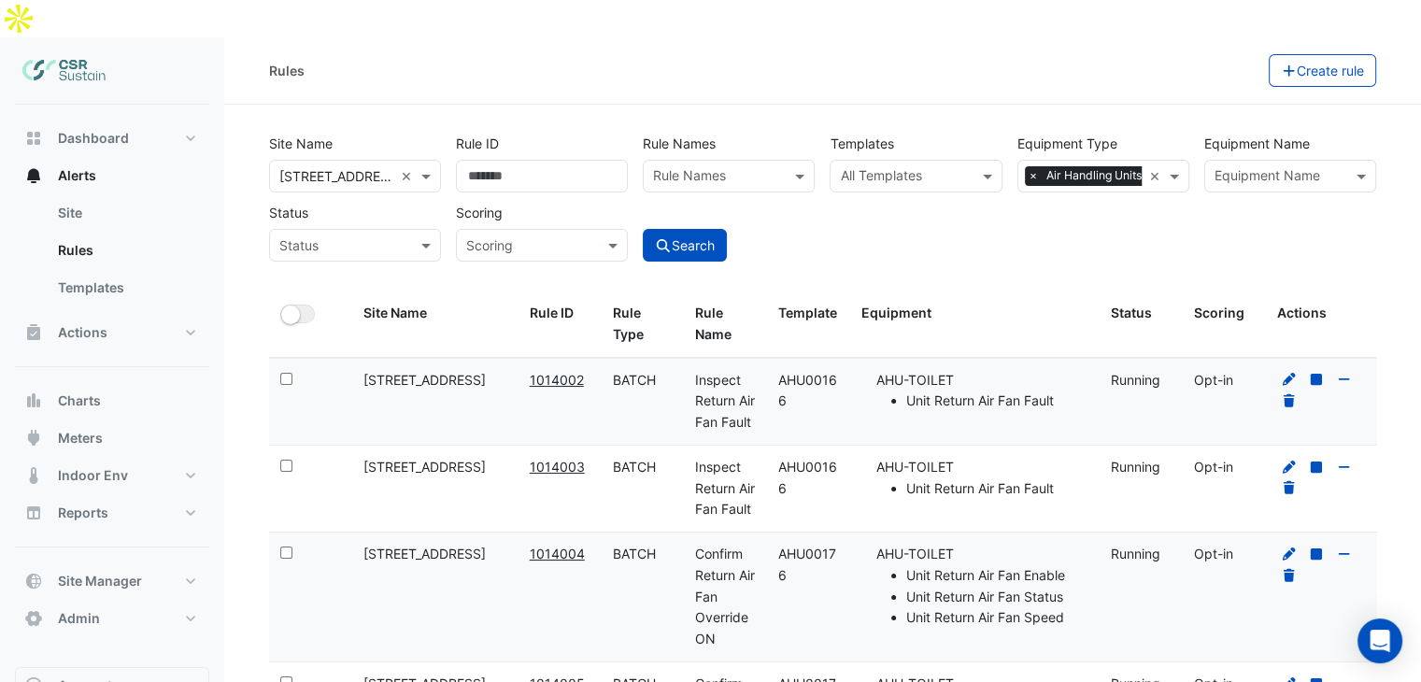
click at [893, 168] on input "text" at bounding box center [905, 178] width 130 height 20
click at [1313, 166] on div at bounding box center [1278, 178] width 133 height 24
click at [1385, 127] on div "Site Name × 5 Exchange Quay × Rule ID Rule Names Rule Names Templates All Templ…" at bounding box center [822, 209] width 1129 height 164
click at [1353, 166] on span at bounding box center [1363, 176] width 23 height 20
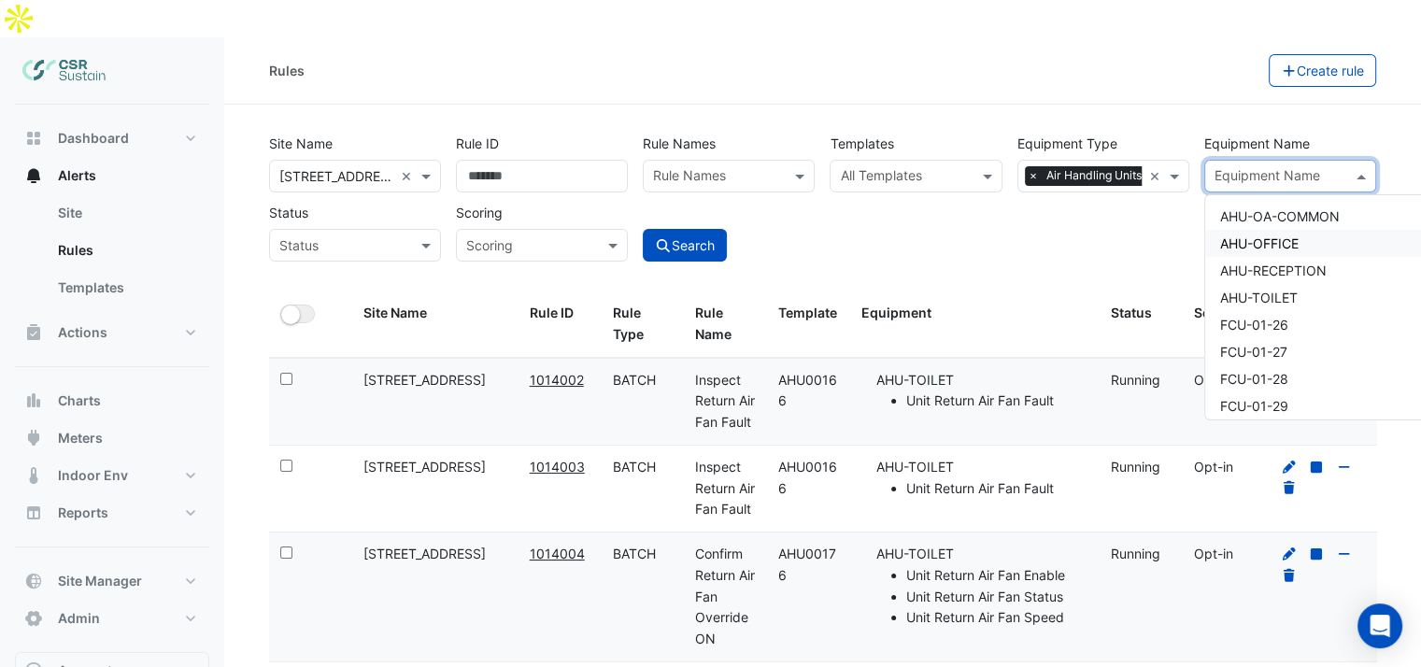
click at [1305, 230] on div "AHU-OFFICE" at bounding box center [1423, 243] width 437 height 27
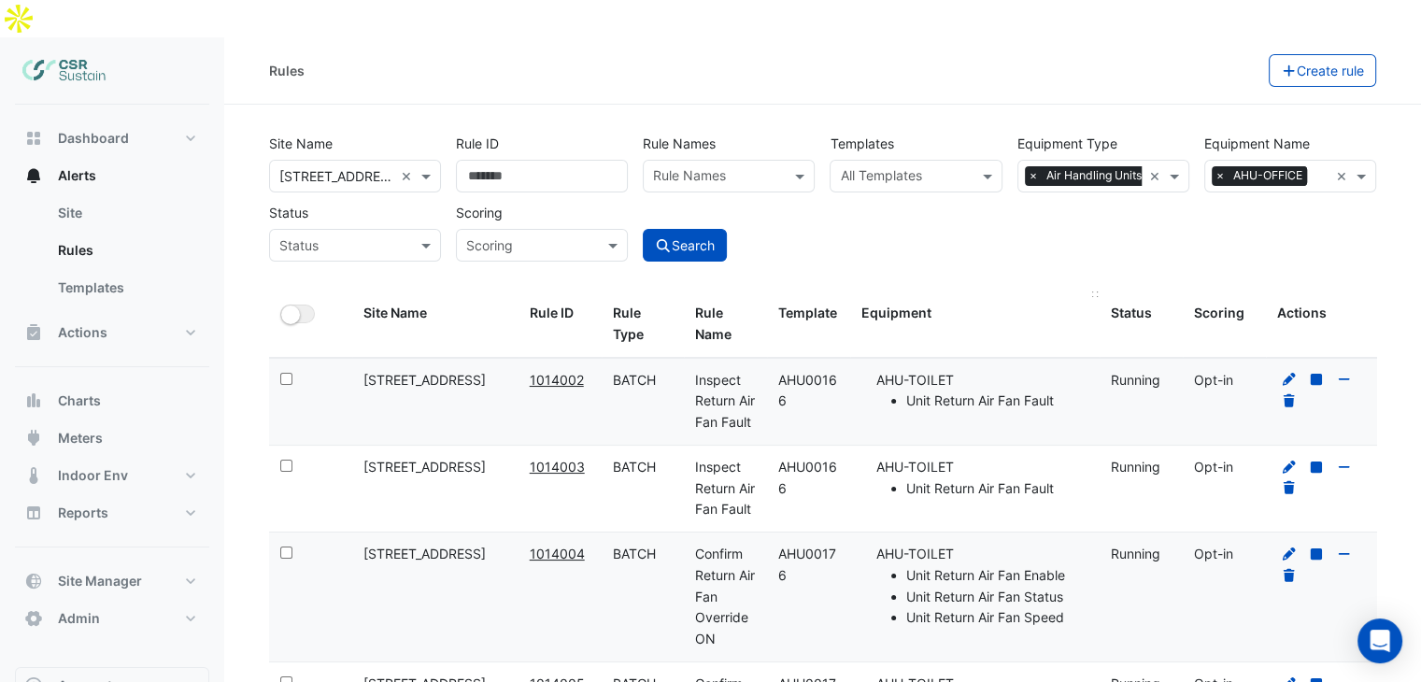
click at [699, 229] on button "Search" at bounding box center [685, 245] width 84 height 33
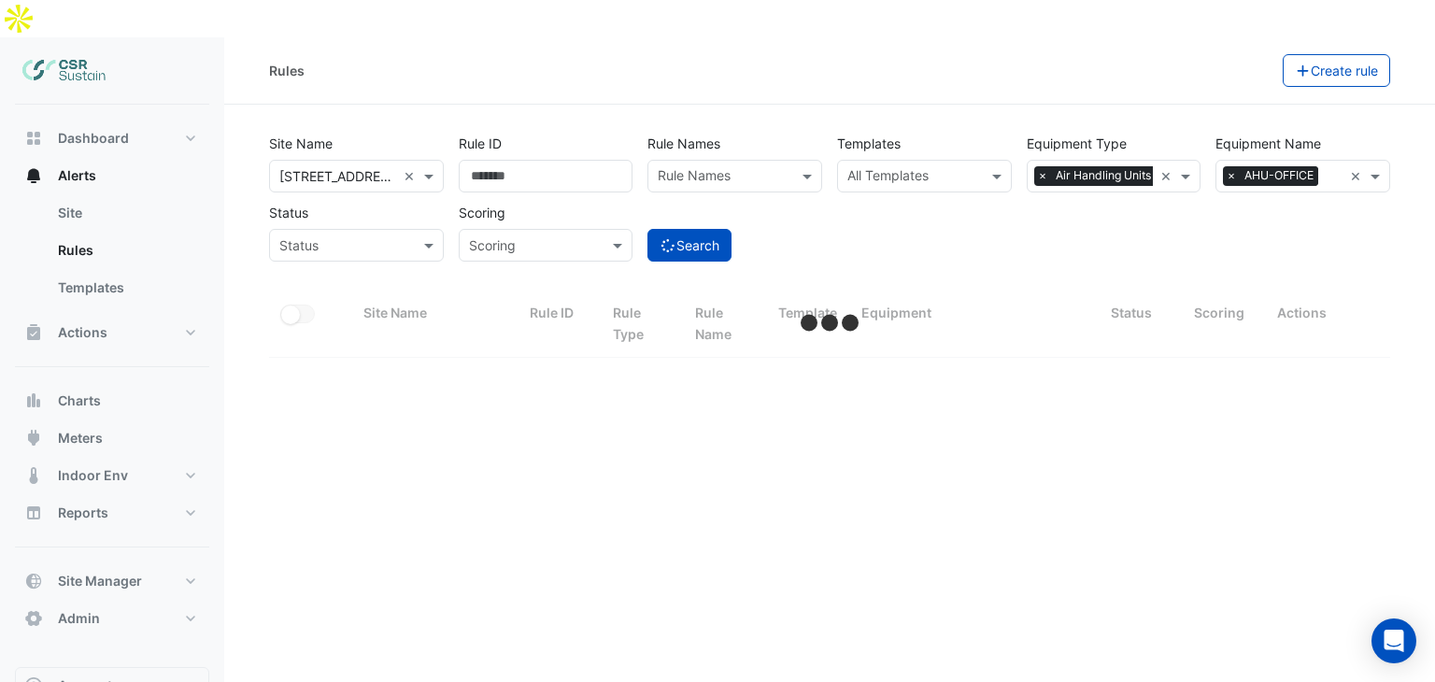
select select "**"
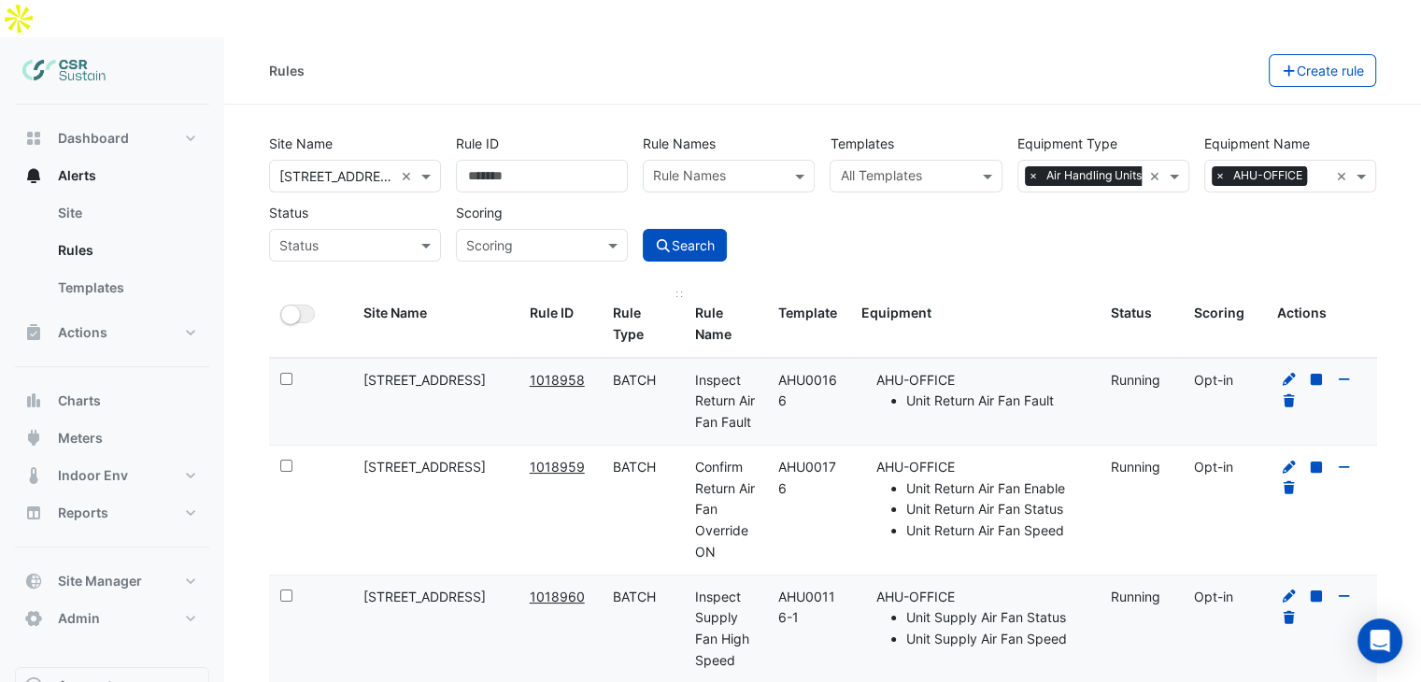
drag, startPoint x: 931, startPoint y: 276, endPoint x: 623, endPoint y: 267, distance: 308.4
click at [623, 291] on div "All Selected Site Name Rule ID Rule Type Rule Name Template Equipment Status Sc…" at bounding box center [829, 324] width 1121 height 66
click at [623, 303] on div "Rule Type" at bounding box center [643, 324] width 61 height 43
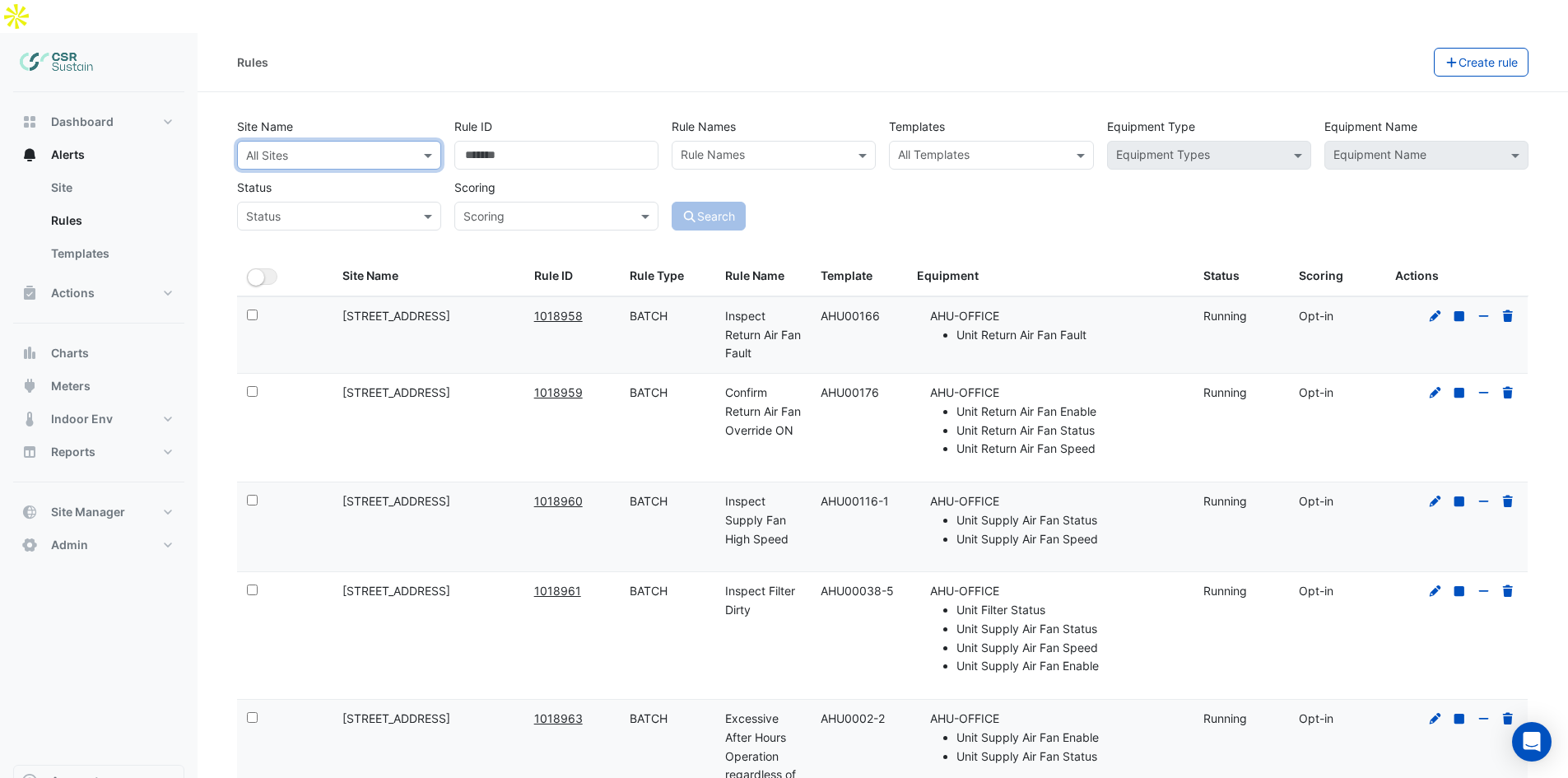
click at [337, 147] on input "text" at bounding box center [322, 156] width 153 height 18
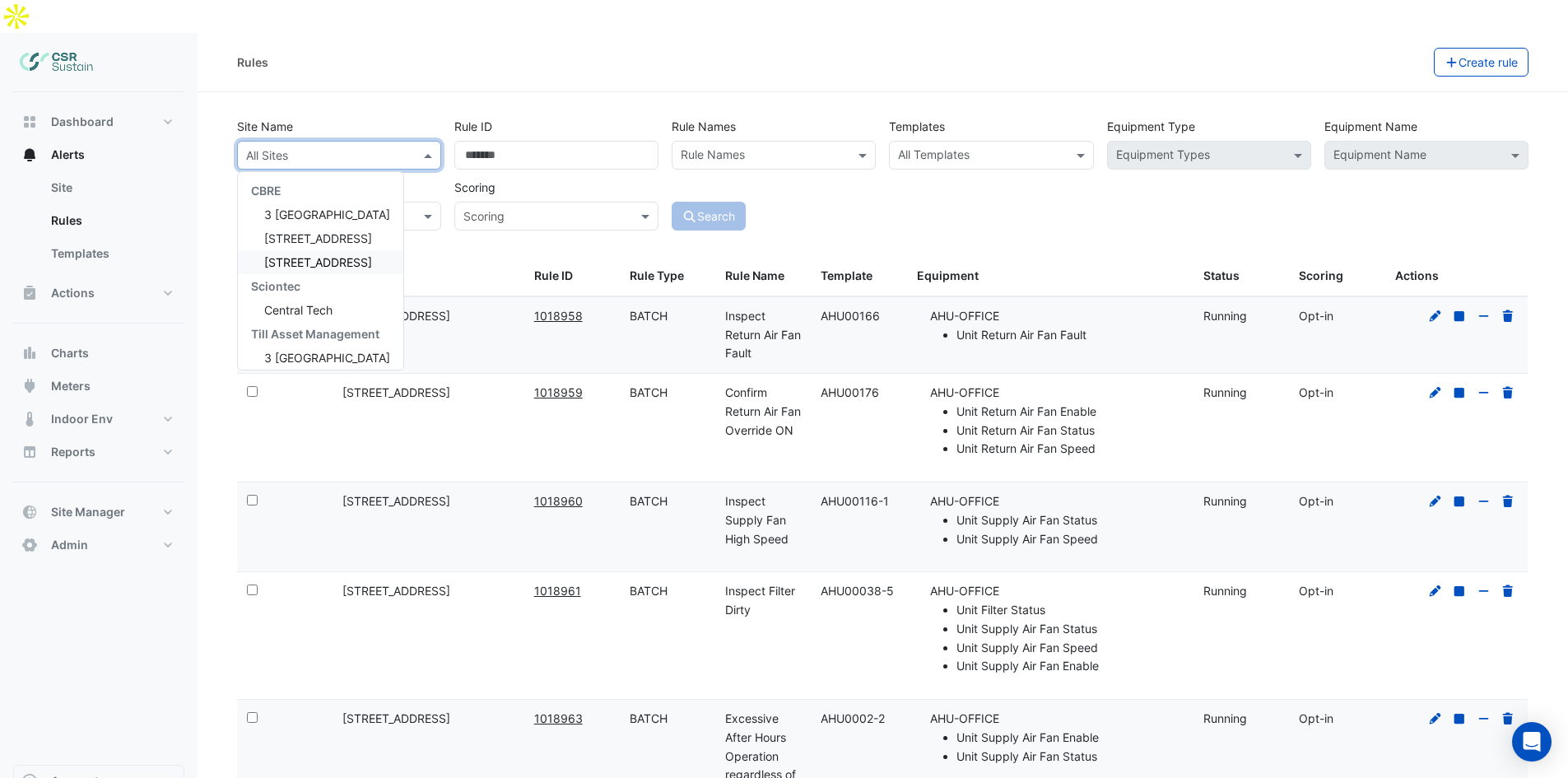
click at [299, 256] on span "8 Exchange Quay" at bounding box center [318, 263] width 107 height 14
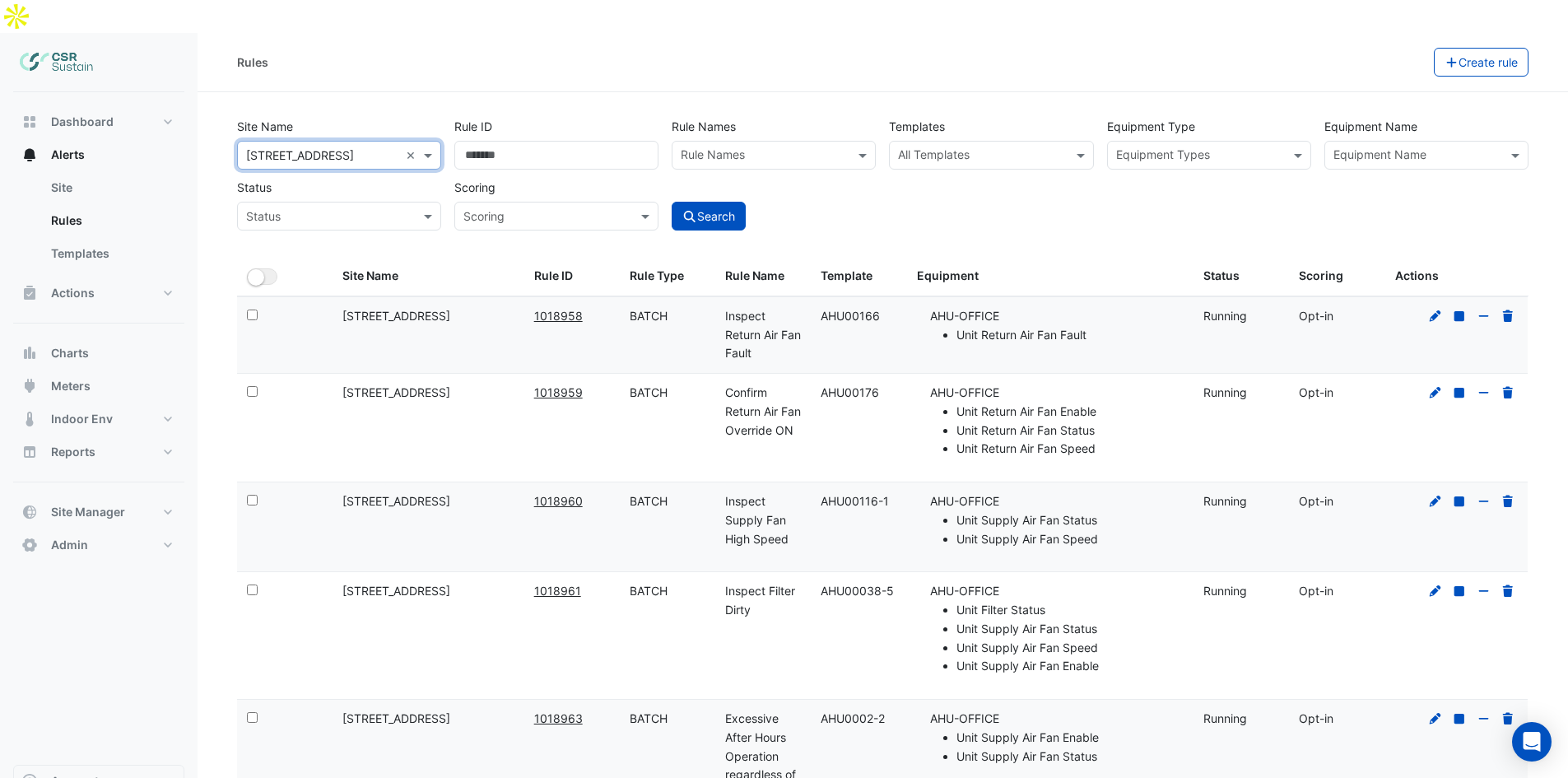
click at [1263, 112] on label "Equipment Name" at bounding box center [1371, 126] width 93 height 29
click at [1263, 148] on input "text" at bounding box center [1416, 157] width 167 height 18
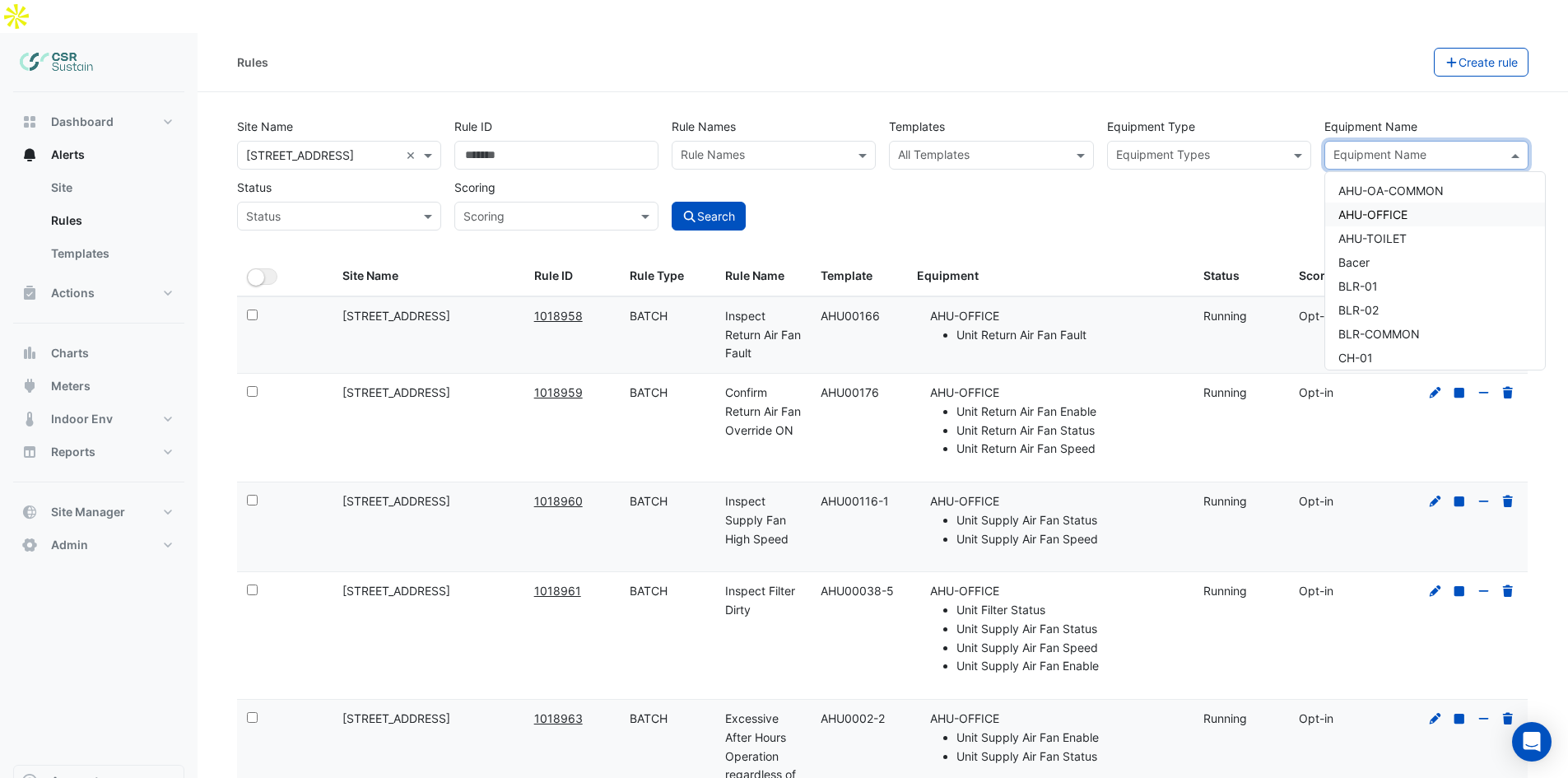
click at [1263, 207] on span "AHU-OFFICE" at bounding box center [1372, 214] width 69 height 14
click at [1184, 148] on input "text" at bounding box center [1200, 157] width 167 height 18
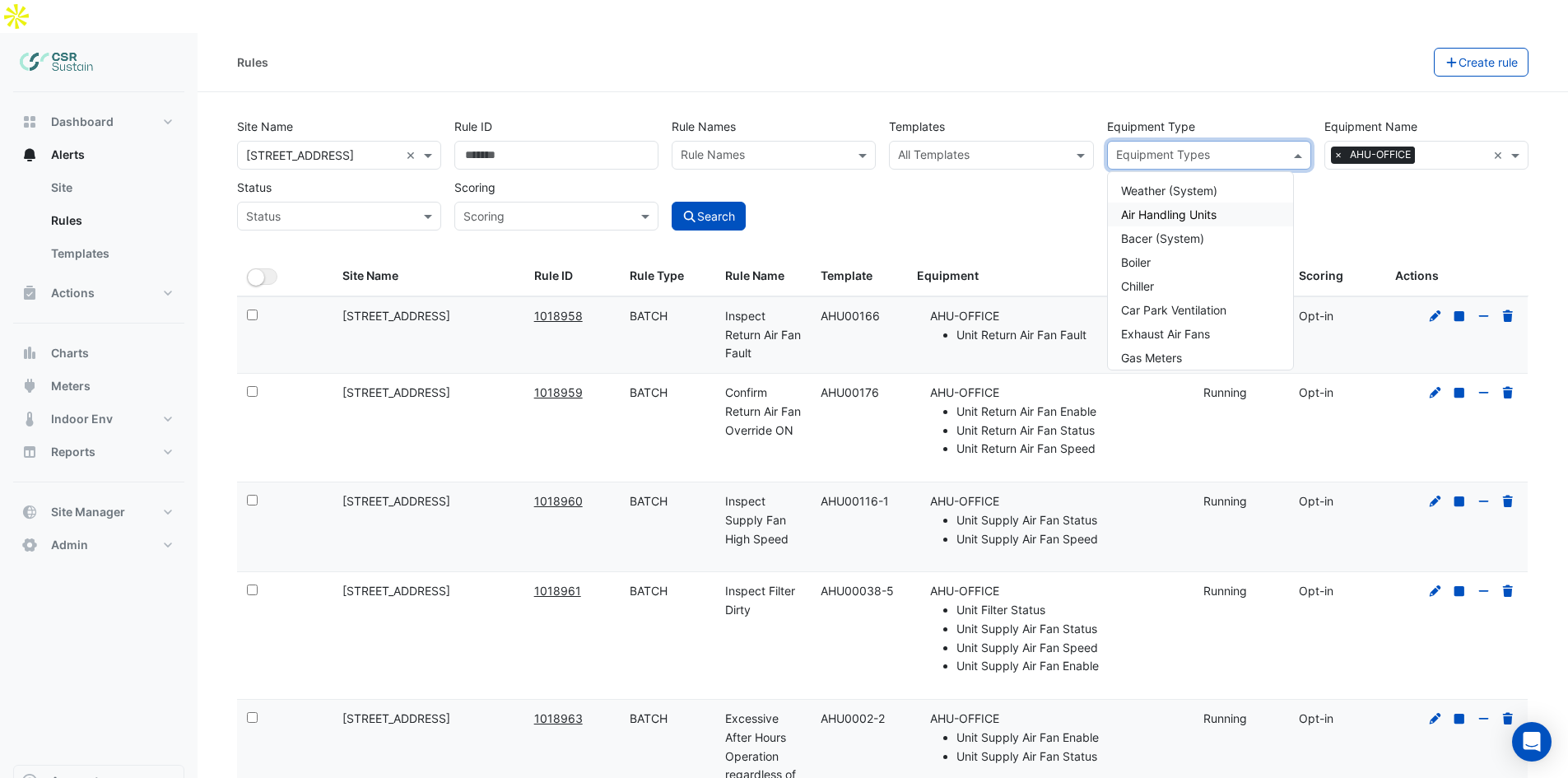
click at [1166, 203] on div "Air Handling Units" at bounding box center [1200, 214] width 185 height 24
drag, startPoint x: 1422, startPoint y: 163, endPoint x: 1354, endPoint y: 163, distance: 68.0
click at [1263, 163] on div "Site Name × 8 Exchange Quay × Rule ID Rule Names Rule Names Templates All Templ…" at bounding box center [883, 169] width 1305 height 122
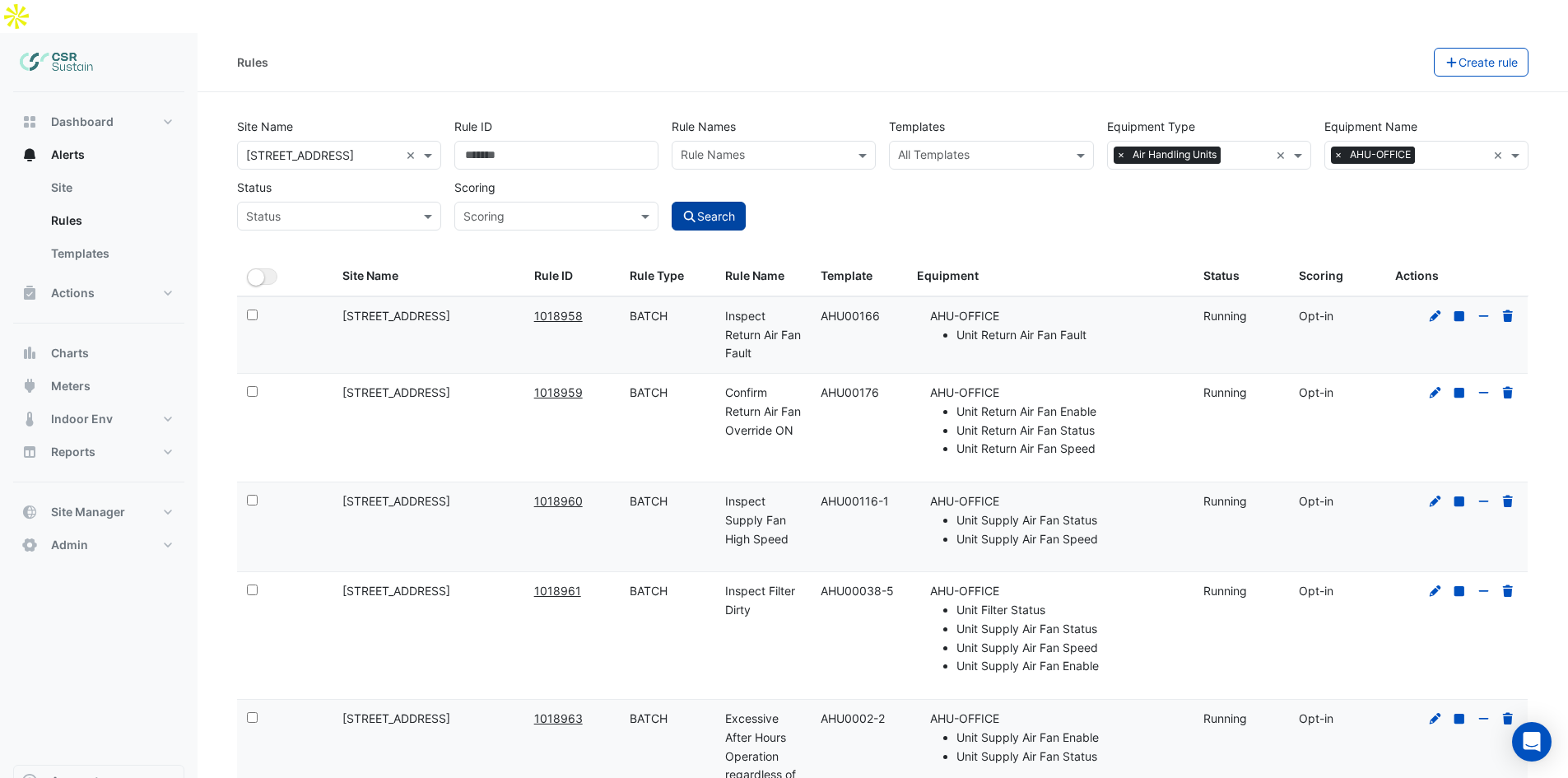
click at [745, 202] on button "Search" at bounding box center [708, 216] width 74 height 29
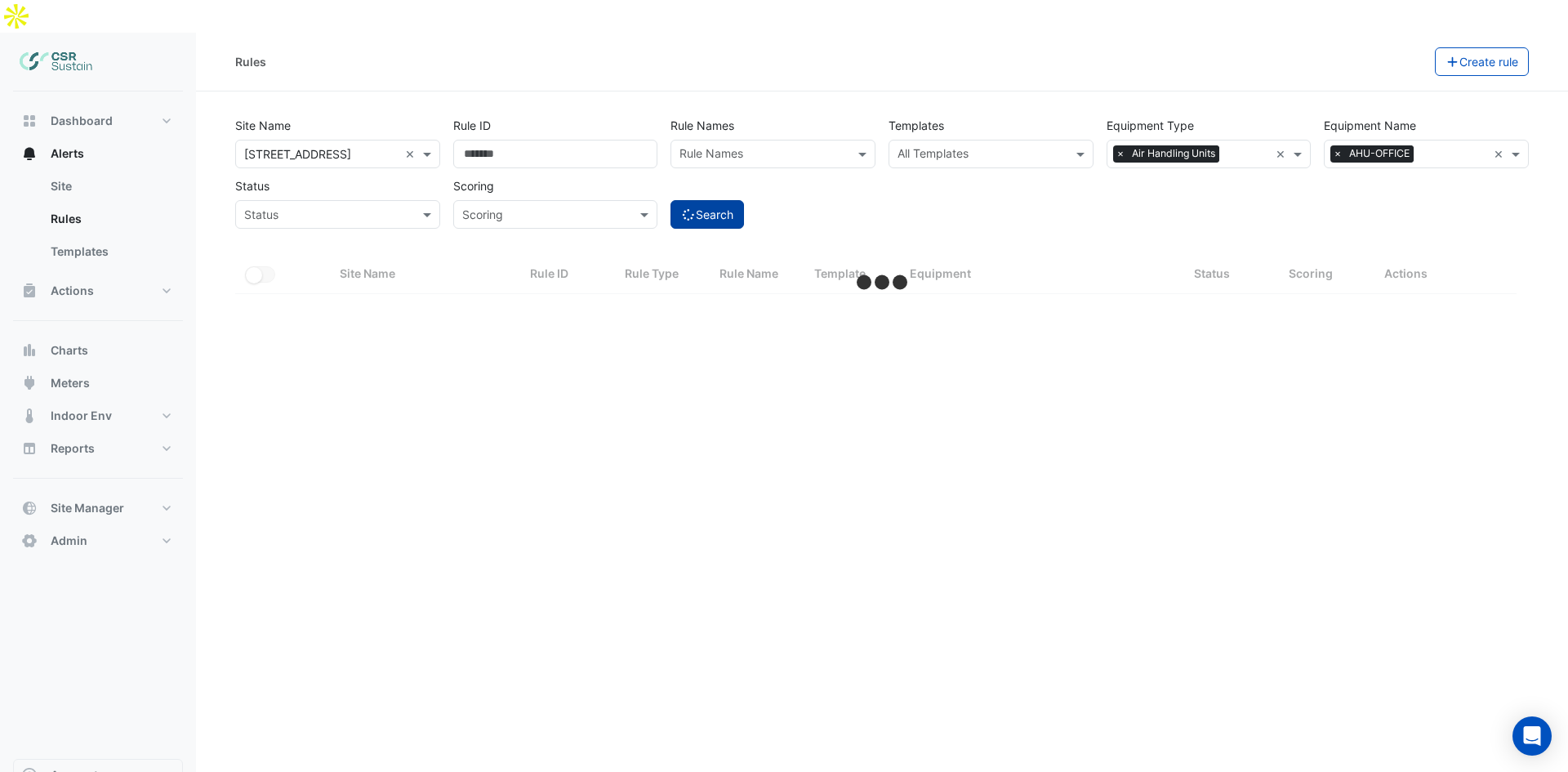
select select "**"
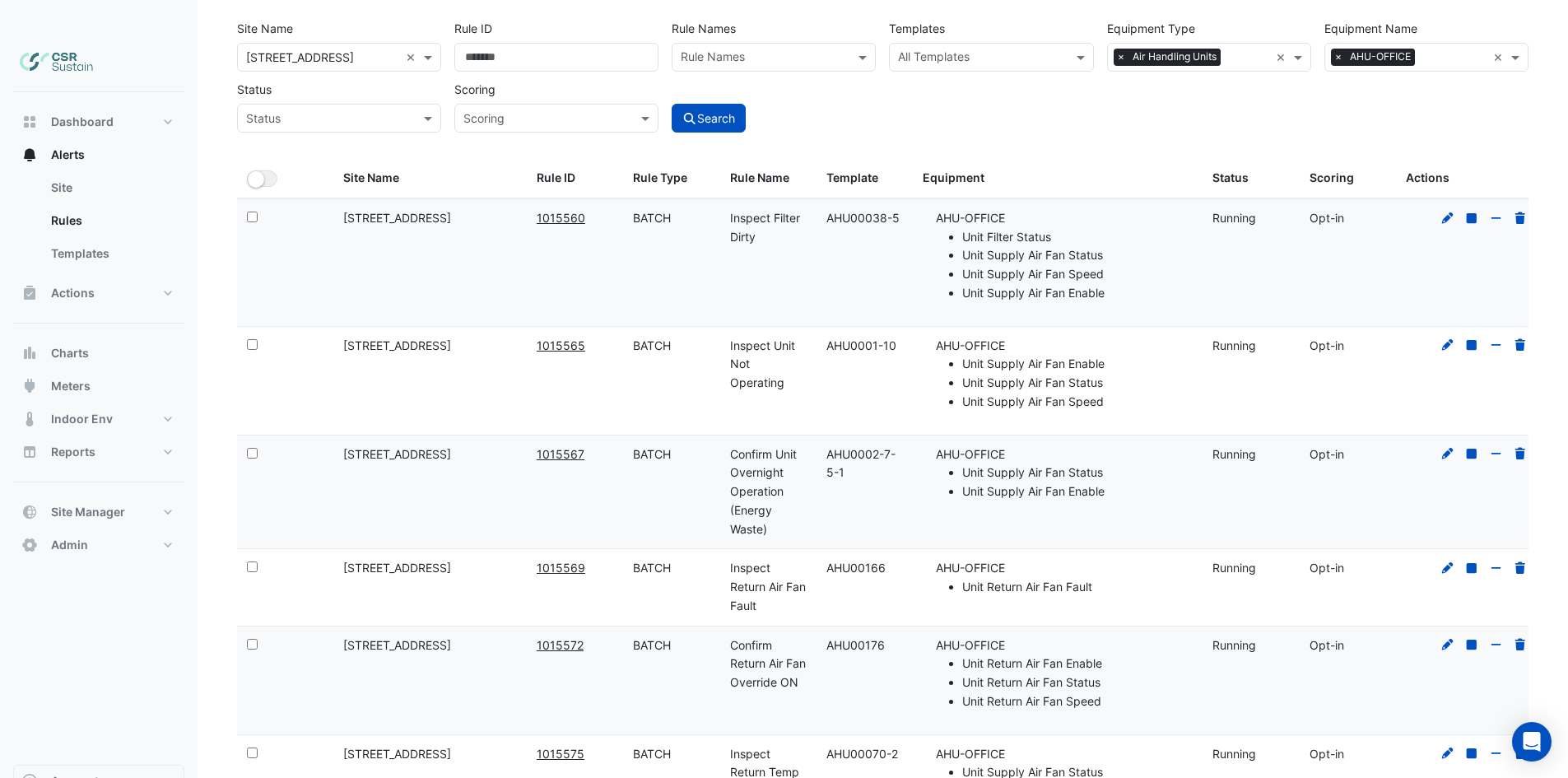
drag, startPoint x: 846, startPoint y: 357, endPoint x: 848, endPoint y: 375, distance: 18.1
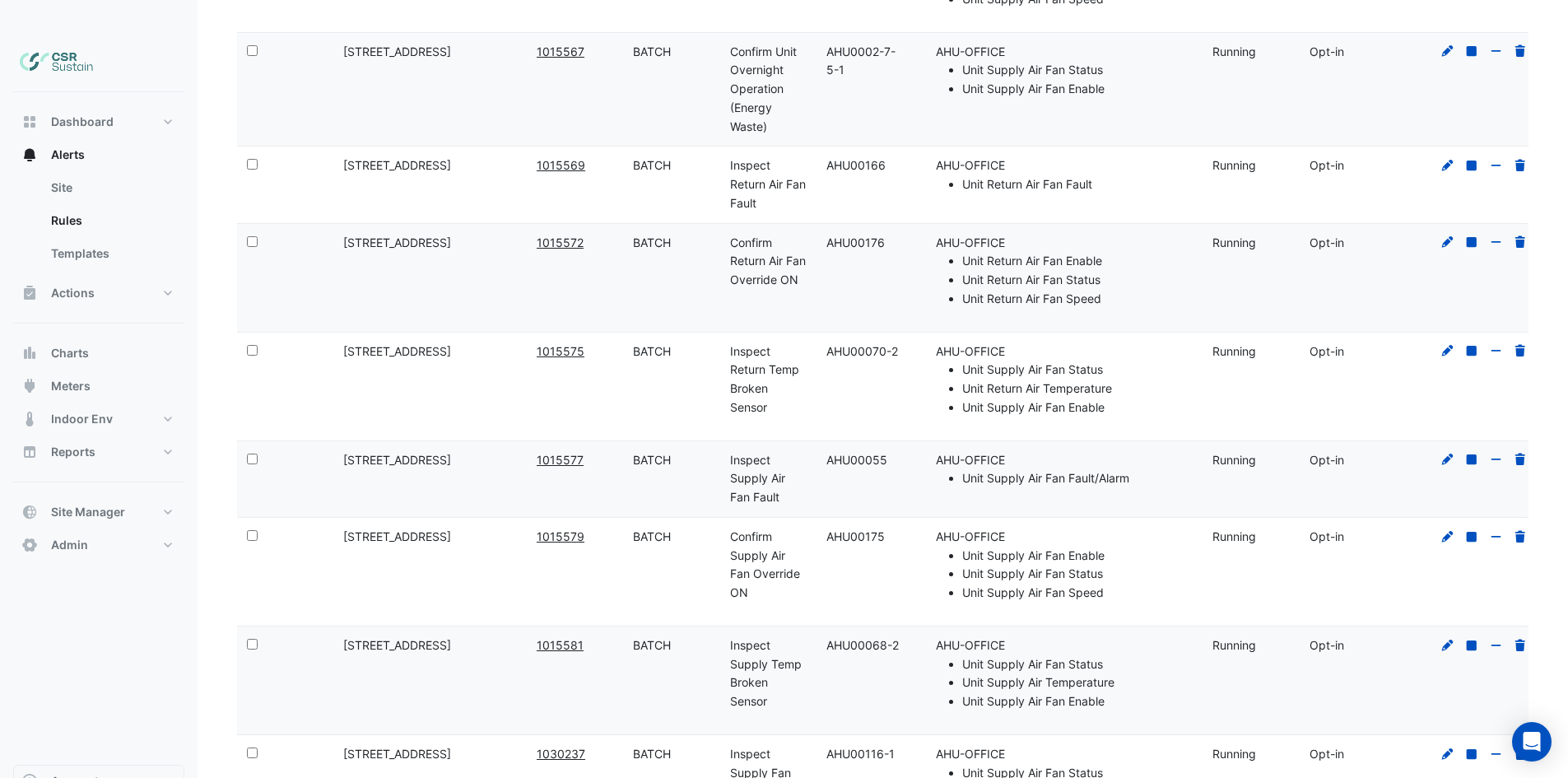
scroll to position [819, 0]
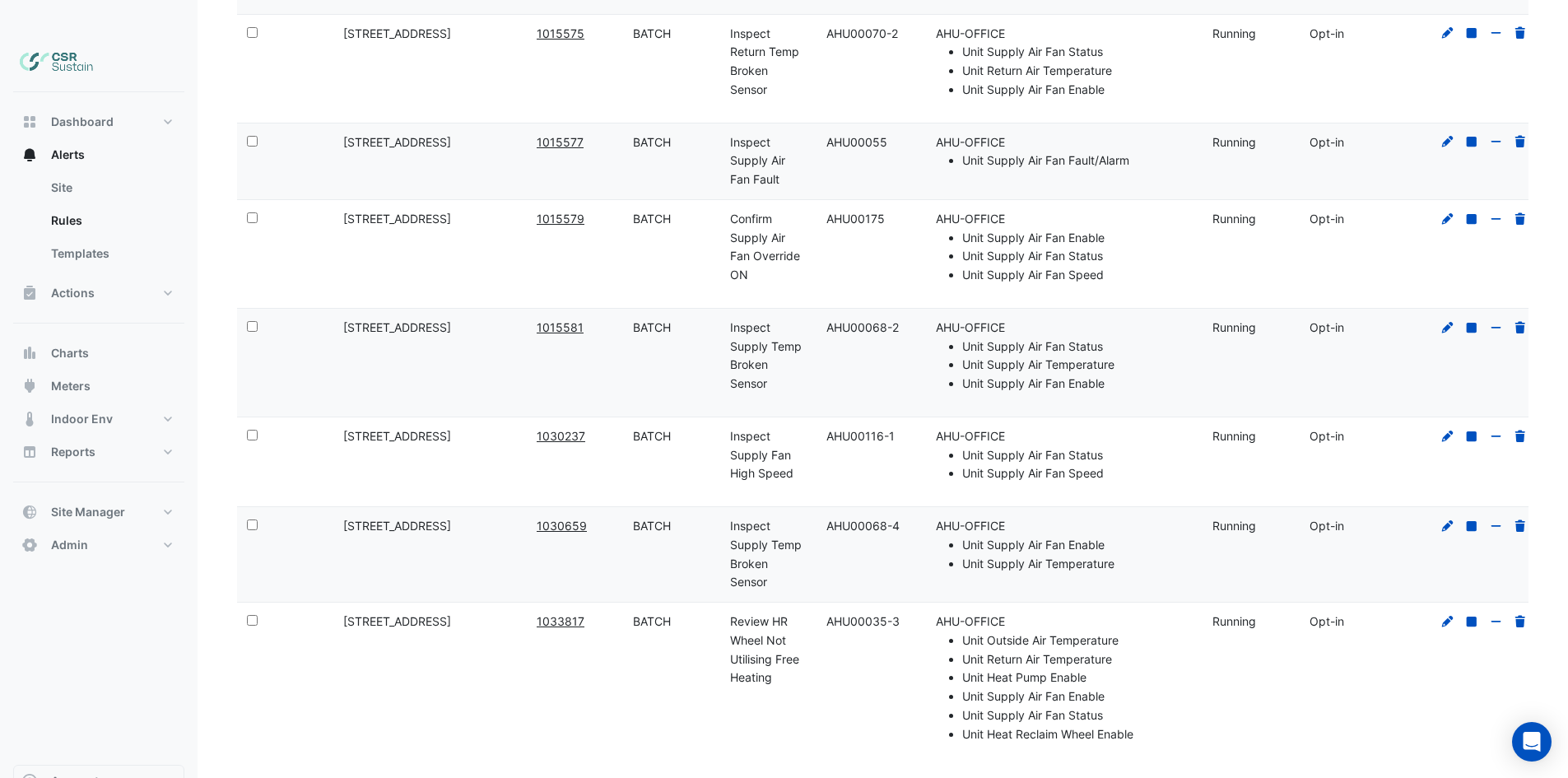
drag, startPoint x: 845, startPoint y: 357, endPoint x: 849, endPoint y: 415, distance: 58.1
drag, startPoint x: 889, startPoint y: 474, endPoint x: 888, endPoint y: 485, distance: 11.0
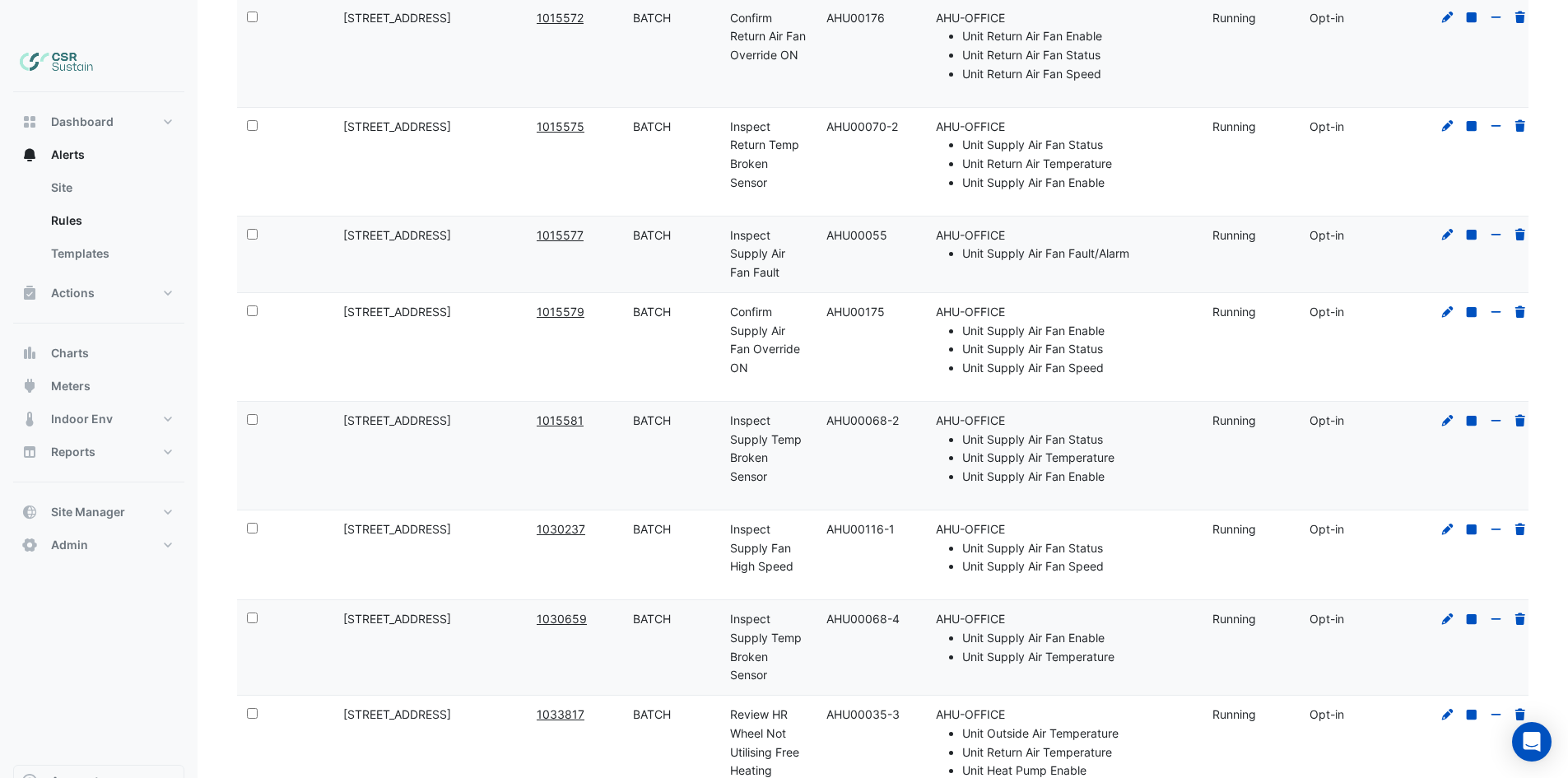
drag, startPoint x: 773, startPoint y: 564, endPoint x: 775, endPoint y: 511, distance: 53.0
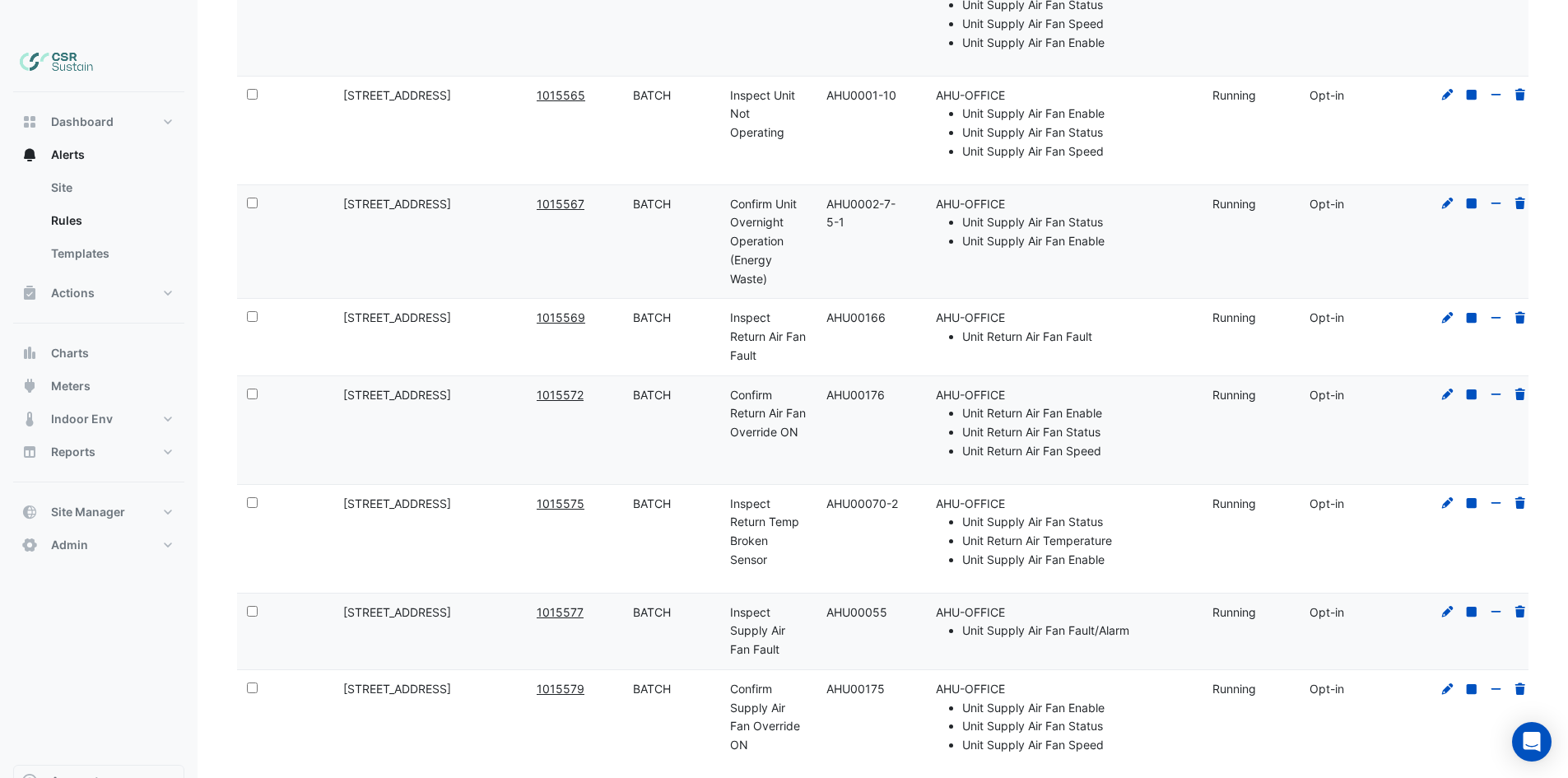
scroll to position [0, 0]
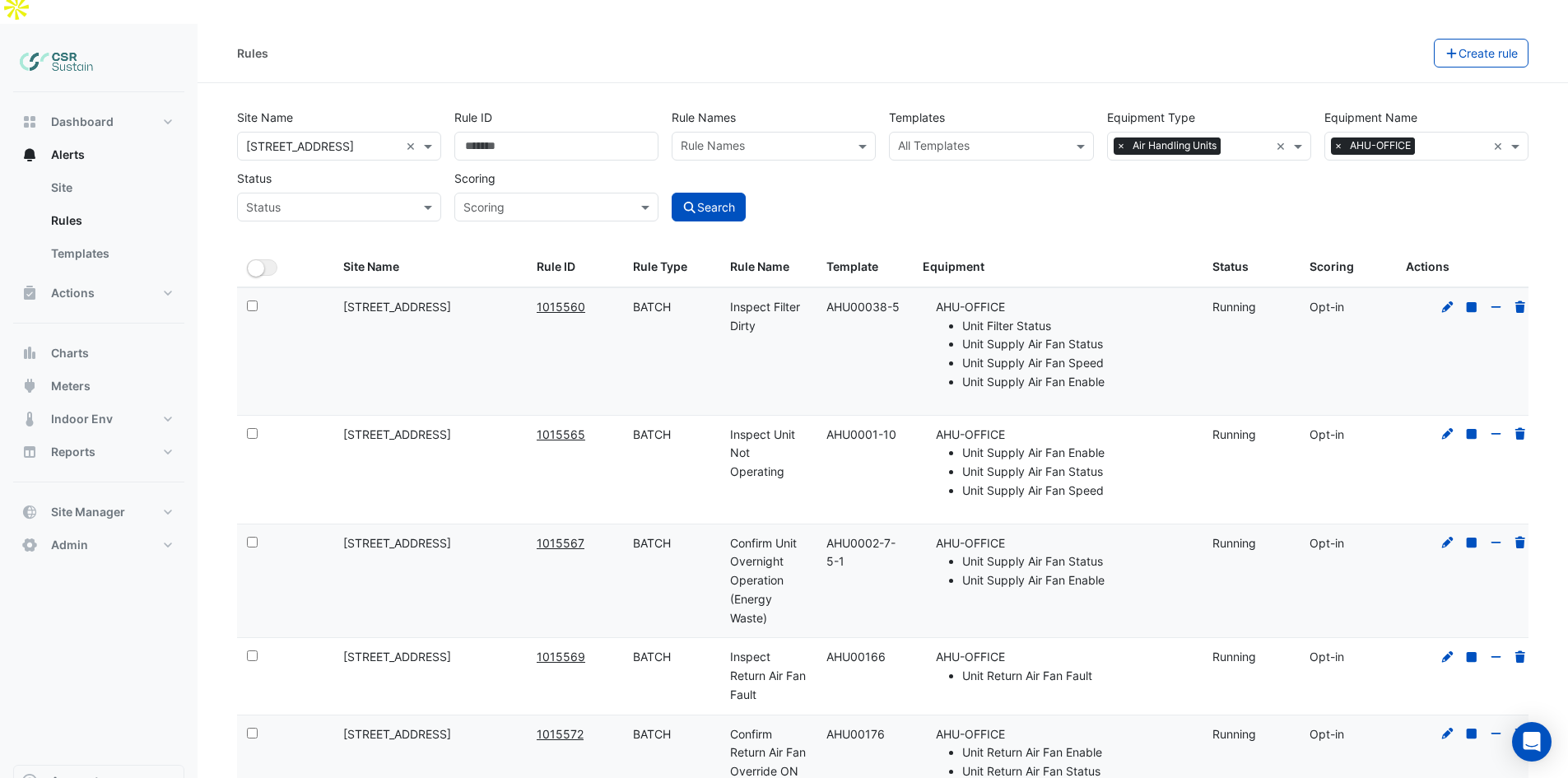
drag, startPoint x: 765, startPoint y: 384, endPoint x: 766, endPoint y: 329, distance: 55.0
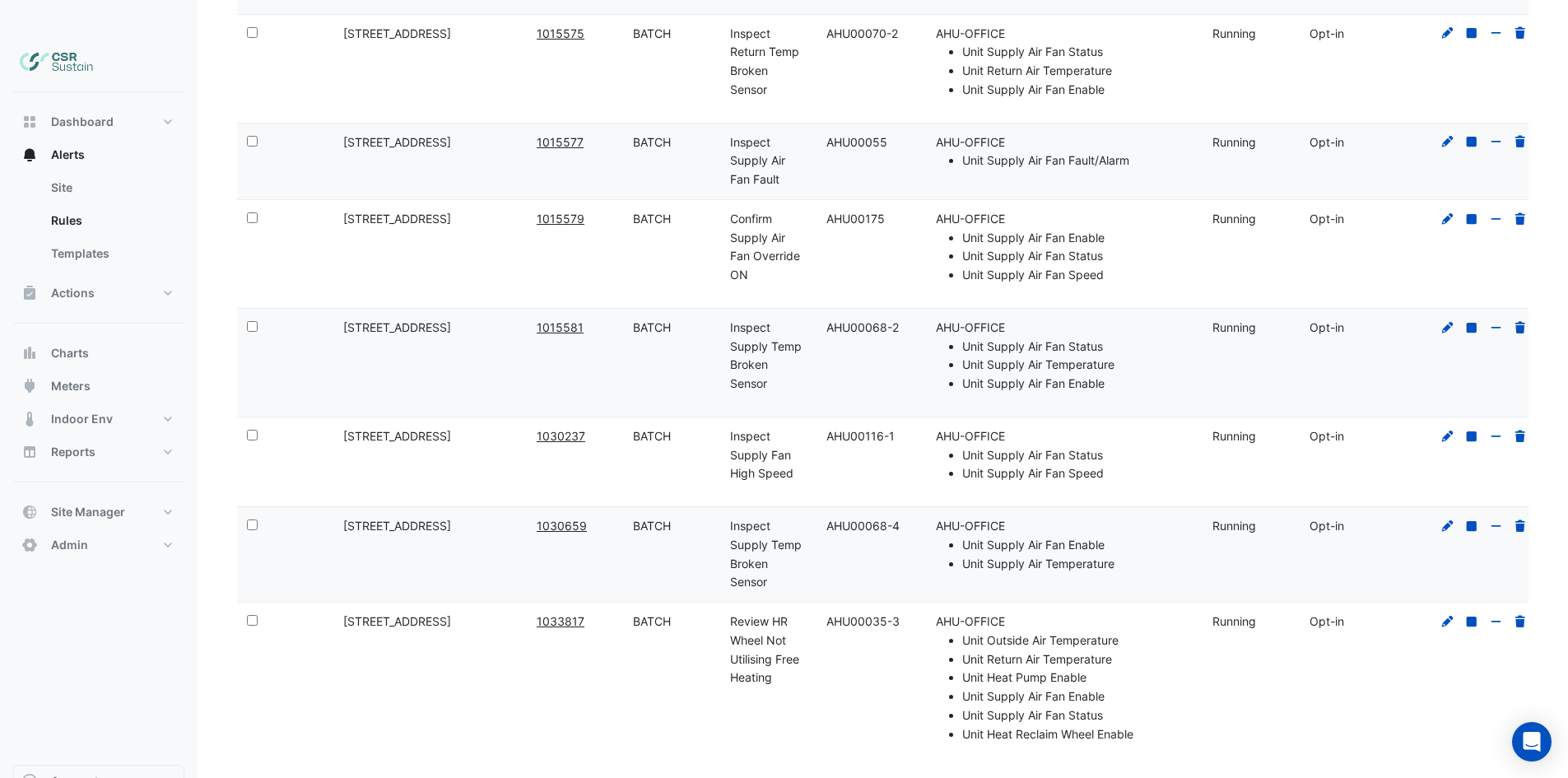
drag, startPoint x: 791, startPoint y: 400, endPoint x: 777, endPoint y: 530, distance: 130.8
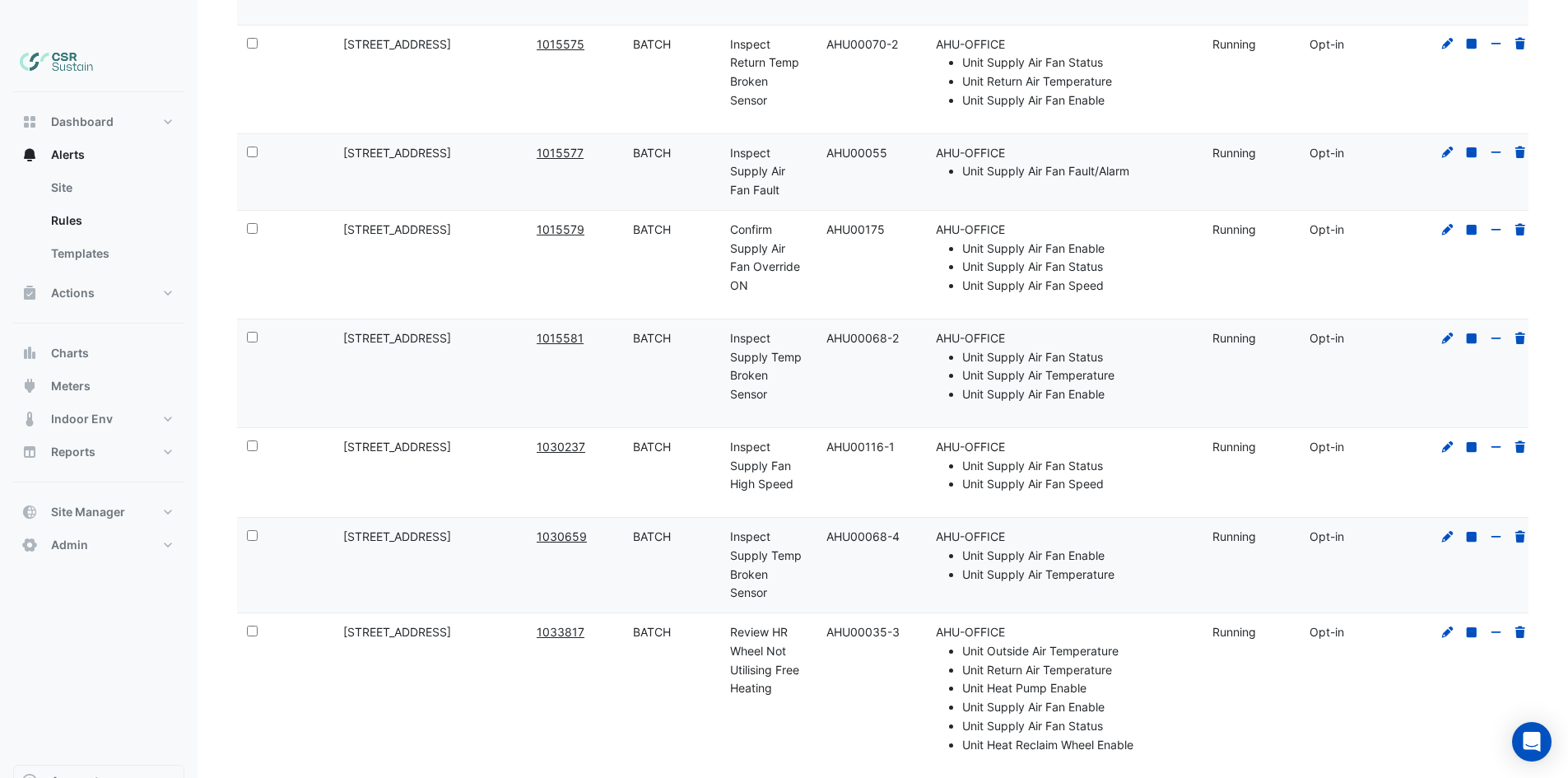
scroll to position [819, 0]
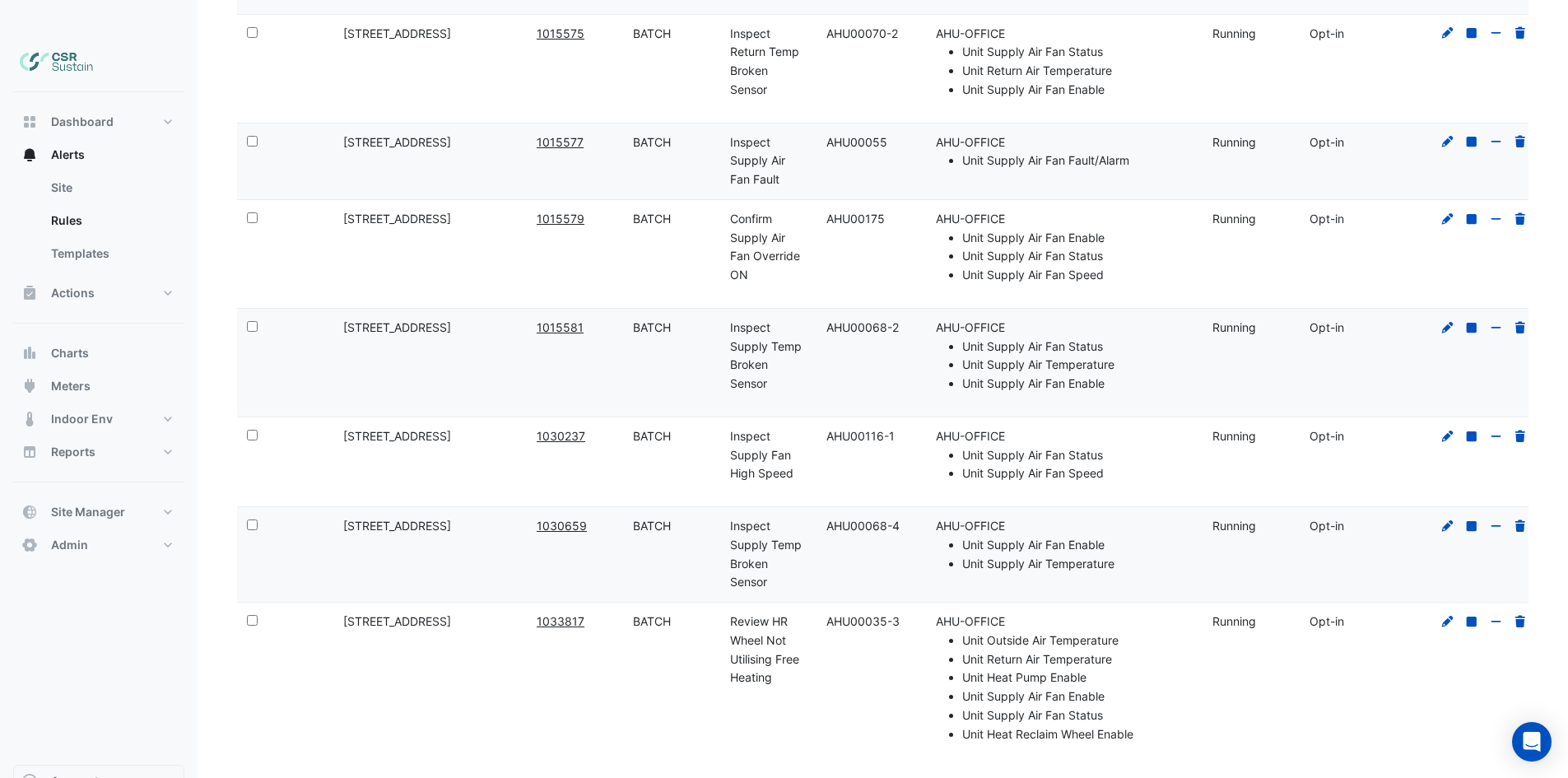
drag, startPoint x: 811, startPoint y: 493, endPoint x: 815, endPoint y: 514, distance: 21.4
drag, startPoint x: 729, startPoint y: 557, endPoint x: 729, endPoint y: 640, distance: 83.0
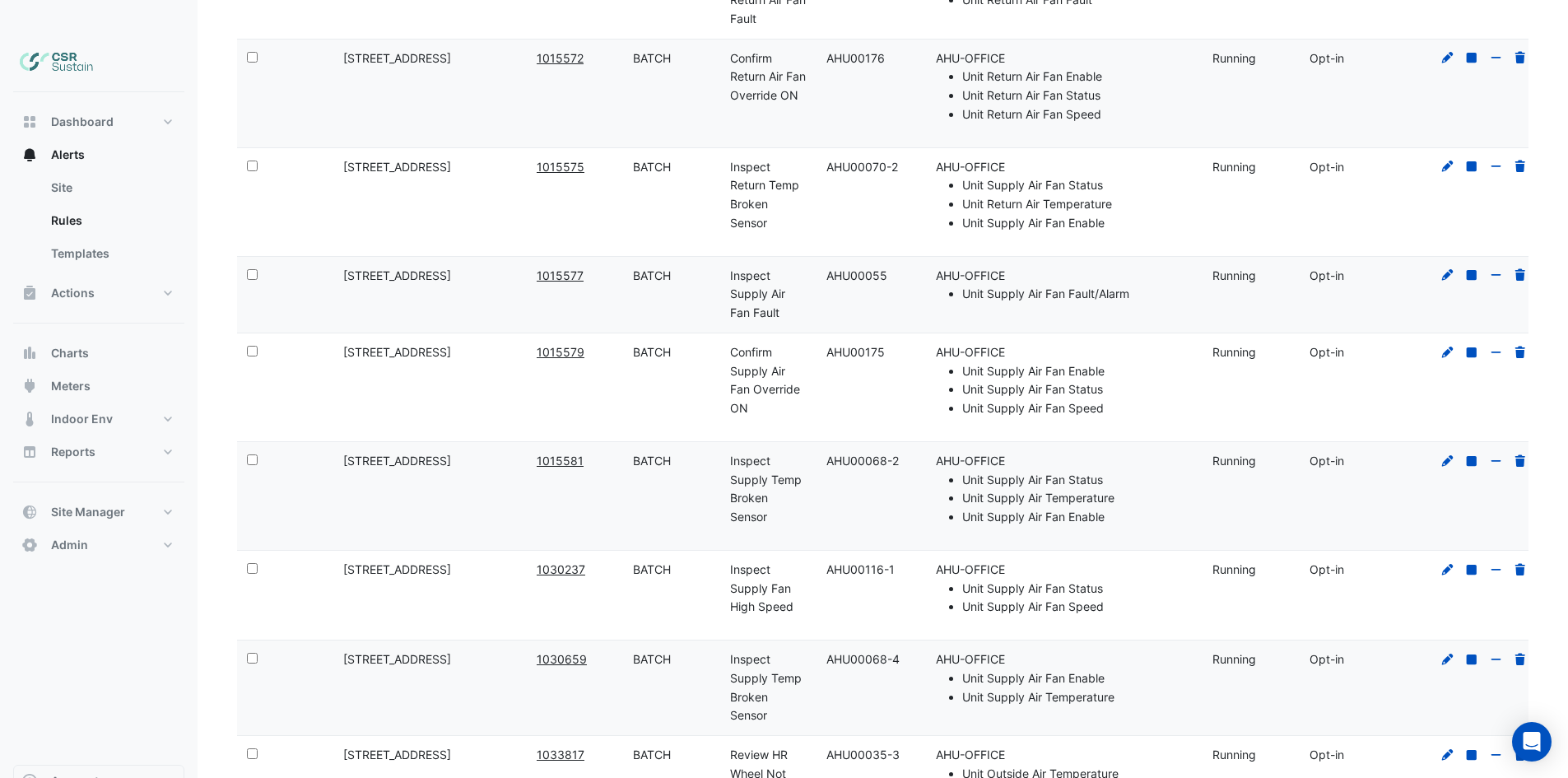
drag, startPoint x: 712, startPoint y: 649, endPoint x: 708, endPoint y: 605, distance: 44.2
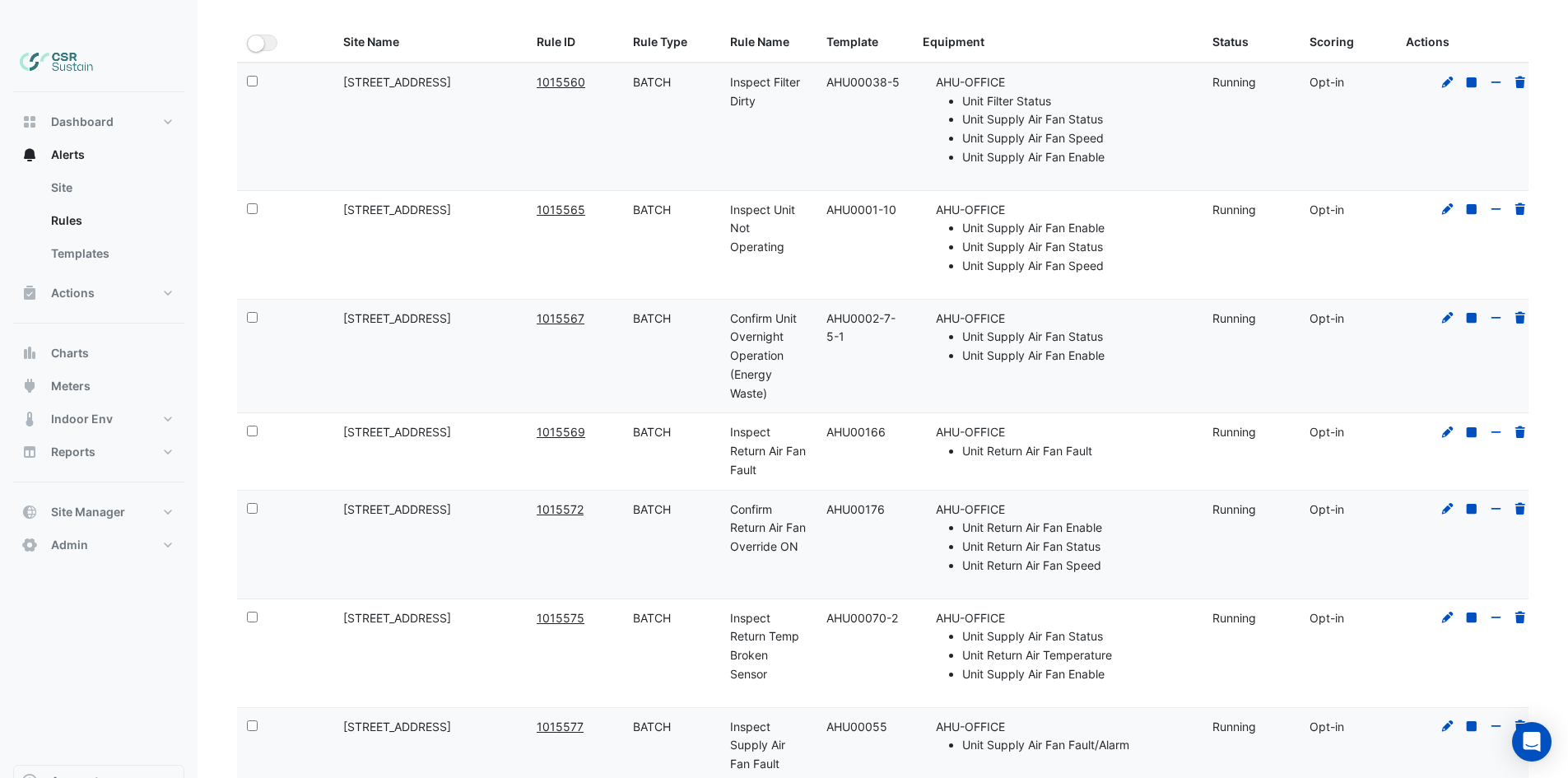
scroll to position [0, 0]
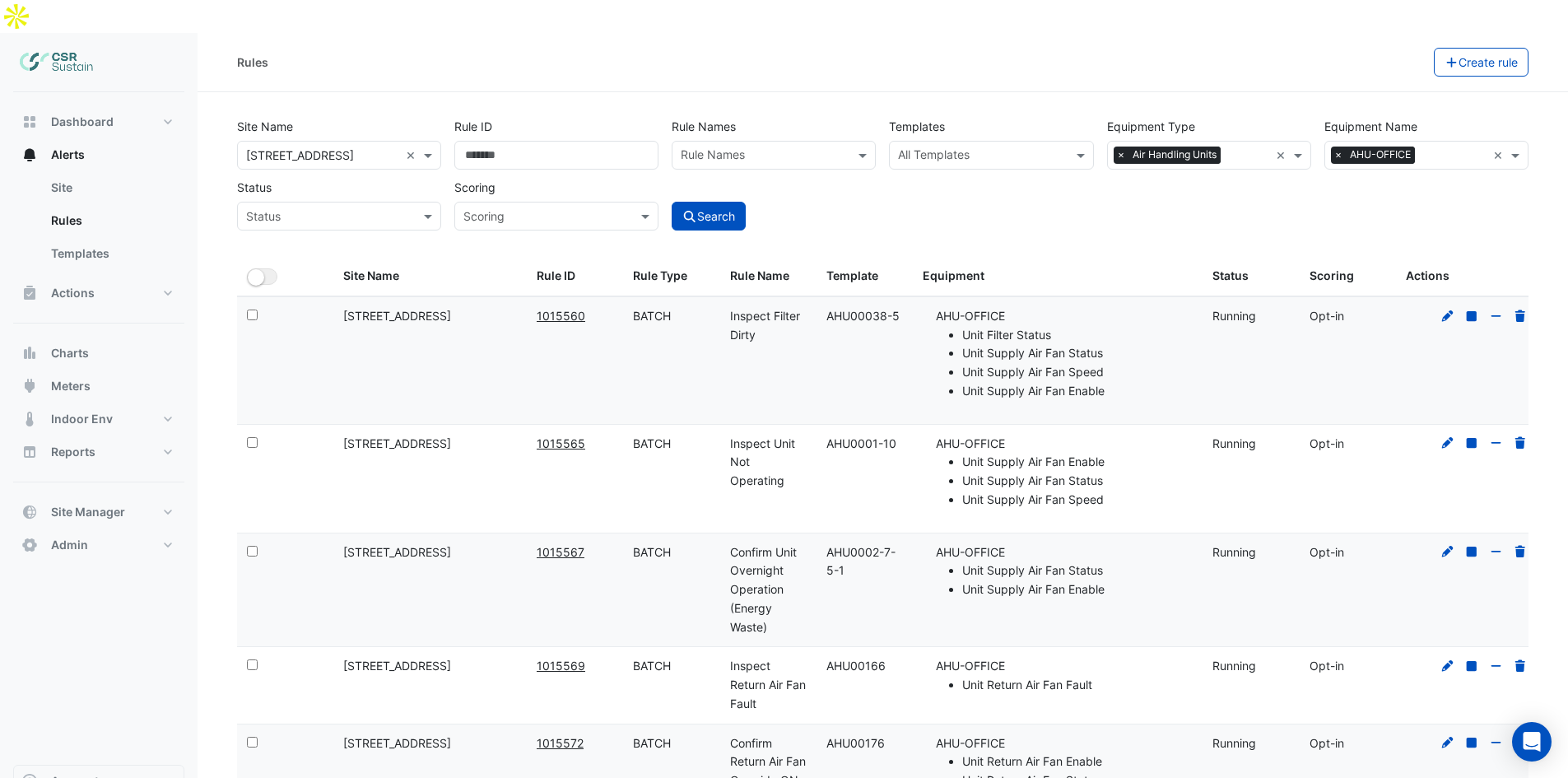
drag, startPoint x: 592, startPoint y: 559, endPoint x: 609, endPoint y: 397, distance: 162.9
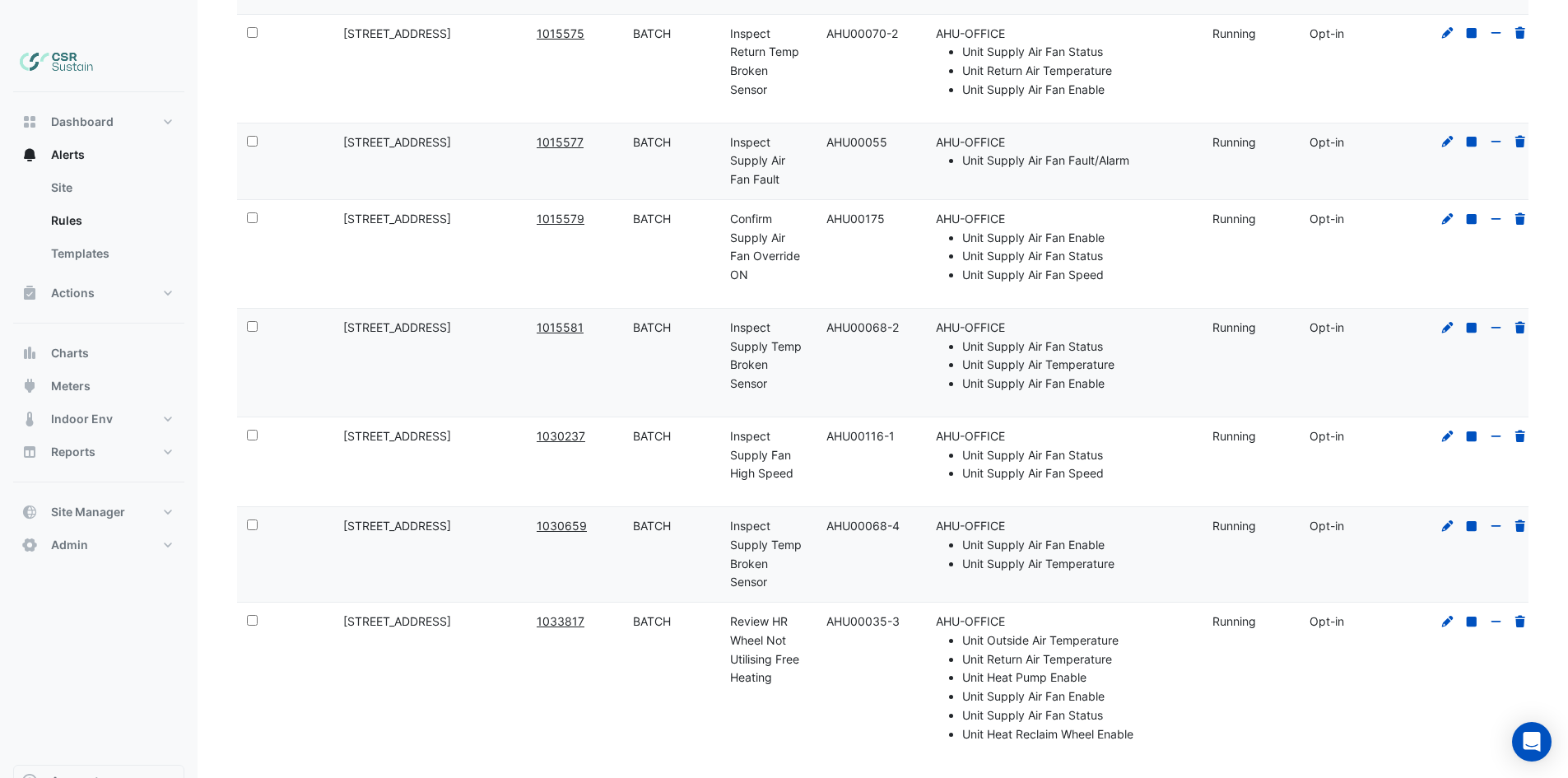
drag, startPoint x: 770, startPoint y: 340, endPoint x: 768, endPoint y: 519, distance: 179.0
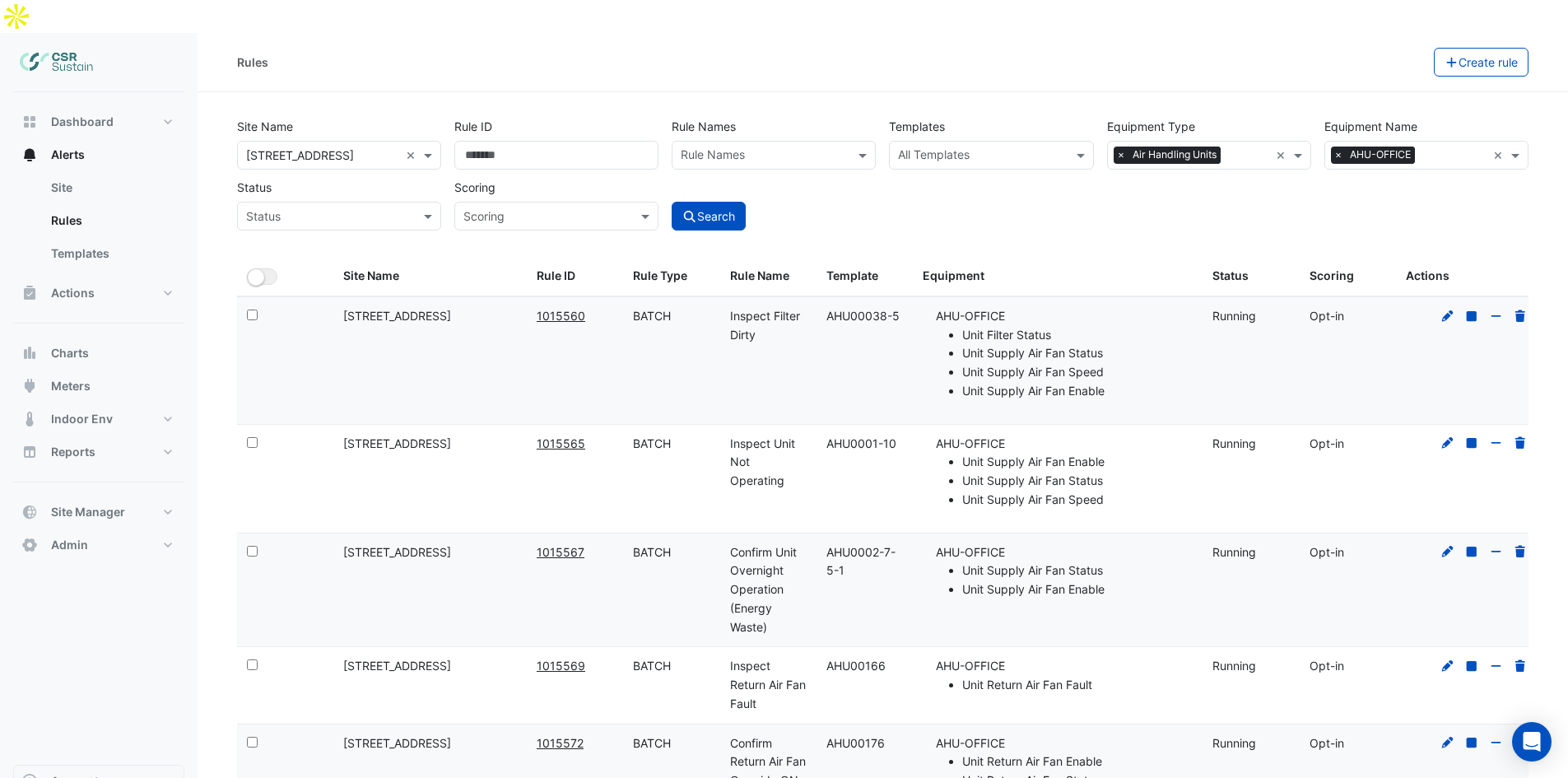
drag, startPoint x: 741, startPoint y: 561, endPoint x: 710, endPoint y: 293, distance: 269.8
click at [98, 237] on link "Templates" at bounding box center [111, 253] width 146 height 33
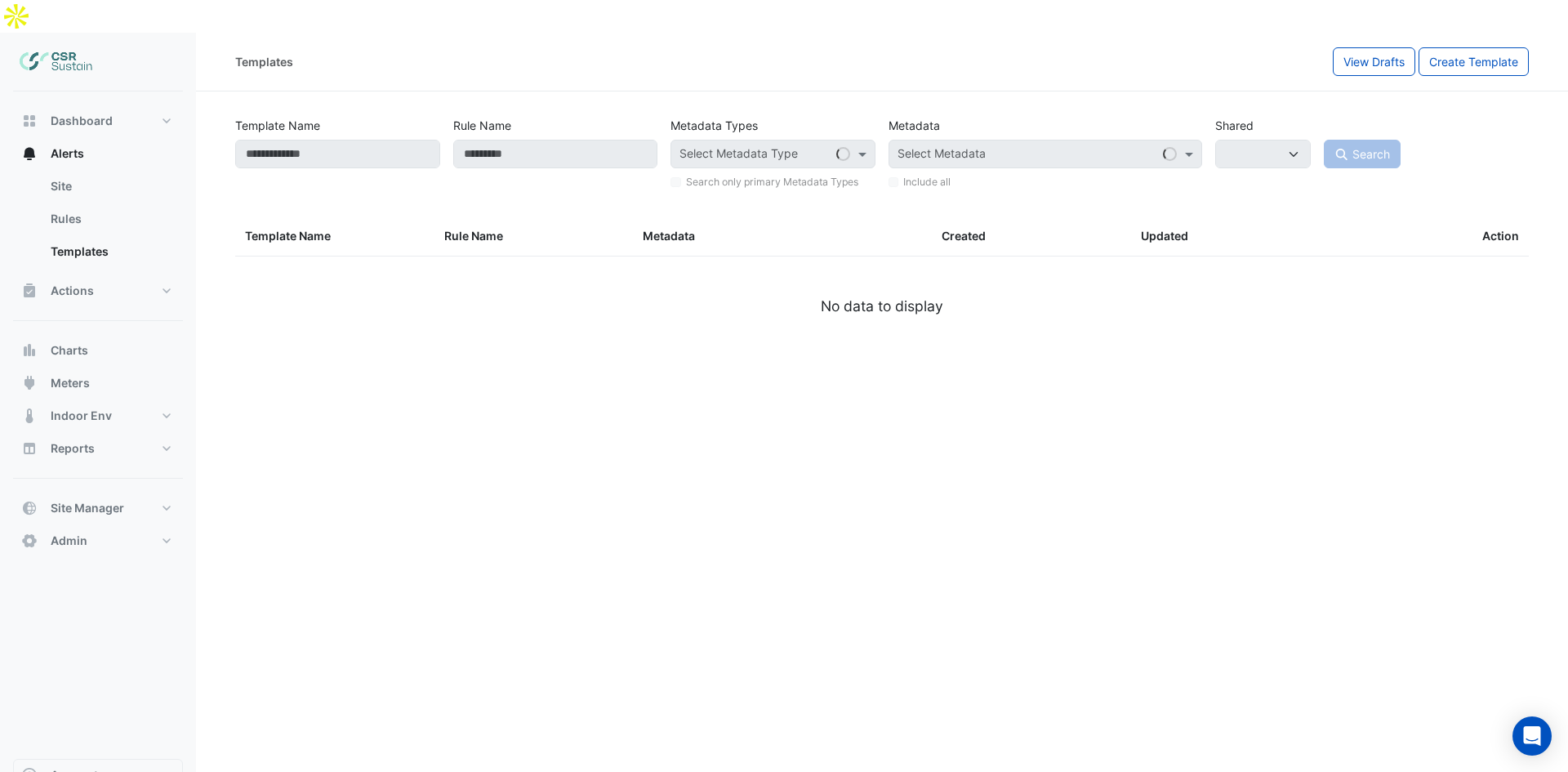
select select
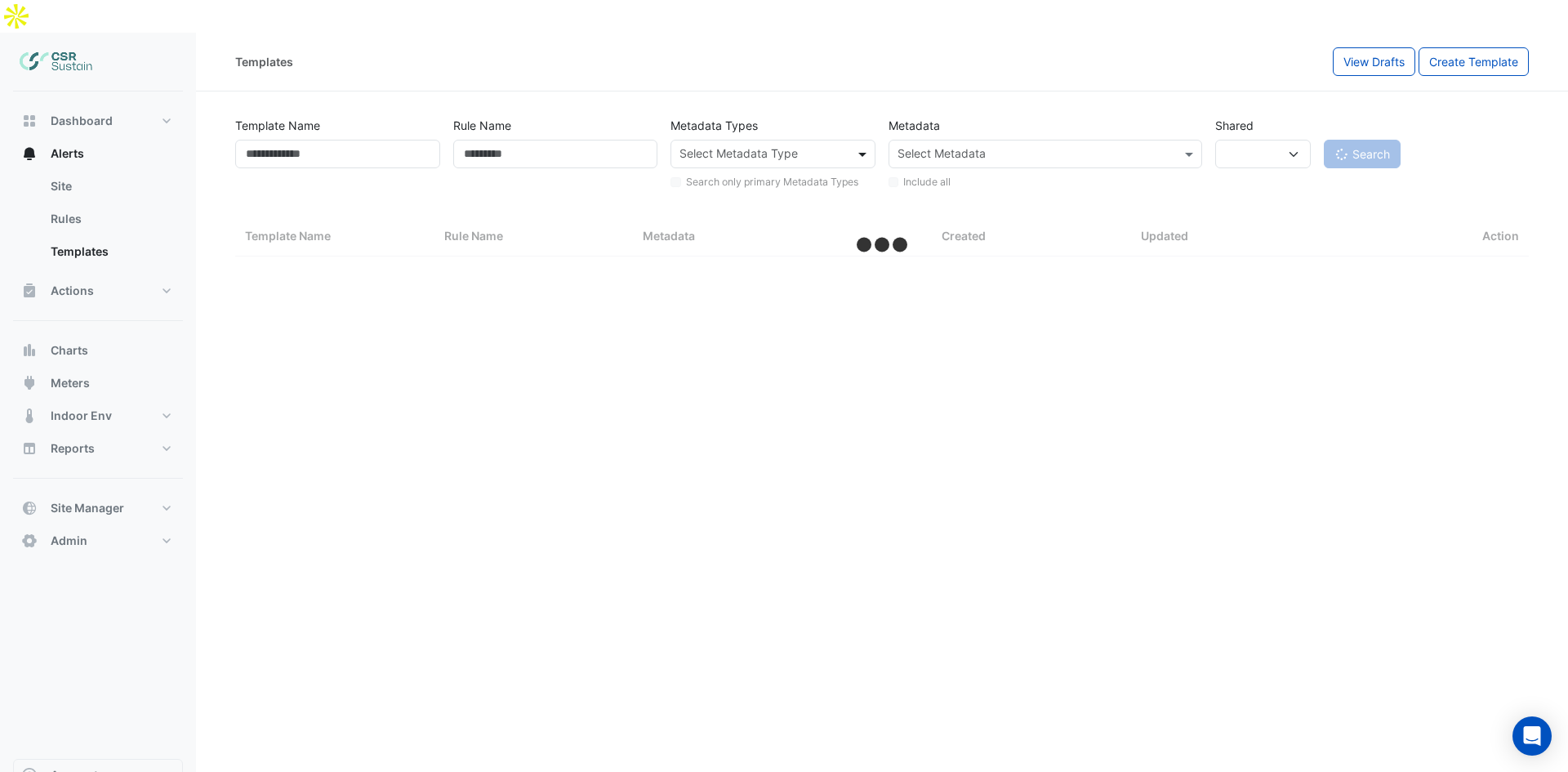
click at [857, 145] on span at bounding box center [864, 154] width 20 height 17
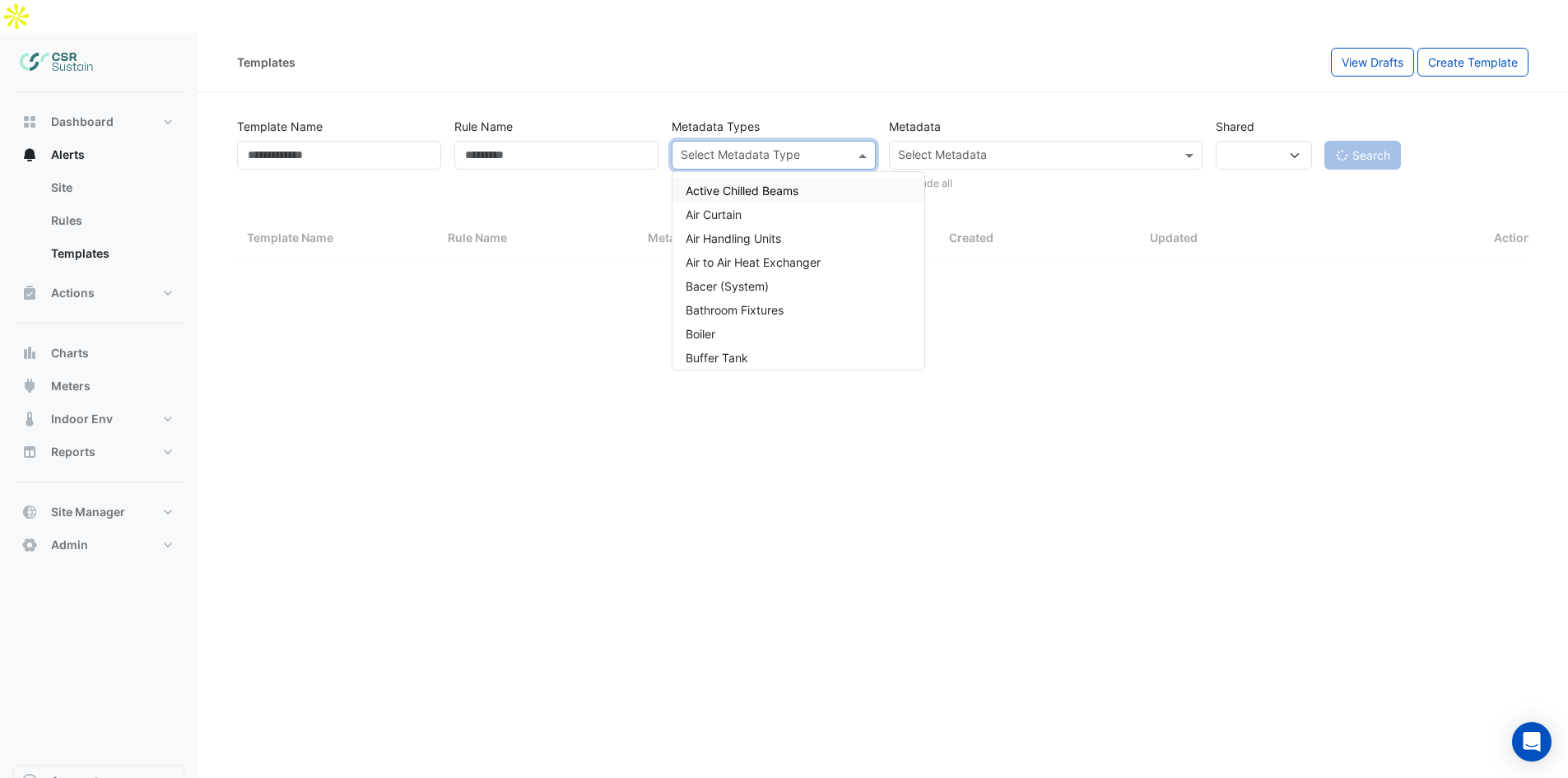
select select "**"
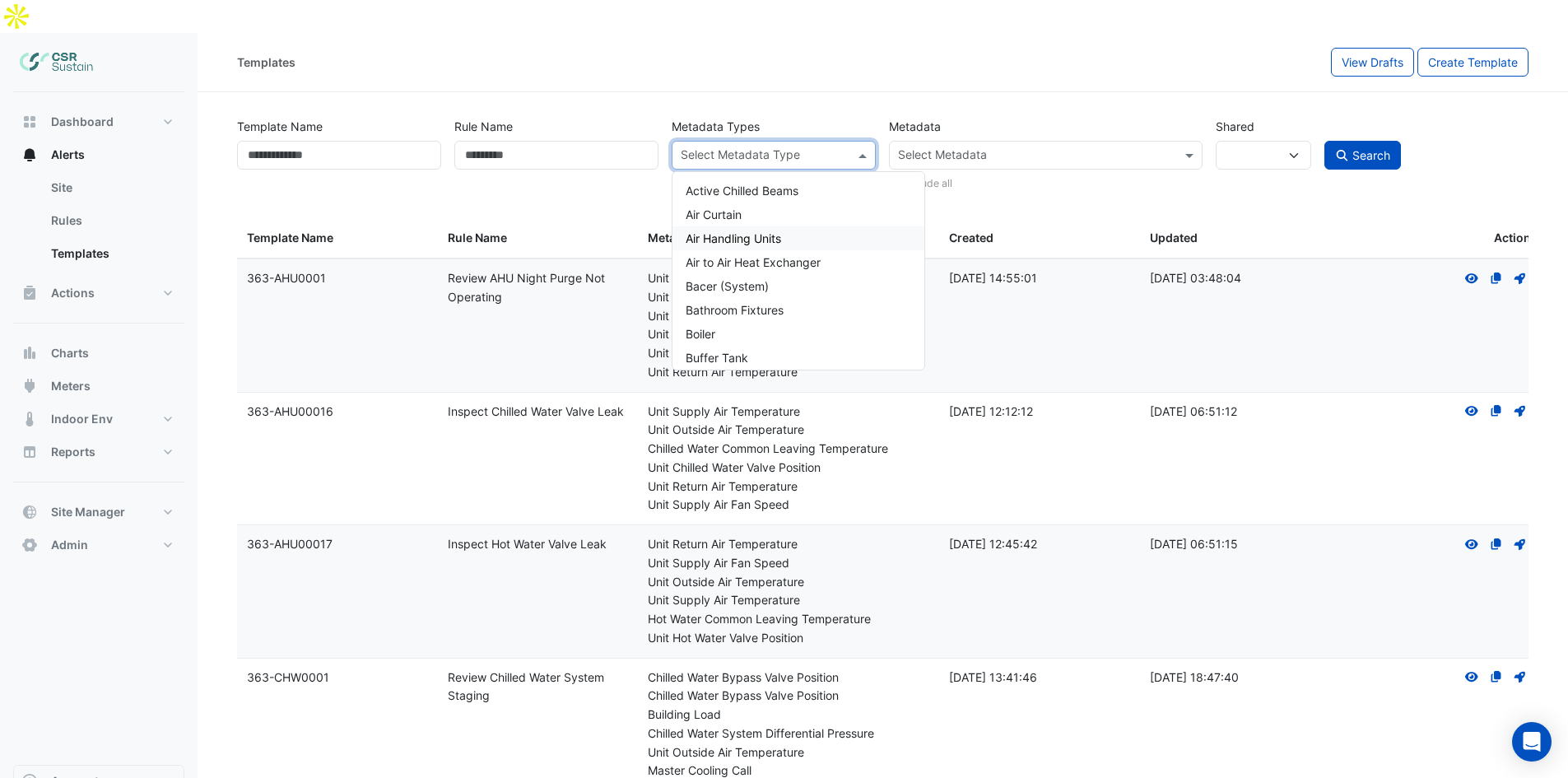
click at [745, 232] on span "Air Handling Units" at bounding box center [733, 239] width 95 height 14
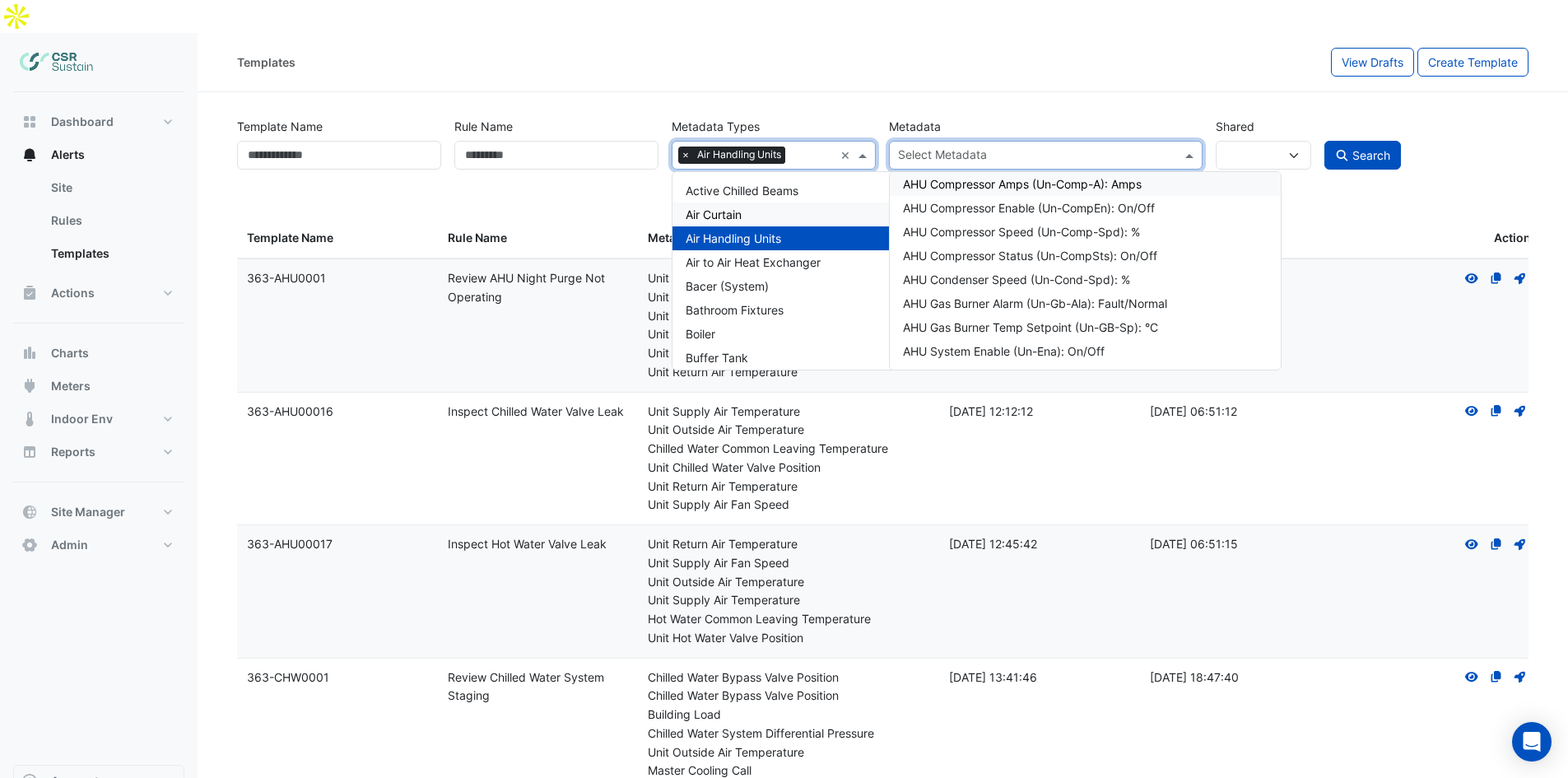
click at [1023, 148] on input "text" at bounding box center [1035, 157] width 276 height 18
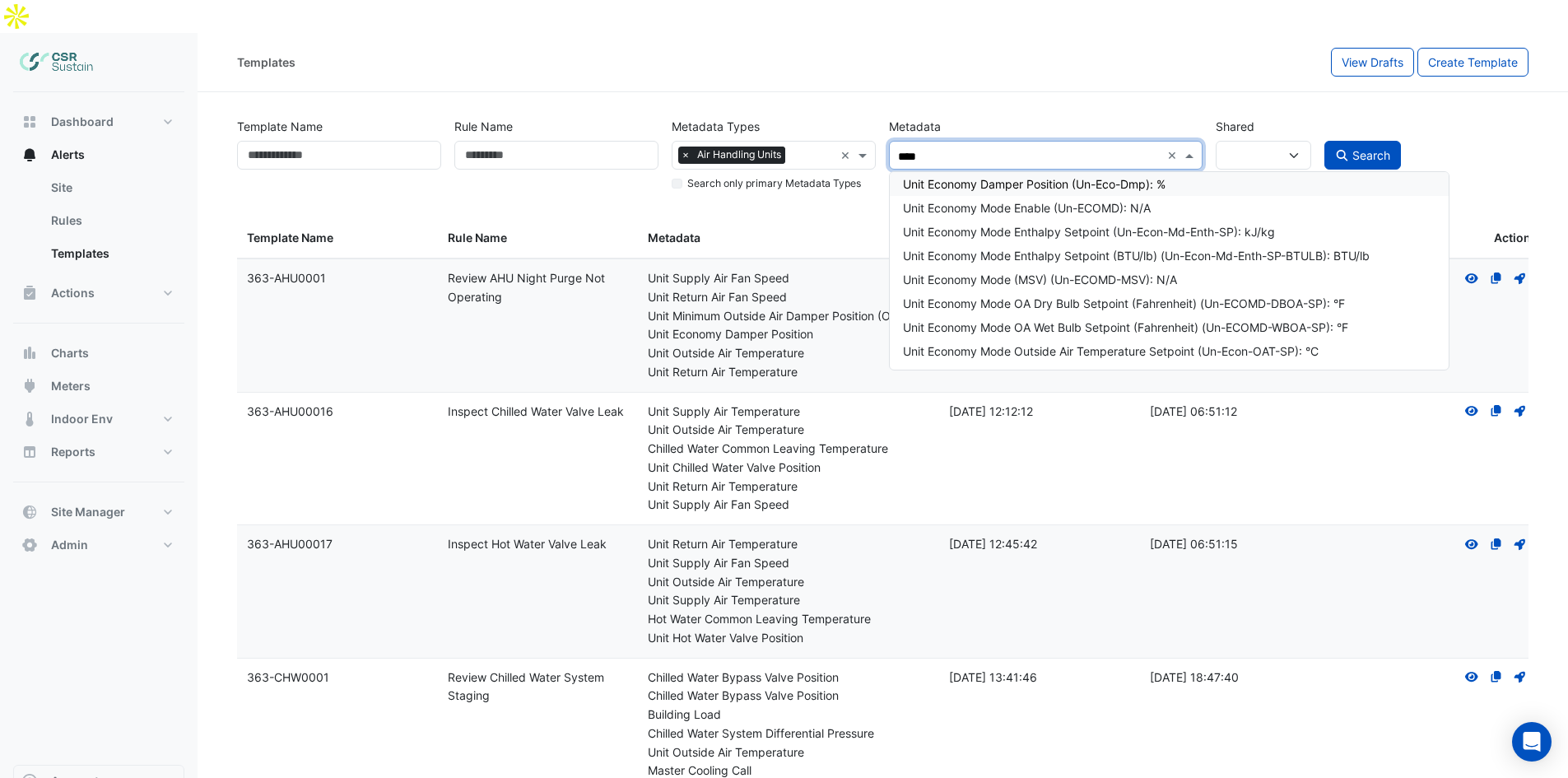
click at [1041, 148] on input "****" at bounding box center [1028, 157] width 262 height 18
click at [1039, 148] on input "****" at bounding box center [1028, 157] width 262 height 18
click at [1038, 148] on input "****" at bounding box center [1028, 157] width 262 height 18
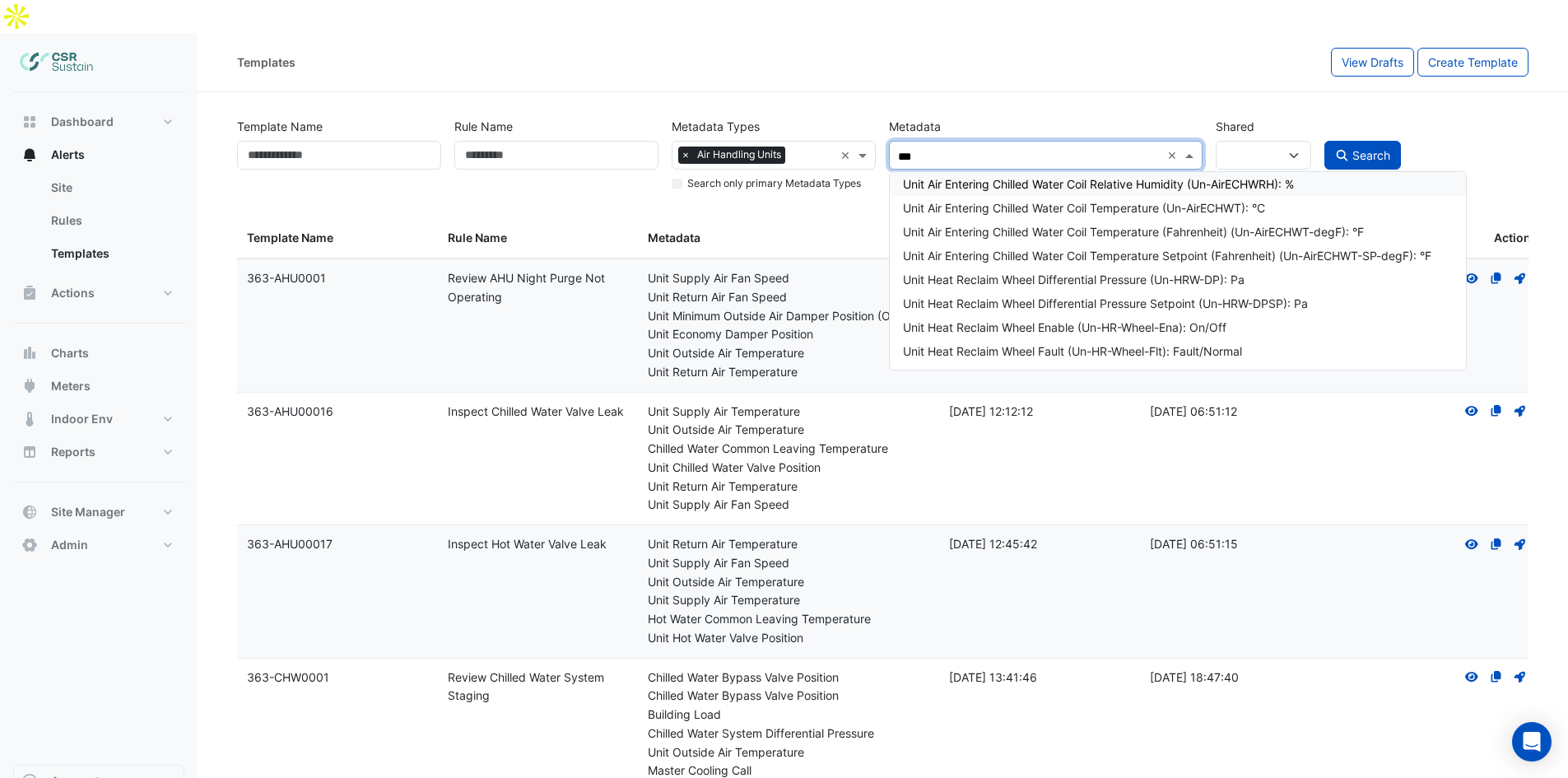
type input "****"
click at [1168, 141] on div "**** ×" at bounding box center [1045, 155] width 313 height 29
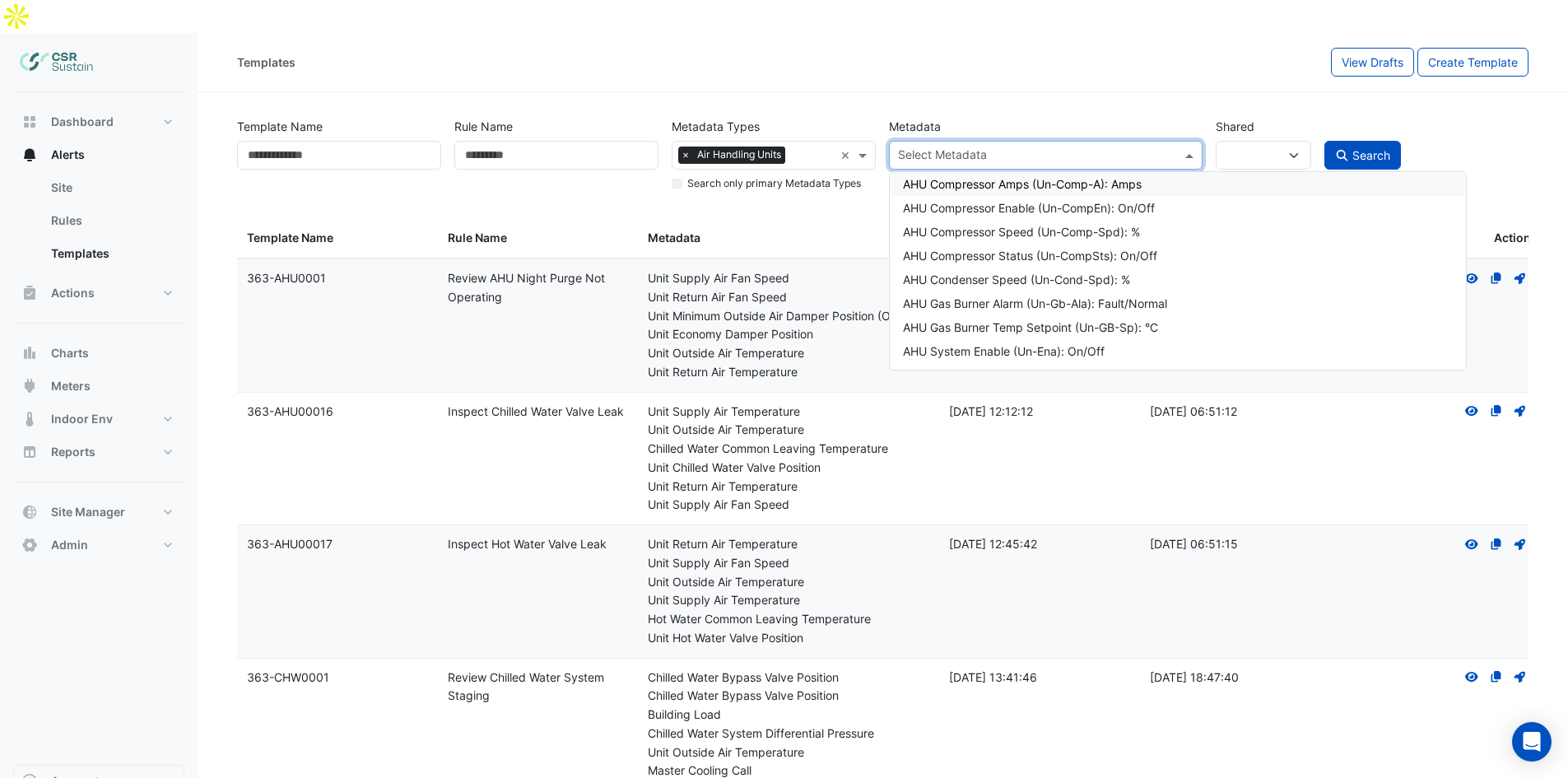
click at [1066, 148] on input "text" at bounding box center [1035, 157] width 276 height 18
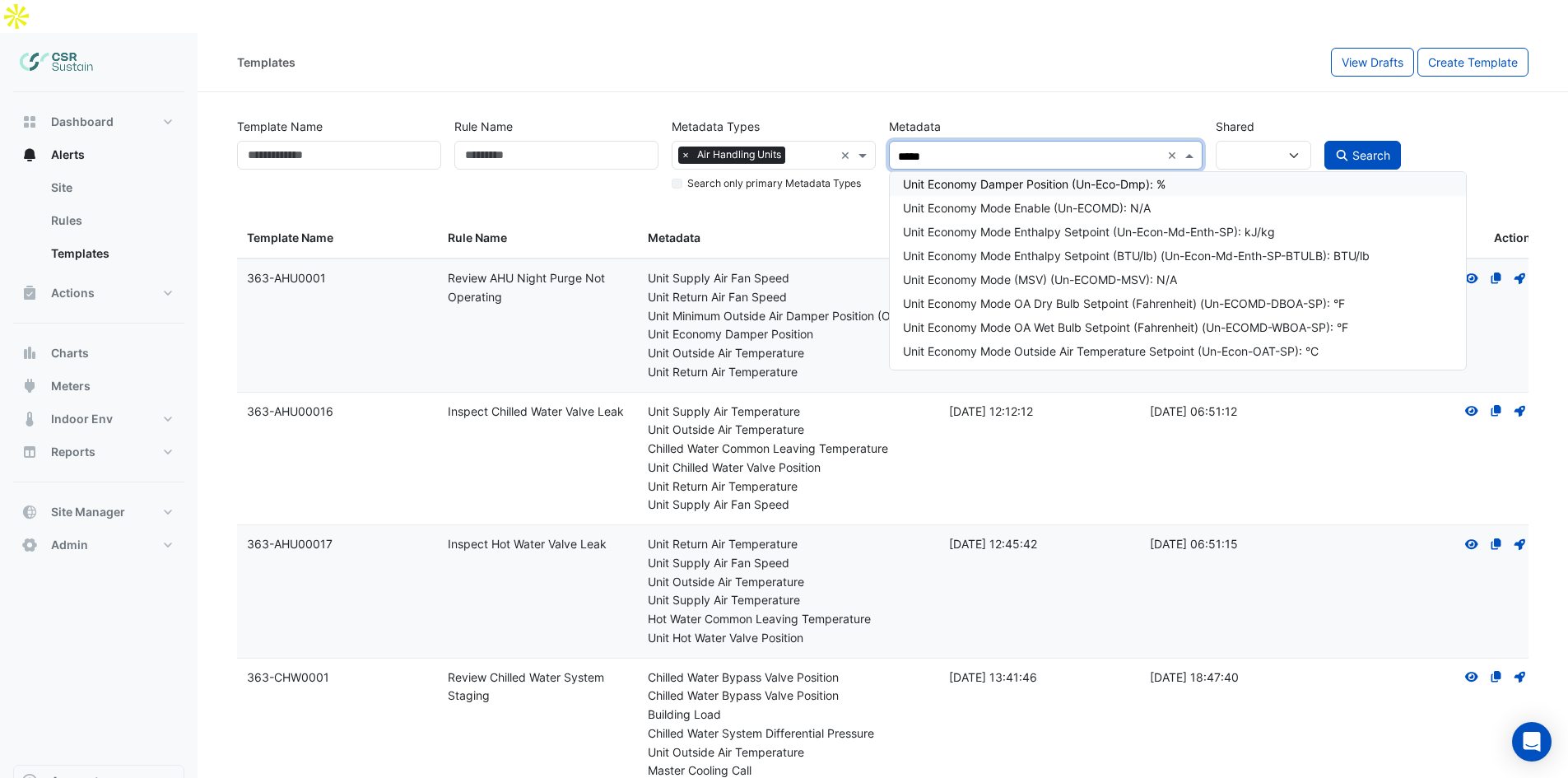
type input "******"
click at [1038, 175] on div "Unit Economy Damper Position (Un-Eco-Dmp): %" at bounding box center [1178, 184] width 550 height 18
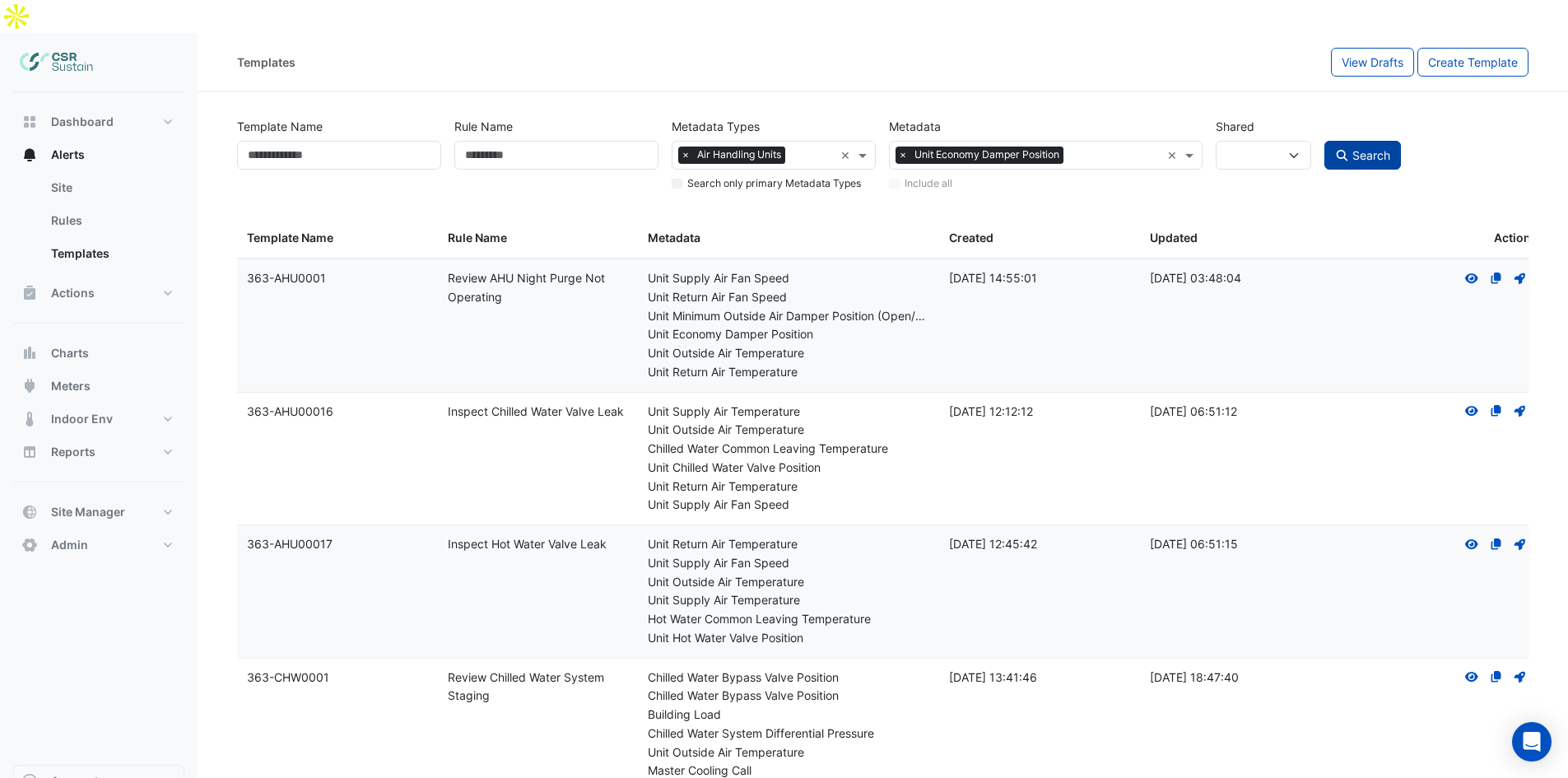
click at [1263, 148] on span "Search" at bounding box center [1371, 155] width 38 height 14
select select
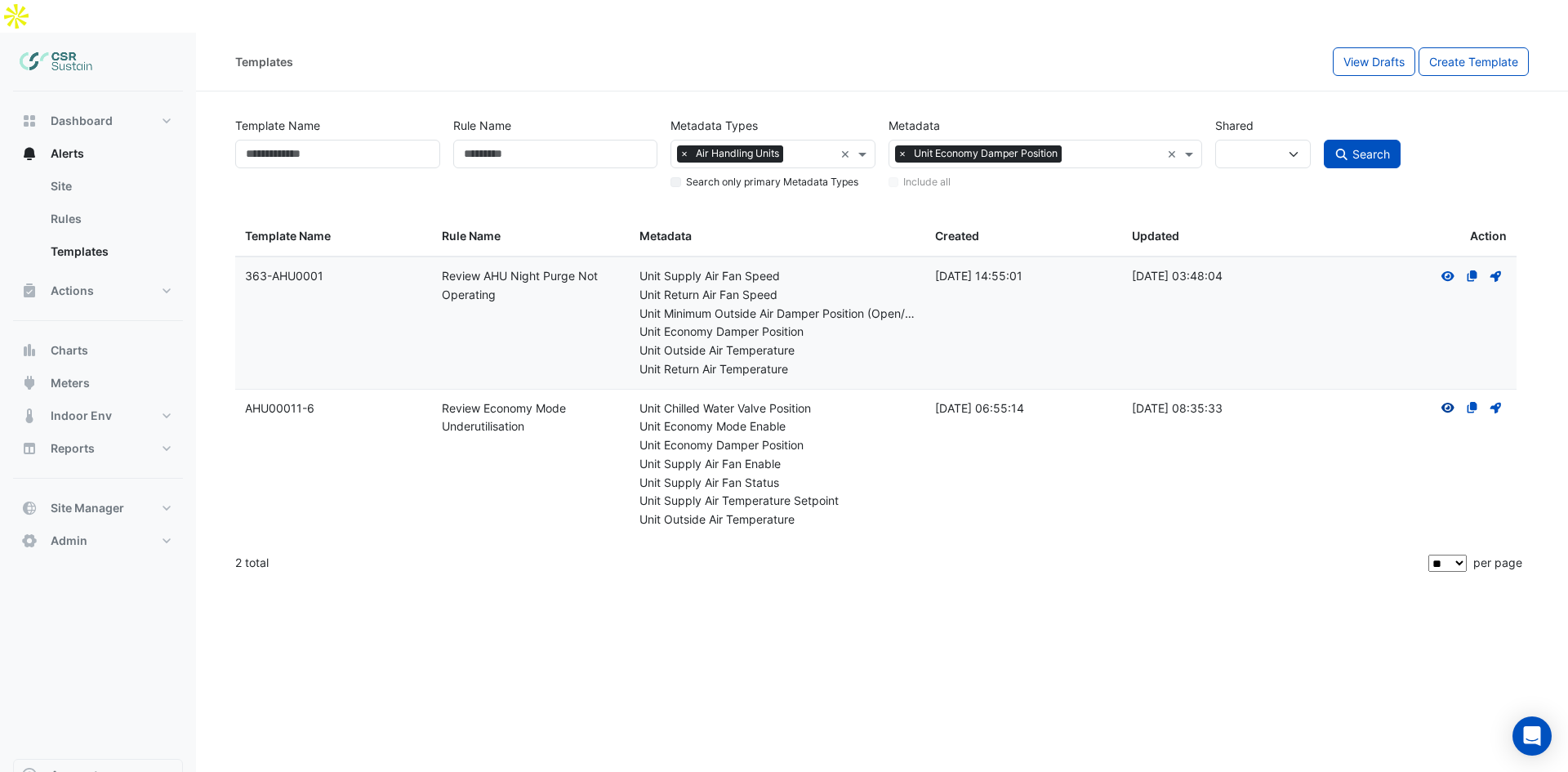
click at [1253, 403] on icon at bounding box center [1447, 407] width 13 height 10
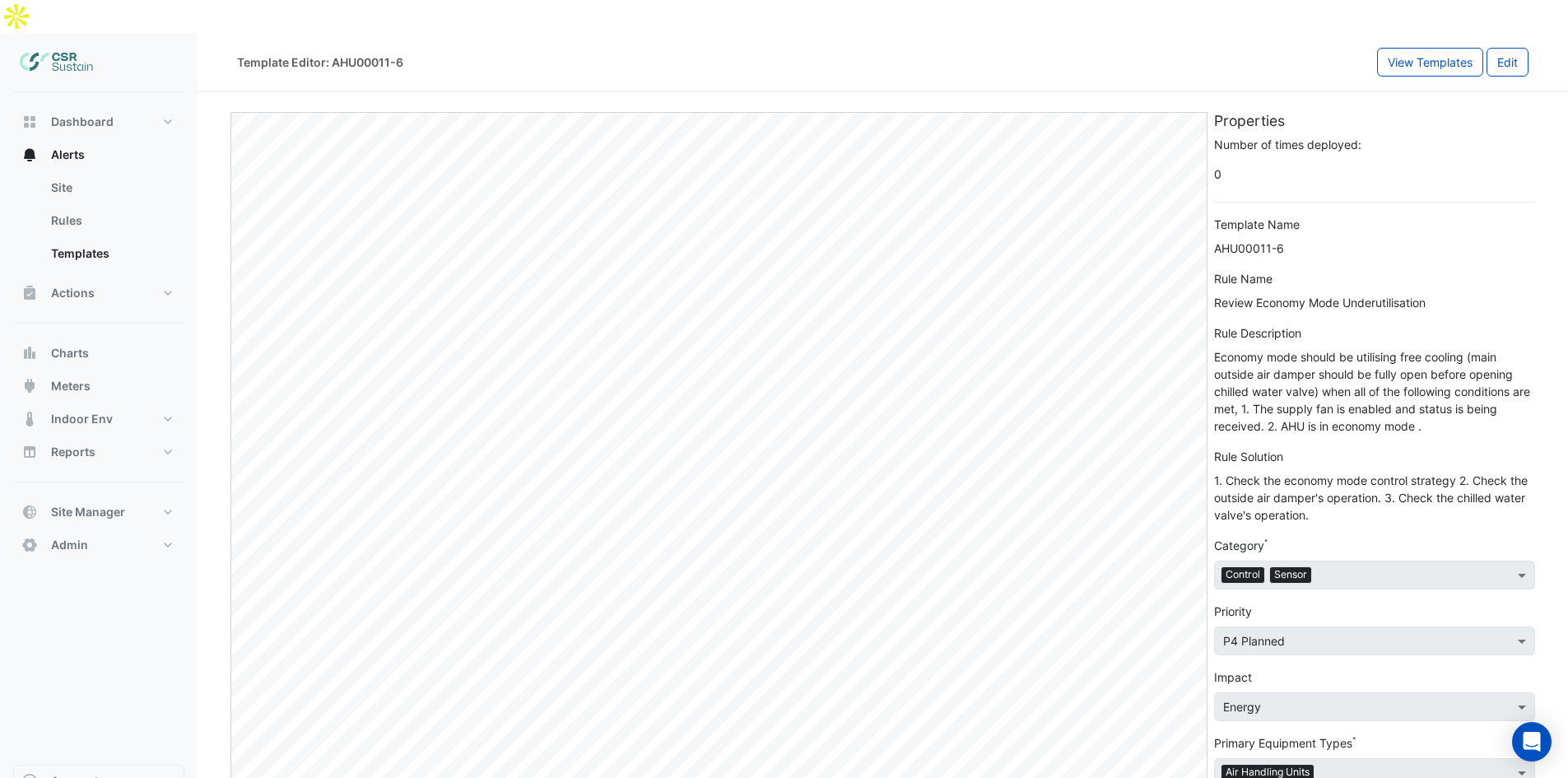
drag, startPoint x: 1315, startPoint y: 256, endPoint x: 1319, endPoint y: 194, distance: 62.1
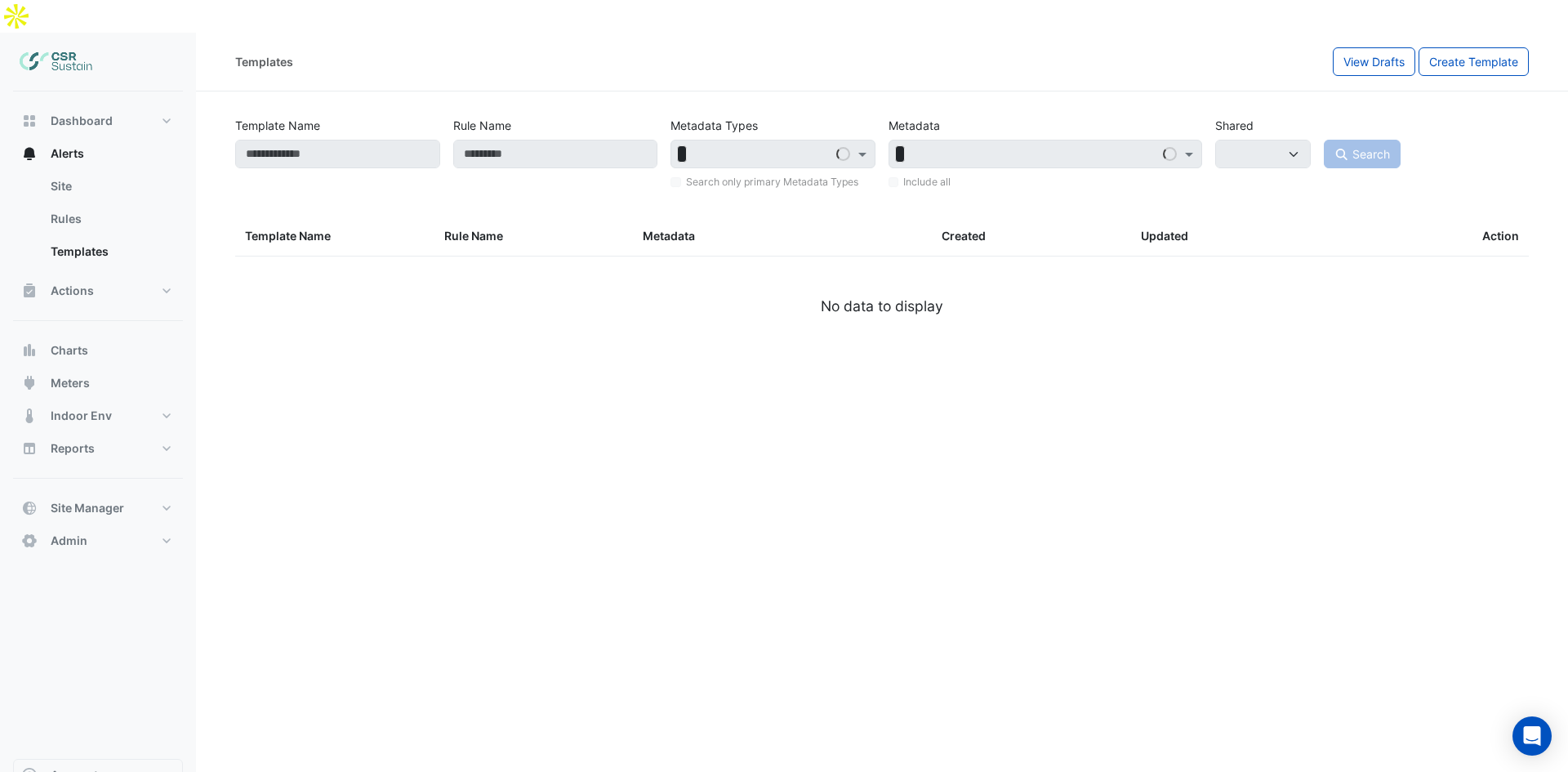
select select
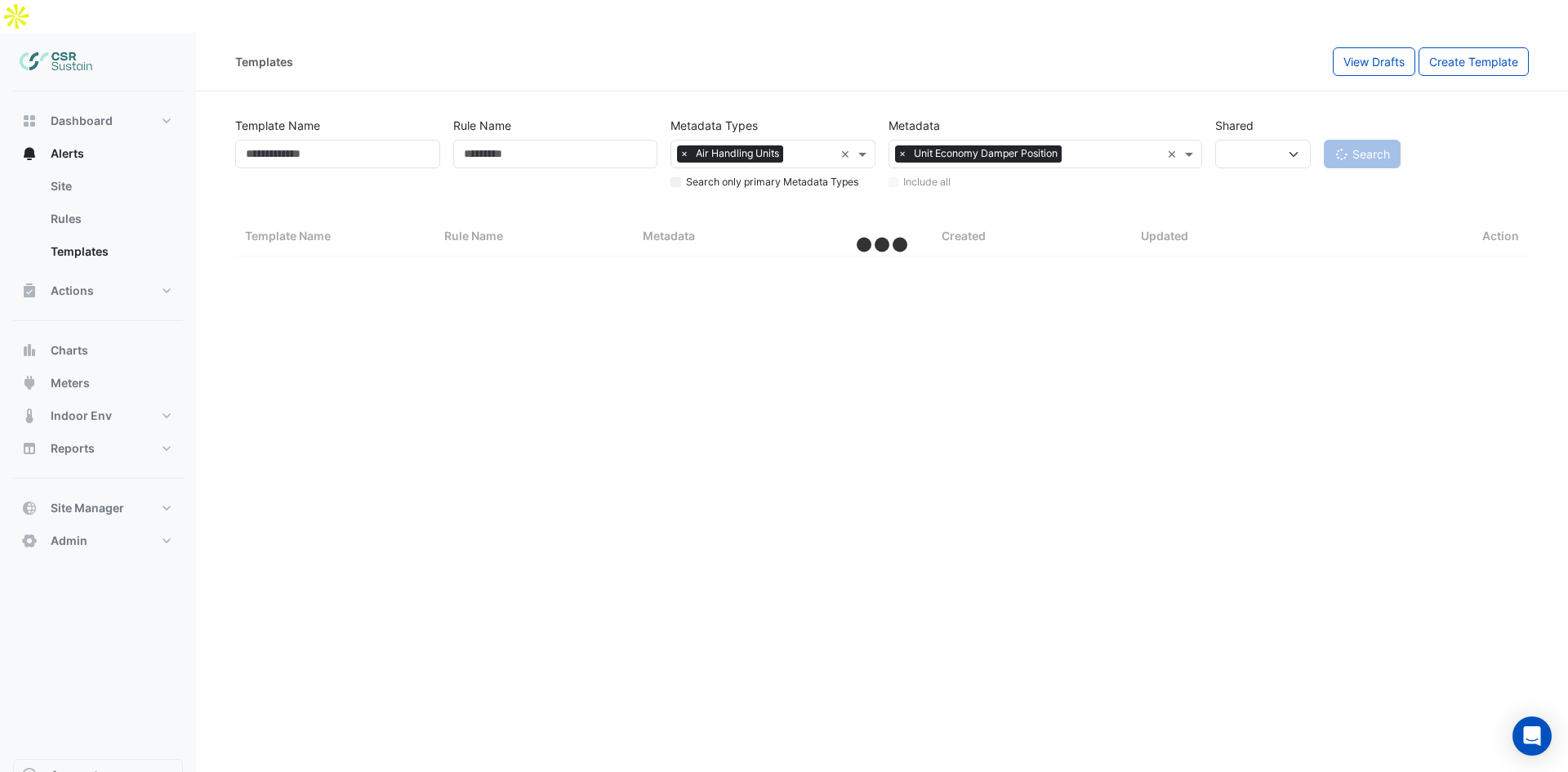
select select "**"
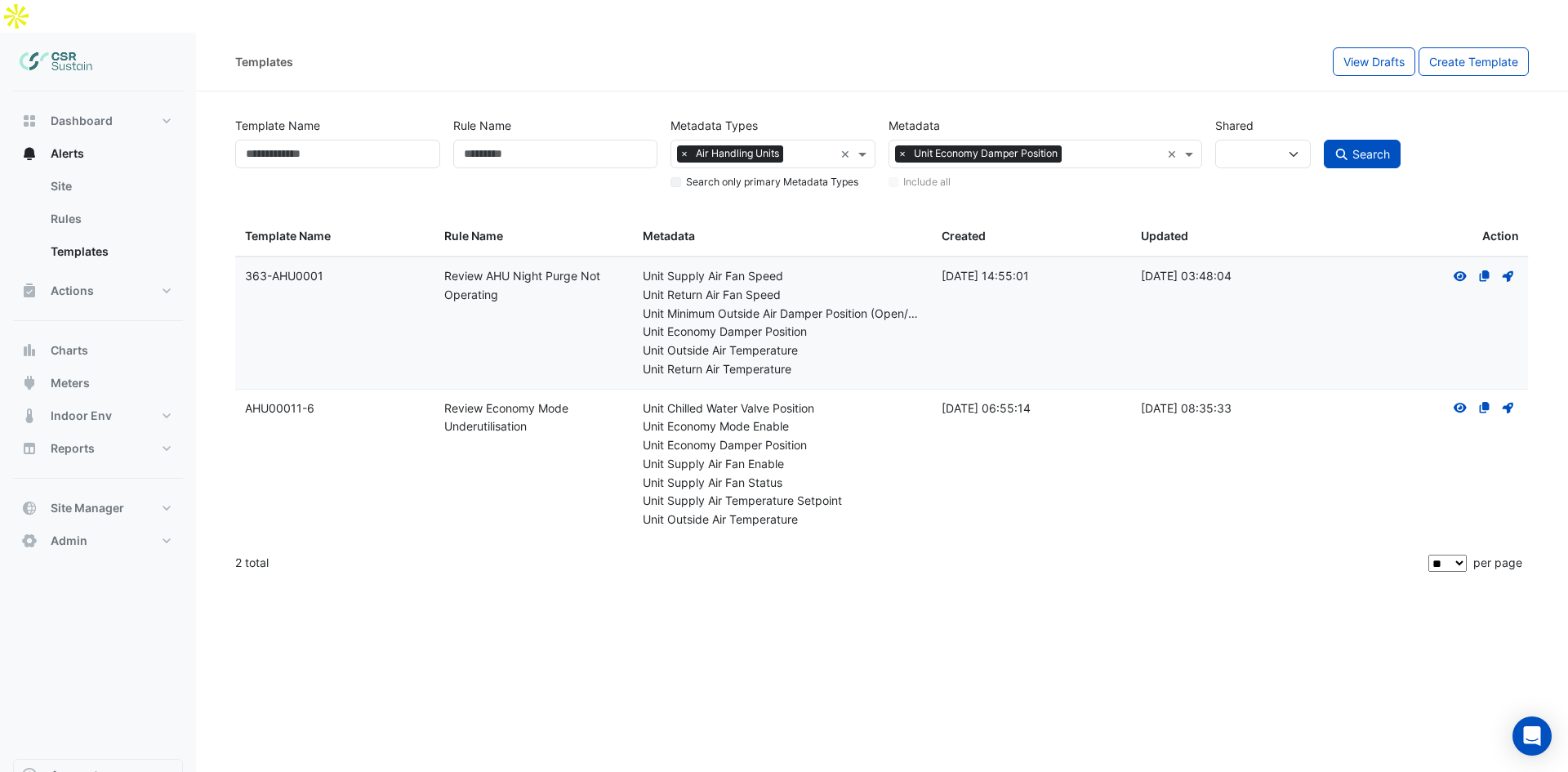
drag, startPoint x: 316, startPoint y: 379, endPoint x: 251, endPoint y: 381, distance: 65.0
click at [240, 390] on datatable-body-cell "Template Name: AHU00011-6" at bounding box center [335, 464] width 199 height 150
copy div "AHU00011-6"
paste input "**********"
type input "********"
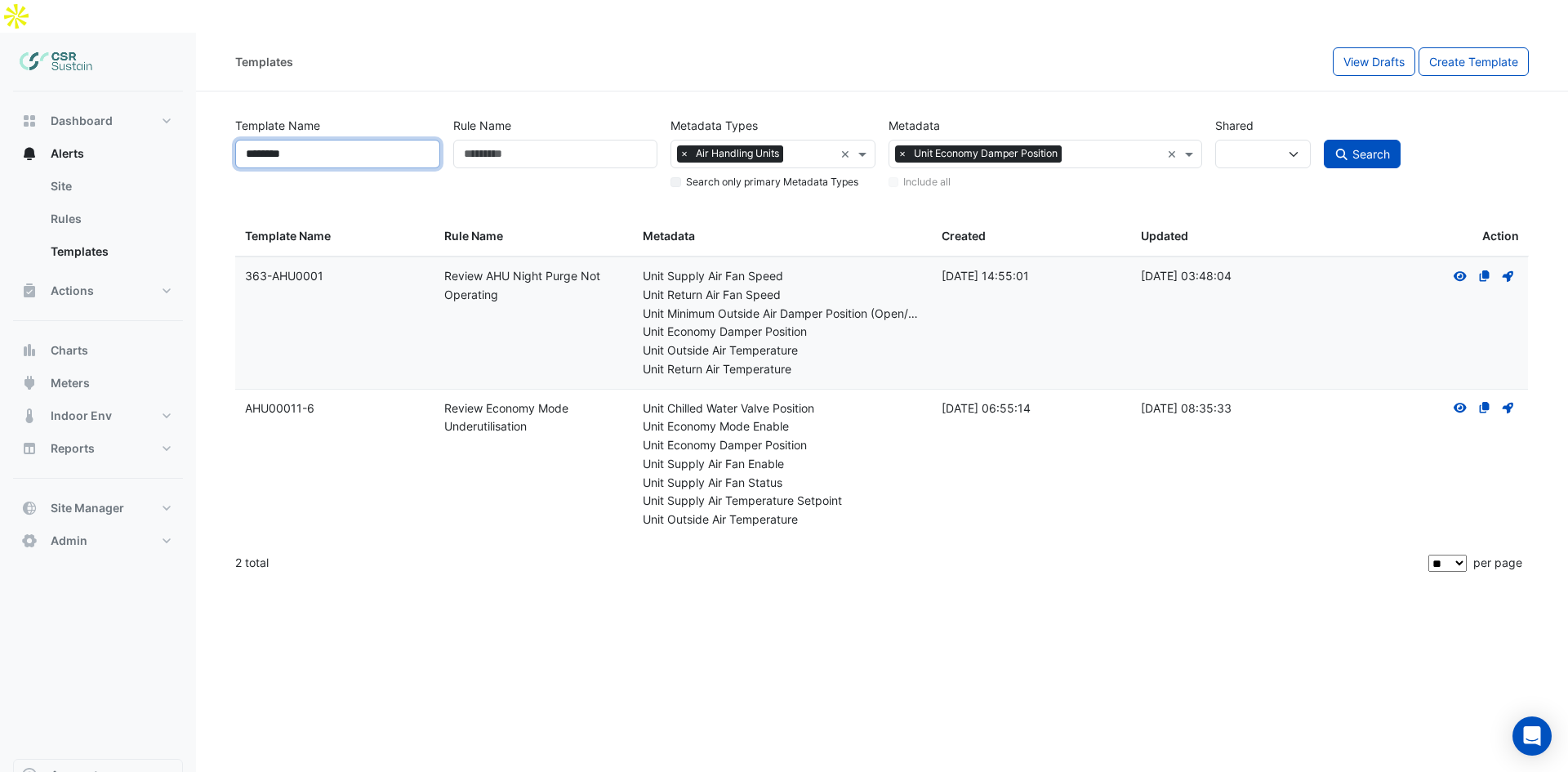
click at [1253, 140] on button "Search" at bounding box center [1362, 154] width 77 height 29
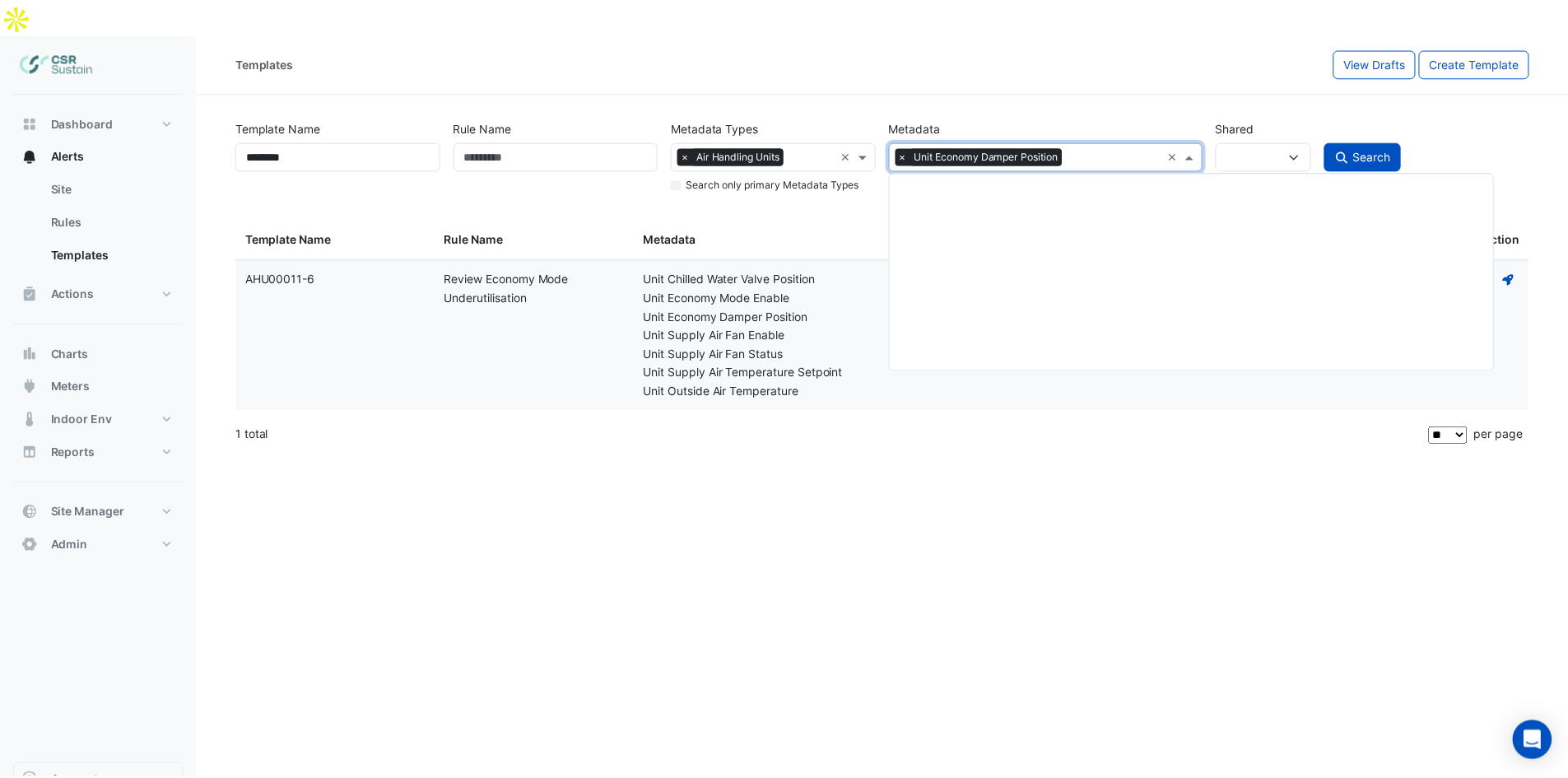
scroll to position [4702, 0]
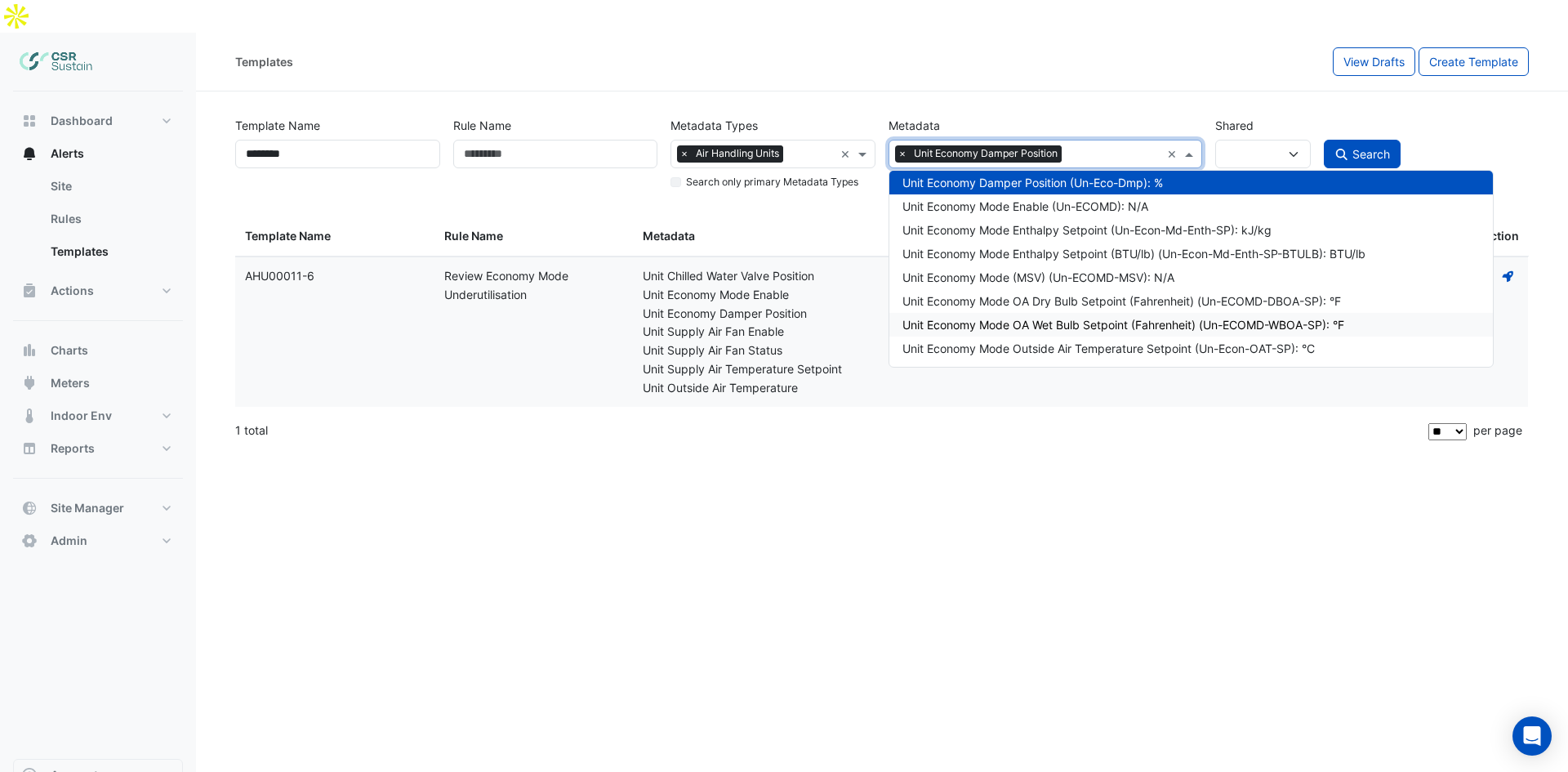
drag, startPoint x: 1165, startPoint y: 117, endPoint x: 733, endPoint y: 536, distance: 601.8
click at [735, 536] on div "Templates View Drafts Create Template Template Name ******** Rule Name Metadata…" at bounding box center [881, 418] width 1371 height 772
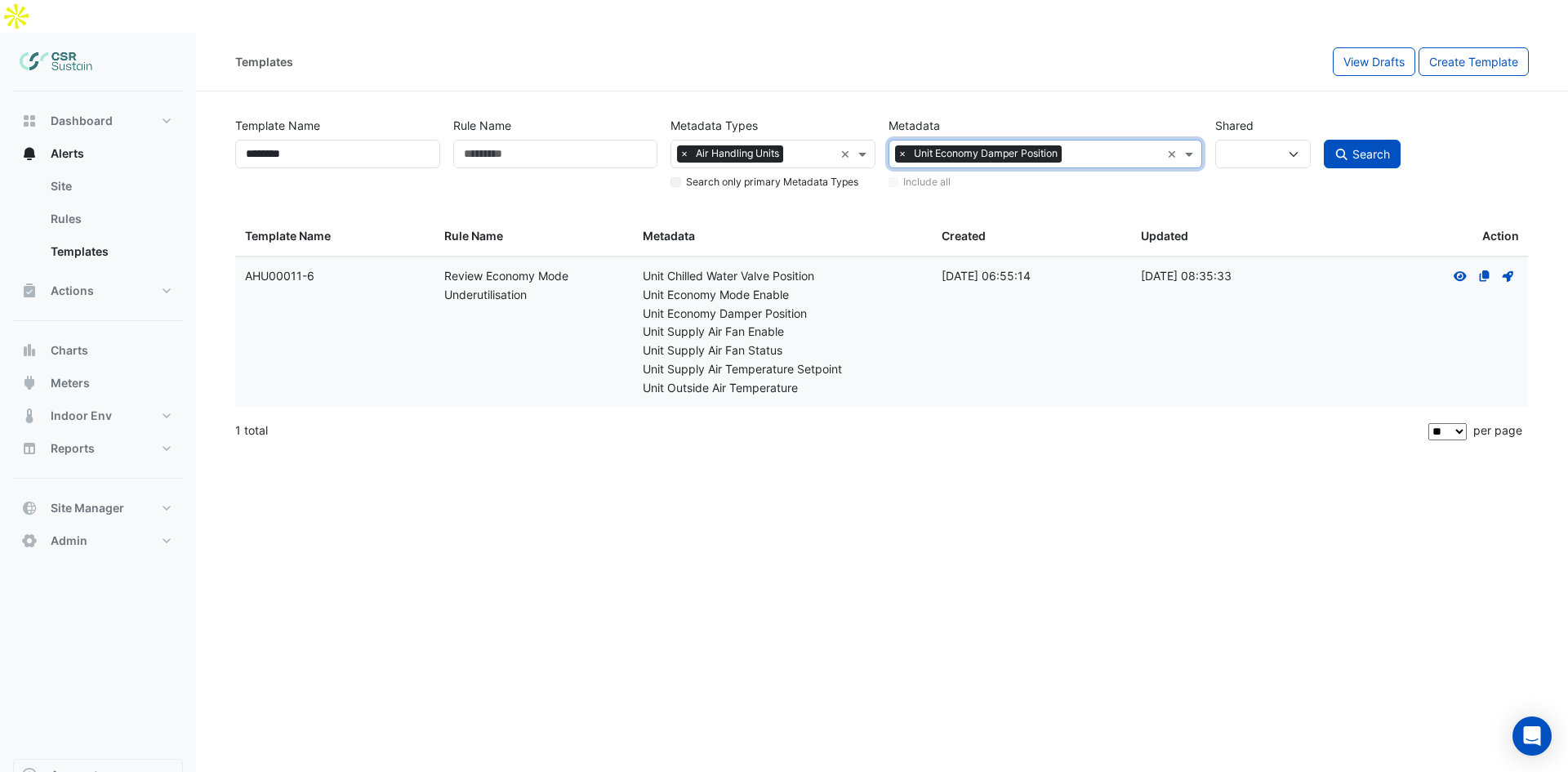
drag, startPoint x: 733, startPoint y: 536, endPoint x: 750, endPoint y: 496, distance: 43.5
click at [732, 536] on div "Templates View Drafts Create Template Template Name ******** Rule Name Metadata…" at bounding box center [881, 418] width 1371 height 772
drag, startPoint x: 1325, startPoint y: 109, endPoint x: 1335, endPoint y: 113, distance: 10.8
click at [1253, 140] on button "Search" at bounding box center [1362, 154] width 77 height 29
select select
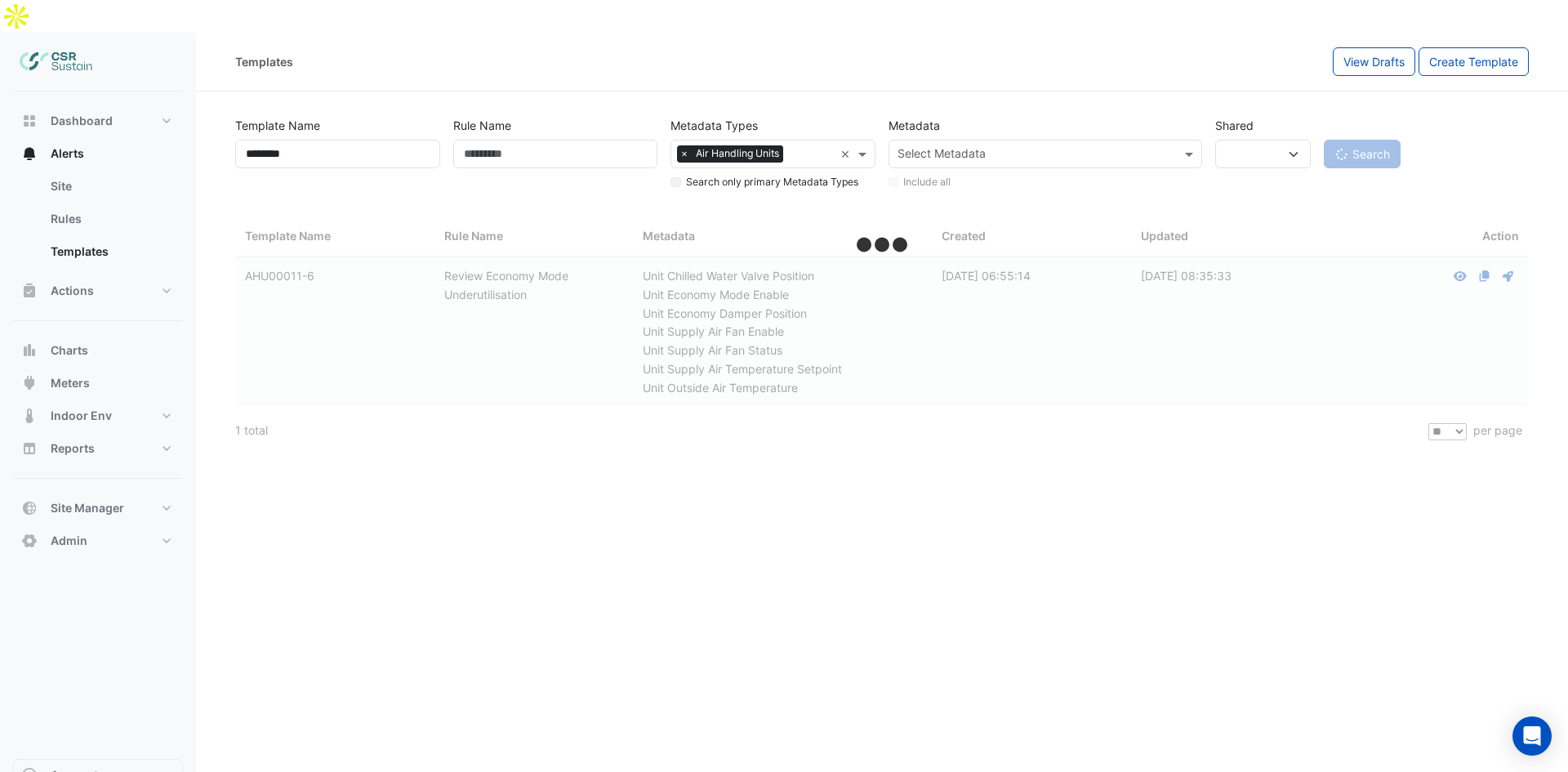
click at [1253, 140] on app-button "Search" at bounding box center [1362, 154] width 77 height 29
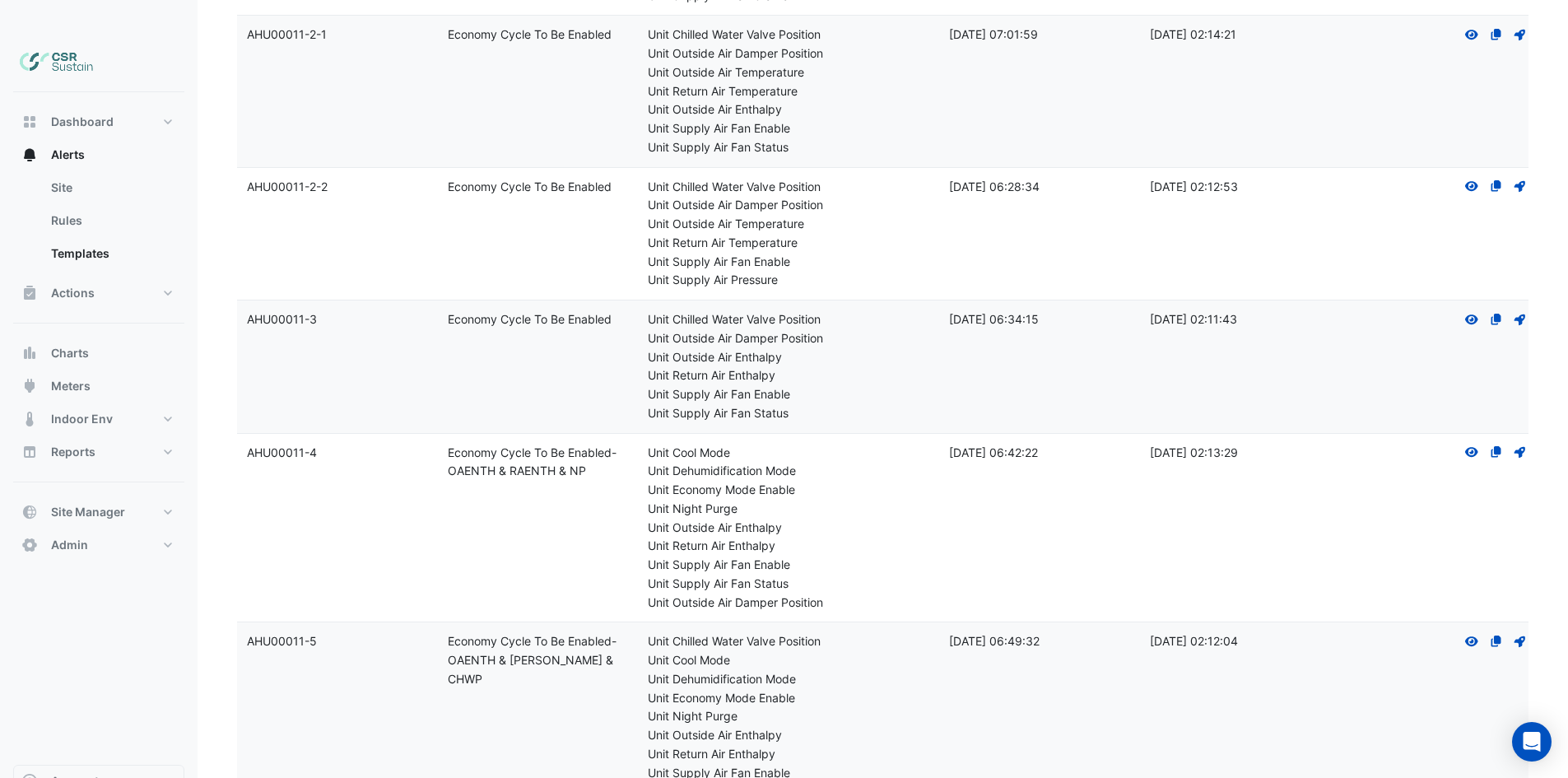
drag, startPoint x: 694, startPoint y: 582, endPoint x: 698, endPoint y: 611, distance: 29.3
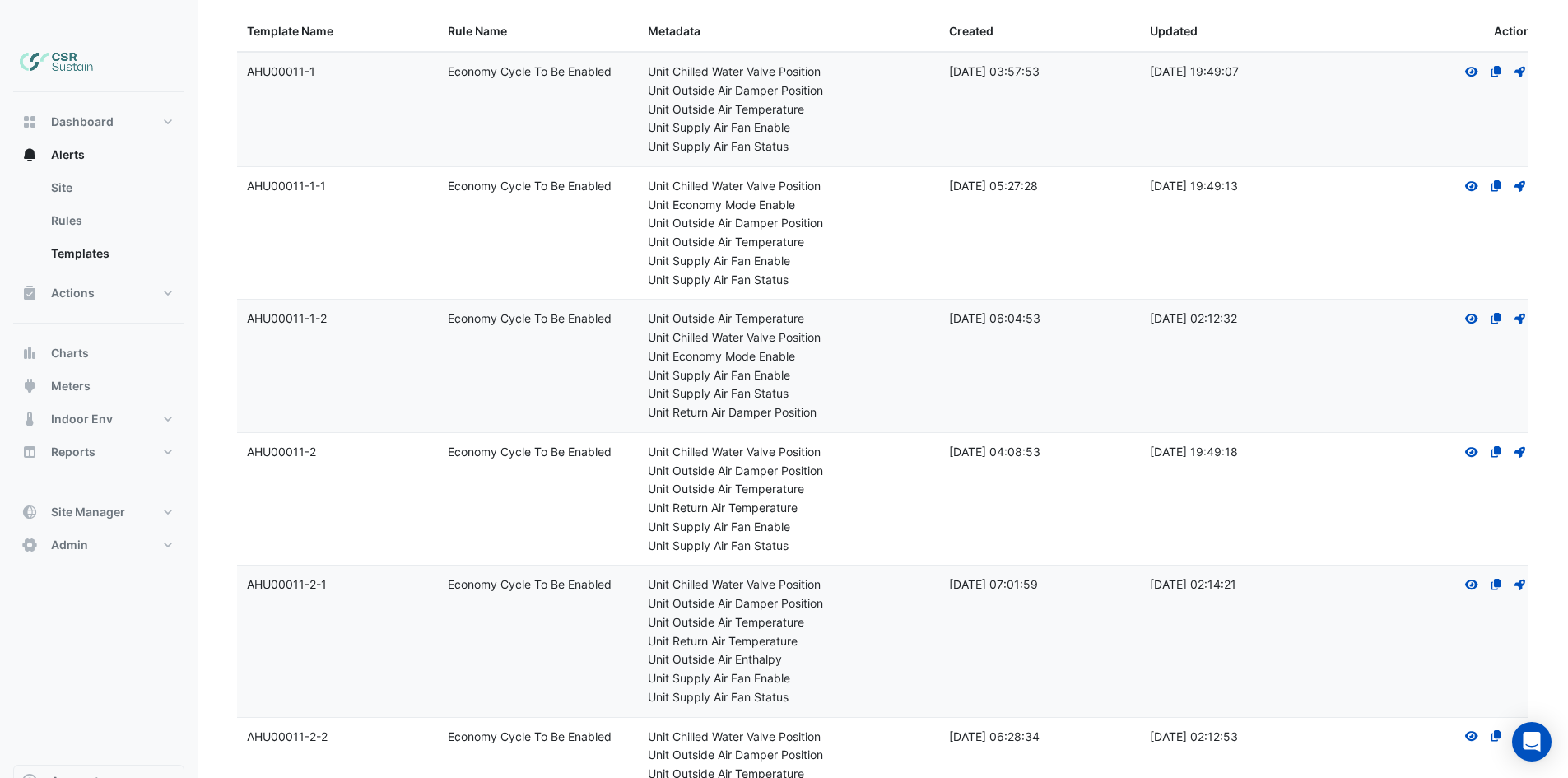
scroll to position [179, 0]
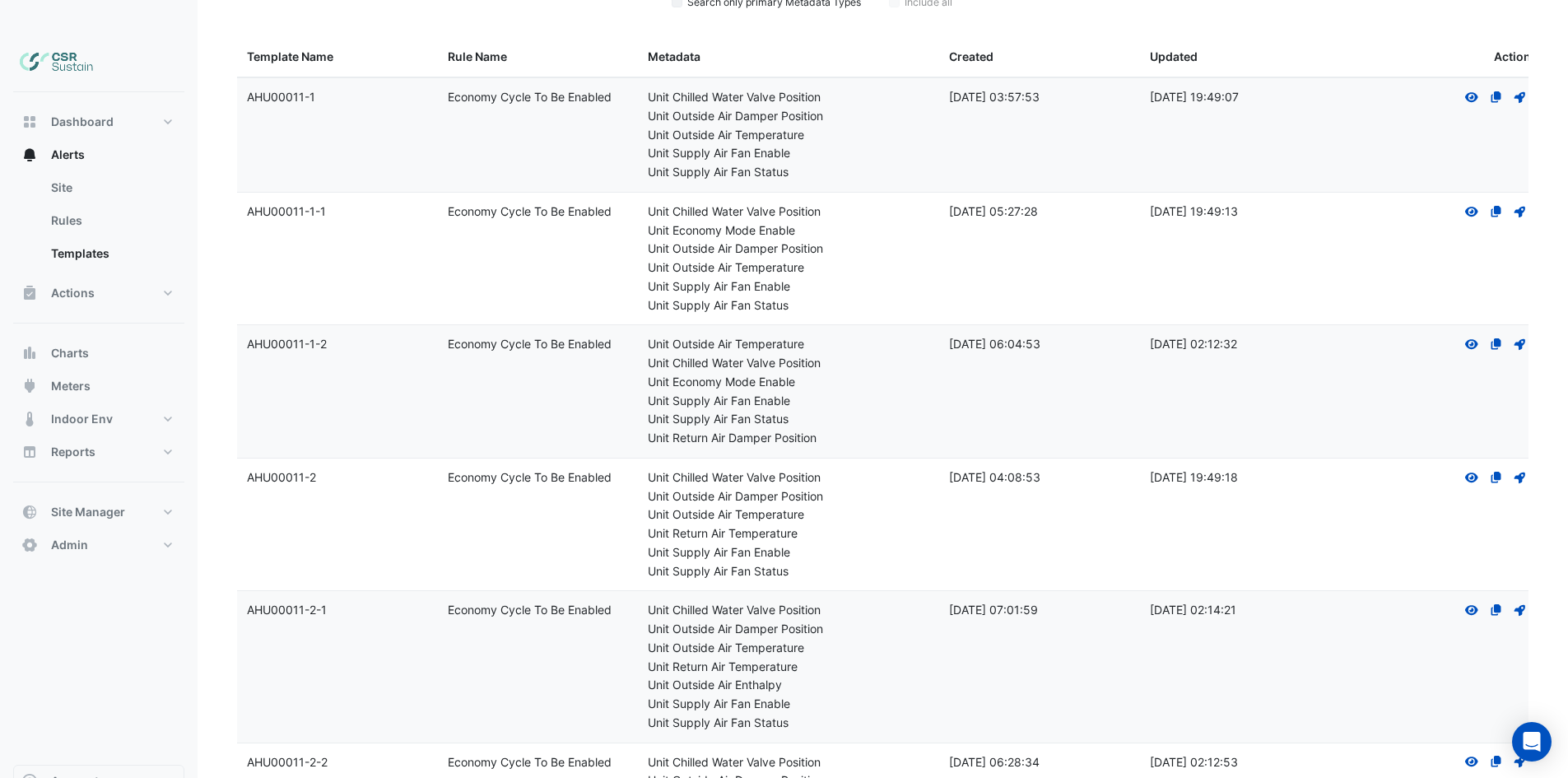
drag, startPoint x: 911, startPoint y: 529, endPoint x: 916, endPoint y: 494, distance: 35.4
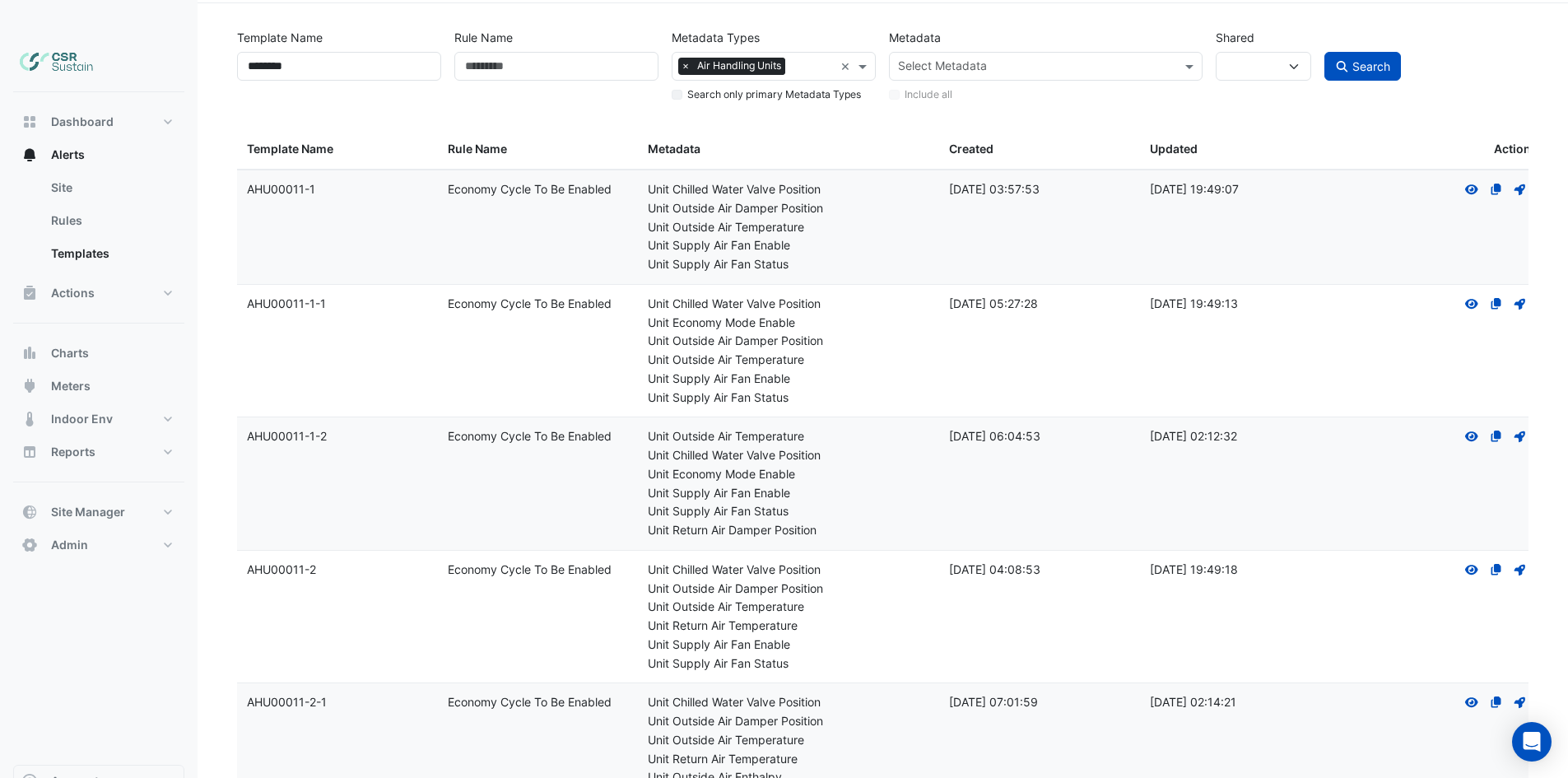
scroll to position [0, 0]
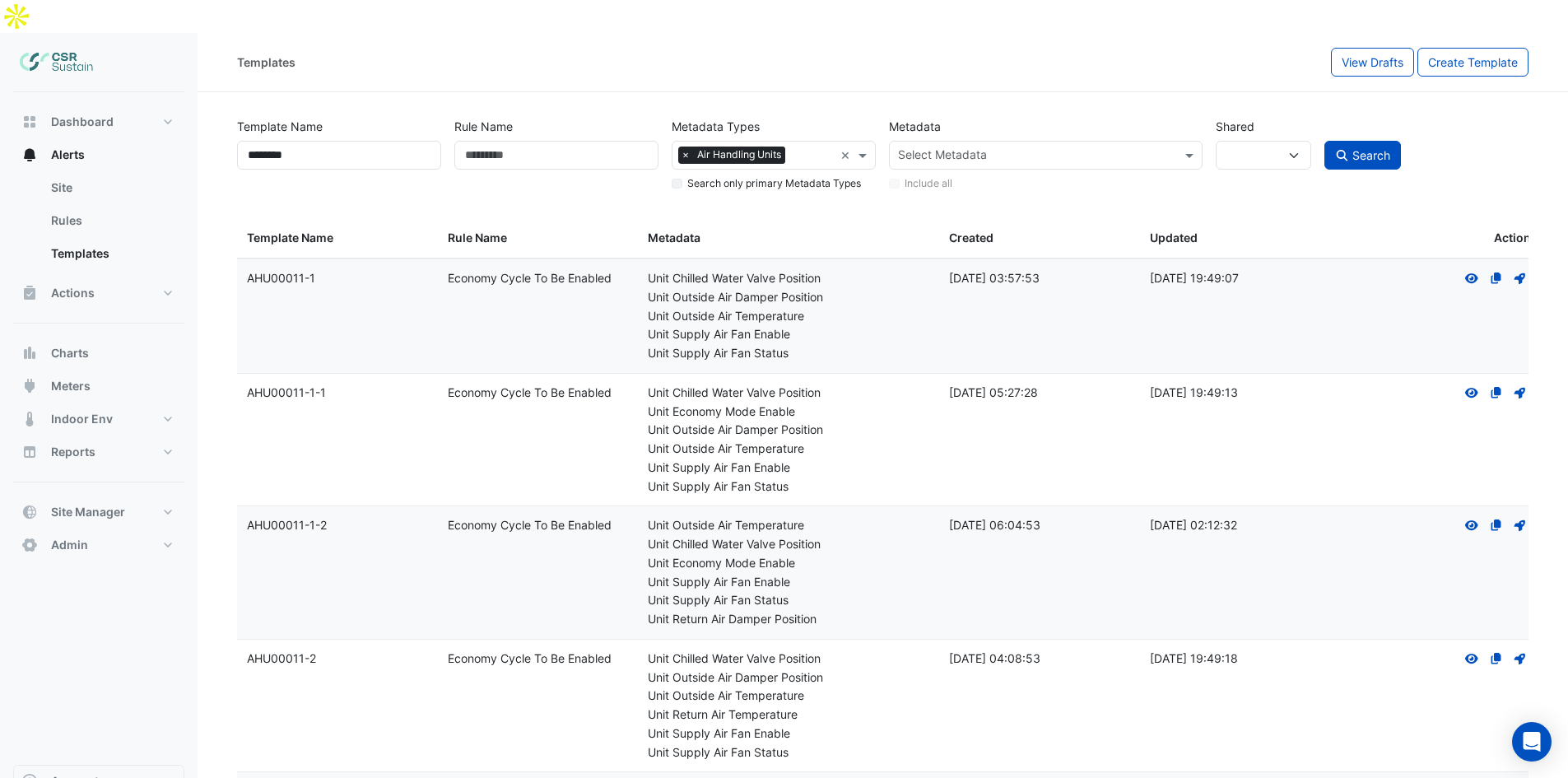
drag, startPoint x: 836, startPoint y: 598, endPoint x: 833, endPoint y: 586, distance: 12.4
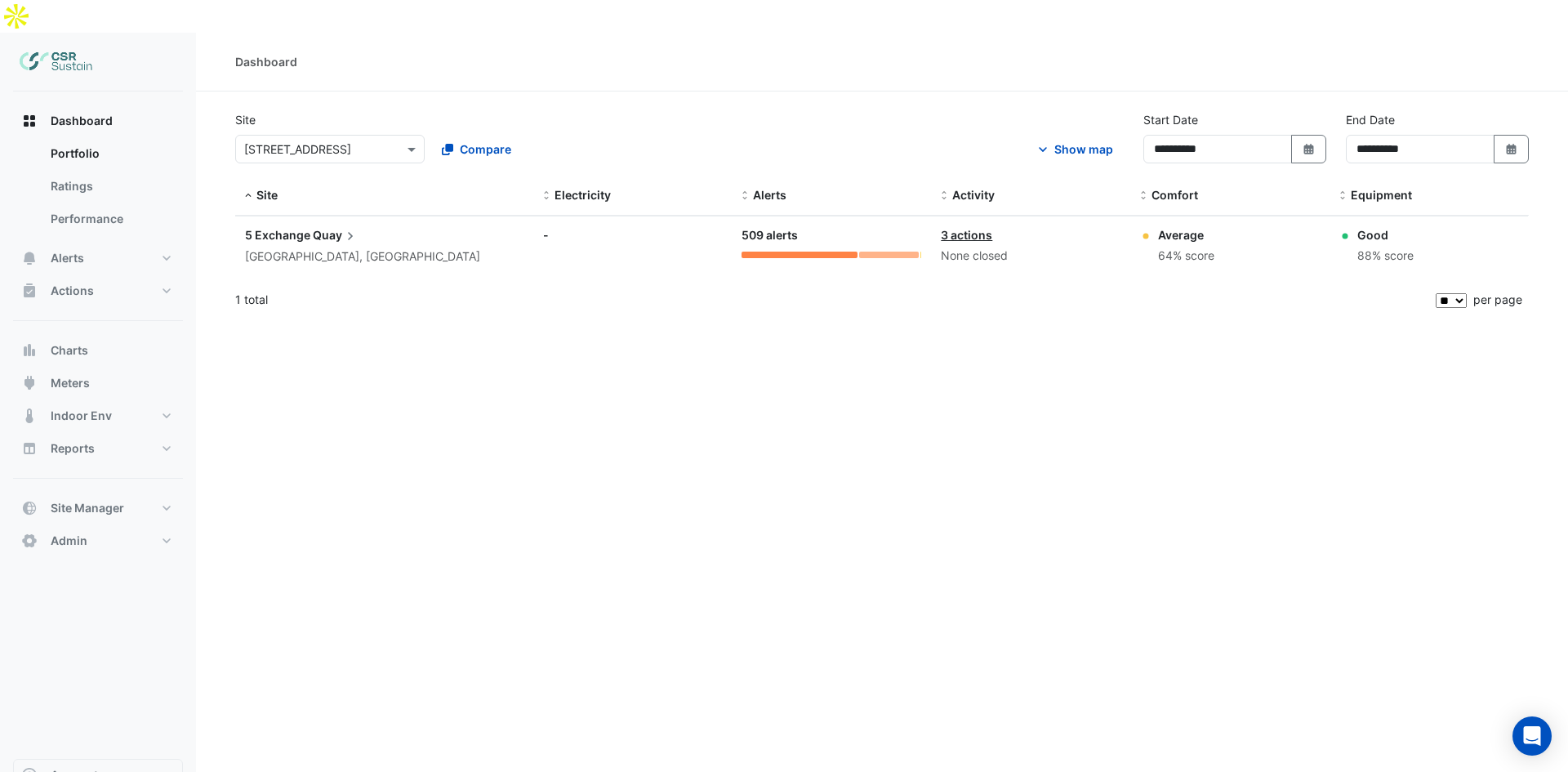
select select "**"
click at [96, 275] on button "Actions" at bounding box center [98, 290] width 170 height 32
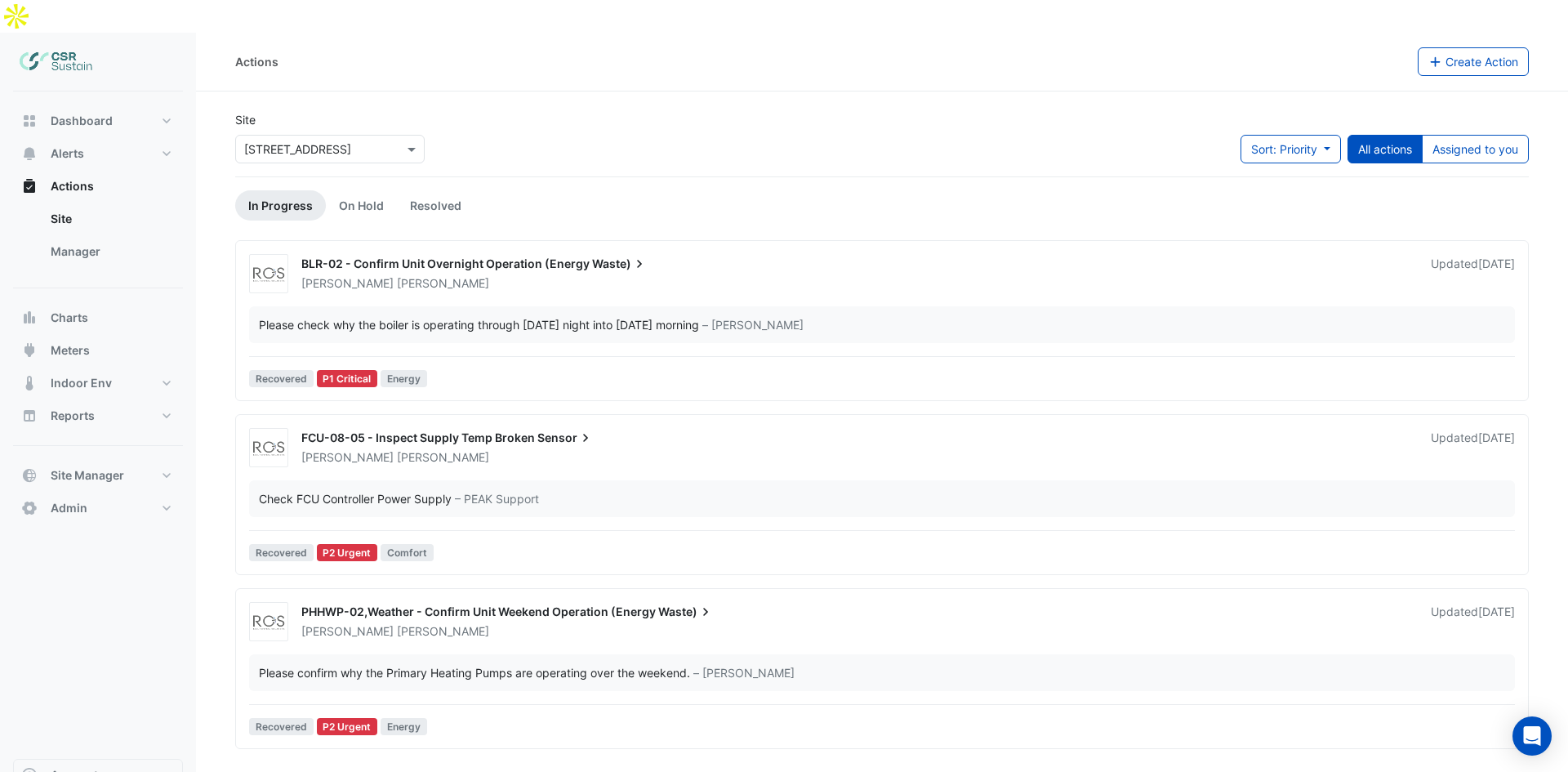
click at [470, 480] on div "Check FCU Controller Power Supply – PEAK Support" at bounding box center [882, 498] width 1266 height 37
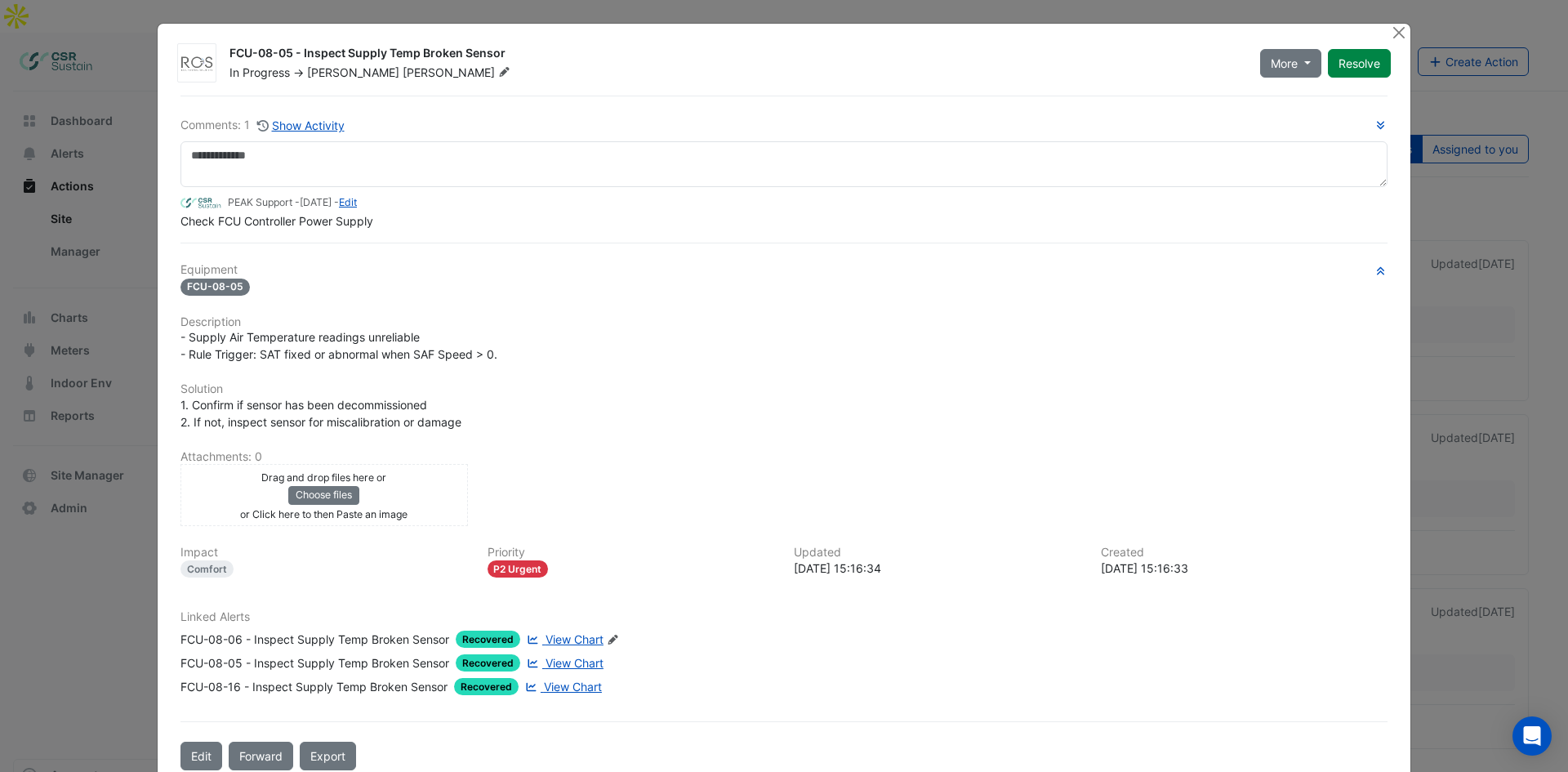
click at [142, 330] on ngb-modal-window "FCU-08-05 - Inspect Supply Temp Broken Sensor In Progress -> [PERSON_NAME] More…" at bounding box center [784, 386] width 1568 height 772
click at [1397, 31] on button "Close" at bounding box center [1398, 32] width 17 height 17
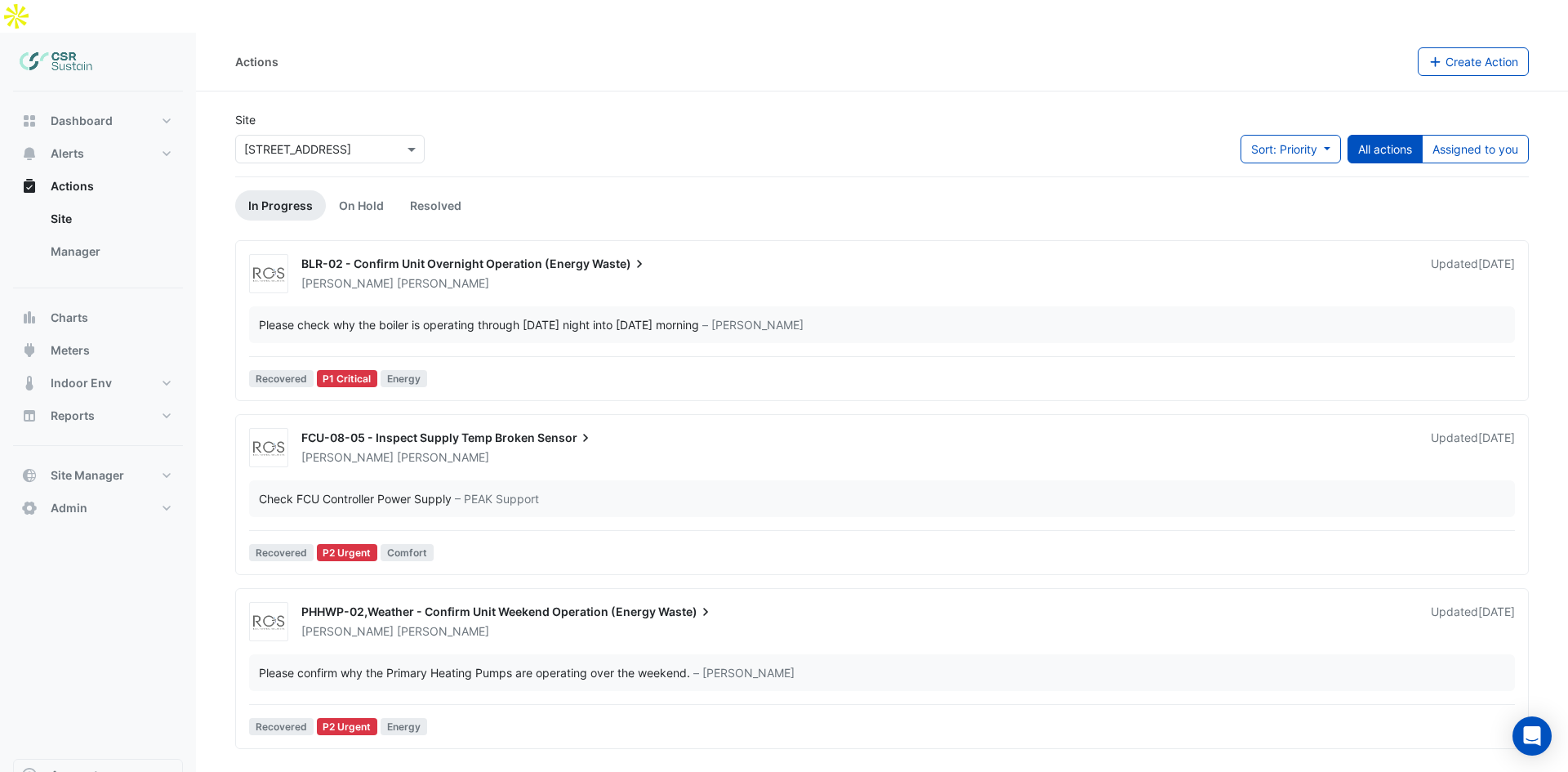
click at [388, 140] on div at bounding box center [330, 149] width 188 height 18
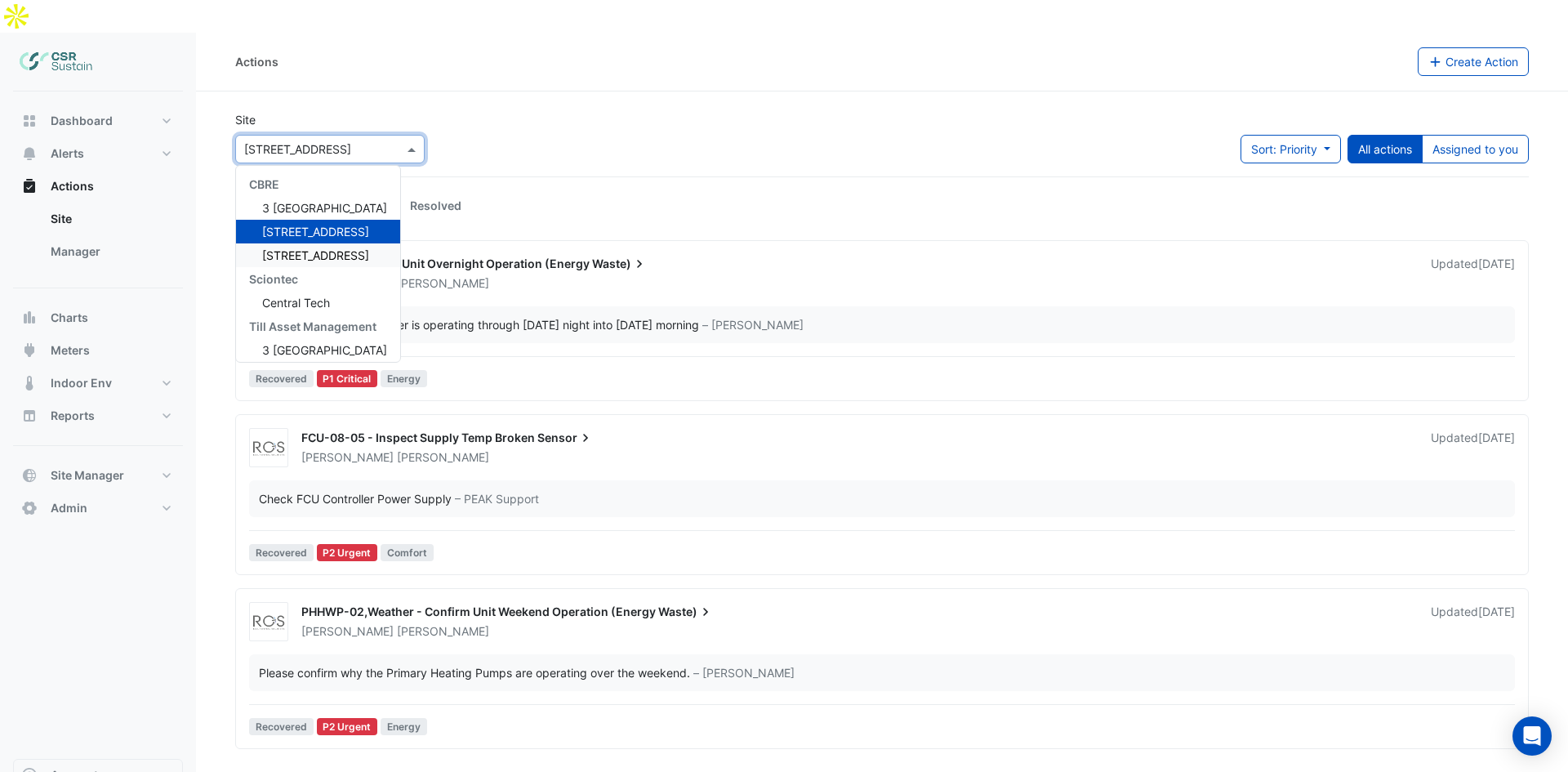
click at [304, 248] on span "[STREET_ADDRESS]" at bounding box center [316, 255] width 107 height 14
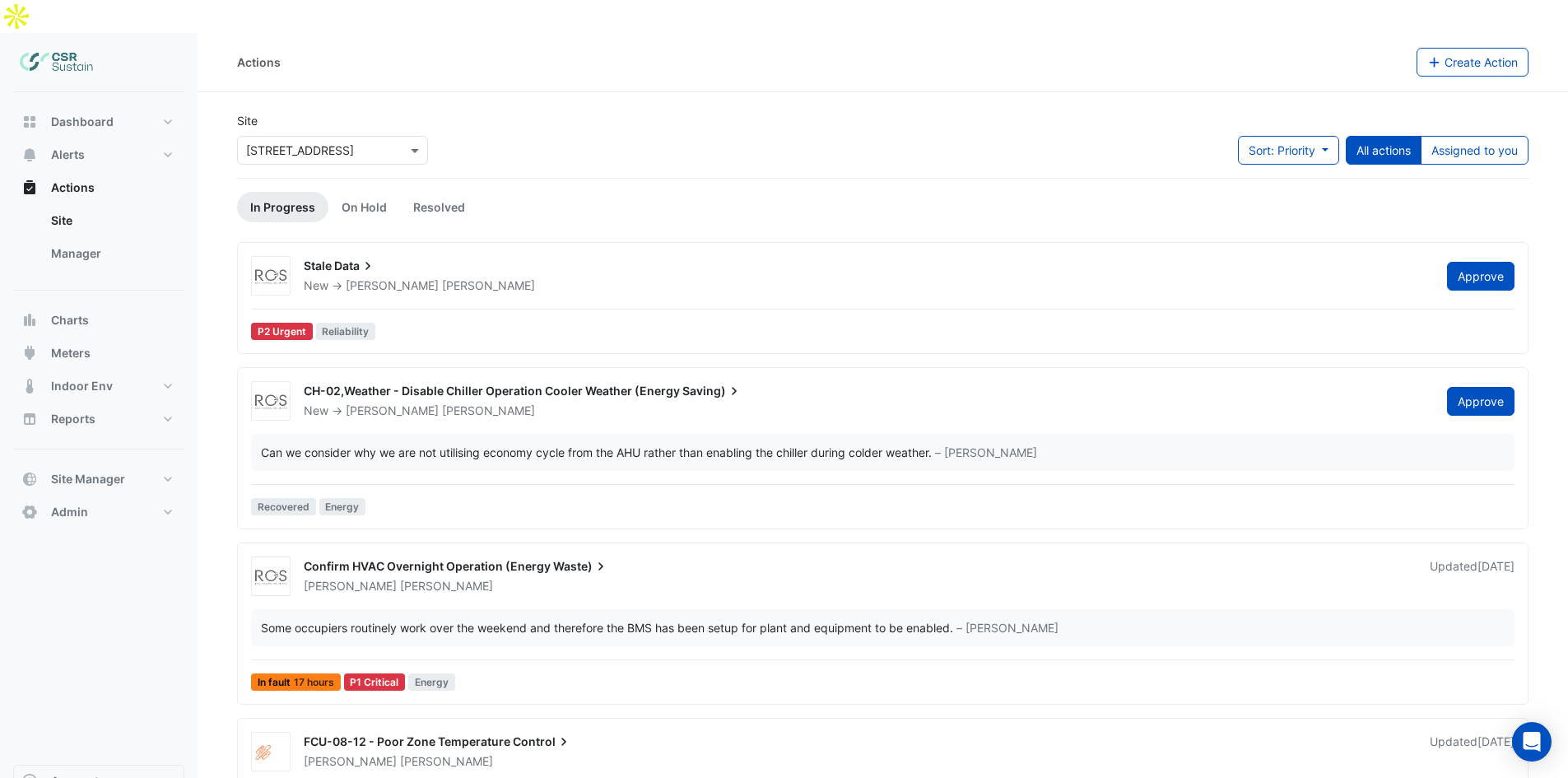
scroll to position [32, 0]
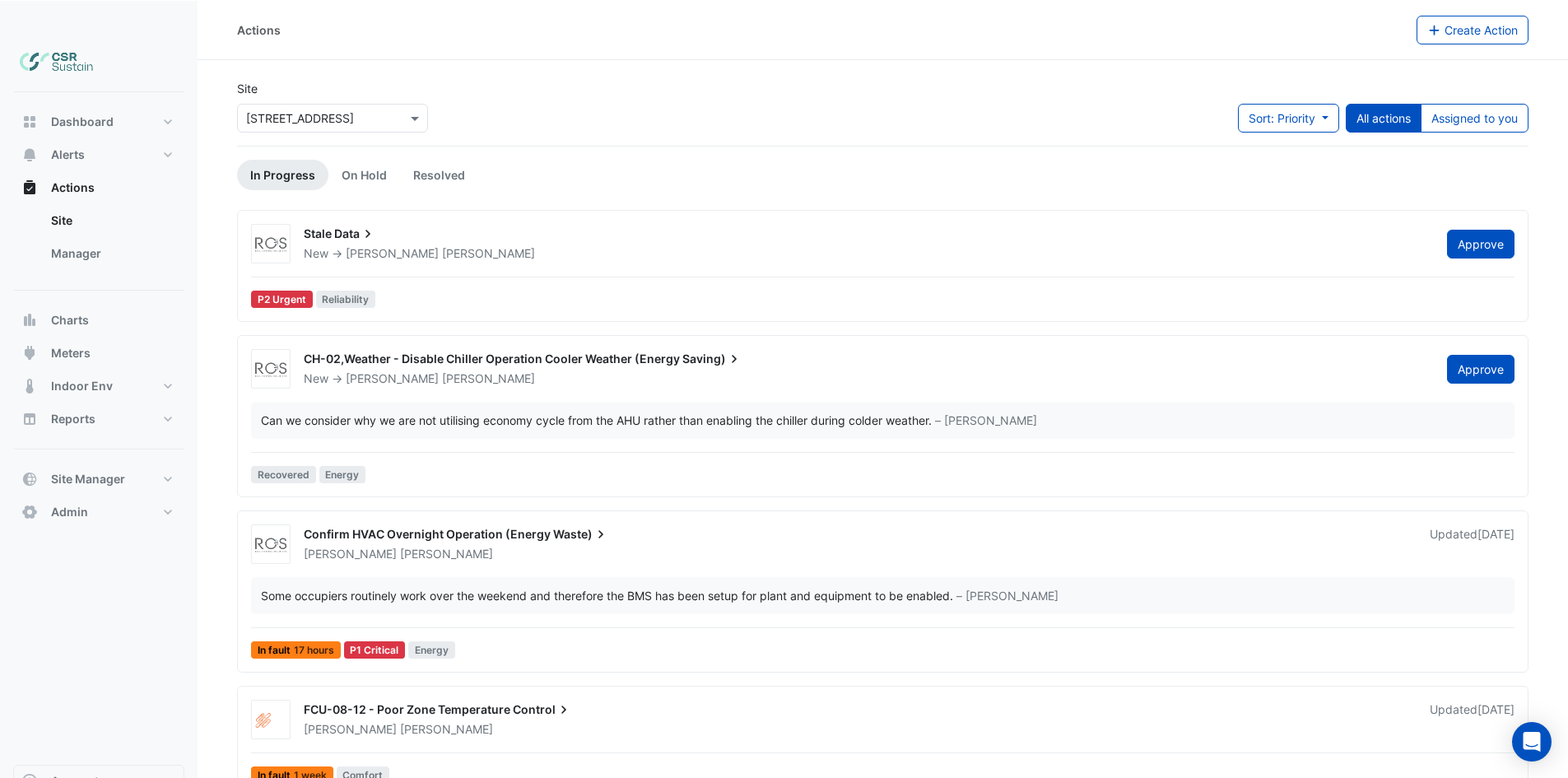
drag, startPoint x: 579, startPoint y: 361, endPoint x: 589, endPoint y: 415, distance: 54.9
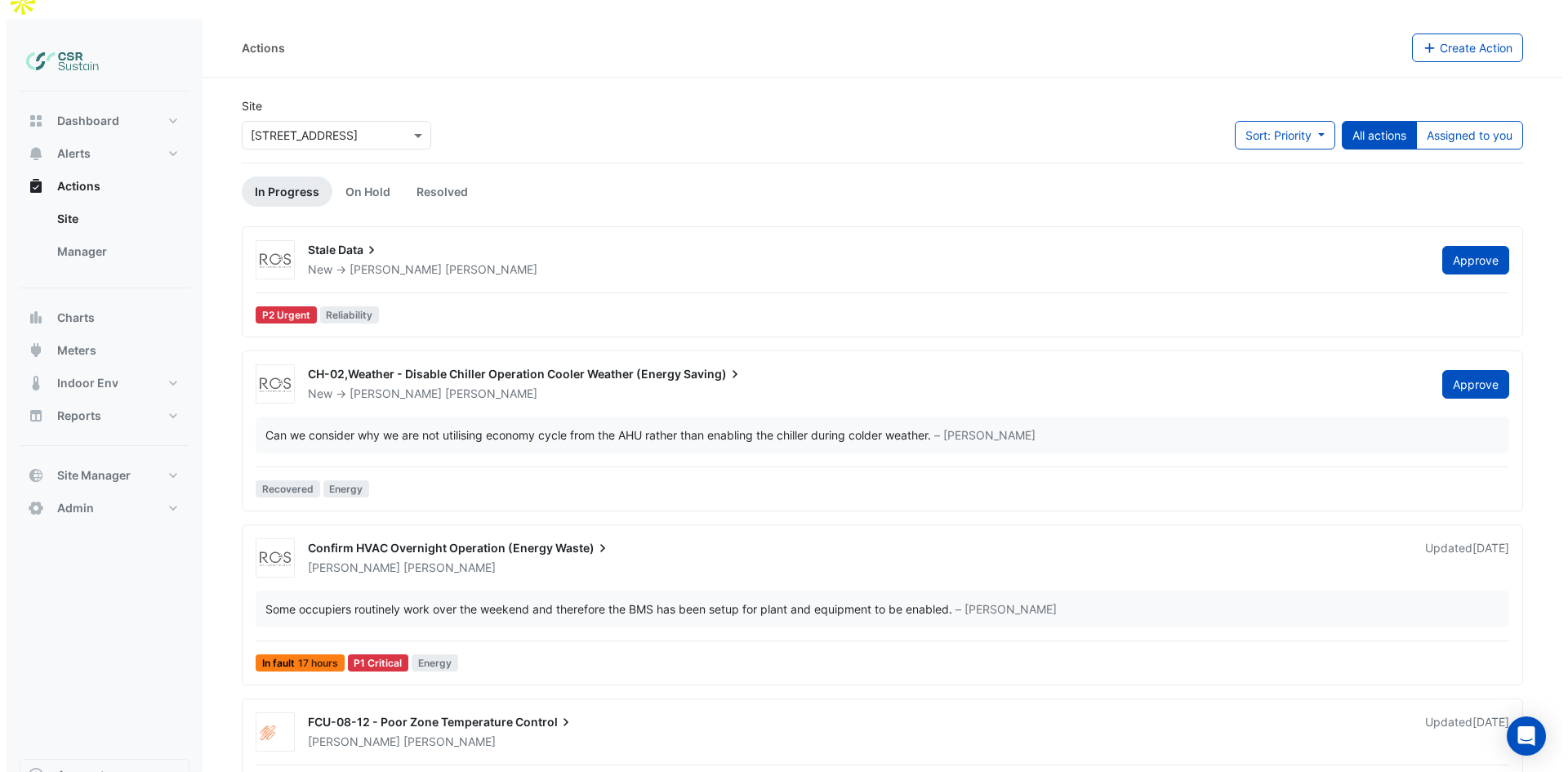
scroll to position [0, 0]
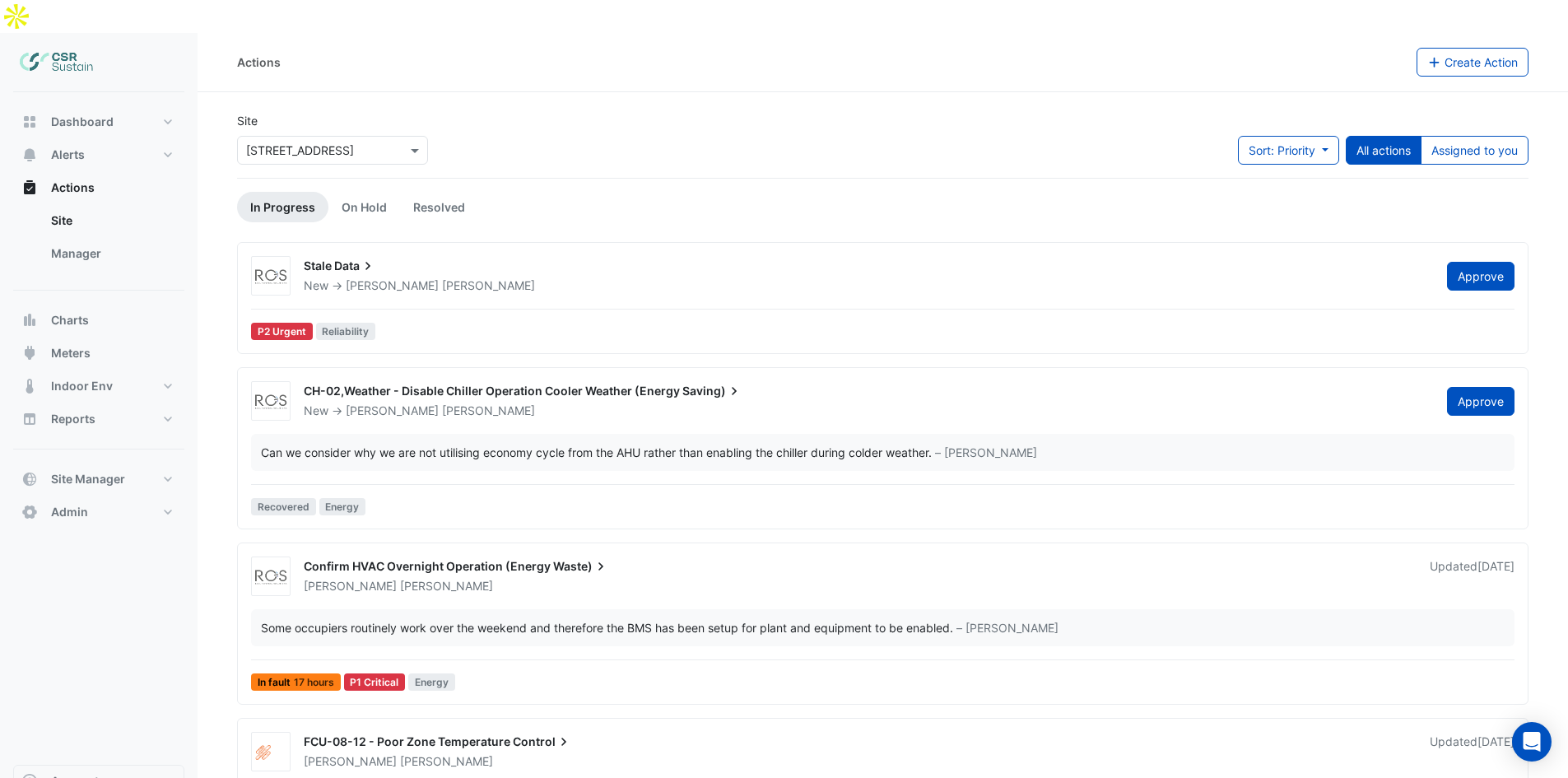
drag, startPoint x: 456, startPoint y: 511, endPoint x: 459, endPoint y: 475, distance: 36.1
click at [124, 106] on button "Dashboard" at bounding box center [99, 122] width 171 height 33
select select "**"
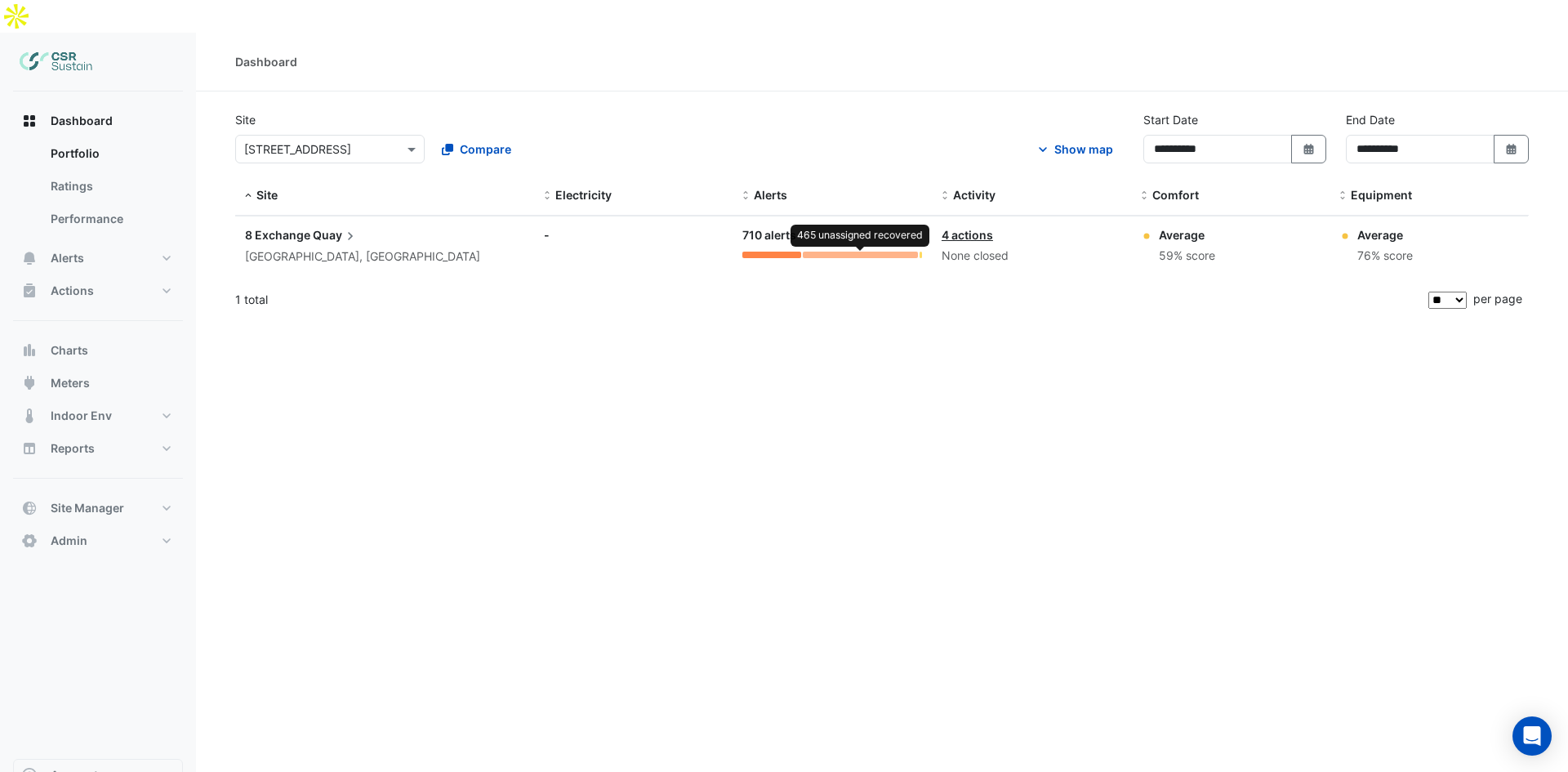
click at [857, 252] on div at bounding box center [860, 254] width 115 height 6
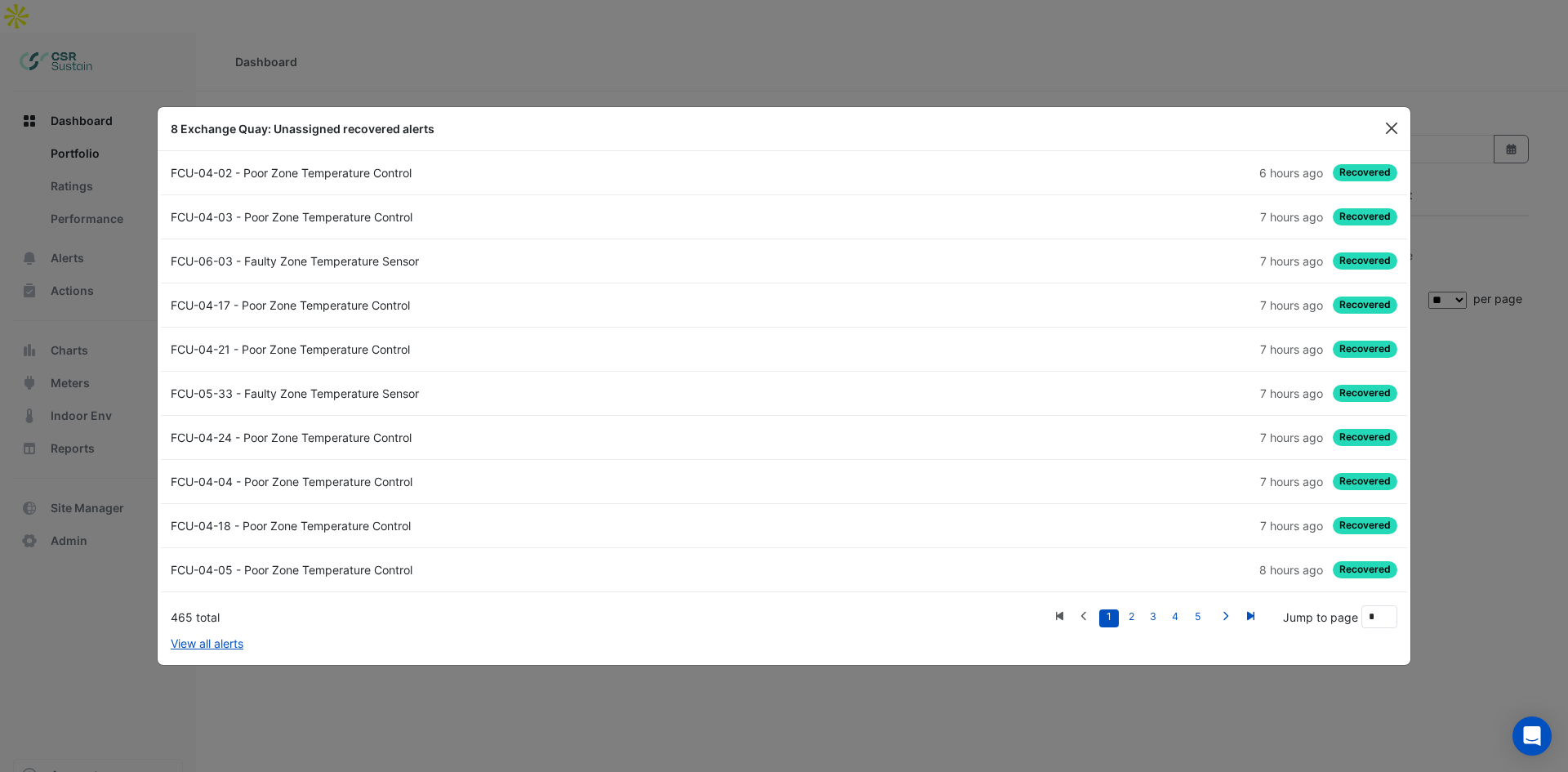
click at [1385, 133] on button "Close" at bounding box center [1391, 129] width 24 height 24
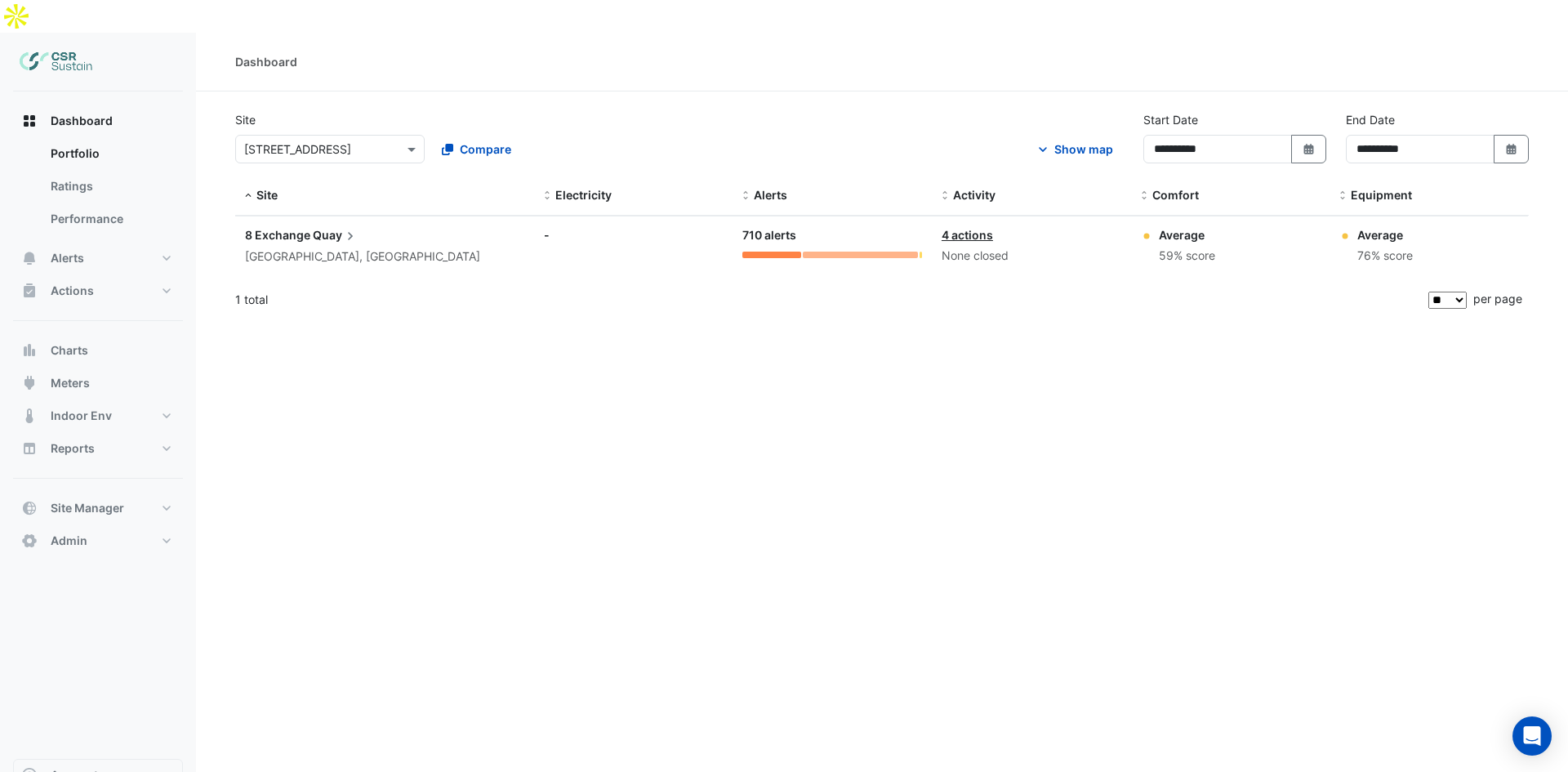
click at [365, 226] on div "8 Exchange Quay [GEOGRAPHIC_DATA], [GEOGRAPHIC_DATA]" at bounding box center [385, 247] width 280 height 40
click at [326, 226] on span "Quay" at bounding box center [336, 235] width 45 height 18
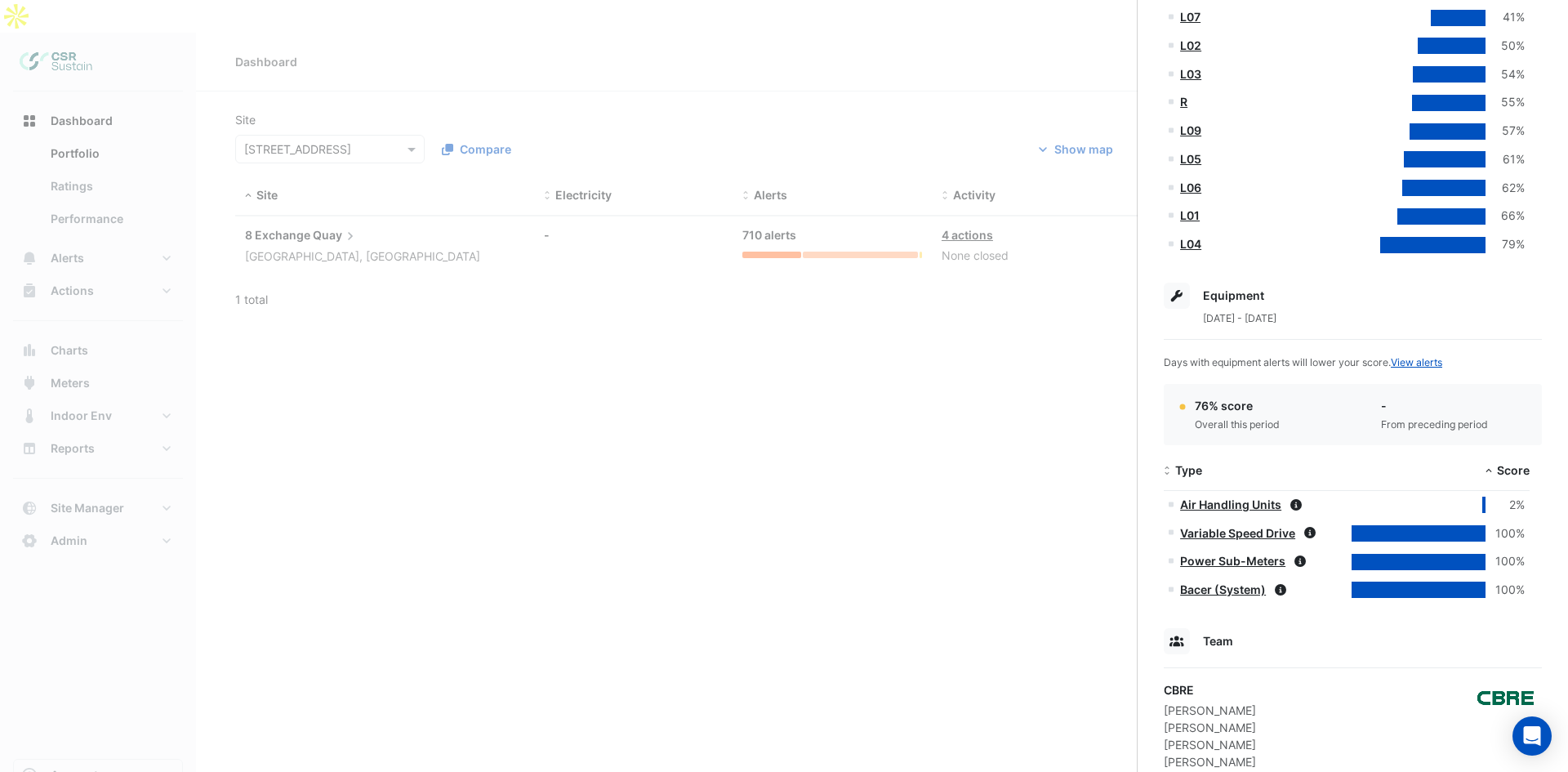
scroll to position [540, 0]
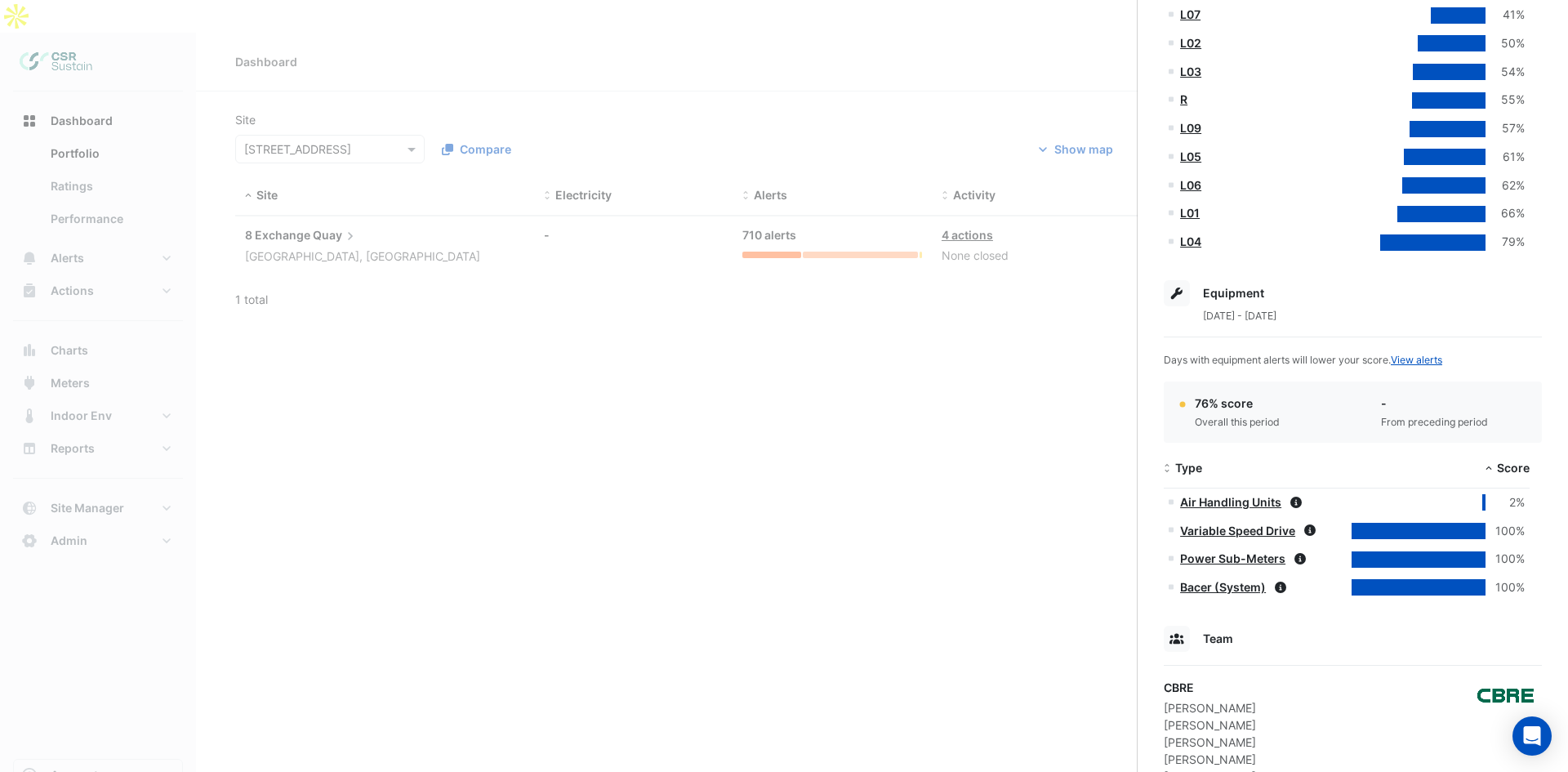
click at [1483, 502] on div at bounding box center [1484, 502] width 3 height 17
click at [1297, 503] on icon at bounding box center [1295, 502] width 11 height 11
click at [1158, 504] on div "Exchange Quay, [GEOGRAPHIC_DATA], [GEOGRAPHIC_DATA] Monitoring Total sensors 3,…" at bounding box center [1352, 322] width 430 height 1611
click at [1170, 500] on icon at bounding box center [1171, 502] width 5 height 5
drag, startPoint x: 1426, startPoint y: 532, endPoint x: 1447, endPoint y: 521, distance: 23.7
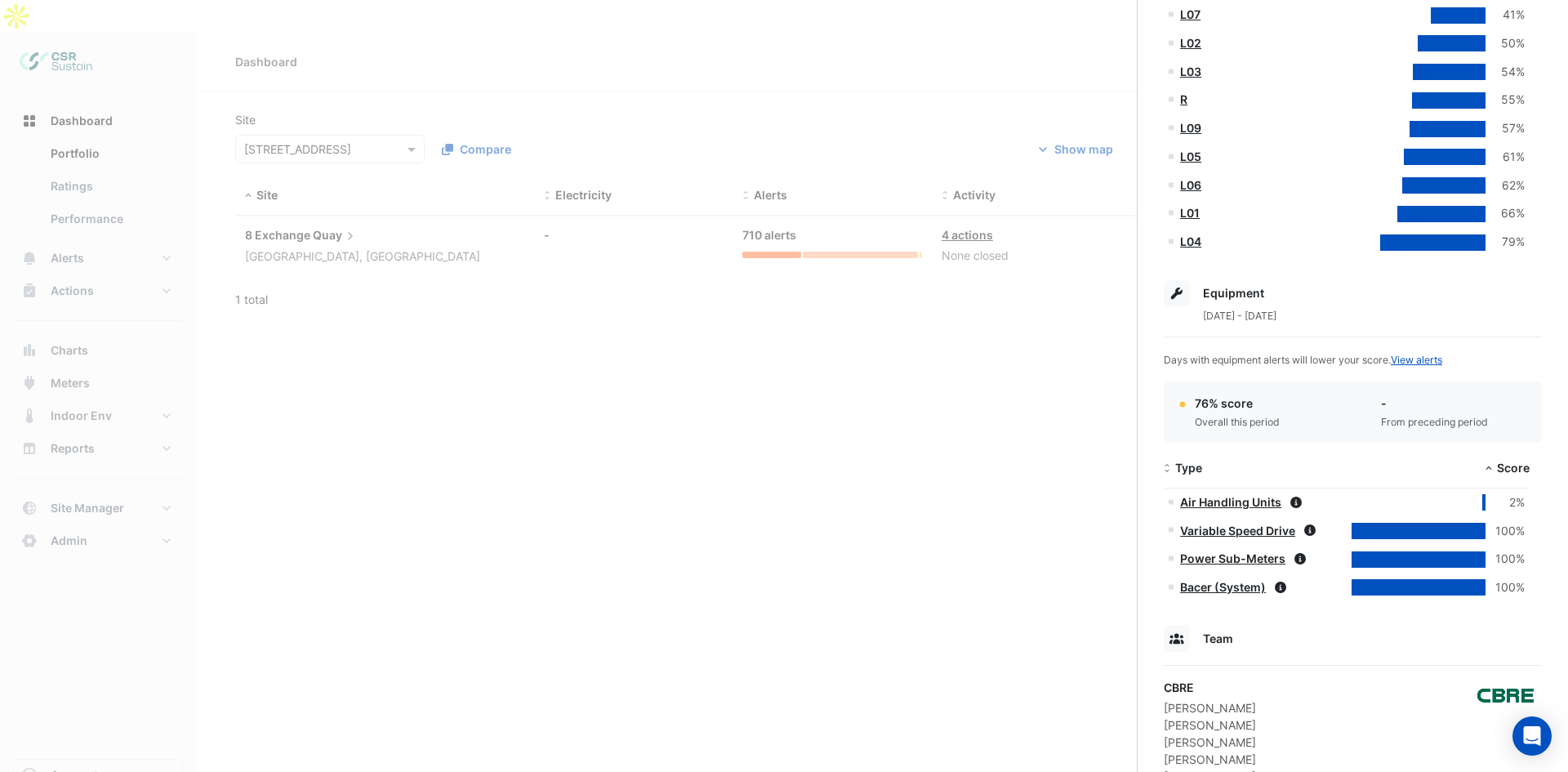
click at [1426, 532] on div at bounding box center [1418, 531] width 134 height 17
click at [1489, 507] on div "2%" at bounding box center [1504, 502] width 39 height 18
drag, startPoint x: 1483, startPoint y: 505, endPoint x: 1482, endPoint y: 488, distance: 17.0
click at [1483, 503] on div at bounding box center [1484, 502] width 3 height 17
drag, startPoint x: 1447, startPoint y: 213, endPoint x: 1447, endPoint y: 235, distance: 22.0
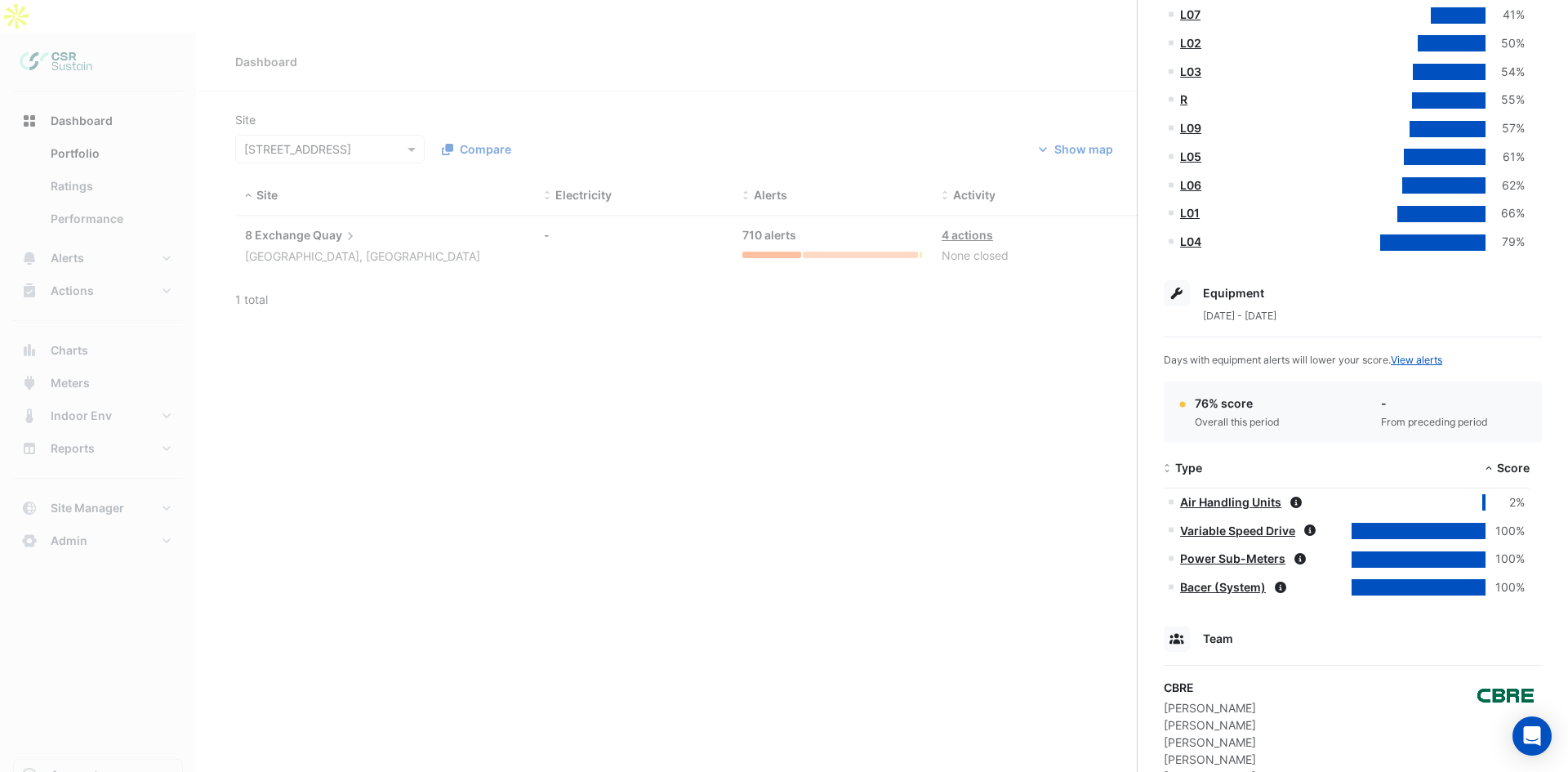
click at [1447, 212] on div at bounding box center [1440, 213] width 88 height 17
click at [1447, 238] on datatable-body-cell "79%" at bounding box center [1438, 242] width 183 height 29
click at [1447, 243] on div at bounding box center [1433, 242] width 106 height 17
click at [1448, 243] on div at bounding box center [1433, 242] width 106 height 17
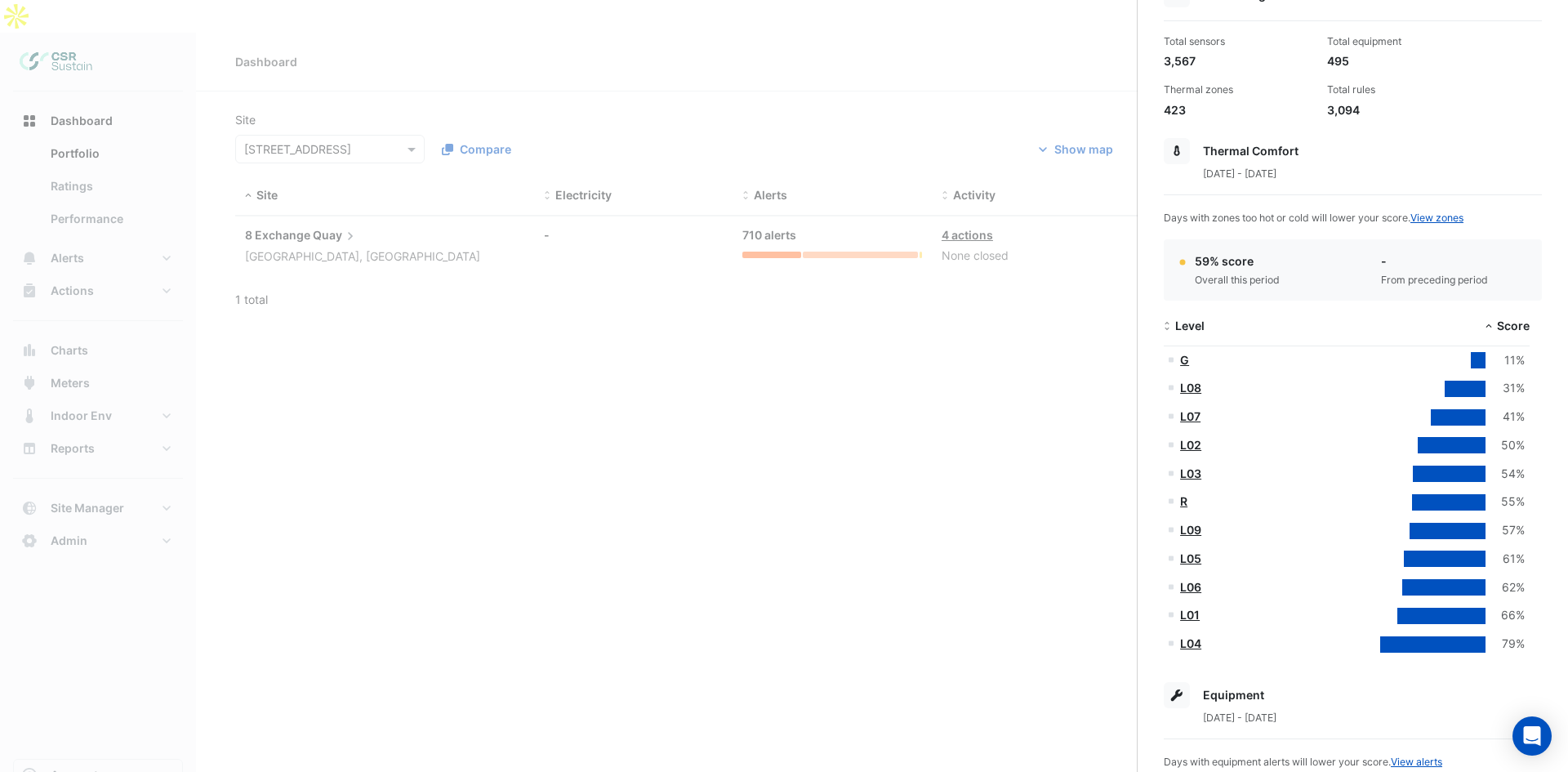
scroll to position [0, 0]
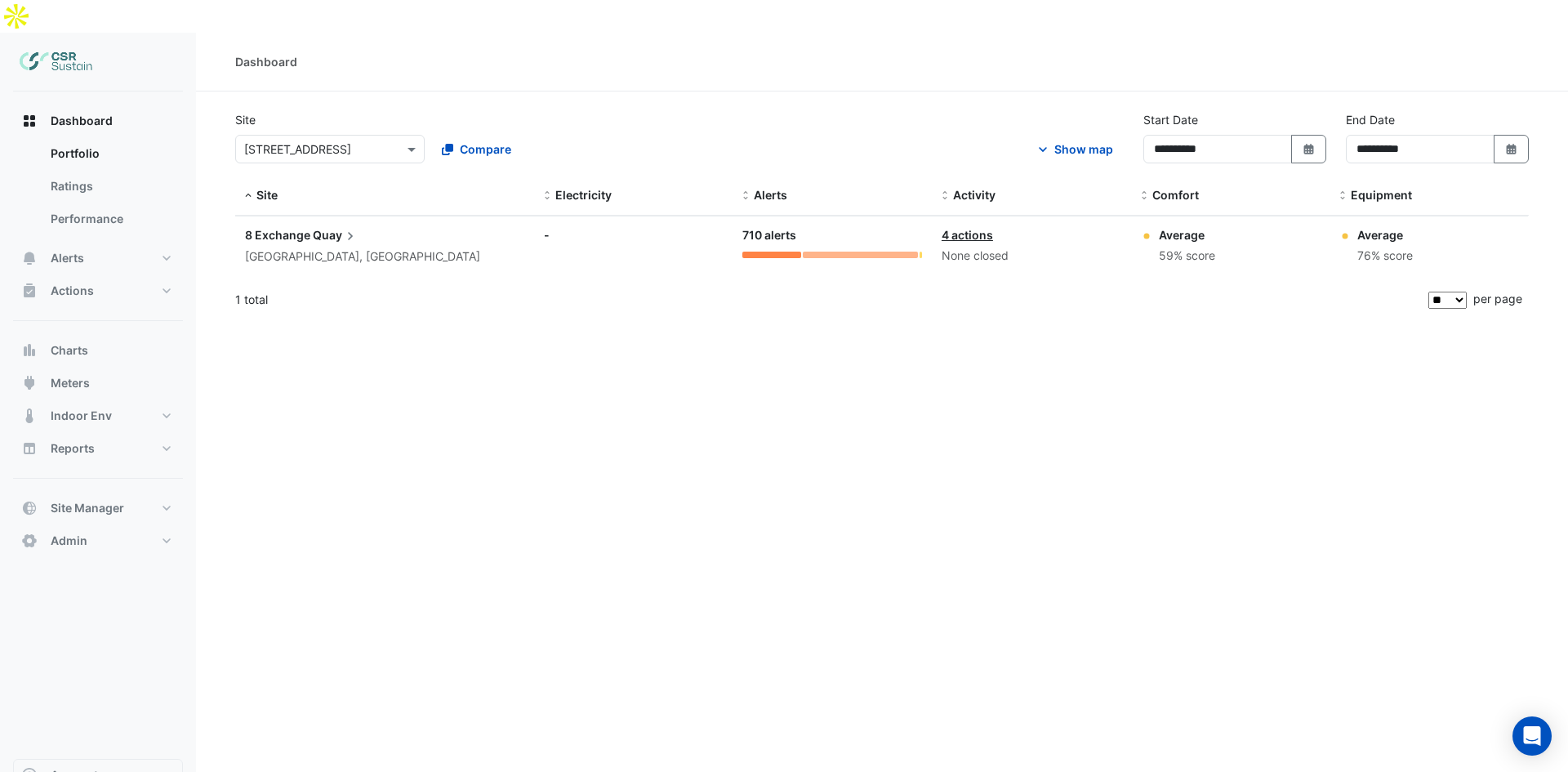
click at [579, 380] on ngb-offcanvas-backdrop at bounding box center [784, 386] width 1568 height 772
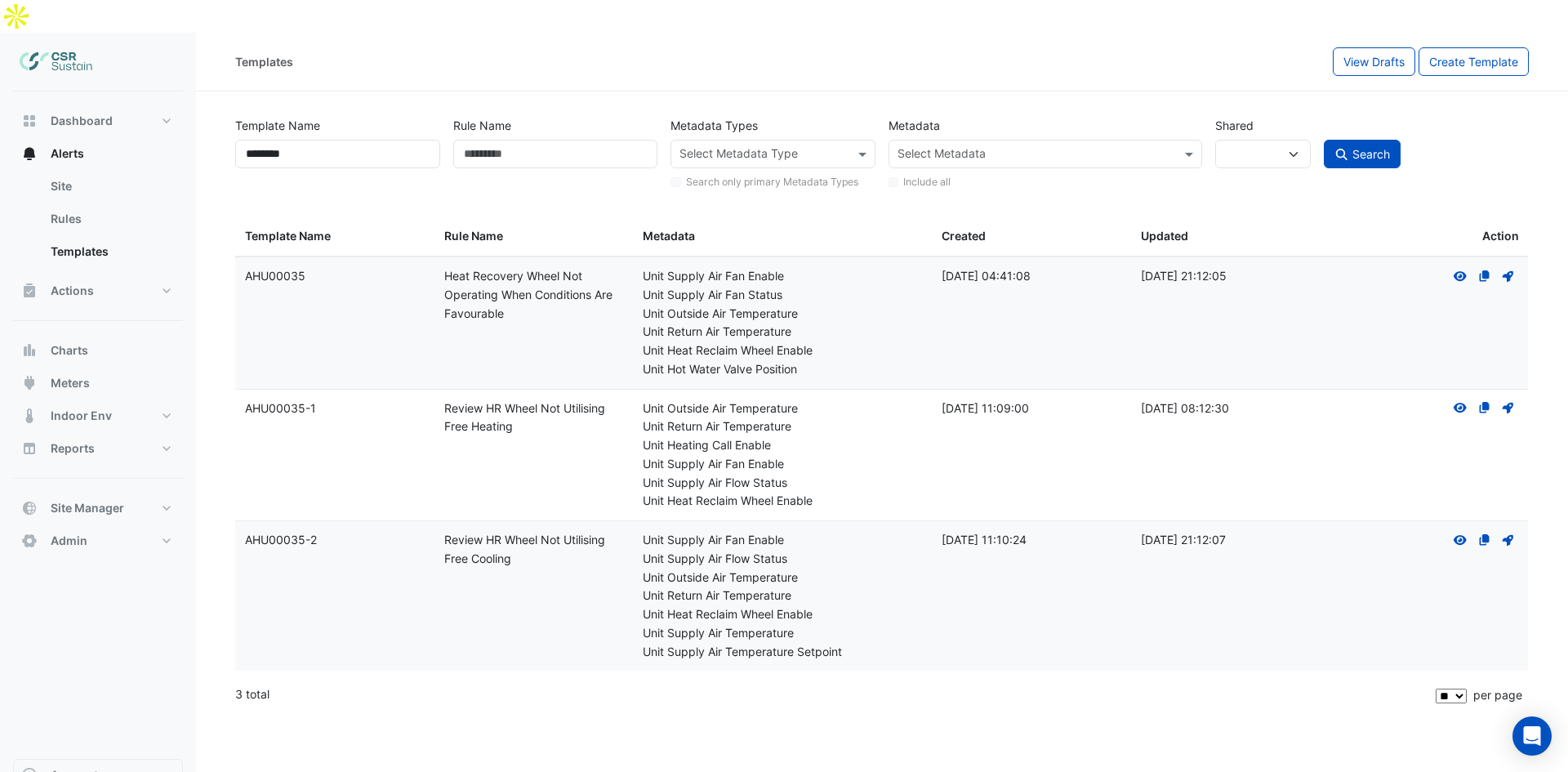
select select
select select "**"
